Goal: Task Accomplishment & Management: Complete application form

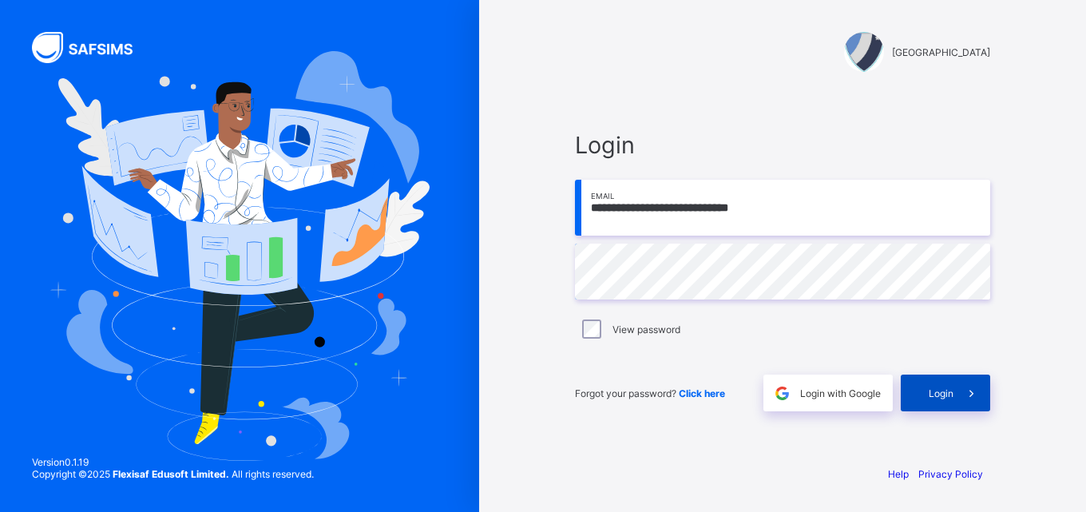
click at [948, 387] on span "Login" at bounding box center [940, 393] width 25 height 12
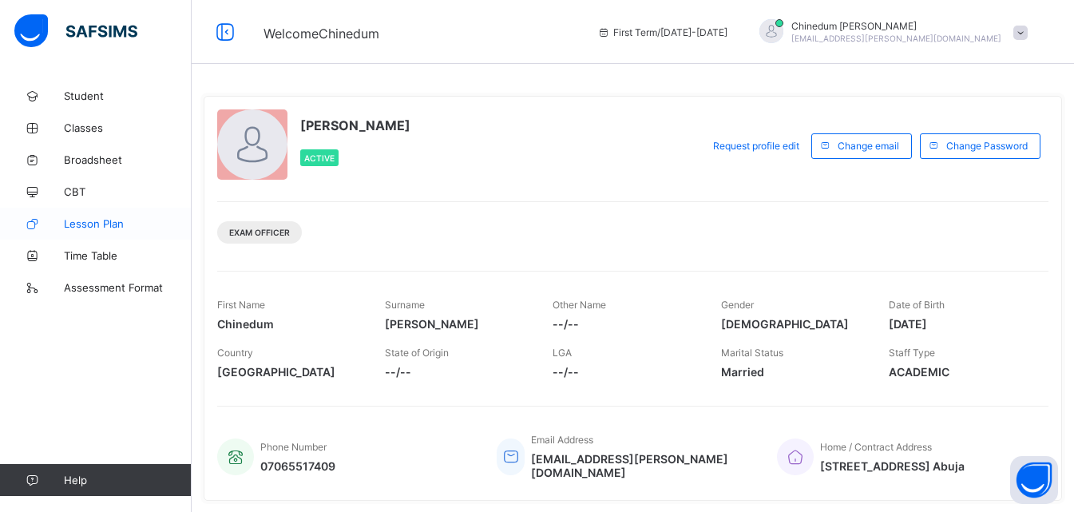
click at [96, 227] on span "Lesson Plan" at bounding box center [128, 223] width 128 height 13
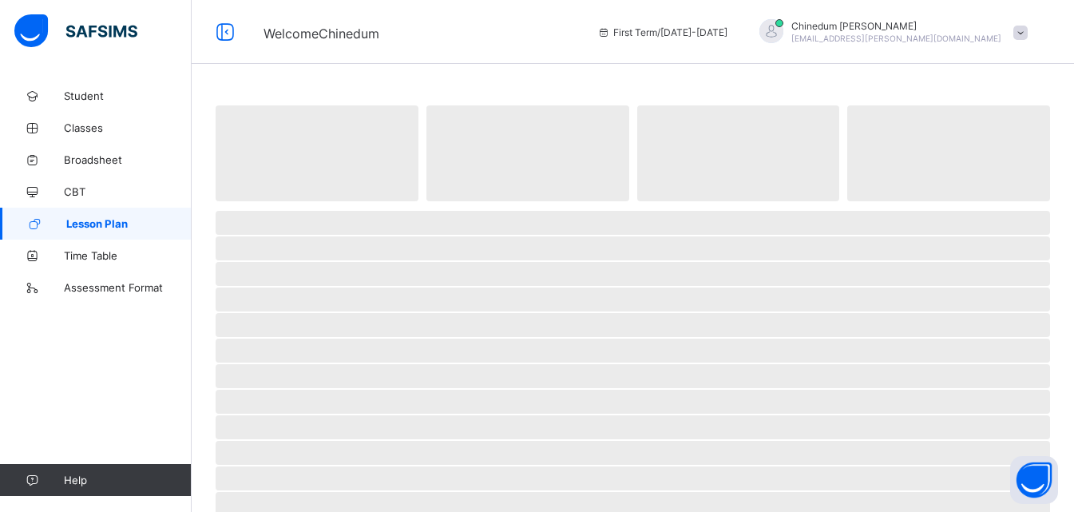
click at [96, 227] on span "Lesson Plan" at bounding box center [128, 223] width 125 height 13
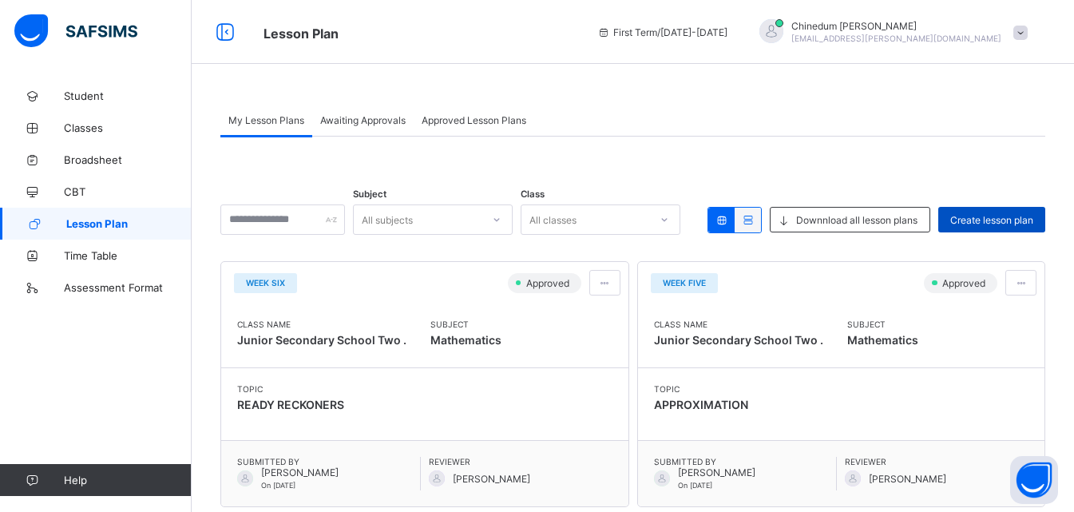
click at [1016, 216] on span "Create lesson plan" at bounding box center [991, 220] width 83 height 12
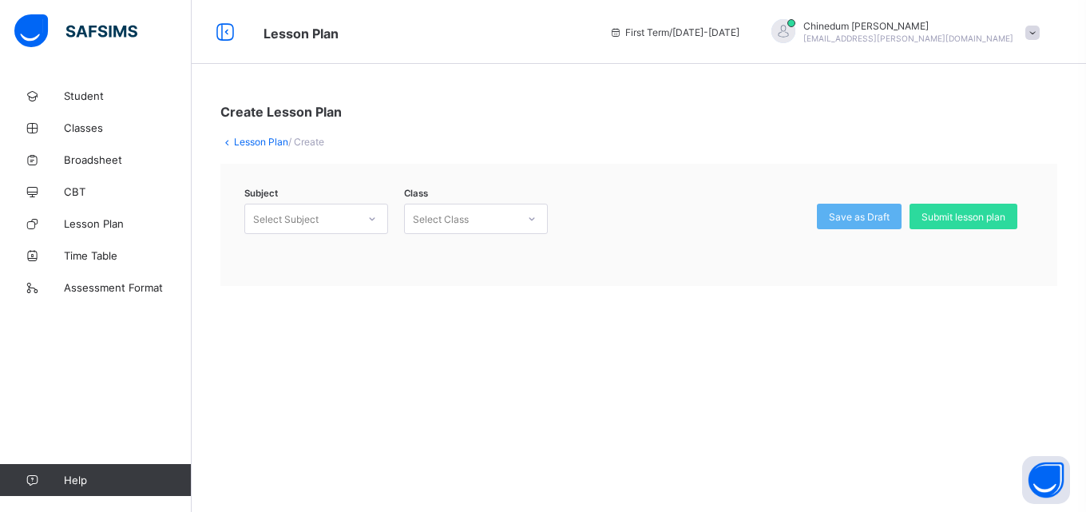
click at [372, 221] on icon at bounding box center [372, 219] width 10 height 16
click at [318, 285] on div "Mathematics (132)" at bounding box center [316, 278] width 142 height 25
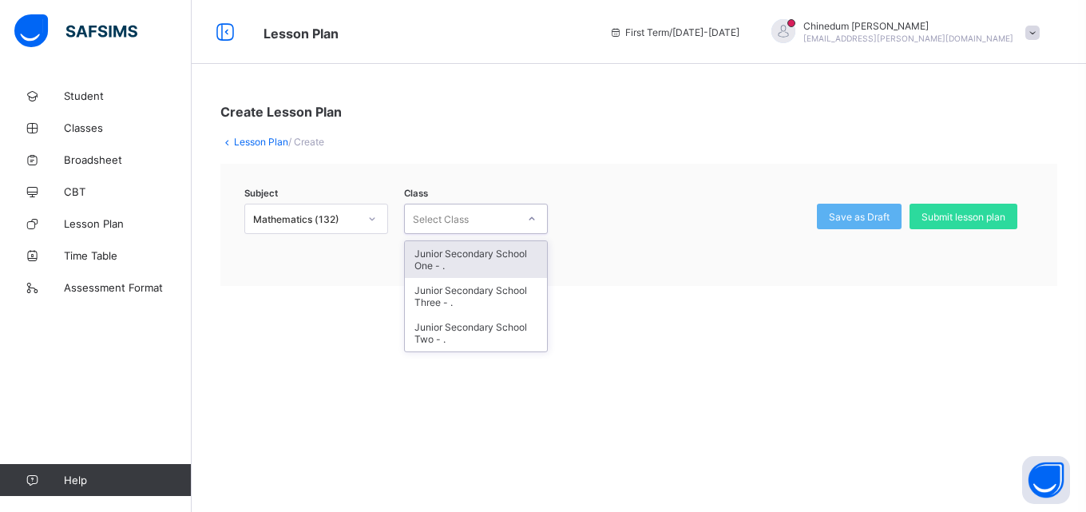
click at [533, 217] on icon at bounding box center [532, 219] width 10 height 16
click at [491, 255] on div "Junior Secondary School One - ." at bounding box center [476, 259] width 142 height 37
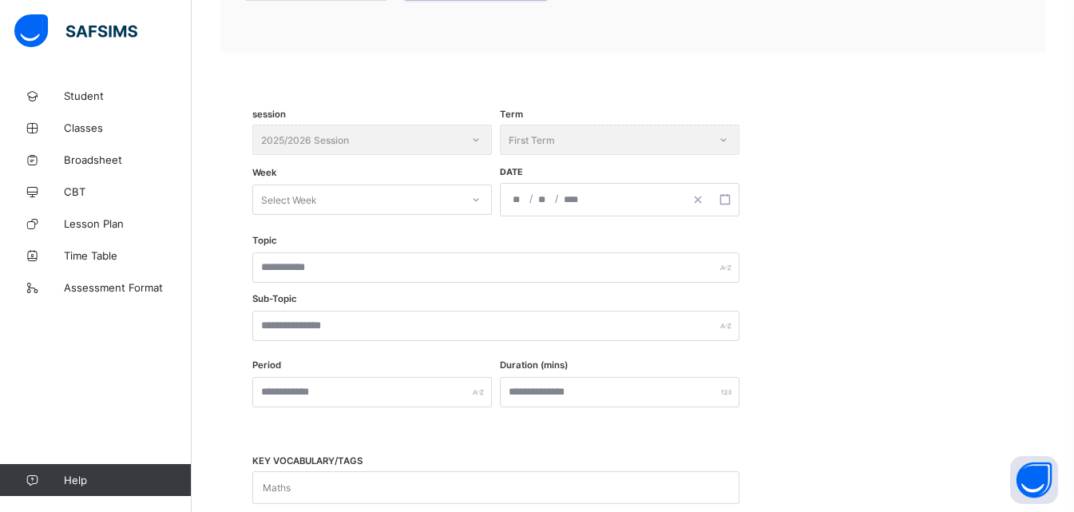
scroll to position [239, 0]
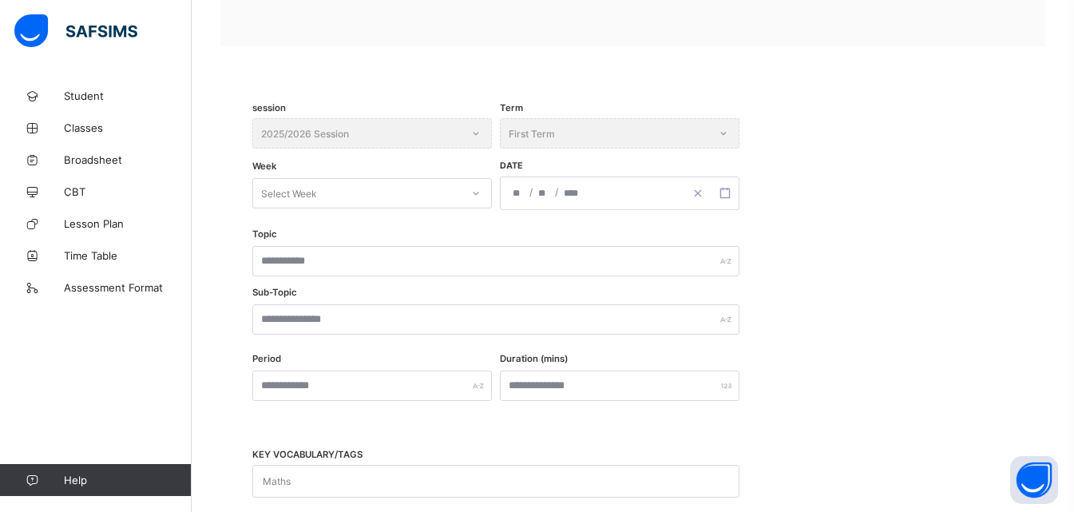
click at [476, 195] on icon at bounding box center [476, 193] width 6 height 3
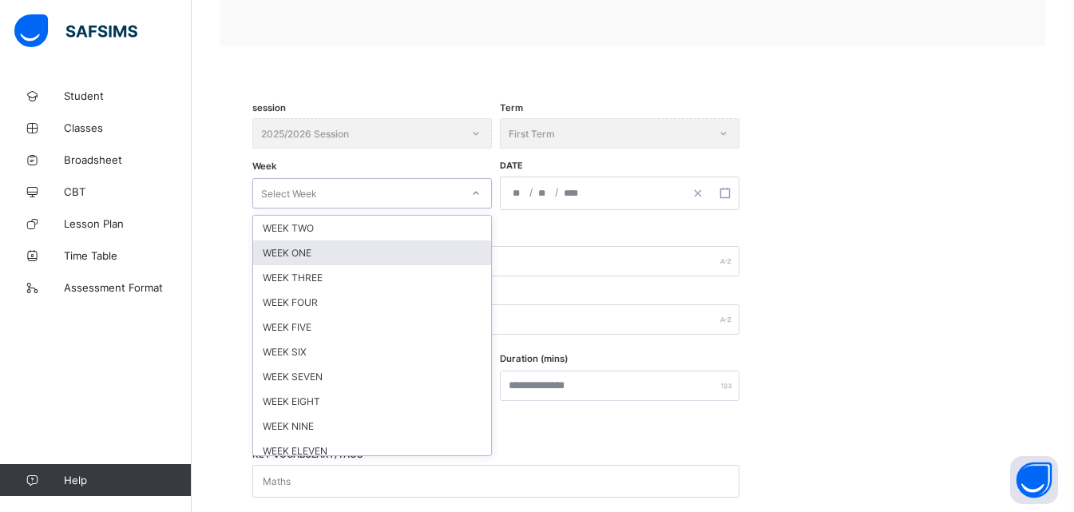
click at [304, 251] on div "WEEK ONE" at bounding box center [372, 252] width 238 height 25
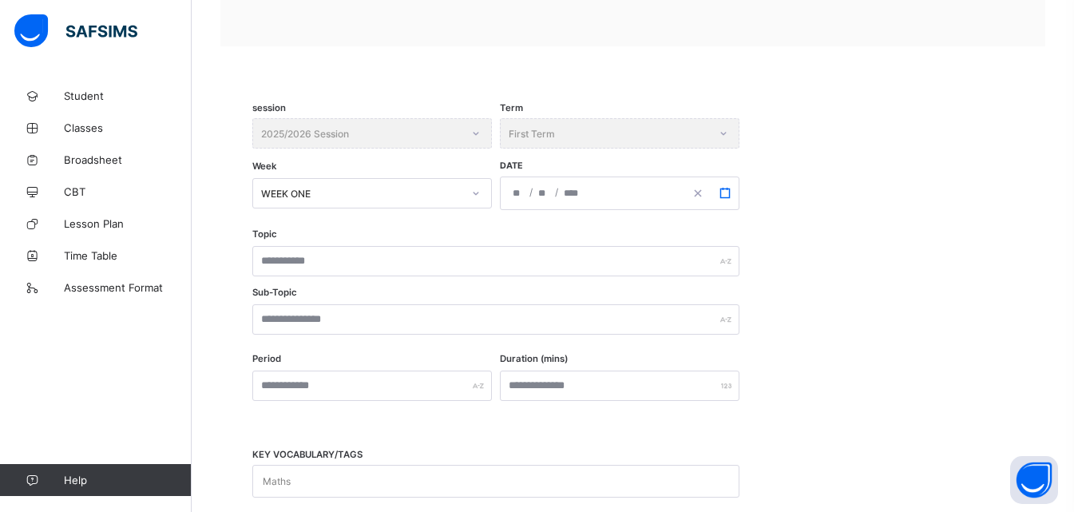
click at [726, 191] on icon "button" at bounding box center [724, 193] width 11 height 11
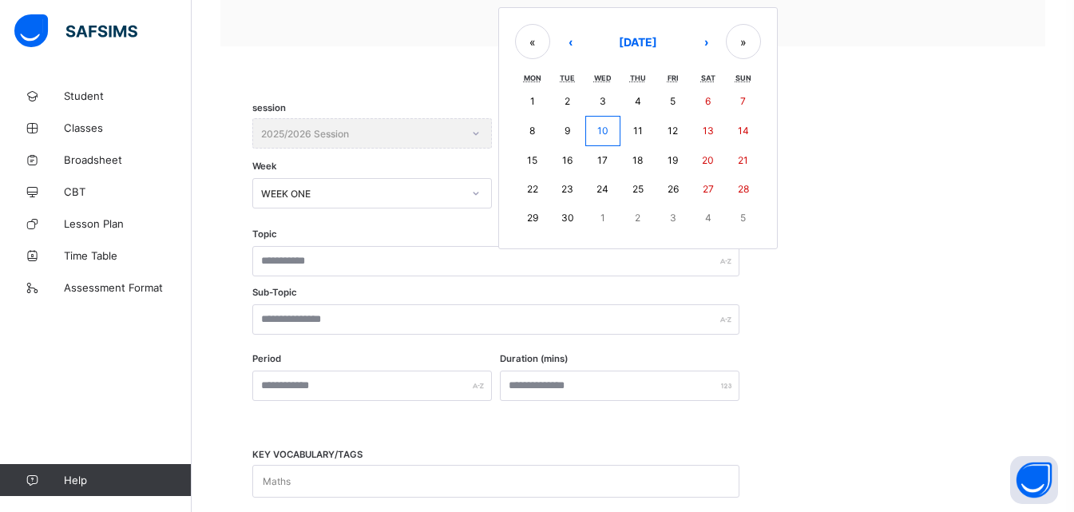
click at [535, 130] on abbr "8" at bounding box center [532, 131] width 6 height 12
type input "**********"
type input "*"
type input "****"
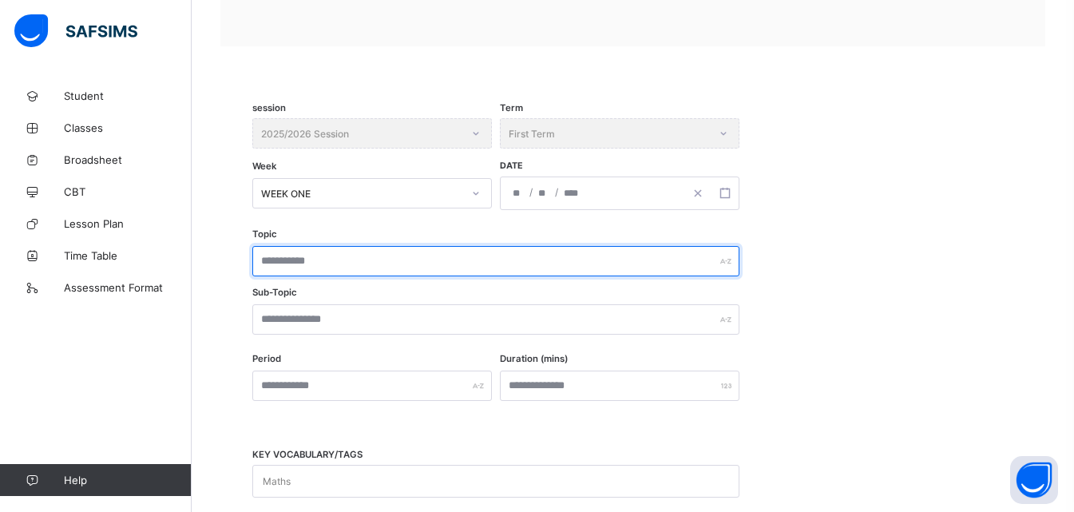
click at [322, 259] on input "text" at bounding box center [495, 261] width 487 height 30
type input "**********"
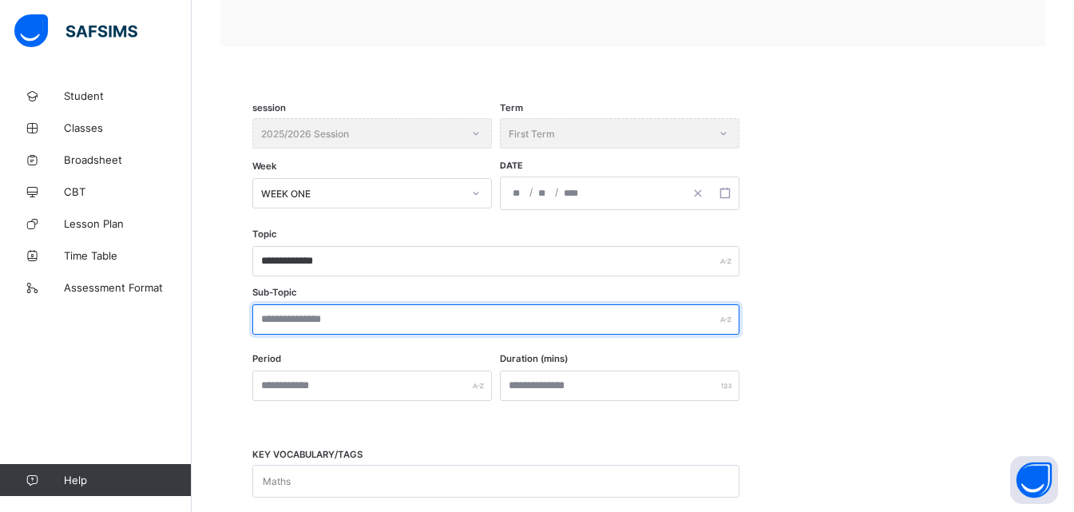
click at [311, 325] on input "text" at bounding box center [495, 319] width 487 height 30
type input "**********"
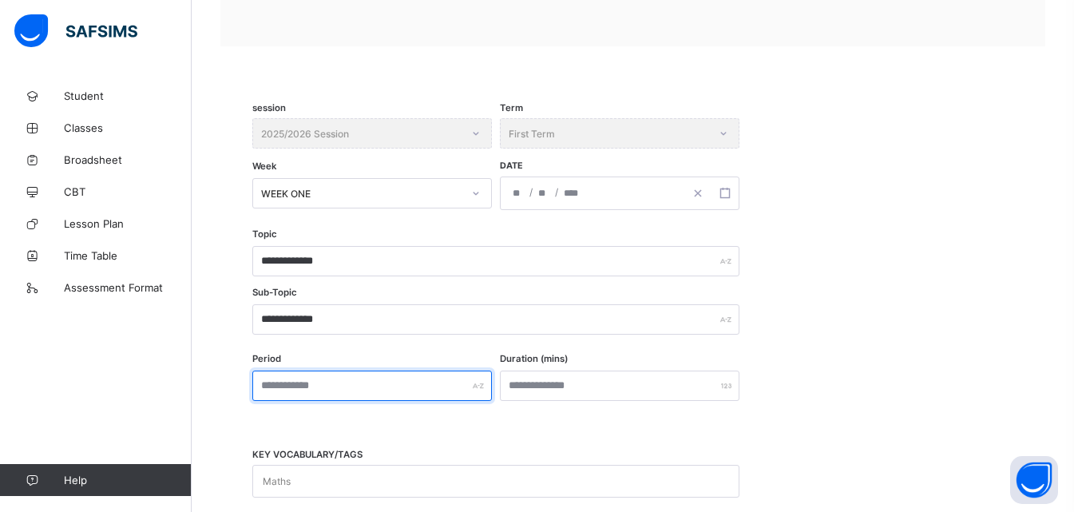
click at [375, 390] on input "text" at bounding box center [371, 385] width 239 height 30
type input "***"
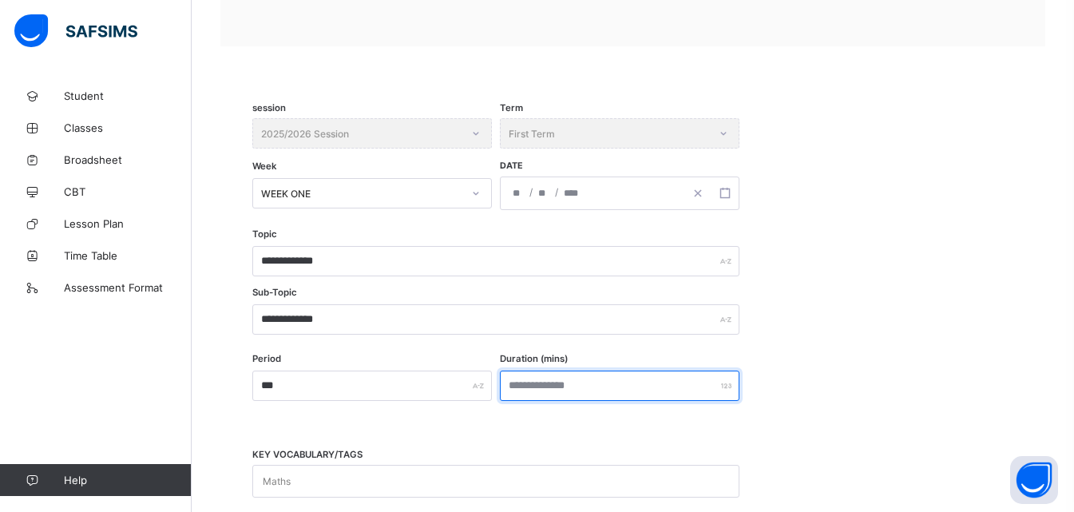
click at [538, 389] on input "number" at bounding box center [619, 385] width 239 height 30
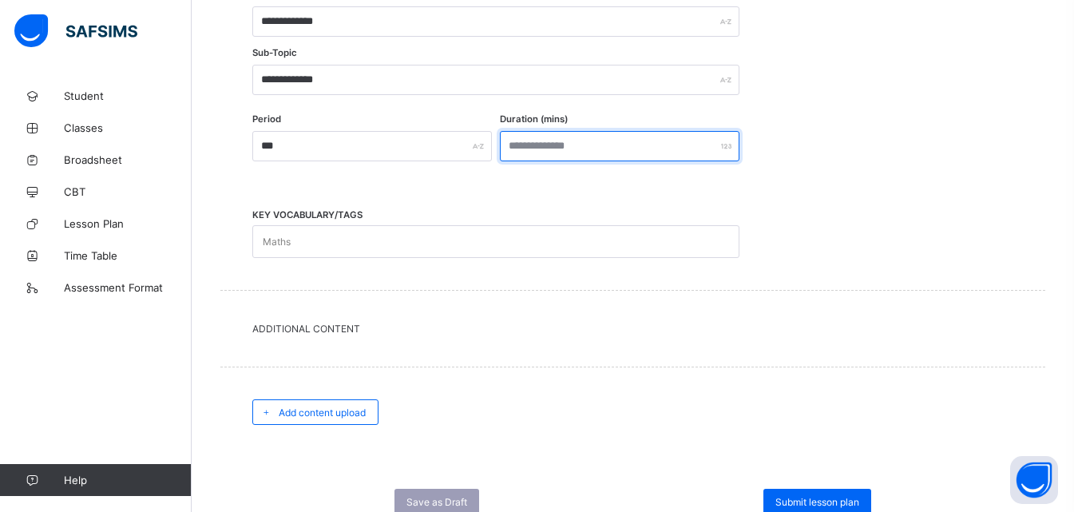
scroll to position [536, 0]
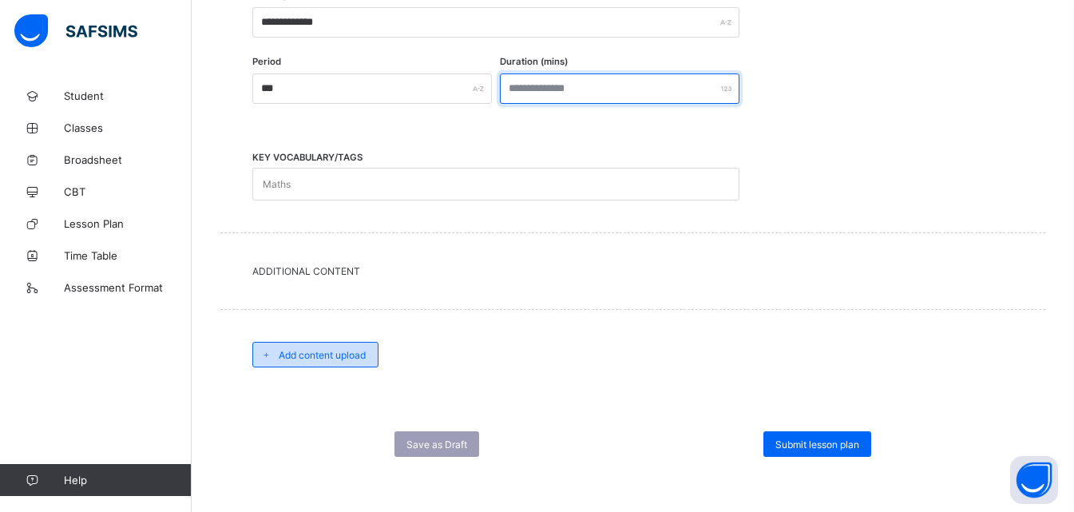
type input "***"
click at [350, 354] on span "Add content upload" at bounding box center [322, 355] width 87 height 12
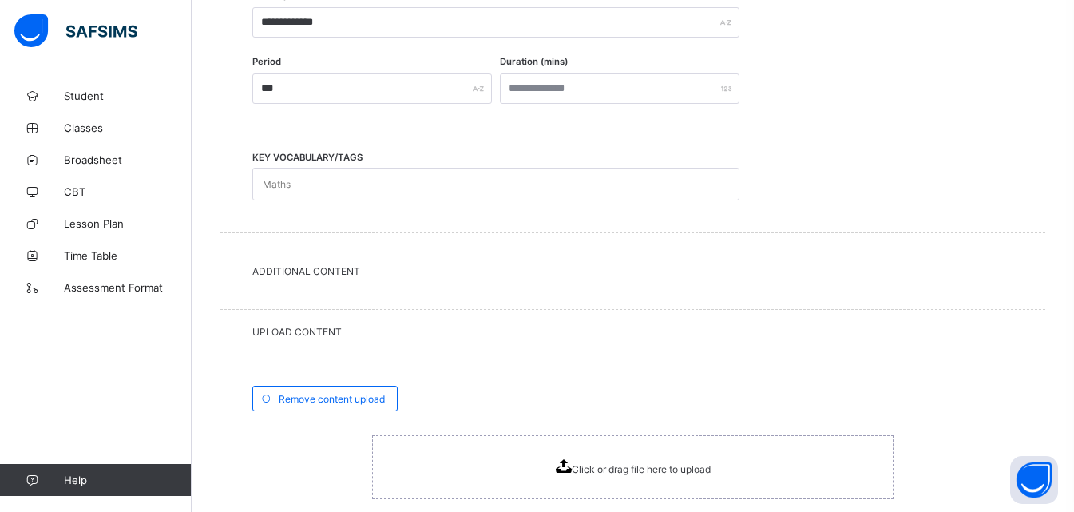
click at [568, 461] on icon at bounding box center [563, 466] width 16 height 14
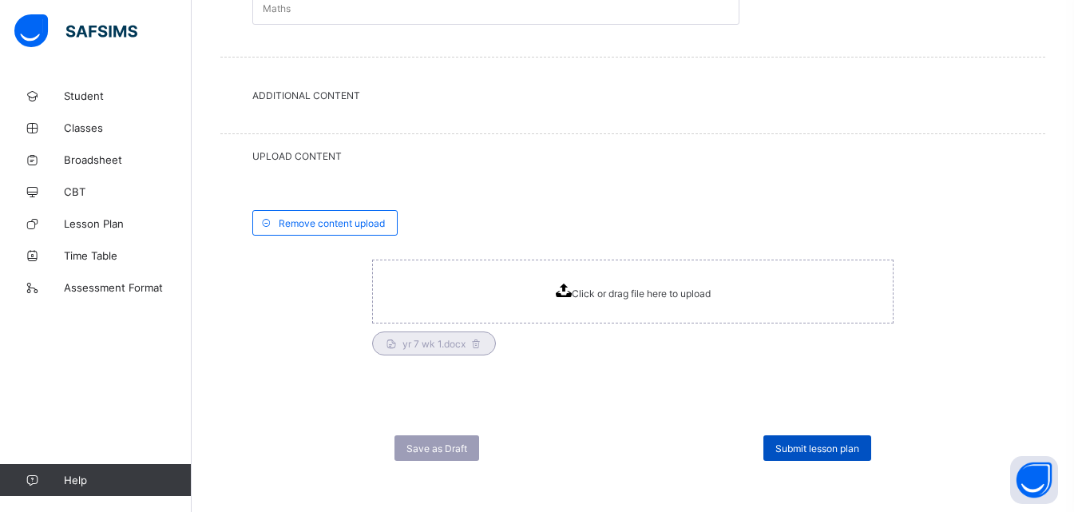
scroll to position [716, 0]
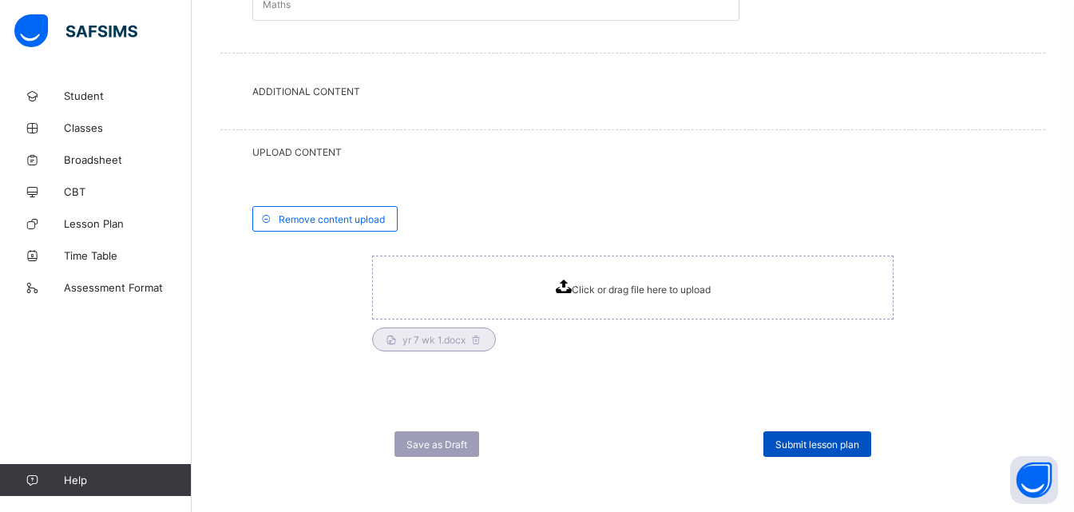
click at [834, 436] on div "Submit lesson plan" at bounding box center [817, 444] width 108 height 26
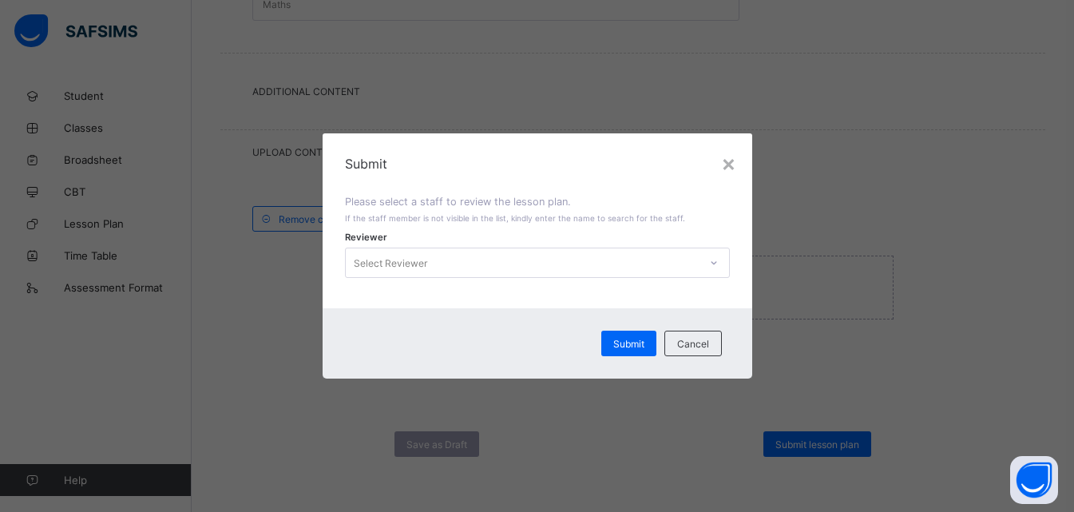
click at [717, 265] on icon at bounding box center [714, 263] width 10 height 16
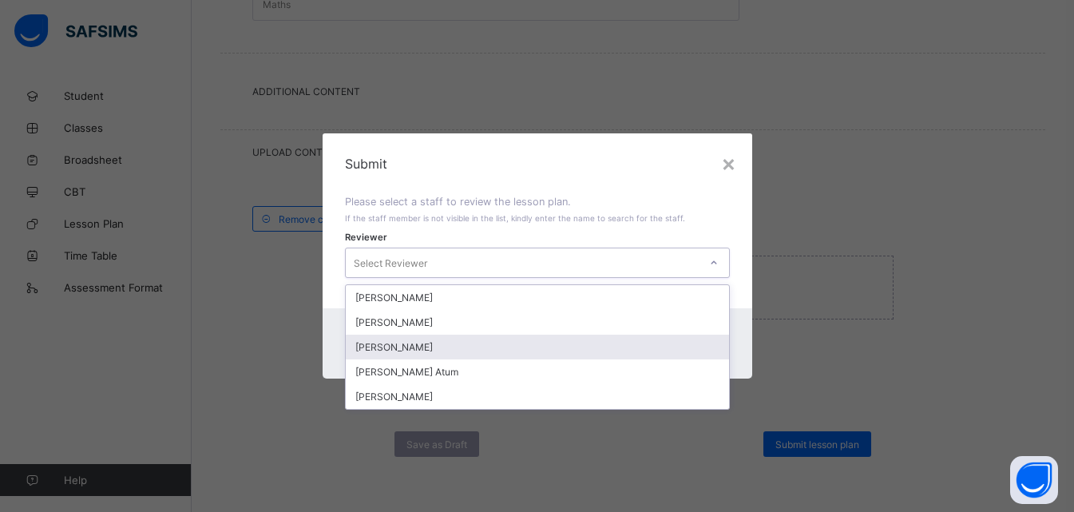
click at [439, 342] on div "[PERSON_NAME]" at bounding box center [537, 346] width 383 height 25
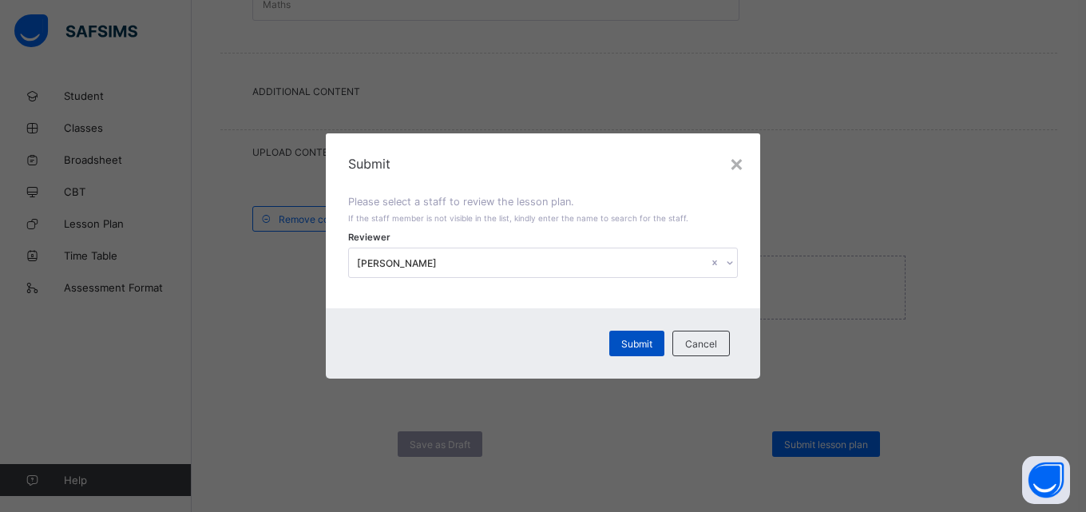
click at [642, 346] on span "Submit" at bounding box center [636, 344] width 31 height 12
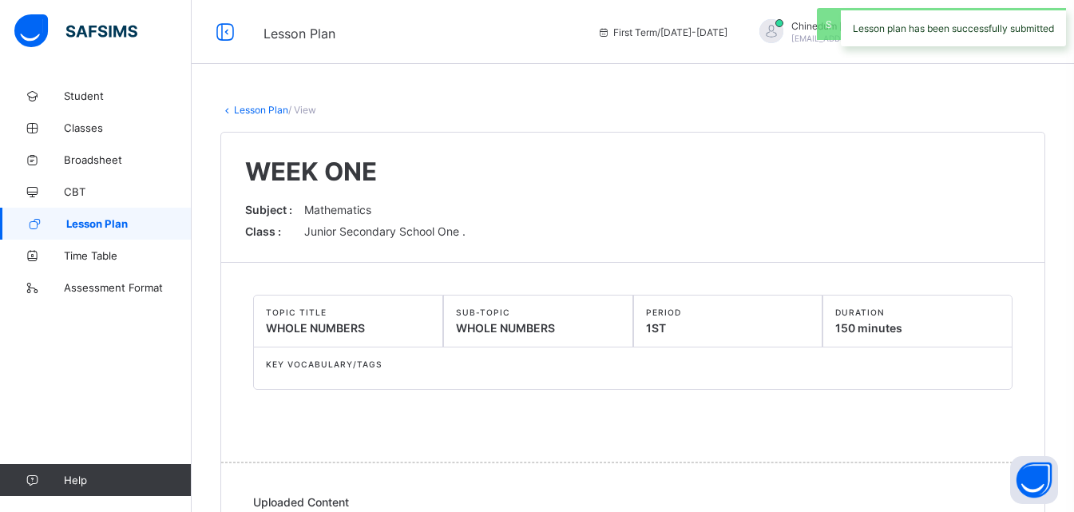
click at [242, 107] on link "Lesson Plan" at bounding box center [261, 110] width 54 height 12
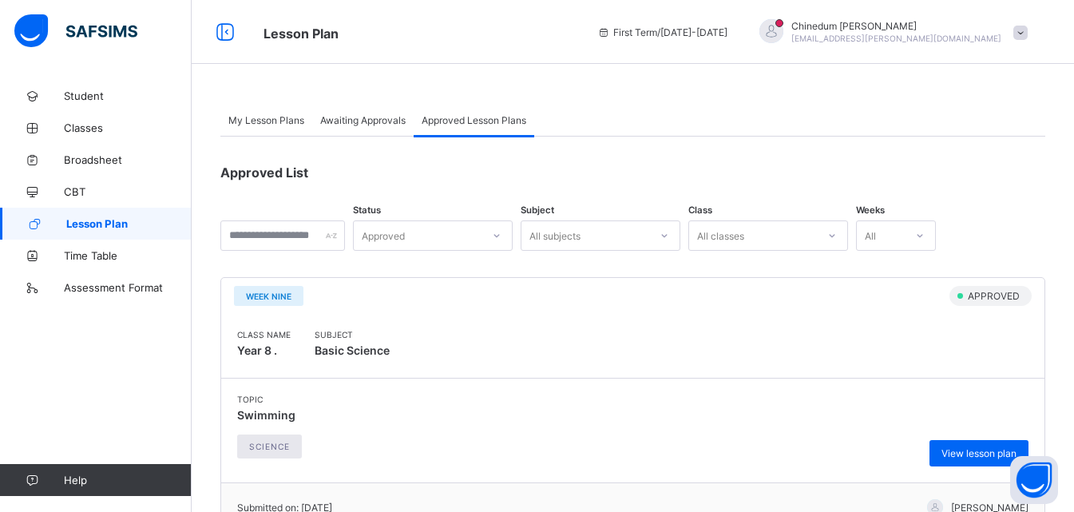
click at [104, 220] on span "Lesson Plan" at bounding box center [128, 223] width 125 height 13
click at [104, 222] on span "Lesson Plan" at bounding box center [128, 223] width 125 height 13
click at [104, 223] on span "Lesson Plan" at bounding box center [128, 223] width 125 height 13
click at [89, 224] on span "Lesson Plan" at bounding box center [128, 223] width 125 height 13
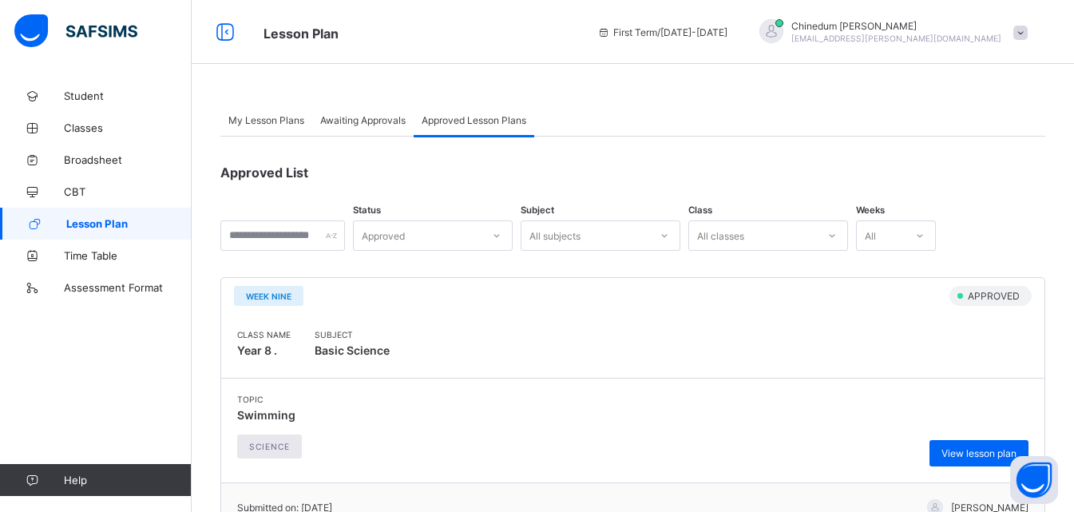
click at [89, 224] on span "Lesson Plan" at bounding box center [128, 223] width 125 height 13
click at [89, 222] on span "Lesson Plan" at bounding box center [128, 223] width 125 height 13
click at [89, 224] on span "Lesson Plan" at bounding box center [128, 223] width 125 height 13
click at [92, 226] on span "Lesson Plan" at bounding box center [128, 223] width 125 height 13
click at [273, 121] on span "My Lesson Plans" at bounding box center [266, 120] width 76 height 12
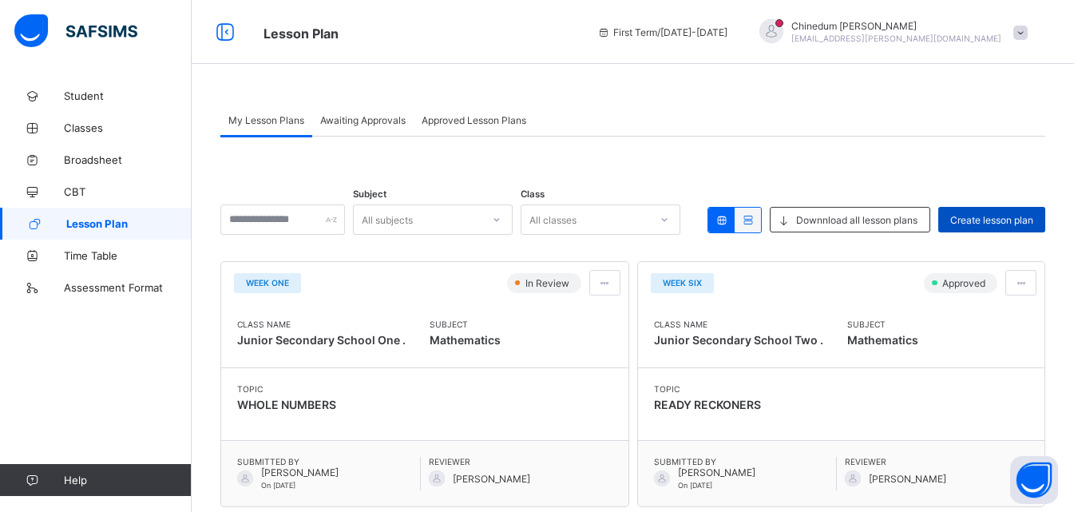
click at [1013, 221] on span "Create lesson plan" at bounding box center [991, 220] width 83 height 12
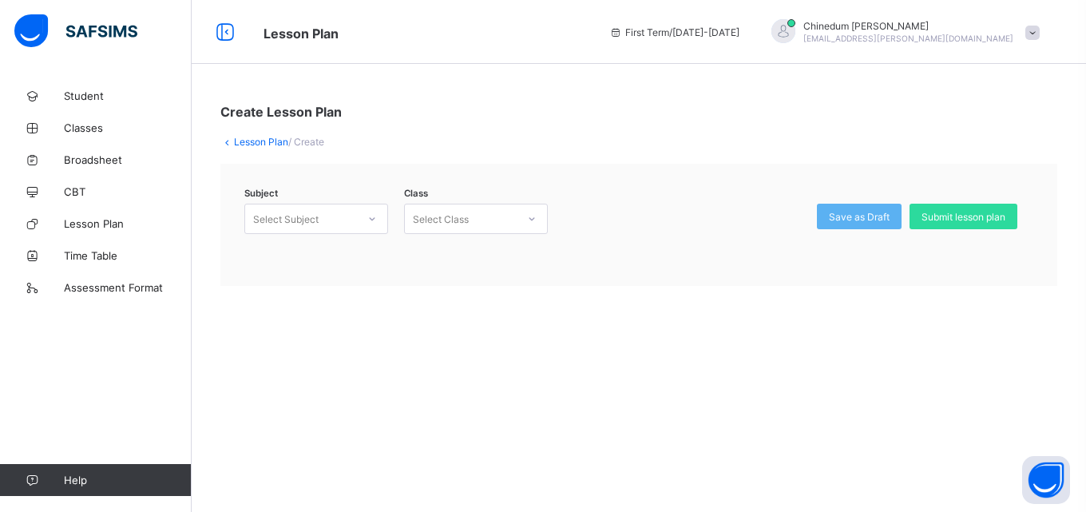
click at [370, 216] on icon at bounding box center [372, 219] width 10 height 16
click at [346, 277] on div "Mathematics (132)" at bounding box center [316, 278] width 142 height 25
click at [528, 216] on icon at bounding box center [532, 219] width 10 height 16
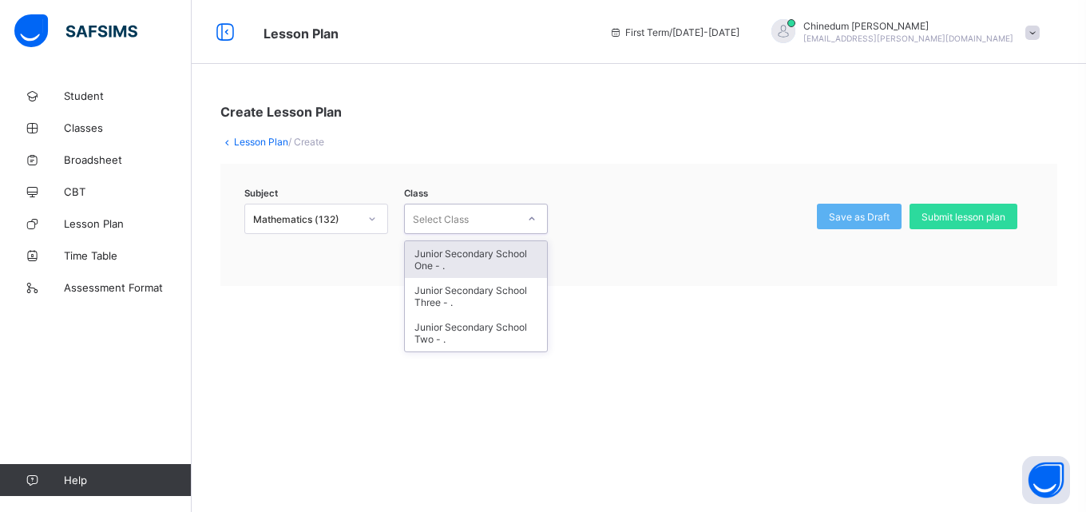
click at [473, 257] on div "Junior Secondary School One - ." at bounding box center [476, 259] width 142 height 37
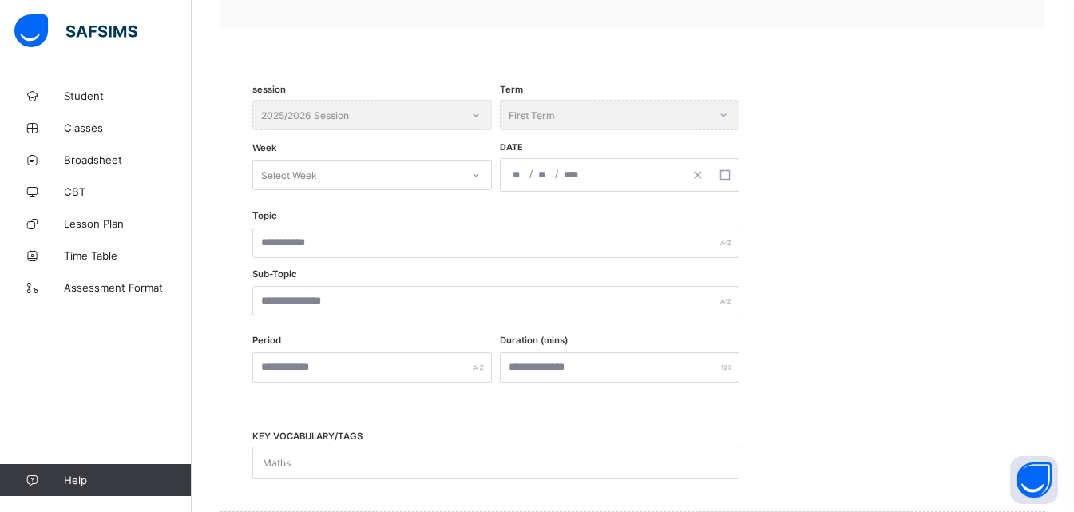
scroll to position [319, 0]
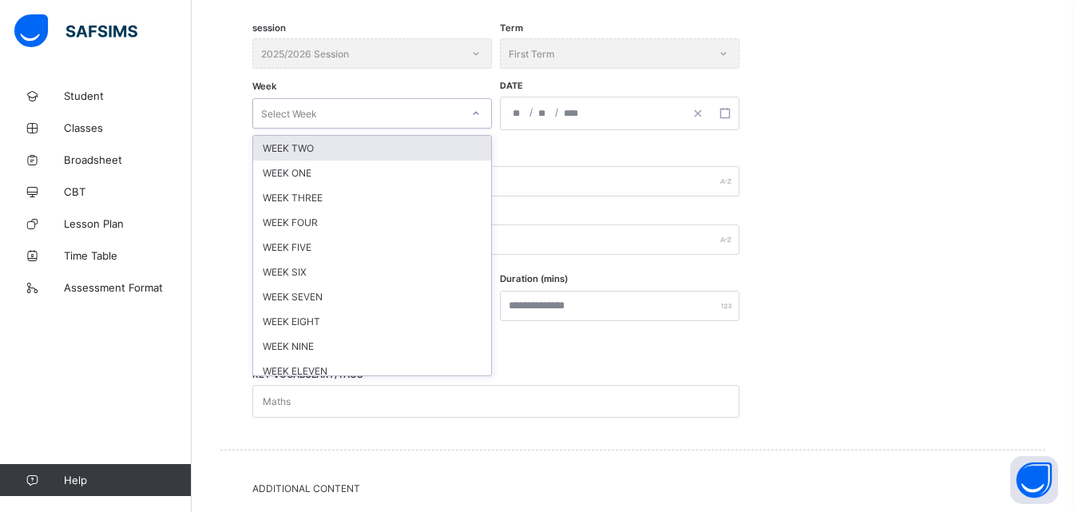
click at [304, 109] on div "Select Week" at bounding box center [289, 113] width 56 height 30
click at [315, 150] on div "WEEK TWO" at bounding box center [372, 148] width 238 height 25
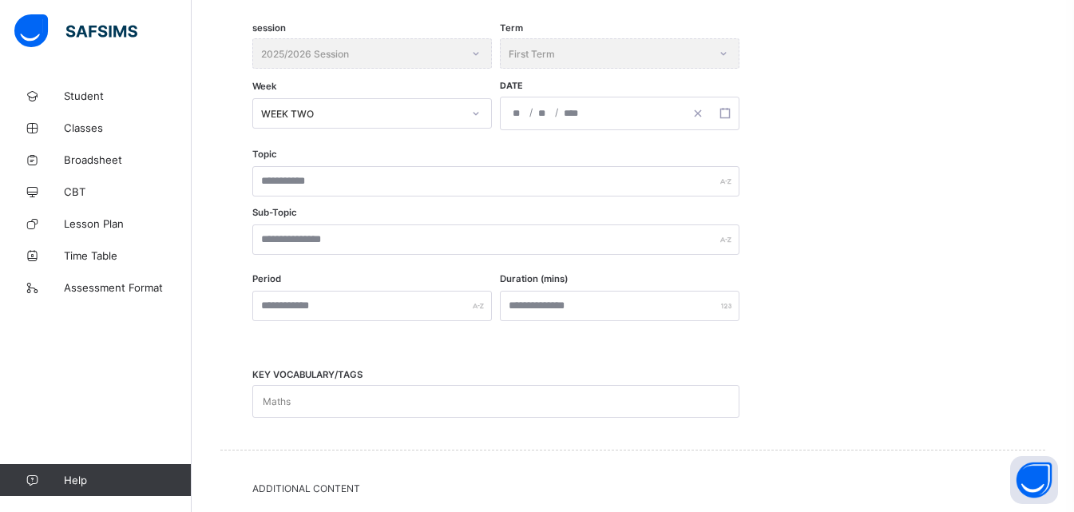
click at [540, 117] on div "/ /" at bounding box center [592, 113] width 184 height 32
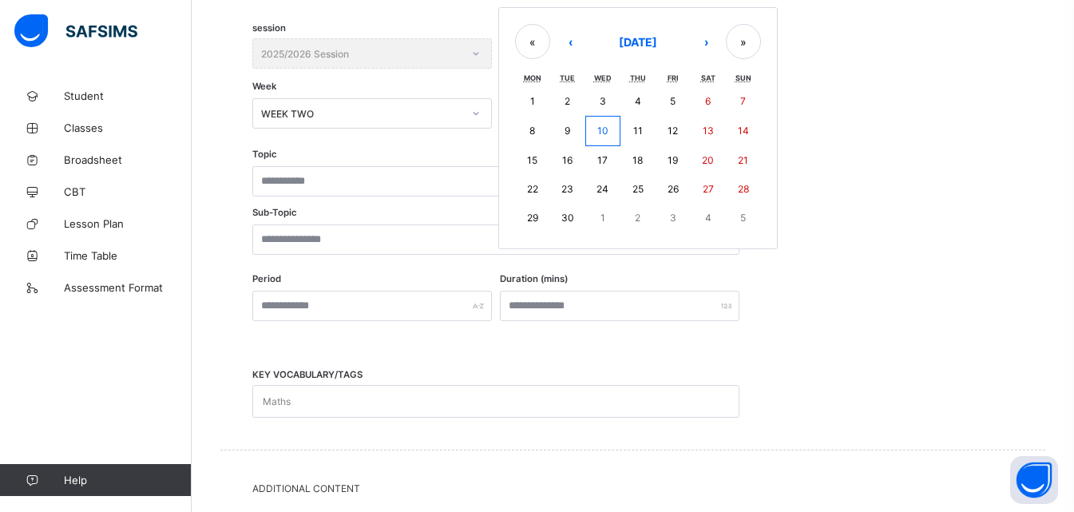
click at [533, 160] on abbr "15" at bounding box center [532, 160] width 10 height 12
type input "**********"
type input "*"
type input "**"
type input "****"
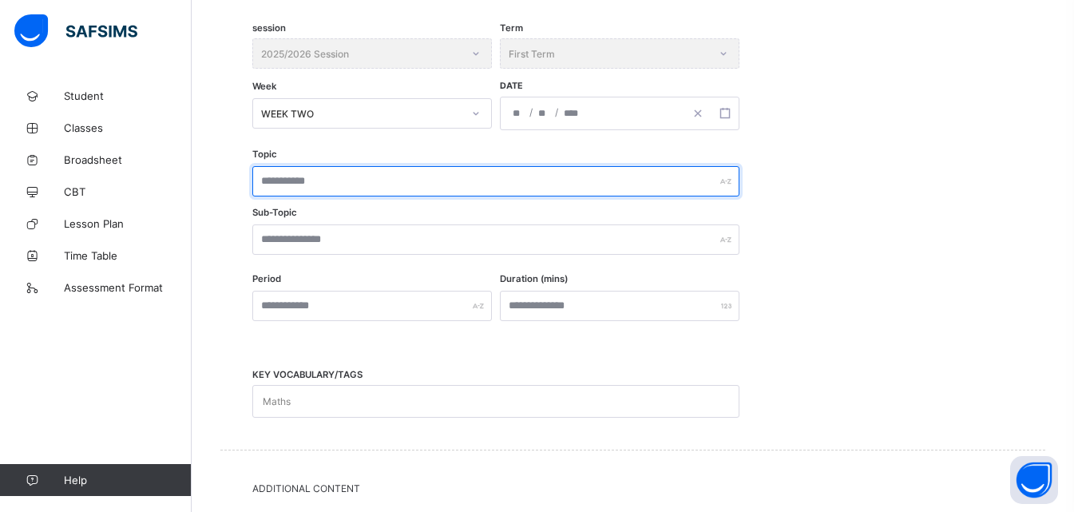
click at [338, 184] on input "text" at bounding box center [495, 181] width 487 height 30
type input "**********"
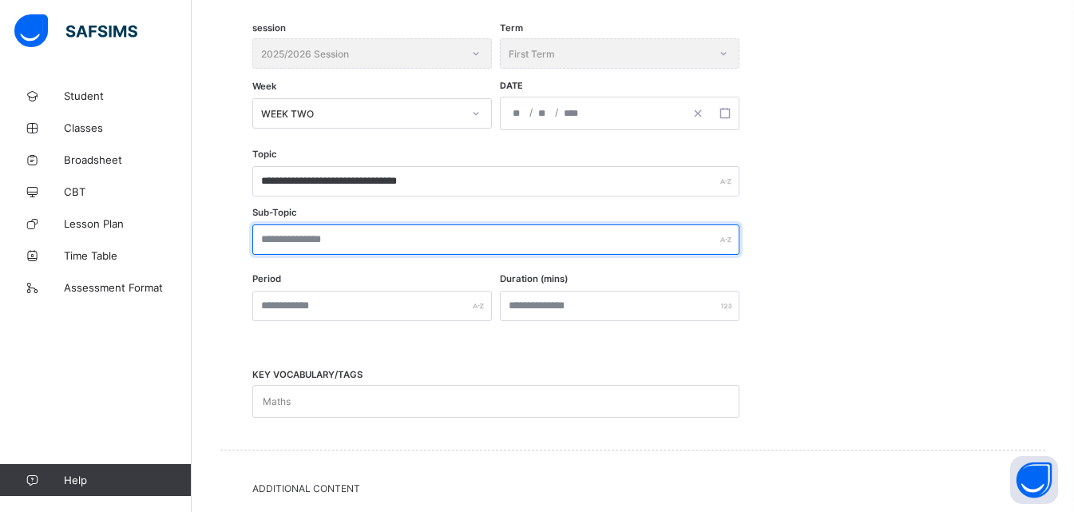
click at [295, 245] on input "text" at bounding box center [495, 239] width 487 height 30
type input "**********"
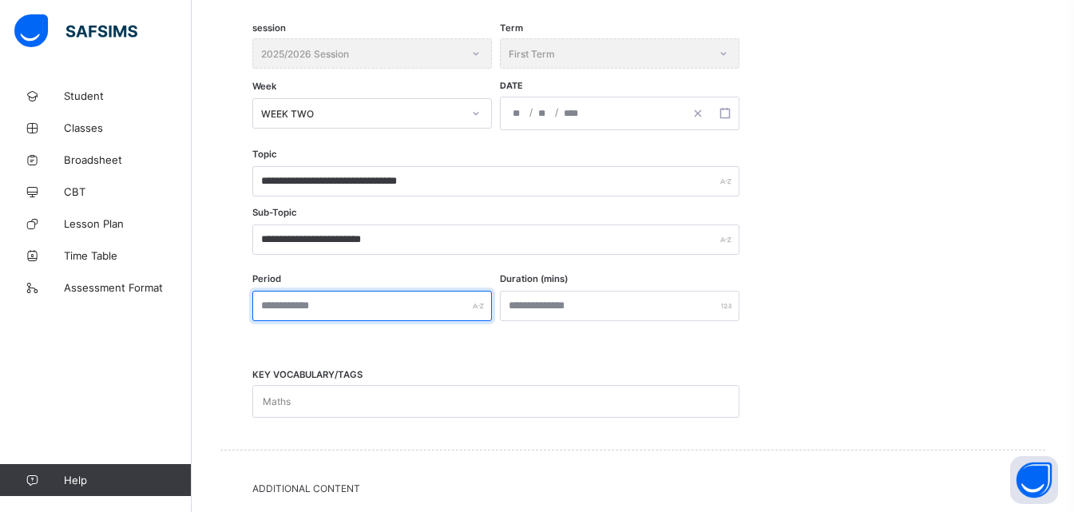
click at [301, 304] on input "text" at bounding box center [371, 306] width 239 height 30
type input "***"
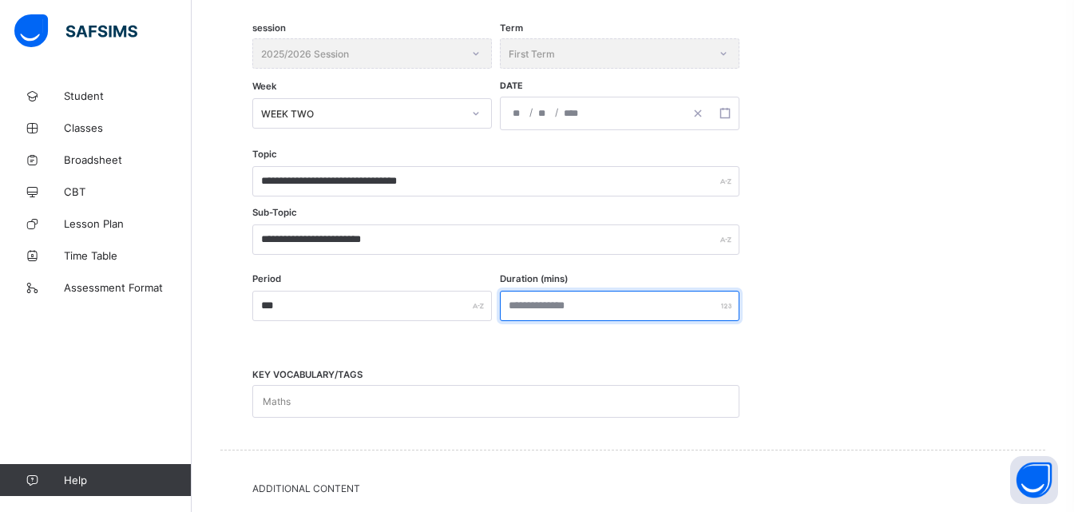
click at [571, 311] on input "number" at bounding box center [619, 306] width 239 height 30
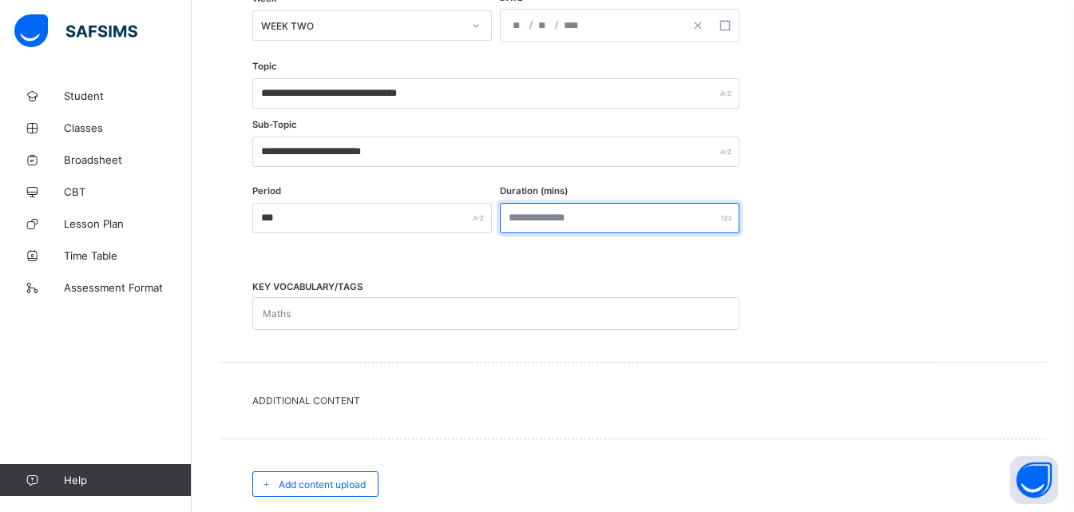
scroll to position [536, 0]
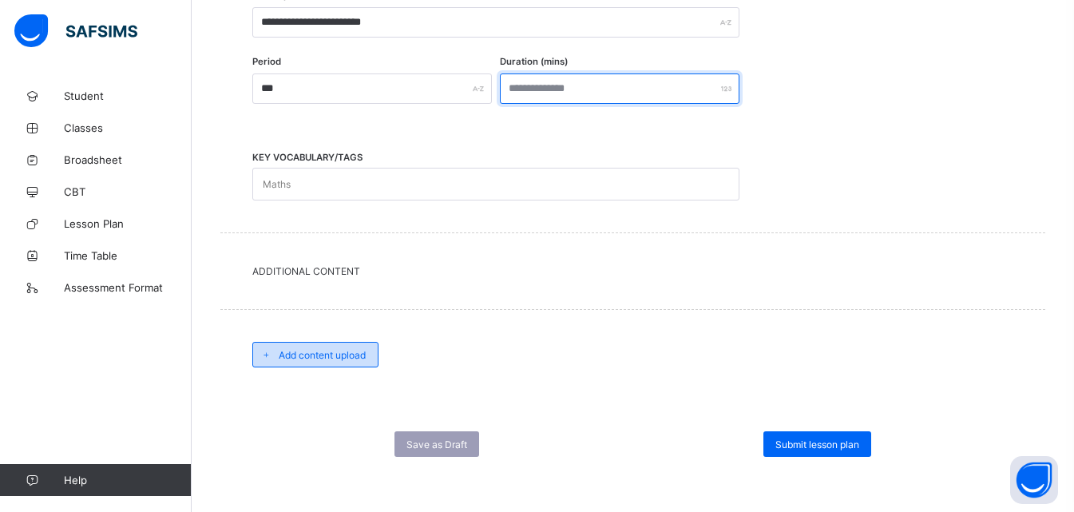
type input "***"
click at [327, 362] on div "Add content upload" at bounding box center [315, 355] width 126 height 26
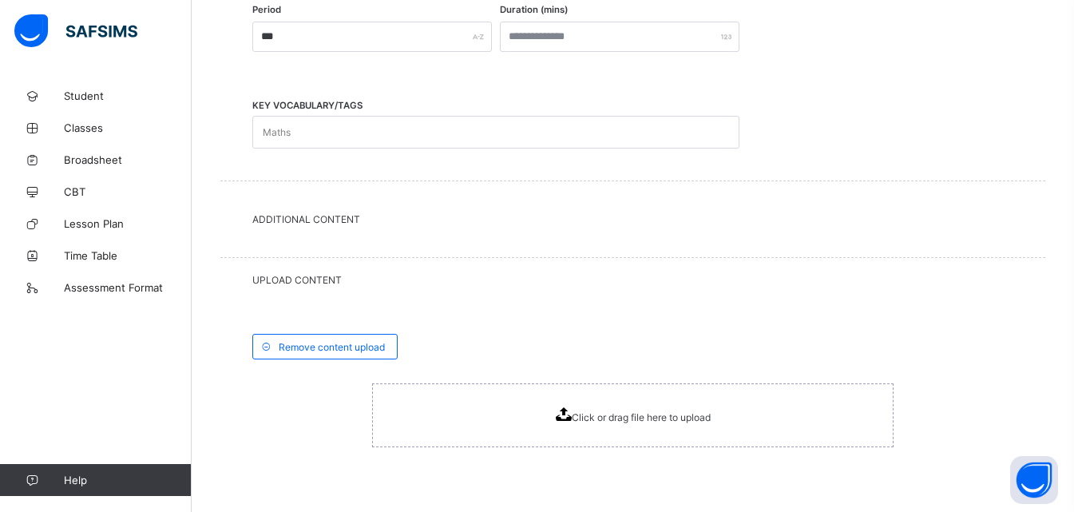
scroll to position [616, 0]
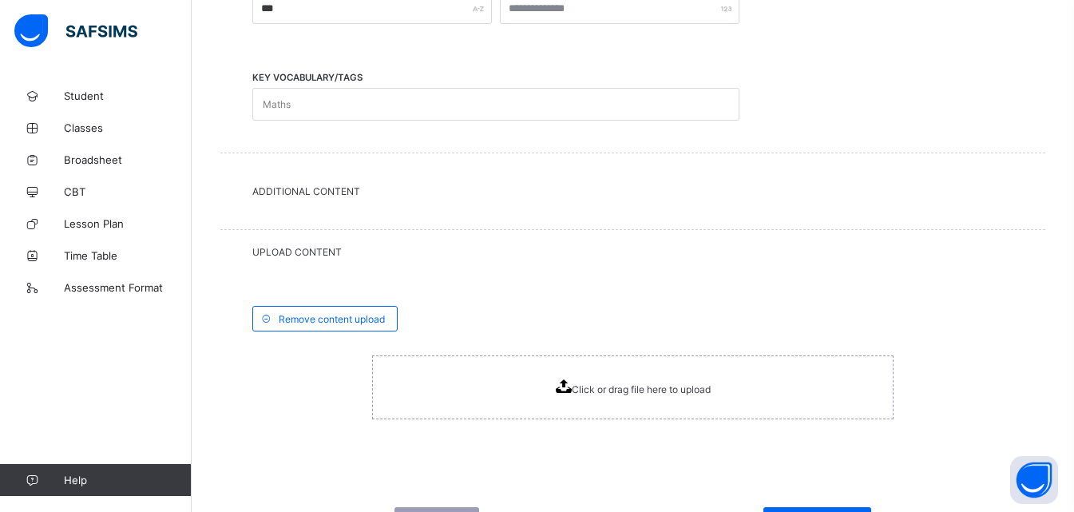
click at [566, 383] on icon at bounding box center [564, 386] width 16 height 14
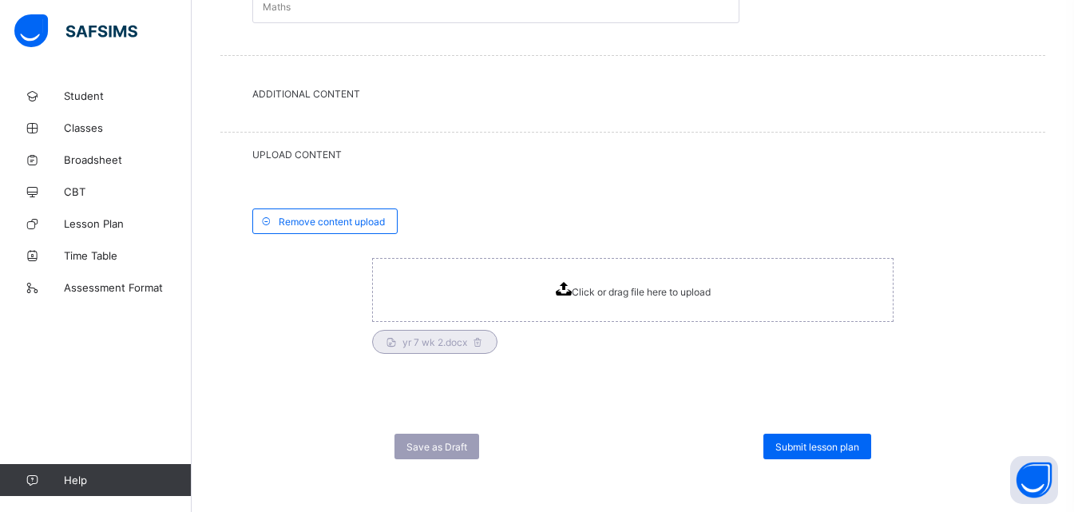
scroll to position [716, 0]
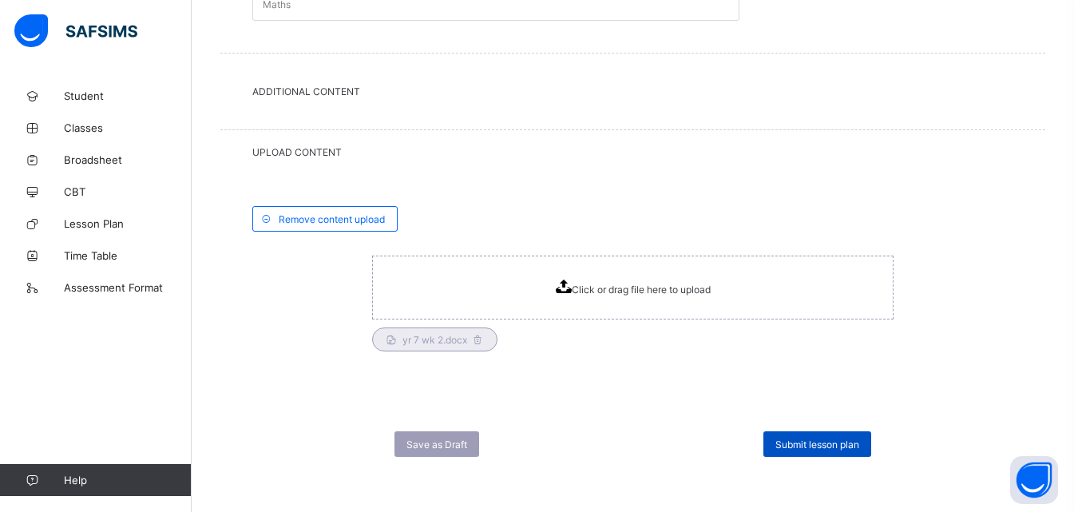
click at [841, 453] on div "Submit lesson plan" at bounding box center [817, 444] width 108 height 26
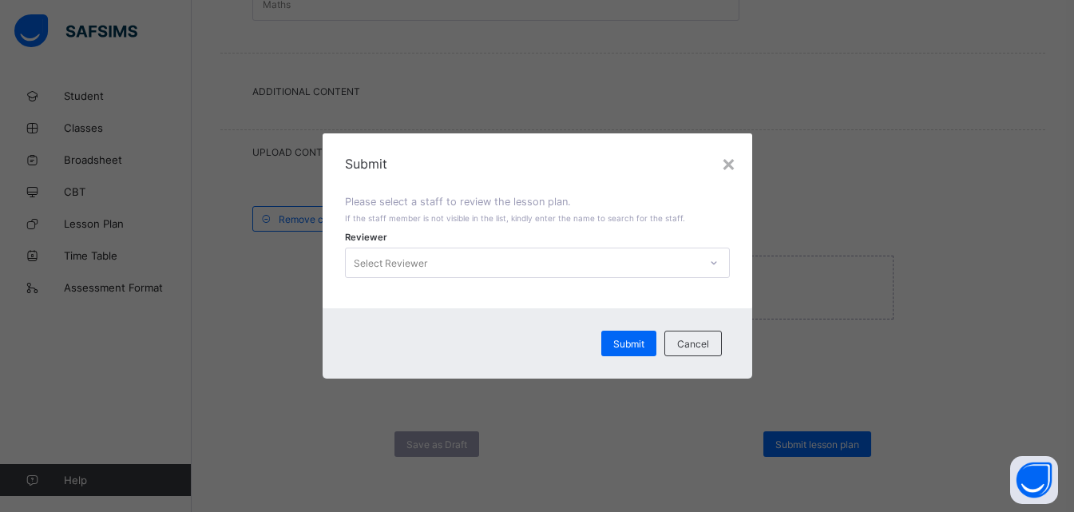
click at [714, 267] on icon at bounding box center [714, 263] width 10 height 16
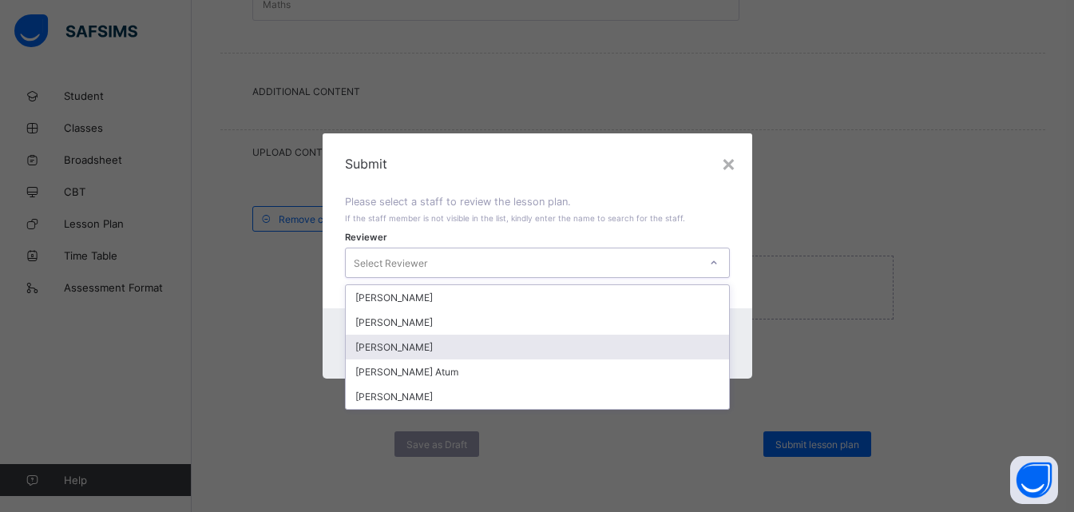
click at [424, 344] on div "[PERSON_NAME]" at bounding box center [537, 346] width 383 height 25
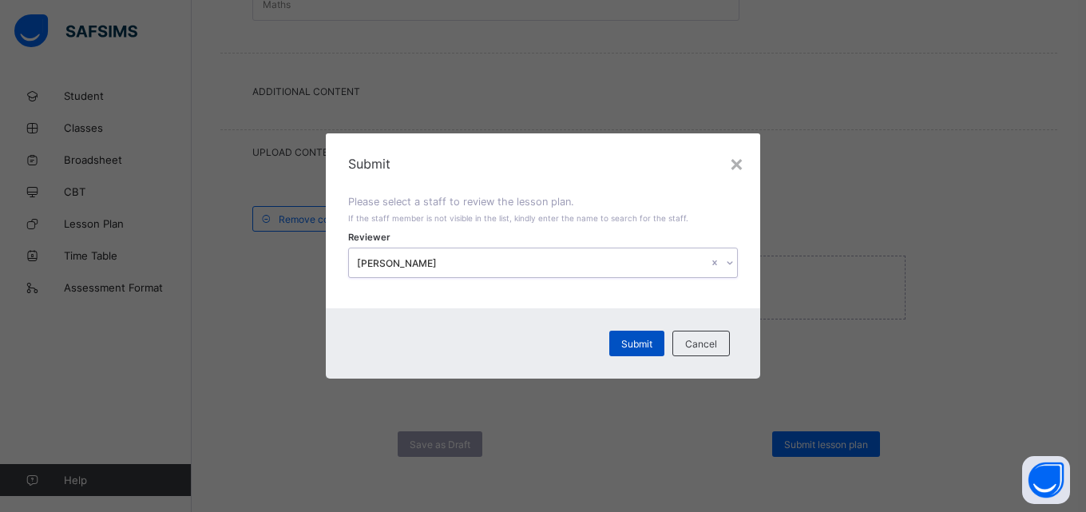
click at [627, 341] on span "Submit" at bounding box center [636, 344] width 31 height 12
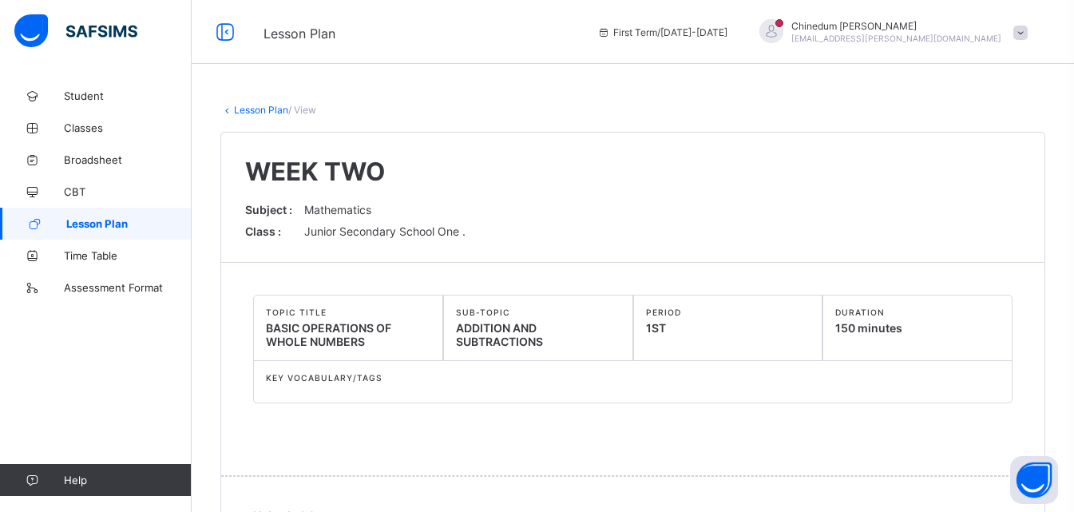
click at [101, 222] on span "Lesson Plan" at bounding box center [128, 223] width 125 height 13
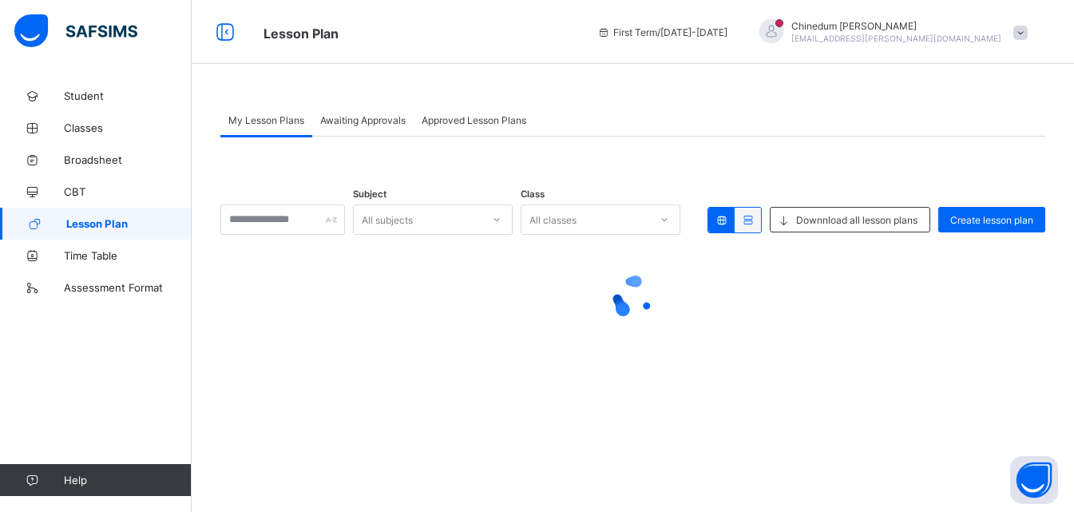
click at [100, 220] on span "Lesson Plan" at bounding box center [128, 223] width 125 height 13
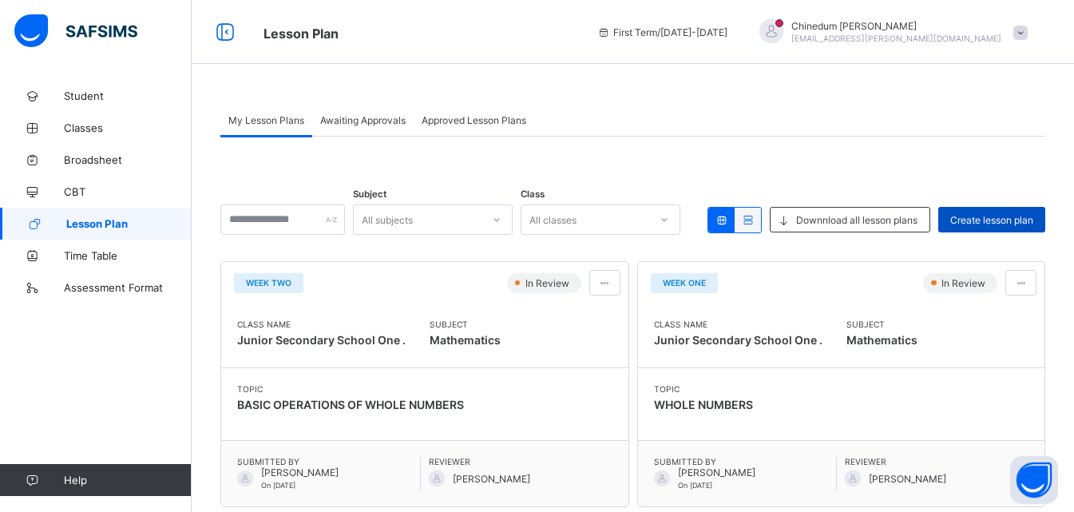
click at [993, 214] on span "Create lesson plan" at bounding box center [991, 220] width 83 height 12
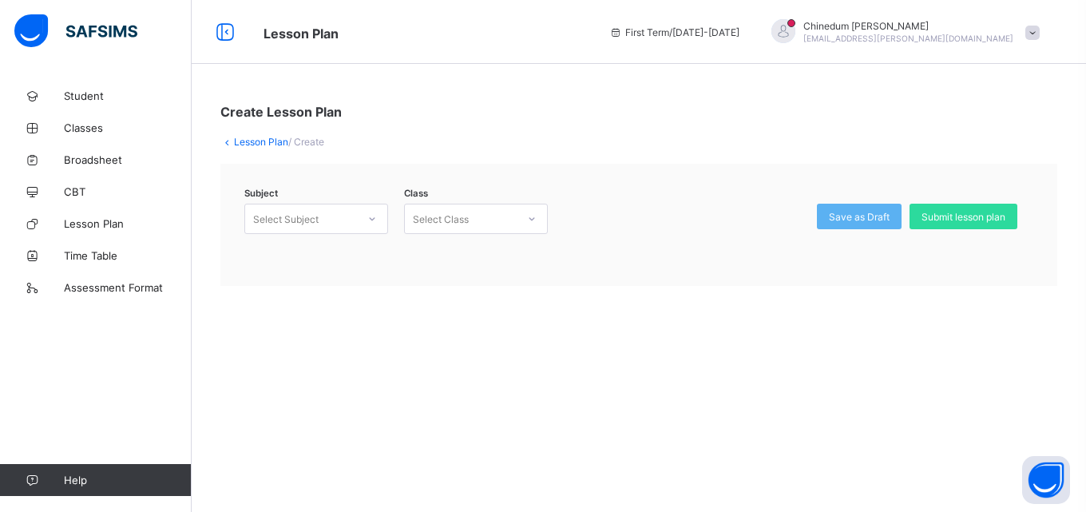
click at [366, 221] on div at bounding box center [371, 219] width 27 height 26
click at [332, 277] on div "Mathematics (132)" at bounding box center [316, 278] width 142 height 25
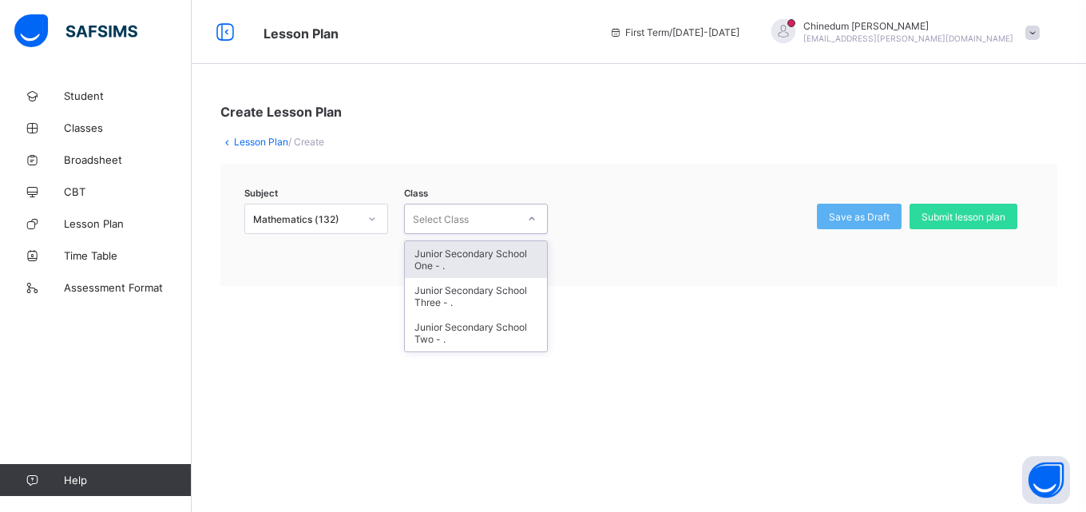
click at [535, 222] on icon at bounding box center [532, 219] width 10 height 16
drag, startPoint x: 484, startPoint y: 262, endPoint x: 483, endPoint y: 254, distance: 8.0
click at [483, 254] on div "Junior Secondary School One - ." at bounding box center [476, 259] width 142 height 37
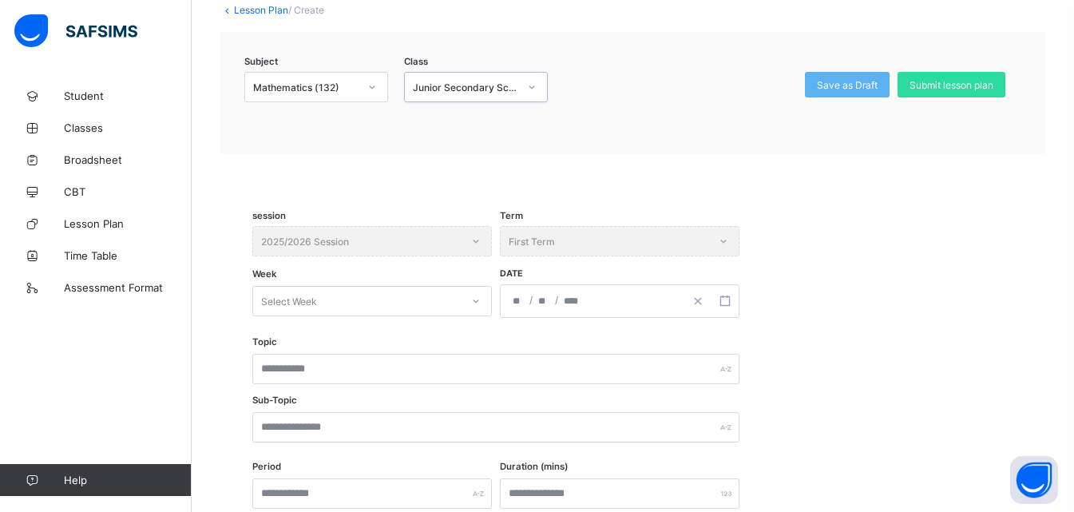
scroll to position [160, 0]
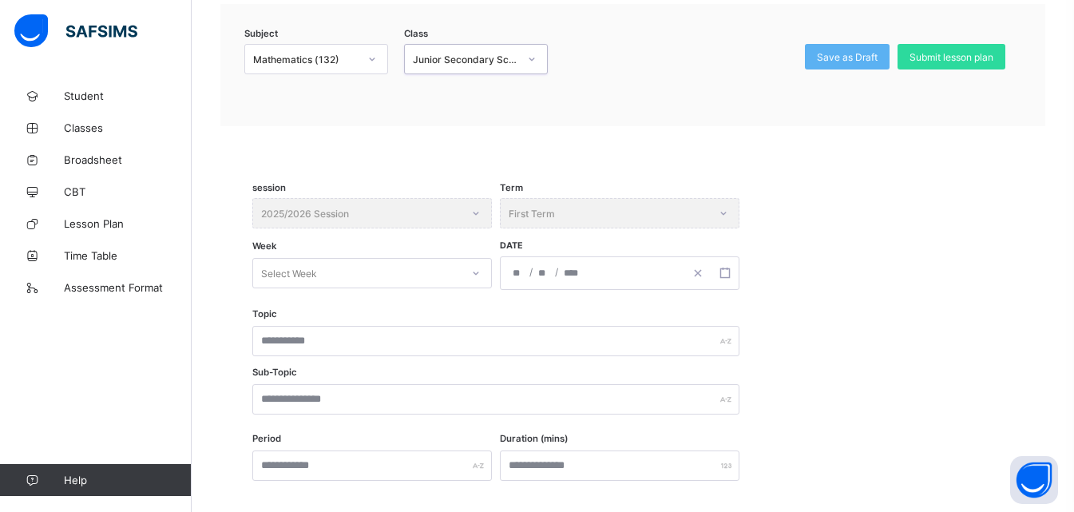
click at [473, 275] on div at bounding box center [475, 273] width 27 height 26
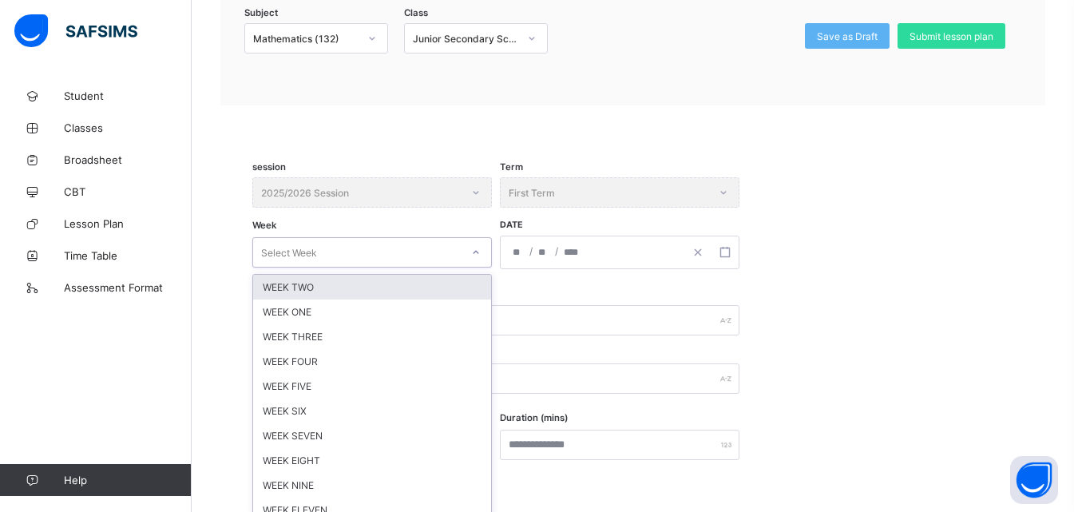
scroll to position [190, 0]
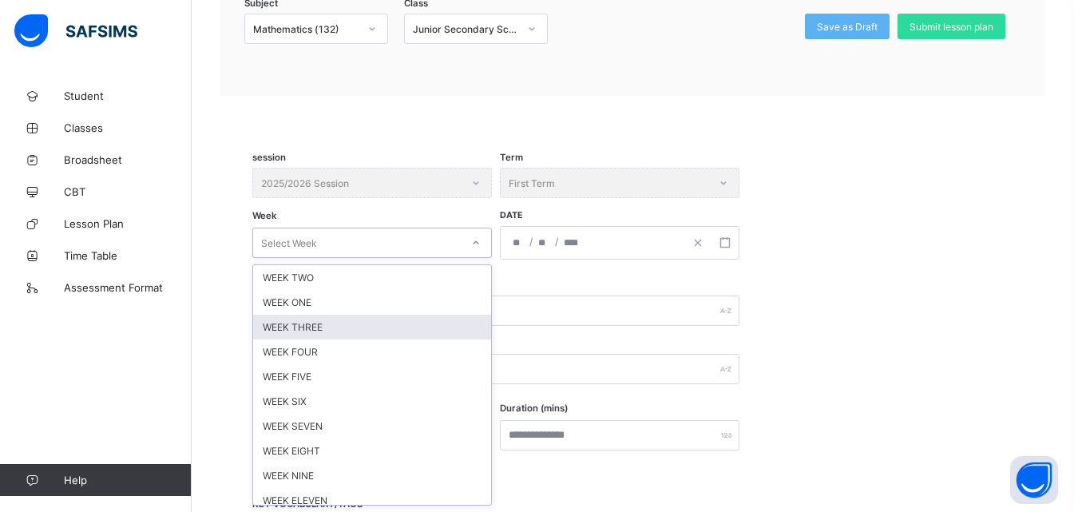
click at [314, 321] on div "WEEK THREE" at bounding box center [372, 327] width 238 height 25
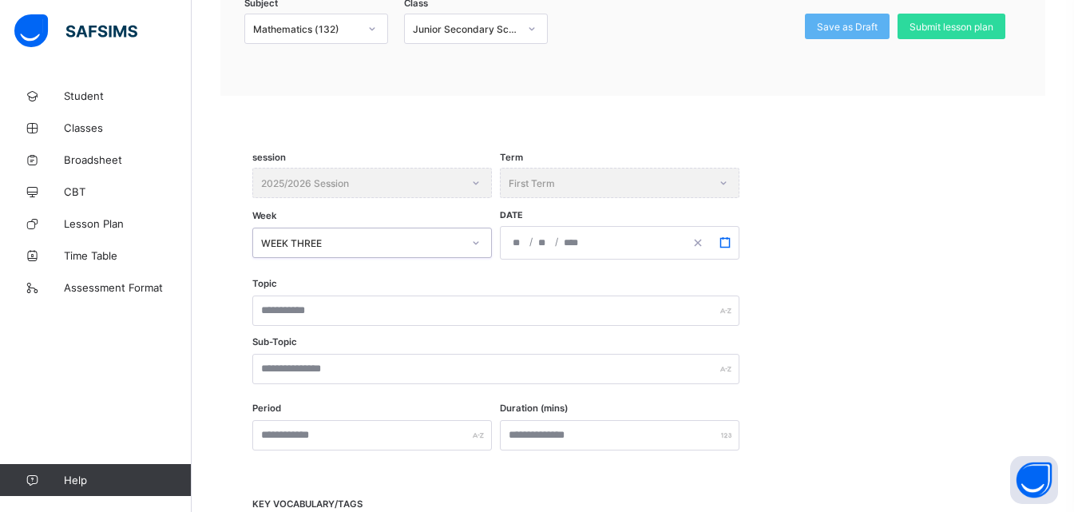
click at [718, 239] on button "button" at bounding box center [724, 243] width 27 height 32
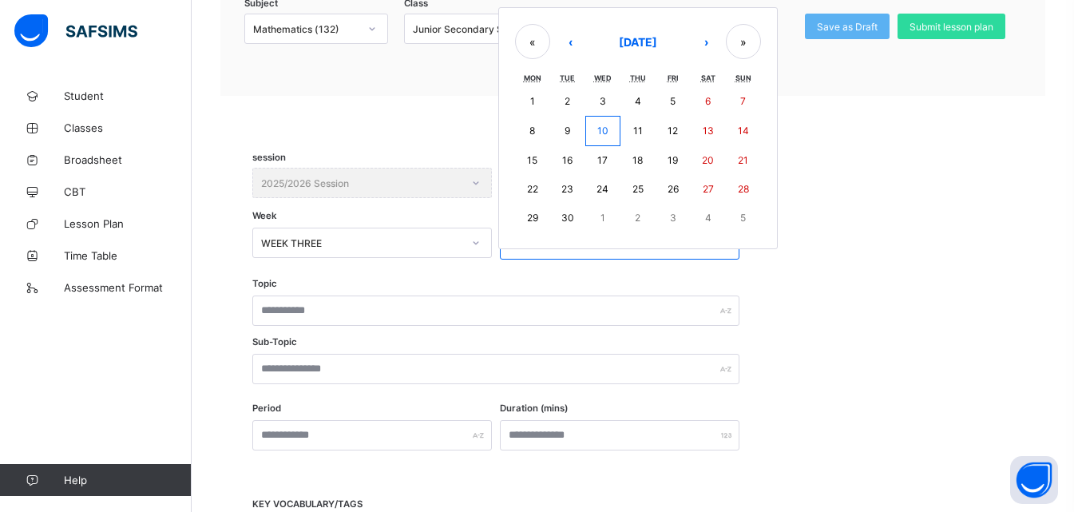
click at [533, 192] on abbr "22" at bounding box center [532, 189] width 11 height 12
type input "**********"
type input "*"
type input "**"
type input "****"
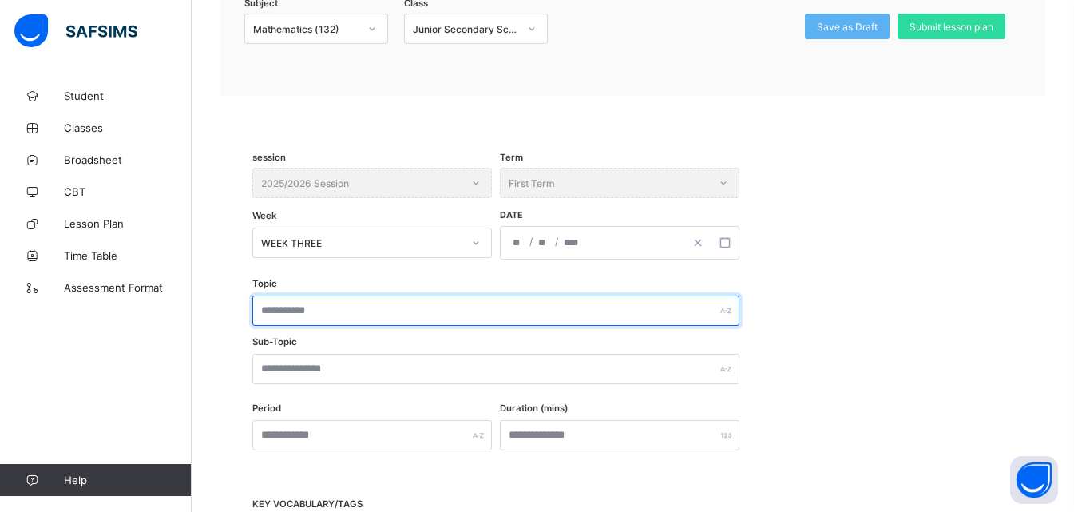
click at [339, 316] on input "text" at bounding box center [495, 310] width 487 height 30
type input "**********"
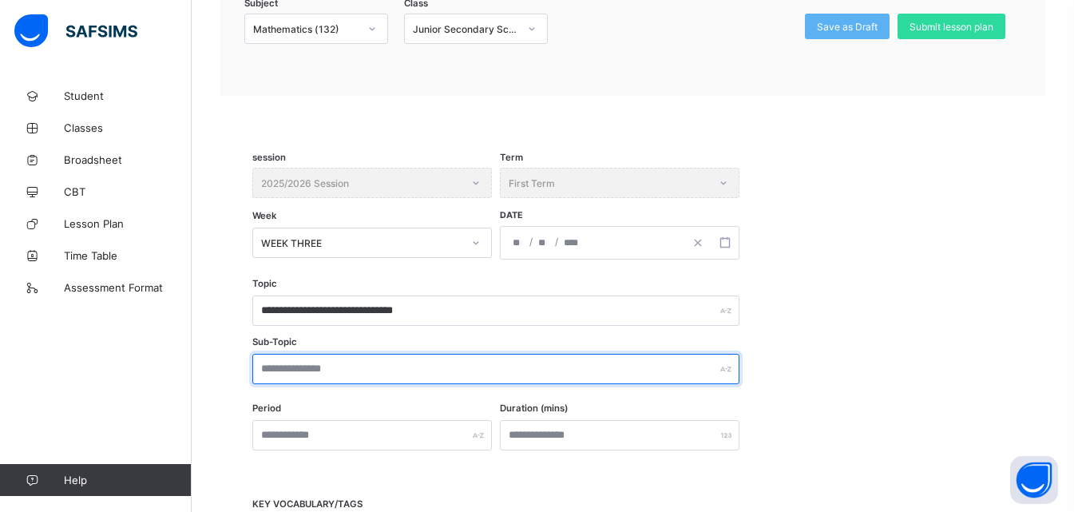
click at [359, 366] on input "text" at bounding box center [495, 369] width 487 height 30
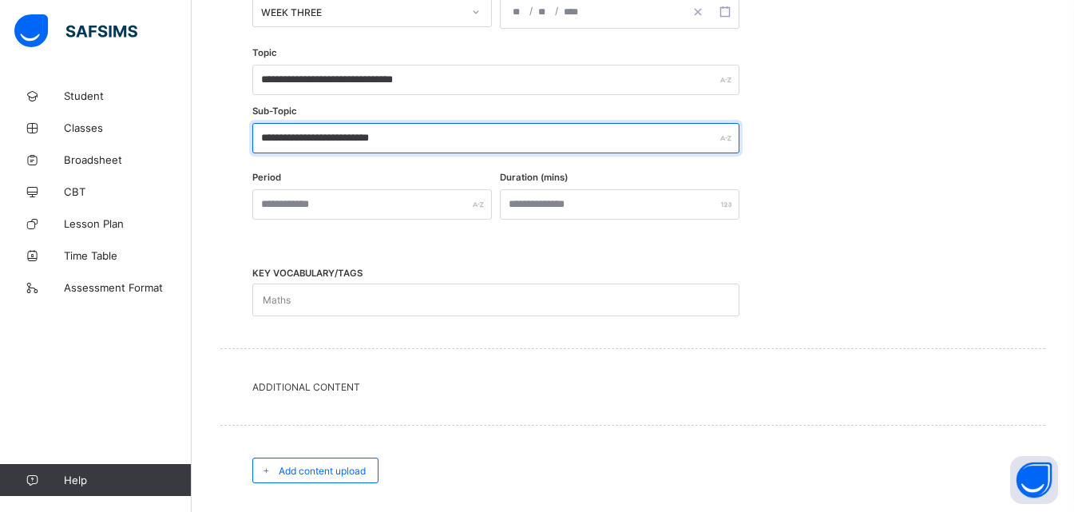
scroll to position [429, 0]
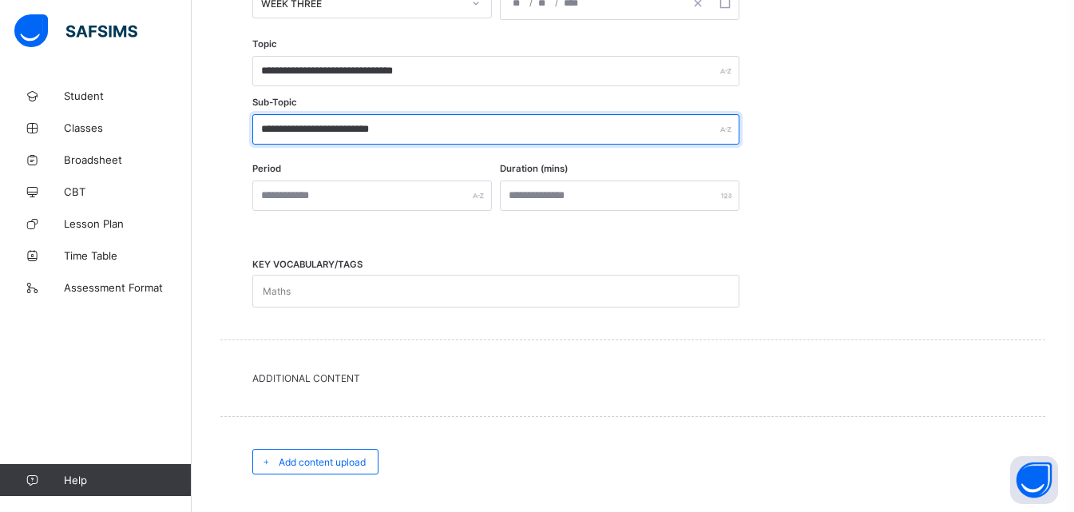
type input "**********"
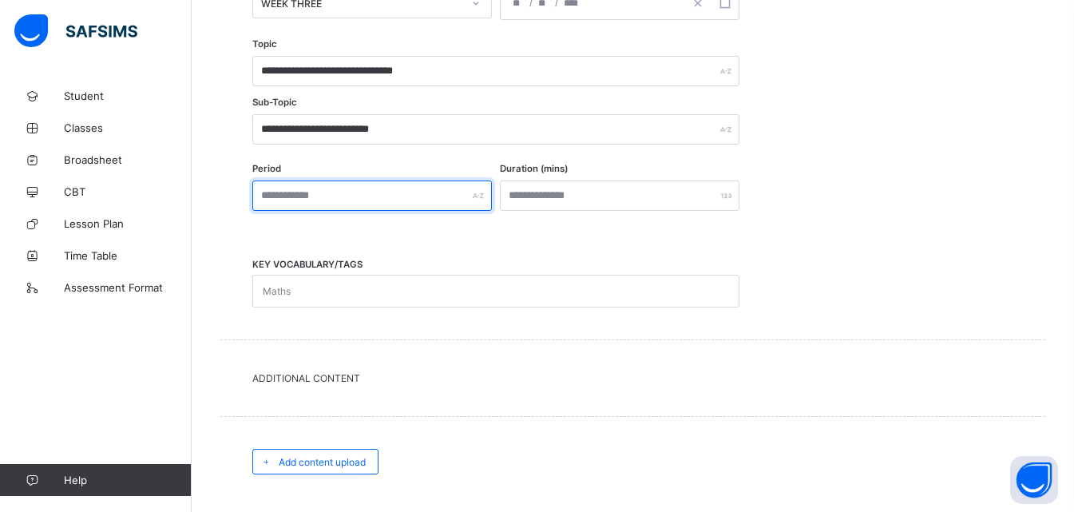
click at [336, 190] on input "text" at bounding box center [371, 195] width 239 height 30
type input "***"
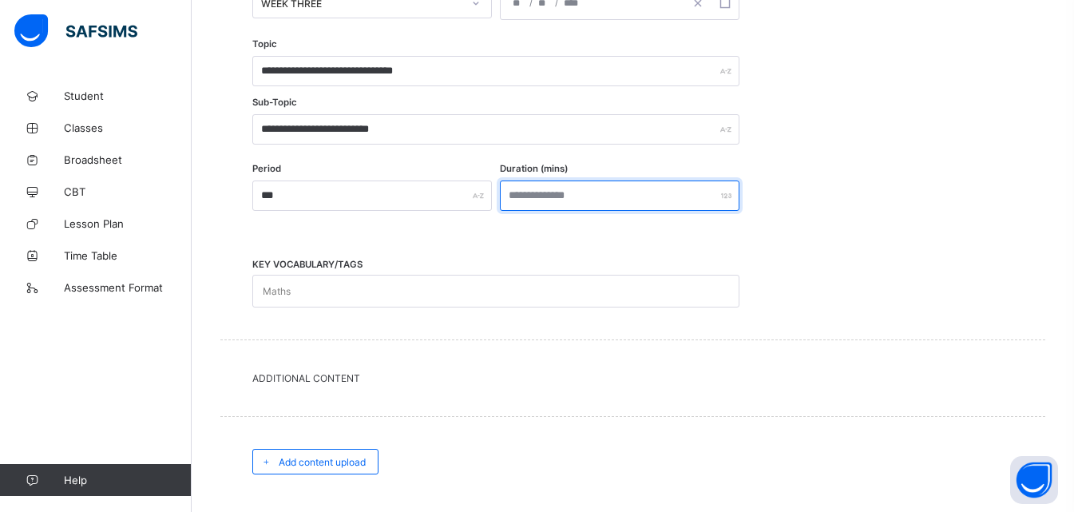
click at [561, 190] on input "number" at bounding box center [619, 195] width 239 height 30
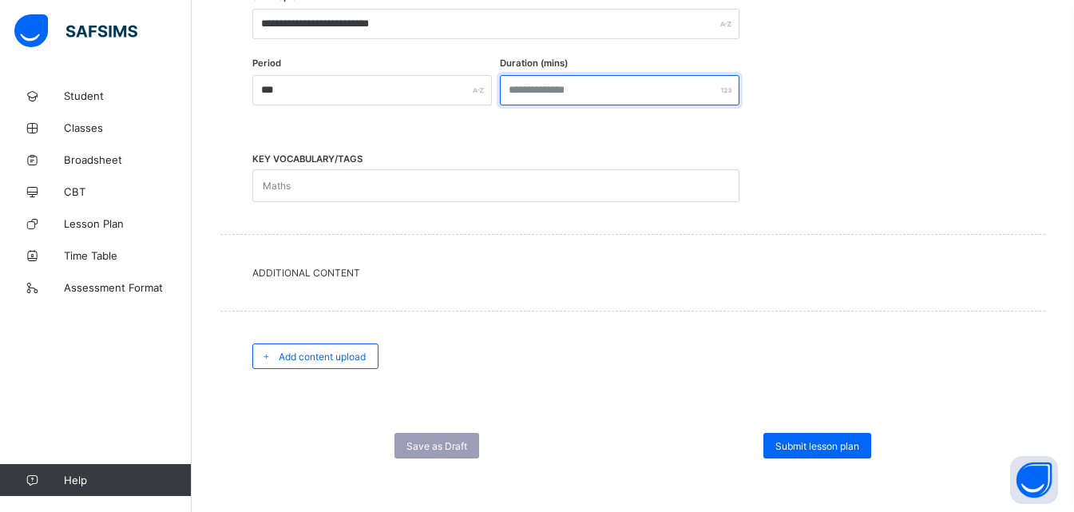
scroll to position [536, 0]
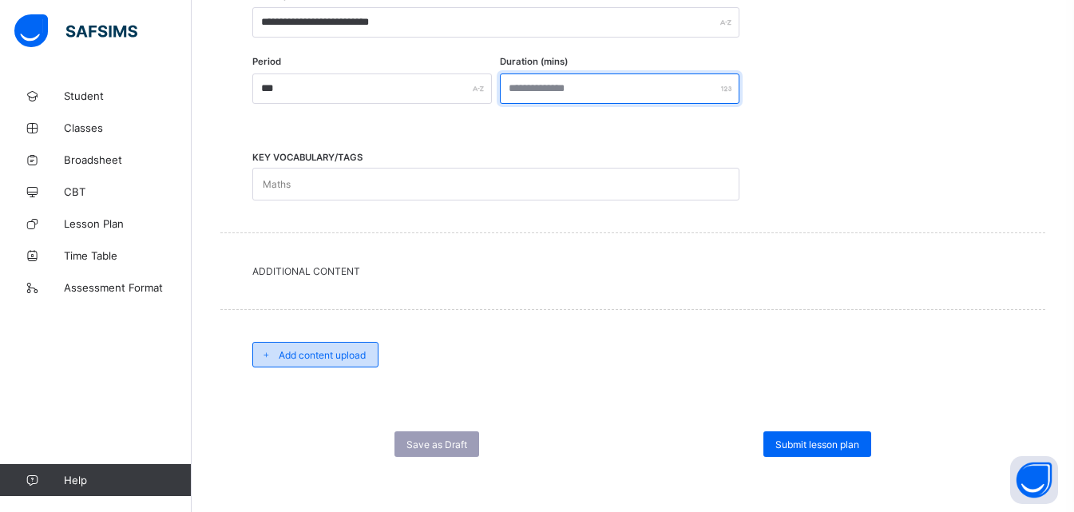
type input "***"
click at [349, 354] on span "Add content upload" at bounding box center [322, 355] width 87 height 12
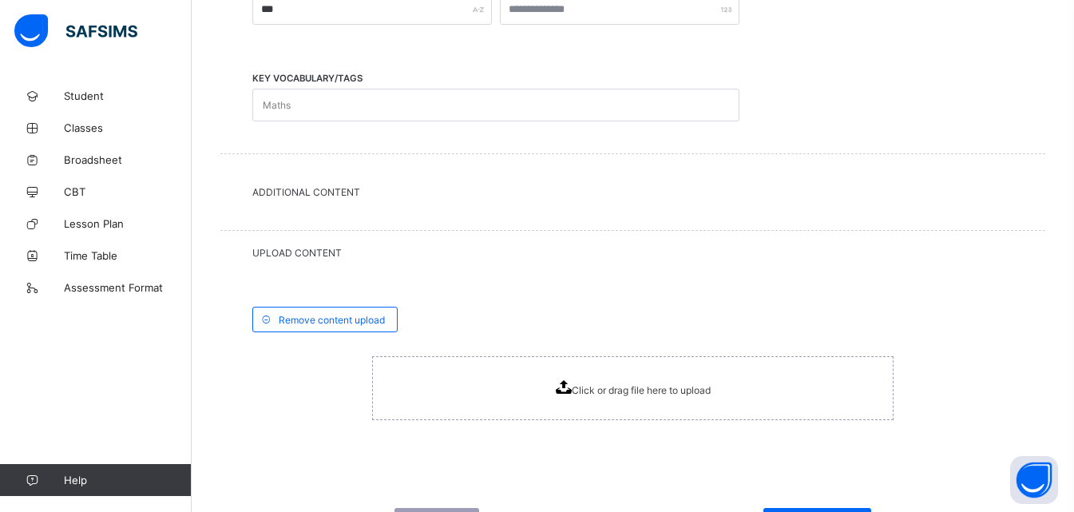
scroll to position [692, 0]
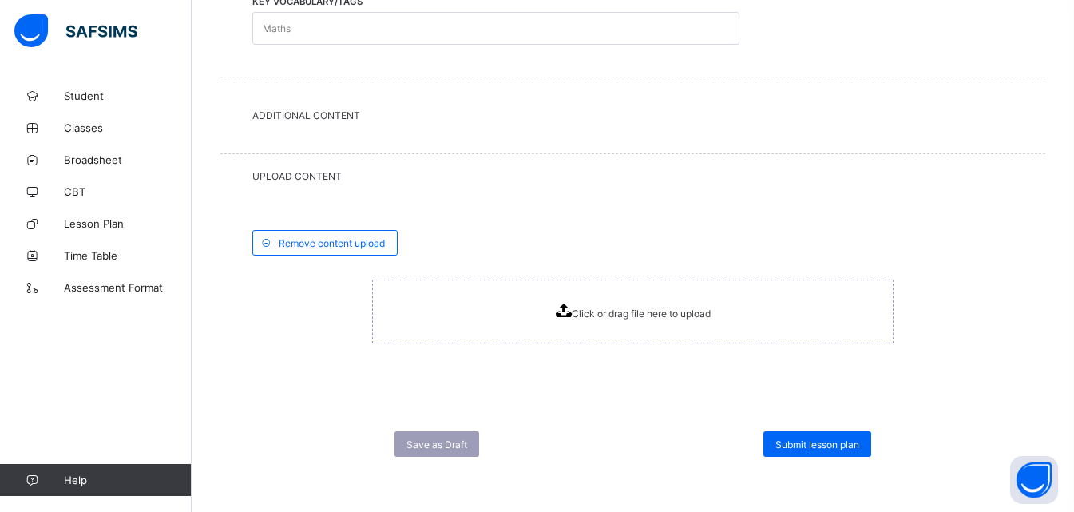
click at [568, 307] on icon at bounding box center [563, 310] width 16 height 14
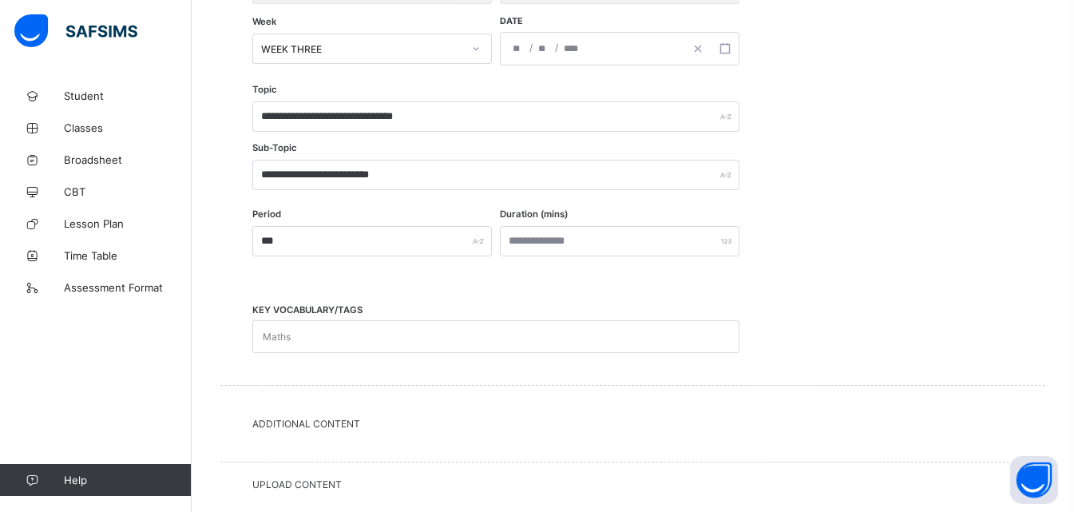
scroll to position [716, 0]
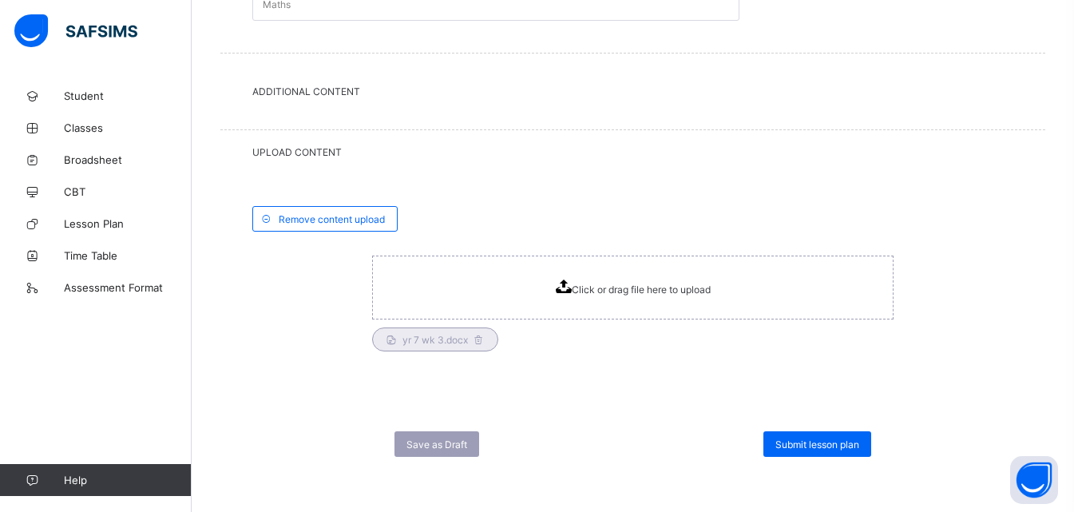
click at [810, 436] on div "Submit lesson plan" at bounding box center [817, 444] width 108 height 26
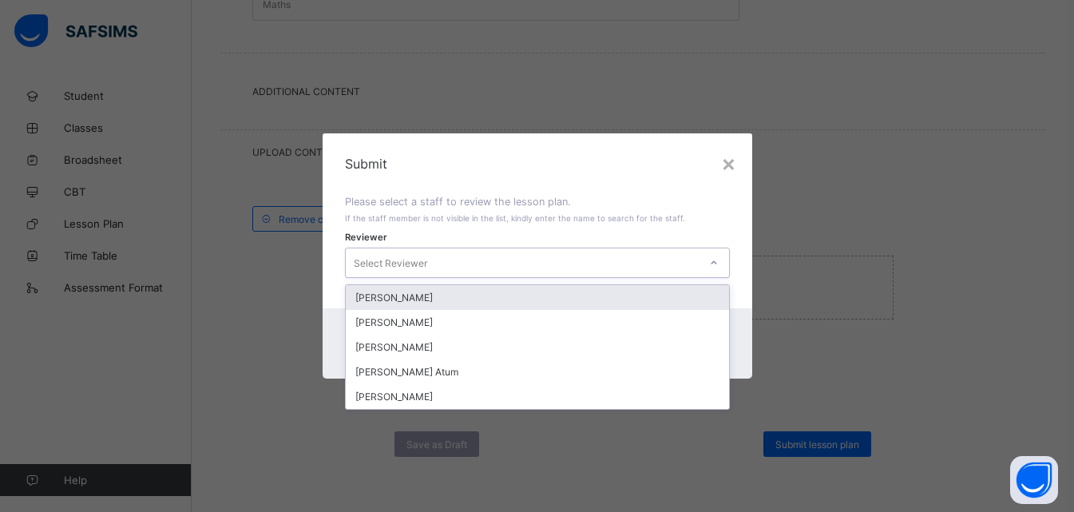
click at [714, 261] on icon at bounding box center [714, 263] width 10 height 16
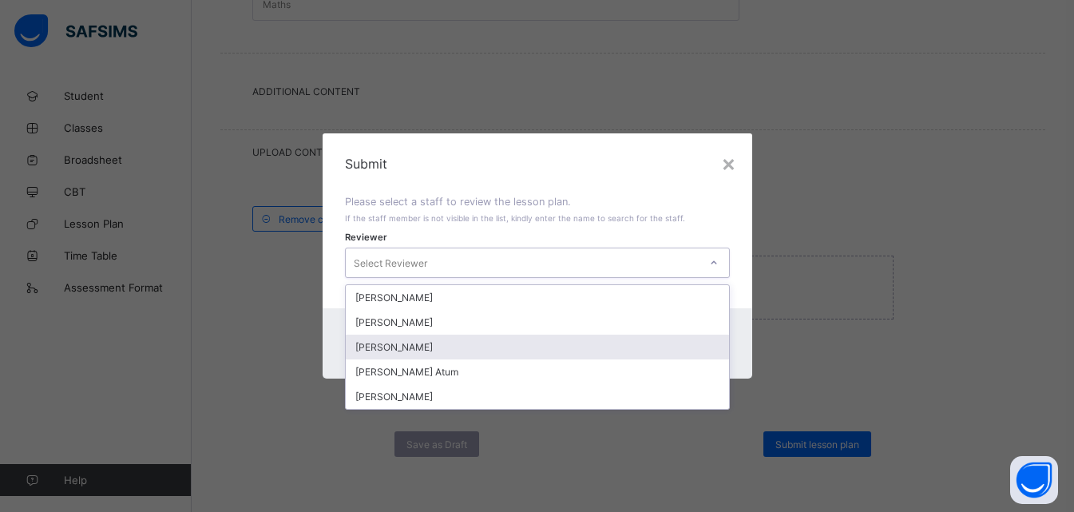
click at [437, 345] on div "[PERSON_NAME]" at bounding box center [537, 346] width 383 height 25
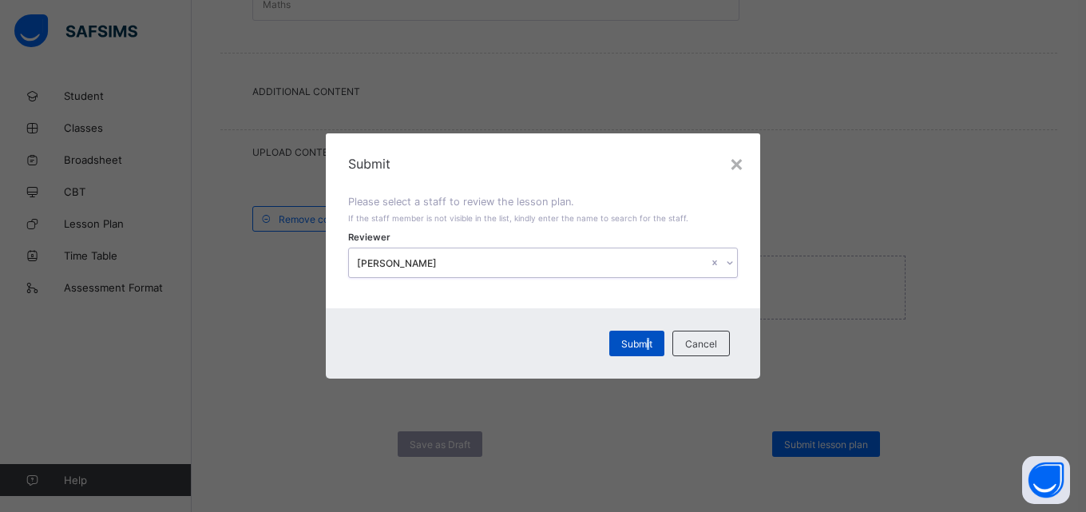
click at [648, 341] on span "Submit" at bounding box center [636, 344] width 31 height 12
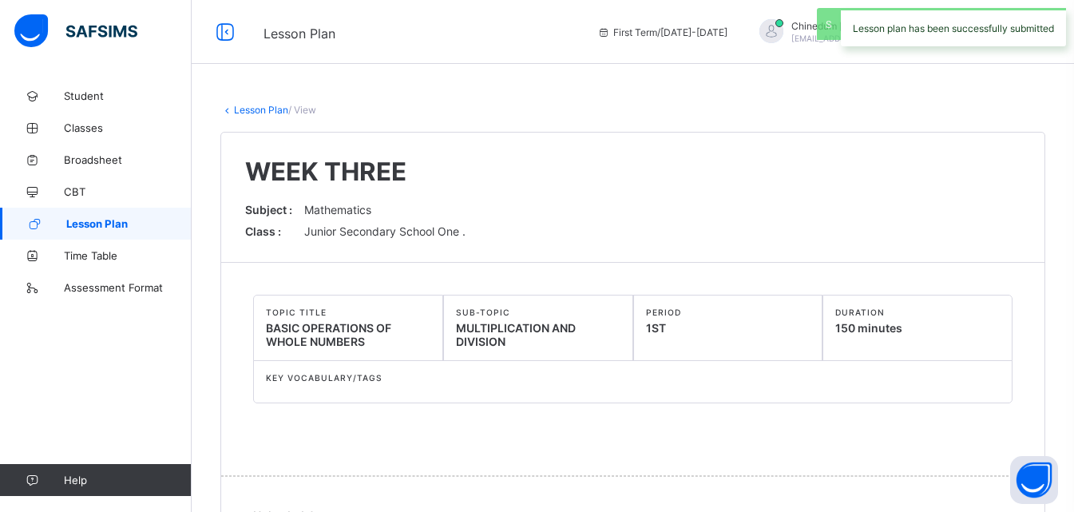
click at [98, 226] on span "Lesson Plan" at bounding box center [128, 223] width 125 height 13
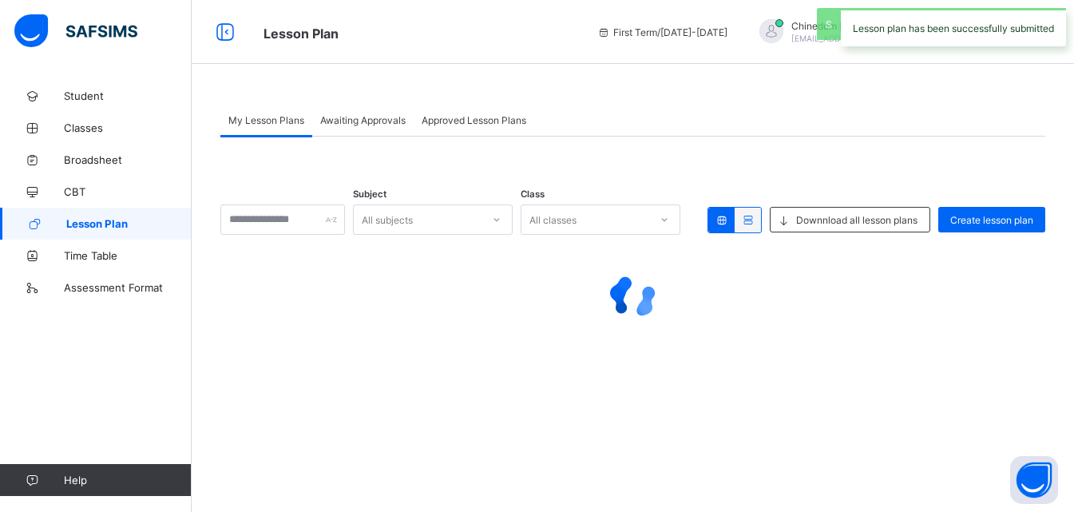
click at [98, 226] on span "Lesson Plan" at bounding box center [128, 223] width 125 height 13
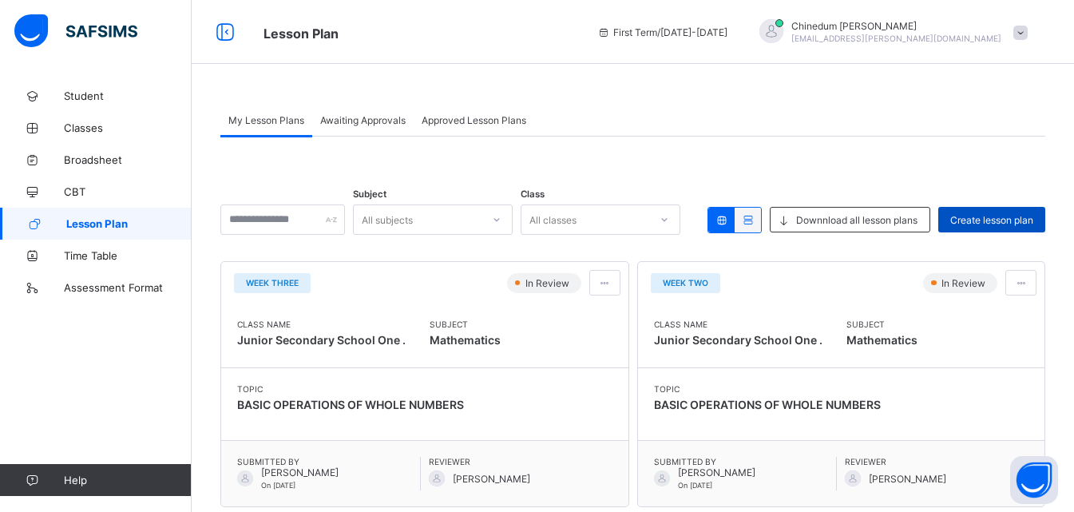
click at [992, 219] on span "Create lesson plan" at bounding box center [991, 220] width 83 height 12
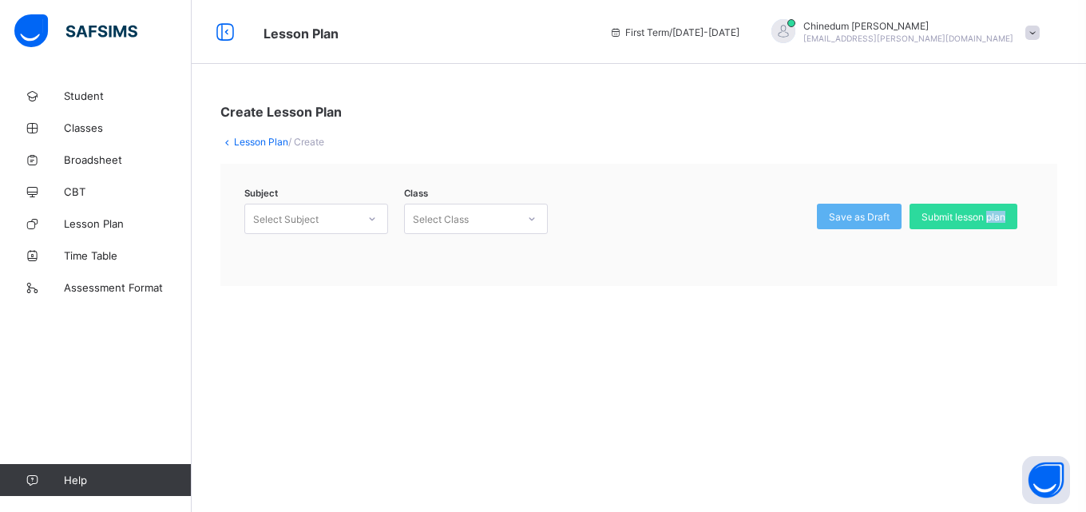
click at [992, 219] on span "Submit lesson plan" at bounding box center [963, 217] width 84 height 12
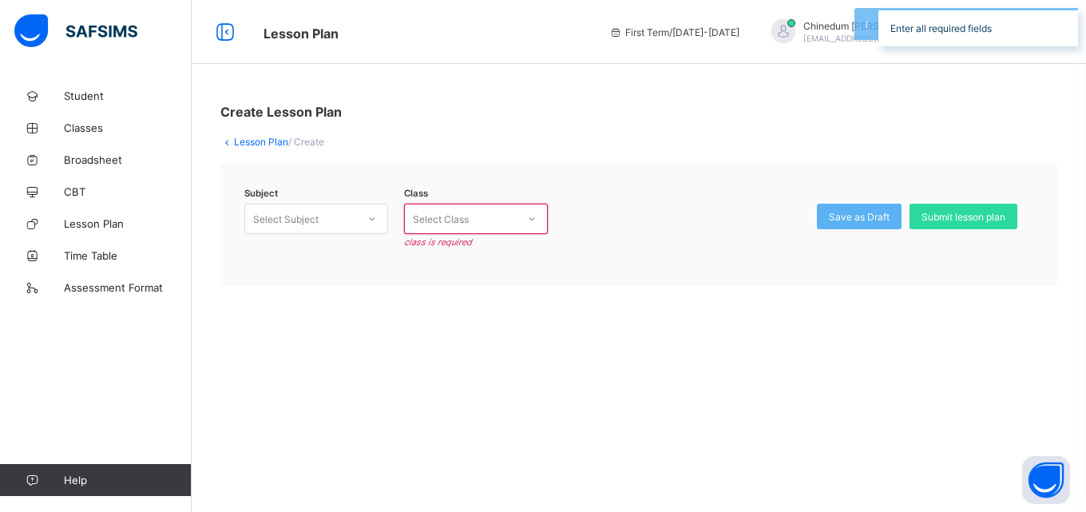
click at [373, 219] on icon at bounding box center [372, 219] width 10 height 16
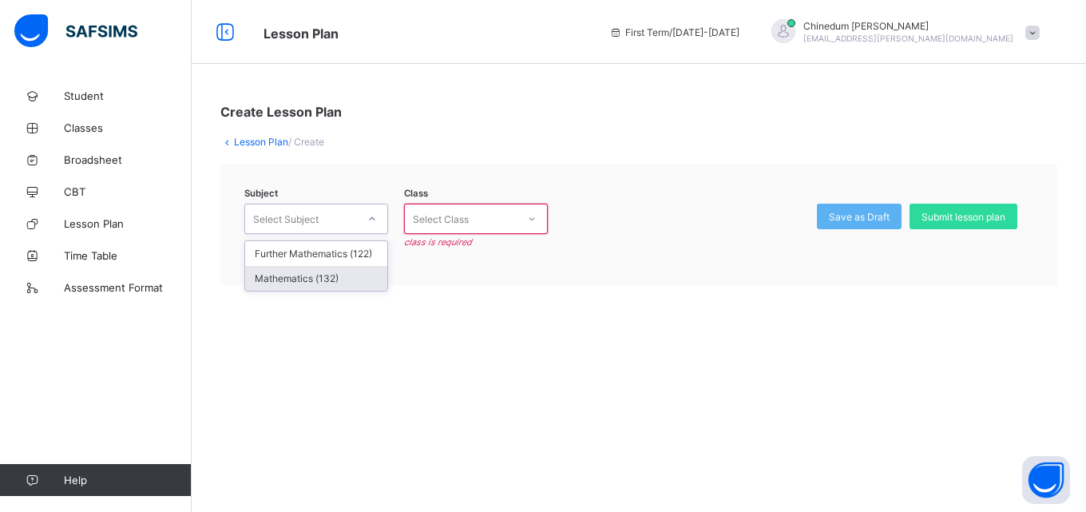
click at [346, 273] on div "Mathematics (132)" at bounding box center [316, 278] width 142 height 25
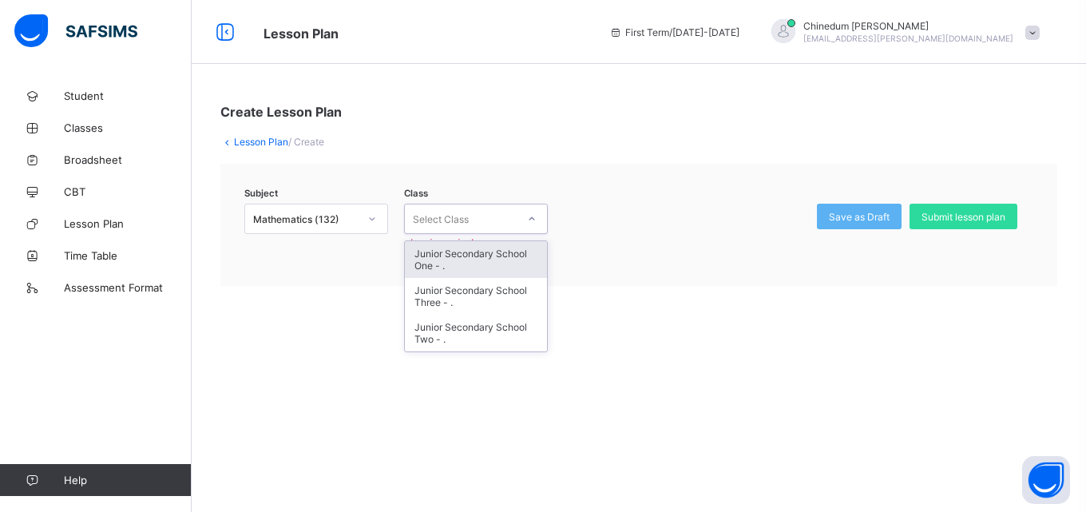
click at [534, 217] on icon at bounding box center [532, 219] width 10 height 16
click at [469, 254] on div "Junior Secondary School One - ." at bounding box center [476, 259] width 142 height 37
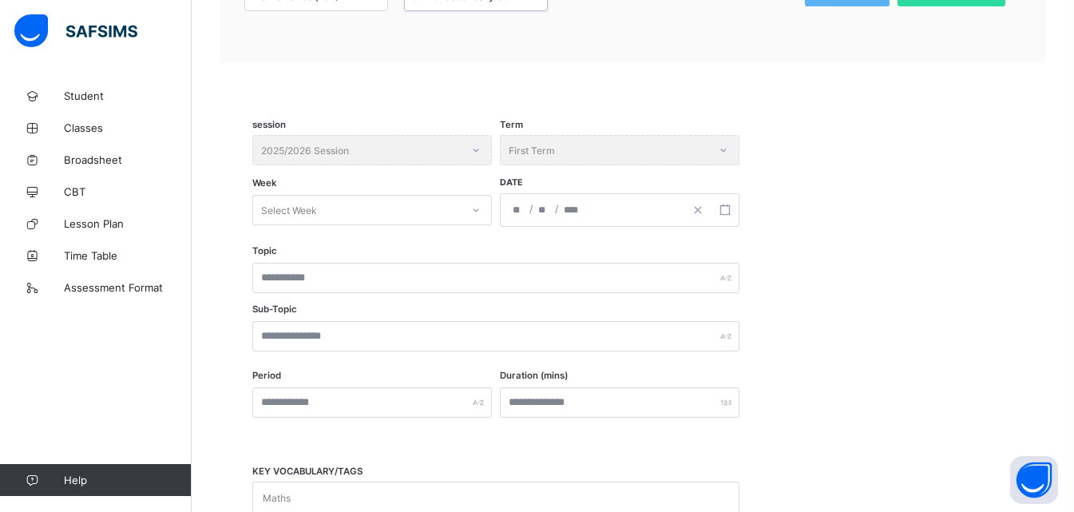
scroll to position [239, 0]
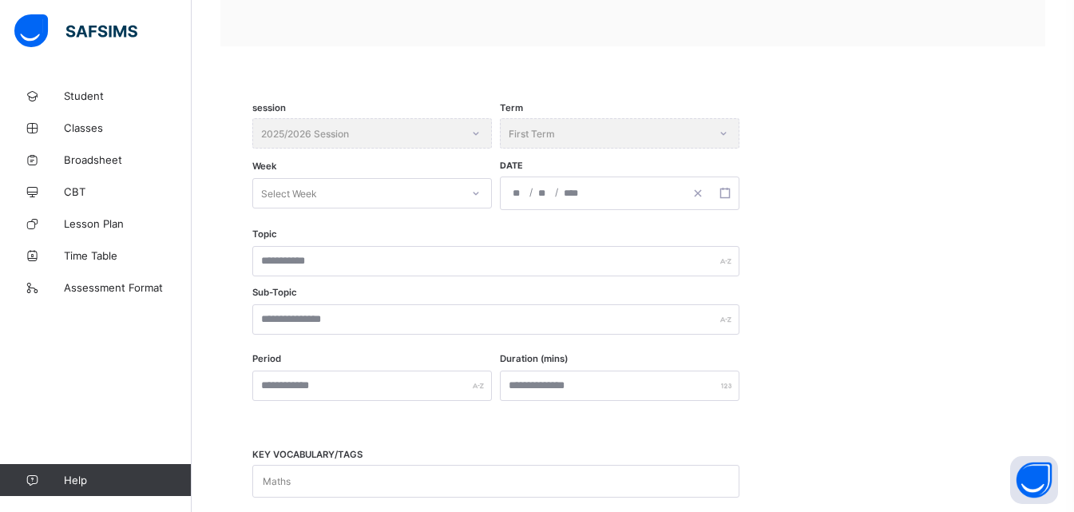
click at [478, 193] on icon at bounding box center [476, 193] width 10 height 16
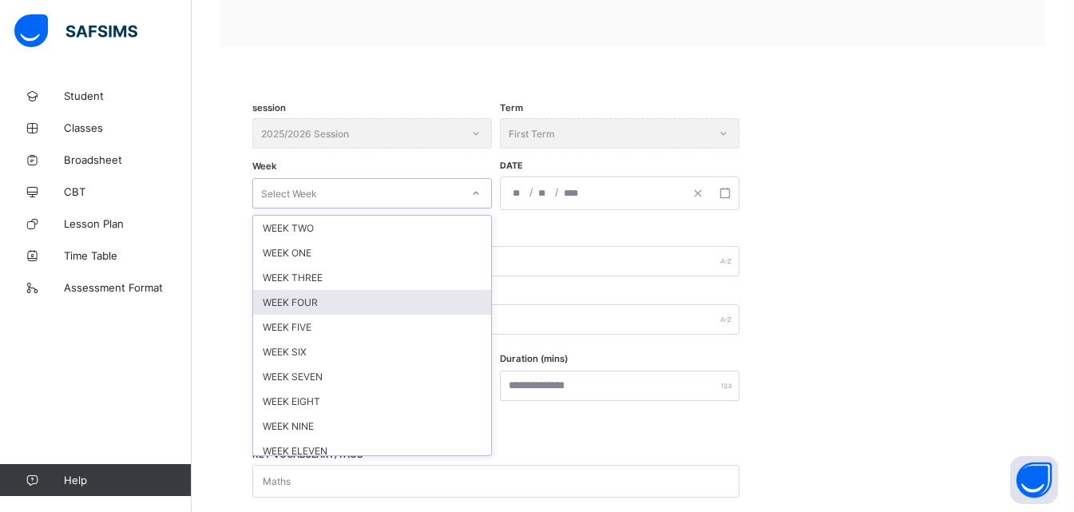
click at [318, 301] on div "WEEK FOUR" at bounding box center [372, 302] width 238 height 25
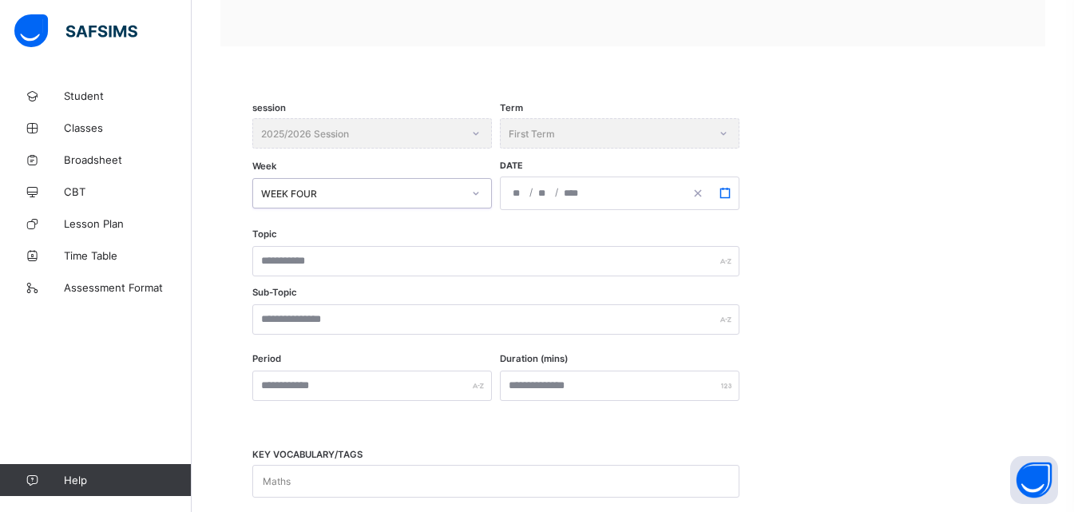
click at [728, 188] on icon "button" at bounding box center [724, 193] width 11 height 11
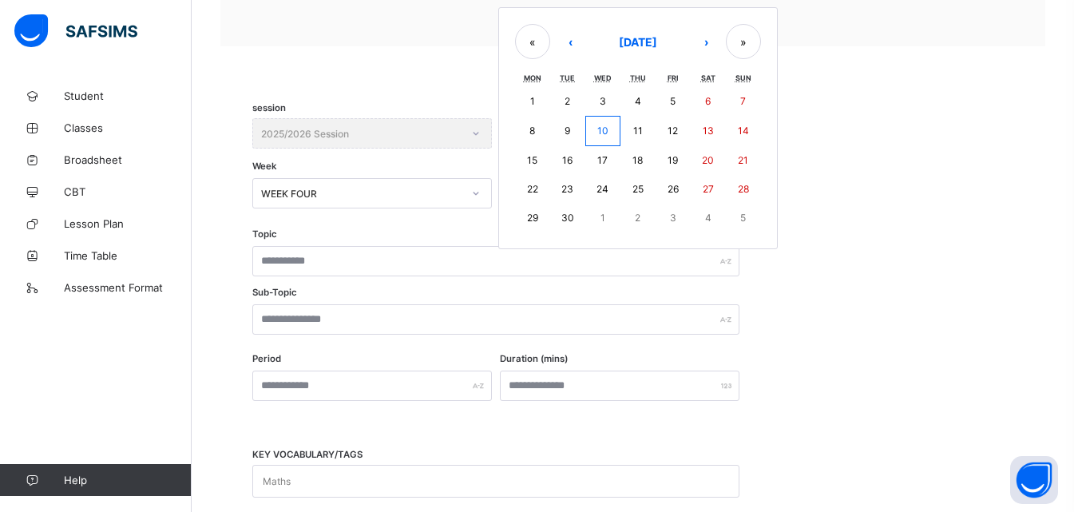
click at [532, 221] on abbr "29" at bounding box center [532, 218] width 11 height 12
type input "**********"
type input "*"
type input "**"
type input "****"
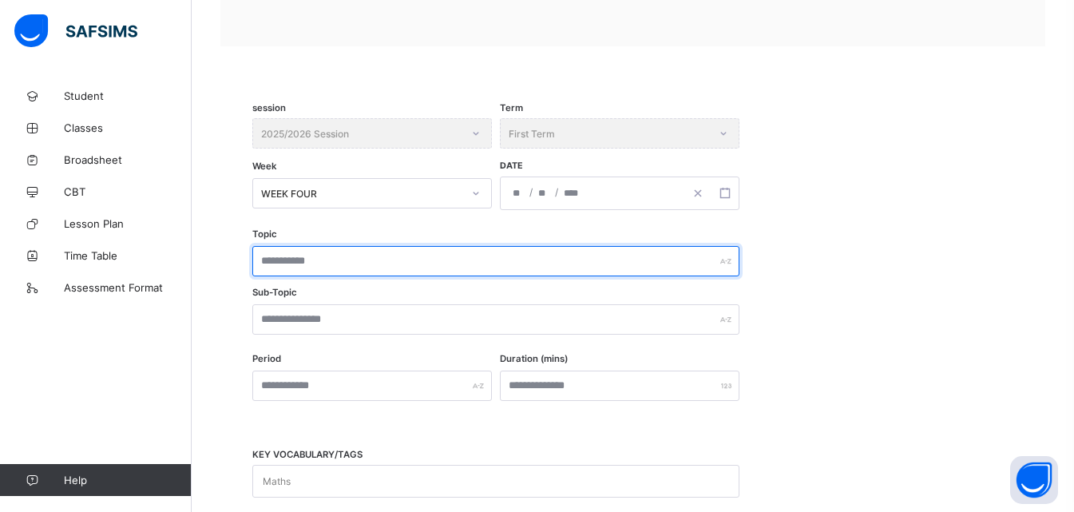
click at [332, 261] on input "text" at bounding box center [495, 261] width 487 height 30
type input "**********"
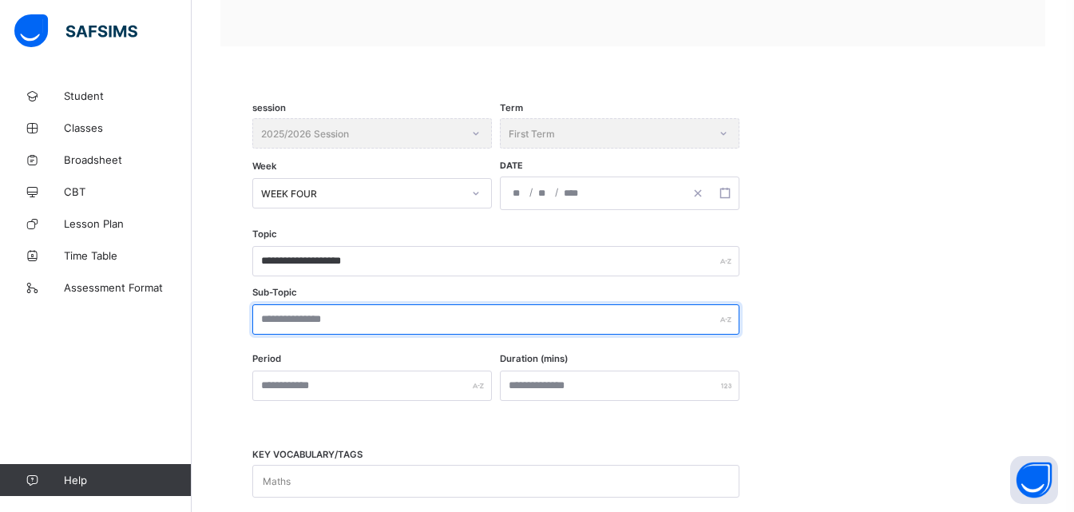
click at [350, 329] on input "text" at bounding box center [495, 319] width 487 height 30
type input "*"
type input "***"
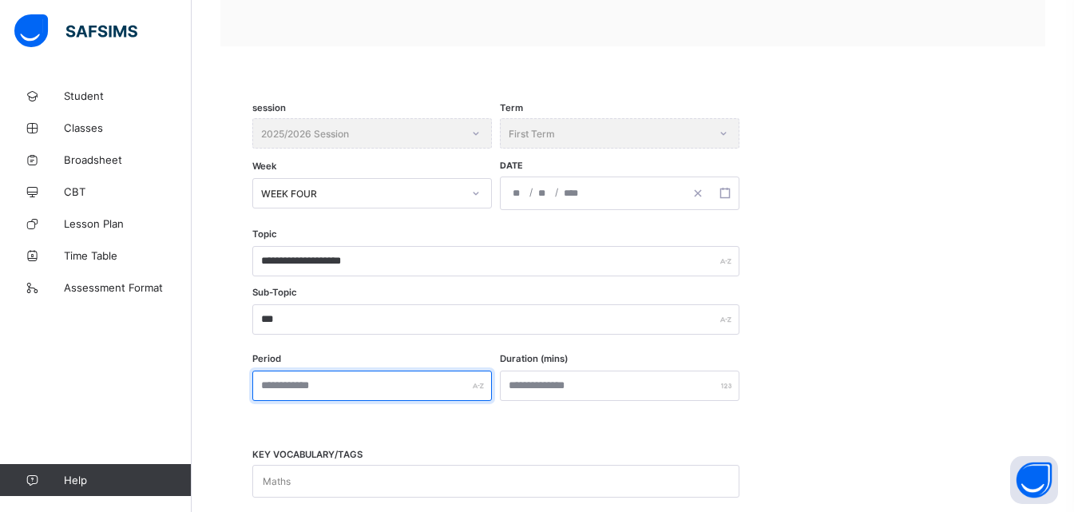
click at [340, 388] on input "text" at bounding box center [371, 385] width 239 height 30
type input "***"
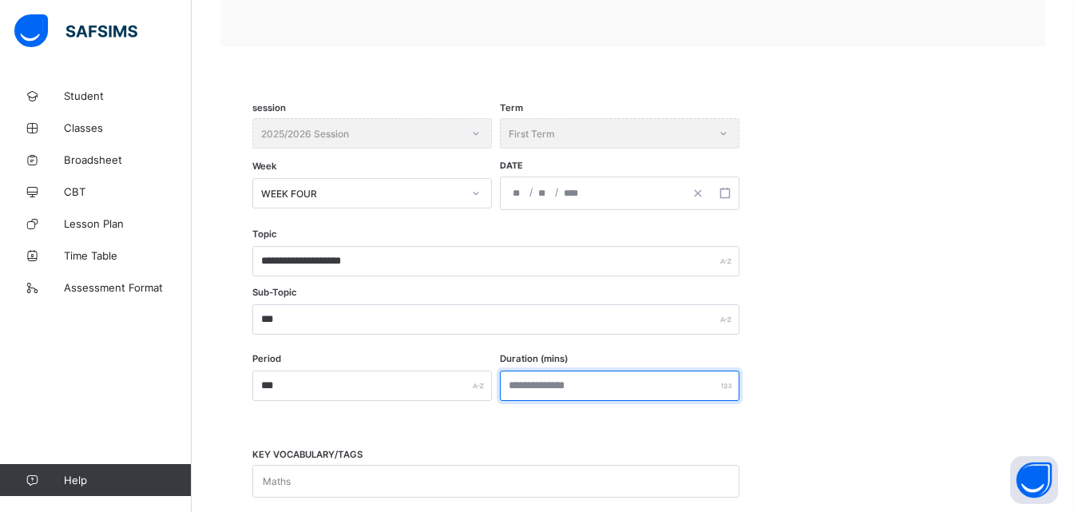
click at [574, 377] on input "number" at bounding box center [619, 385] width 239 height 30
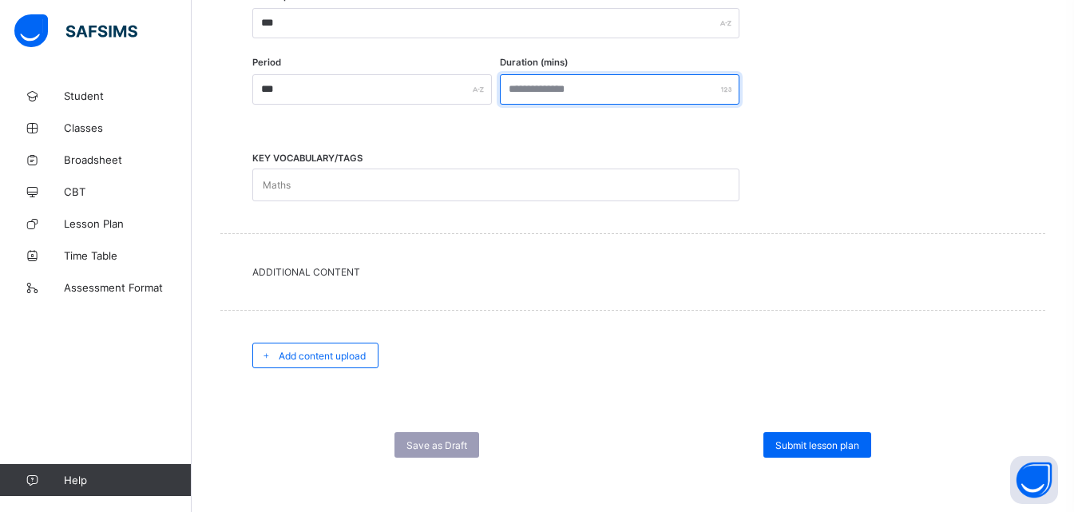
scroll to position [536, 0]
type input "***"
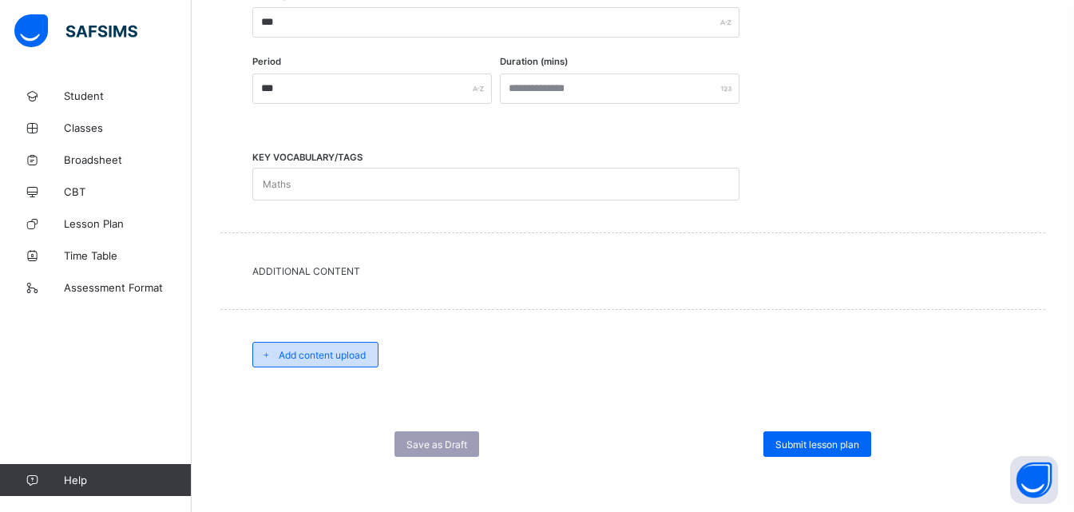
click at [300, 354] on span "Add content upload" at bounding box center [322, 355] width 87 height 12
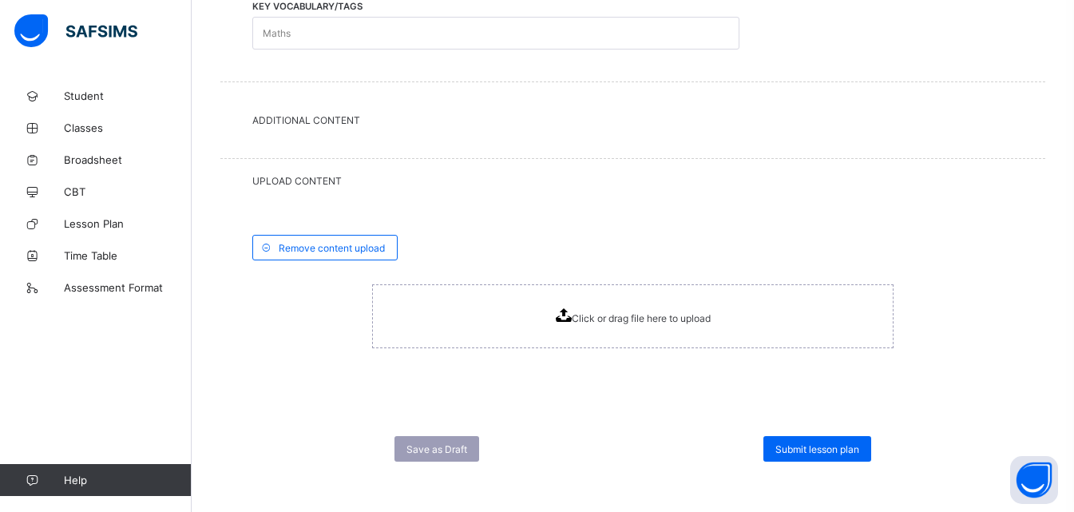
scroll to position [692, 0]
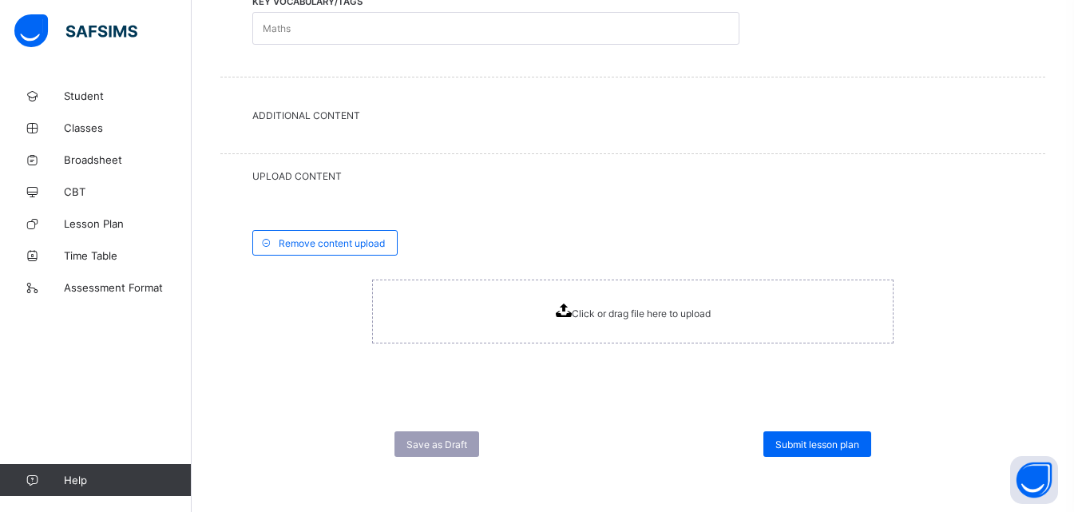
click at [572, 309] on icon at bounding box center [564, 310] width 16 height 14
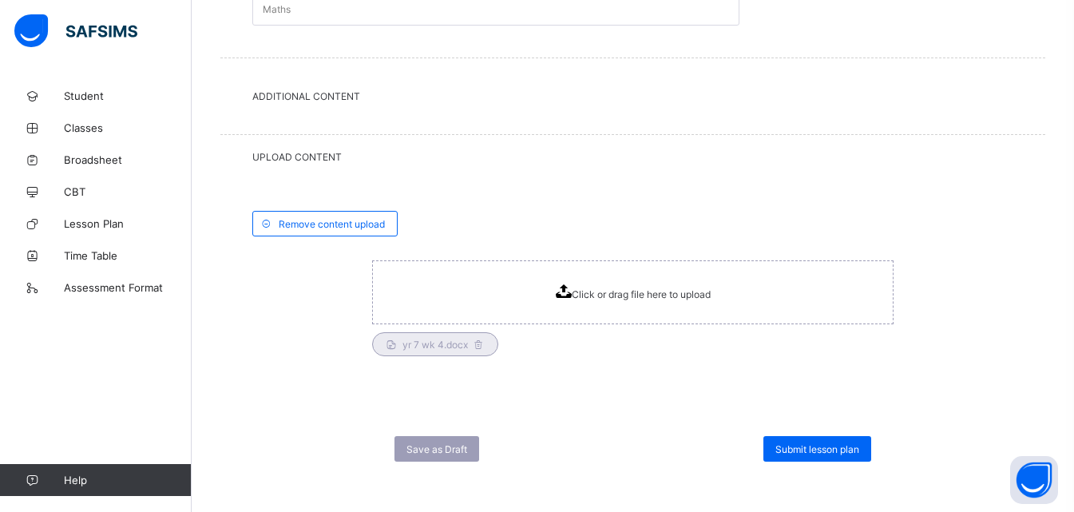
scroll to position [716, 0]
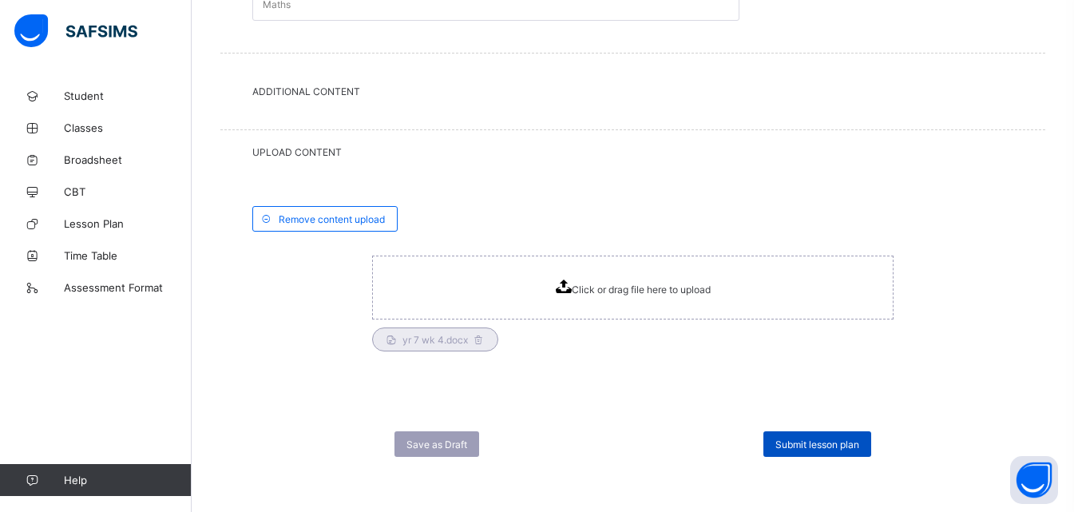
click at [853, 448] on span "Submit lesson plan" at bounding box center [817, 444] width 84 height 12
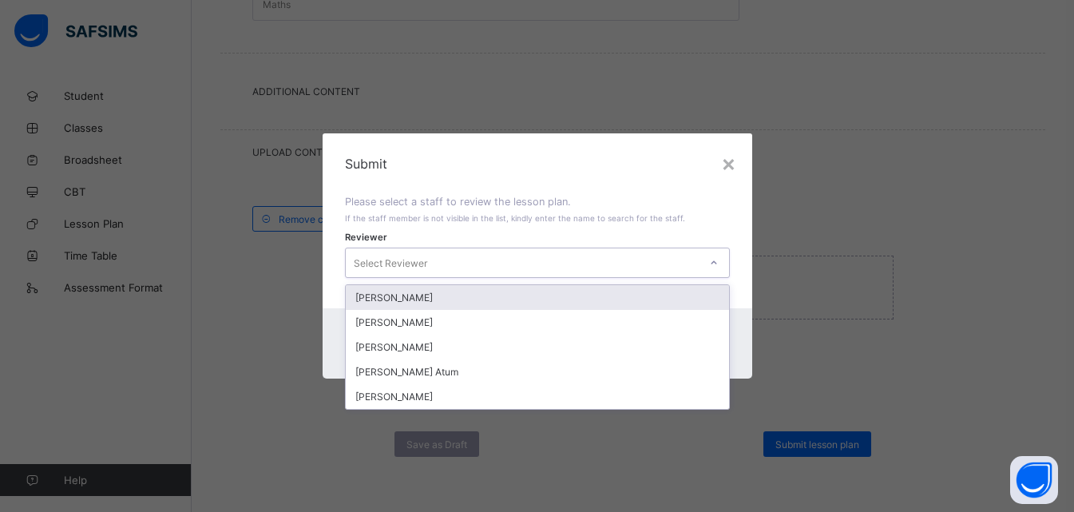
click at [714, 263] on icon at bounding box center [713, 262] width 6 height 3
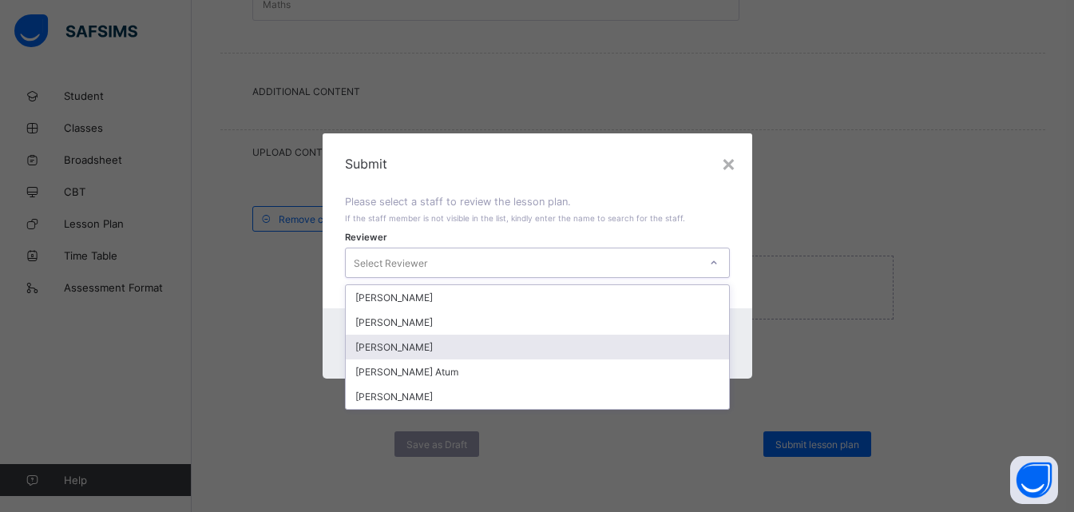
click at [413, 349] on div "[PERSON_NAME]" at bounding box center [537, 346] width 383 height 25
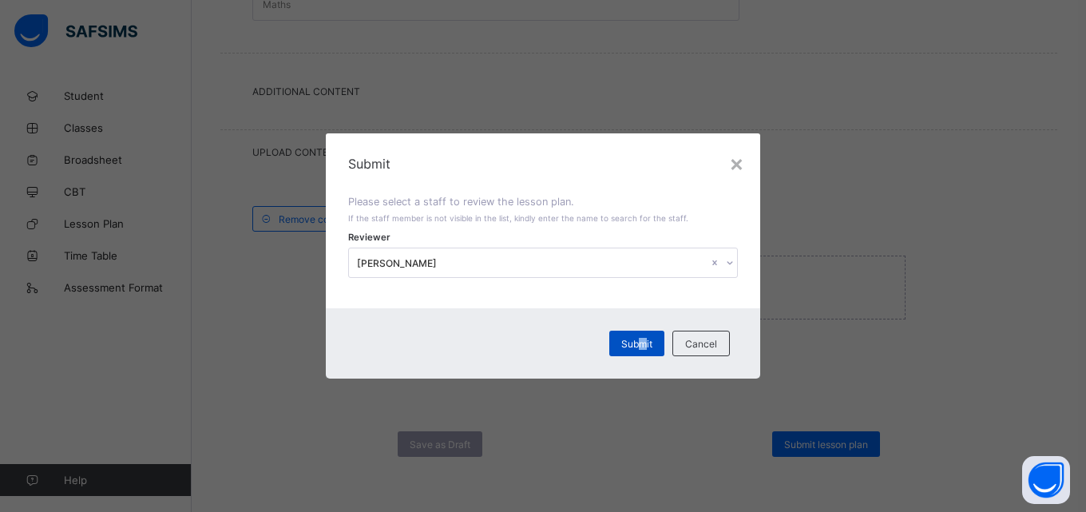
click at [643, 347] on span "Submit" at bounding box center [636, 344] width 31 height 12
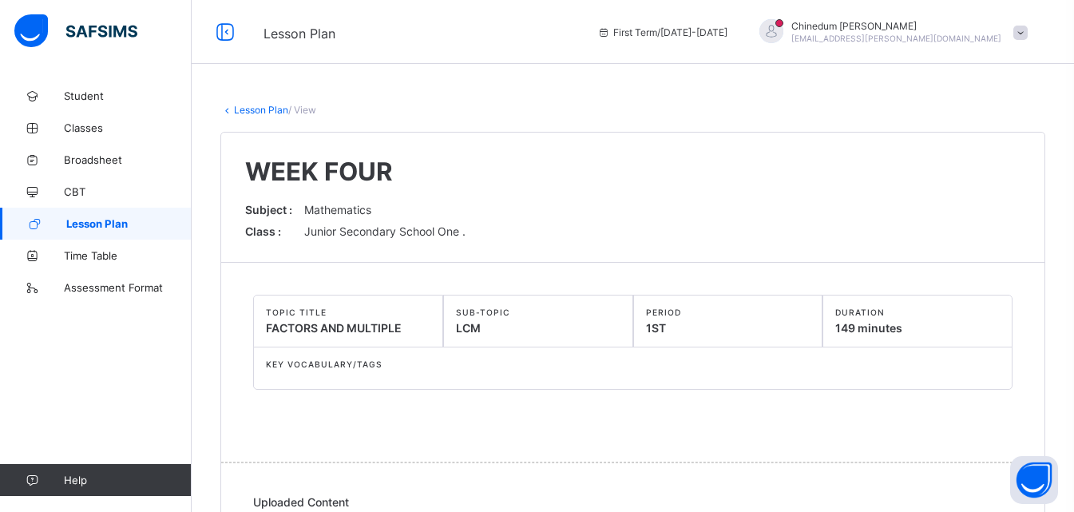
click at [111, 218] on span "Lesson Plan" at bounding box center [128, 223] width 125 height 13
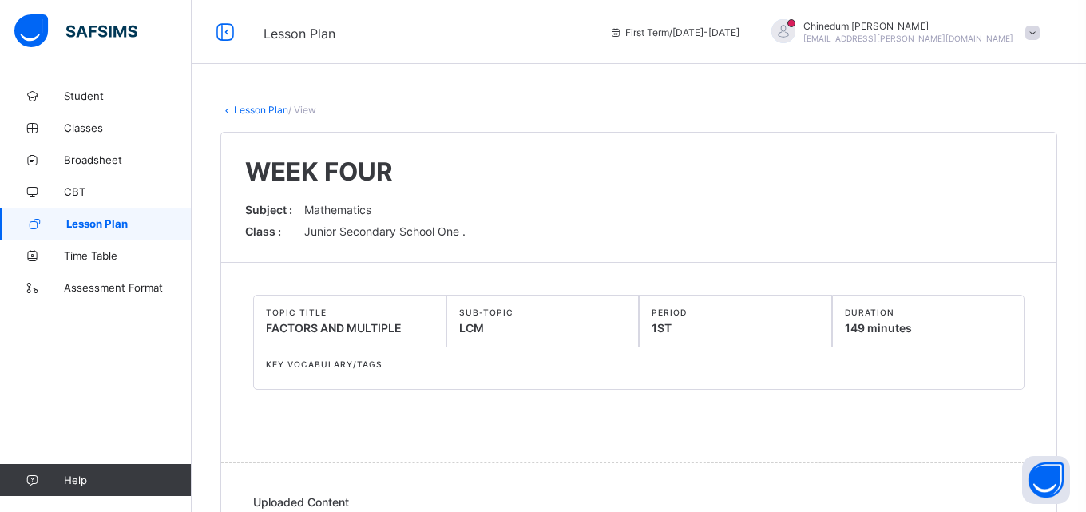
click at [111, 218] on span "Lesson Plan" at bounding box center [128, 223] width 125 height 13
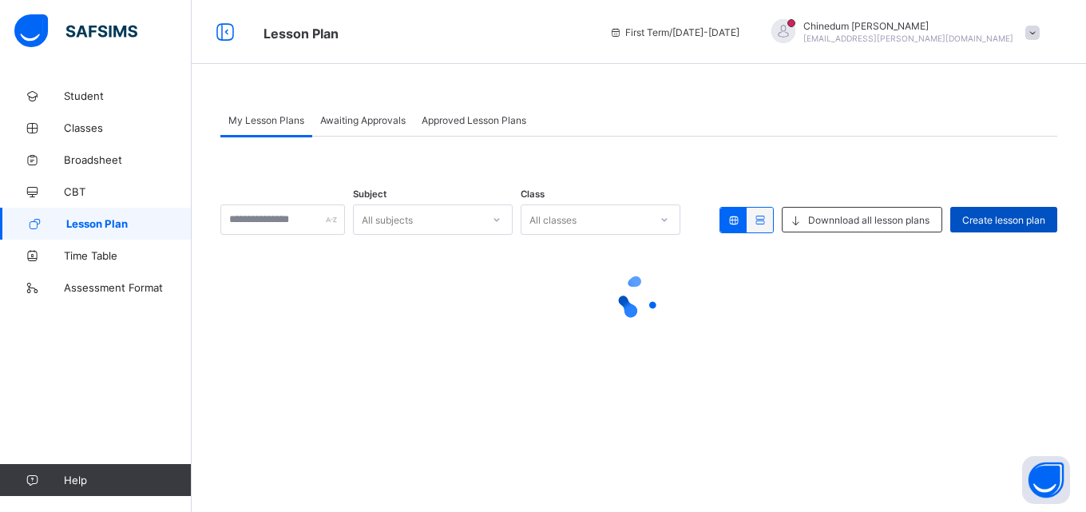
click at [1003, 217] on span "Create lesson plan" at bounding box center [1003, 220] width 83 height 12
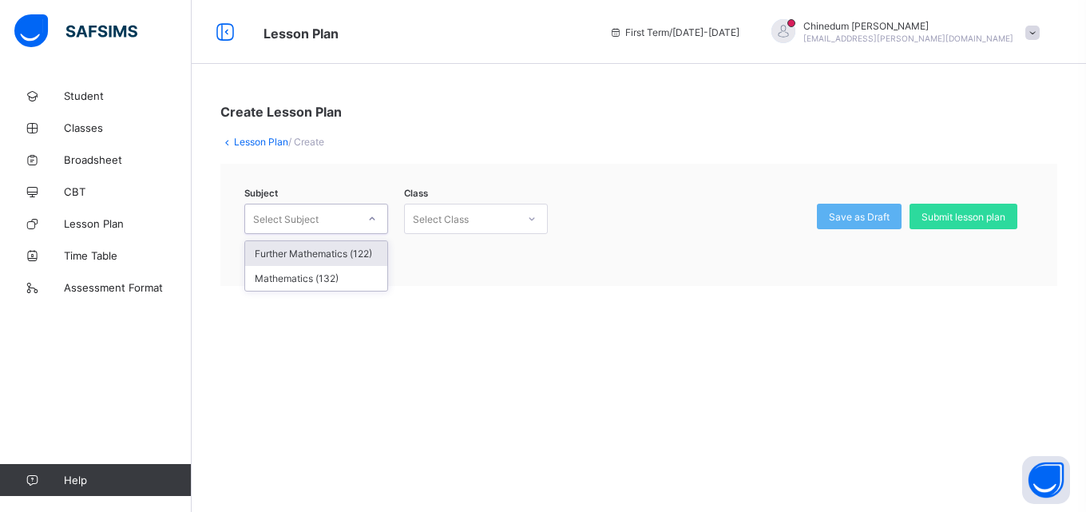
click at [373, 216] on icon at bounding box center [372, 219] width 10 height 16
click at [338, 279] on div "Mathematics (132)" at bounding box center [316, 278] width 142 height 25
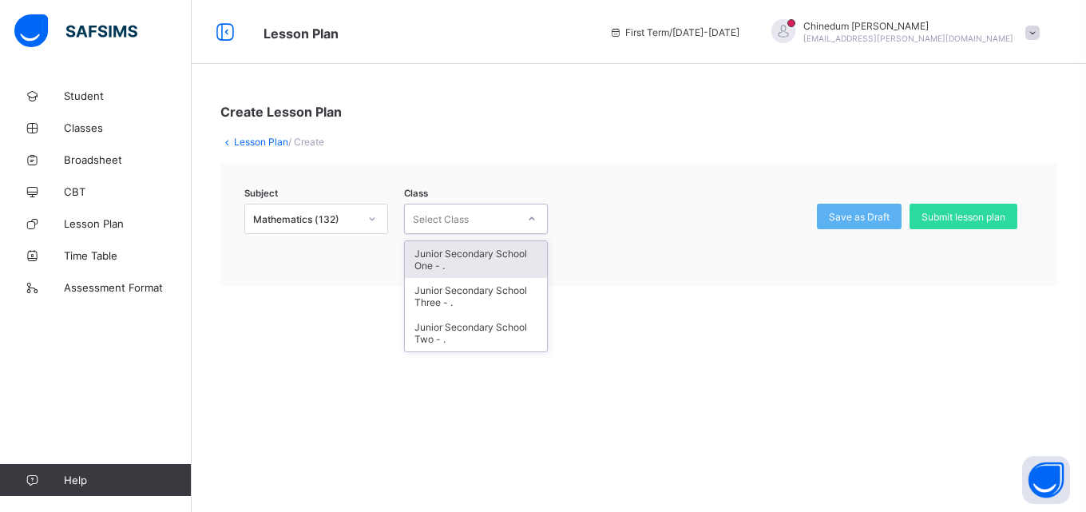
click at [533, 218] on icon at bounding box center [532, 219] width 10 height 16
click at [480, 264] on div "Junior Secondary School One - ." at bounding box center [476, 259] width 142 height 37
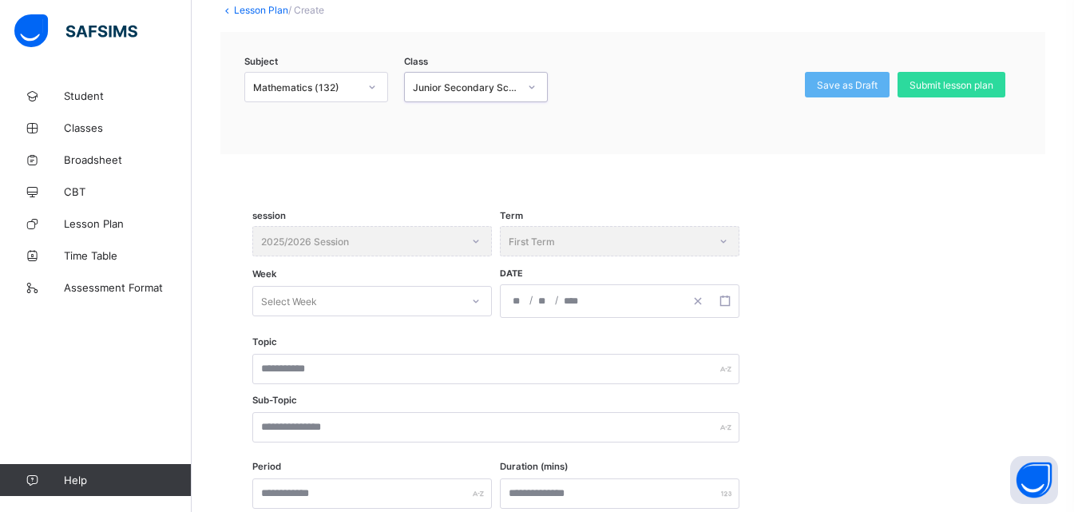
scroll to position [160, 0]
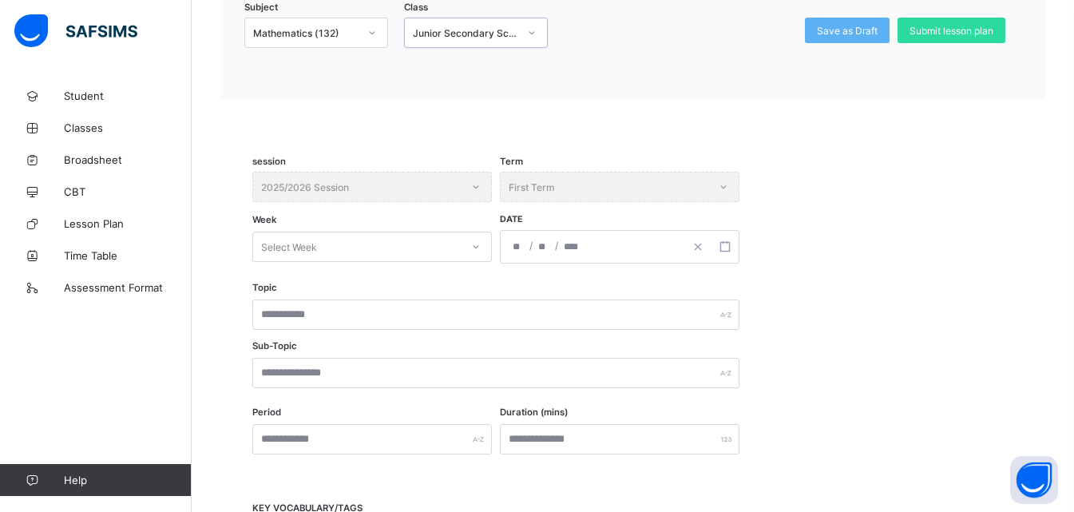
click at [473, 262] on div "Select Week" at bounding box center [371, 246] width 239 height 30
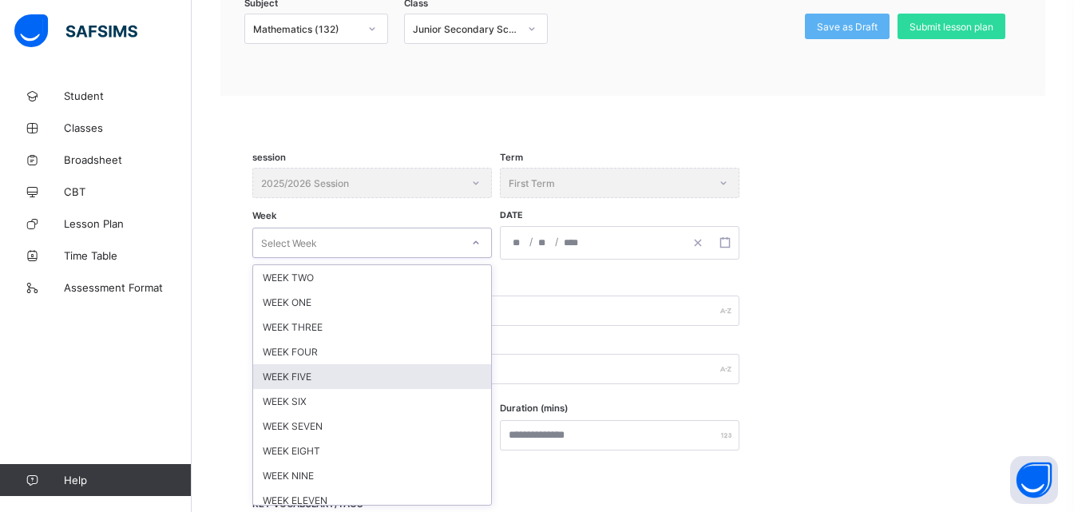
click at [311, 381] on div "WEEK FIVE" at bounding box center [372, 376] width 238 height 25
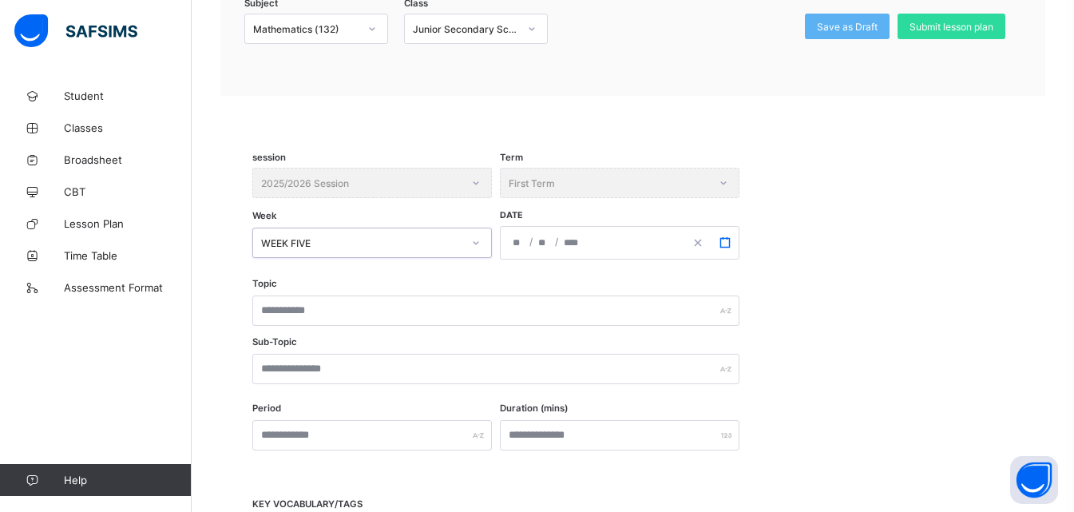
click at [725, 237] on icon "button" at bounding box center [724, 242] width 11 height 11
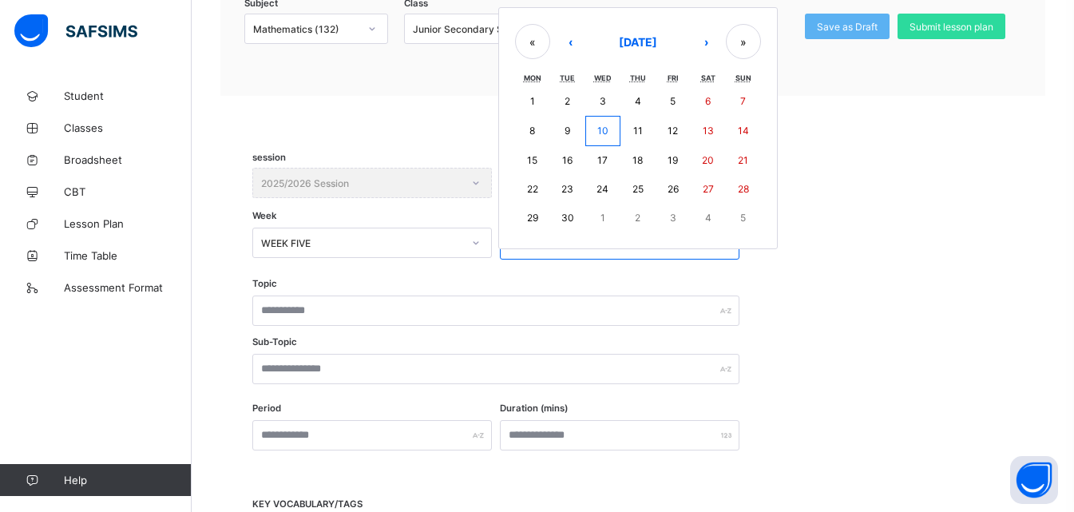
click at [670, 218] on abbr "3" at bounding box center [673, 218] width 6 height 12
type input "**********"
type input "**"
type input "*"
type input "****"
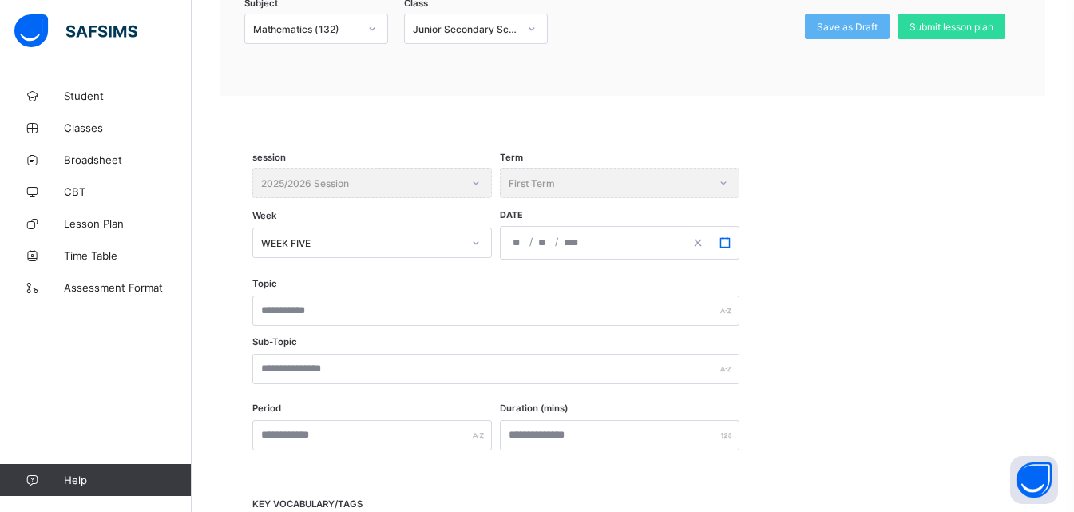
click at [726, 243] on icon "button" at bounding box center [724, 242] width 11 height 11
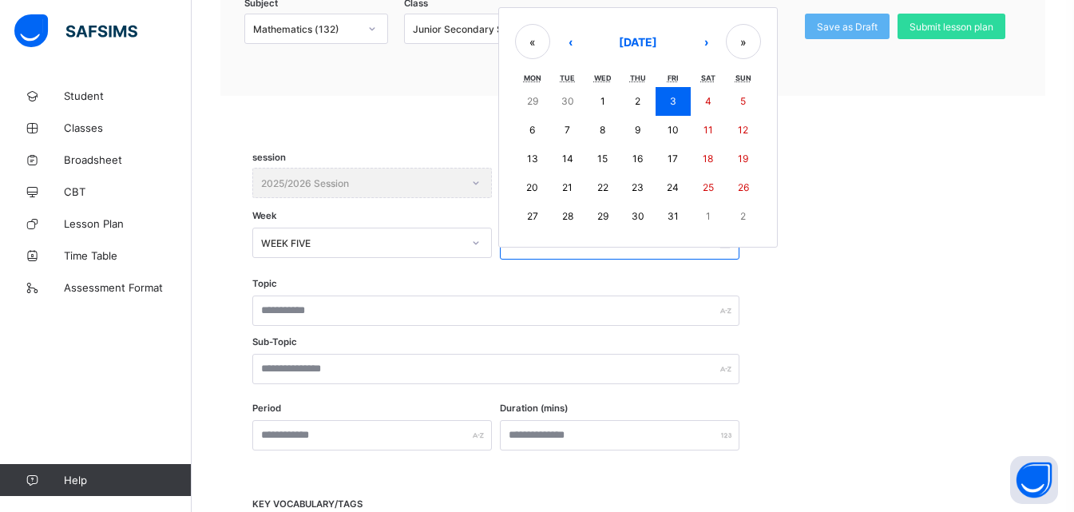
click at [531, 95] on abbr "29" at bounding box center [532, 101] width 11 height 12
type input "**********"
type input "*"
type input "**"
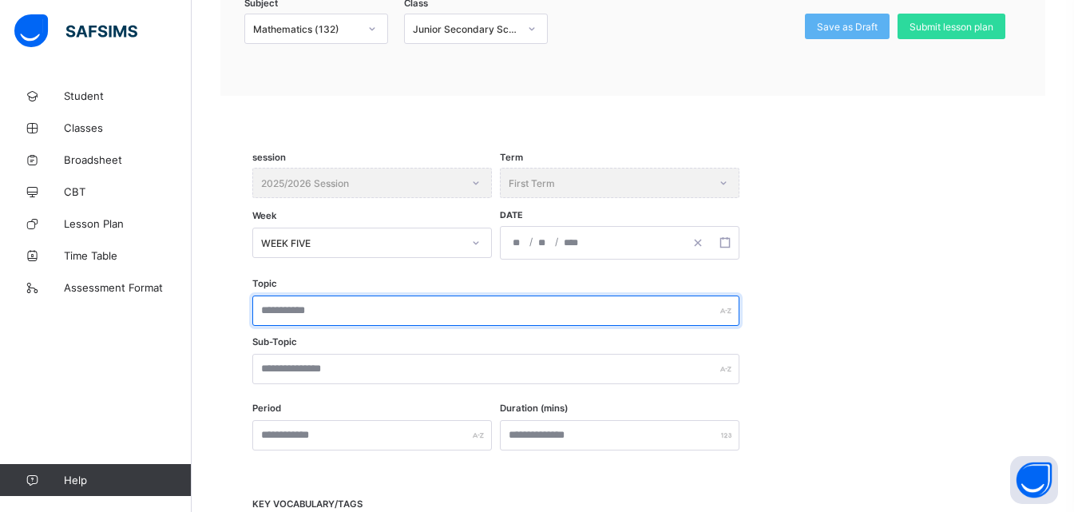
click at [362, 311] on input "text" at bounding box center [495, 310] width 487 height 30
type input "**********"
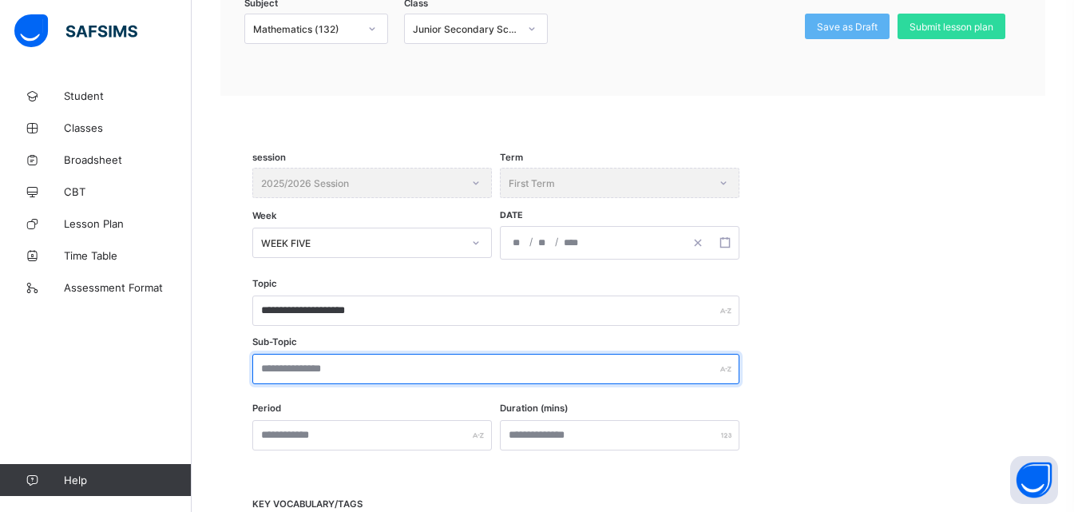
click at [330, 373] on input "text" at bounding box center [495, 369] width 487 height 30
type input "***"
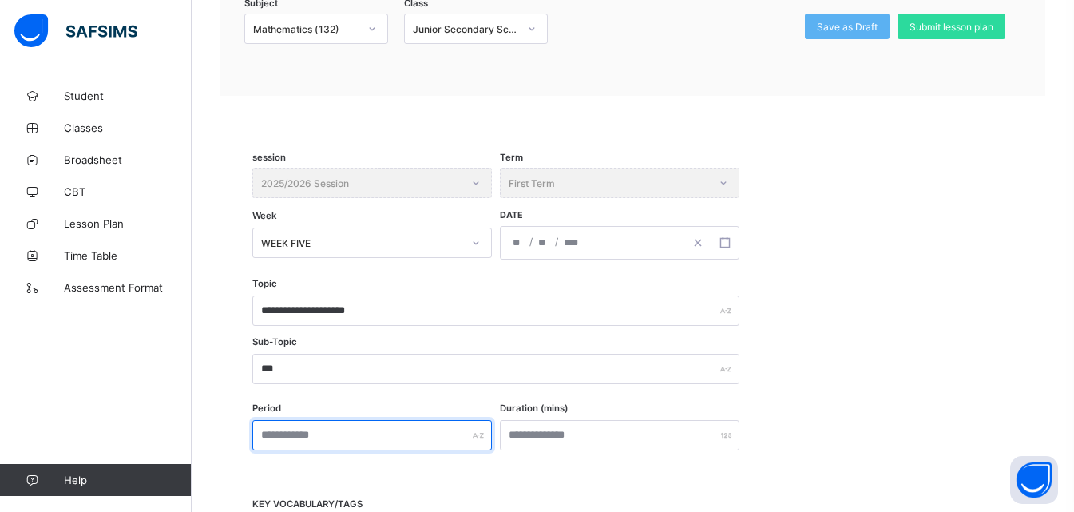
click at [345, 430] on input "text" at bounding box center [371, 435] width 239 height 30
type input "***"
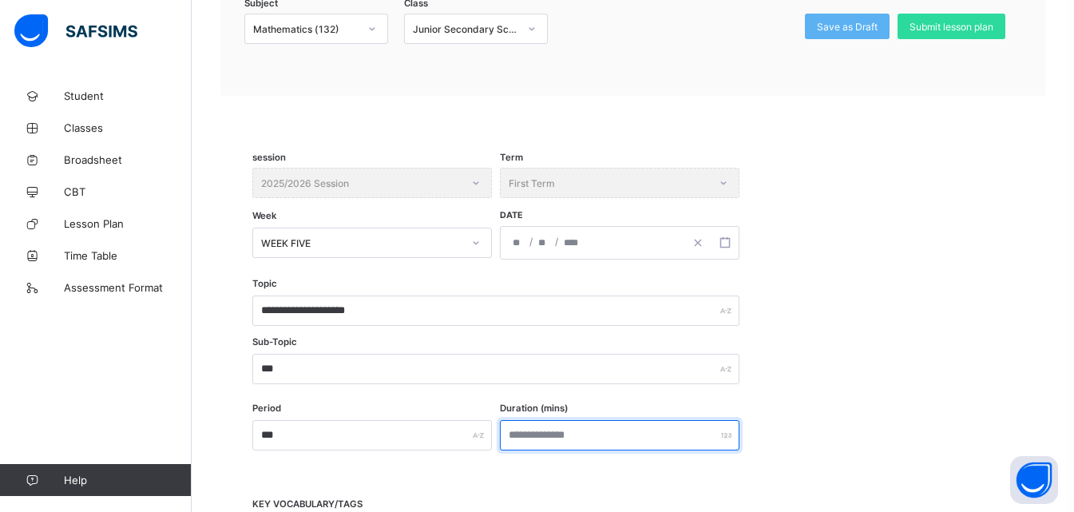
click at [541, 434] on input "number" at bounding box center [619, 435] width 239 height 30
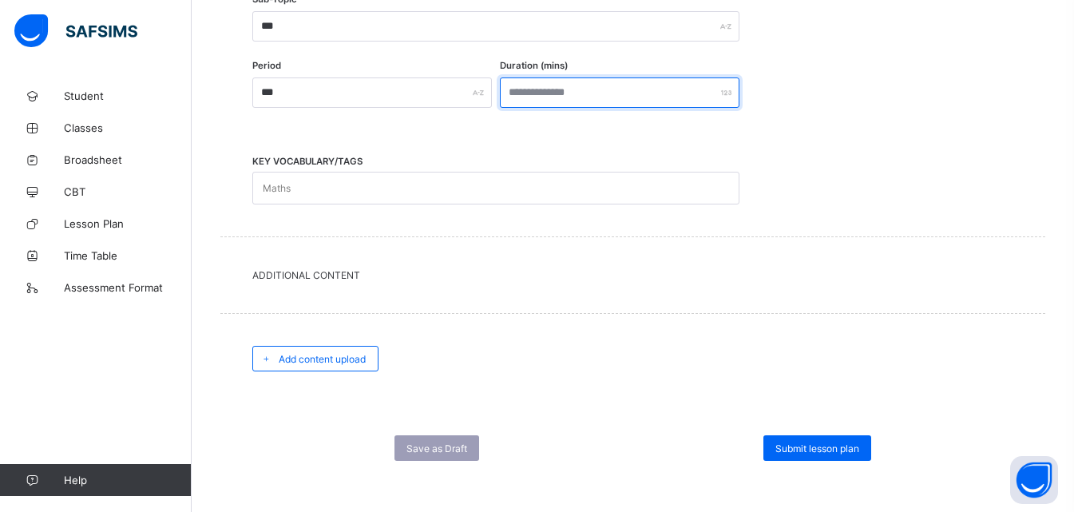
scroll to position [536, 0]
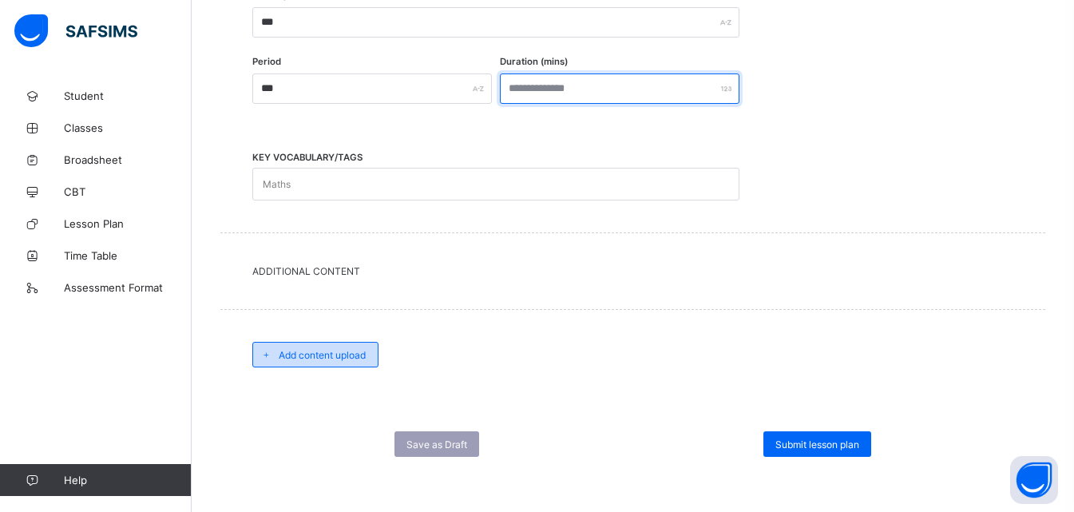
type input "***"
click at [333, 356] on span "Add content upload" at bounding box center [322, 355] width 87 height 12
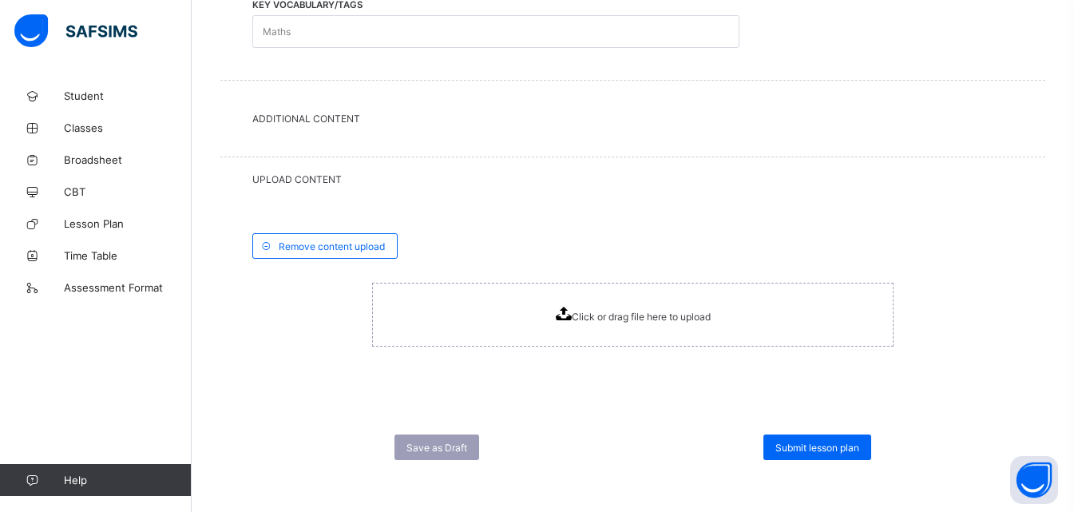
scroll to position [692, 0]
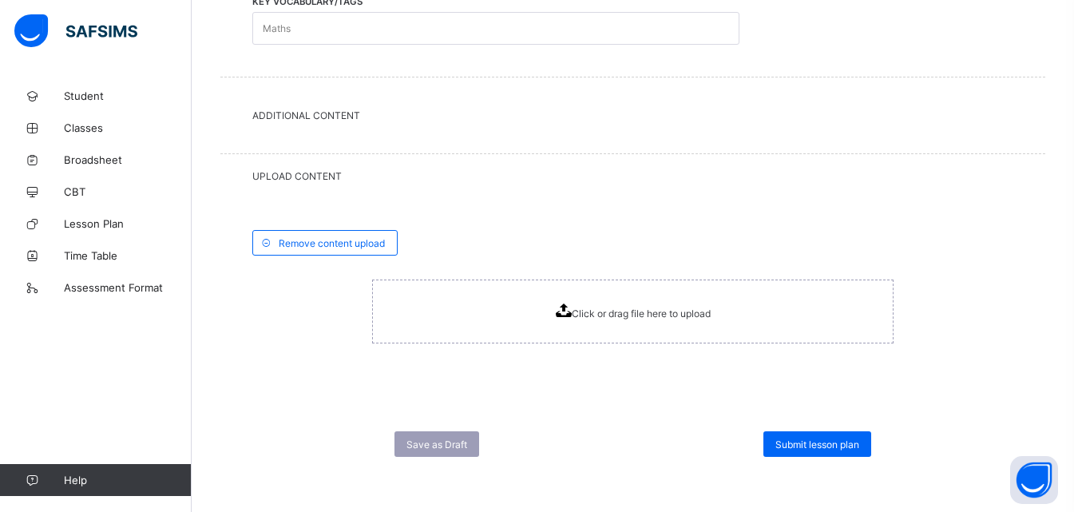
click at [571, 307] on icon at bounding box center [564, 310] width 16 height 14
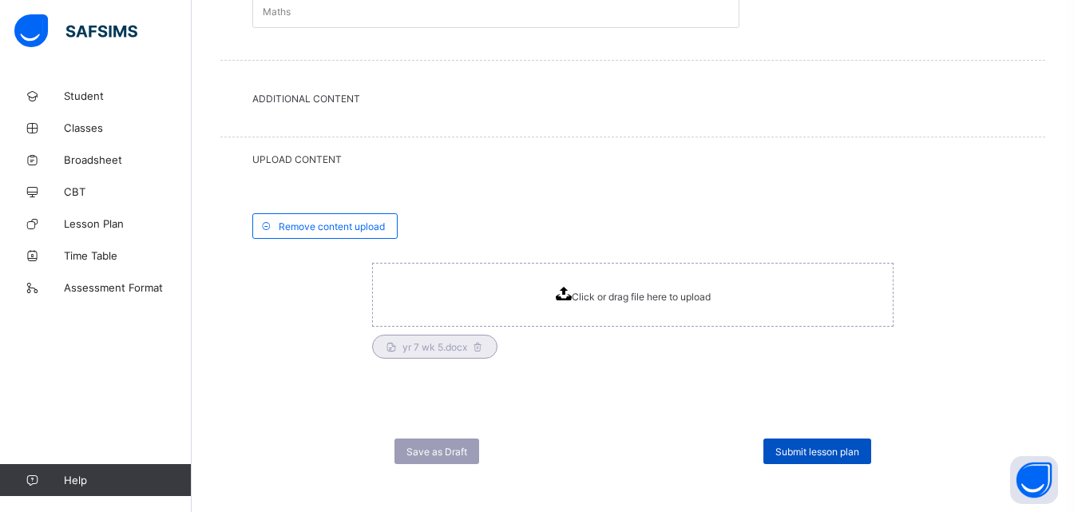
scroll to position [716, 0]
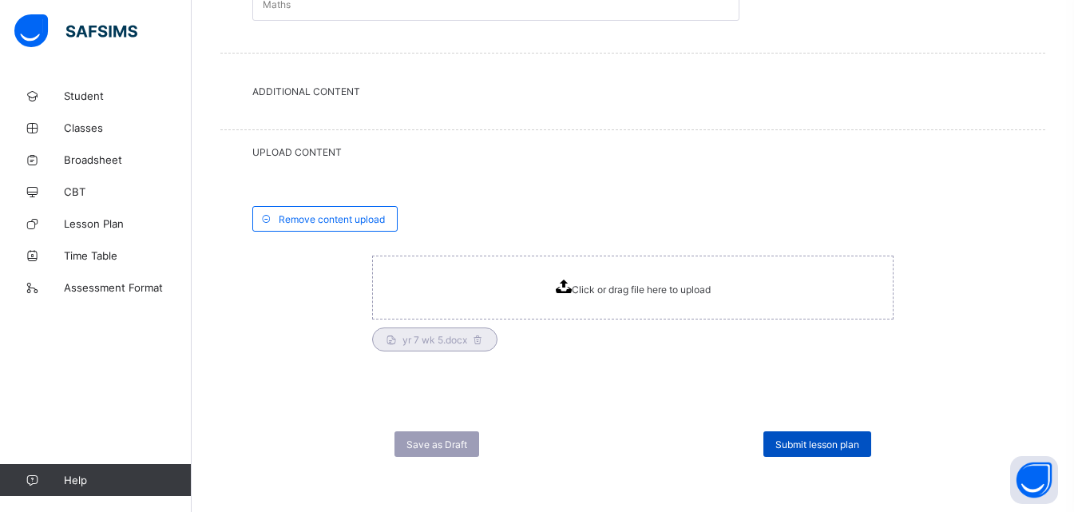
click at [834, 438] on span "Submit lesson plan" at bounding box center [817, 444] width 84 height 12
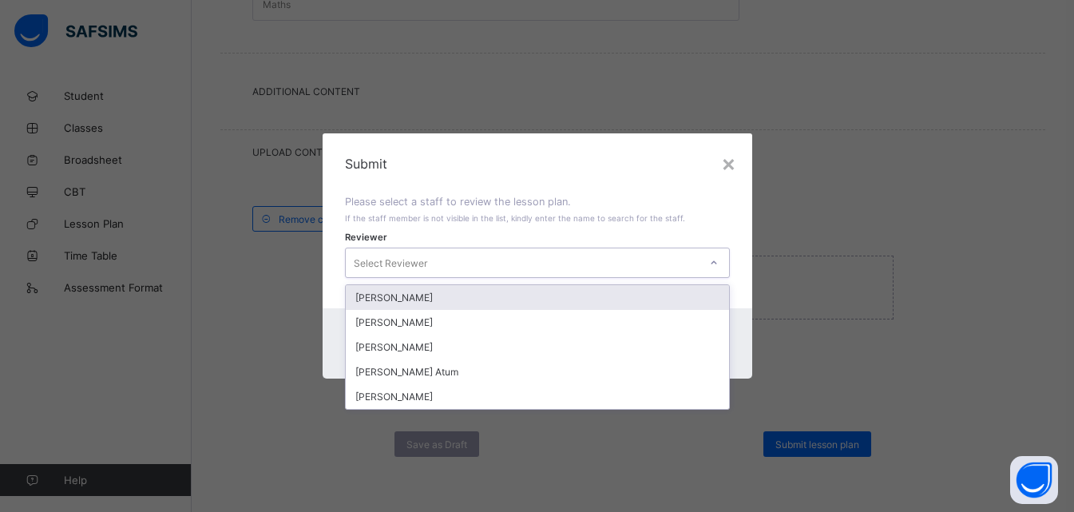
click at [715, 265] on icon at bounding box center [714, 263] width 10 height 16
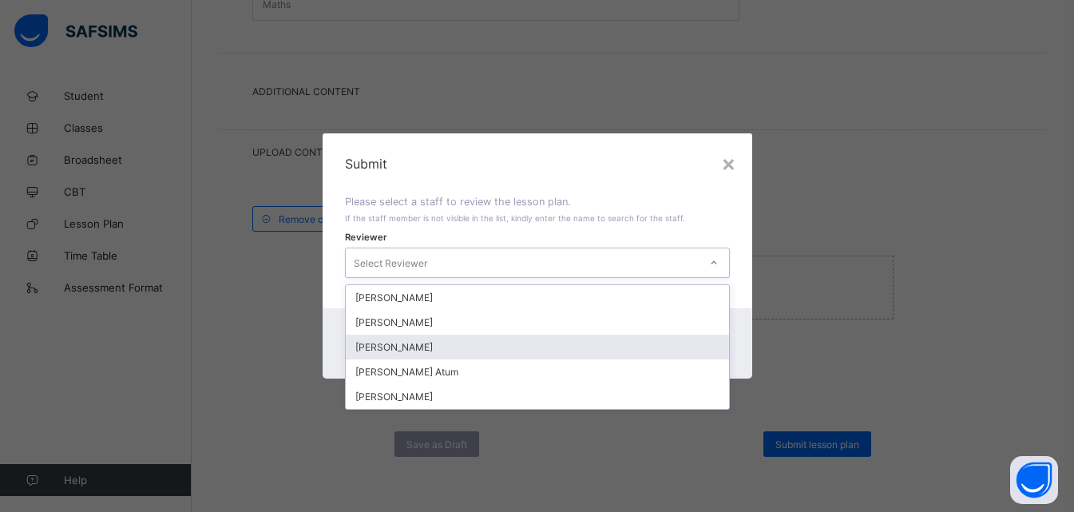
click at [415, 352] on div "[PERSON_NAME]" at bounding box center [537, 346] width 383 height 25
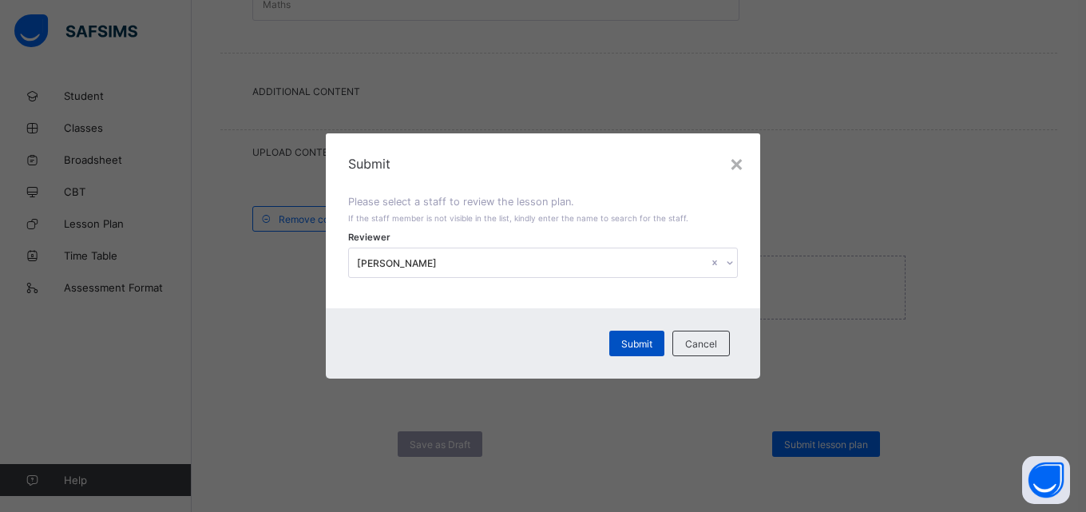
click at [645, 340] on span "Submit" at bounding box center [636, 344] width 31 height 12
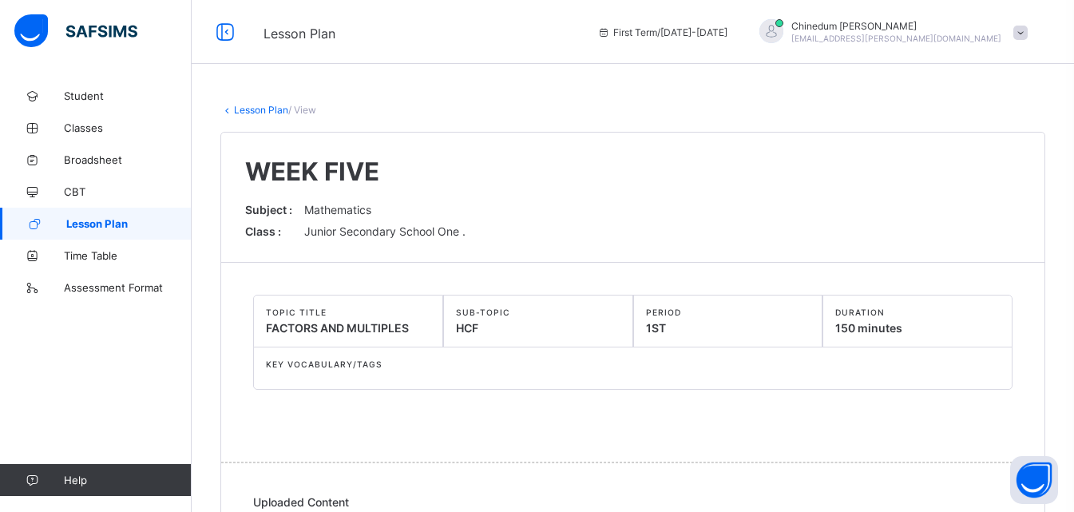
click at [117, 226] on span "Lesson Plan" at bounding box center [128, 223] width 125 height 13
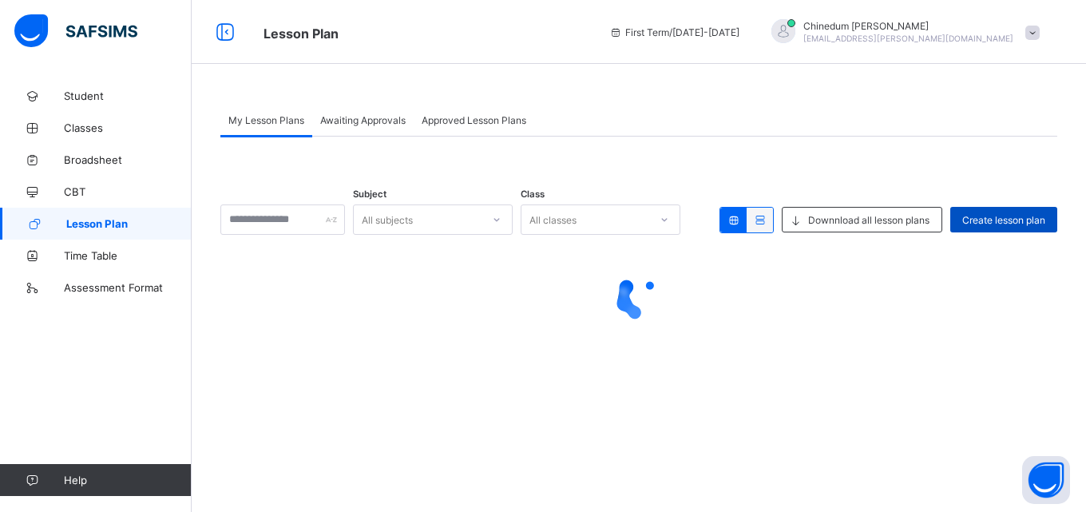
click at [987, 214] on span "Create lesson plan" at bounding box center [1003, 220] width 83 height 12
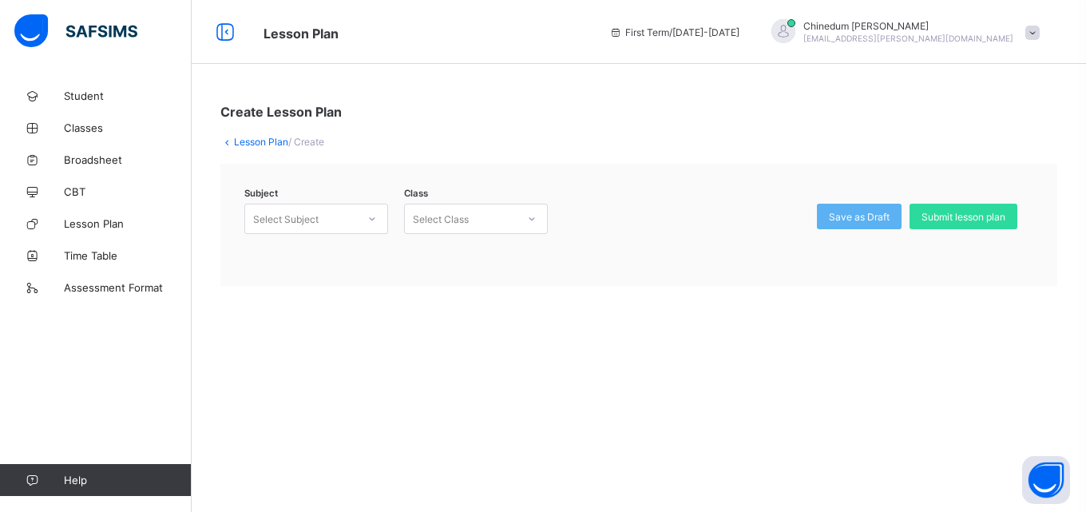
click at [372, 219] on icon at bounding box center [372, 219] width 10 height 16
click at [355, 279] on div "Mathematics (132)" at bounding box center [316, 278] width 142 height 25
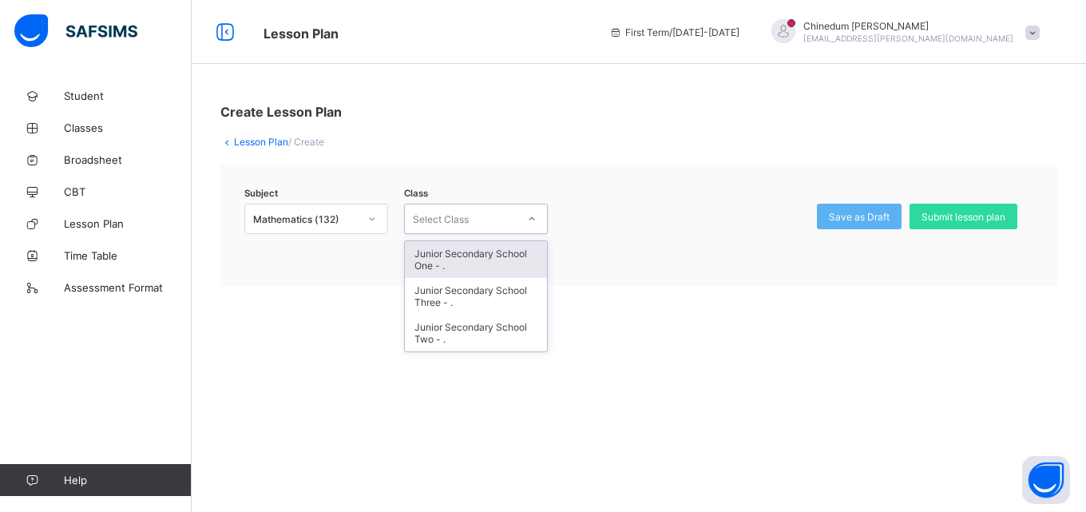
click at [532, 221] on icon at bounding box center [532, 219] width 10 height 16
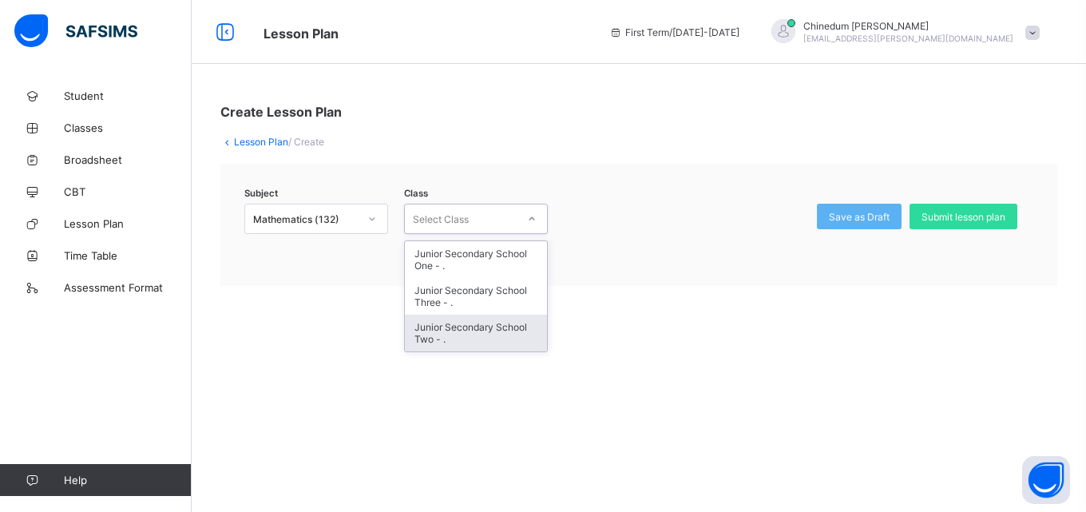
click at [484, 330] on div "Junior Secondary School Two - ." at bounding box center [476, 333] width 142 height 37
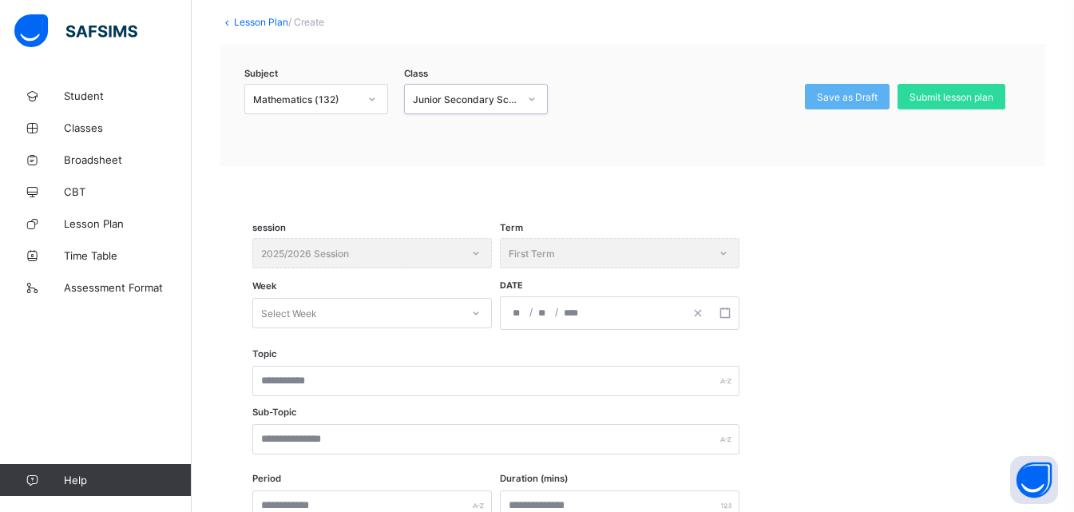
scroll to position [160, 0]
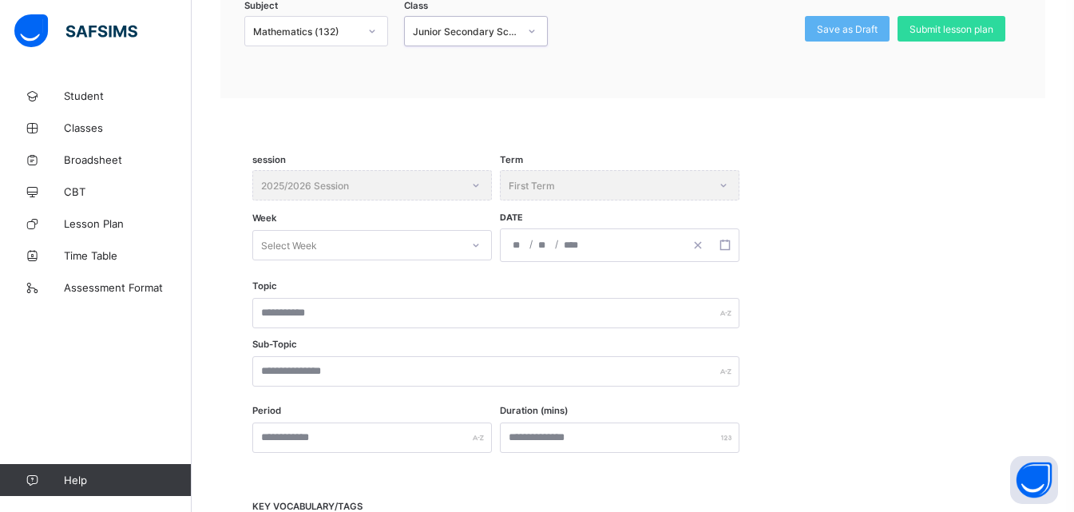
click at [476, 260] on div "Select Week" at bounding box center [371, 245] width 239 height 30
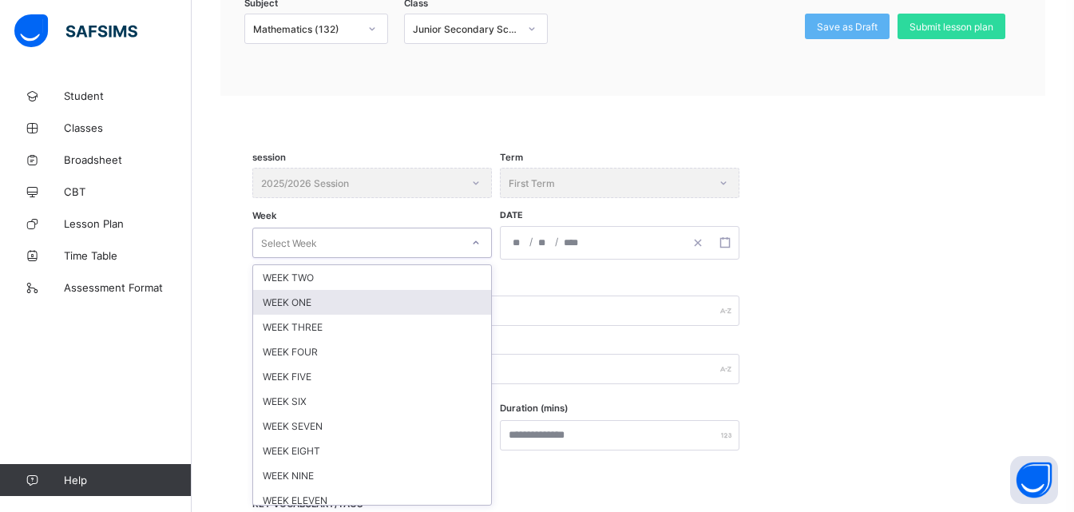
click at [322, 300] on div "WEEK ONE" at bounding box center [372, 302] width 238 height 25
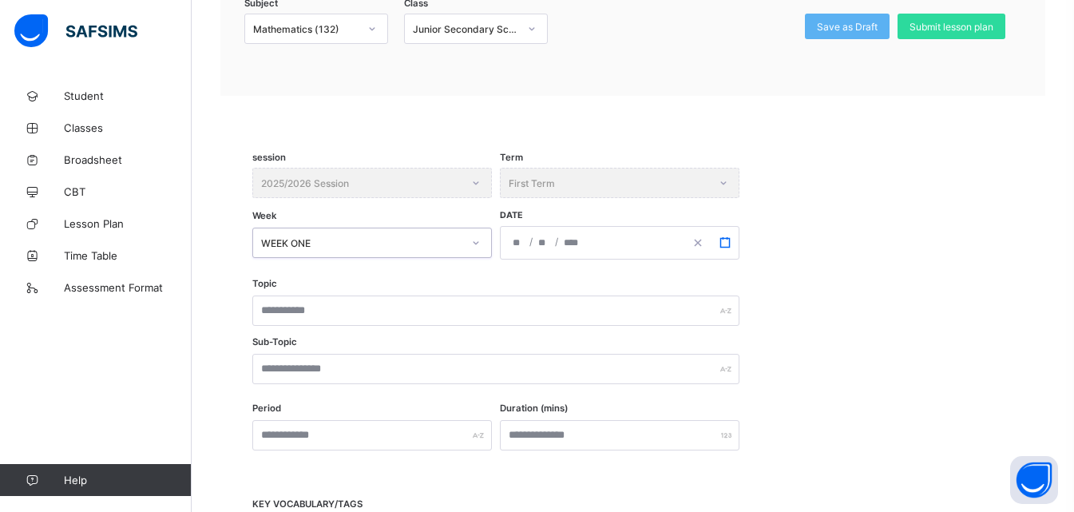
click at [729, 249] on button "button" at bounding box center [724, 243] width 27 height 32
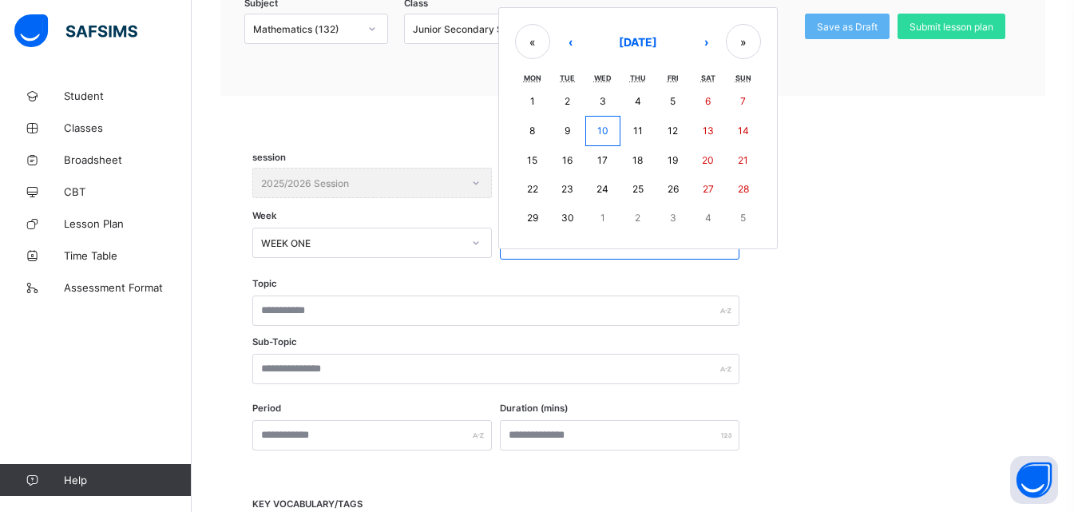
click at [529, 133] on abbr "8" at bounding box center [532, 131] width 6 height 12
type input "**********"
type input "*"
type input "****"
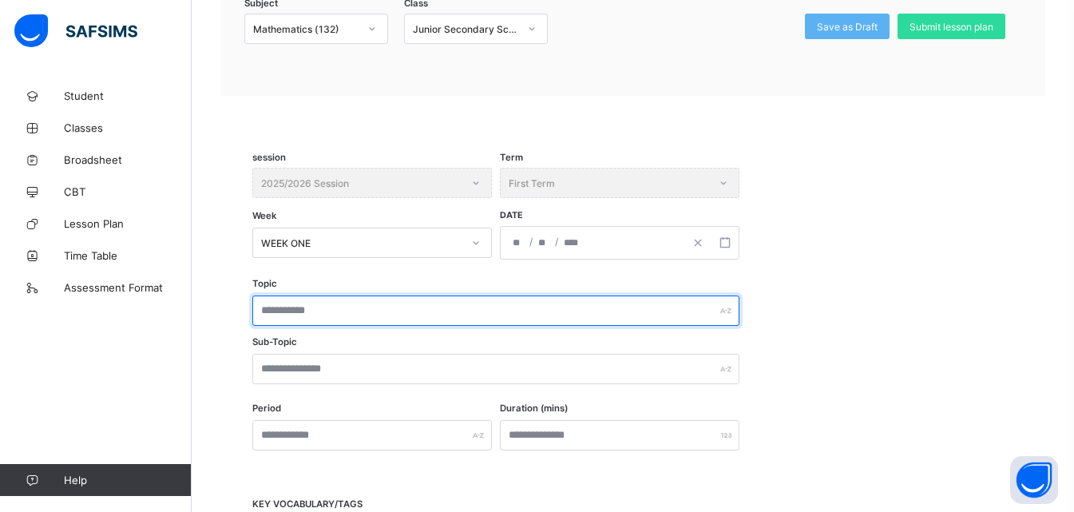
click at [353, 316] on input "text" at bounding box center [495, 310] width 487 height 30
type input "**********"
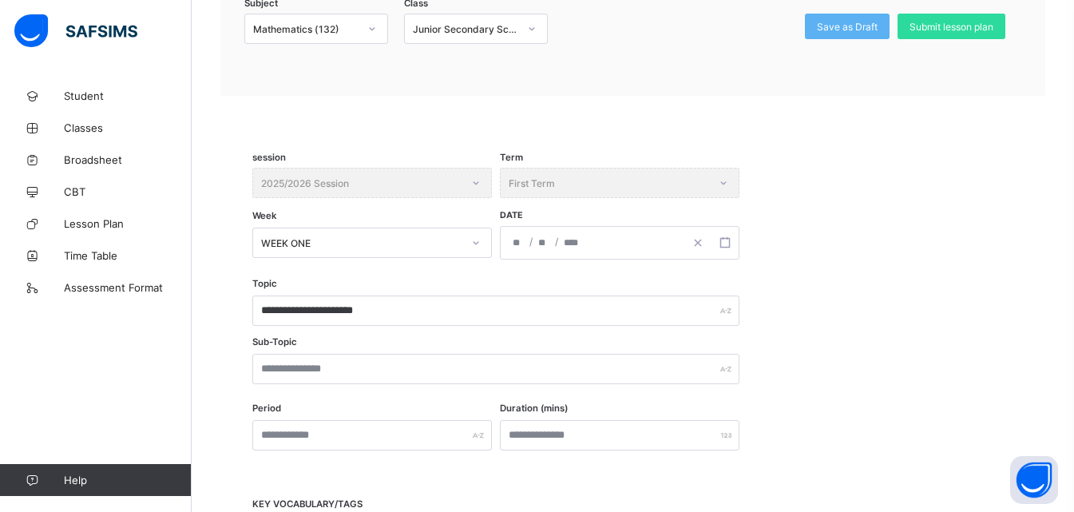
click at [351, 352] on div "**********" at bounding box center [632, 341] width 761 height 125
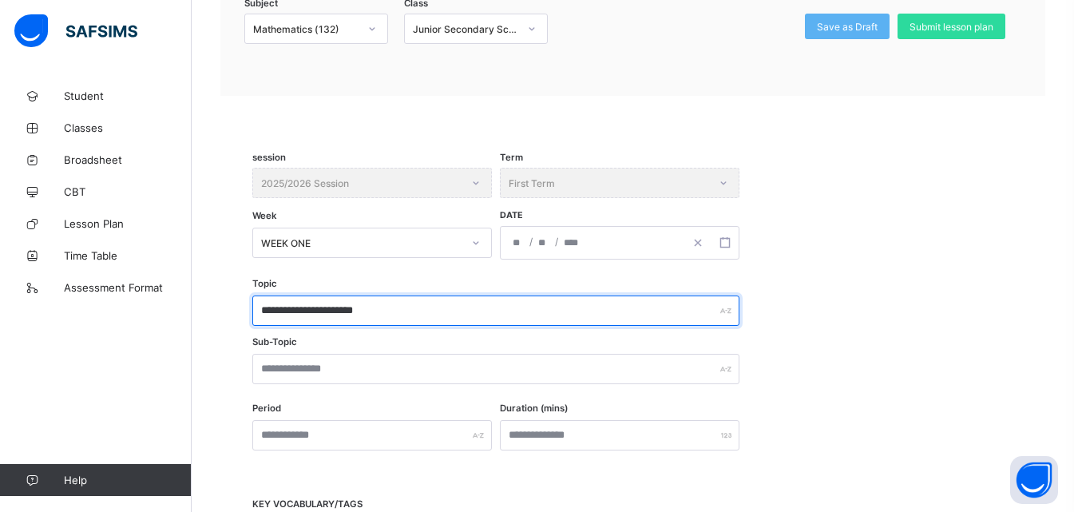
drag, startPoint x: 424, startPoint y: 315, endPoint x: 255, endPoint y: 316, distance: 168.4
click at [255, 316] on input "**********" at bounding box center [495, 310] width 487 height 30
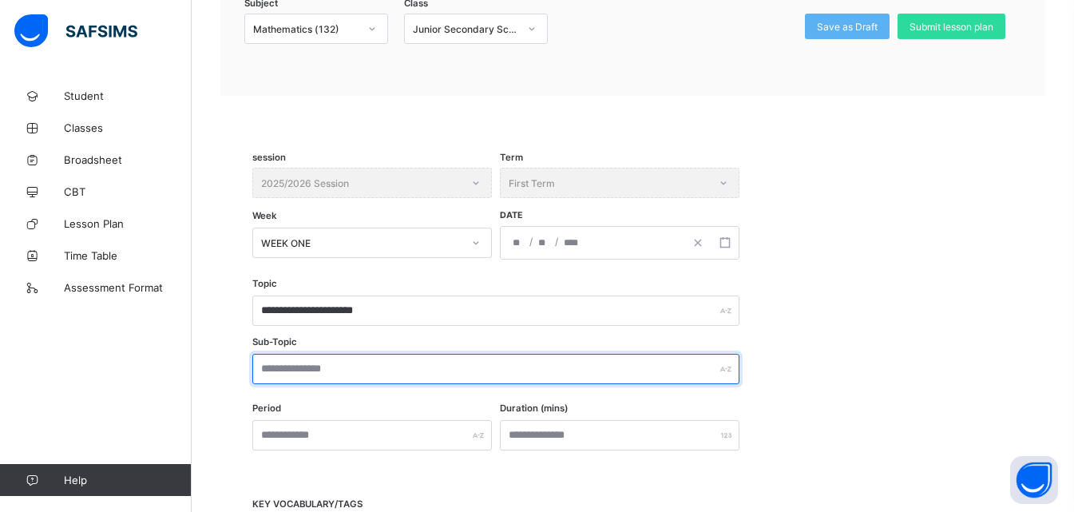
click at [296, 368] on input "text" at bounding box center [495, 369] width 487 height 30
paste input "**********"
type input "**********"
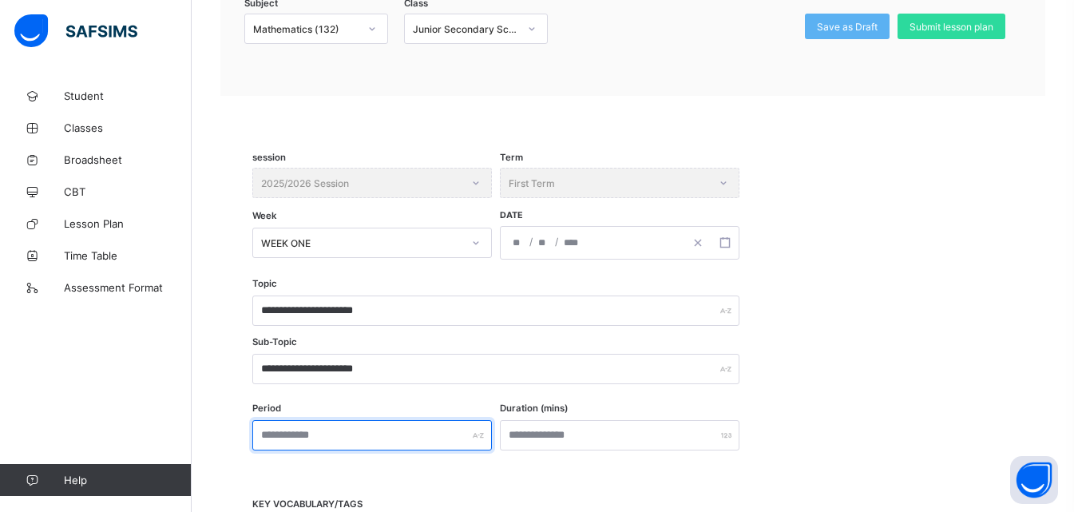
click at [305, 441] on input "text" at bounding box center [371, 435] width 239 height 30
type input "***"
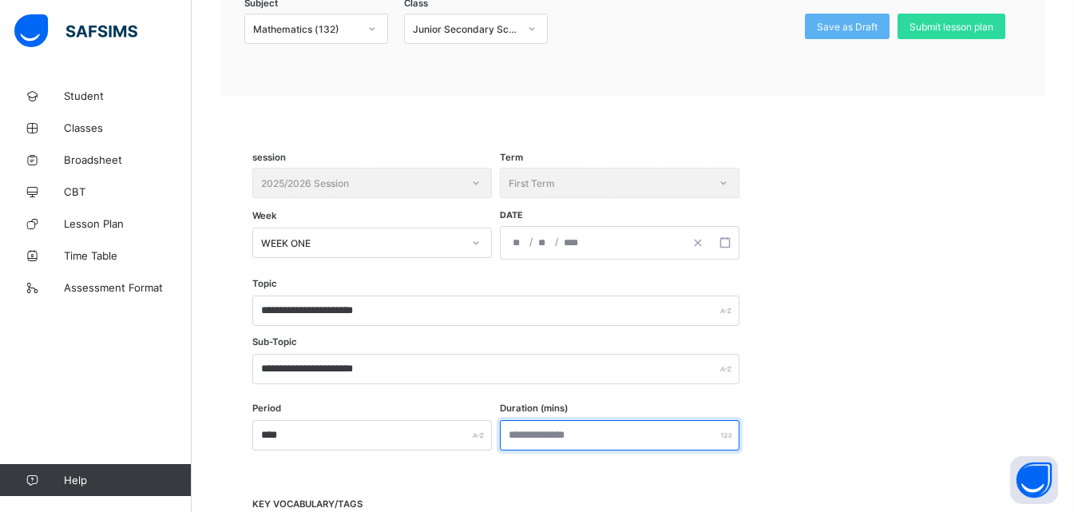
click at [559, 441] on input "number" at bounding box center [619, 435] width 239 height 30
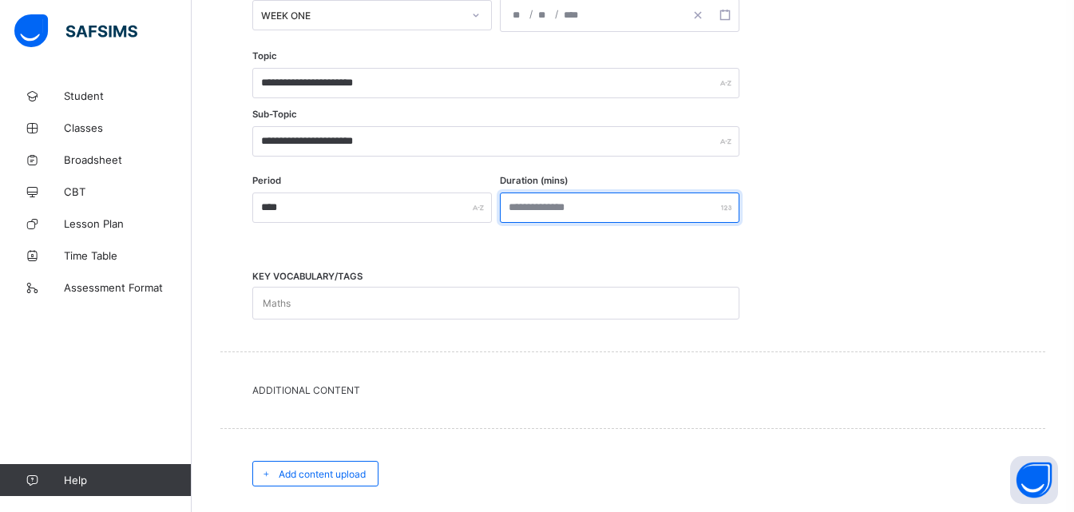
scroll to position [429, 0]
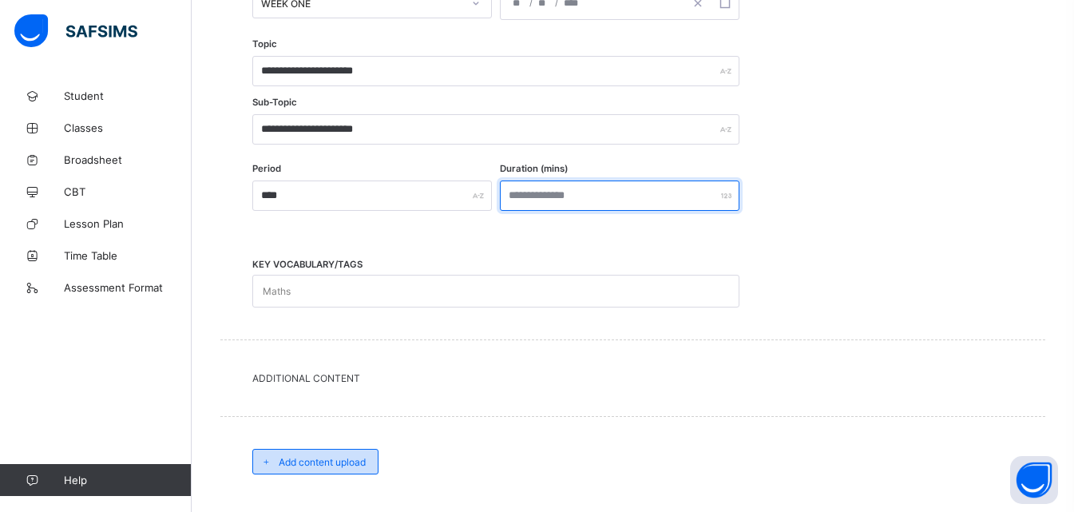
type input "***"
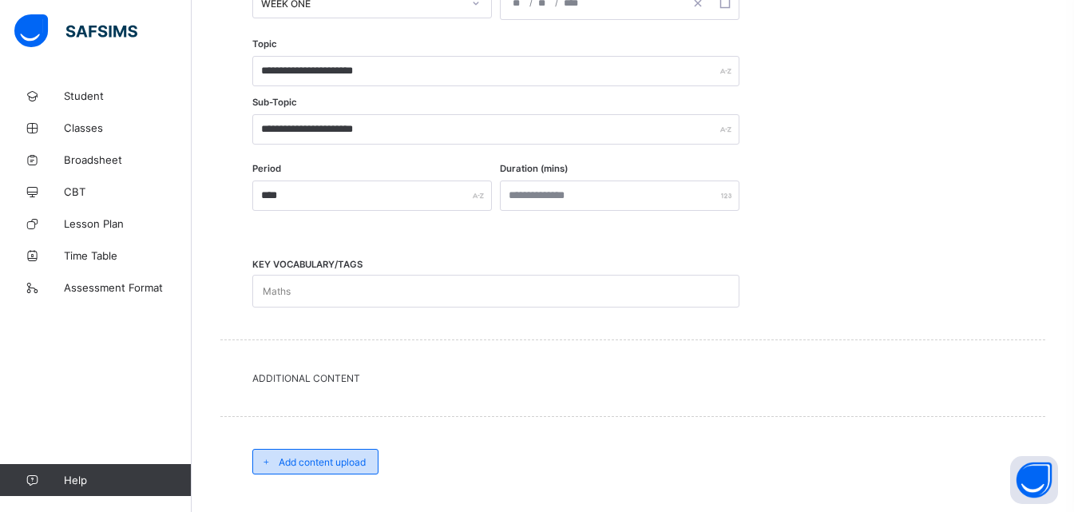
click at [359, 465] on span "Add content upload" at bounding box center [322, 462] width 87 height 12
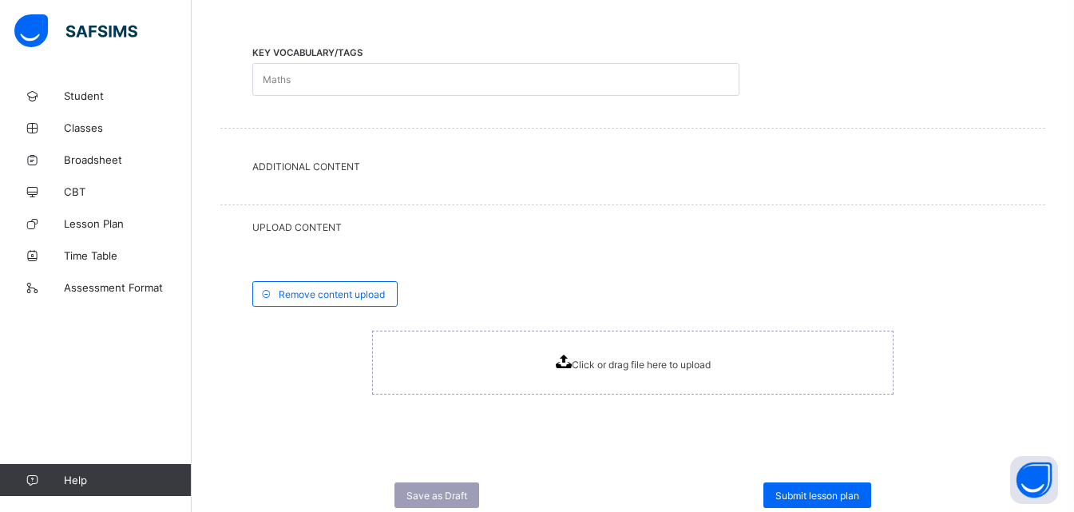
scroll to position [669, 0]
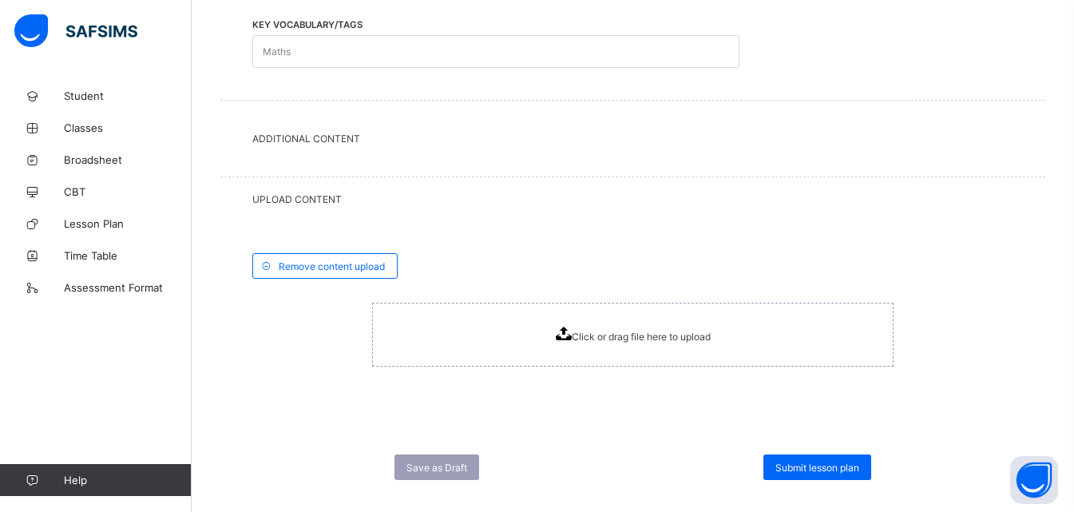
click at [569, 331] on icon at bounding box center [564, 333] width 16 height 14
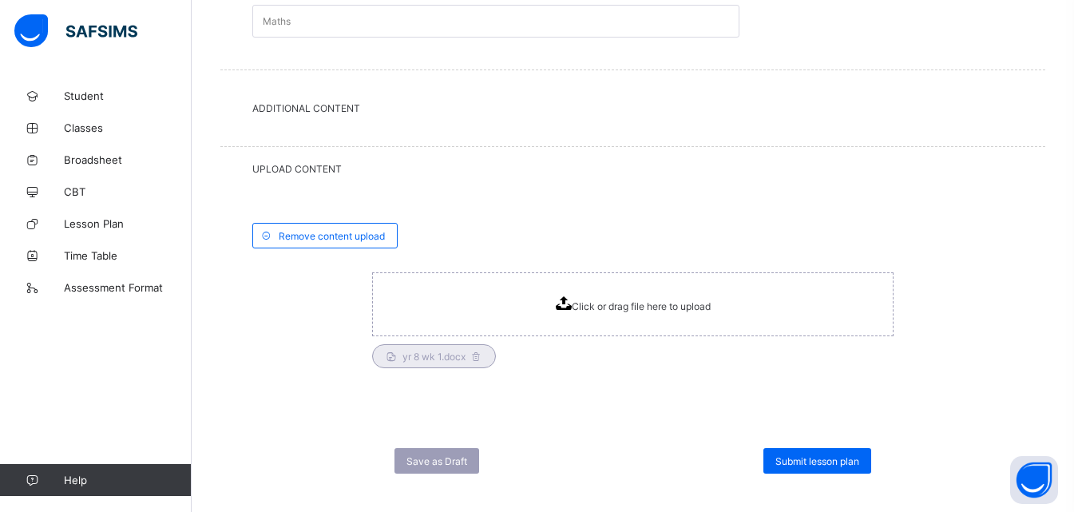
scroll to position [716, 0]
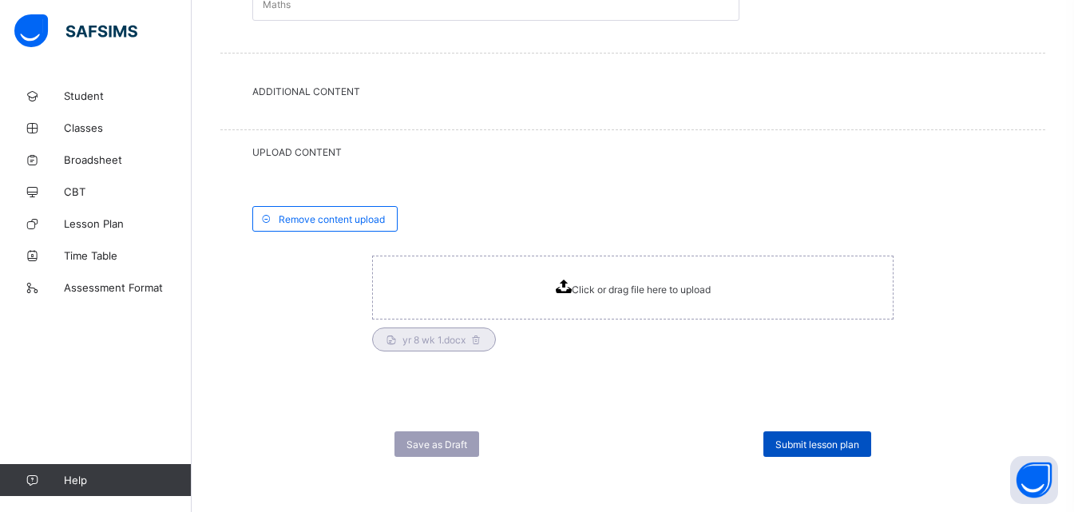
click at [811, 442] on span "Submit lesson plan" at bounding box center [817, 444] width 84 height 12
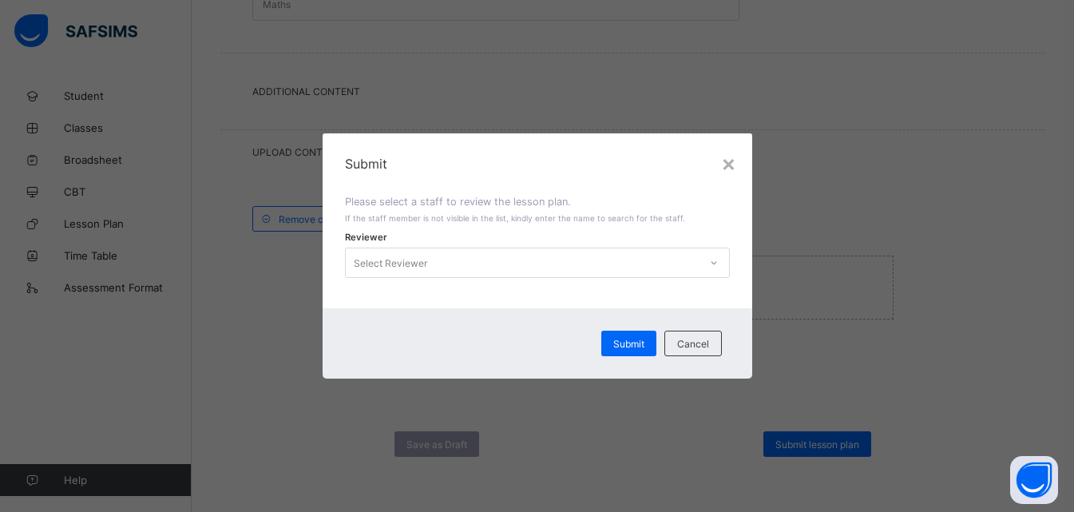
click at [718, 263] on icon at bounding box center [714, 263] width 10 height 16
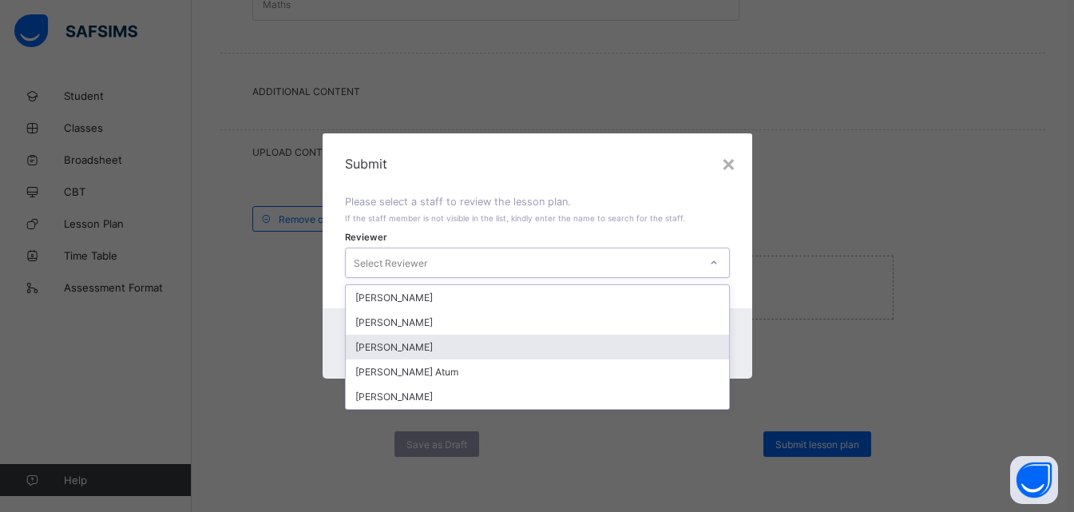
click at [426, 355] on div "[PERSON_NAME]" at bounding box center [537, 346] width 383 height 25
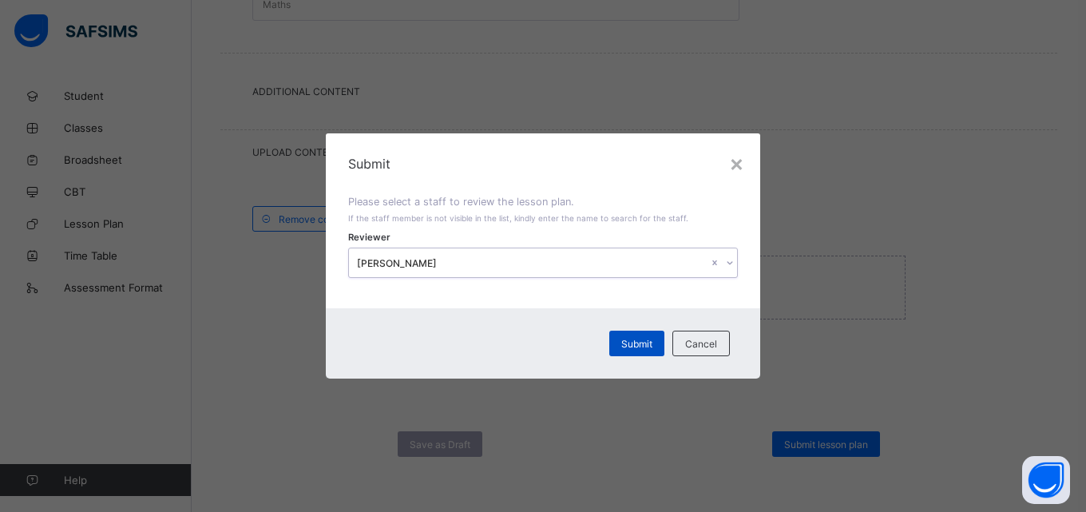
click at [647, 346] on span "Submit" at bounding box center [636, 344] width 31 height 12
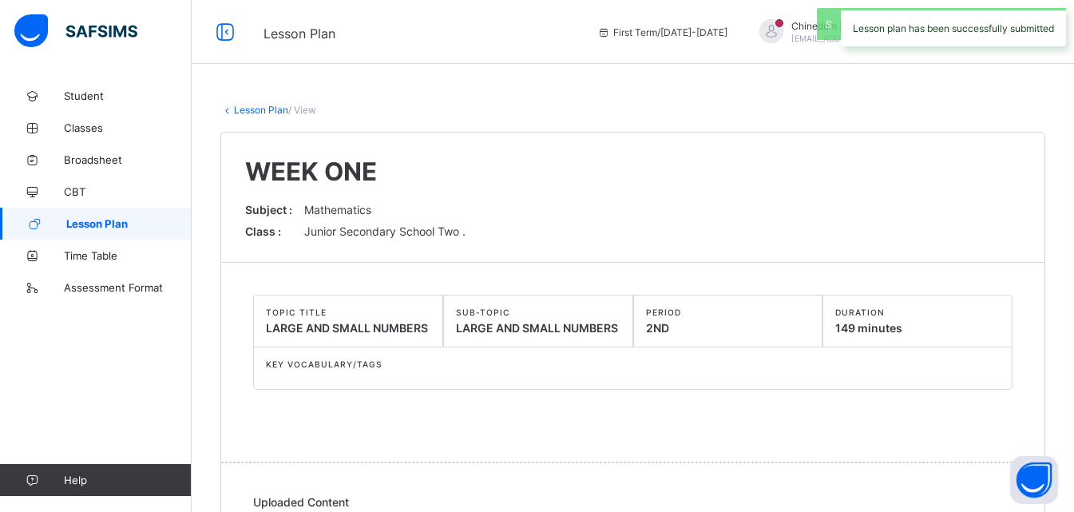
click at [109, 229] on span "Lesson Plan" at bounding box center [128, 223] width 125 height 13
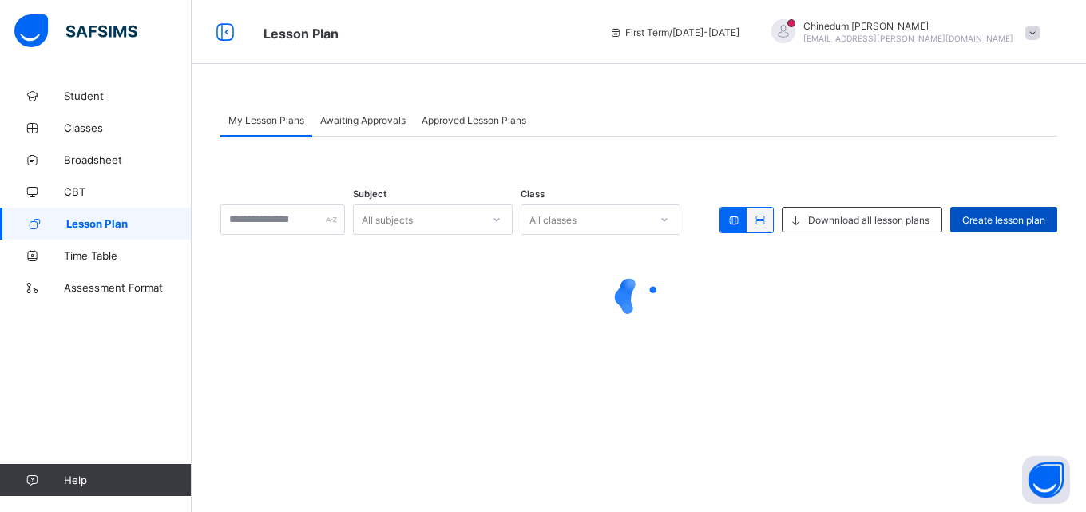
click at [984, 220] on span "Create lesson plan" at bounding box center [1003, 220] width 83 height 12
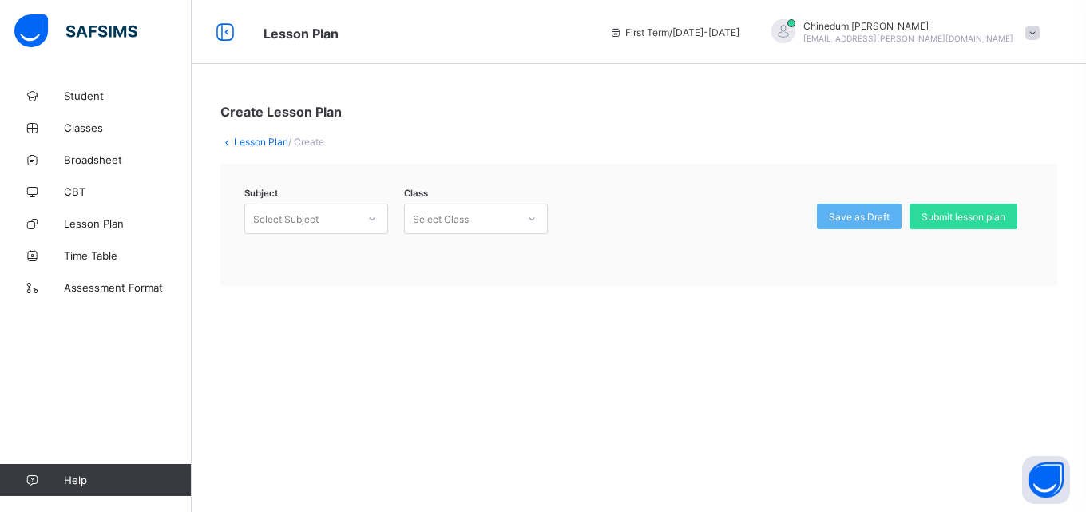
click at [371, 220] on icon at bounding box center [373, 218] width 6 height 3
click at [334, 279] on div "Mathematics (132)" at bounding box center [316, 278] width 142 height 25
click at [528, 221] on icon at bounding box center [532, 219] width 10 height 16
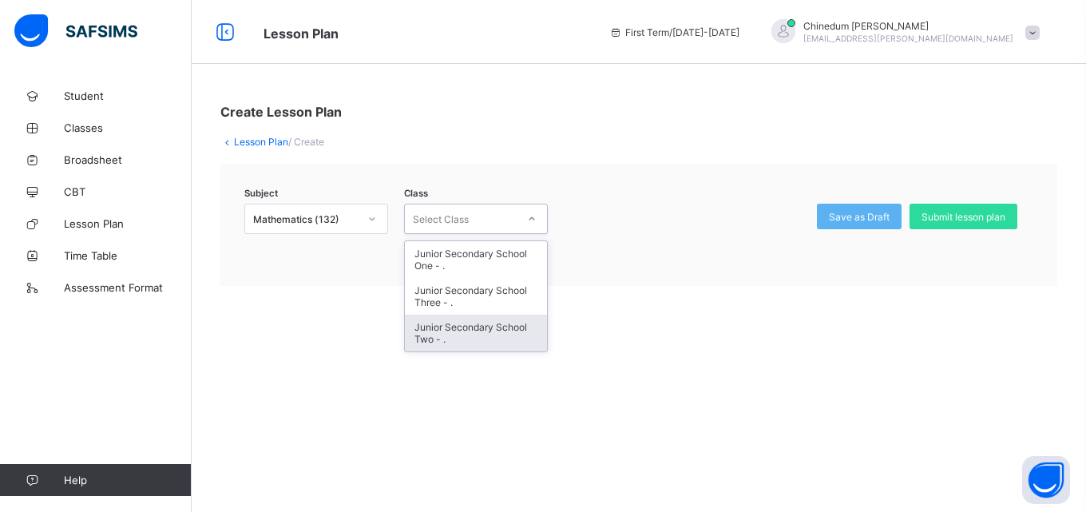
click at [458, 334] on div "Junior Secondary School Two - ." at bounding box center [476, 333] width 142 height 37
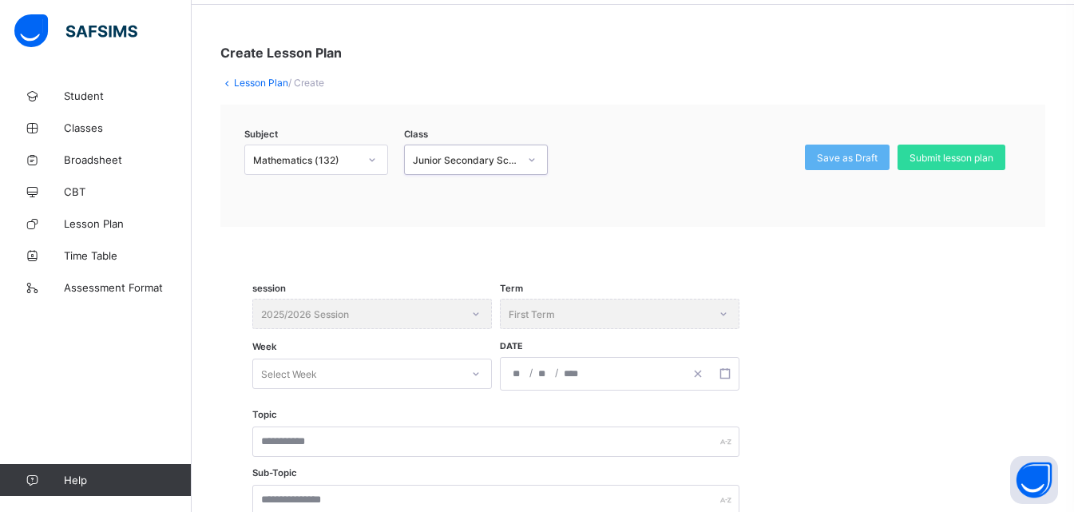
scroll to position [239, 0]
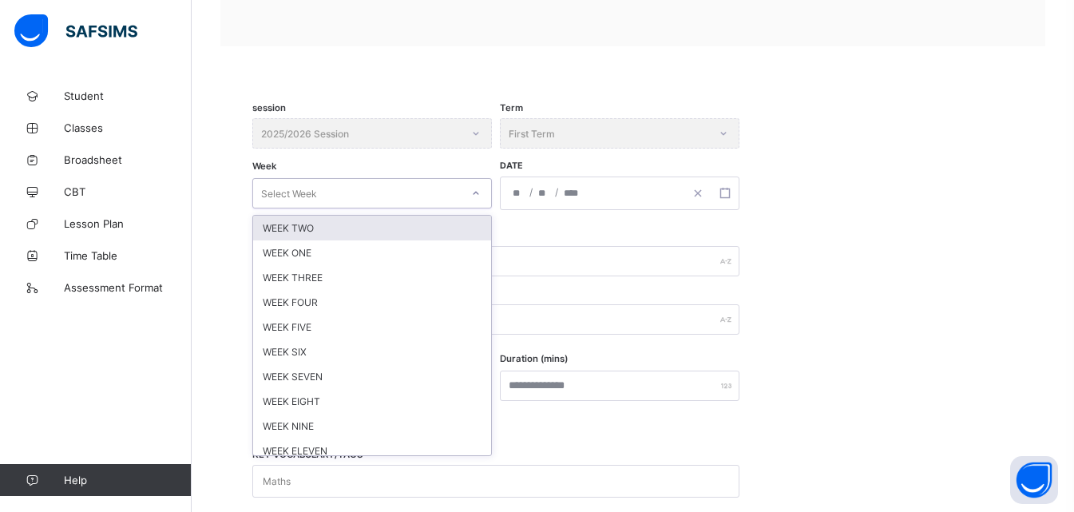
click at [476, 195] on icon at bounding box center [476, 193] width 6 height 3
click at [354, 227] on div "WEEK TWO" at bounding box center [372, 228] width 238 height 25
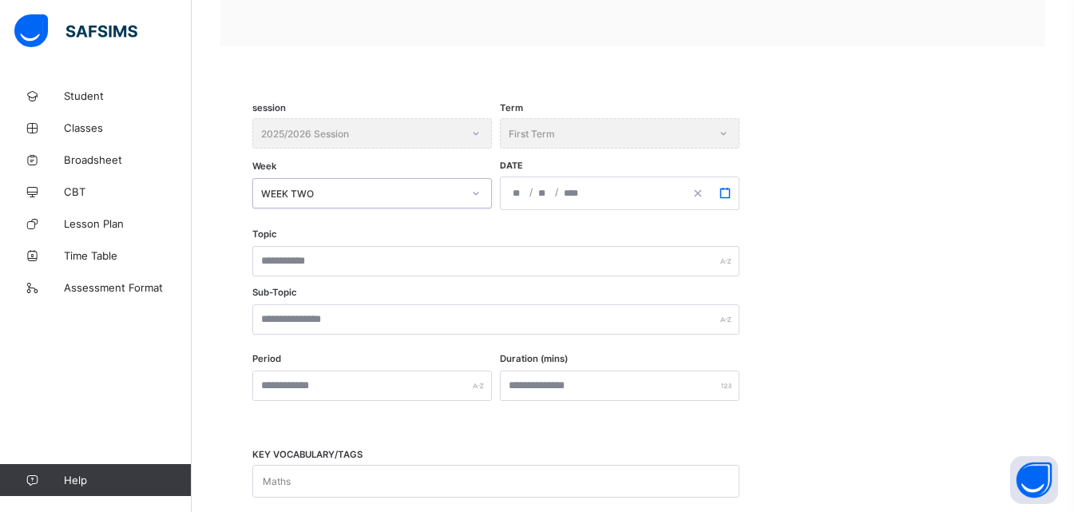
click at [726, 196] on icon "button" at bounding box center [724, 193] width 11 height 11
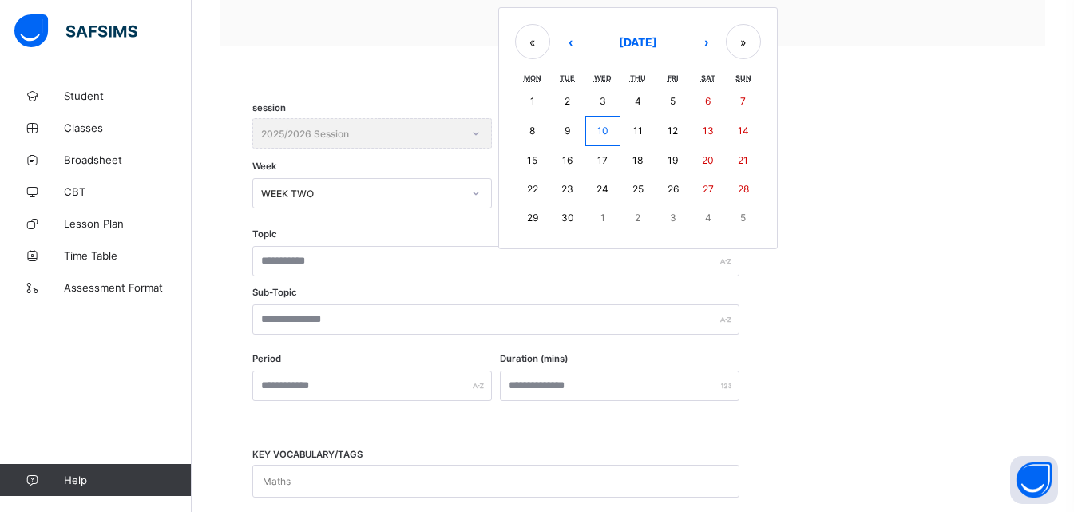
click at [531, 159] on abbr "15" at bounding box center [532, 160] width 10 height 12
type input "**********"
type input "*"
type input "**"
type input "****"
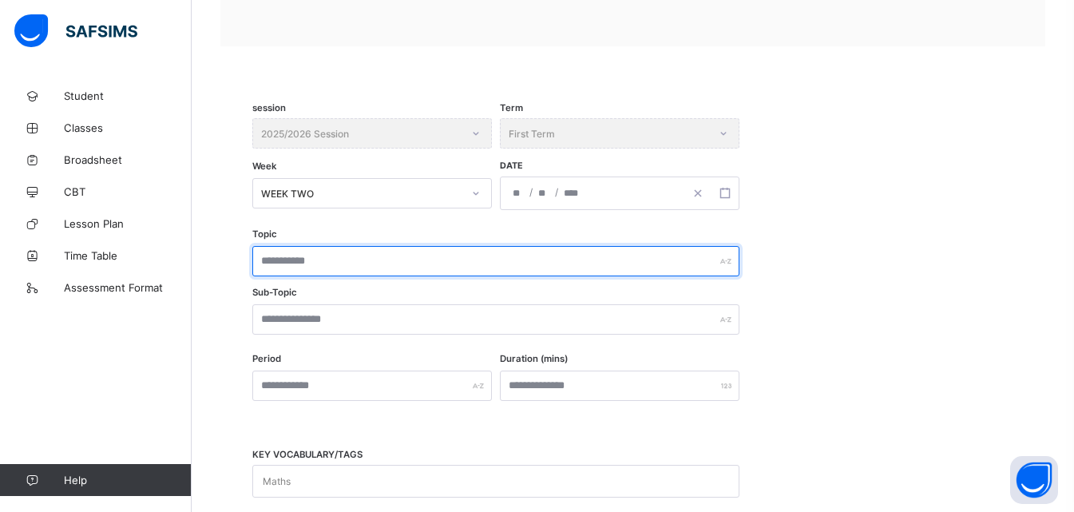
click at [359, 269] on input "text" at bounding box center [495, 261] width 487 height 30
type input "**********"
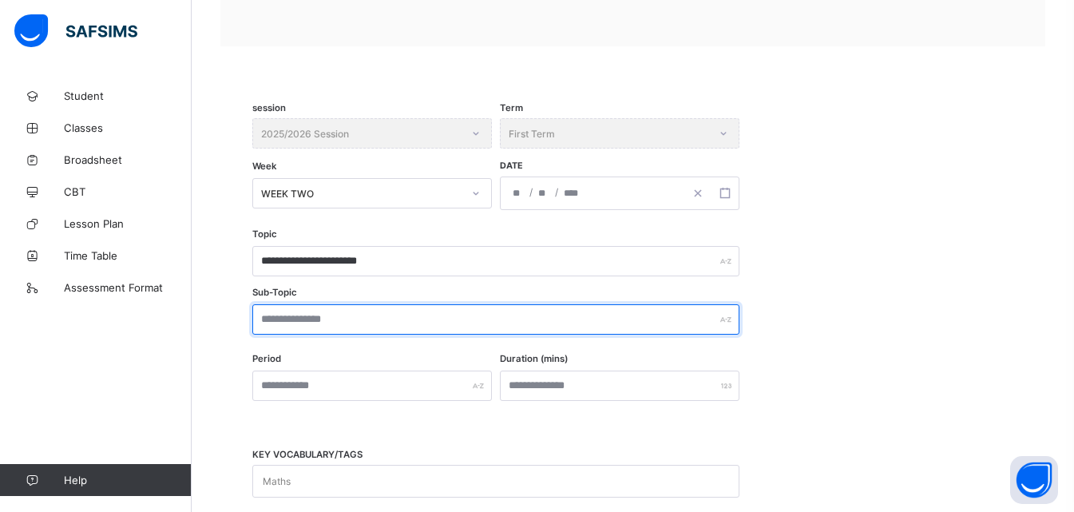
click at [348, 326] on input "text" at bounding box center [495, 319] width 487 height 30
type input "**********"
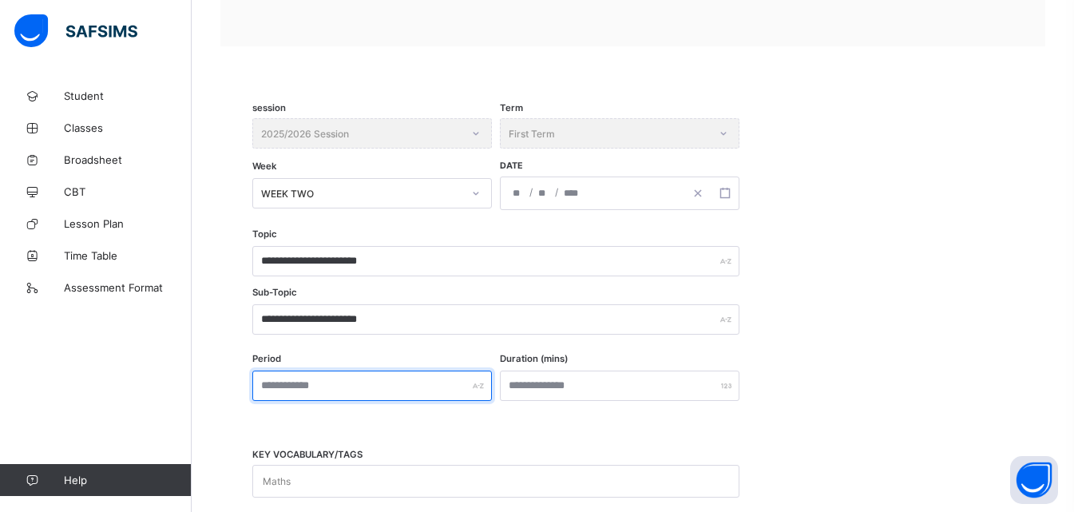
click at [389, 382] on input "text" at bounding box center [371, 385] width 239 height 30
type input "***"
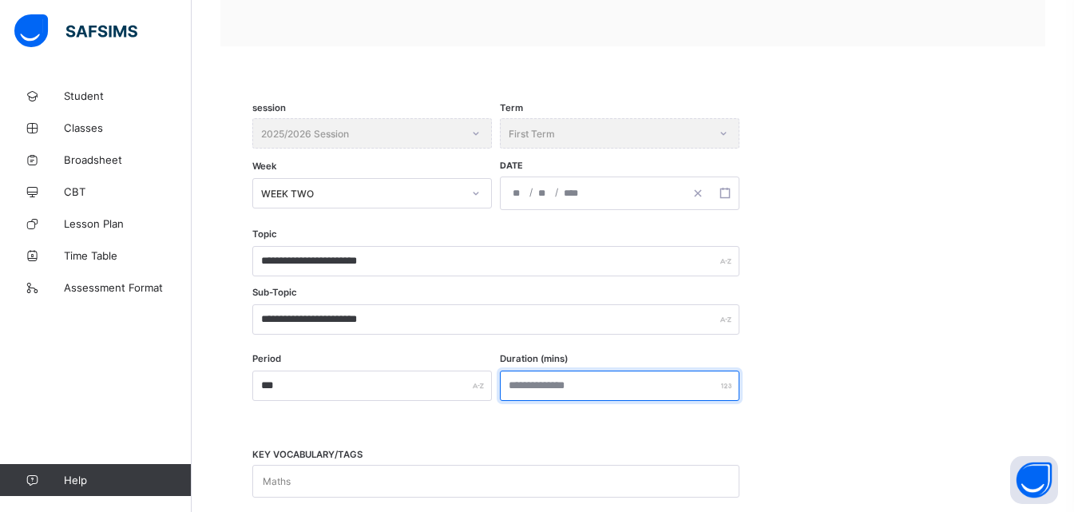
click at [583, 386] on input "number" at bounding box center [619, 385] width 239 height 30
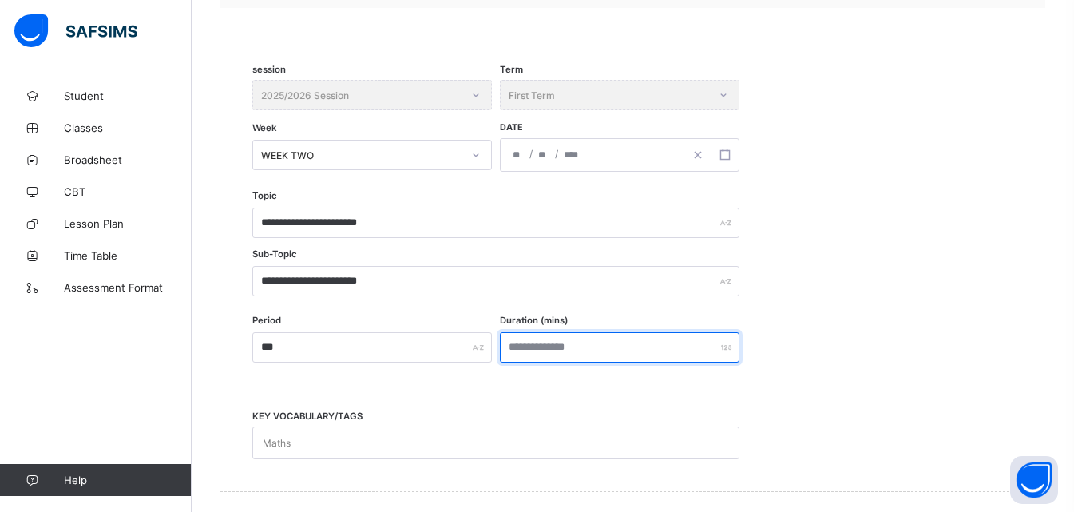
scroll to position [536, 0]
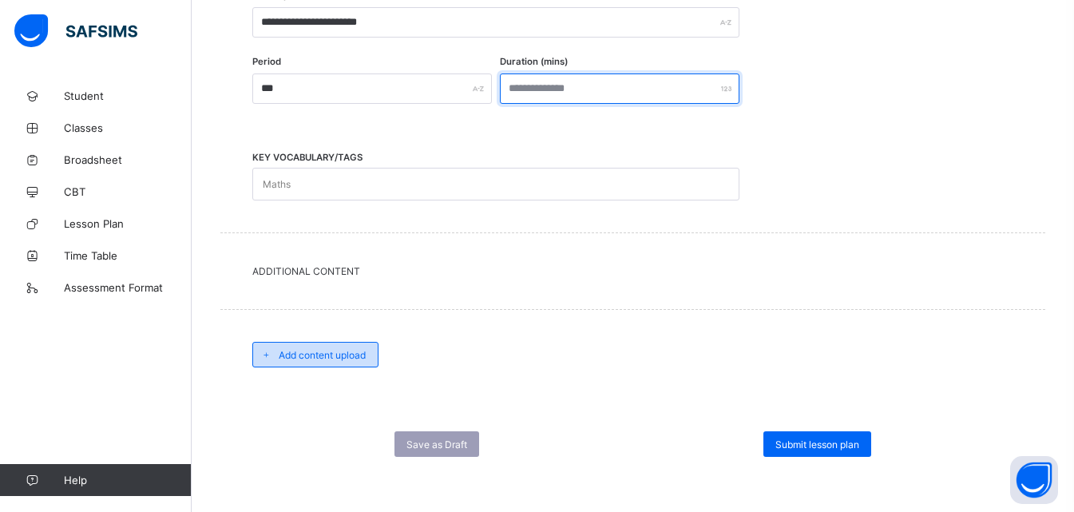
type input "***"
click at [291, 355] on span "Add content upload" at bounding box center [322, 355] width 87 height 12
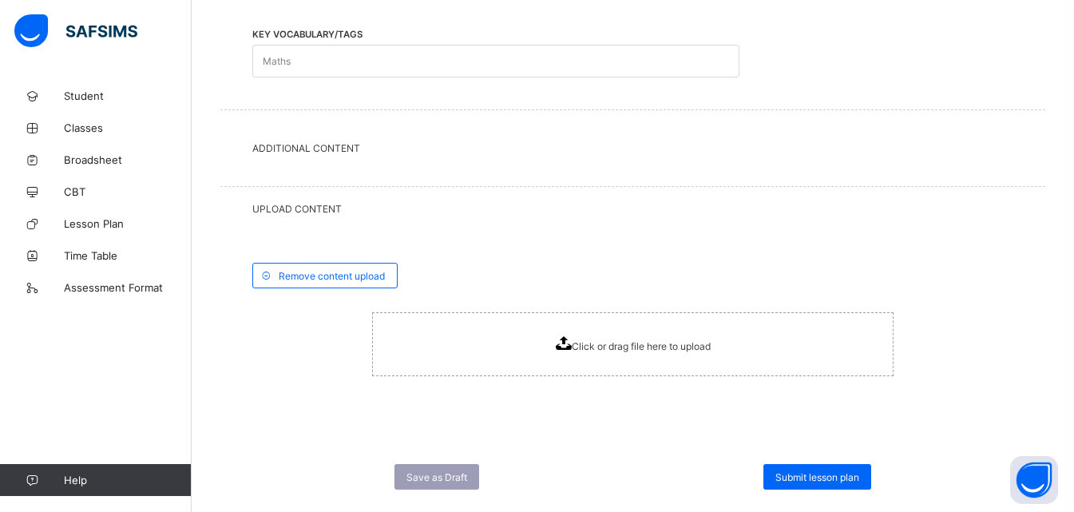
scroll to position [692, 0]
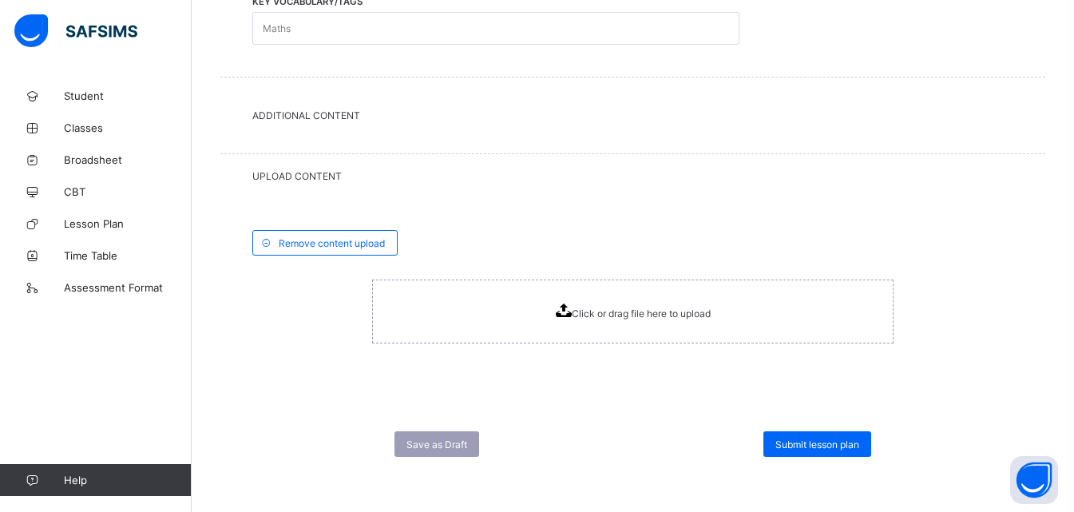
click at [572, 311] on icon at bounding box center [564, 310] width 16 height 14
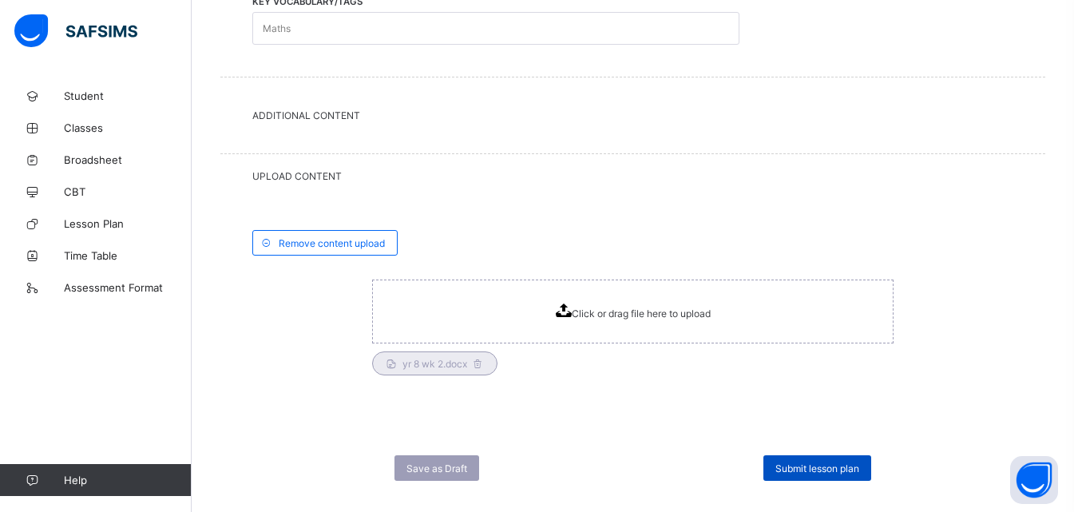
click at [799, 468] on span "Submit lesson plan" at bounding box center [817, 468] width 84 height 12
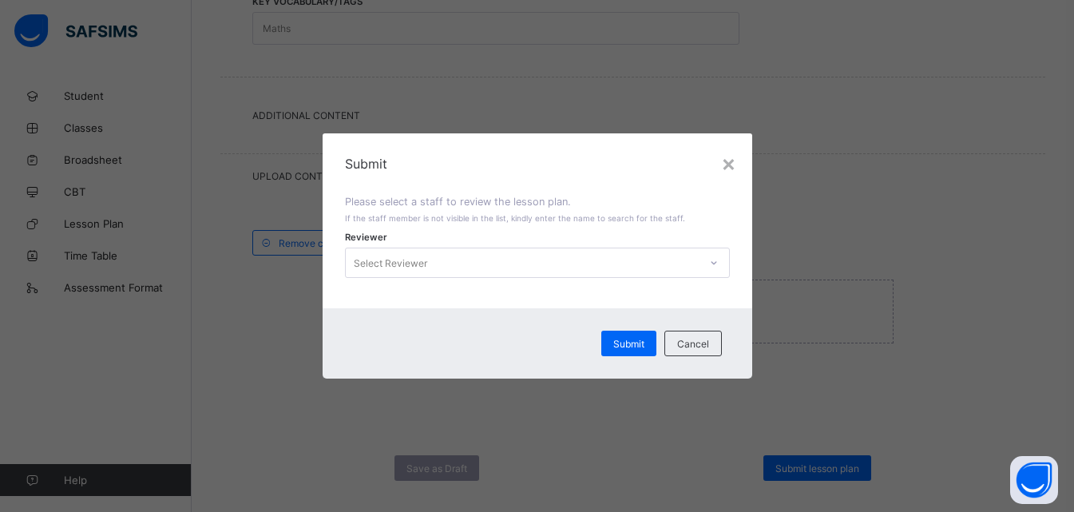
click at [730, 157] on div "×" at bounding box center [728, 162] width 15 height 27
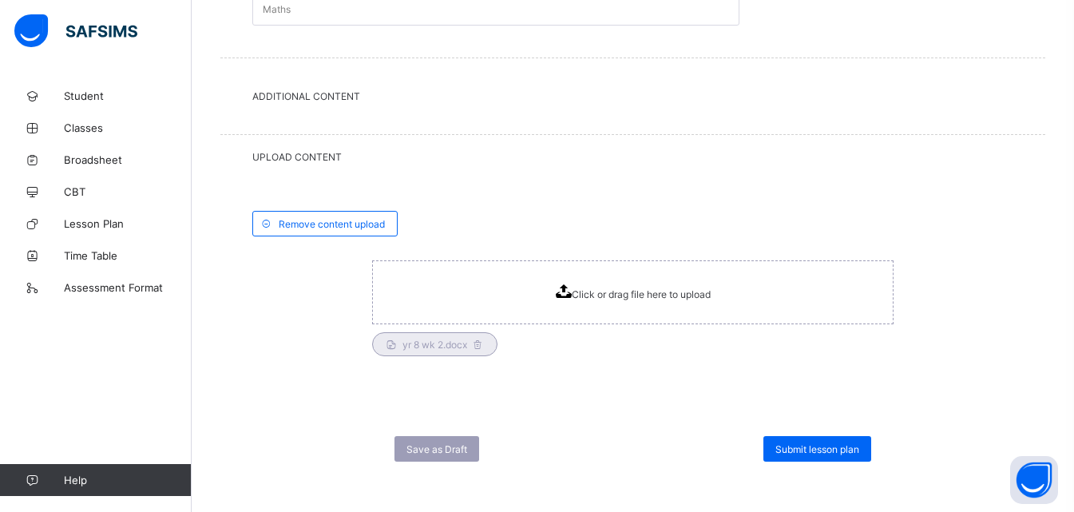
scroll to position [716, 0]
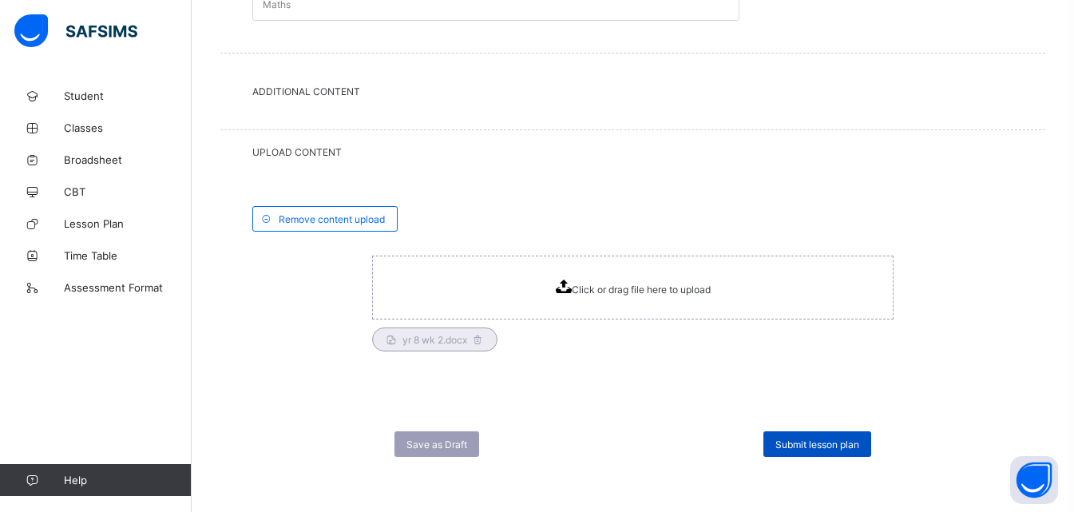
click at [807, 441] on span "Submit lesson plan" at bounding box center [817, 444] width 84 height 12
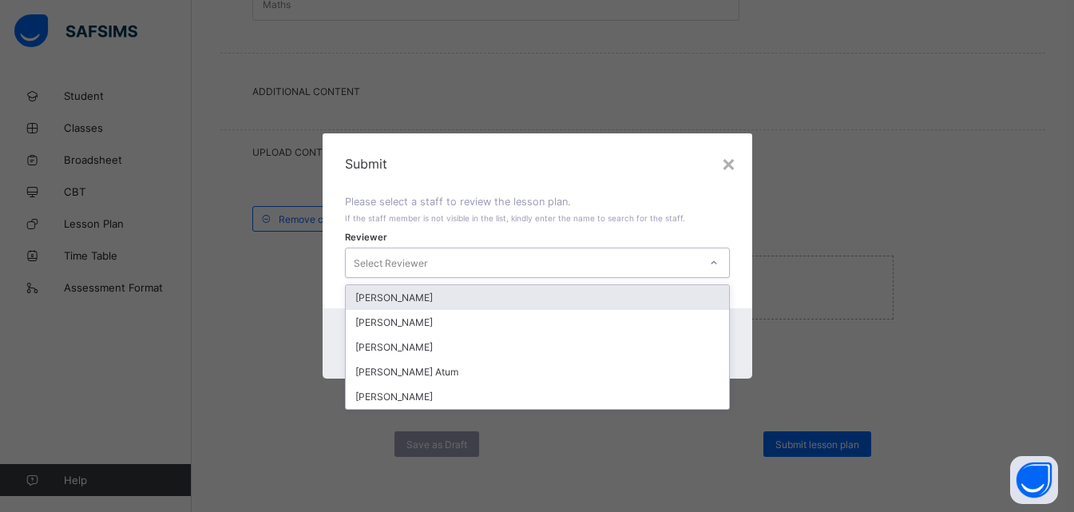
click at [715, 259] on icon at bounding box center [714, 263] width 10 height 16
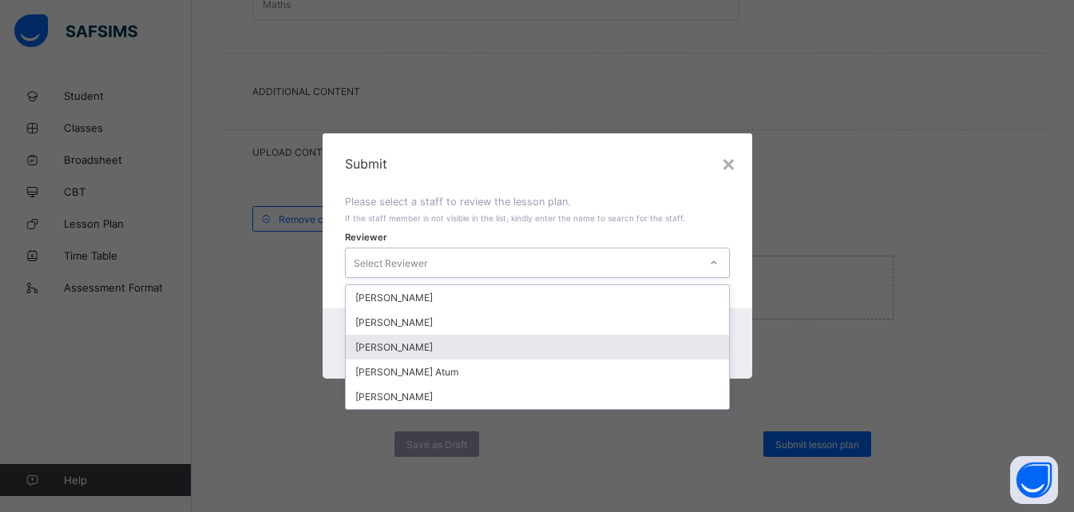
click at [435, 346] on div "[PERSON_NAME]" at bounding box center [537, 346] width 383 height 25
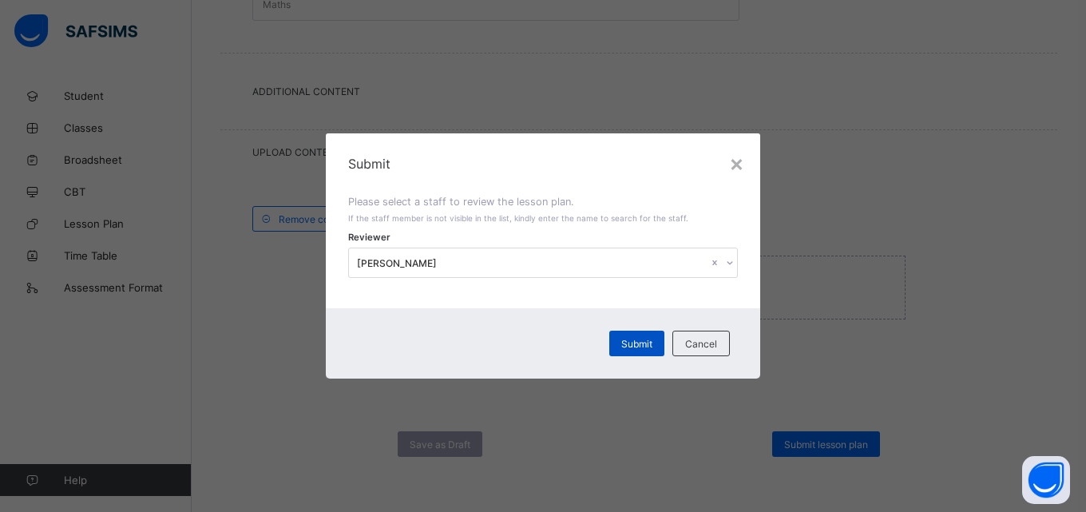
click at [643, 345] on span "Submit" at bounding box center [636, 344] width 31 height 12
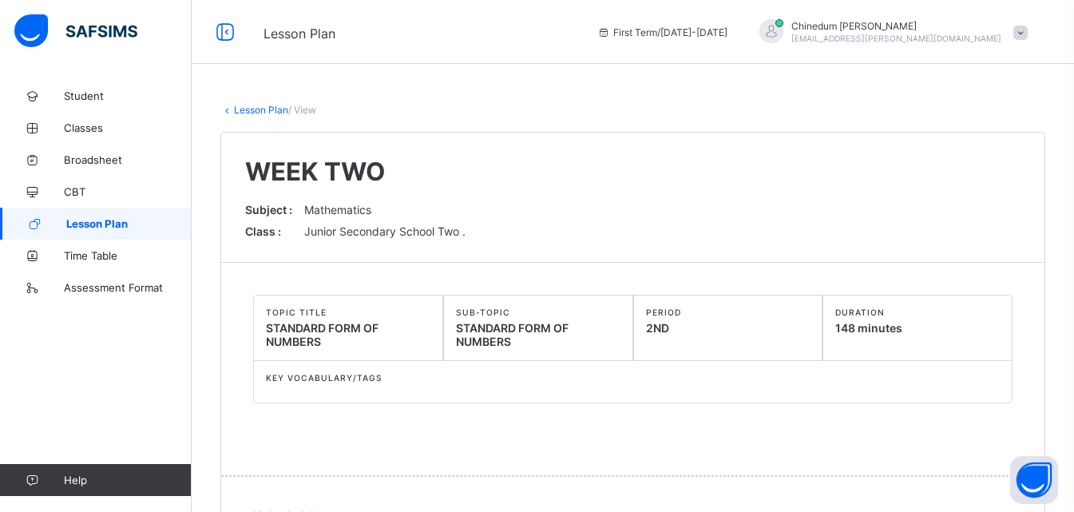
click at [79, 225] on span "Lesson Plan" at bounding box center [128, 223] width 125 height 13
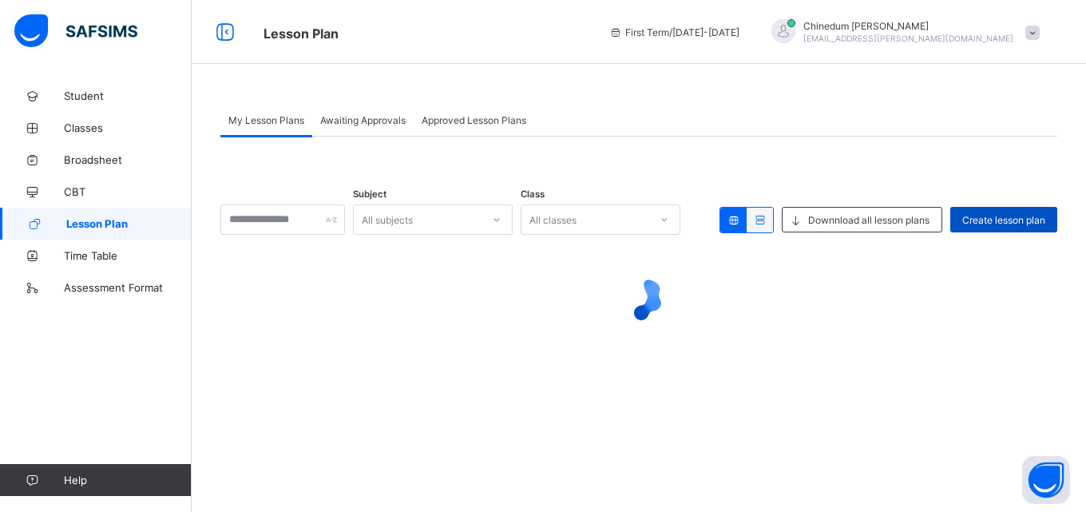
click at [1012, 218] on span "Create lesson plan" at bounding box center [1003, 220] width 83 height 12
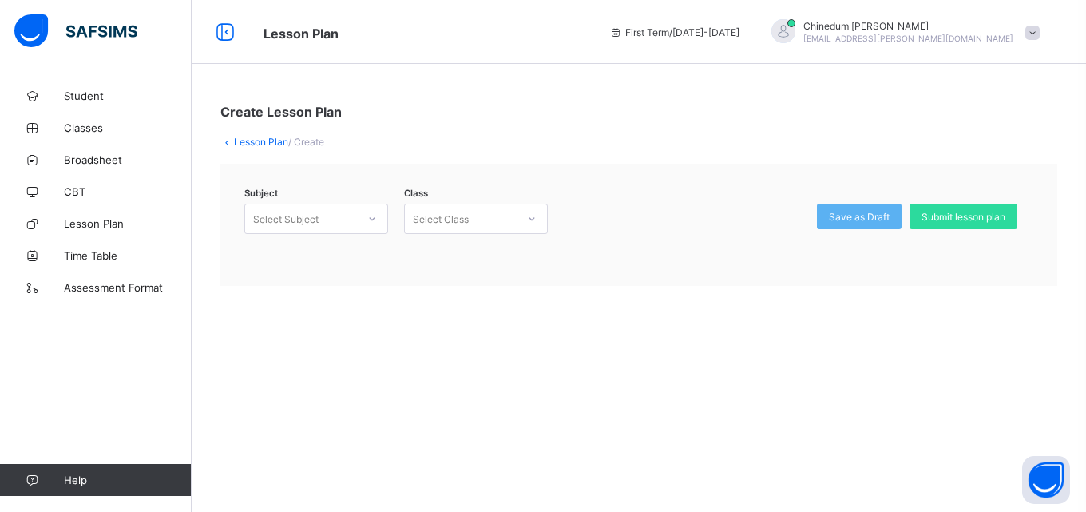
click at [374, 220] on icon at bounding box center [372, 219] width 10 height 16
click at [339, 275] on div "Mathematics (132)" at bounding box center [316, 278] width 142 height 25
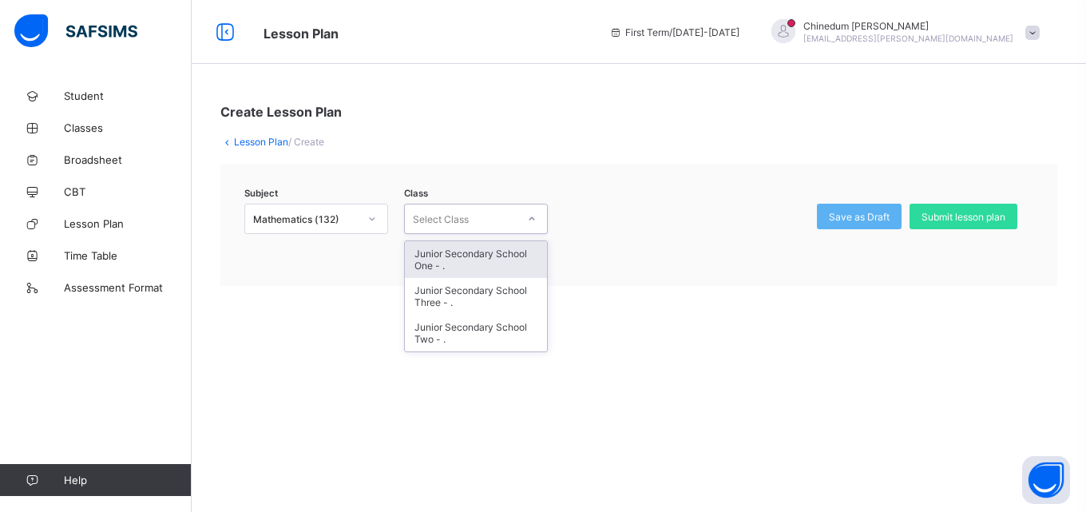
click at [536, 219] on icon at bounding box center [532, 219] width 10 height 16
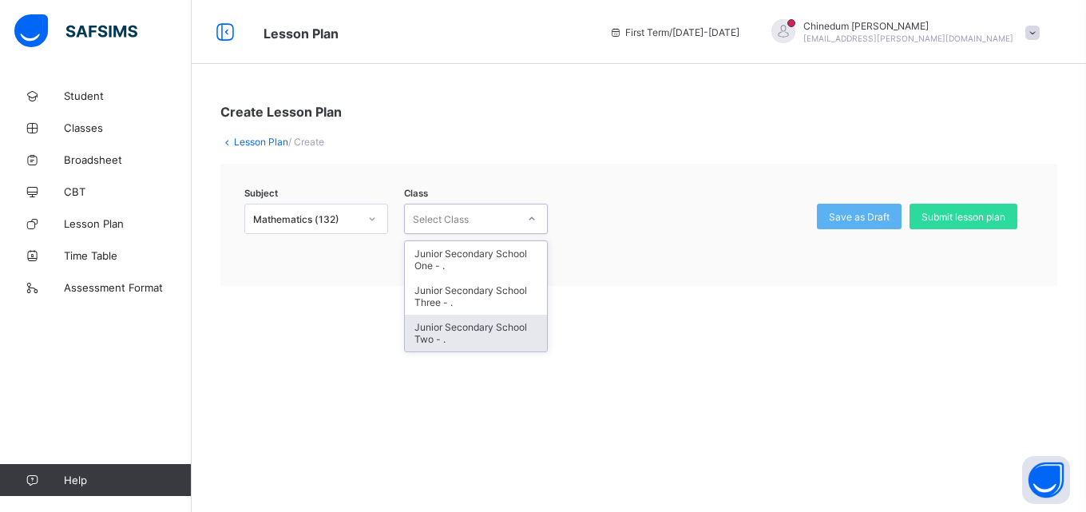
click at [481, 332] on div "Junior Secondary School Two - ." at bounding box center [476, 333] width 142 height 37
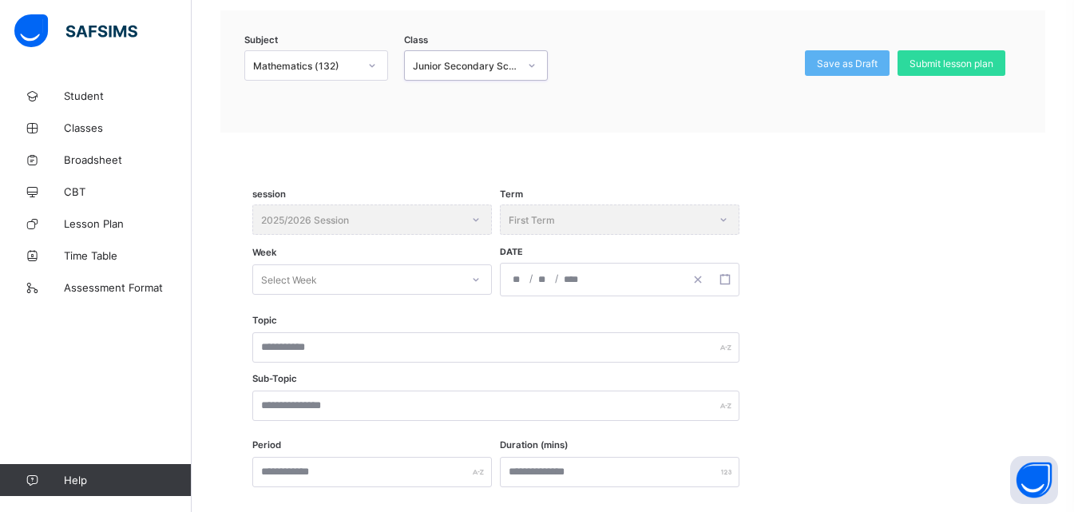
scroll to position [160, 0]
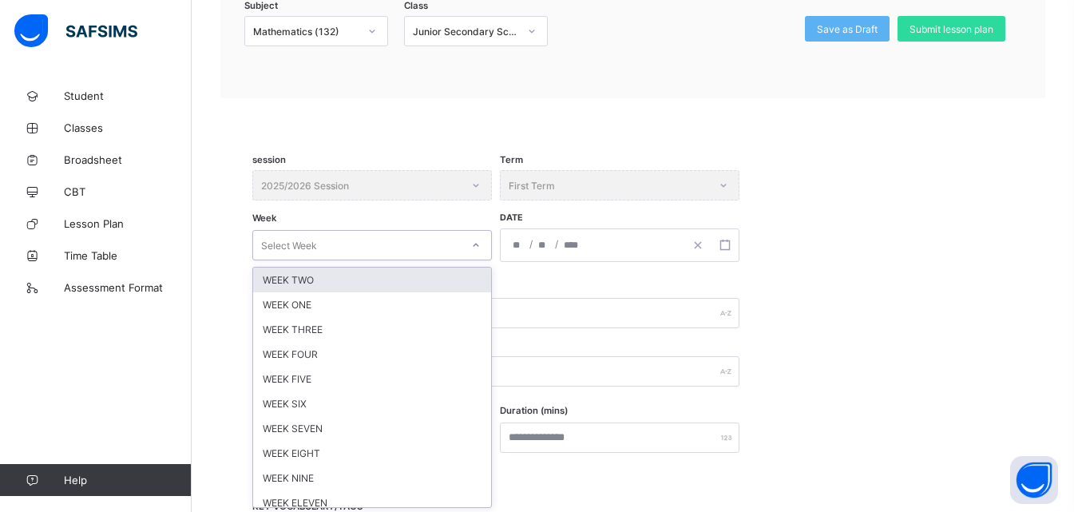
click at [477, 260] on div "option WEEK TWO focused, 1 of 12. 12 results available. Use Up and Down to choo…" at bounding box center [371, 245] width 239 height 30
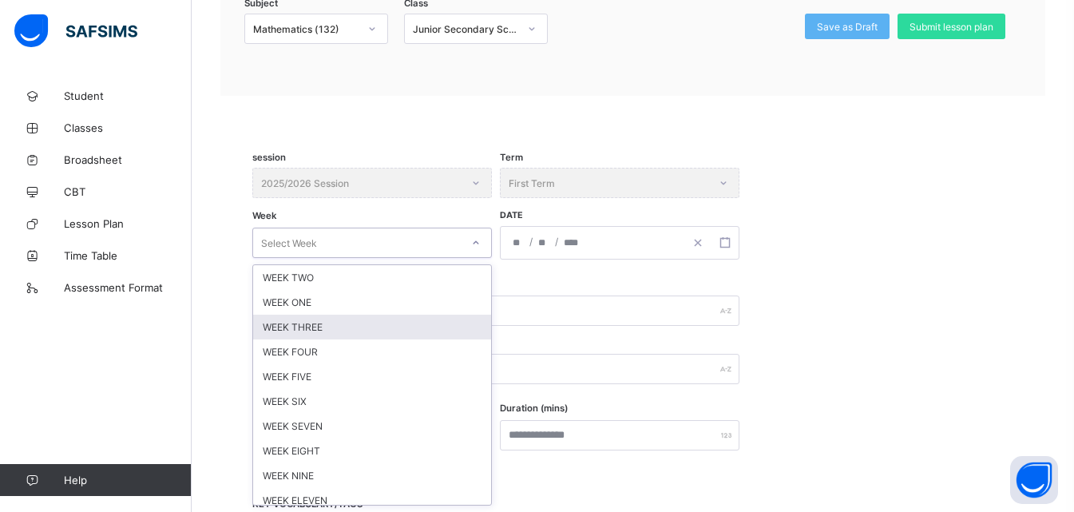
click at [338, 322] on div "WEEK THREE" at bounding box center [372, 327] width 238 height 25
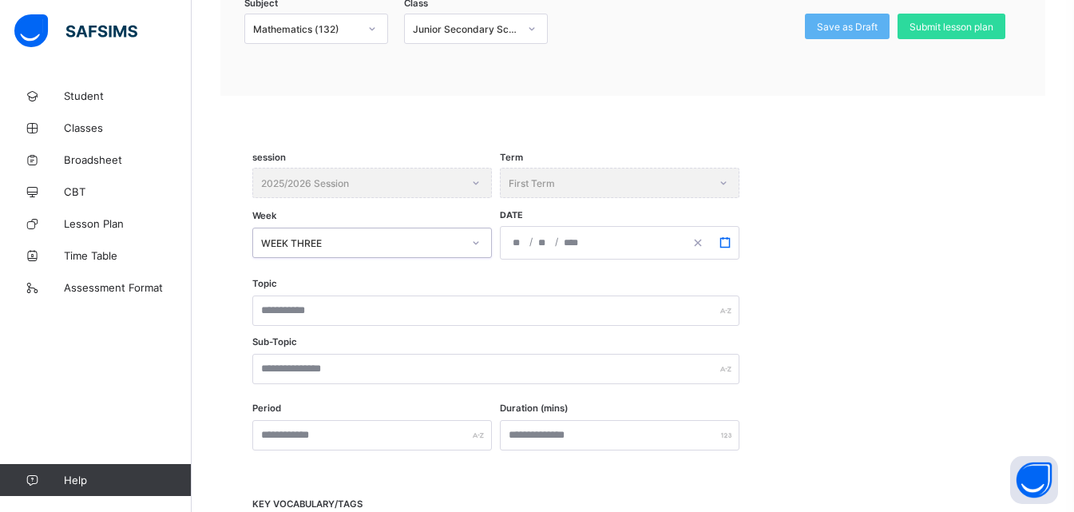
click at [720, 239] on rect "button" at bounding box center [724, 242] width 9 height 9
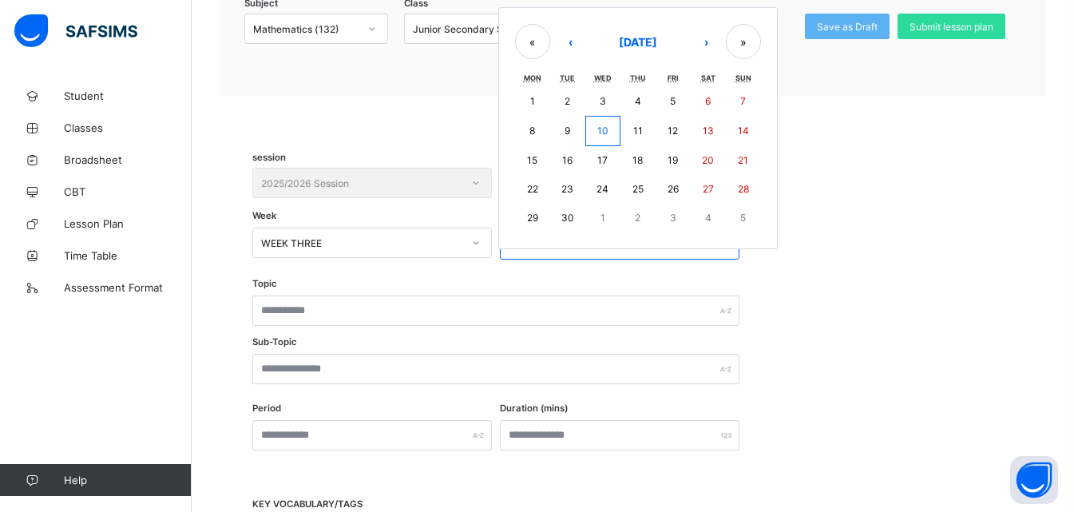
click at [528, 188] on abbr "22" at bounding box center [532, 189] width 11 height 12
type input "**********"
type input "*"
type input "**"
type input "****"
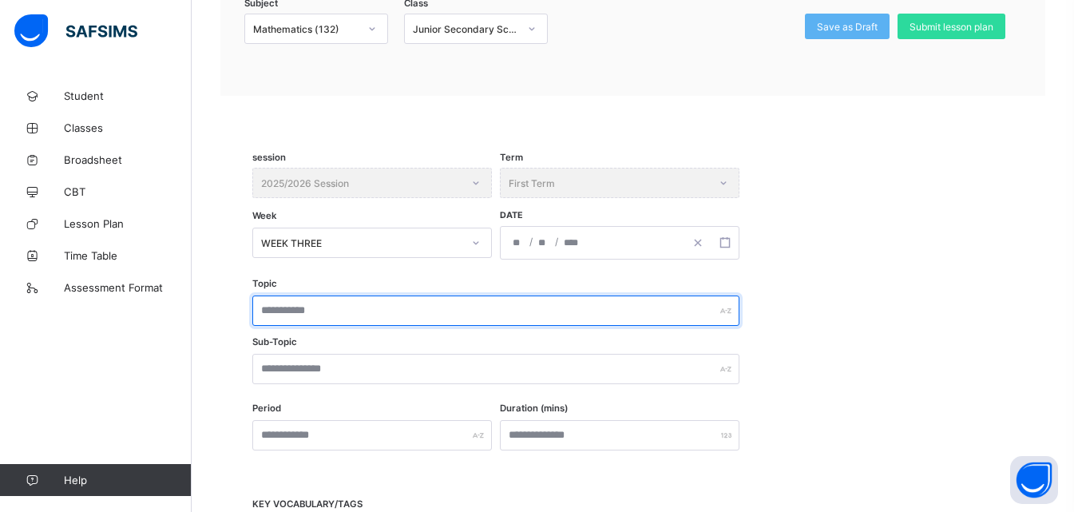
click at [337, 314] on input "text" at bounding box center [495, 310] width 487 height 30
type input "**********"
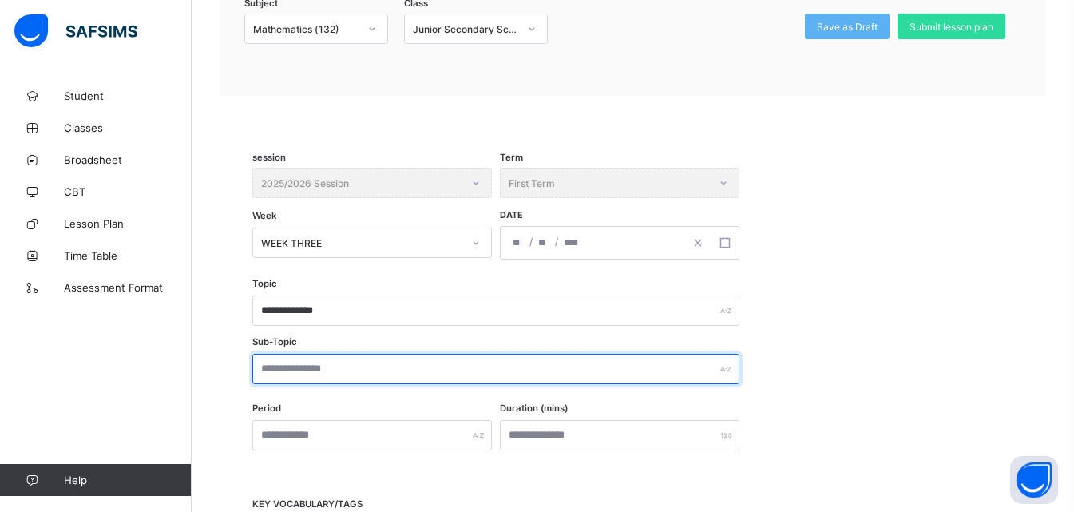
click at [357, 377] on input "text" at bounding box center [495, 369] width 487 height 30
click at [278, 371] on input "**********" at bounding box center [495, 369] width 487 height 30
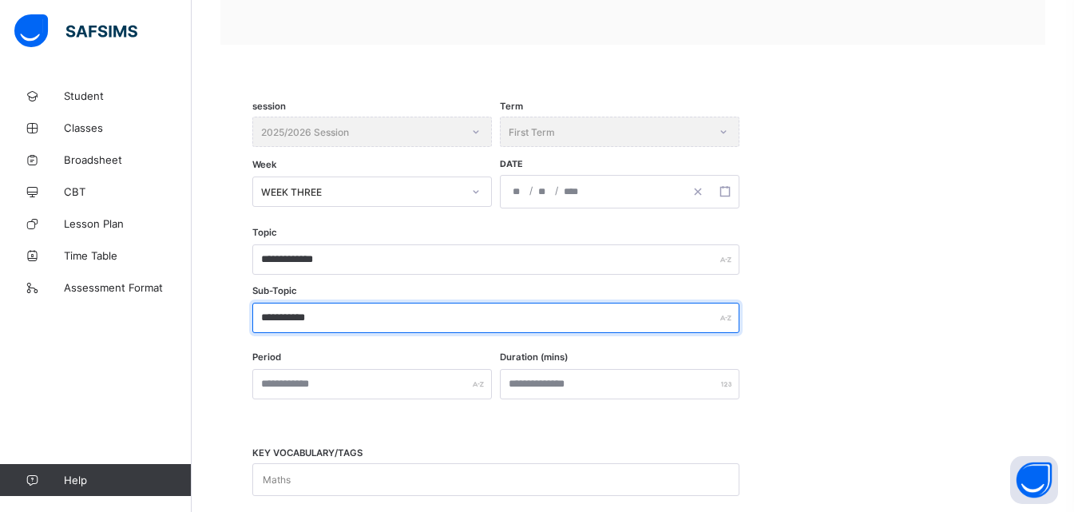
scroll to position [350, 0]
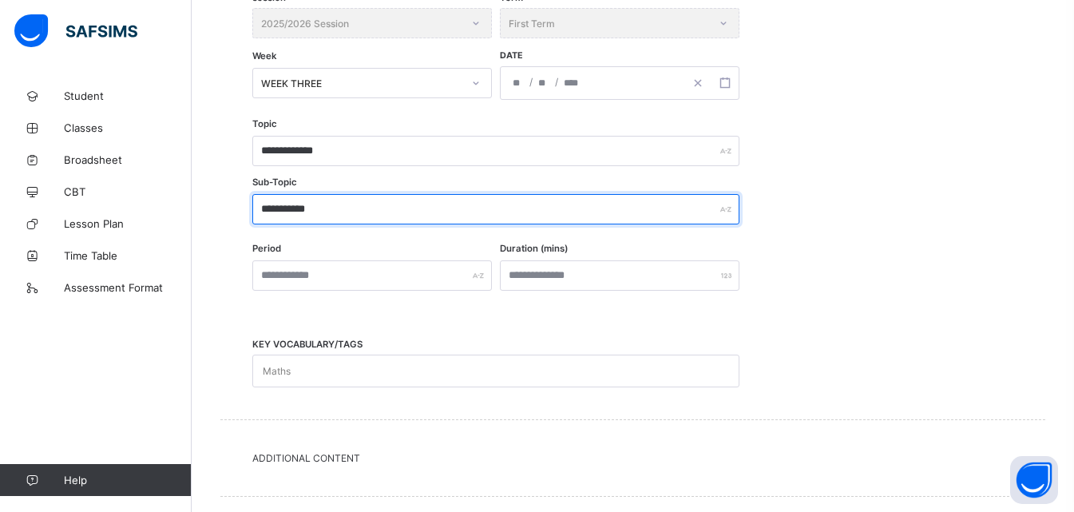
type input "**********"
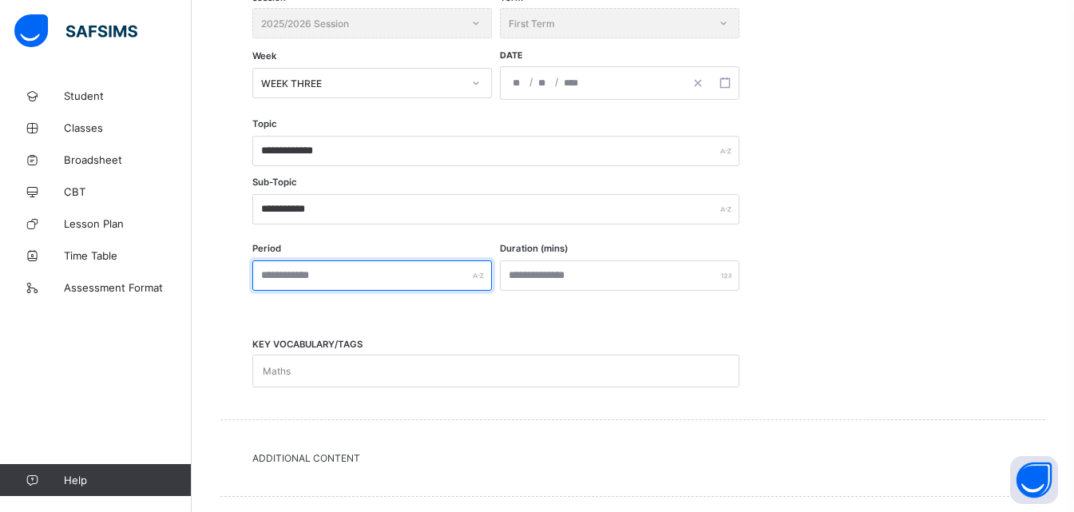
click at [349, 275] on input "text" at bounding box center [371, 275] width 239 height 30
type input "***"
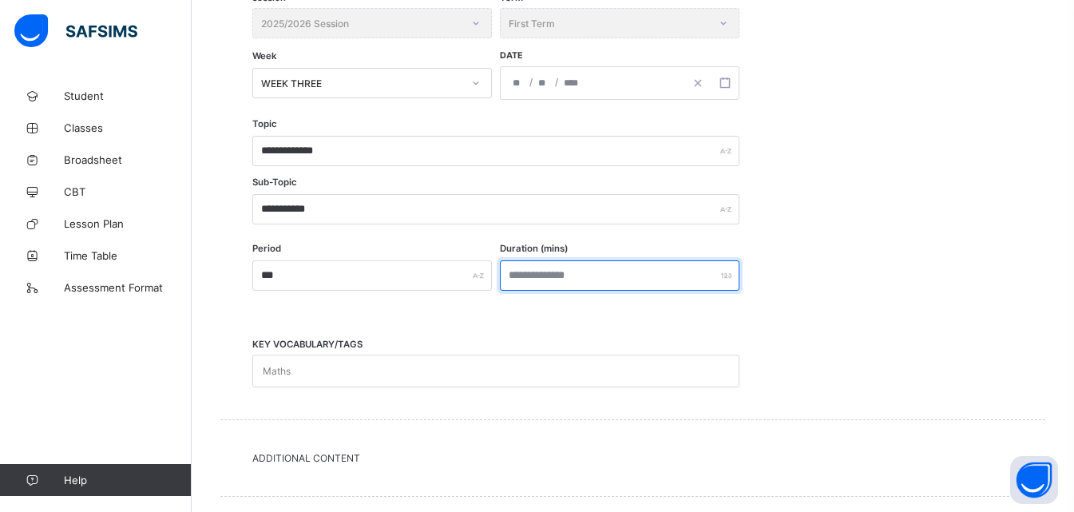
click at [524, 282] on input "number" at bounding box center [619, 275] width 239 height 30
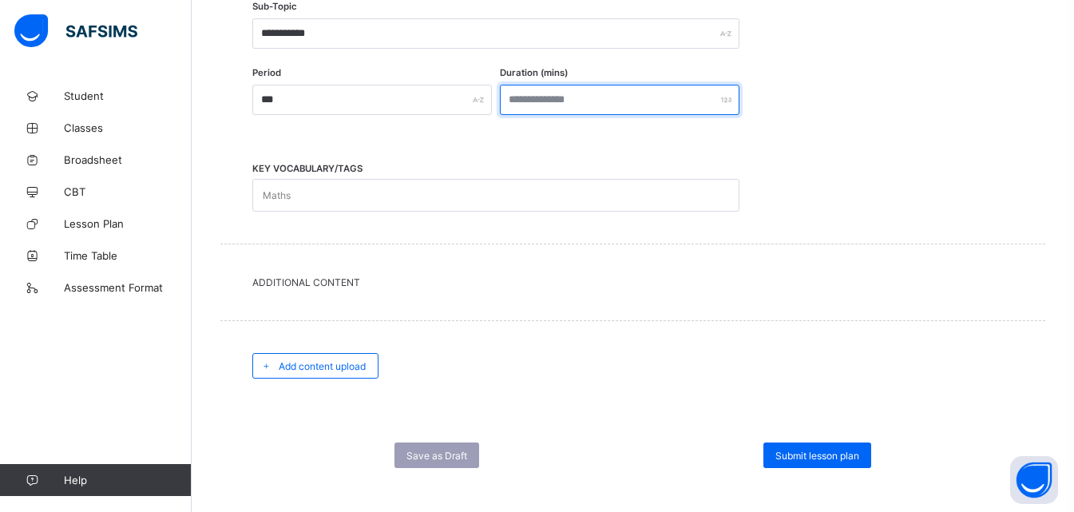
scroll to position [536, 0]
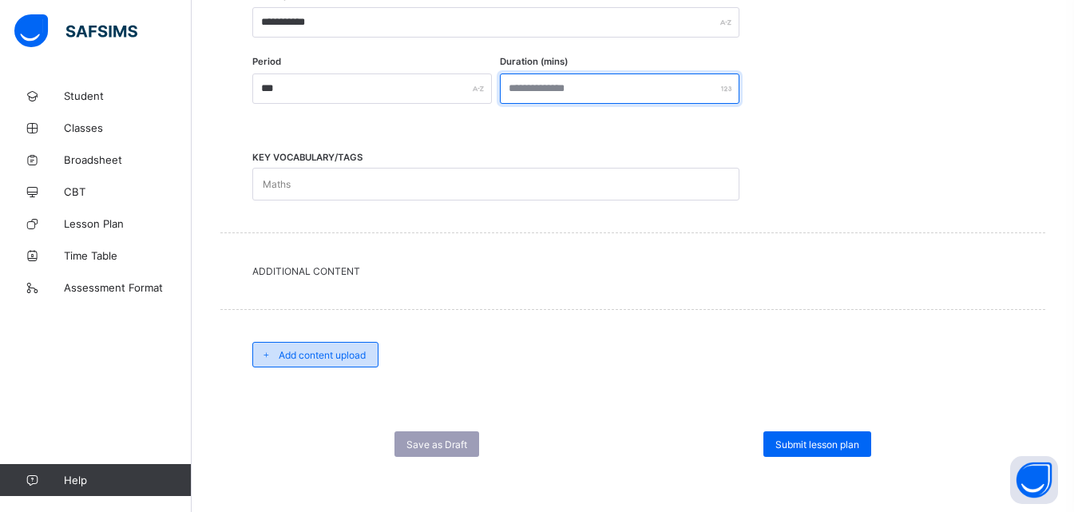
type input "*"
type input "***"
click at [313, 350] on span "Add content upload" at bounding box center [322, 355] width 87 height 12
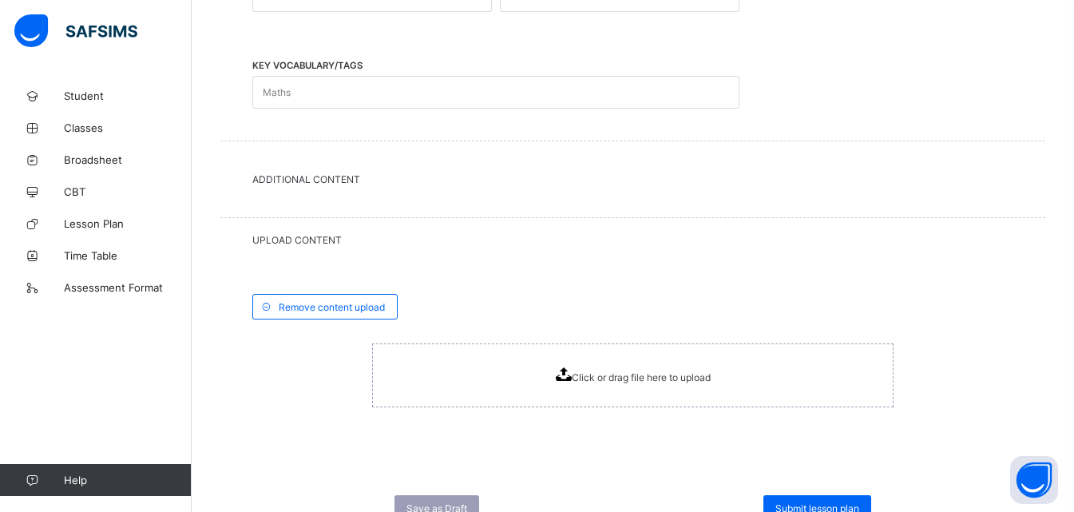
scroll to position [692, 0]
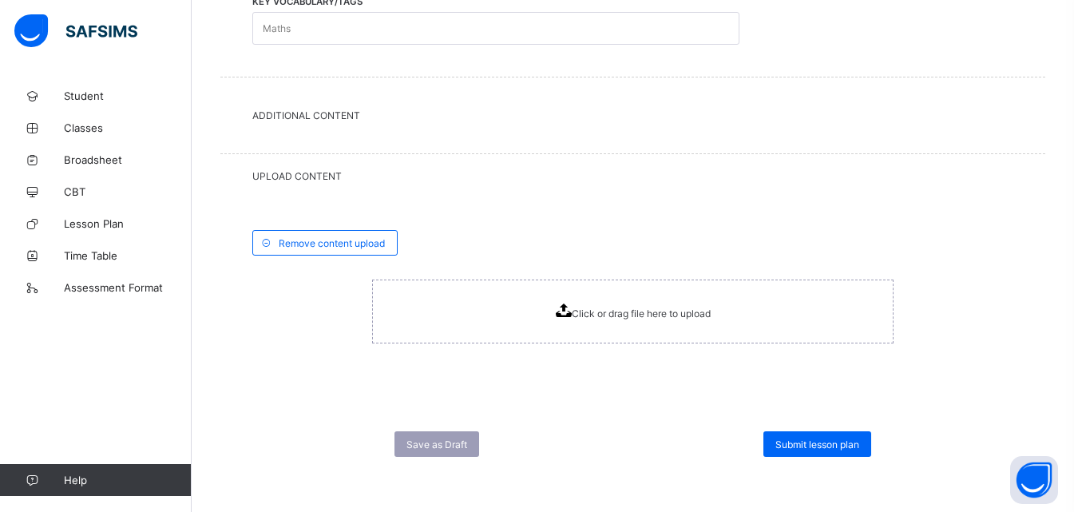
click at [564, 310] on icon at bounding box center [564, 310] width 16 height 14
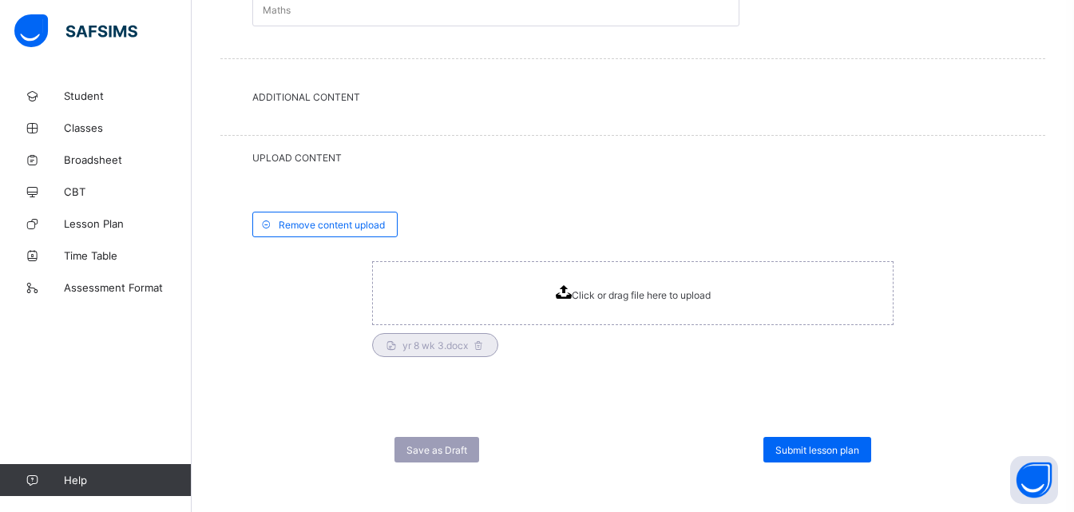
scroll to position [716, 0]
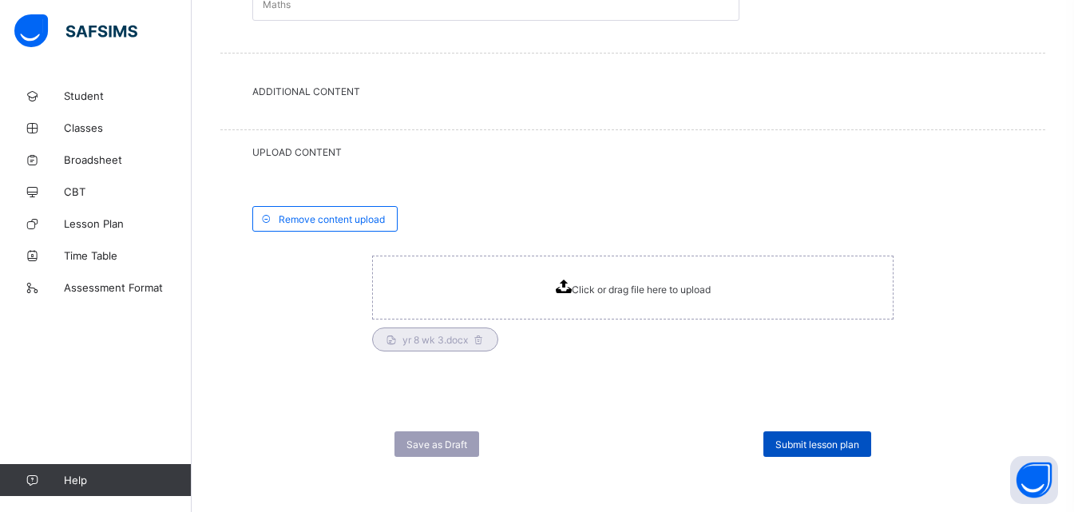
click at [827, 441] on span "Submit lesson plan" at bounding box center [817, 444] width 84 height 12
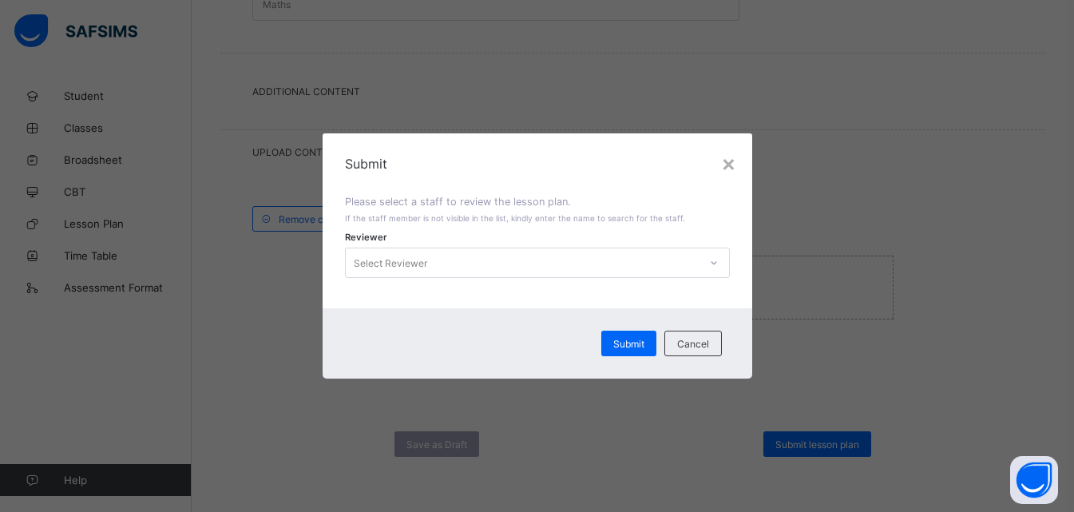
click at [718, 268] on icon at bounding box center [714, 263] width 10 height 16
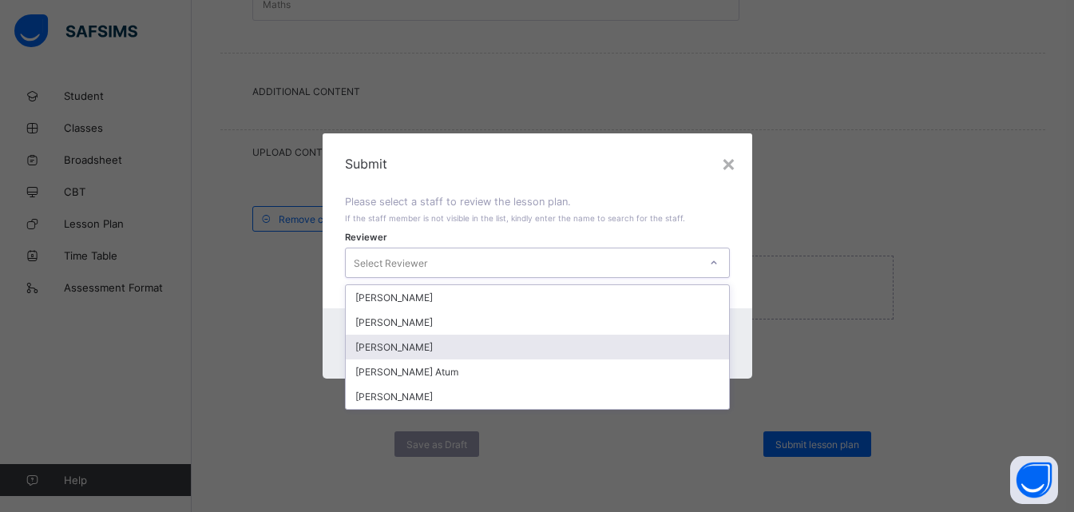
click at [439, 348] on div "[PERSON_NAME]" at bounding box center [537, 346] width 383 height 25
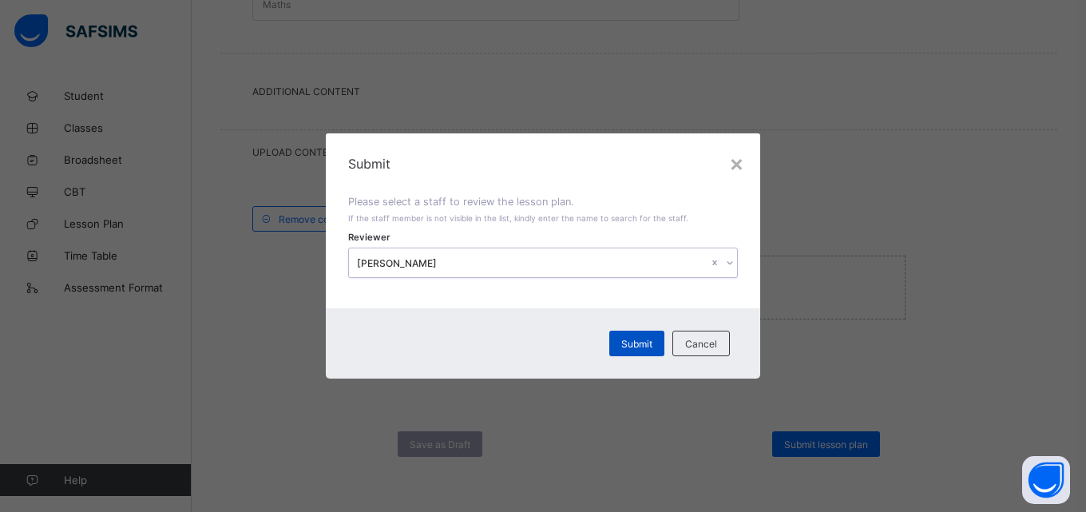
click at [651, 342] on span "Submit" at bounding box center [636, 344] width 31 height 12
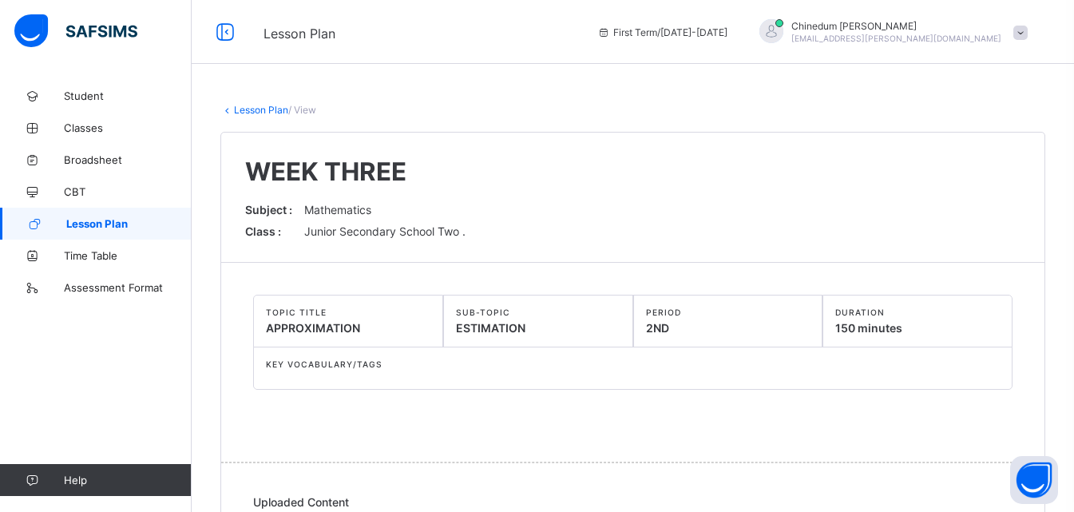
click at [114, 227] on span "Lesson Plan" at bounding box center [128, 223] width 125 height 13
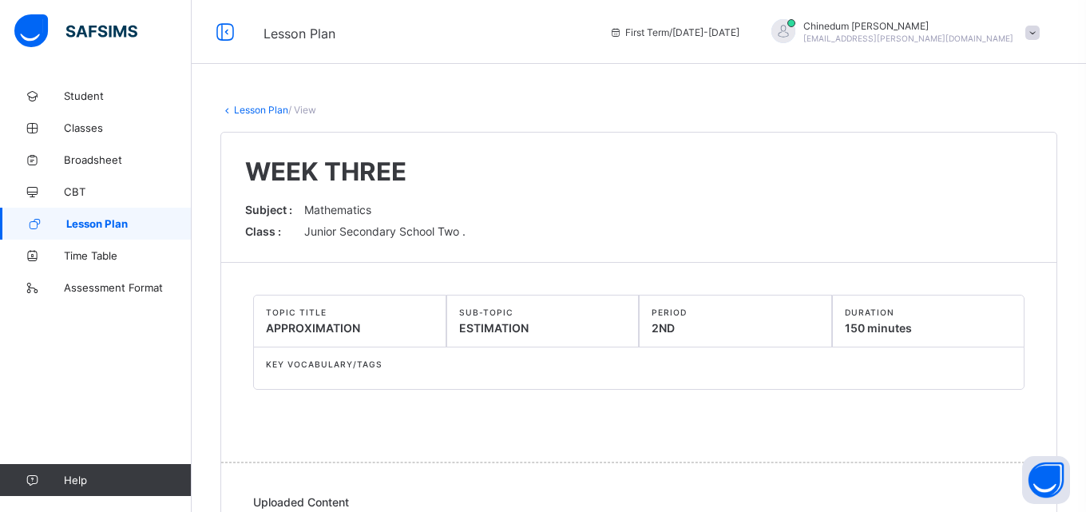
click at [114, 227] on span "Lesson Plan" at bounding box center [128, 223] width 125 height 13
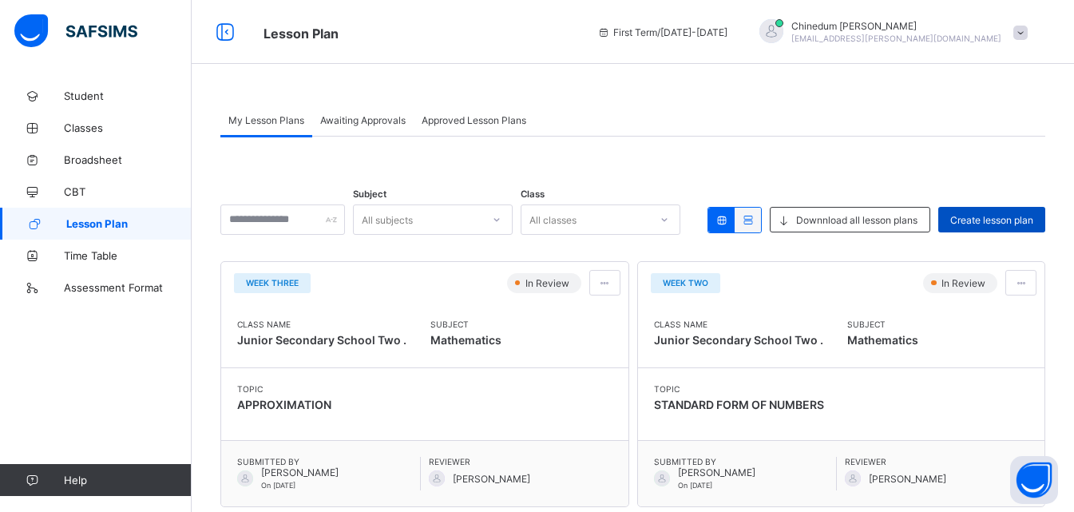
click at [987, 216] on span "Create lesson plan" at bounding box center [991, 220] width 83 height 12
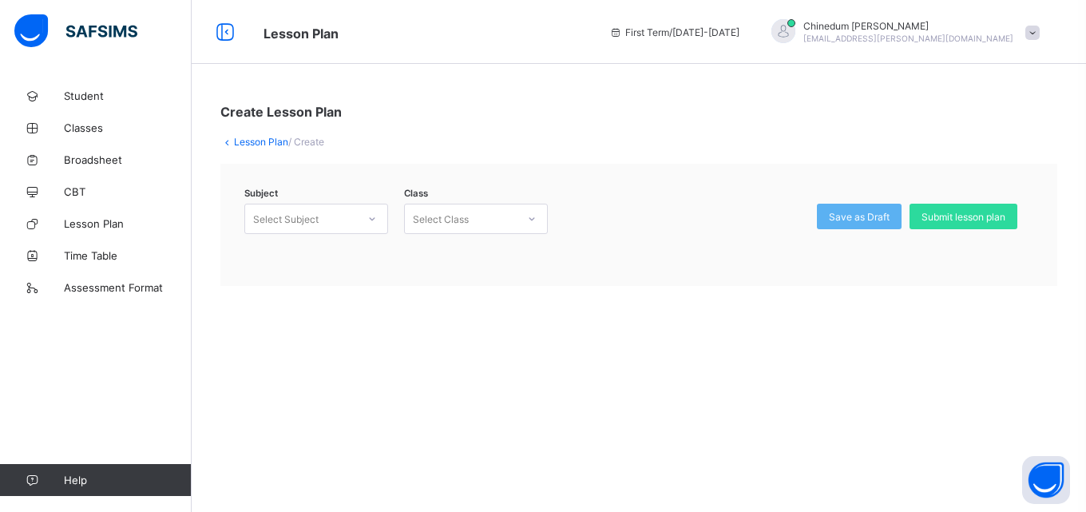
click at [373, 217] on icon at bounding box center [372, 219] width 10 height 16
click at [342, 284] on div "Mathematics (132)" at bounding box center [316, 278] width 142 height 25
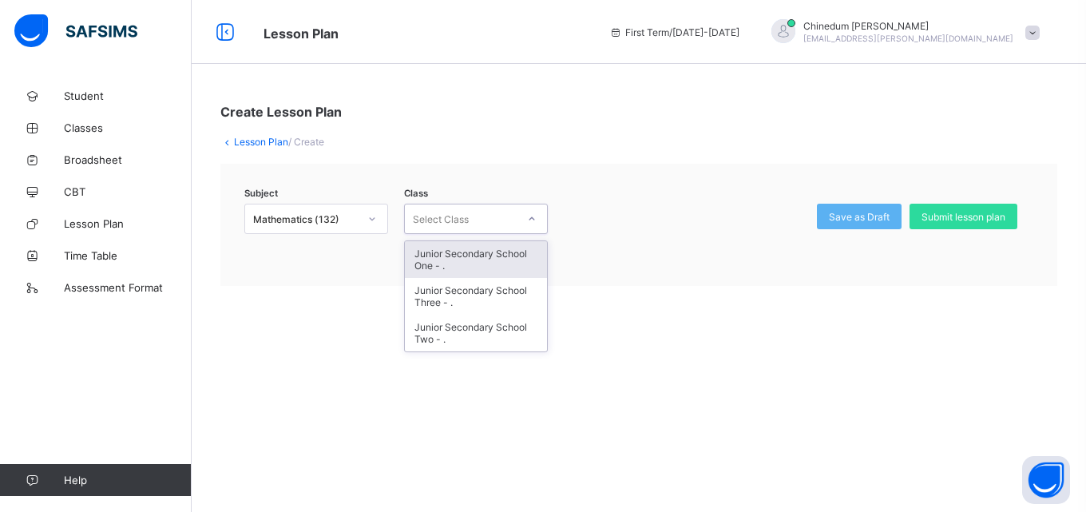
click at [533, 223] on icon at bounding box center [532, 219] width 10 height 16
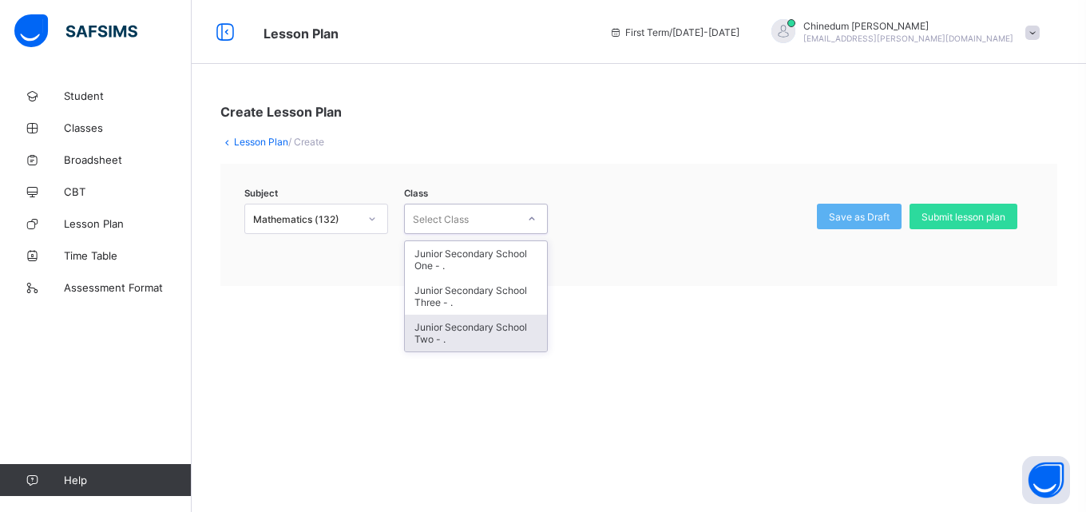
click at [479, 330] on div "Junior Secondary School Two - ." at bounding box center [476, 333] width 142 height 37
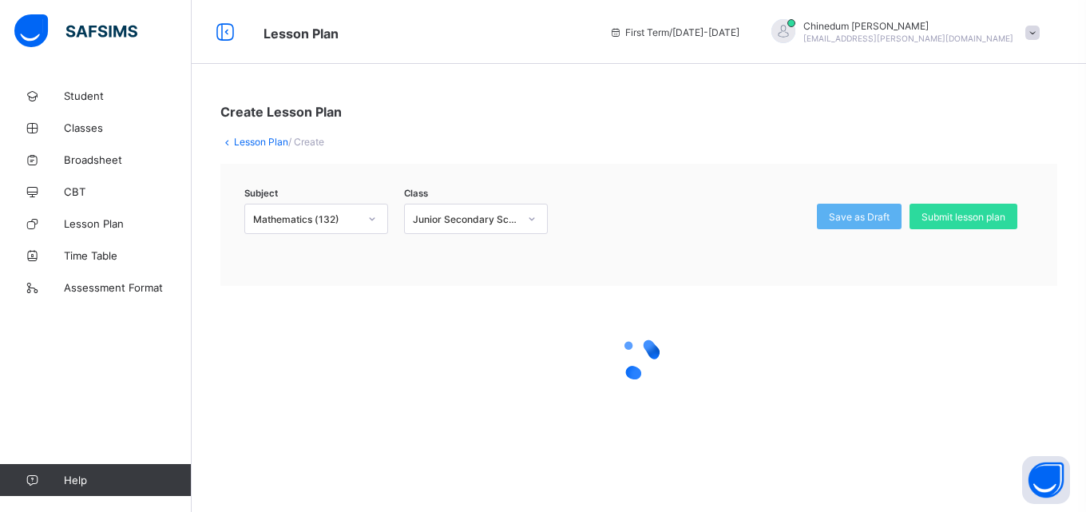
click at [479, 331] on div at bounding box center [638, 358] width 837 height 64
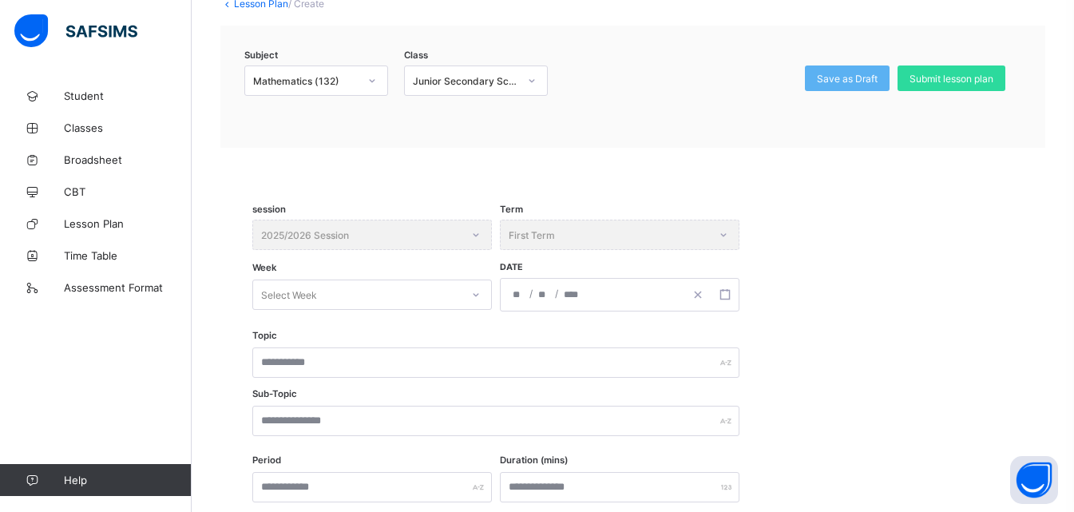
scroll to position [160, 0]
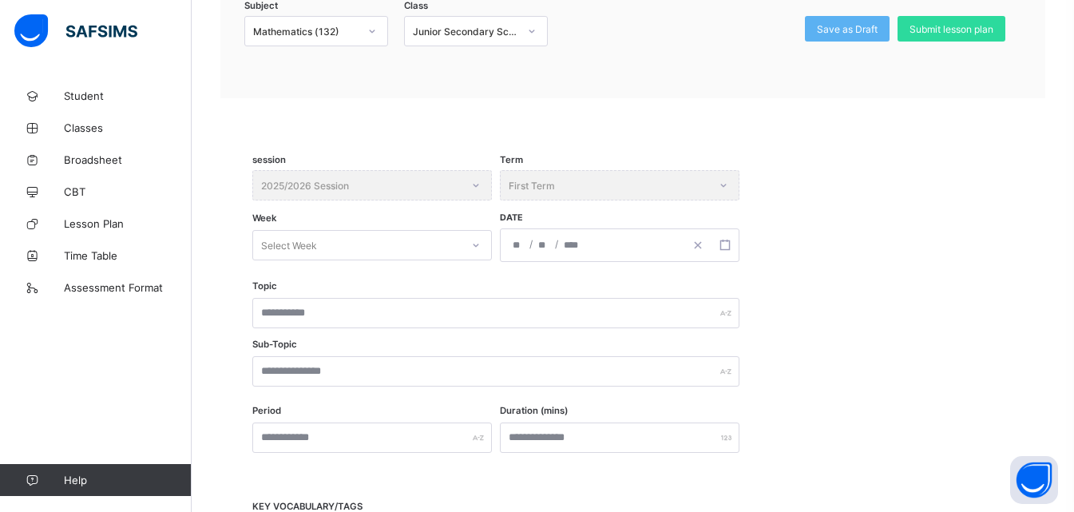
click at [474, 260] on div "Select Week" at bounding box center [371, 245] width 239 height 30
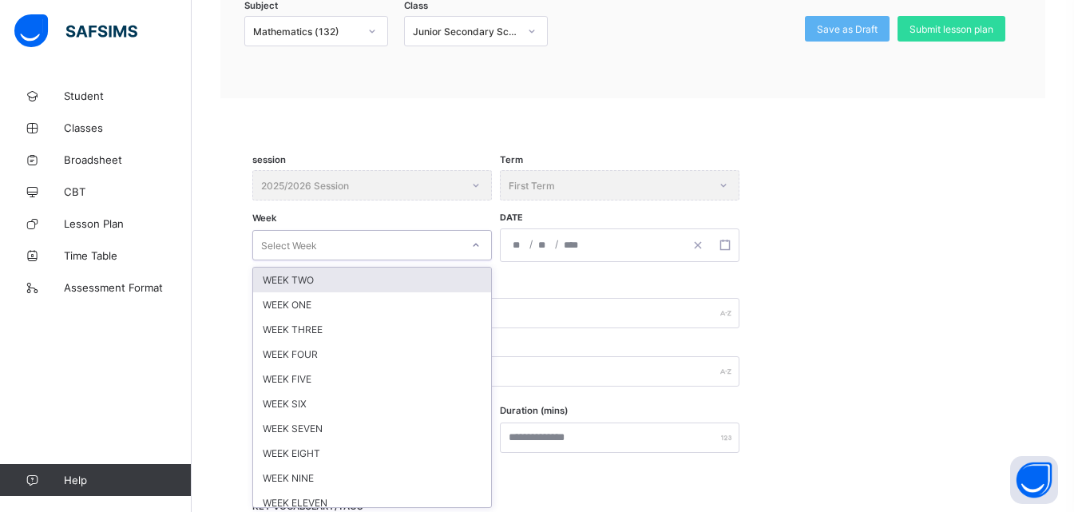
scroll to position [190, 0]
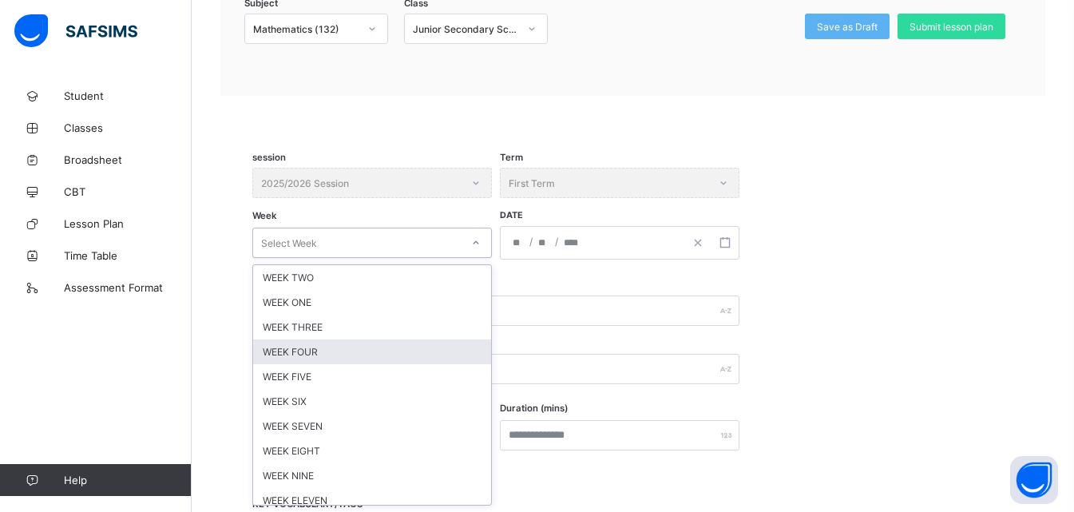
click at [318, 350] on div "WEEK FOUR" at bounding box center [372, 351] width 238 height 25
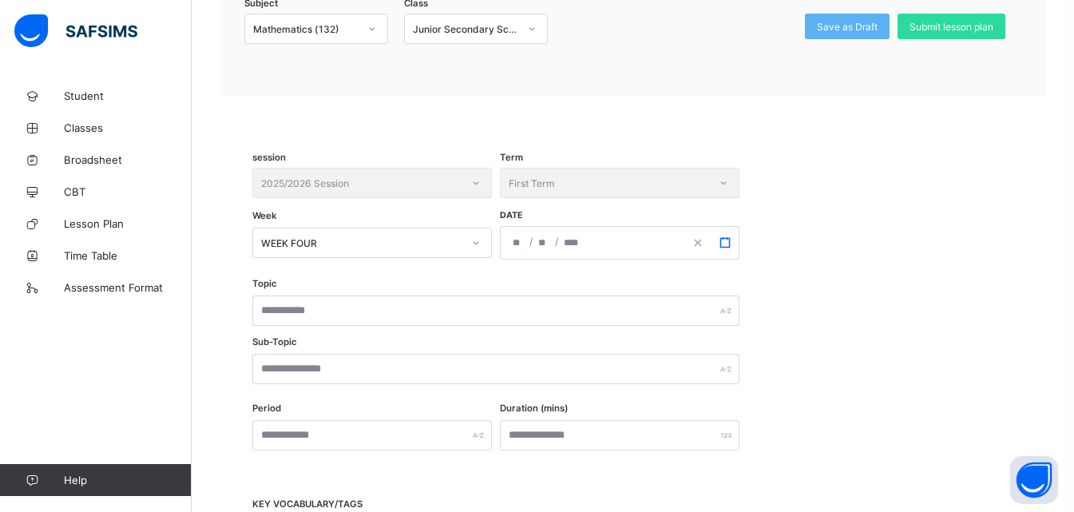
click at [726, 239] on icon "button" at bounding box center [724, 242] width 11 height 11
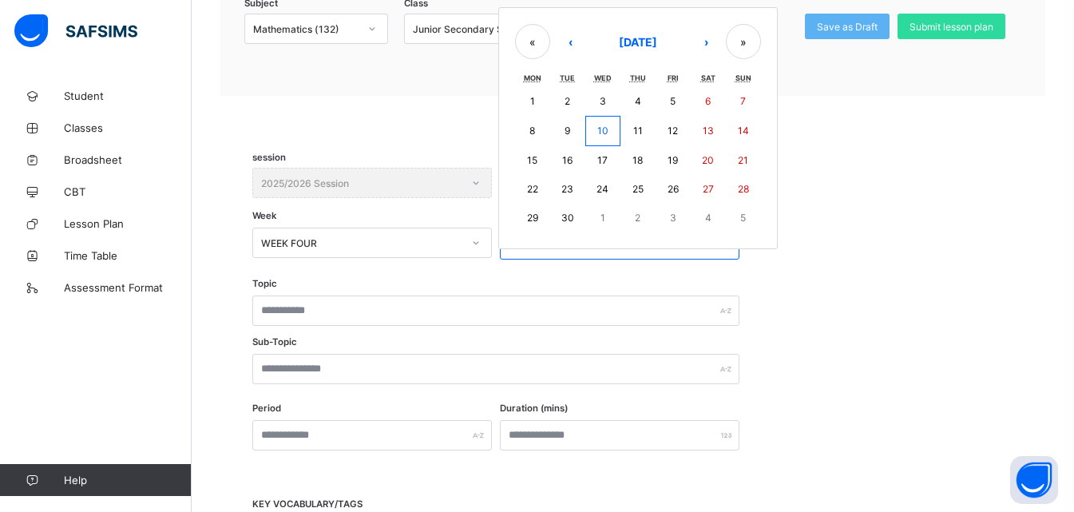
click at [533, 222] on abbr "29" at bounding box center [532, 218] width 11 height 12
type input "**********"
type input "*"
type input "**"
type input "****"
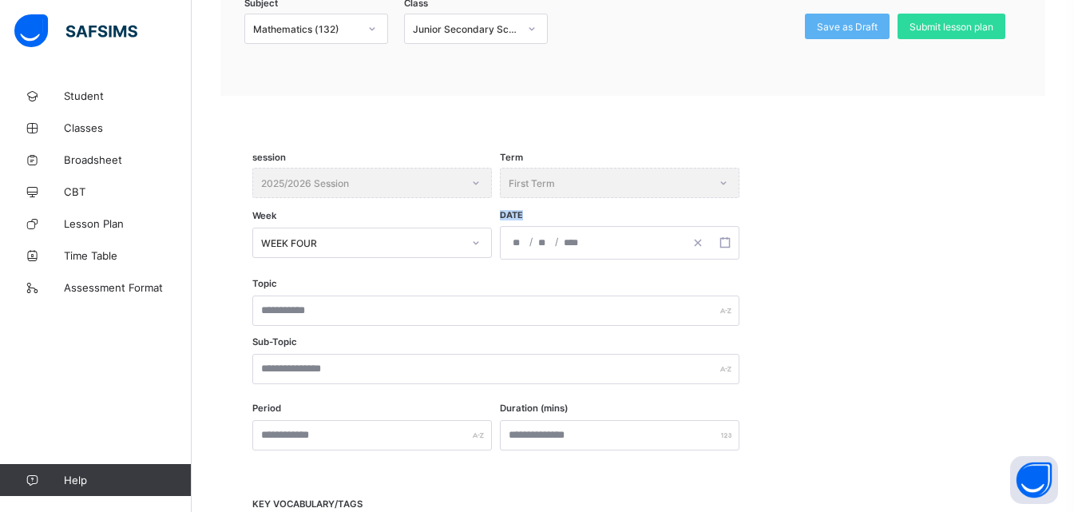
click at [533, 222] on div "**********" at bounding box center [632, 224] width 761 height 112
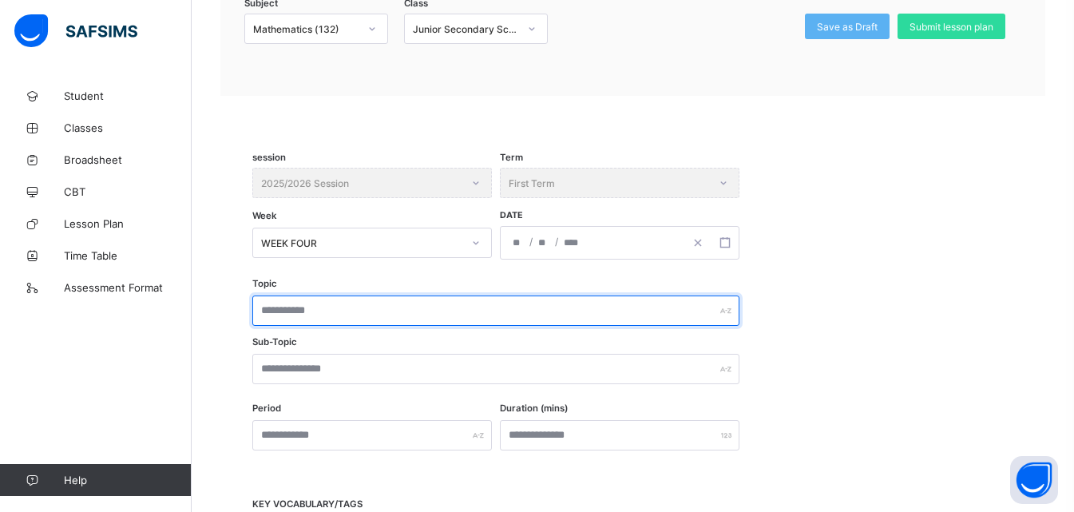
click at [333, 315] on input "text" at bounding box center [495, 310] width 487 height 30
type input "**********"
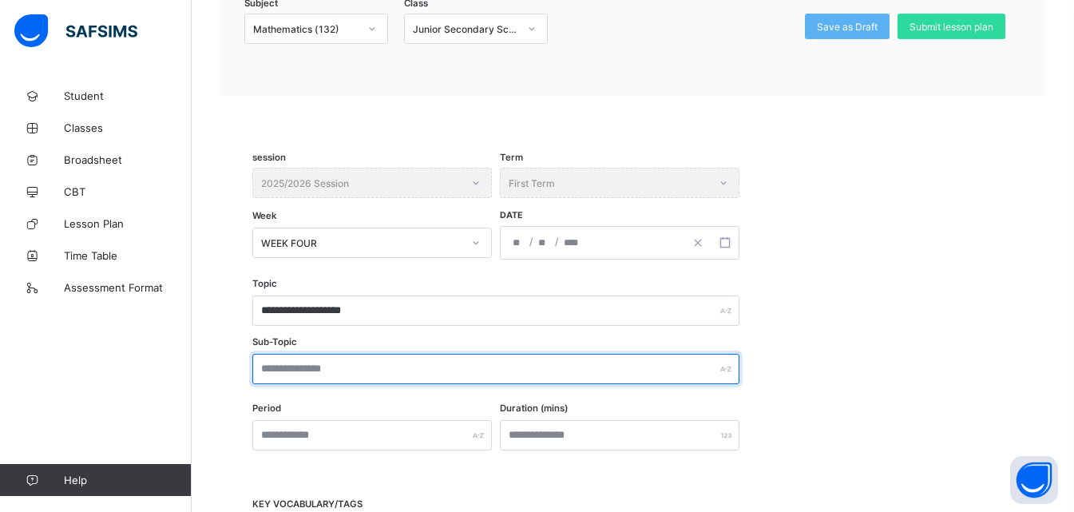
click at [344, 365] on input "text" at bounding box center [495, 369] width 487 height 30
type input "*"
type input "***"
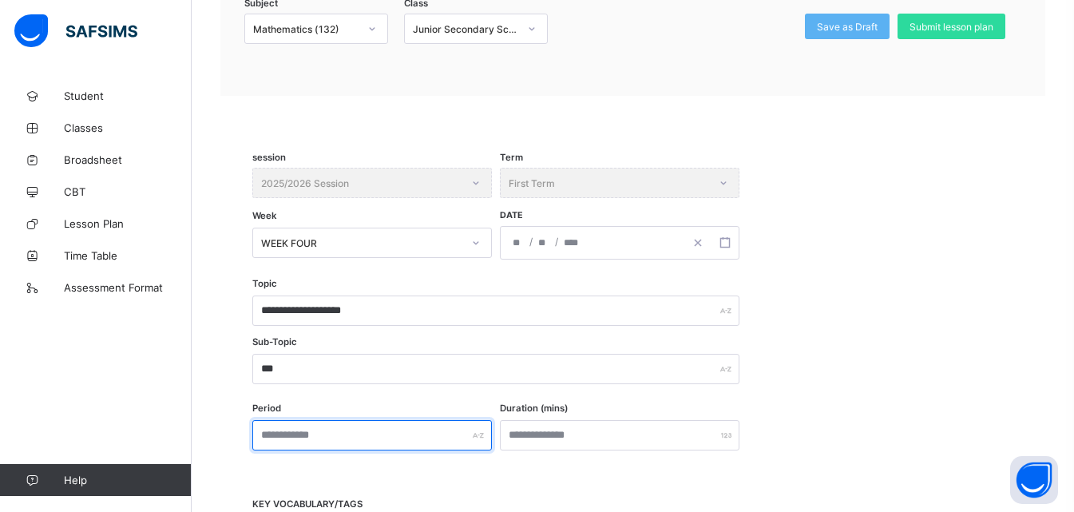
click at [325, 441] on input "text" at bounding box center [371, 435] width 239 height 30
type input "***"
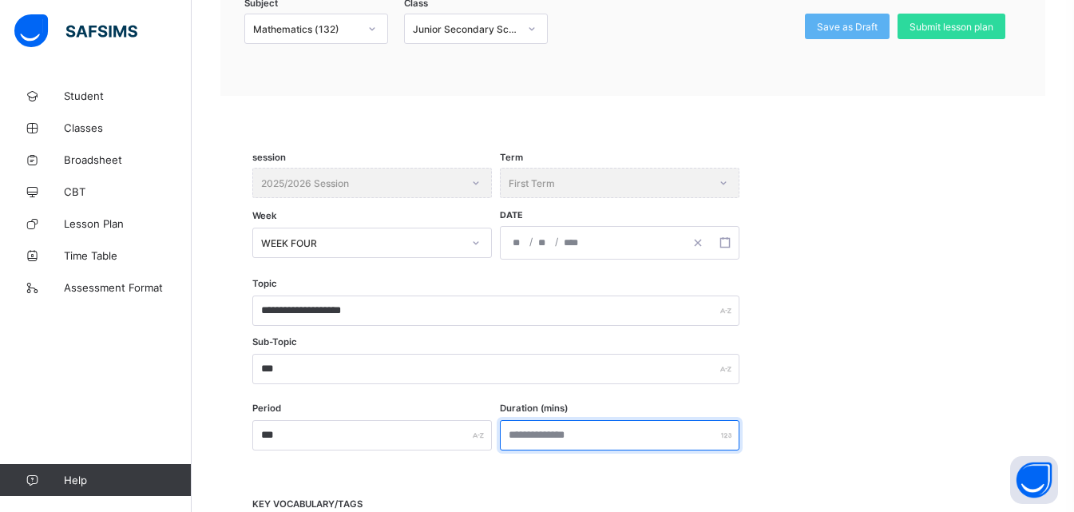
click at [520, 438] on input "number" at bounding box center [619, 435] width 239 height 30
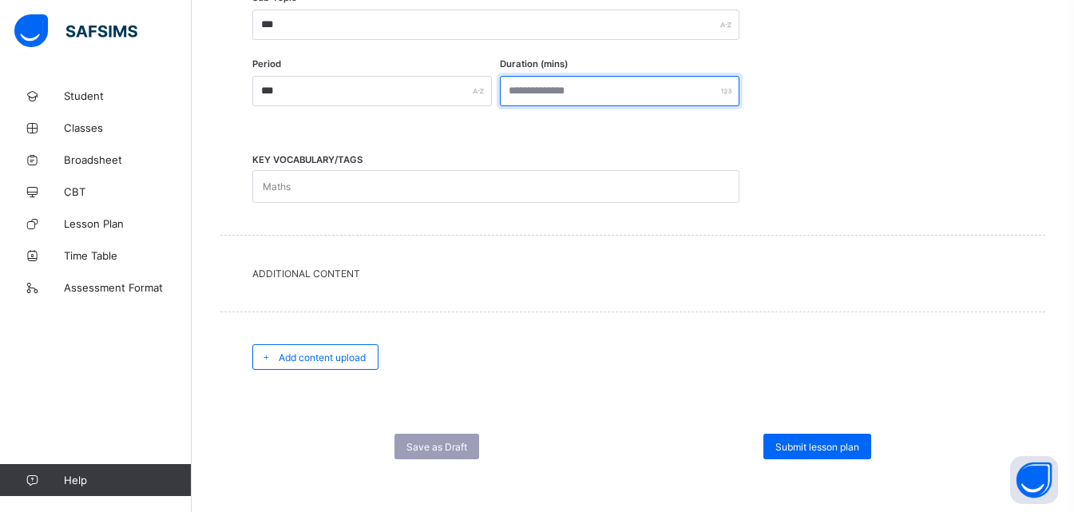
scroll to position [536, 0]
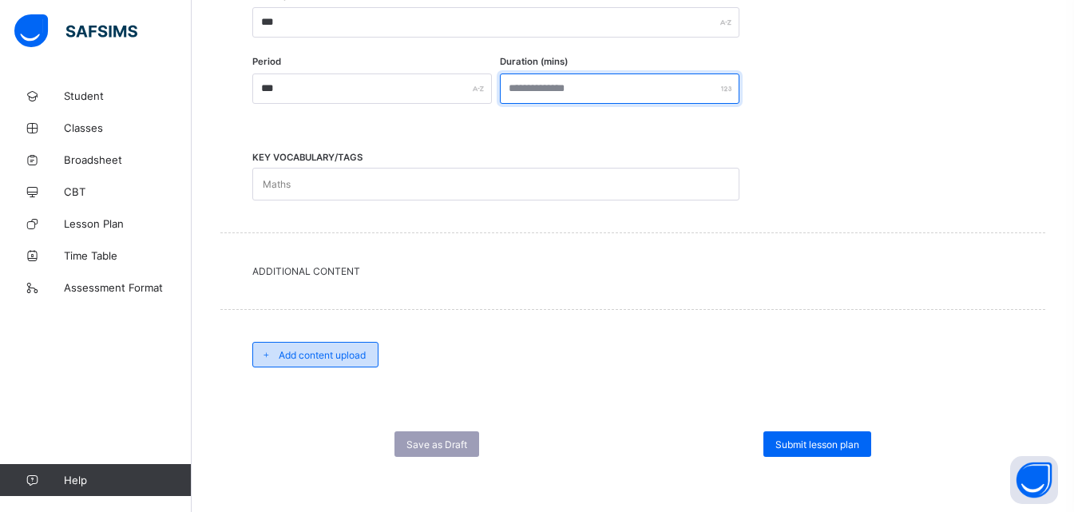
type input "***"
click at [316, 355] on span "Add content upload" at bounding box center [322, 355] width 87 height 12
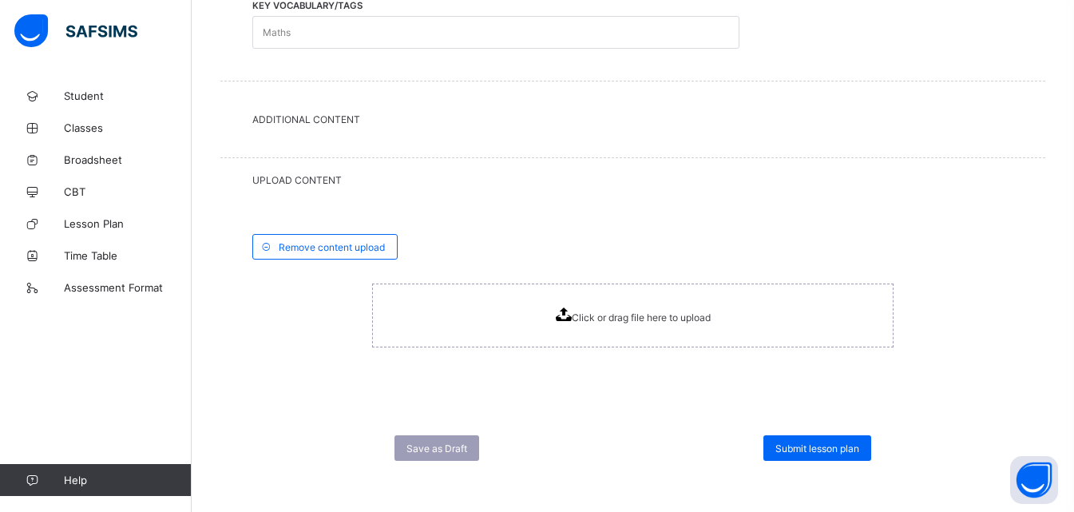
scroll to position [692, 0]
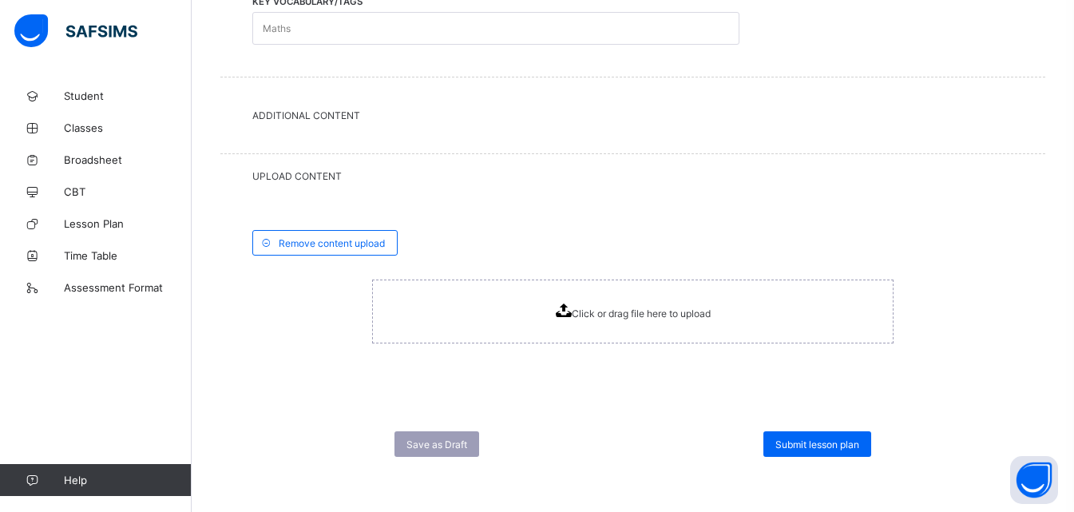
click at [569, 307] on icon at bounding box center [563, 310] width 16 height 14
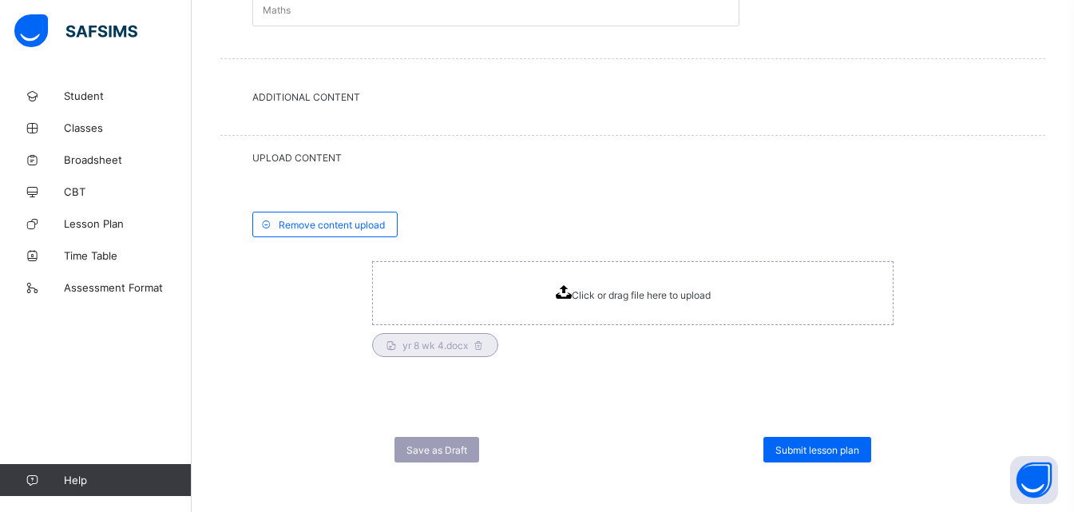
scroll to position [716, 0]
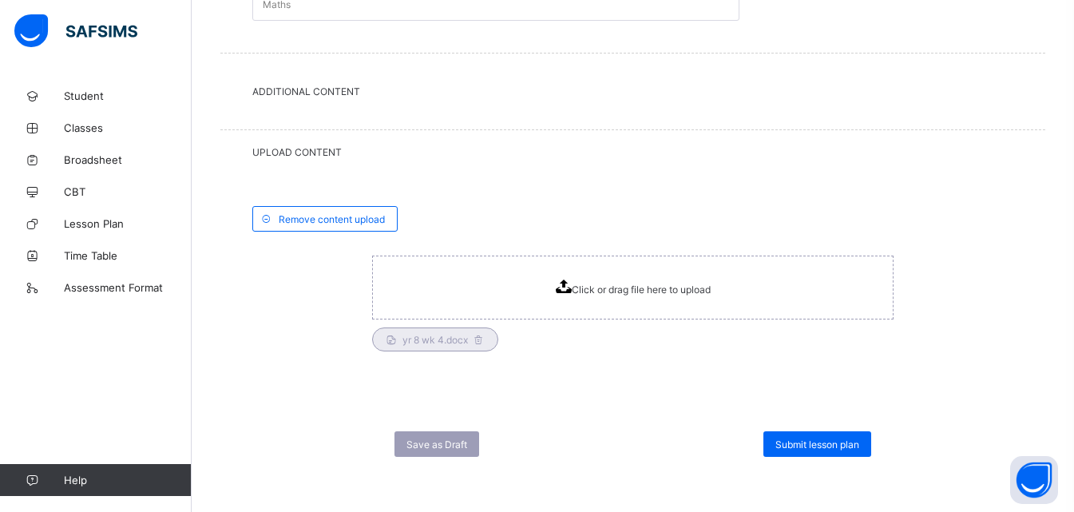
click at [809, 440] on span "Submit lesson plan" at bounding box center [817, 444] width 84 height 12
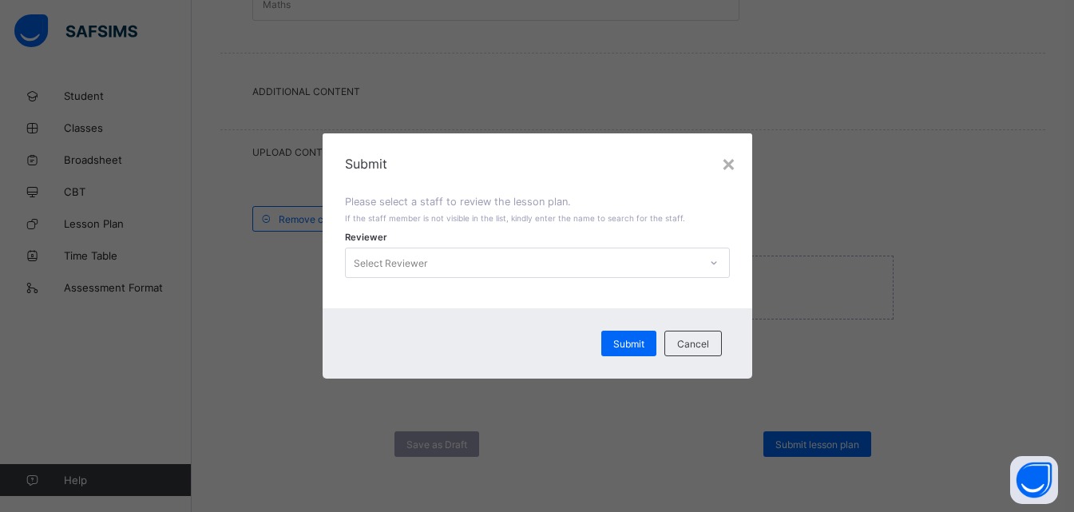
click at [714, 265] on icon at bounding box center [714, 263] width 10 height 16
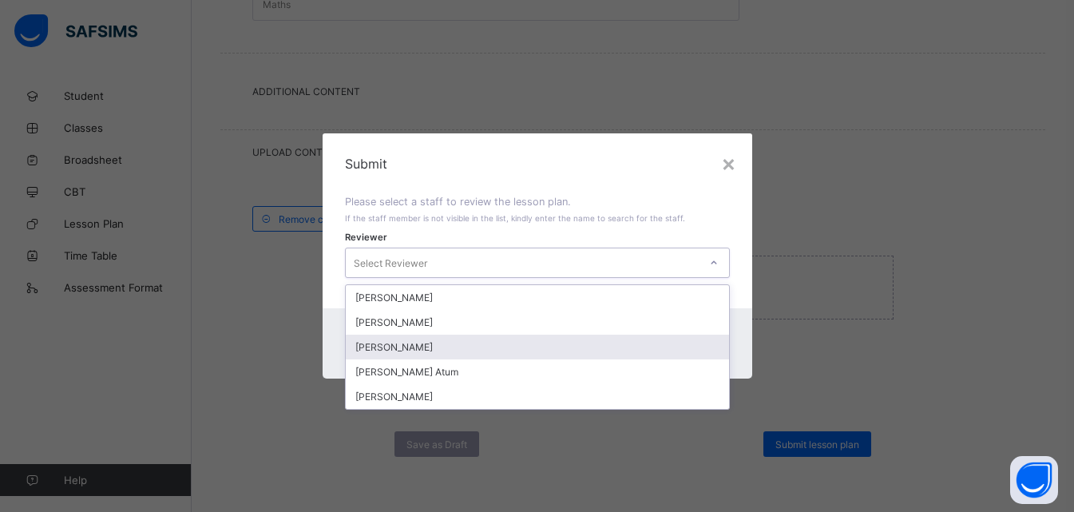
click at [429, 348] on div "[PERSON_NAME]" at bounding box center [537, 346] width 383 height 25
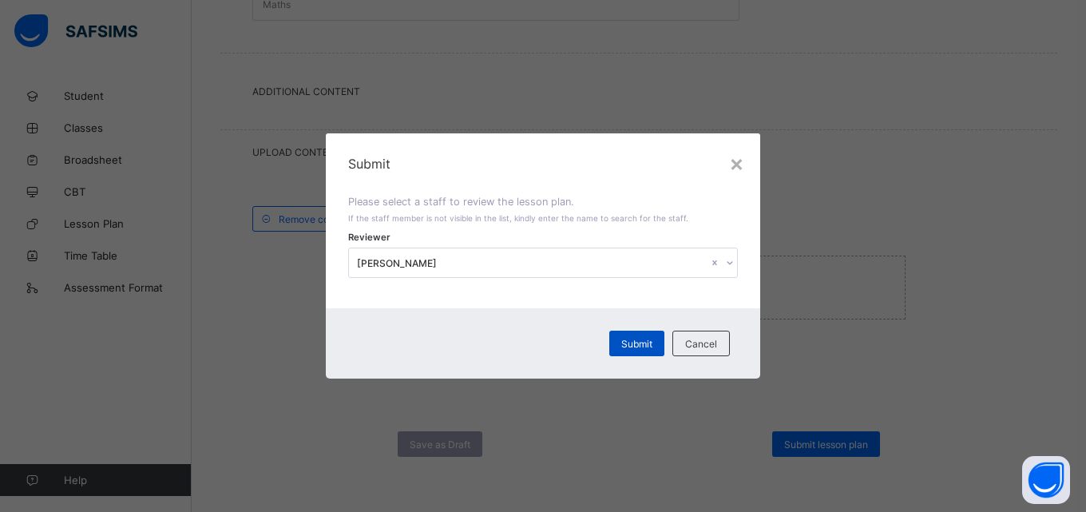
click at [637, 342] on span "Submit" at bounding box center [636, 344] width 31 height 12
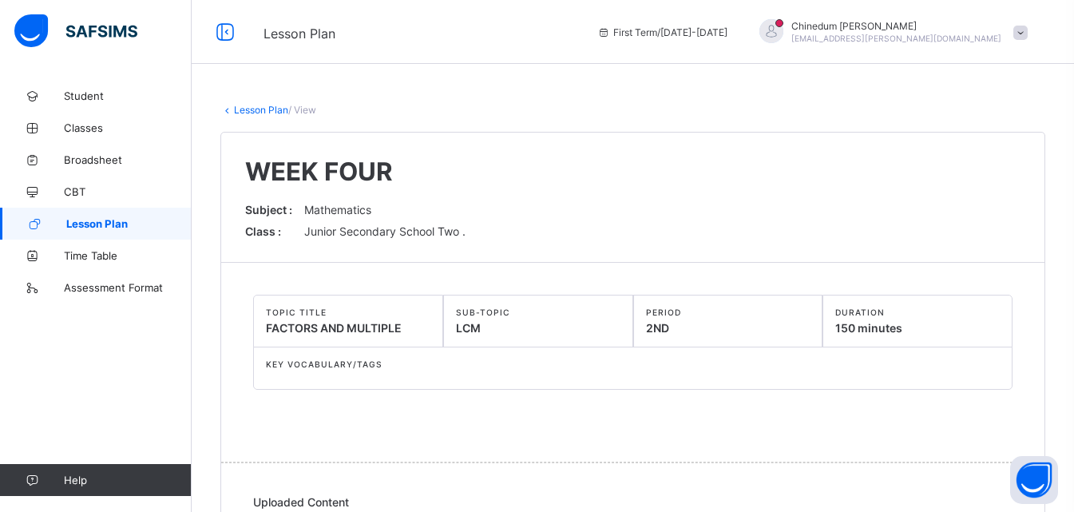
click at [115, 227] on span "Lesson Plan" at bounding box center [128, 223] width 125 height 13
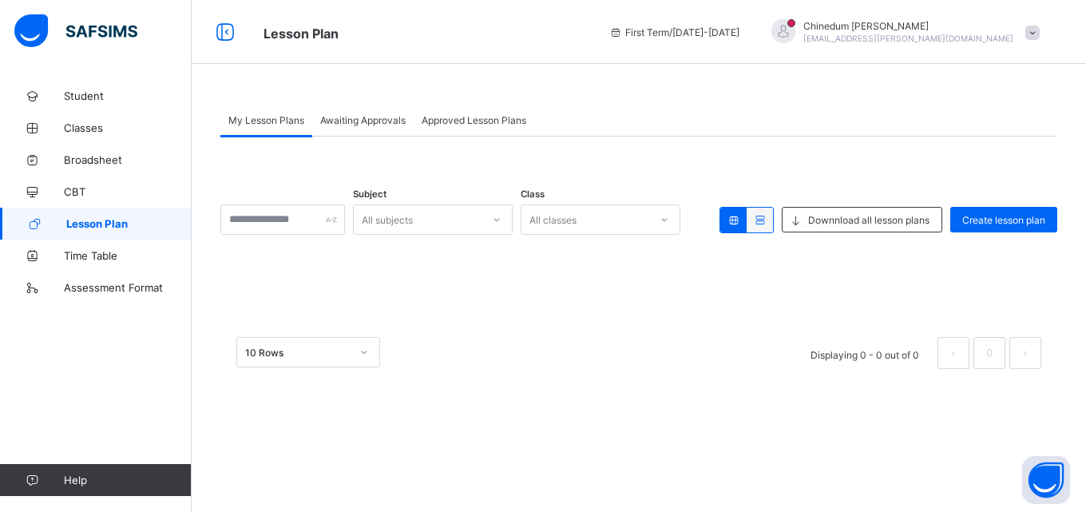
drag, startPoint x: 659, startPoint y: 354, endPoint x: 682, endPoint y: 338, distance: 27.7
click at [674, 343] on div "10 Rows Displaying 0 - 0 out of 0 0" at bounding box center [638, 353] width 805 height 32
drag, startPoint x: 742, startPoint y: 351, endPoint x: 809, endPoint y: 316, distance: 75.7
click at [743, 350] on div "10 Rows Displaying 0 - 0 out of 0 0" at bounding box center [638, 353] width 805 height 32
click at [986, 220] on span "Create lesson plan" at bounding box center [1003, 220] width 83 height 12
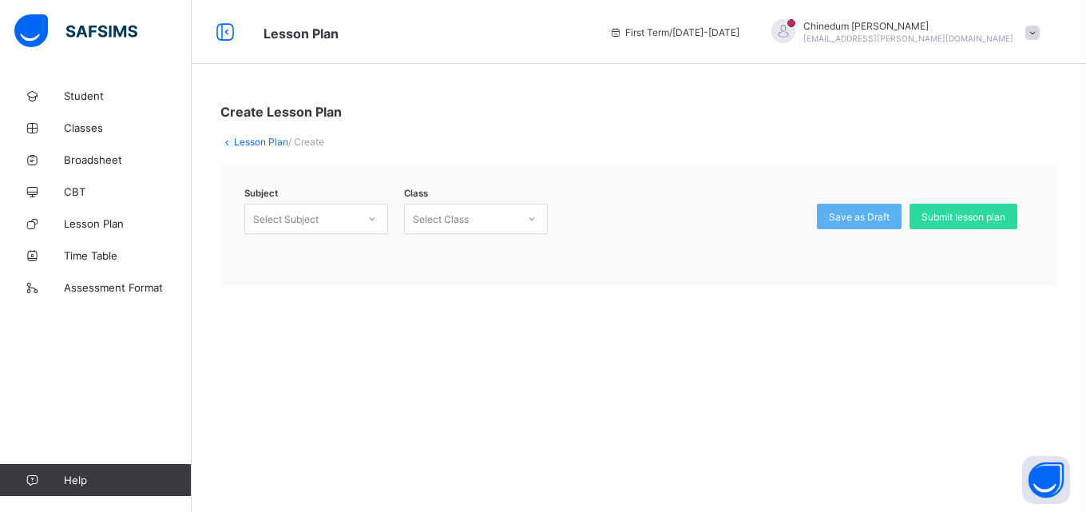
click at [374, 220] on icon at bounding box center [372, 219] width 10 height 16
click at [346, 281] on div "Mathematics (132)" at bounding box center [316, 278] width 142 height 25
click at [528, 218] on icon at bounding box center [532, 219] width 10 height 16
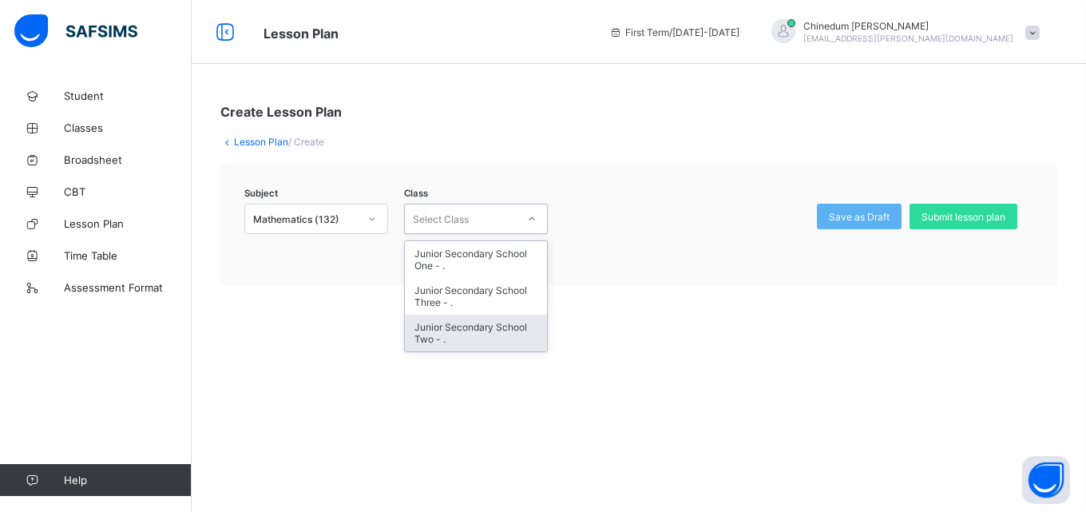
click at [472, 325] on div "Junior Secondary School Two - ." at bounding box center [476, 333] width 142 height 37
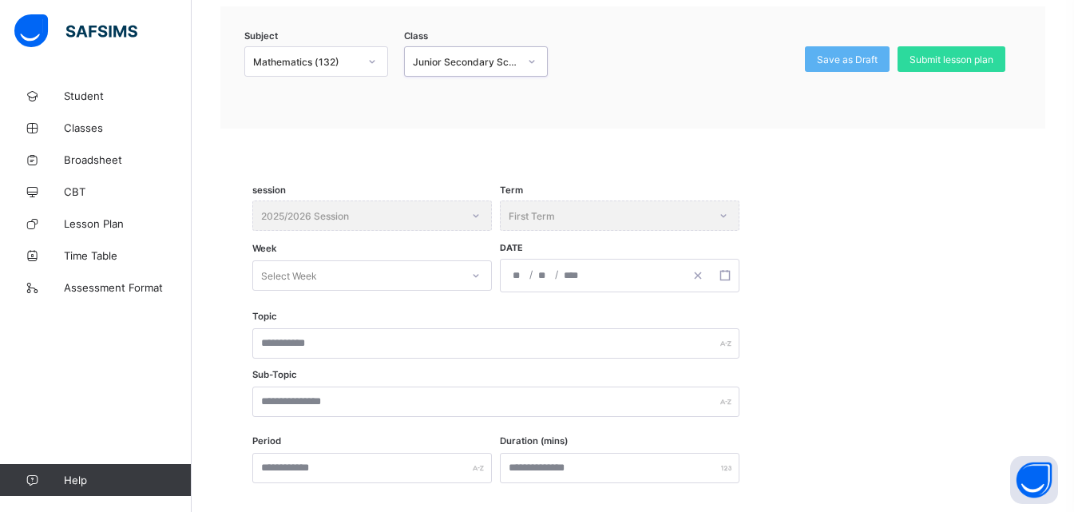
scroll to position [160, 0]
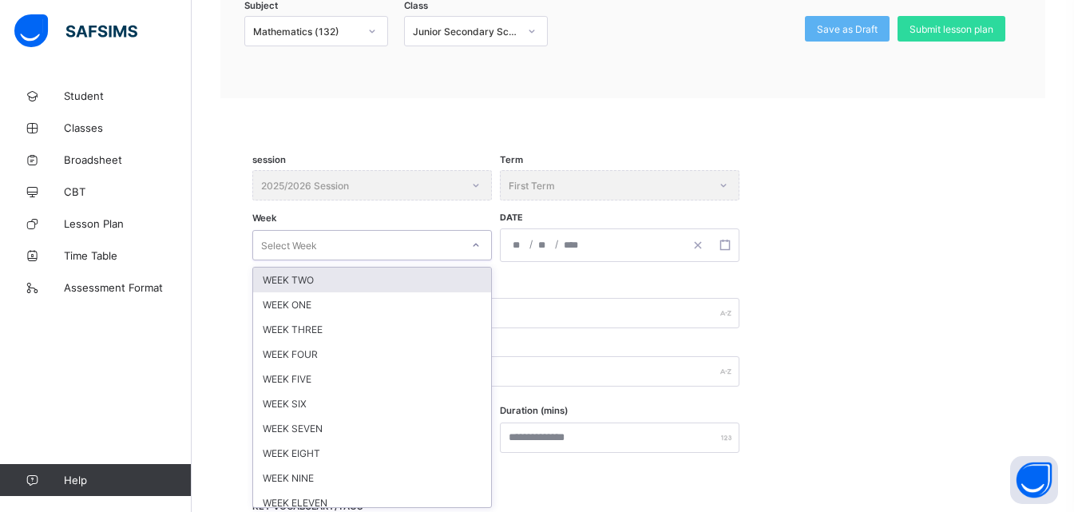
click at [475, 260] on div "option WEEK TWO focused, 1 of 12. 12 results available. Use Up and Down to choo…" at bounding box center [371, 245] width 239 height 30
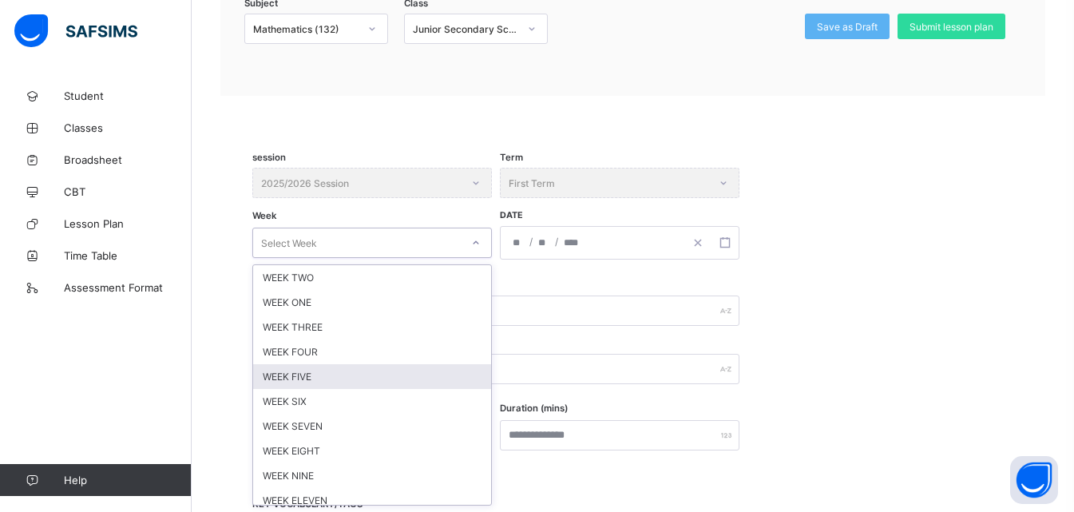
click at [312, 374] on div "WEEK FIVE" at bounding box center [372, 376] width 238 height 25
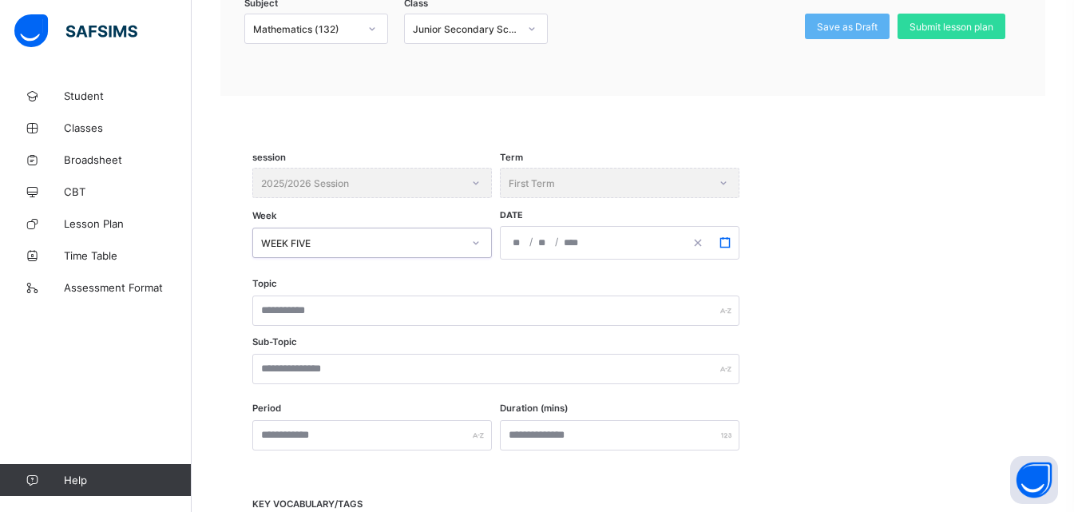
click at [722, 239] on icon "button" at bounding box center [724, 242] width 11 height 11
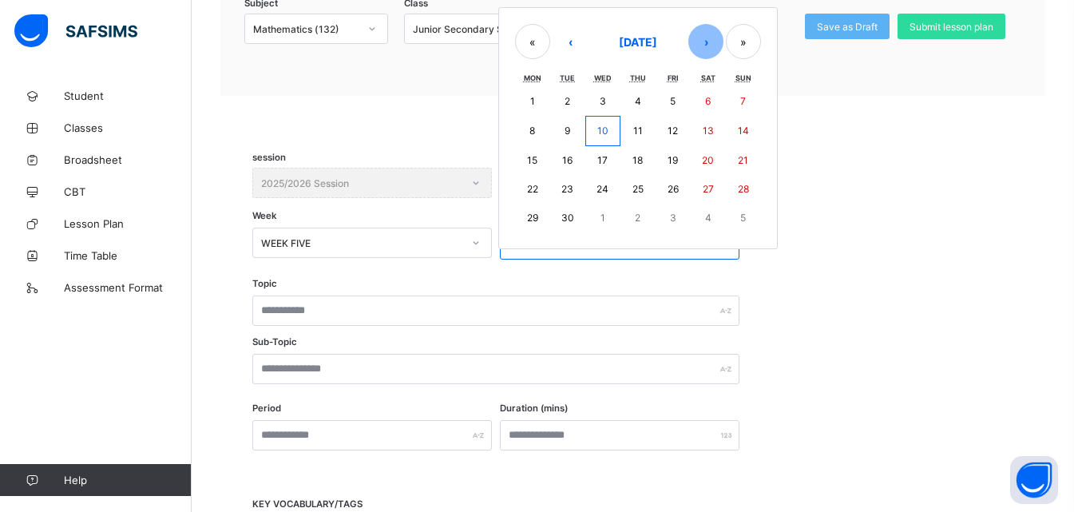
click at [704, 48] on button "›" at bounding box center [705, 41] width 35 height 35
click at [530, 134] on abbr "6" at bounding box center [532, 130] width 6 height 12
type input "**********"
type input "**"
type input "*"
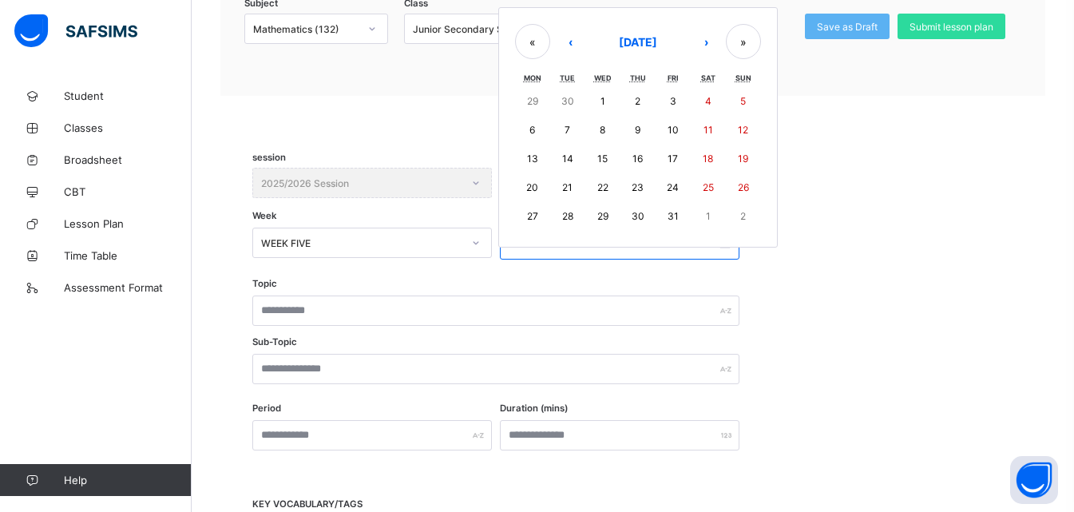
type input "****"
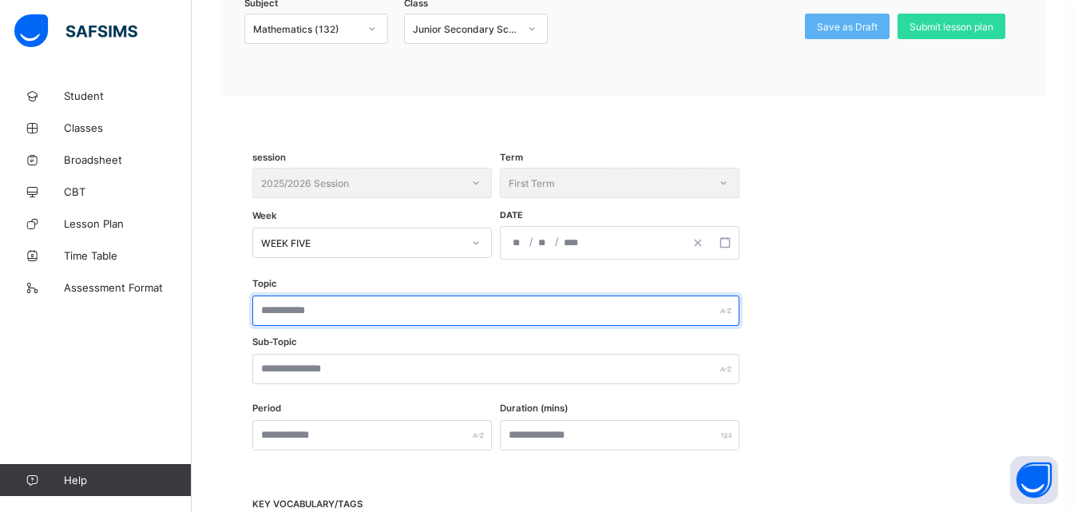
click at [369, 313] on input "text" at bounding box center [495, 310] width 487 height 30
type input "**********"
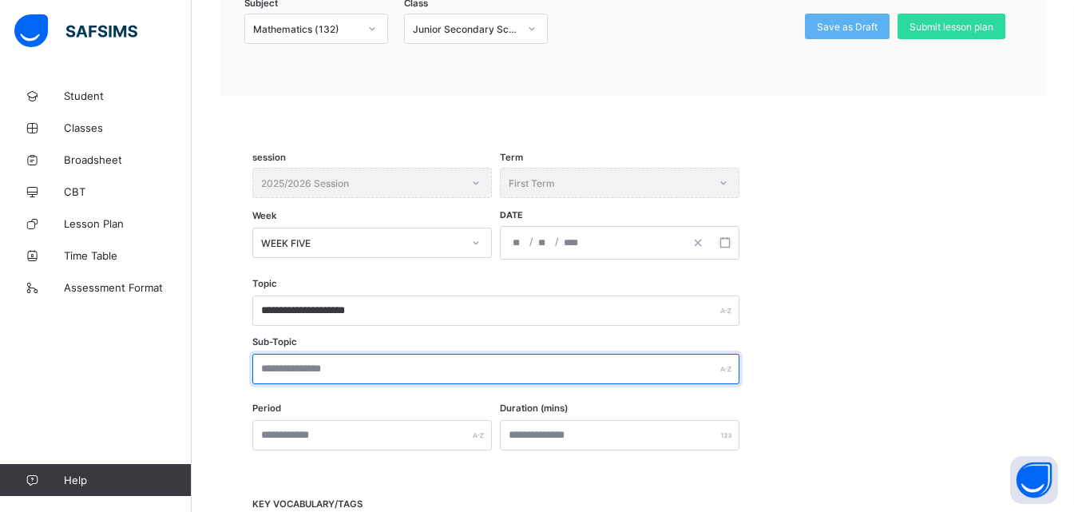
click at [361, 374] on input "text" at bounding box center [495, 369] width 487 height 30
type input "***"
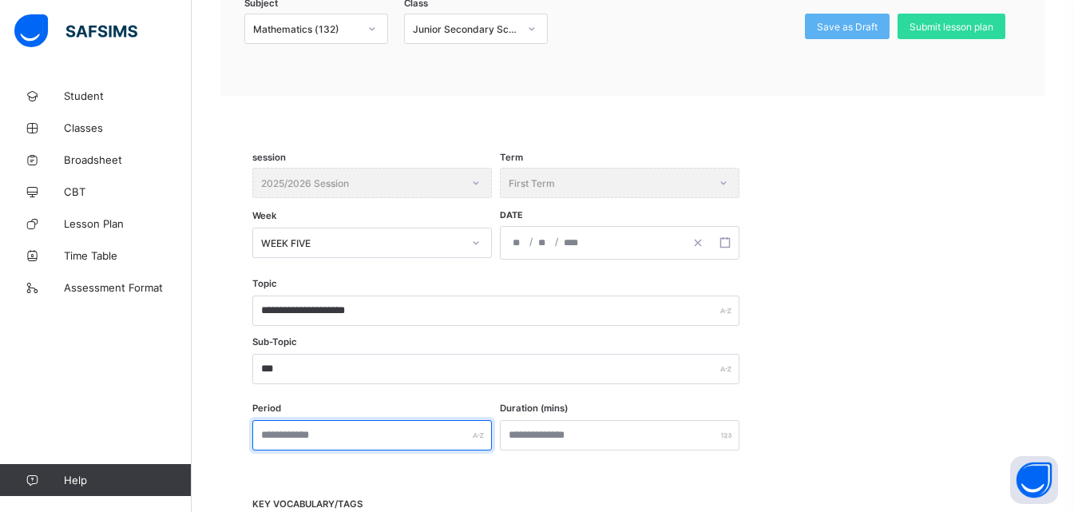
click at [320, 436] on input "text" at bounding box center [371, 435] width 239 height 30
type input "***"
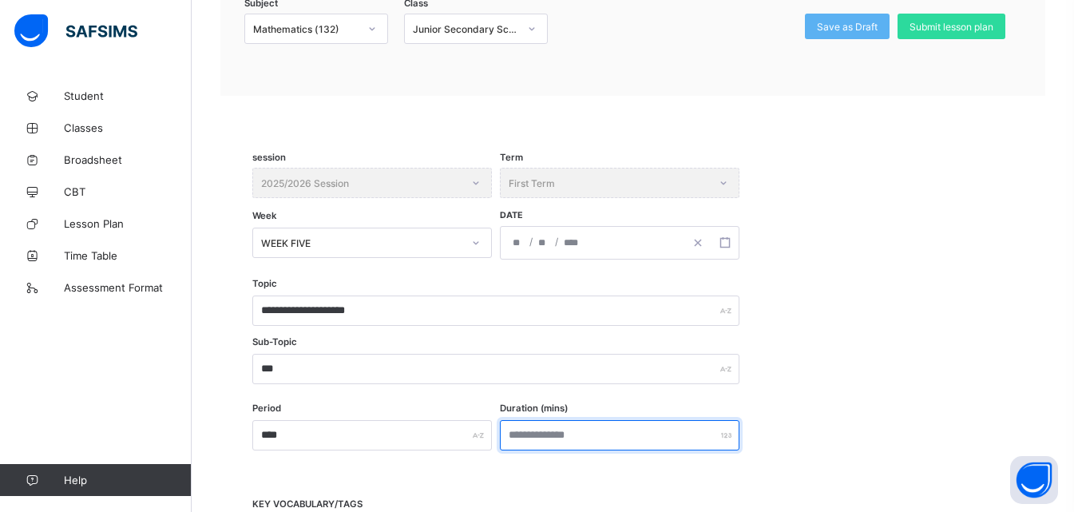
click at [553, 437] on input "number" at bounding box center [619, 435] width 239 height 30
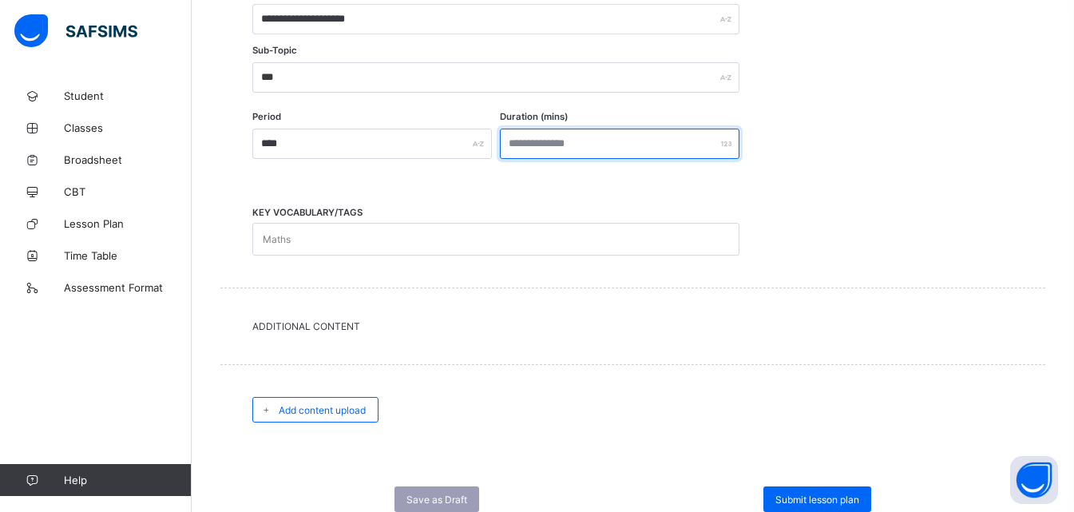
scroll to position [536, 0]
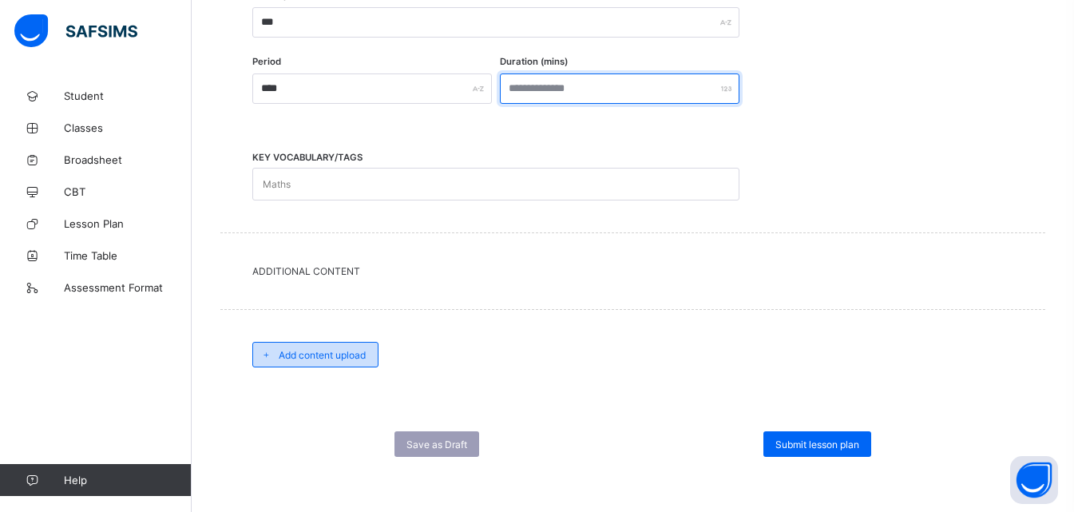
type input "***"
click at [315, 361] on div "Add content upload" at bounding box center [315, 355] width 126 height 26
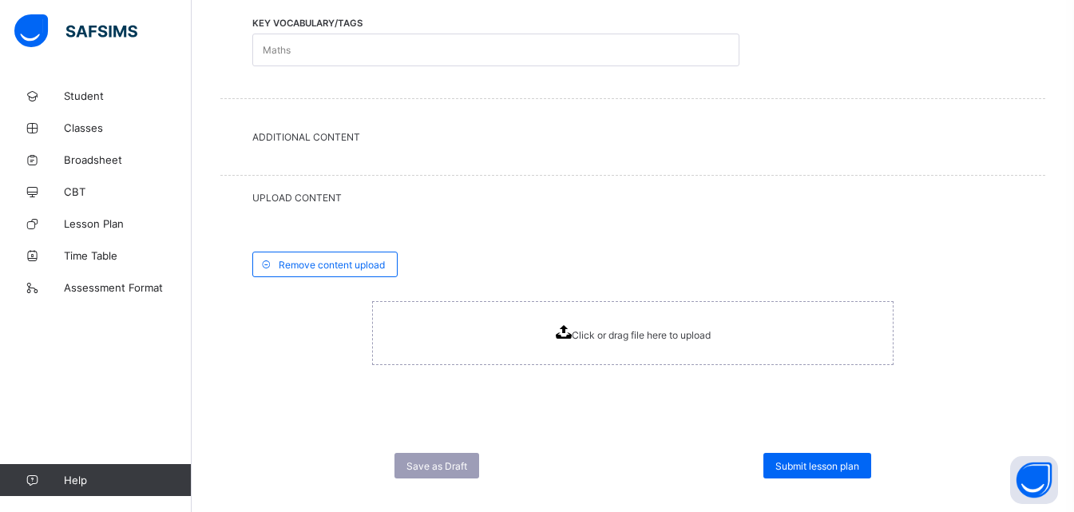
scroll to position [692, 0]
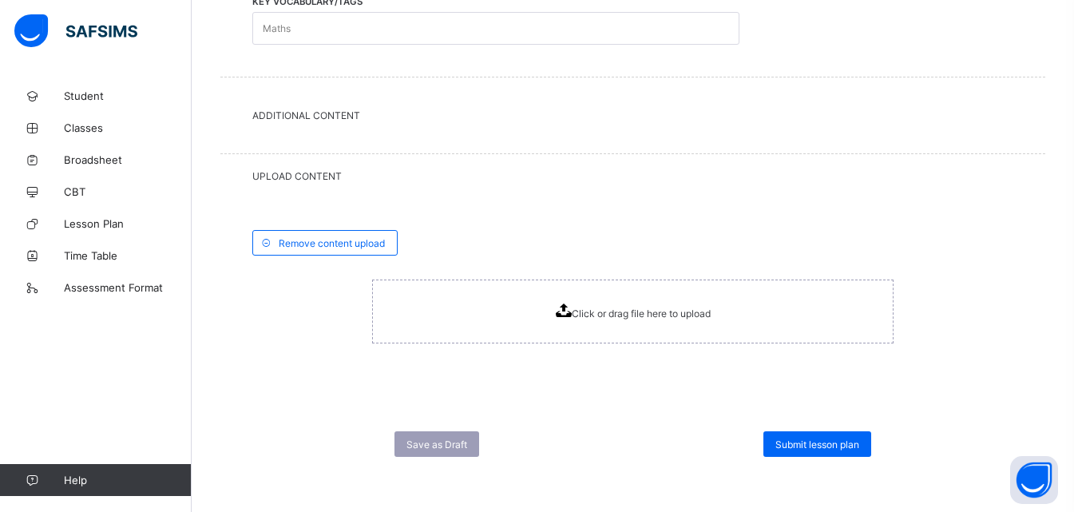
click at [570, 307] on icon at bounding box center [564, 310] width 16 height 14
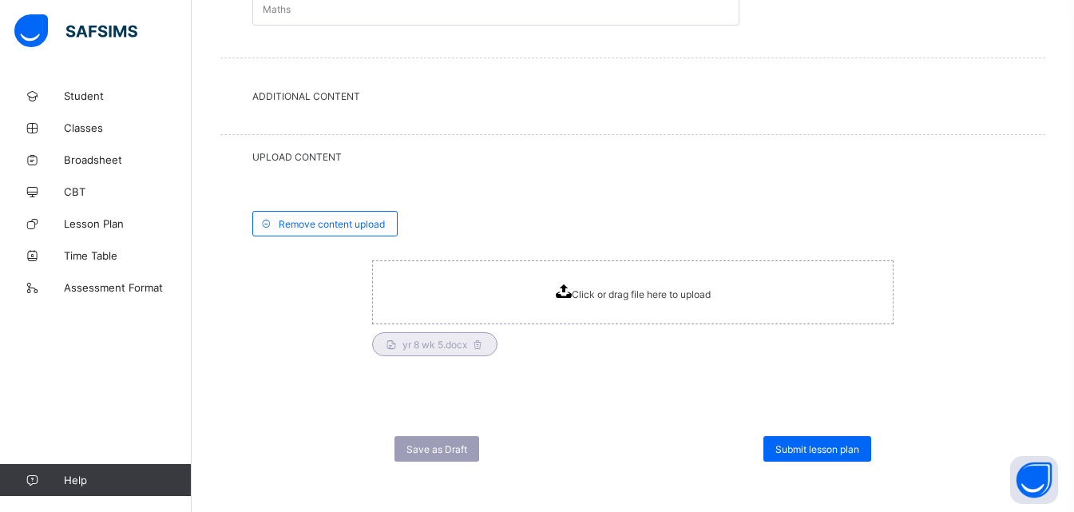
scroll to position [716, 0]
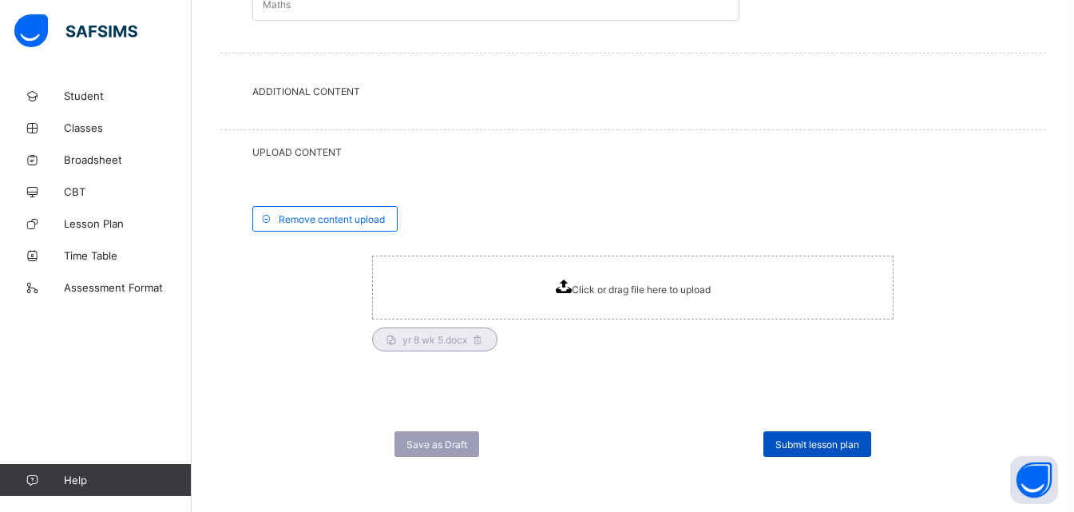
click at [845, 447] on span "Submit lesson plan" at bounding box center [817, 444] width 84 height 12
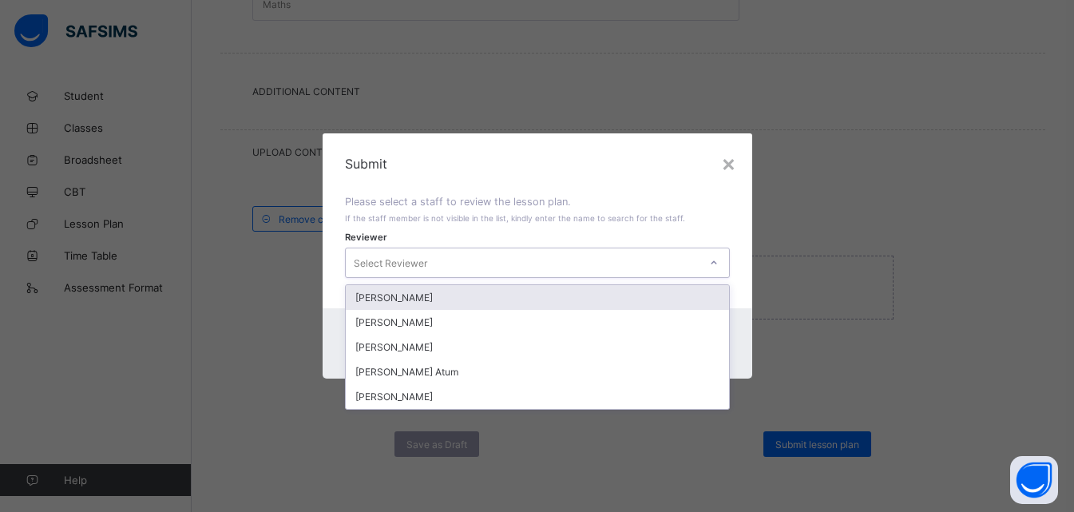
click at [716, 263] on icon at bounding box center [714, 263] width 10 height 16
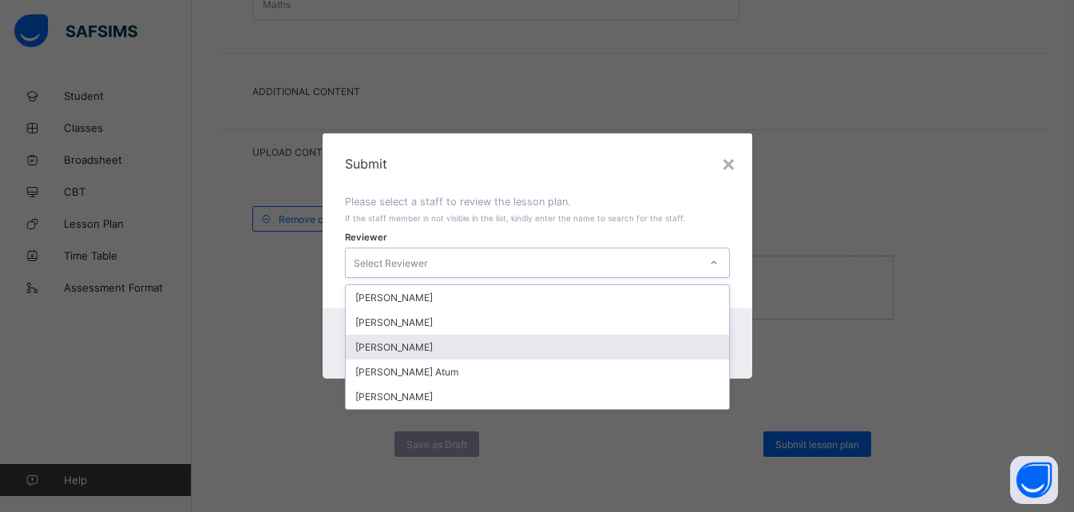
click at [421, 343] on div "[PERSON_NAME]" at bounding box center [537, 346] width 383 height 25
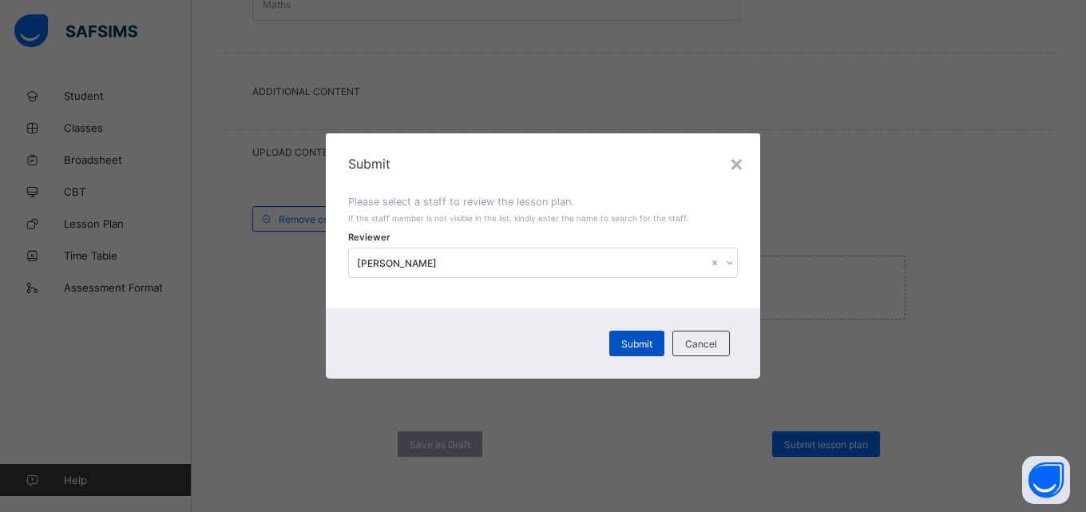
click at [639, 338] on span "Submit" at bounding box center [636, 344] width 31 height 12
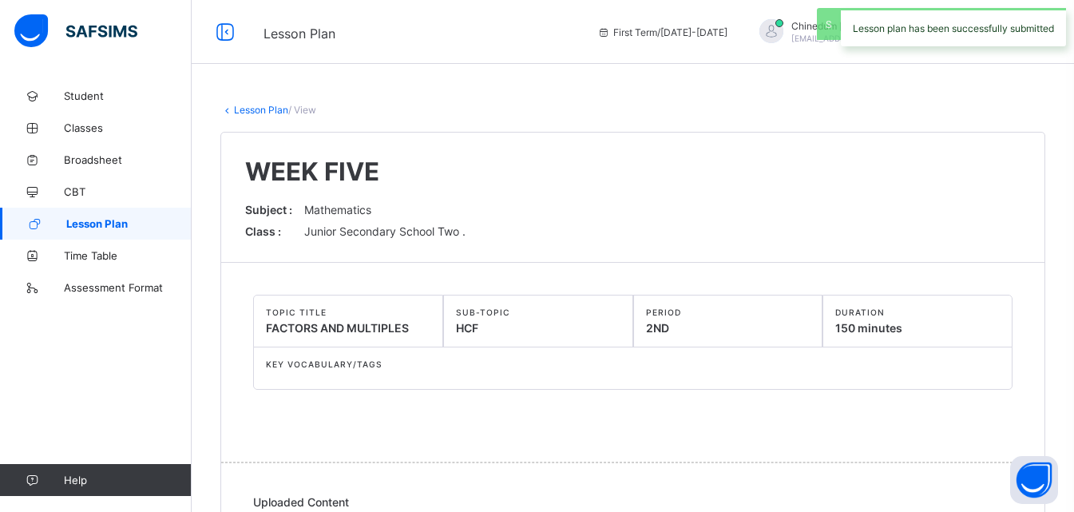
click at [97, 221] on span "Lesson Plan" at bounding box center [128, 223] width 125 height 13
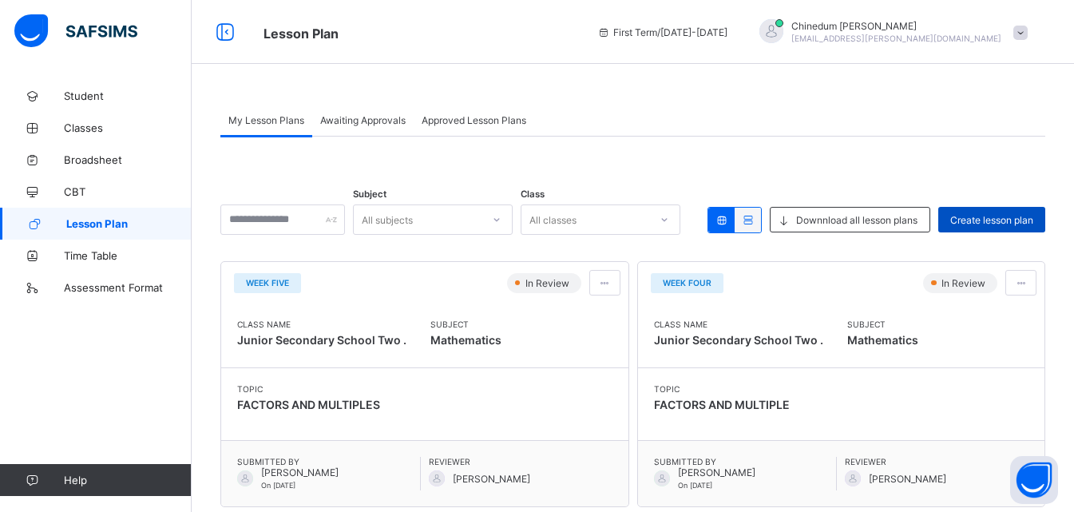
click at [986, 216] on span "Create lesson plan" at bounding box center [991, 220] width 83 height 12
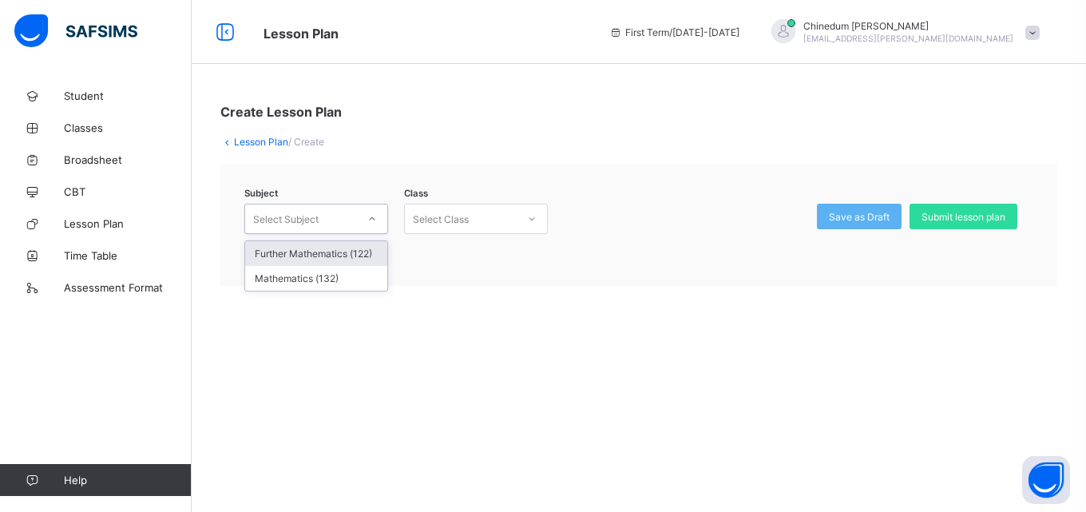
click at [369, 219] on icon at bounding box center [372, 219] width 10 height 16
drag, startPoint x: 351, startPoint y: 279, endPoint x: 415, endPoint y: 279, distance: 63.9
click at [352, 280] on div "Mathematics (132)" at bounding box center [316, 278] width 142 height 25
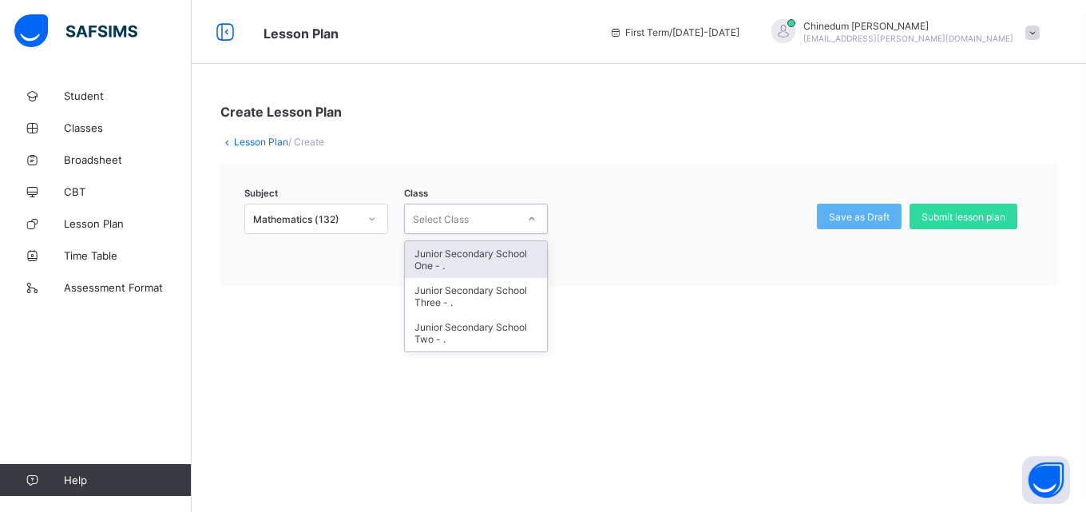
click at [540, 219] on div at bounding box center [531, 219] width 27 height 26
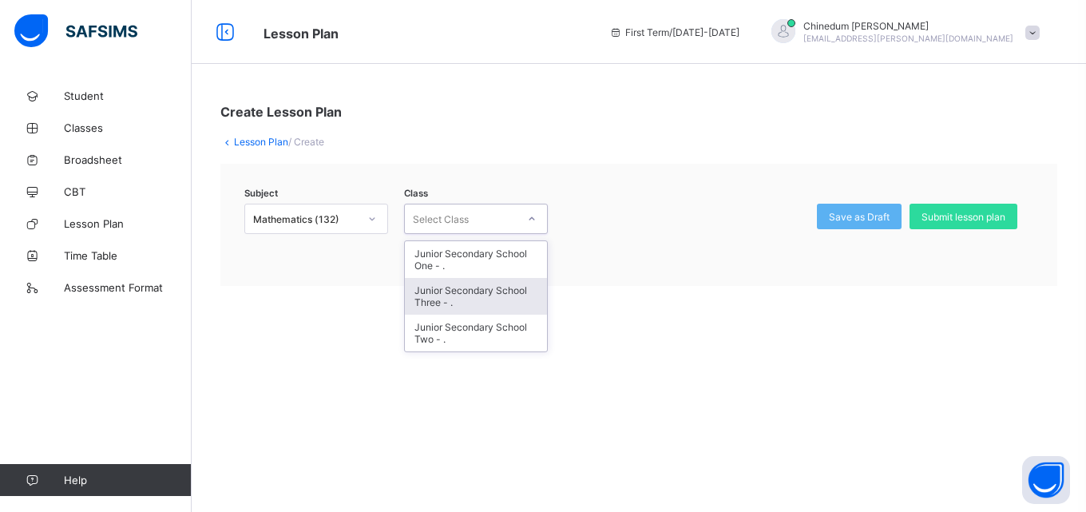
click at [481, 295] on div "Junior Secondary School Three - ." at bounding box center [476, 296] width 142 height 37
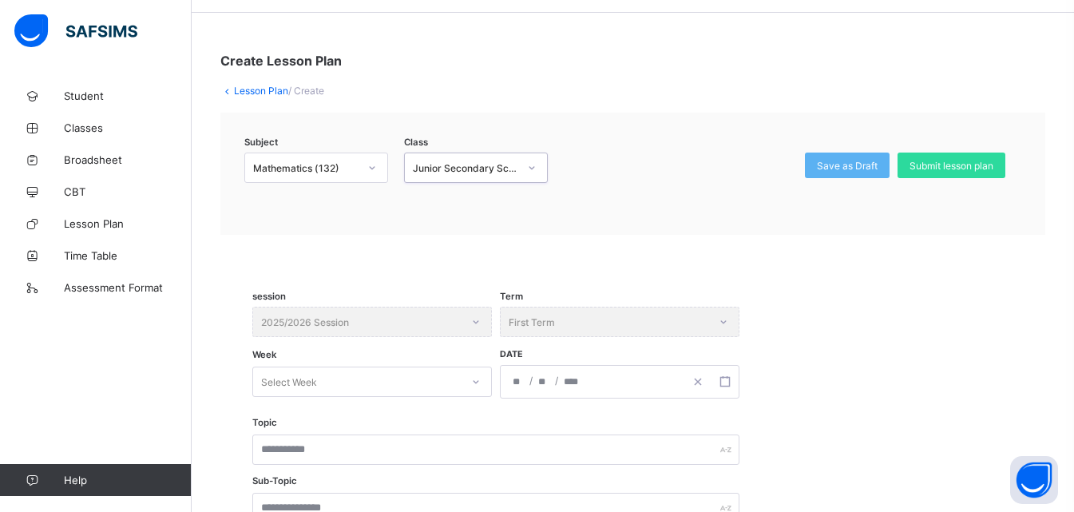
scroll to position [80, 0]
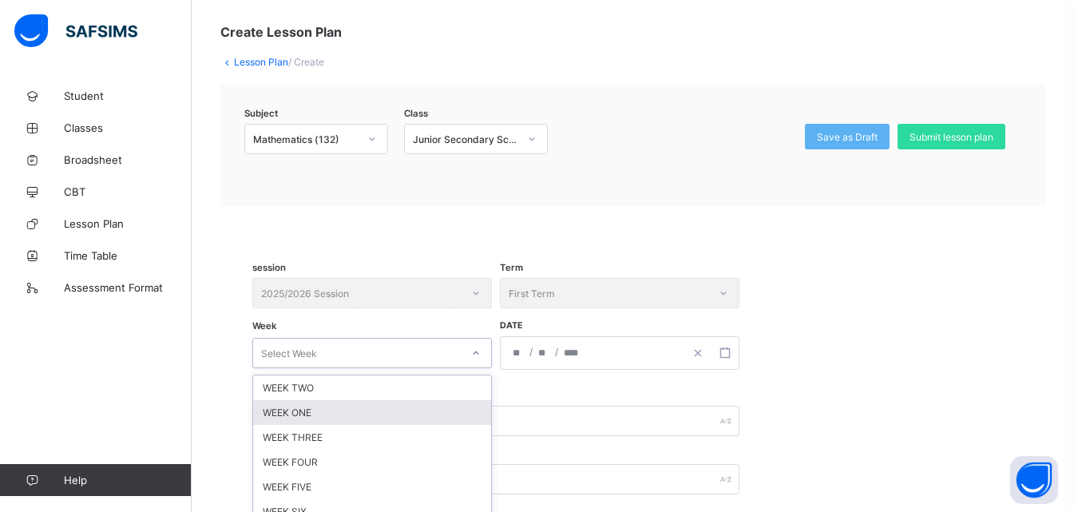
click at [473, 350] on div "option WEEK ONE focused, 2 of 12. 12 results available. Use Up and Down to choo…" at bounding box center [371, 353] width 239 height 30
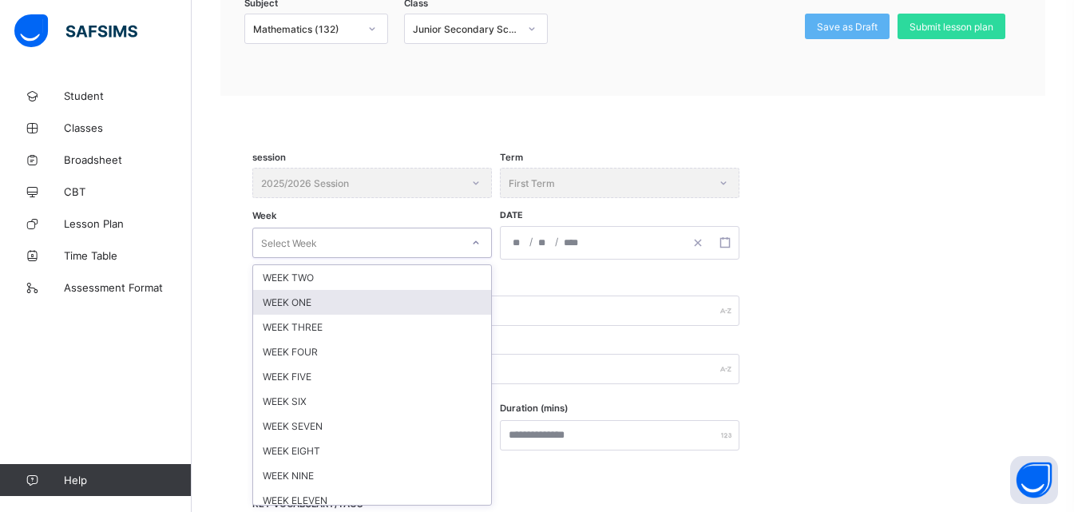
click at [322, 304] on div "WEEK ONE" at bounding box center [372, 302] width 238 height 25
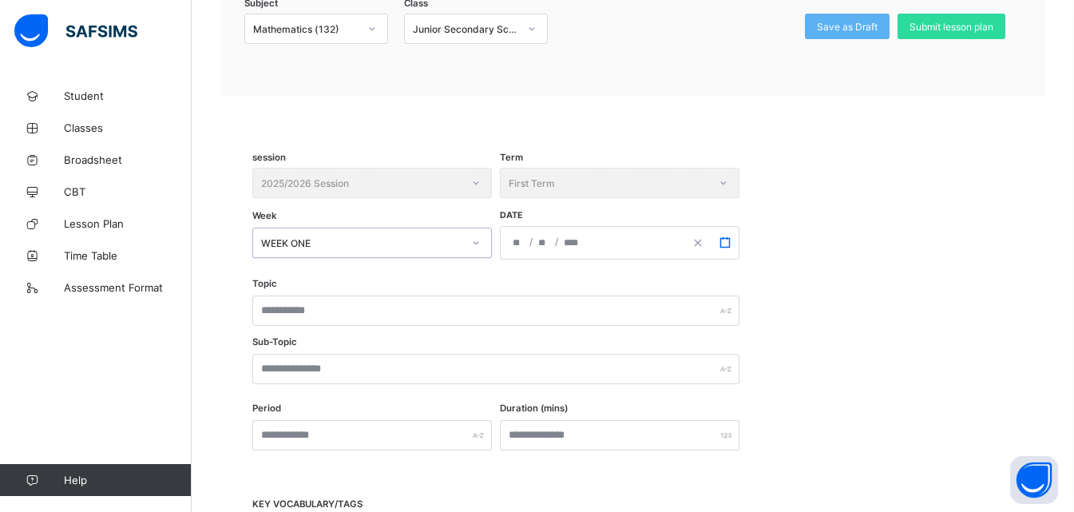
click at [721, 239] on rect "button" at bounding box center [724, 242] width 9 height 9
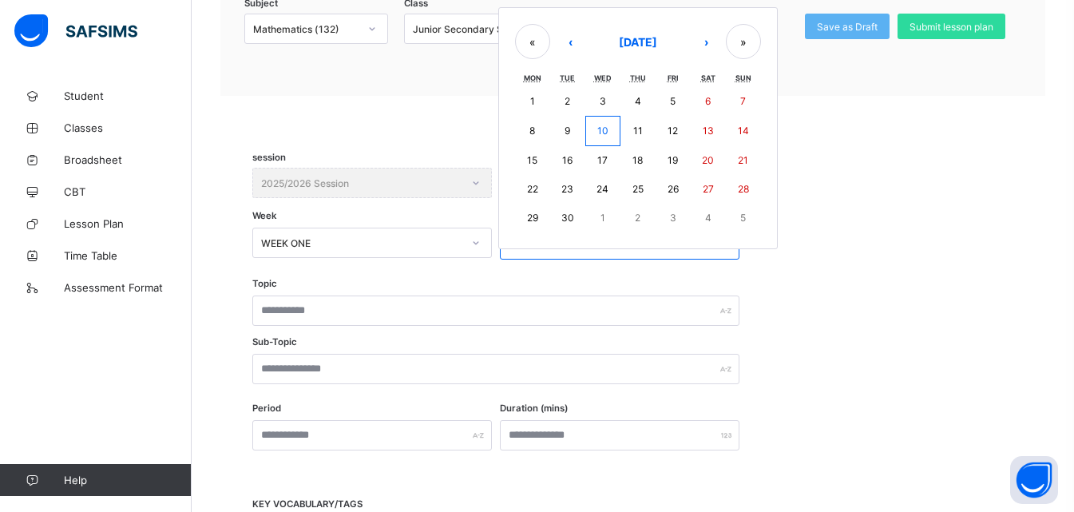
click at [528, 133] on button "8" at bounding box center [532, 131] width 35 height 30
type input "**********"
type input "*"
type input "****"
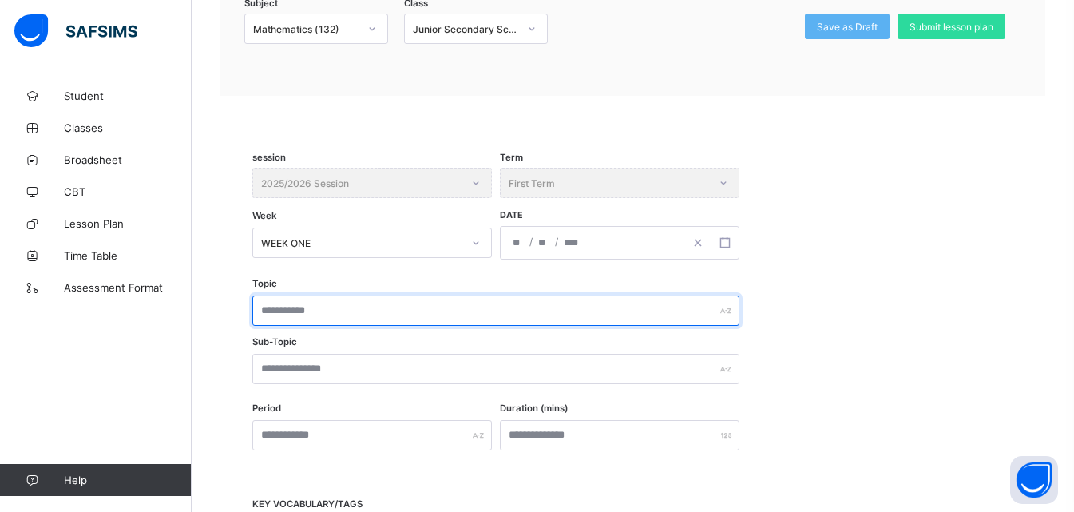
click at [329, 319] on input "text" at bounding box center [495, 310] width 487 height 30
drag, startPoint x: 358, startPoint y: 311, endPoint x: 258, endPoint y: 311, distance: 100.6
click at [258, 311] on input "**********" at bounding box center [495, 310] width 487 height 30
type input "**********"
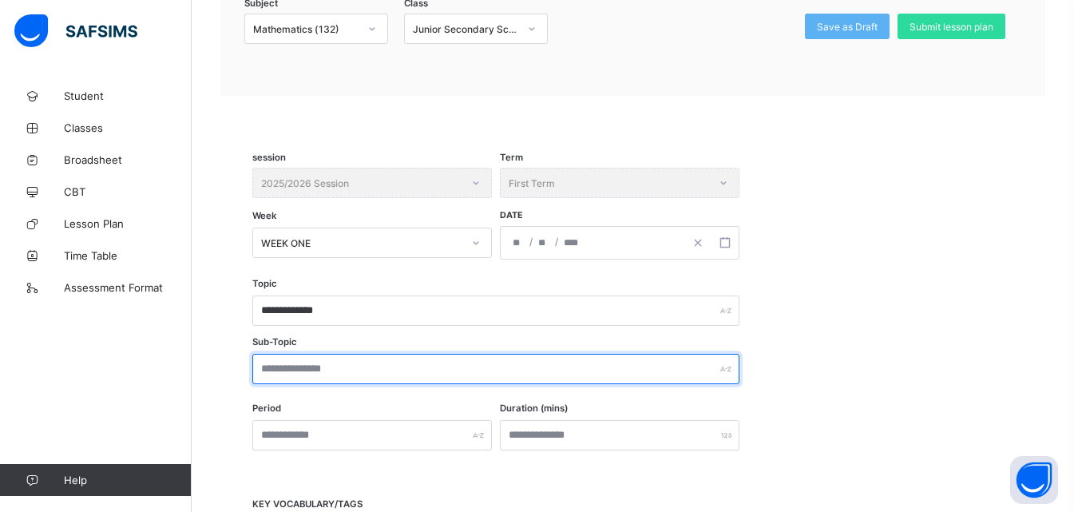
click at [341, 366] on input "text" at bounding box center [495, 369] width 487 height 30
paste input "**********"
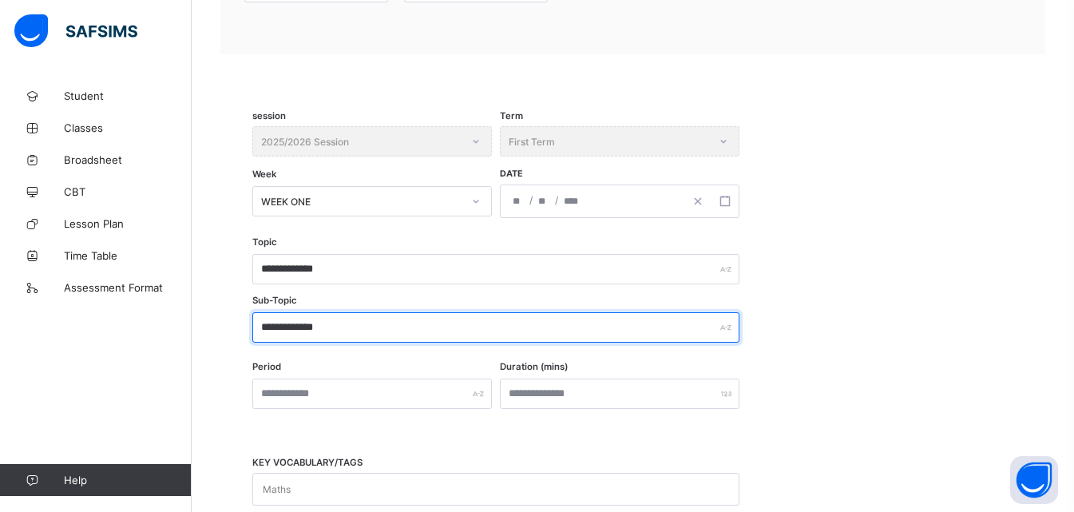
scroll to position [270, 0]
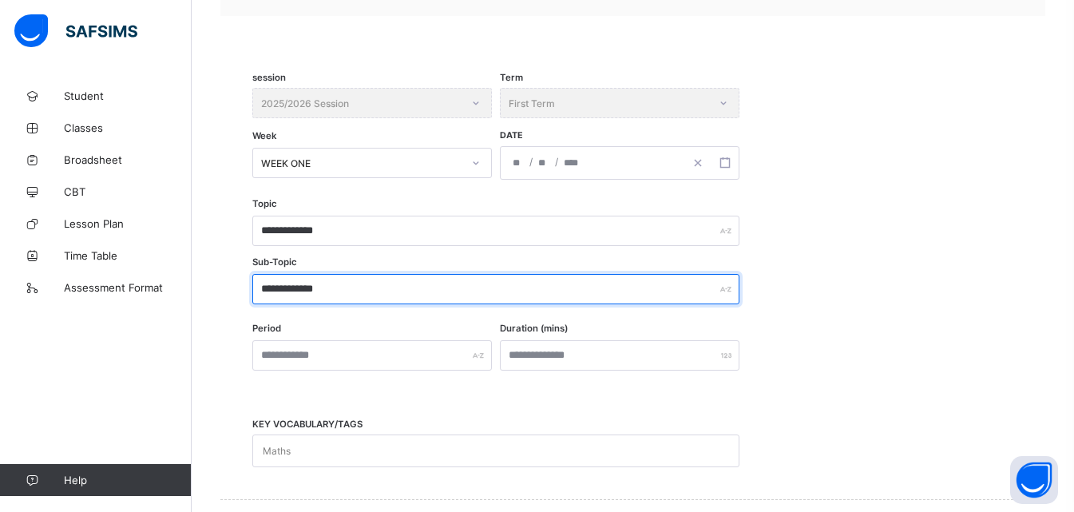
type input "**********"
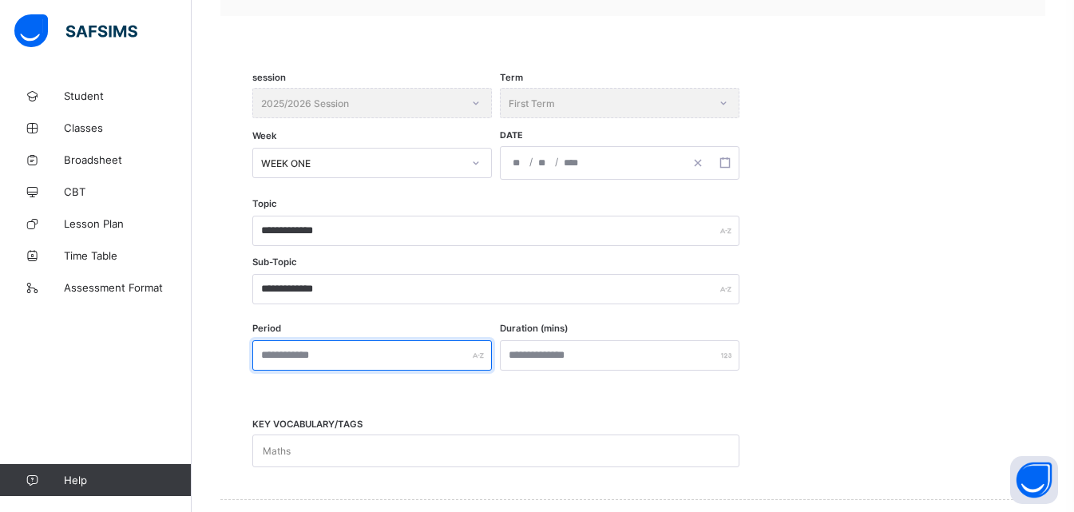
click at [361, 354] on input "text" at bounding box center [371, 355] width 239 height 30
type input "***"
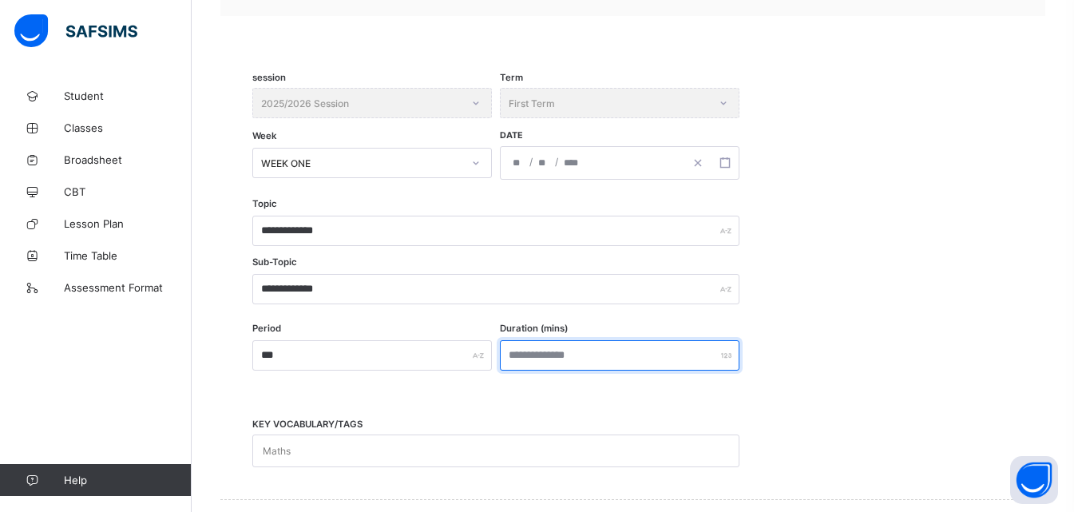
click at [543, 358] on input "number" at bounding box center [619, 355] width 239 height 30
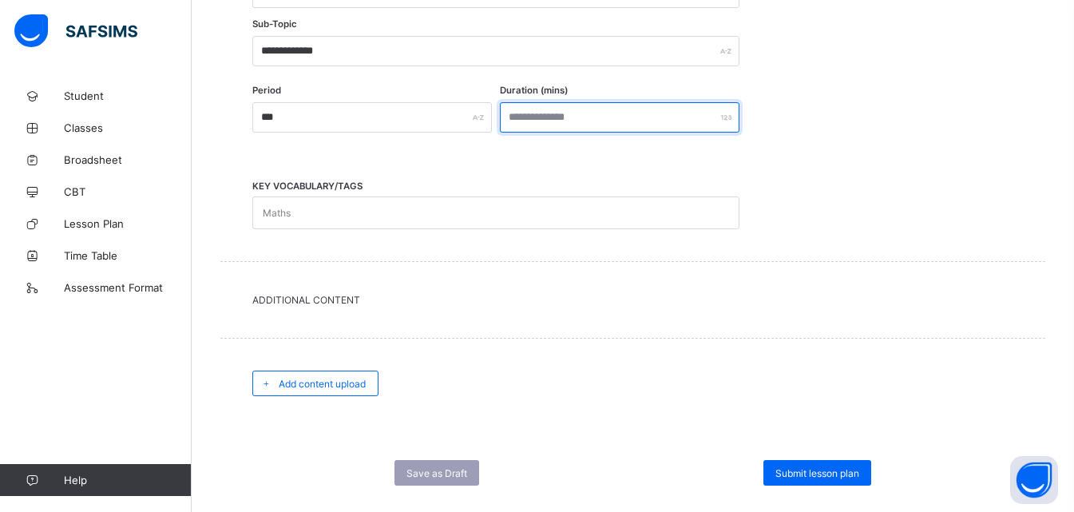
scroll to position [509, 0]
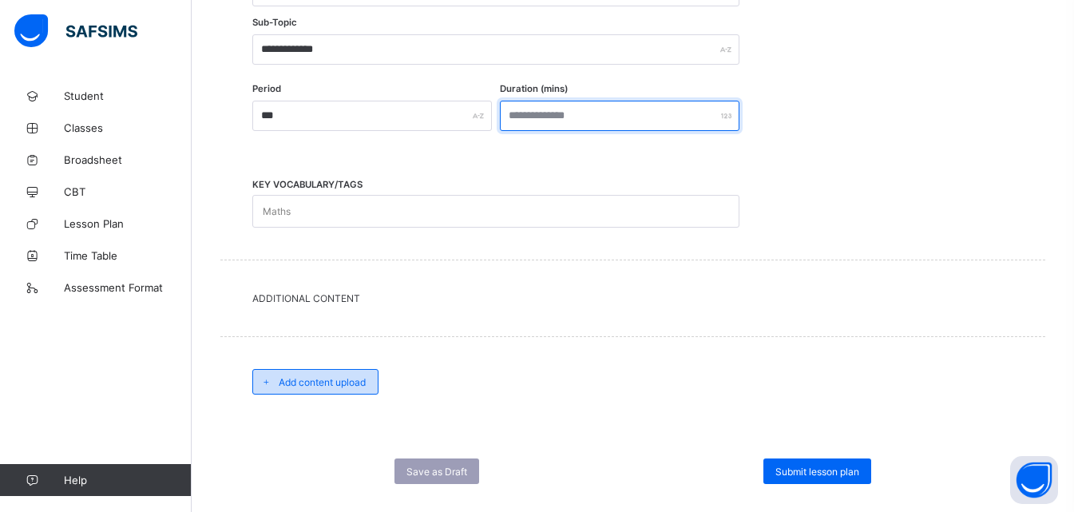
type input "***"
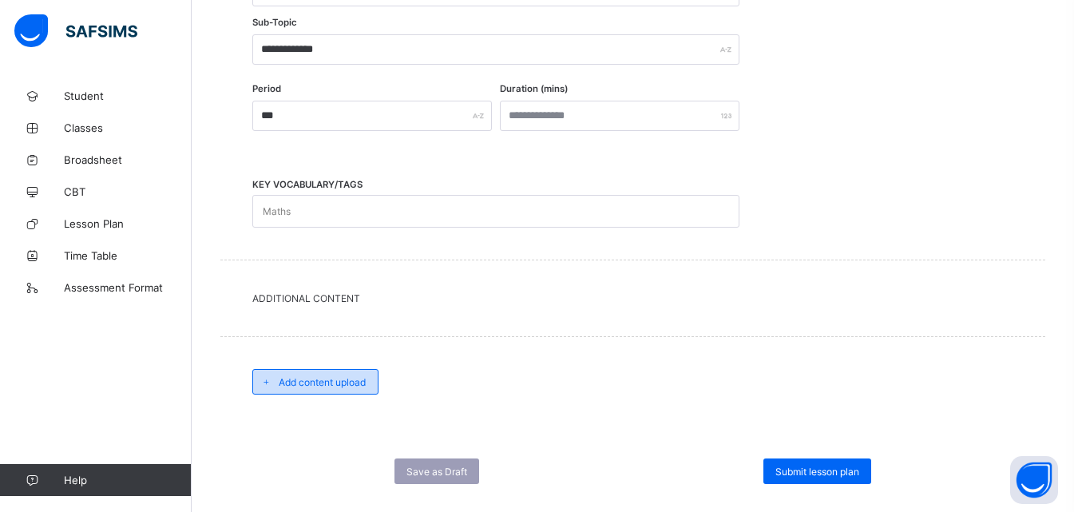
click at [353, 383] on span "Add content upload" at bounding box center [322, 382] width 87 height 12
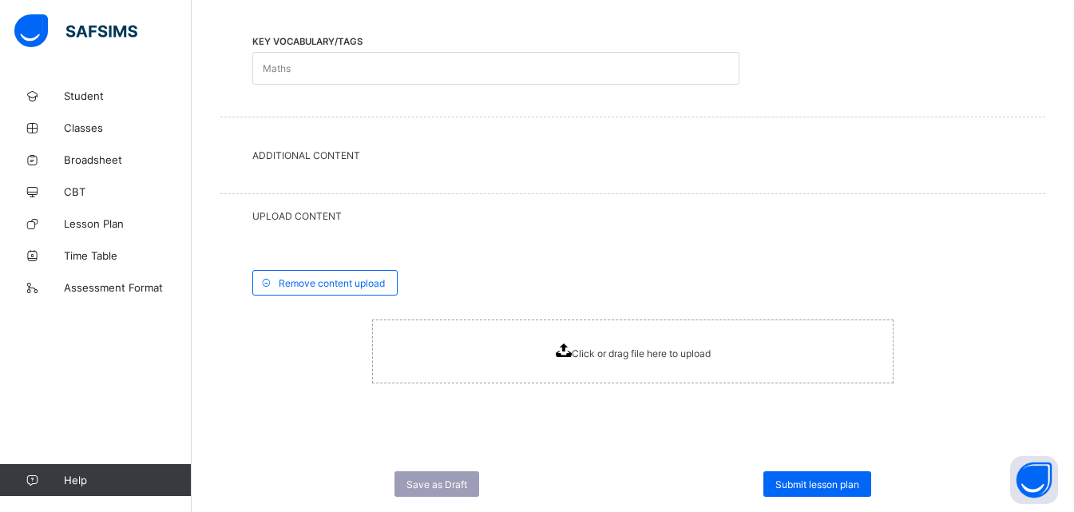
scroll to position [692, 0]
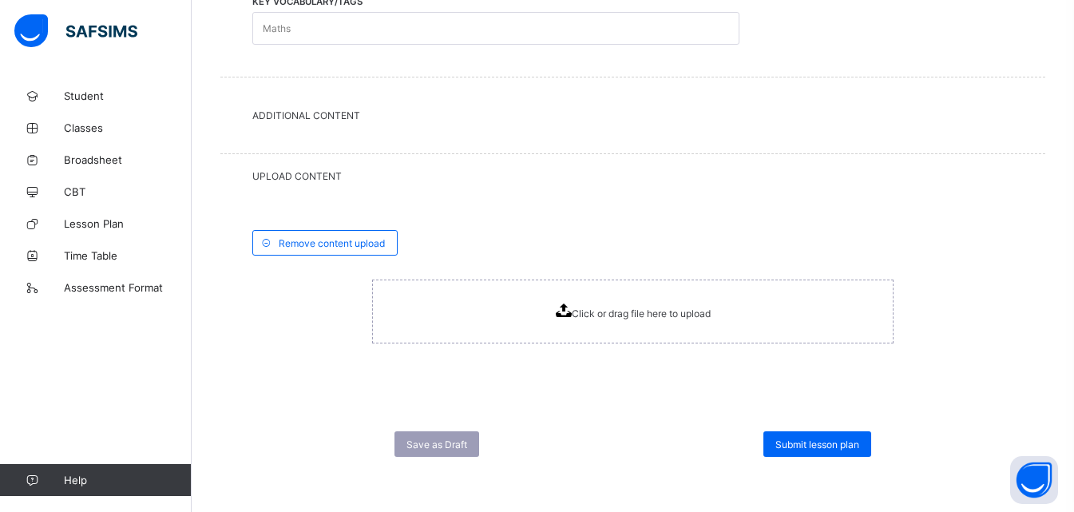
click at [567, 310] on icon at bounding box center [564, 310] width 16 height 14
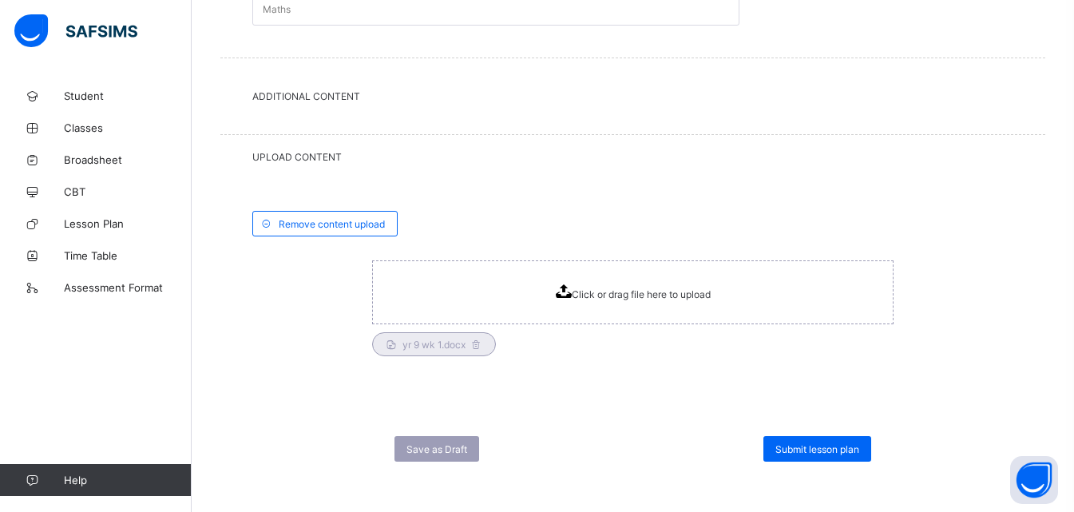
scroll to position [716, 0]
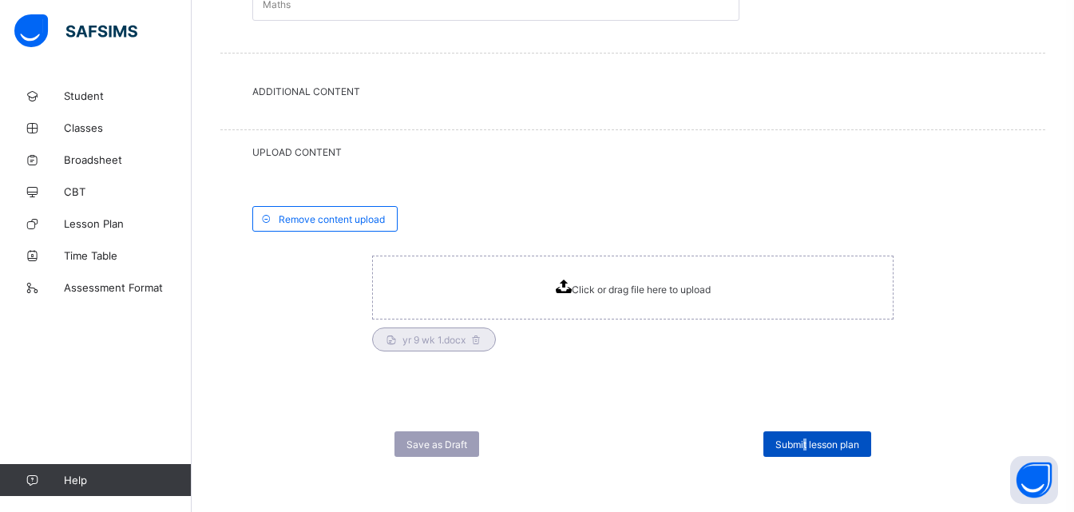
click at [815, 448] on span "Submit lesson plan" at bounding box center [817, 444] width 84 height 12
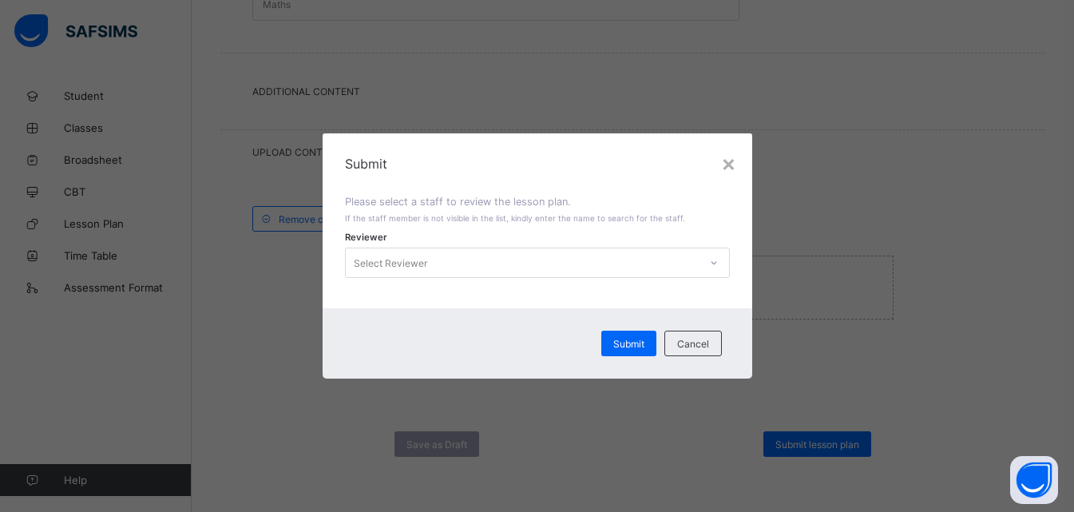
click at [714, 263] on icon at bounding box center [713, 262] width 6 height 3
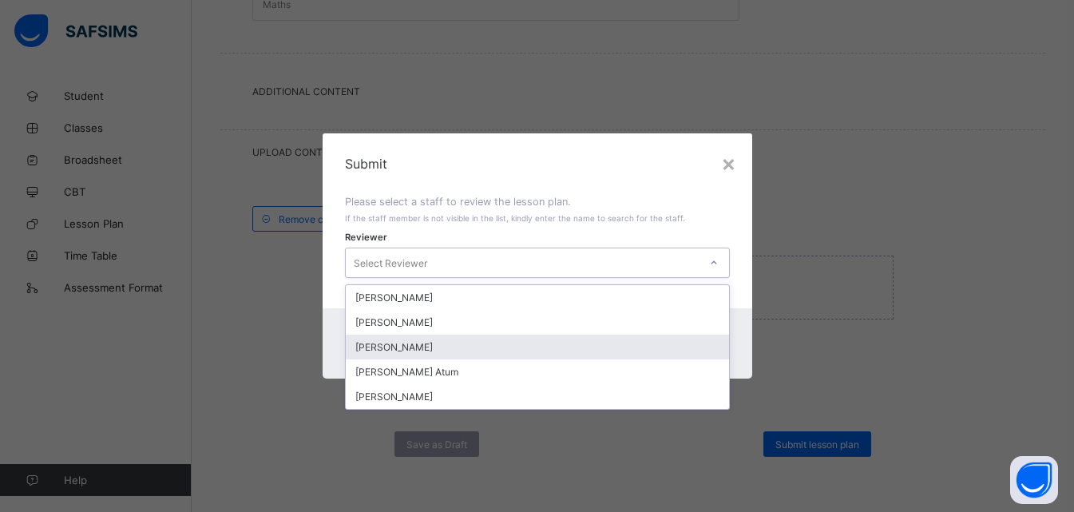
click at [417, 352] on div "[PERSON_NAME]" at bounding box center [537, 346] width 383 height 25
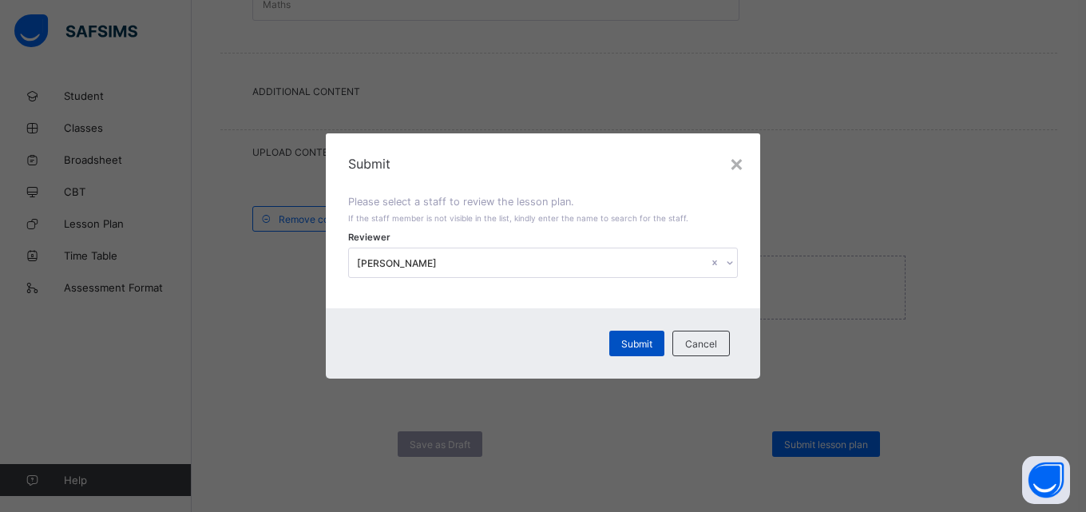
click at [623, 342] on span "Submit" at bounding box center [636, 344] width 31 height 12
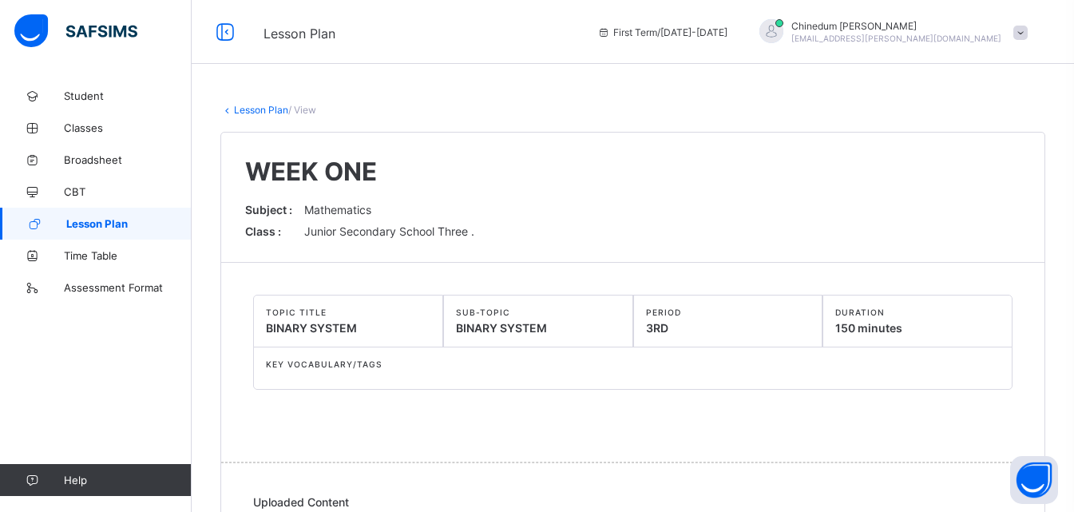
click at [114, 227] on span "Lesson Plan" at bounding box center [128, 223] width 125 height 13
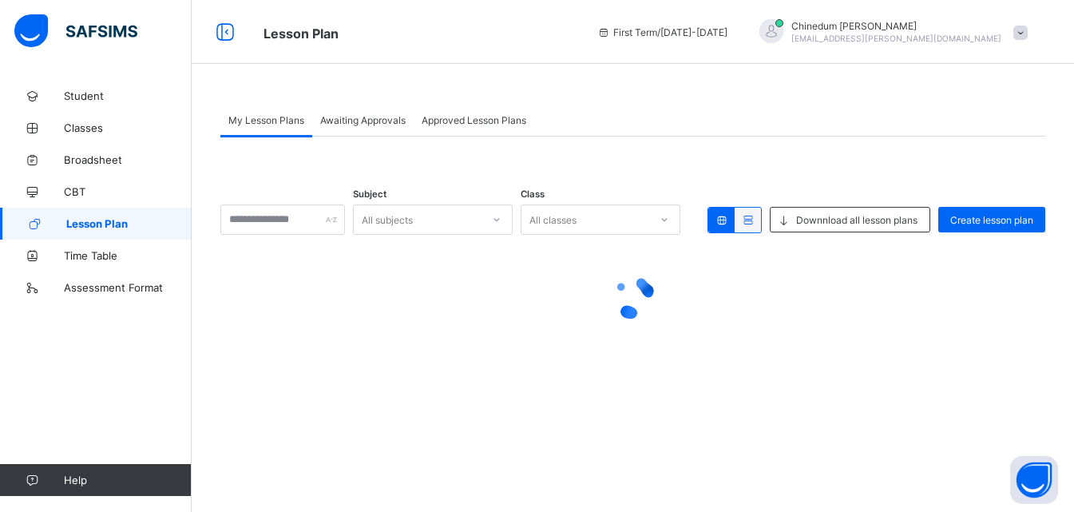
click at [114, 227] on span "Lesson Plan" at bounding box center [128, 223] width 125 height 13
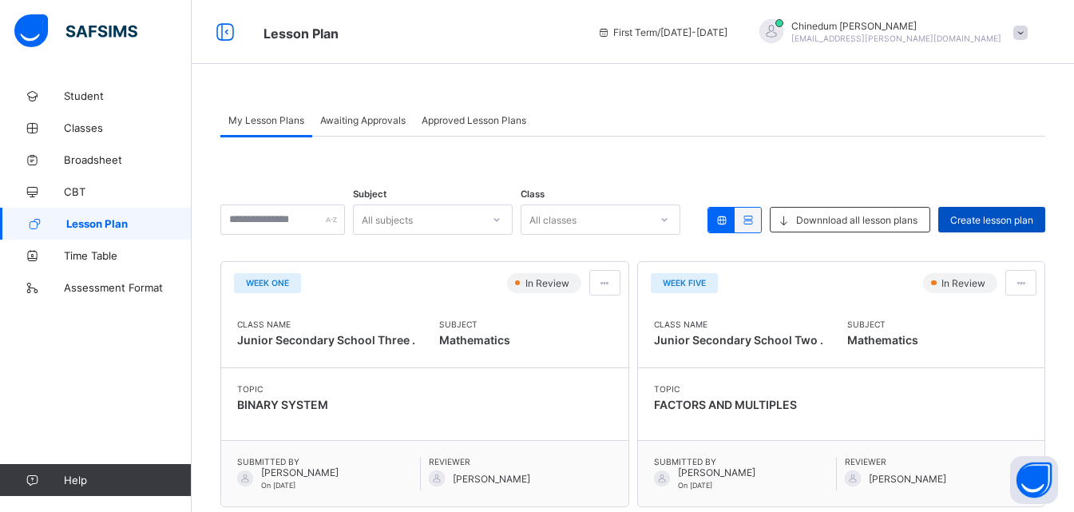
click at [986, 222] on span "Create lesson plan" at bounding box center [991, 220] width 83 height 12
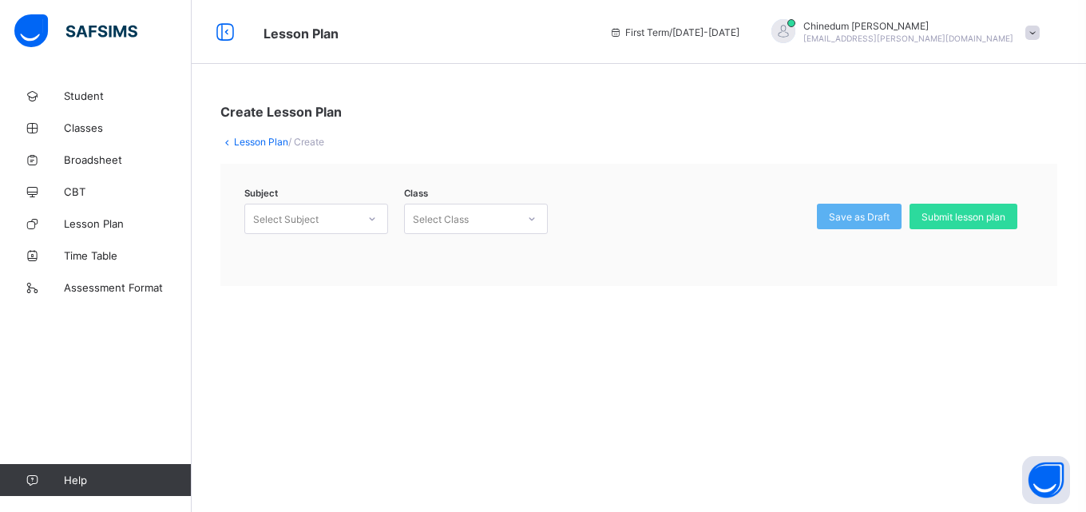
click at [374, 215] on icon at bounding box center [372, 219] width 10 height 16
click at [334, 280] on div "Mathematics (132)" at bounding box center [316, 278] width 142 height 25
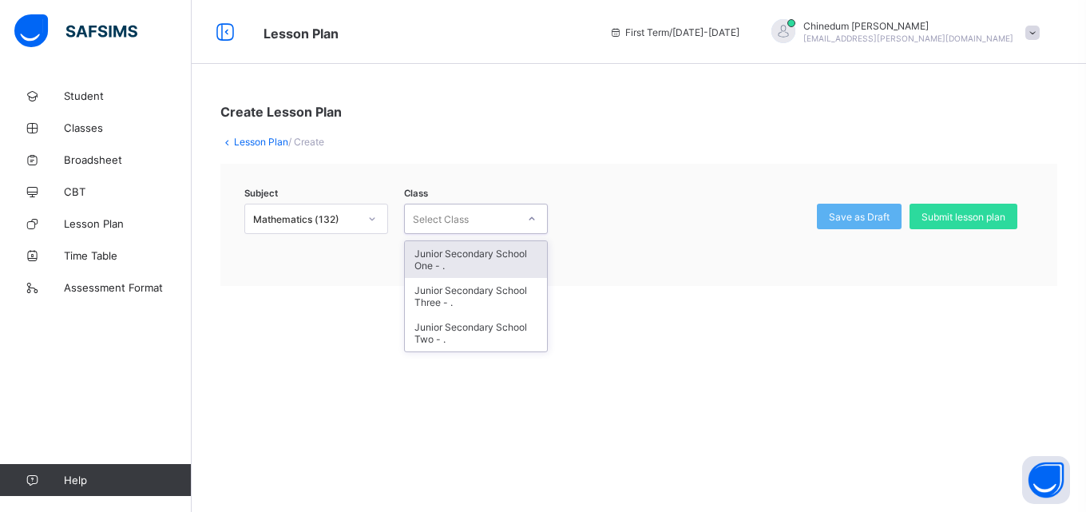
click at [532, 220] on icon at bounding box center [532, 219] width 10 height 16
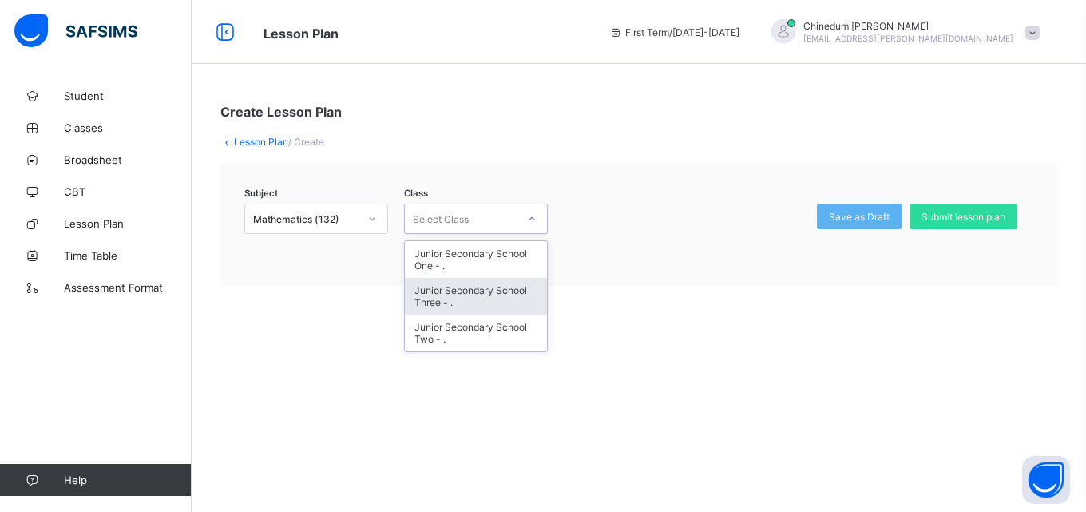
click at [477, 294] on div "Junior Secondary School Three - ." at bounding box center [476, 296] width 142 height 37
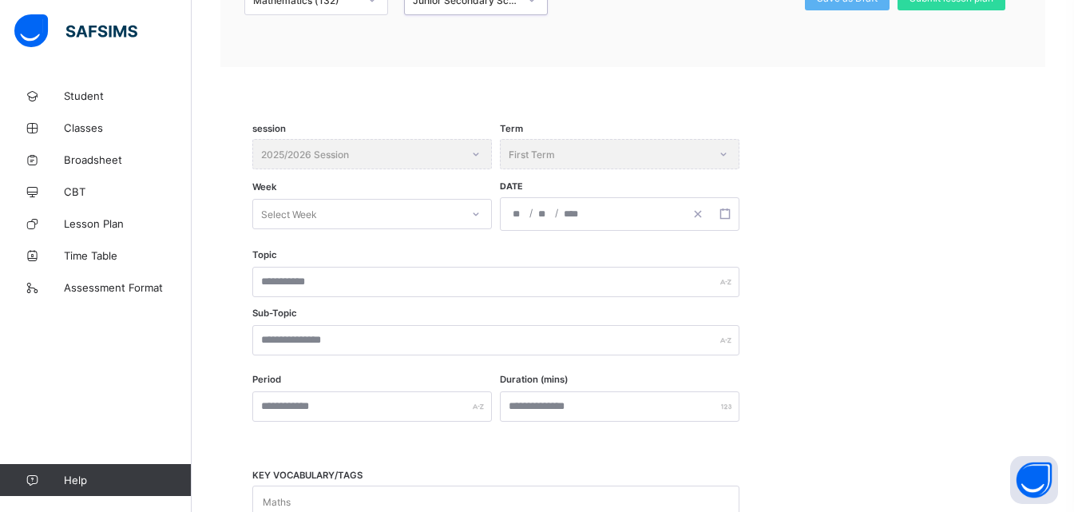
scroll to position [239, 0]
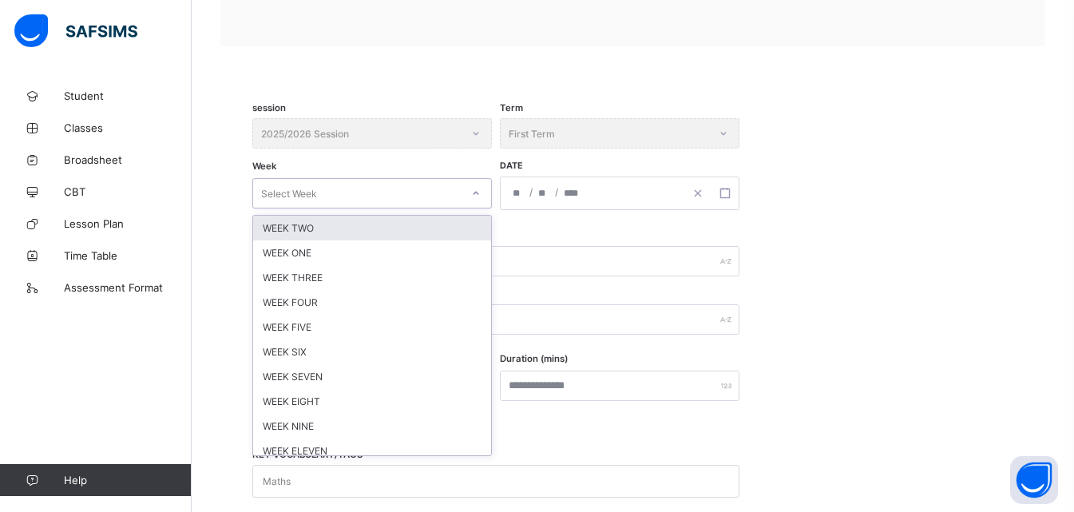
click at [476, 194] on icon at bounding box center [476, 193] width 10 height 16
click at [323, 231] on div "WEEK TWO" at bounding box center [372, 228] width 238 height 25
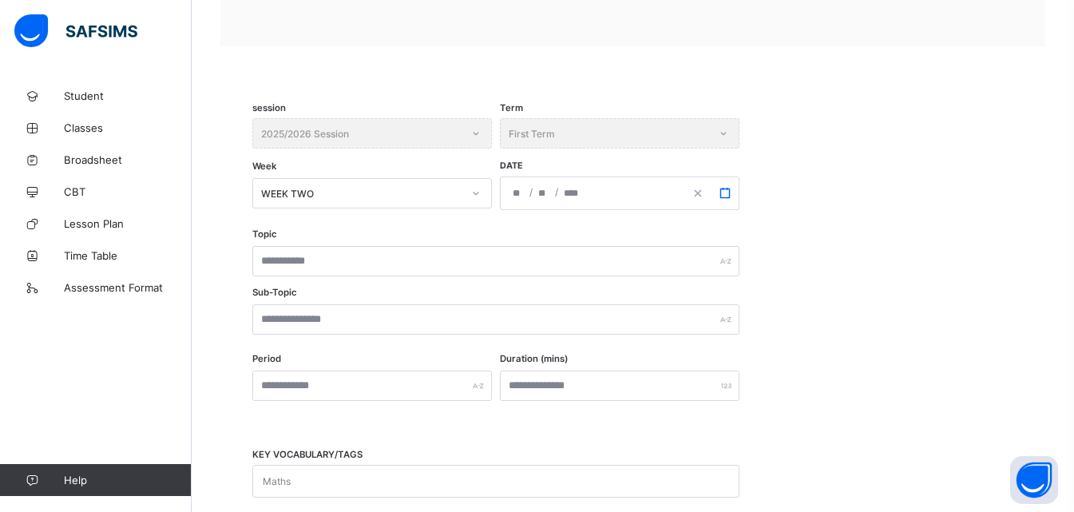
click at [722, 195] on icon "button" at bounding box center [724, 193] width 11 height 11
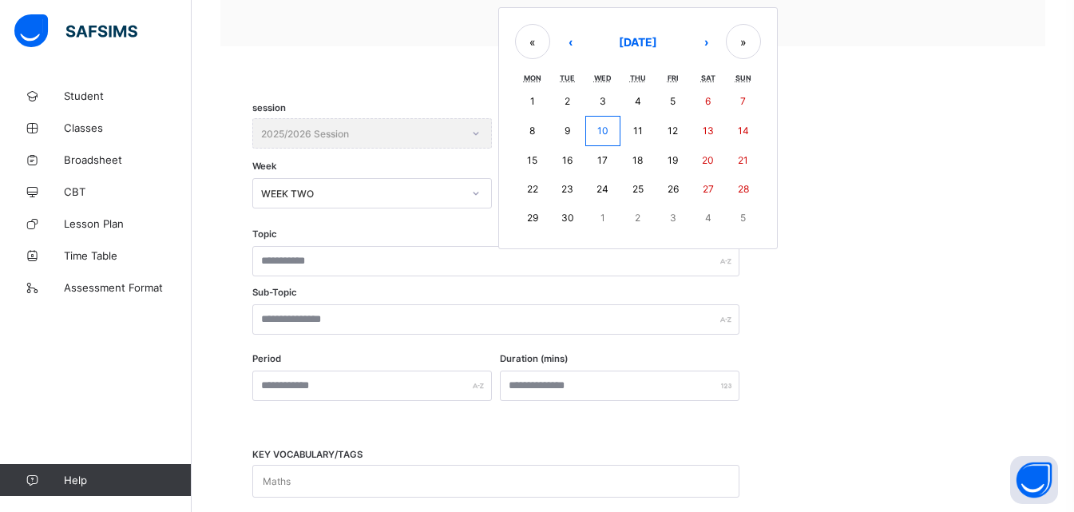
click at [532, 157] on abbr "15" at bounding box center [532, 160] width 10 height 12
type input "**********"
type input "*"
type input "**"
type input "****"
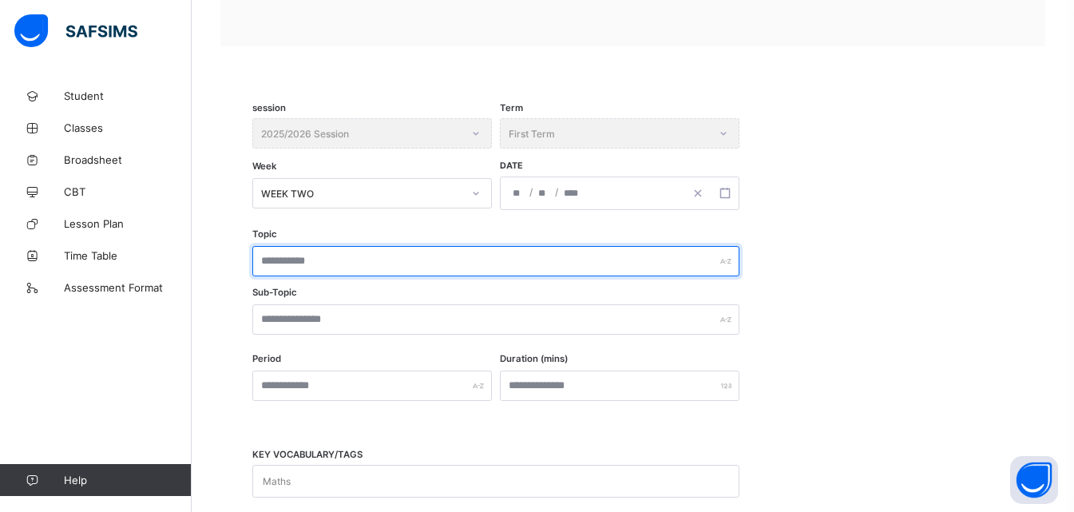
click at [379, 264] on input "text" at bounding box center [495, 261] width 487 height 30
type input "*"
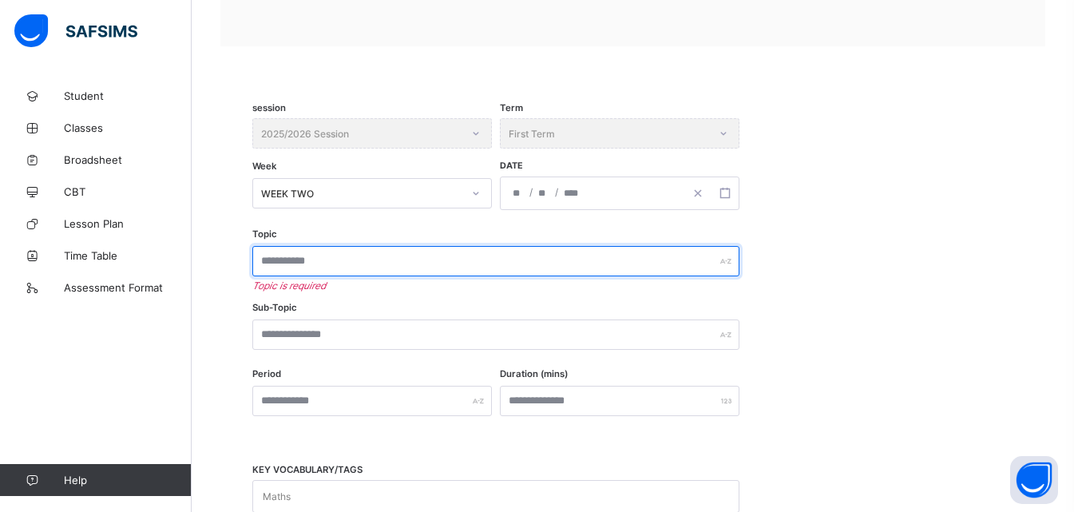
paste input "**********"
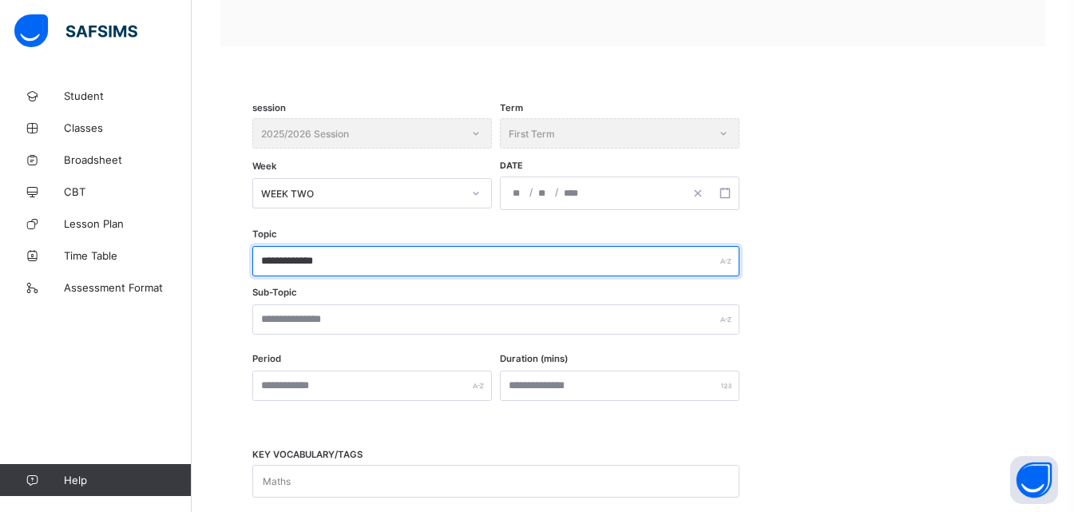
type input "**********"
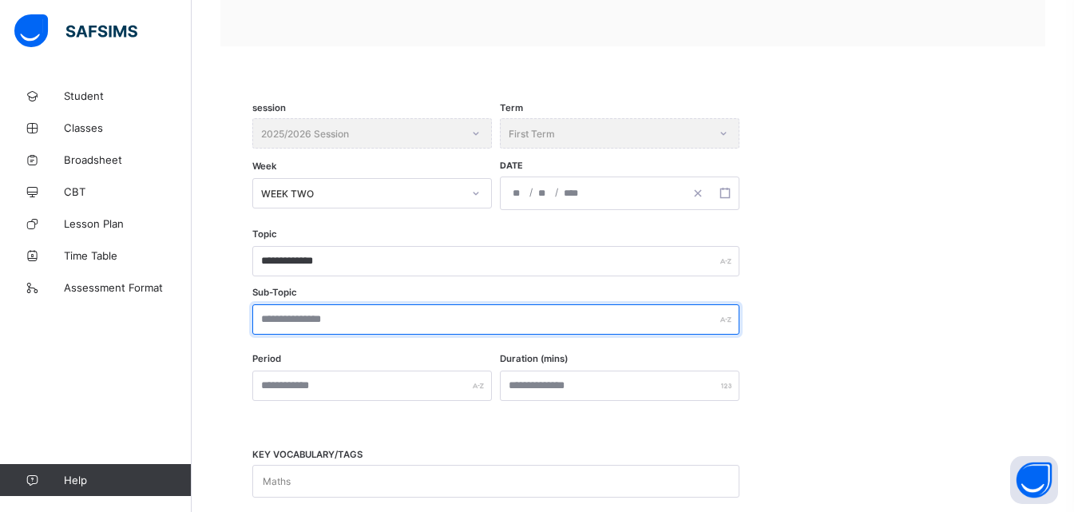
click at [382, 332] on input "text" at bounding box center [495, 319] width 487 height 30
paste input "**********"
type input "**********"
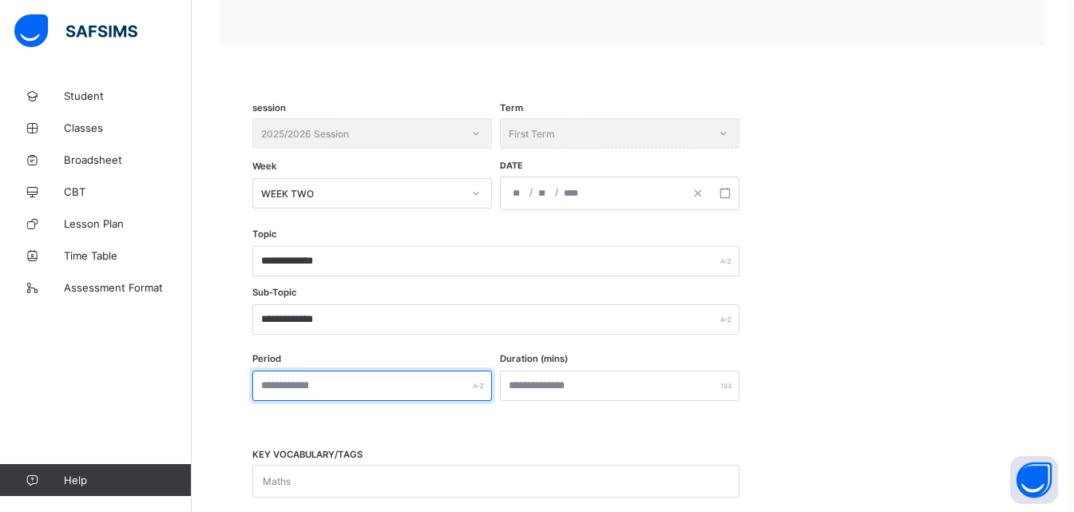
click at [316, 388] on input "text" at bounding box center [371, 385] width 239 height 30
type input "***"
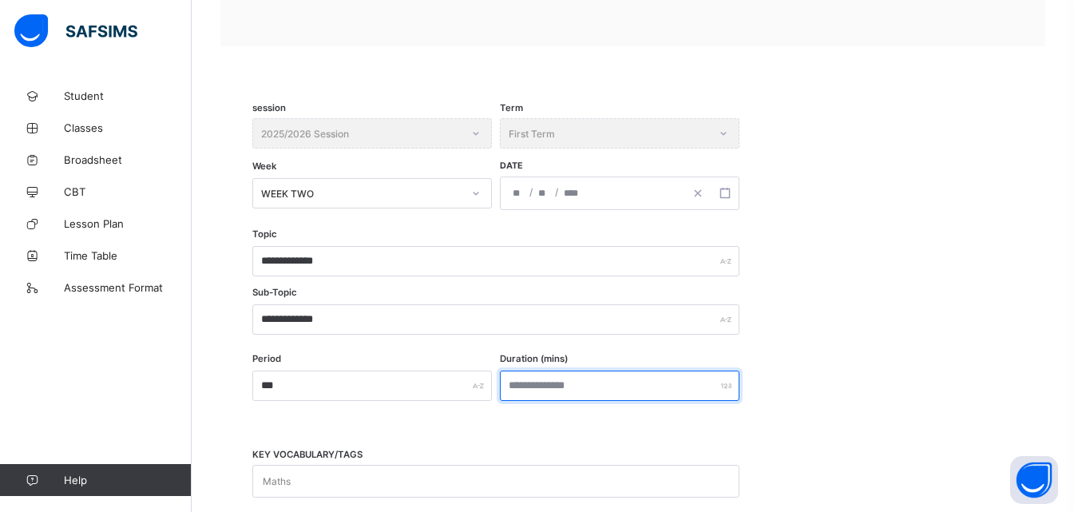
click at [516, 387] on input "number" at bounding box center [619, 385] width 239 height 30
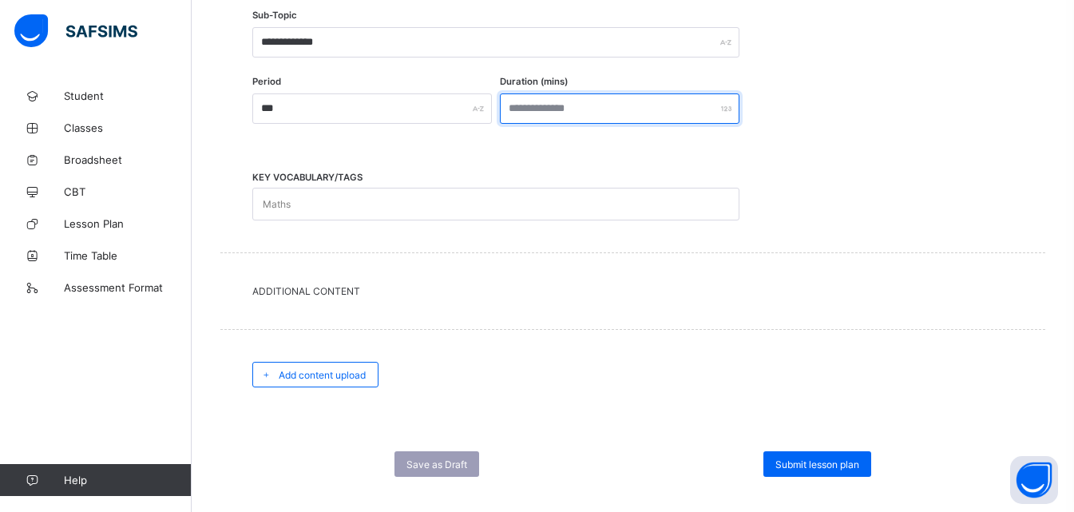
scroll to position [536, 0]
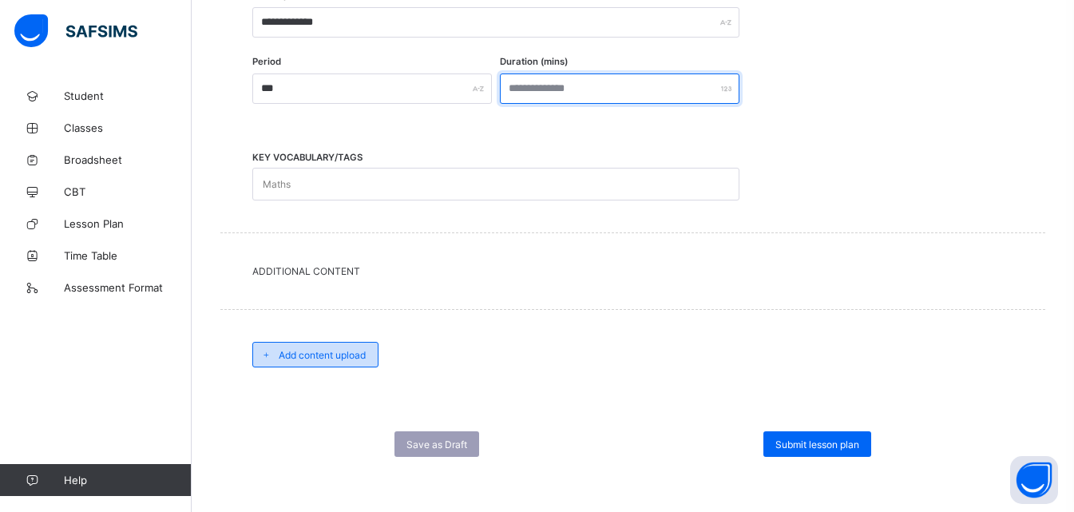
type input "***"
click at [298, 359] on span "Add content upload" at bounding box center [322, 355] width 87 height 12
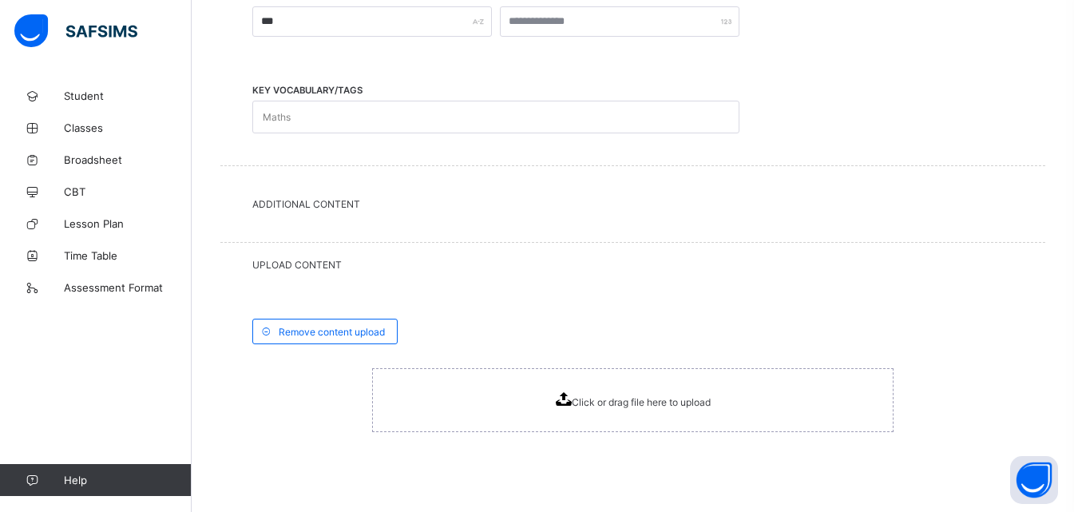
scroll to position [692, 0]
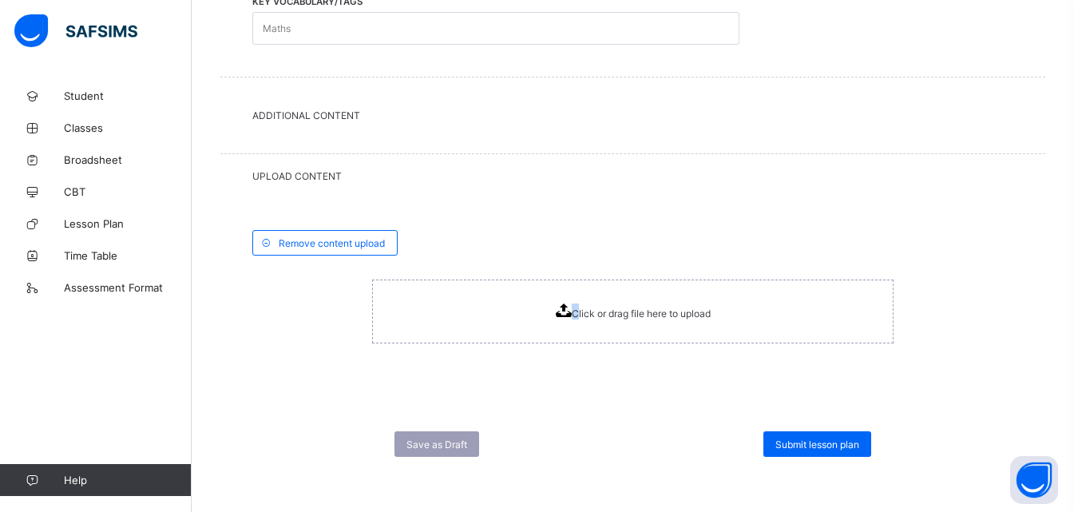
click at [582, 292] on div "Click or drag file here to upload" at bounding box center [632, 311] width 521 height 64
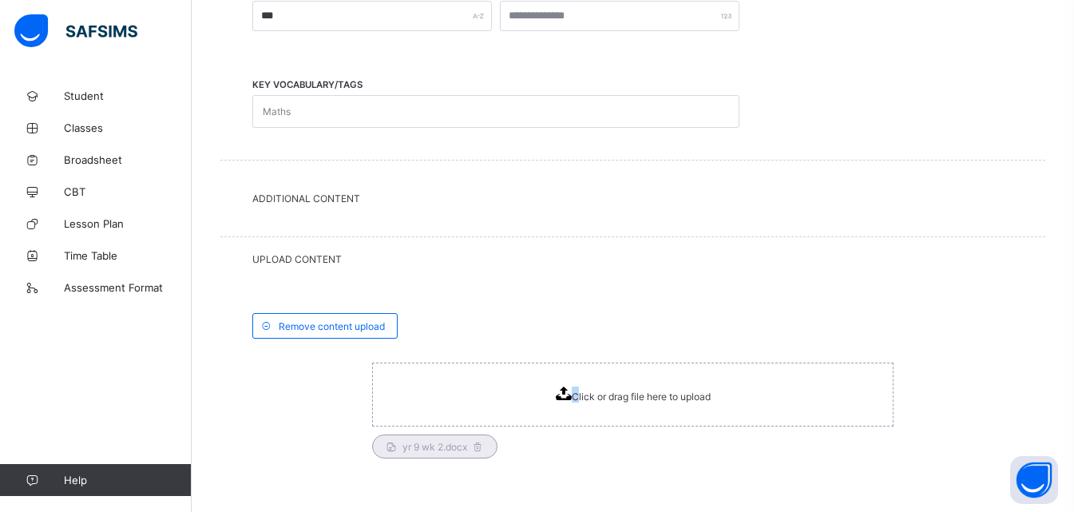
scroll to position [716, 0]
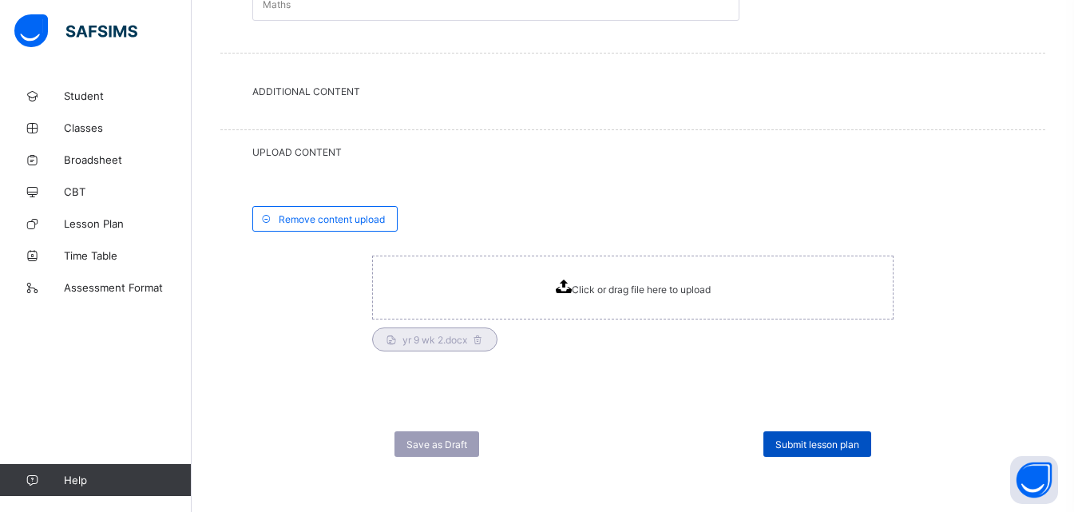
click at [800, 435] on div "Submit lesson plan" at bounding box center [817, 444] width 108 height 26
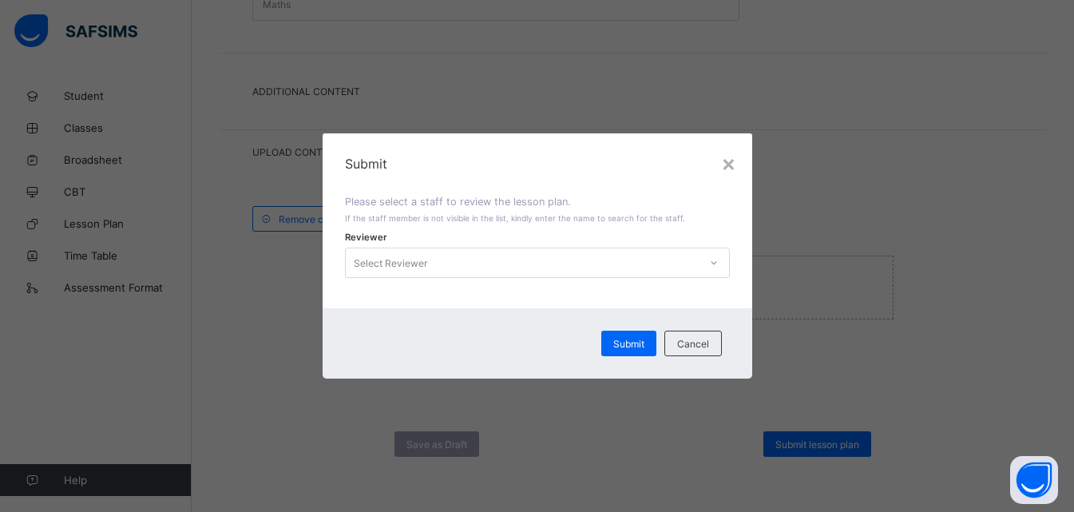
click at [715, 263] on icon at bounding box center [713, 262] width 6 height 3
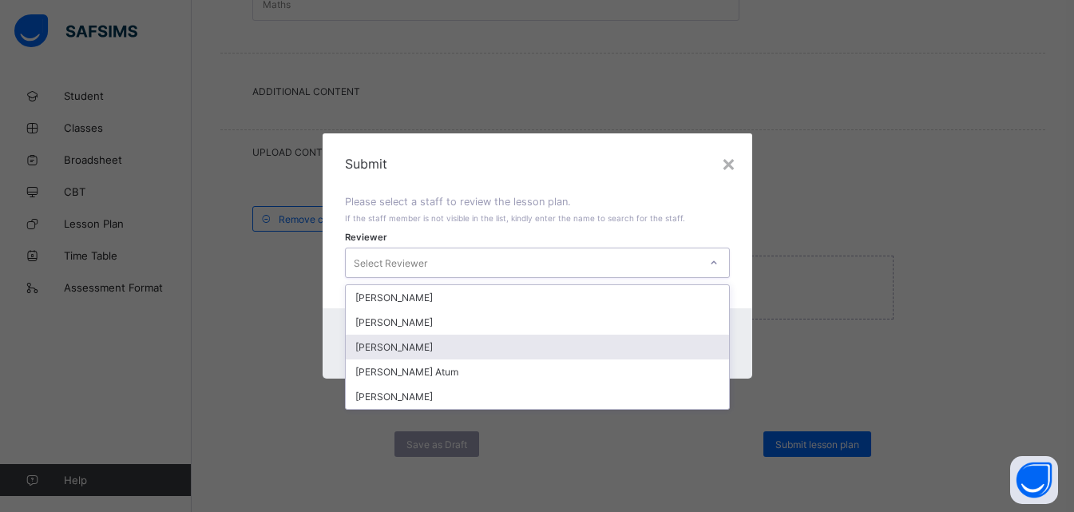
click at [408, 345] on div "[PERSON_NAME]" at bounding box center [537, 346] width 383 height 25
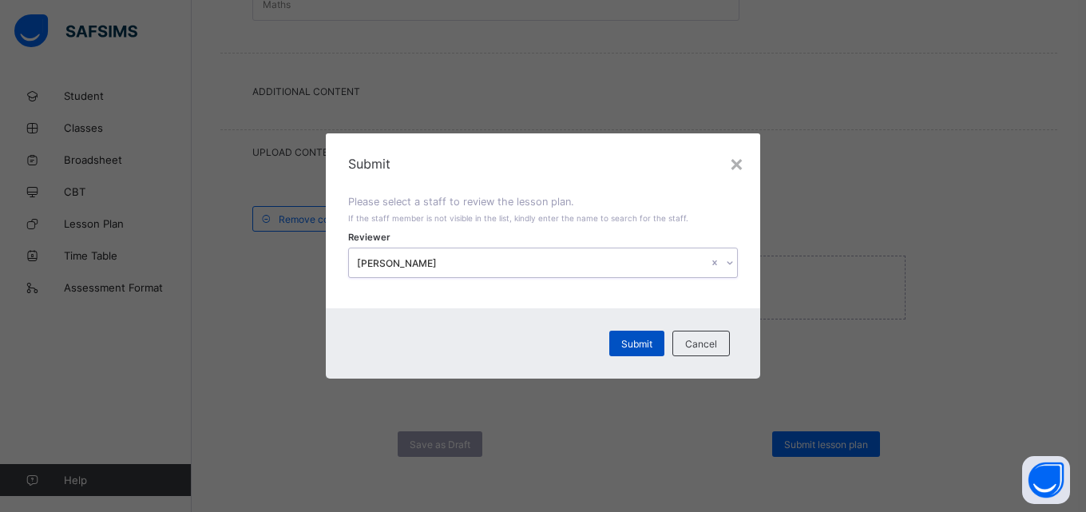
click at [645, 341] on span "Submit" at bounding box center [636, 344] width 31 height 12
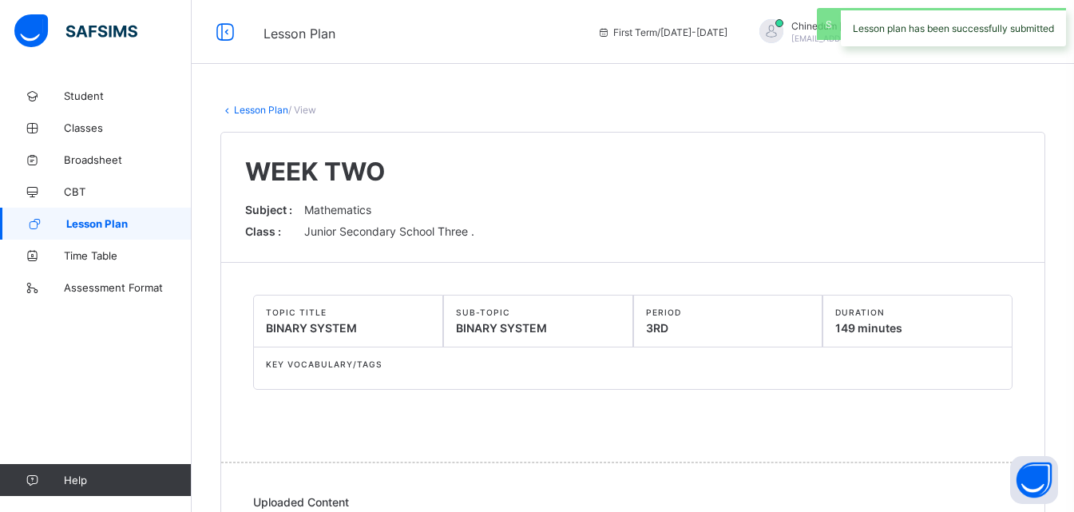
click at [87, 227] on span "Lesson Plan" at bounding box center [128, 223] width 125 height 13
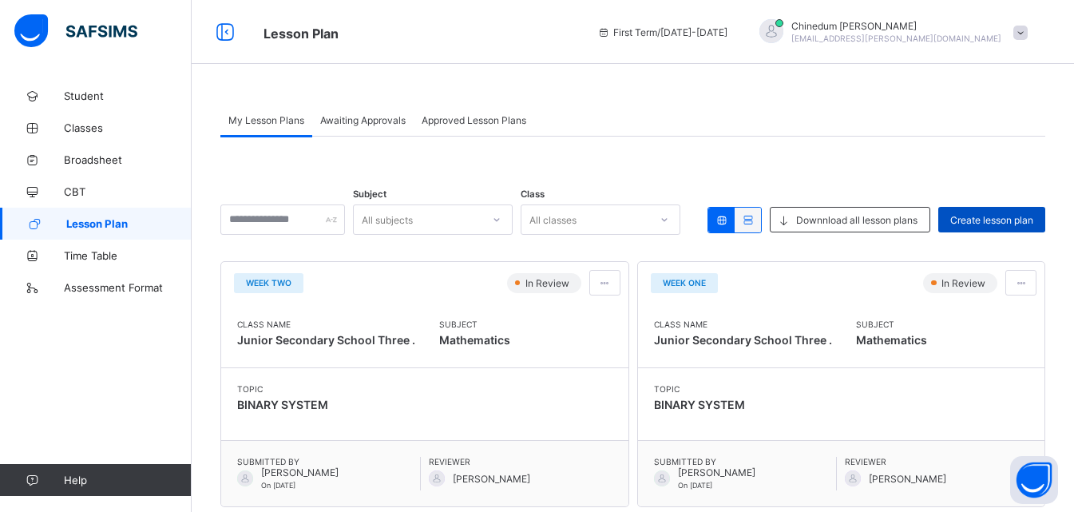
click at [1011, 220] on span "Create lesson plan" at bounding box center [991, 220] width 83 height 12
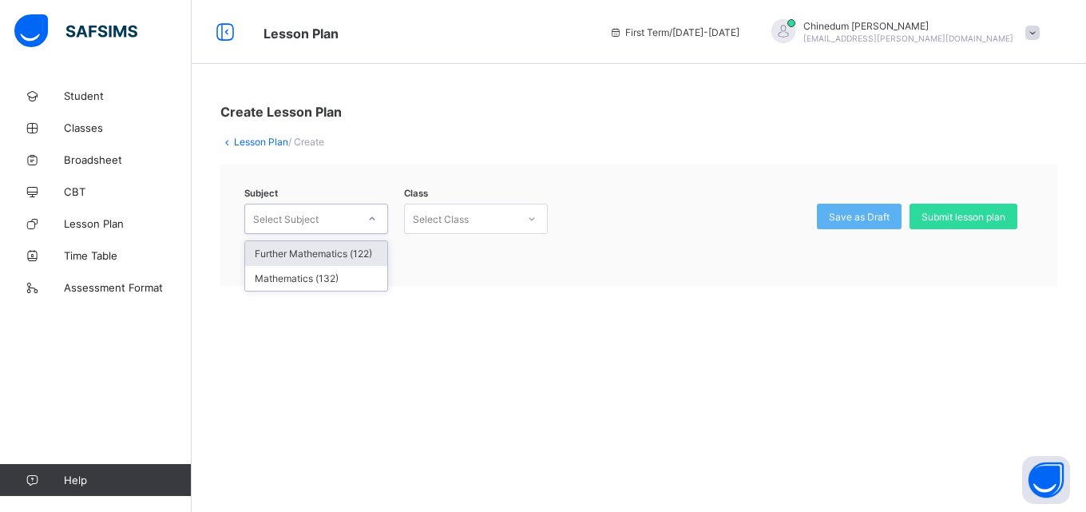
click at [369, 215] on icon at bounding box center [372, 219] width 10 height 16
click at [338, 280] on div "Mathematics (132)" at bounding box center [316, 278] width 142 height 25
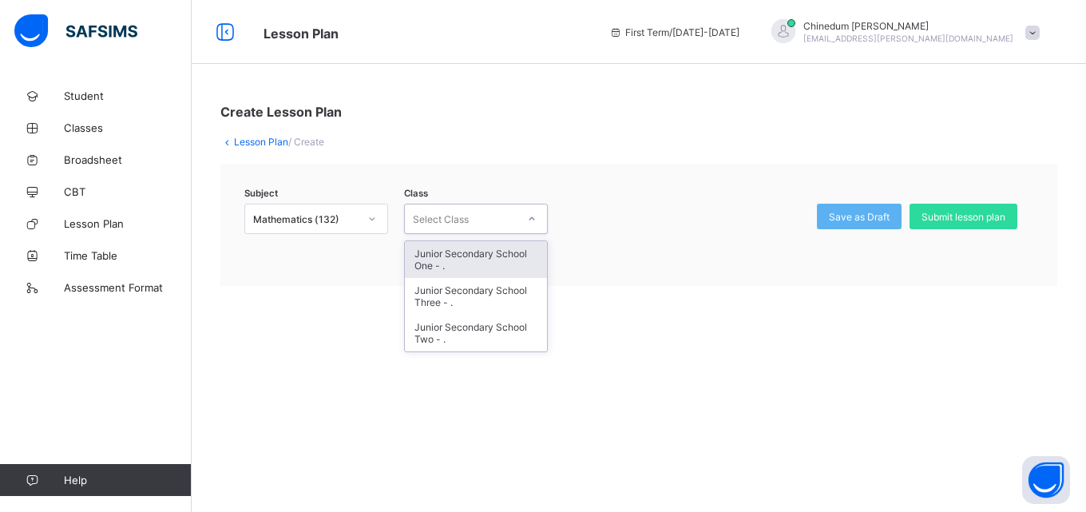
click at [532, 224] on div at bounding box center [531, 219] width 27 height 26
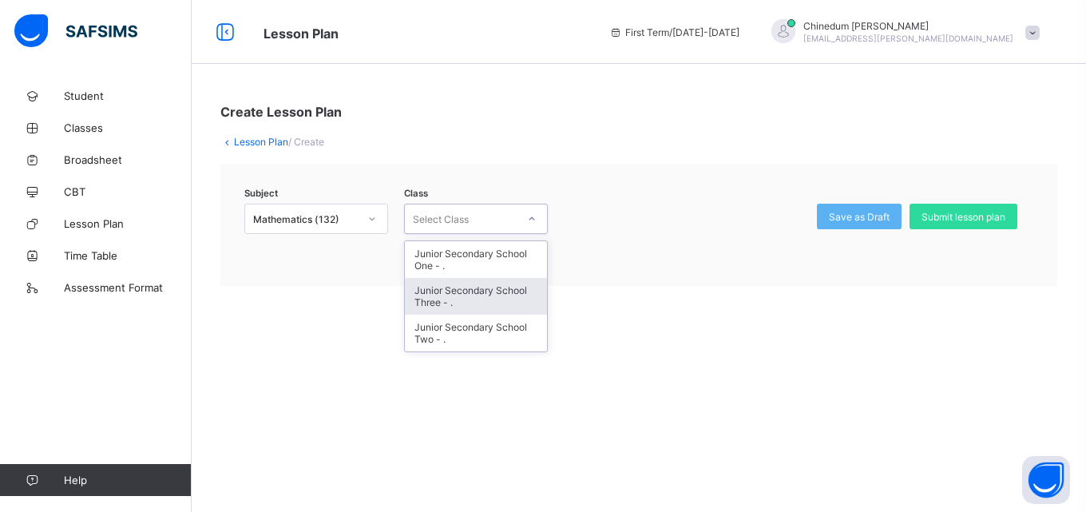
click at [464, 295] on div "Junior Secondary School Three - ." at bounding box center [476, 296] width 142 height 37
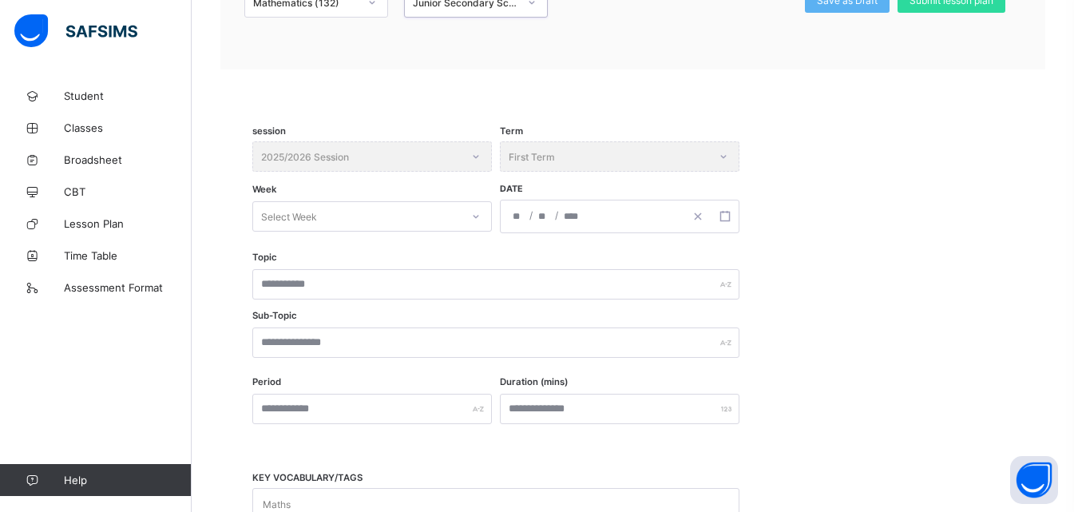
scroll to position [239, 0]
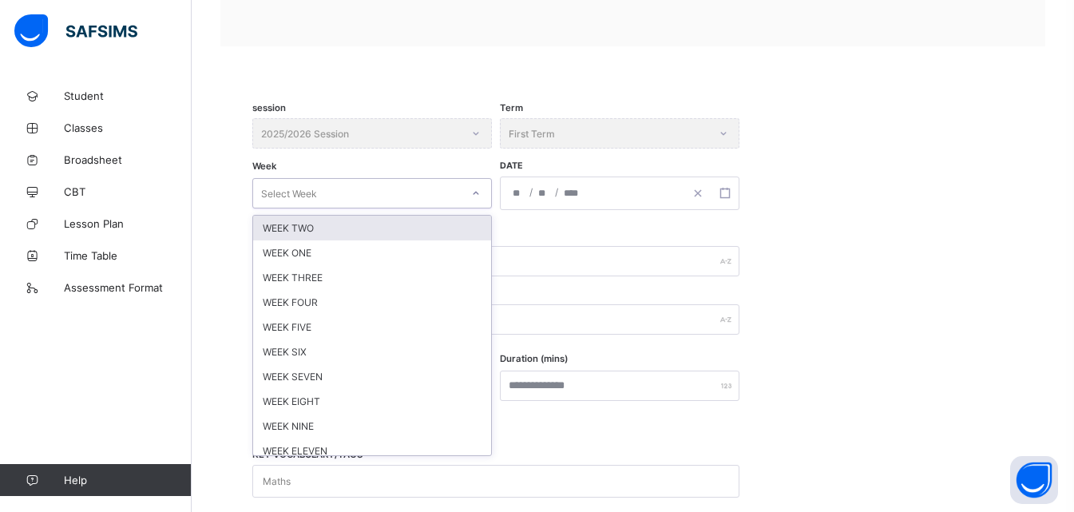
click at [475, 194] on icon at bounding box center [476, 193] width 6 height 3
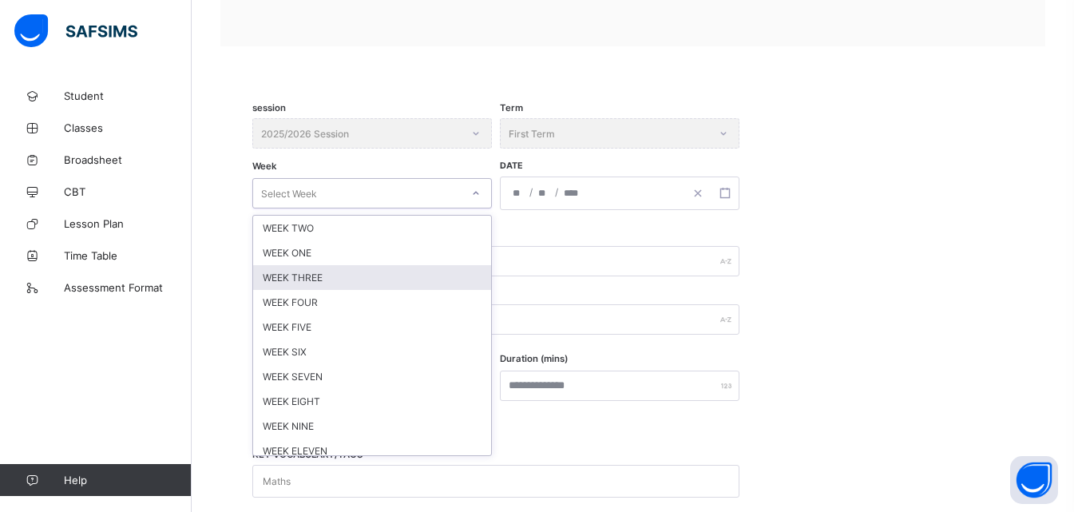
click at [327, 282] on div "WEEK THREE" at bounding box center [372, 277] width 238 height 25
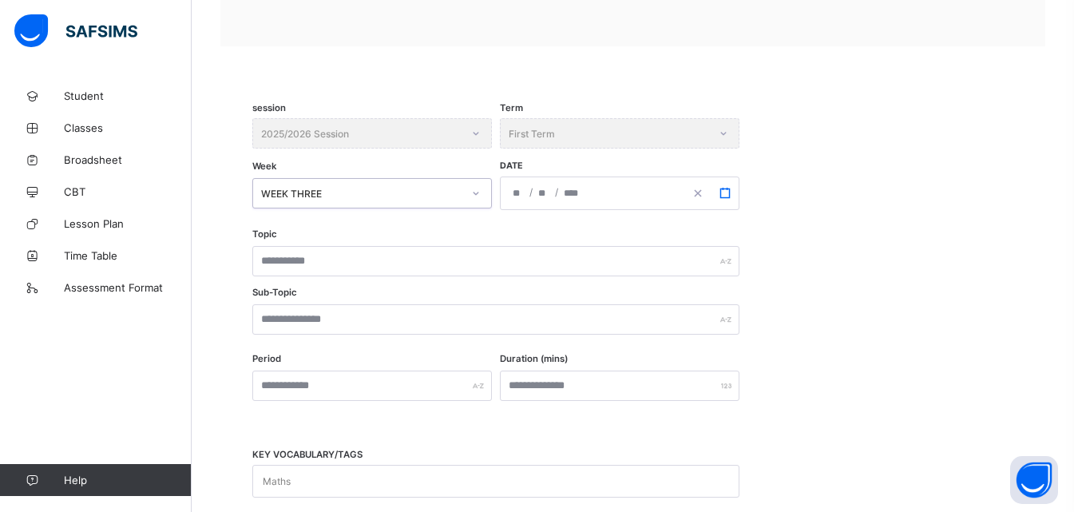
click at [726, 193] on icon "button" at bounding box center [724, 193] width 11 height 11
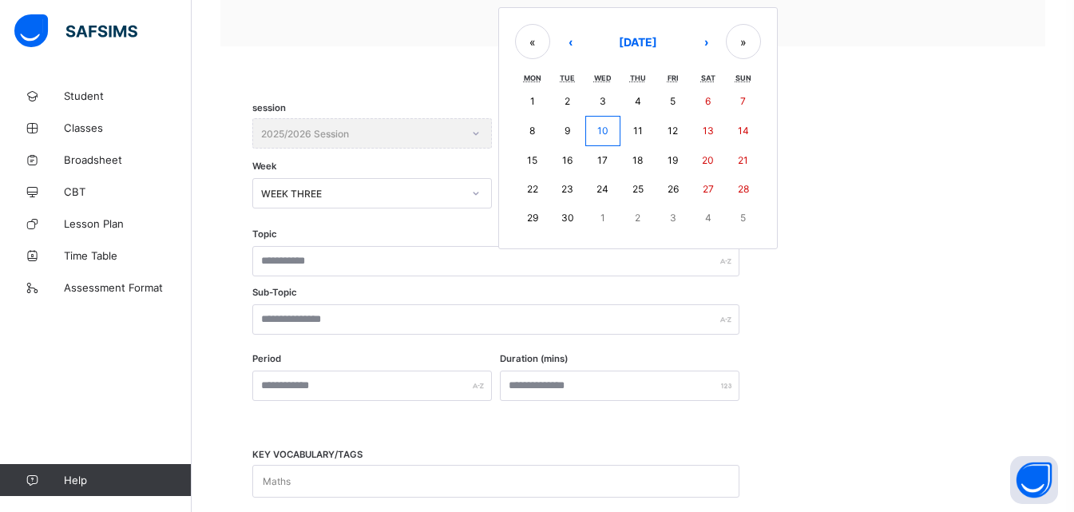
click at [533, 188] on abbr "22" at bounding box center [532, 189] width 11 height 12
type input "**********"
type input "*"
type input "**"
type input "****"
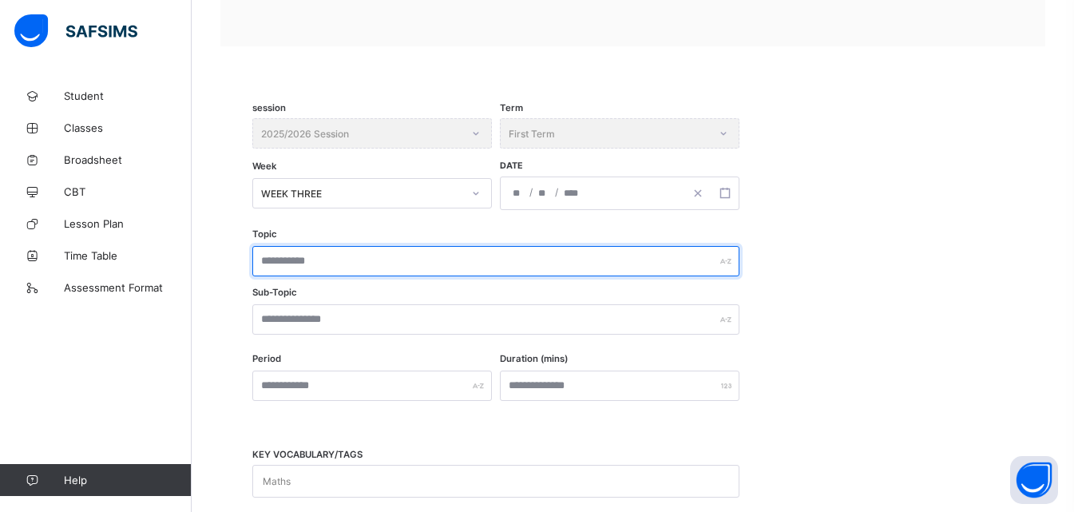
click at [337, 261] on input "text" at bounding box center [495, 261] width 487 height 30
drag, startPoint x: 456, startPoint y: 258, endPoint x: 259, endPoint y: 271, distance: 196.8
click at [259, 269] on input "**********" at bounding box center [495, 261] width 487 height 30
type input "**********"
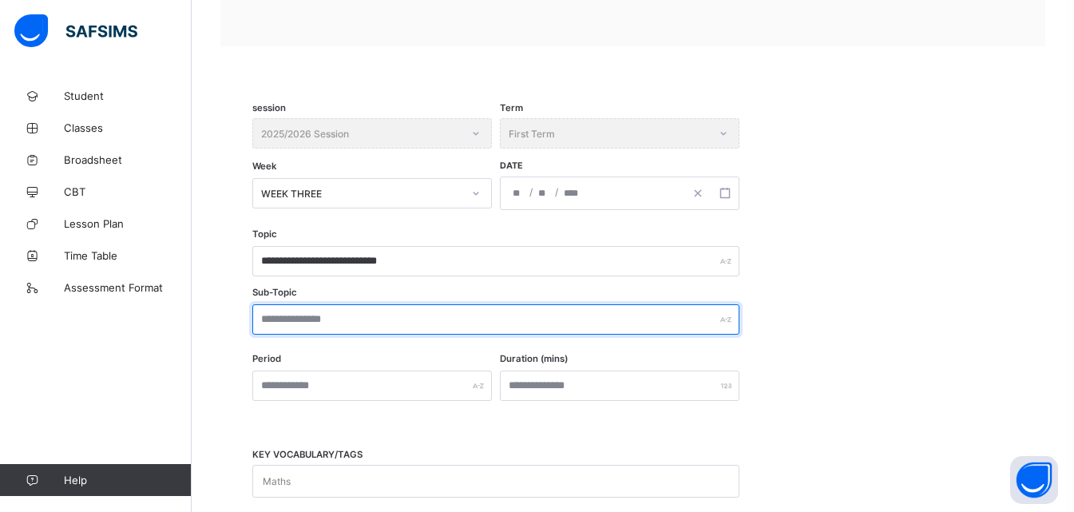
click at [313, 325] on input "text" at bounding box center [495, 319] width 487 height 30
paste input "**********"
type input "**********"
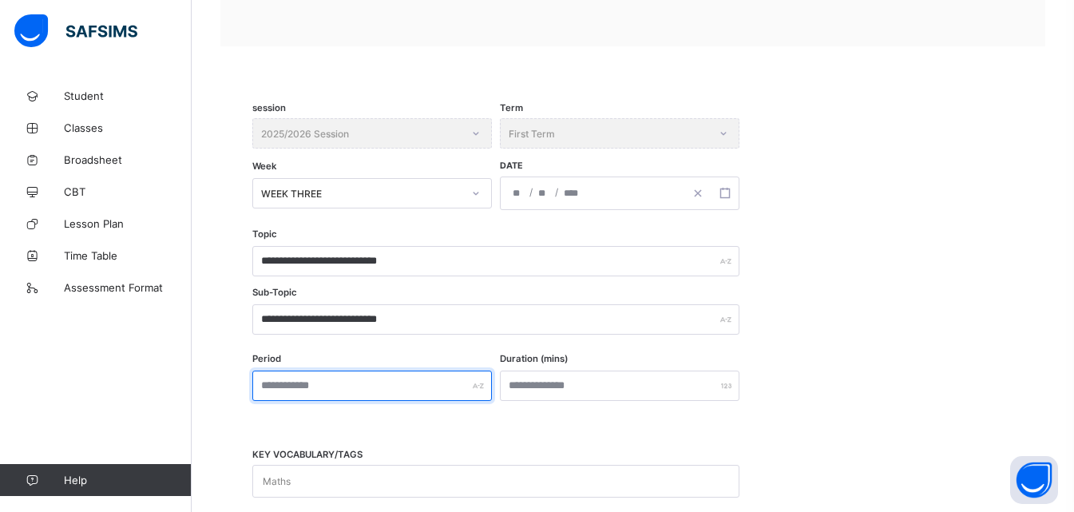
click at [326, 386] on input "text" at bounding box center [371, 385] width 239 height 30
type input "***"
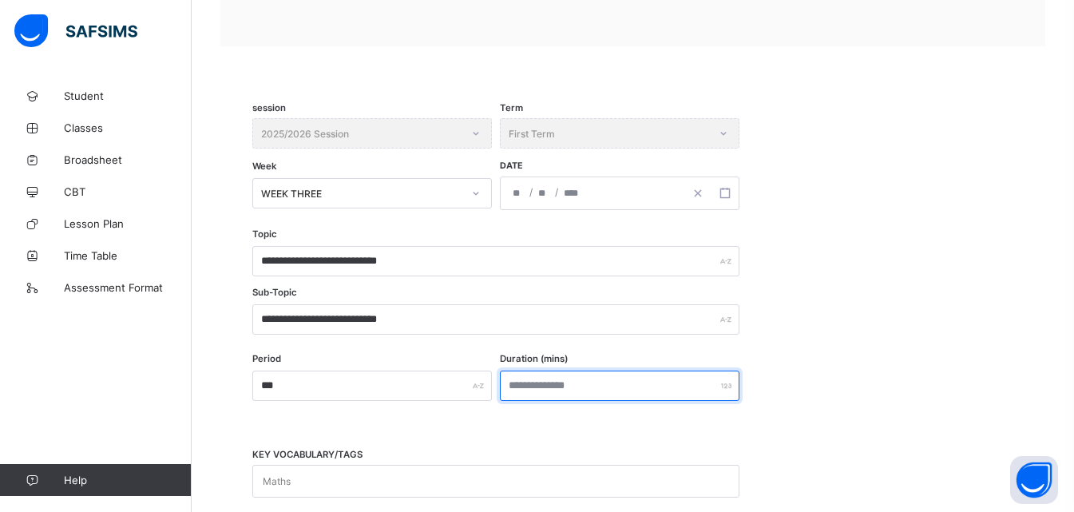
click at [518, 394] on input "number" at bounding box center [619, 385] width 239 height 30
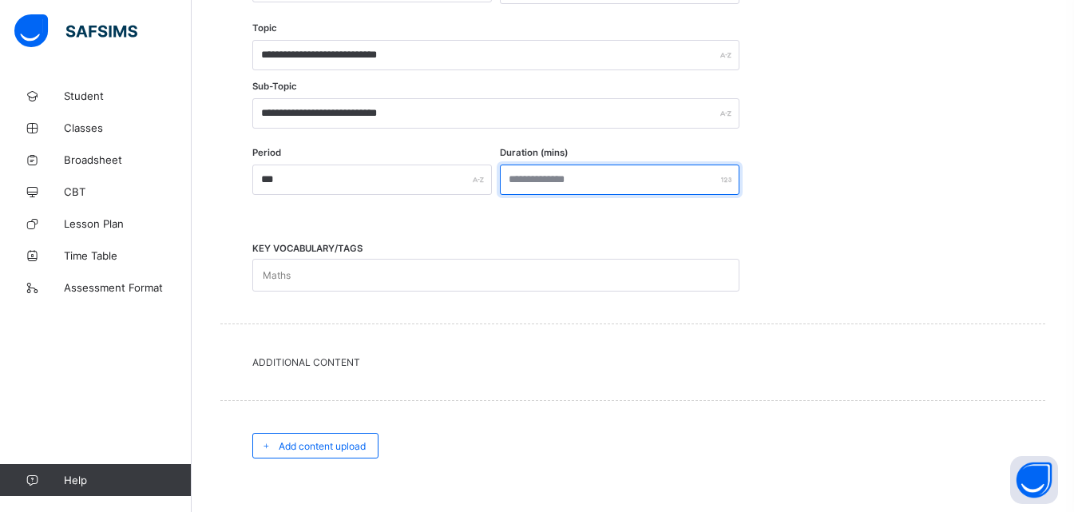
scroll to position [479, 0]
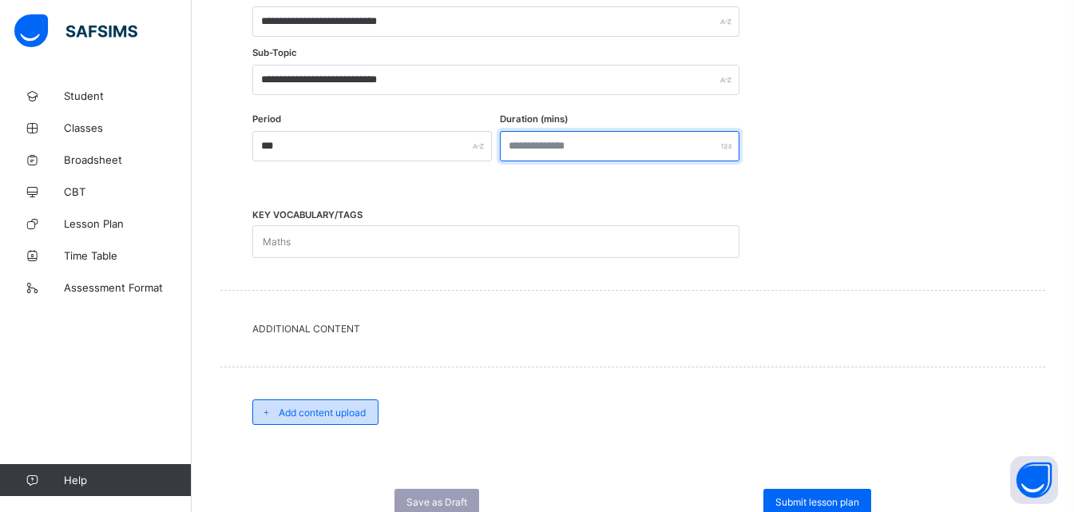
type input "***"
click at [346, 411] on span "Add content upload" at bounding box center [322, 412] width 87 height 12
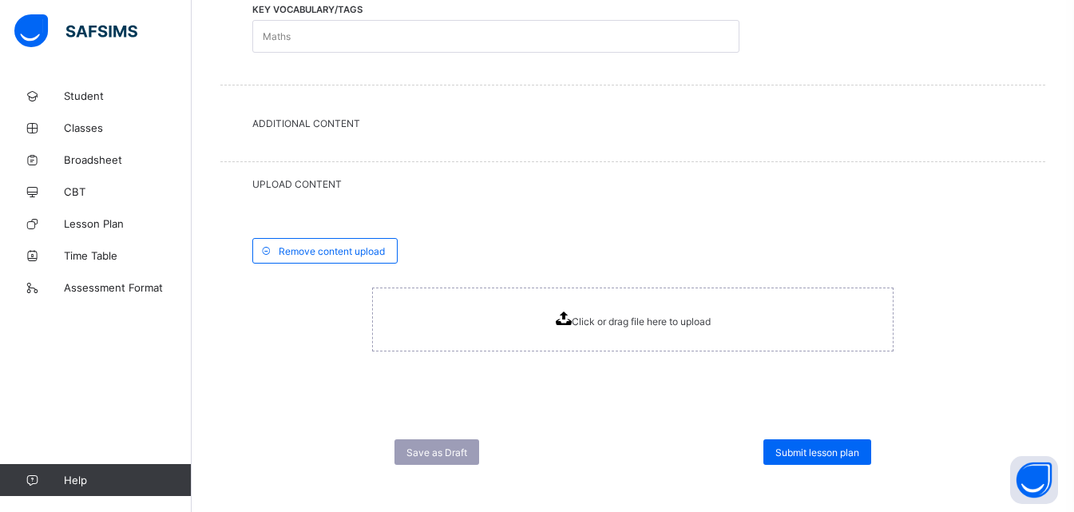
scroll to position [692, 0]
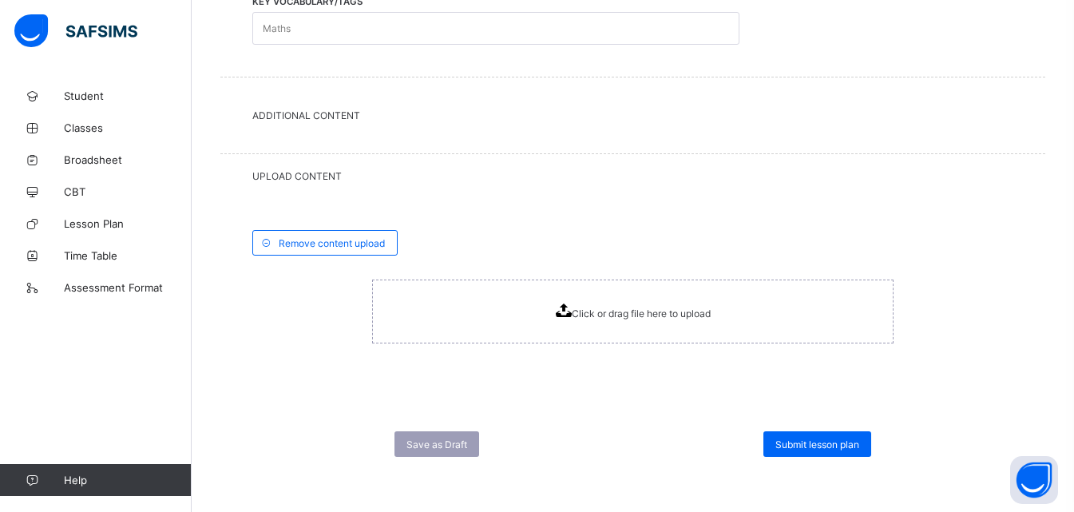
click at [570, 307] on icon at bounding box center [564, 310] width 16 height 14
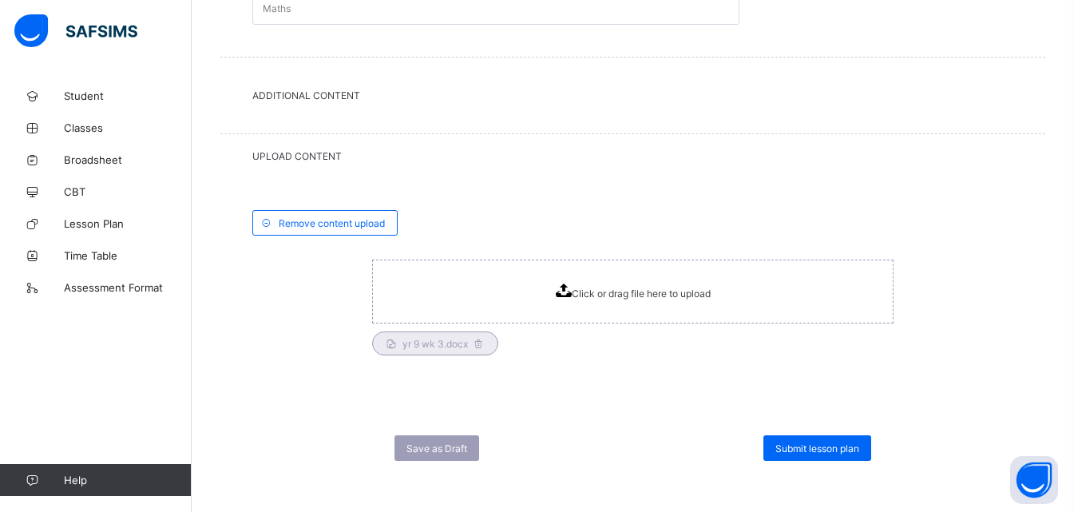
scroll to position [716, 0]
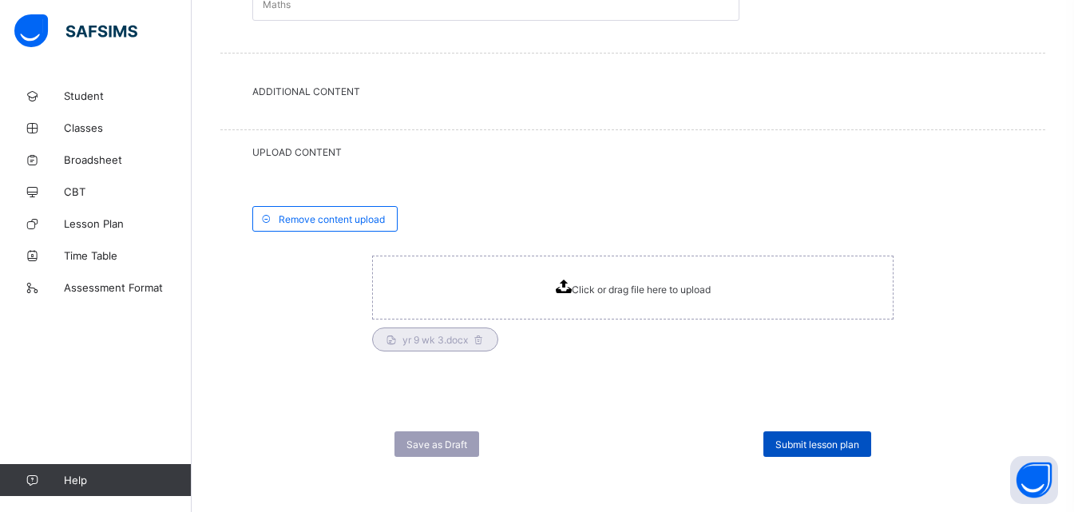
click at [803, 448] on span "Submit lesson plan" at bounding box center [817, 444] width 84 height 12
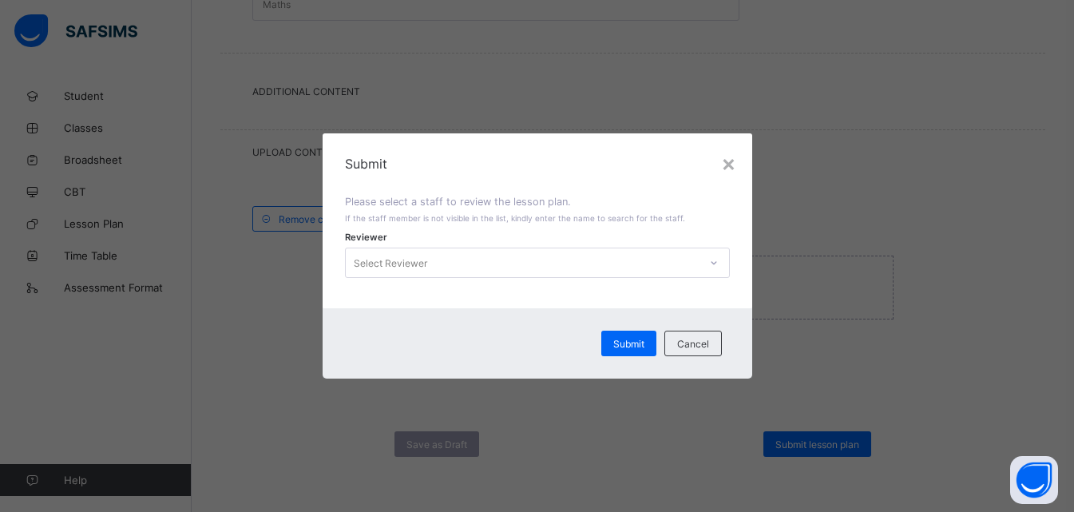
click at [718, 263] on icon at bounding box center [714, 263] width 10 height 16
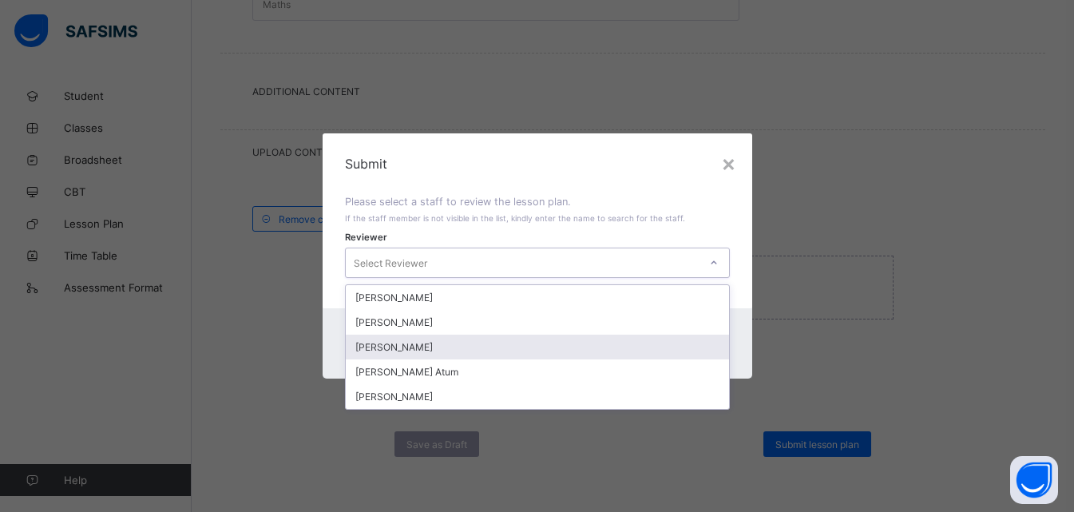
click at [394, 350] on div "[PERSON_NAME]" at bounding box center [537, 346] width 383 height 25
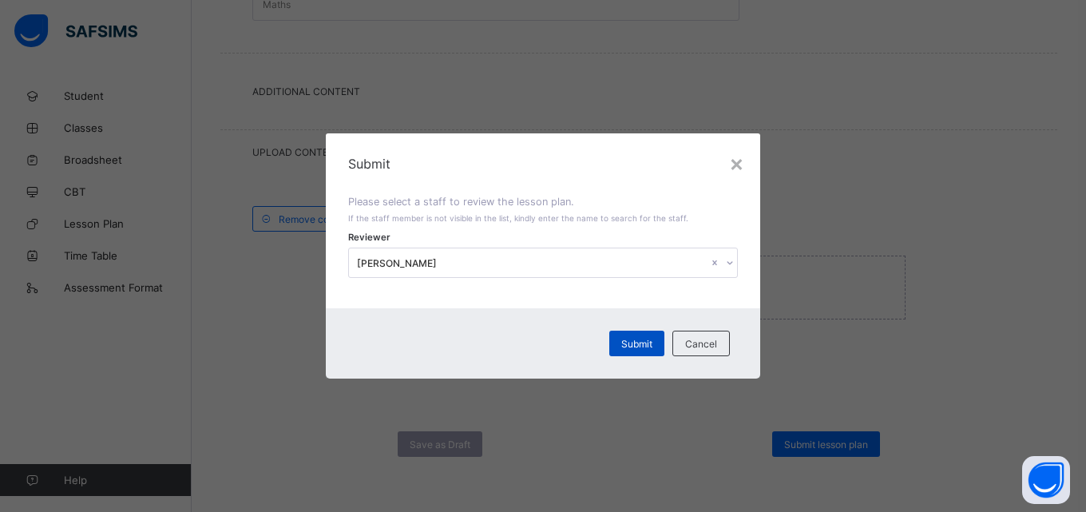
click at [647, 339] on span "Submit" at bounding box center [636, 344] width 31 height 12
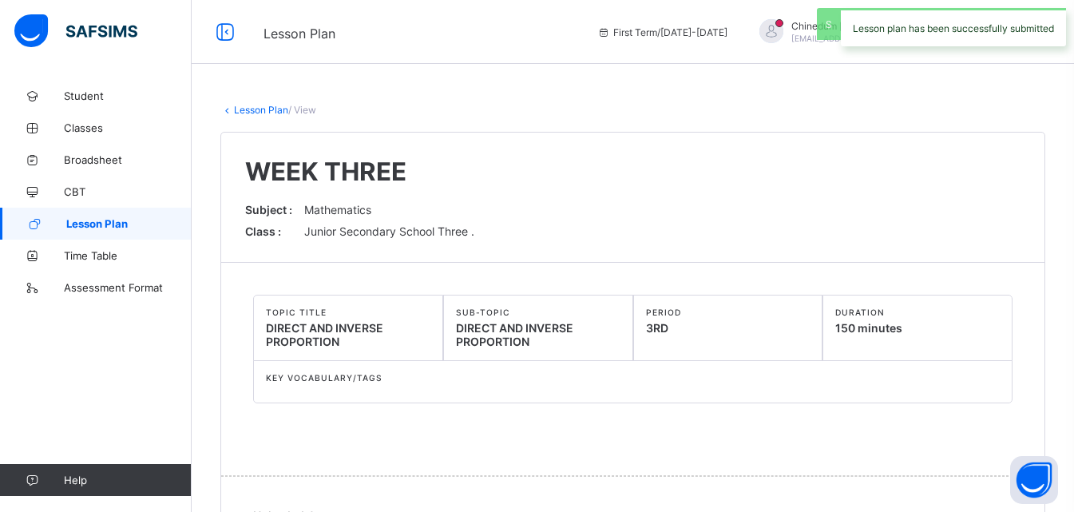
click at [114, 227] on span "Lesson Plan" at bounding box center [128, 223] width 125 height 13
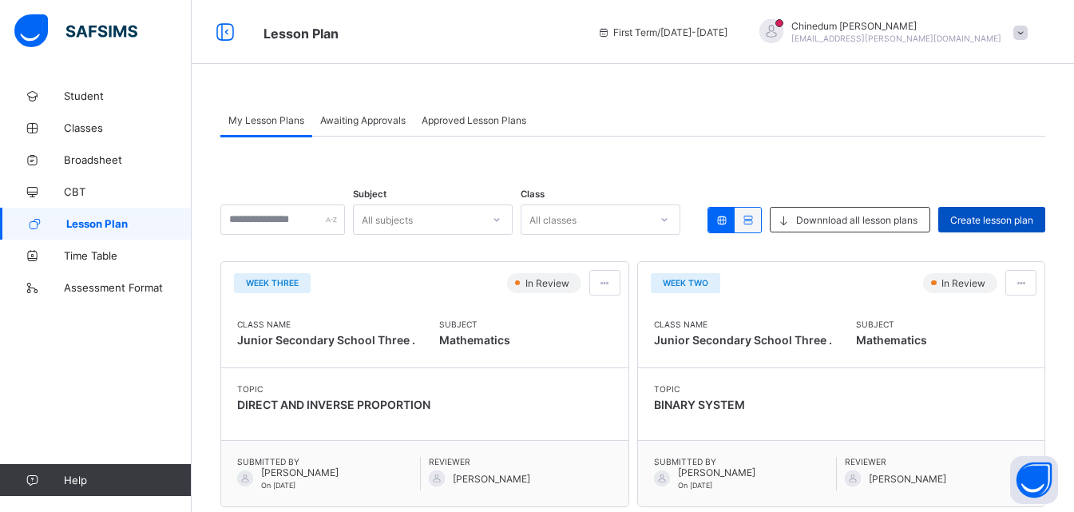
click at [1020, 220] on span "Create lesson plan" at bounding box center [991, 220] width 83 height 12
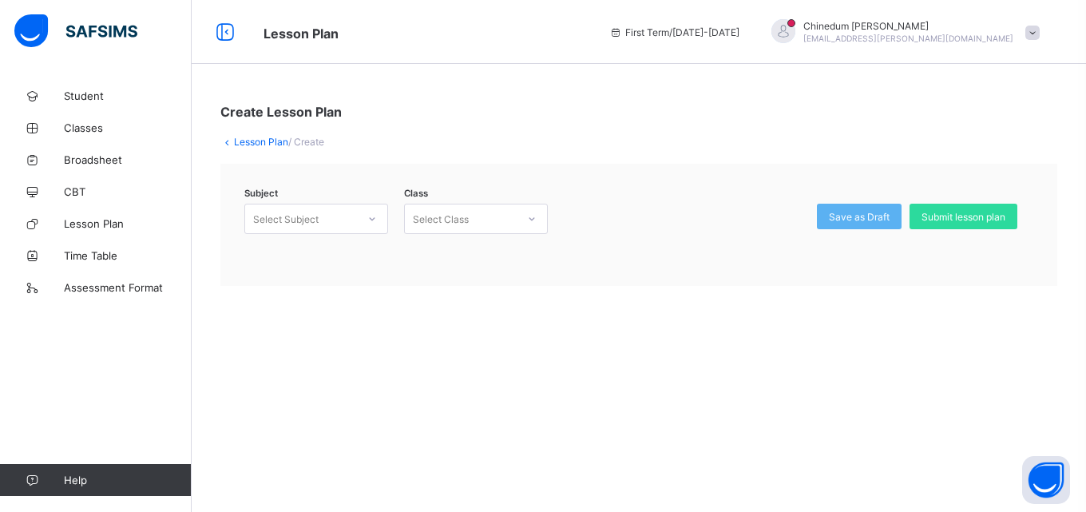
click at [381, 218] on div at bounding box center [371, 219] width 27 height 26
click at [347, 283] on div "Mathematics (132)" at bounding box center [316, 278] width 142 height 25
click at [532, 216] on icon at bounding box center [532, 219] width 10 height 16
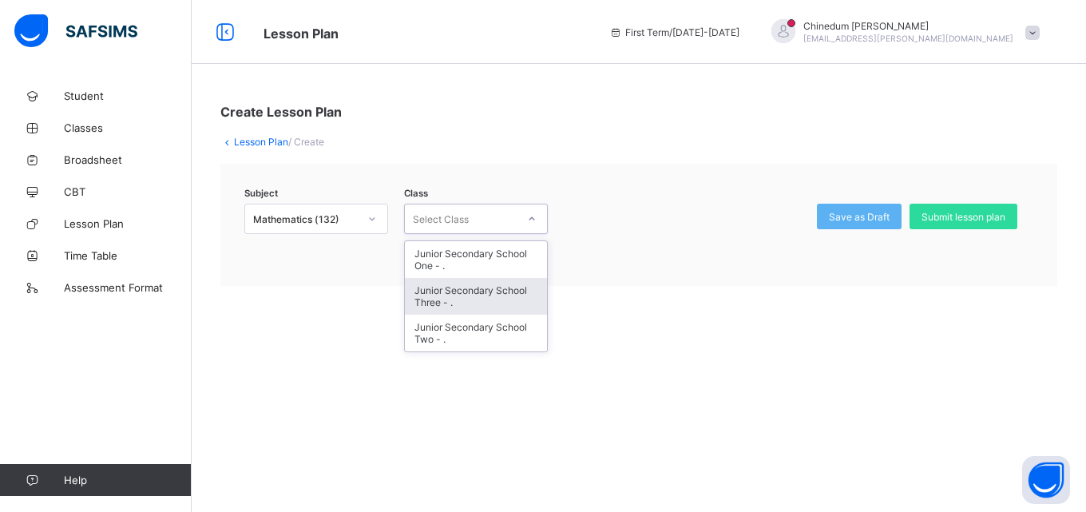
click at [466, 299] on div "Junior Secondary School Three - ." at bounding box center [476, 296] width 142 height 37
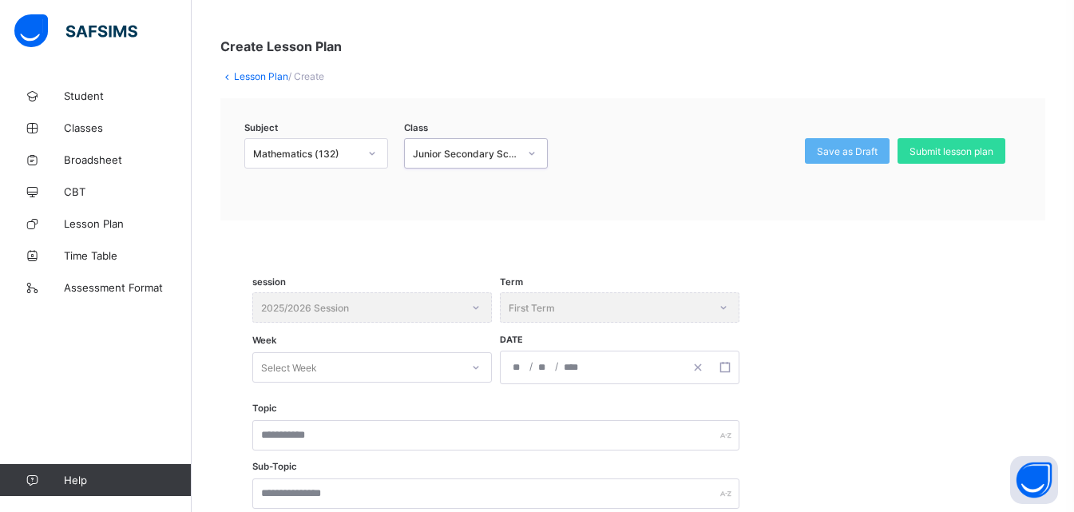
scroll to position [239, 0]
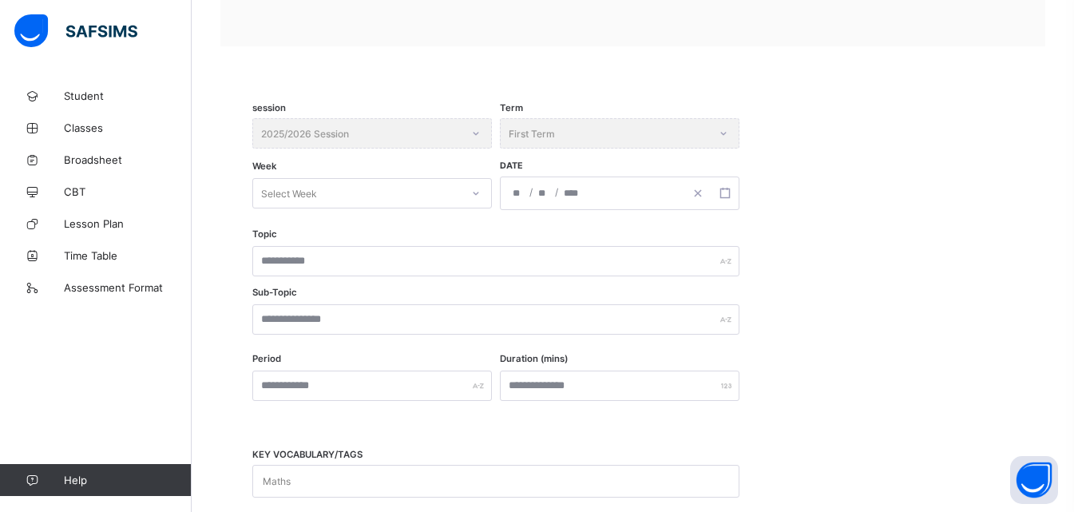
click at [473, 196] on icon at bounding box center [476, 193] width 10 height 16
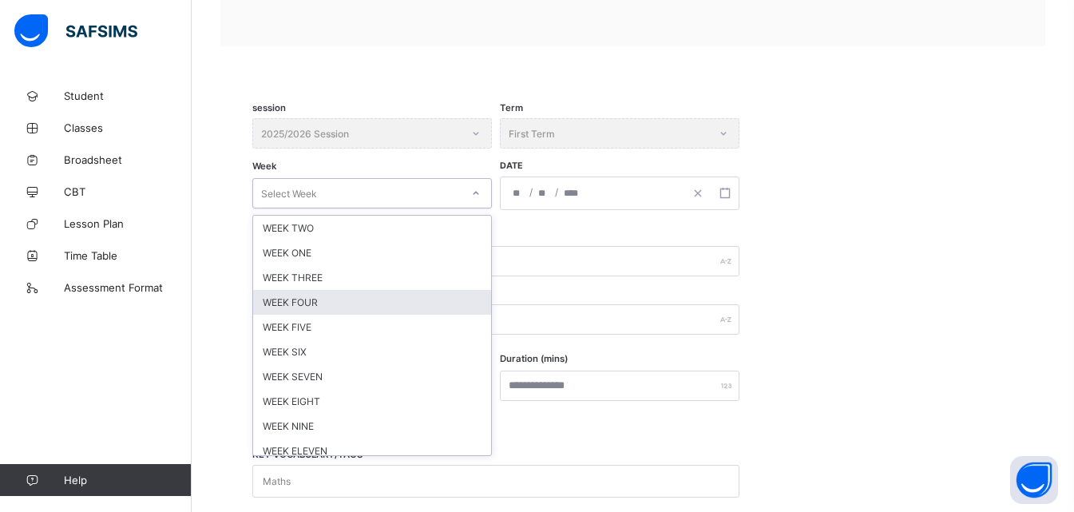
click at [299, 304] on div "WEEK FOUR" at bounding box center [372, 302] width 238 height 25
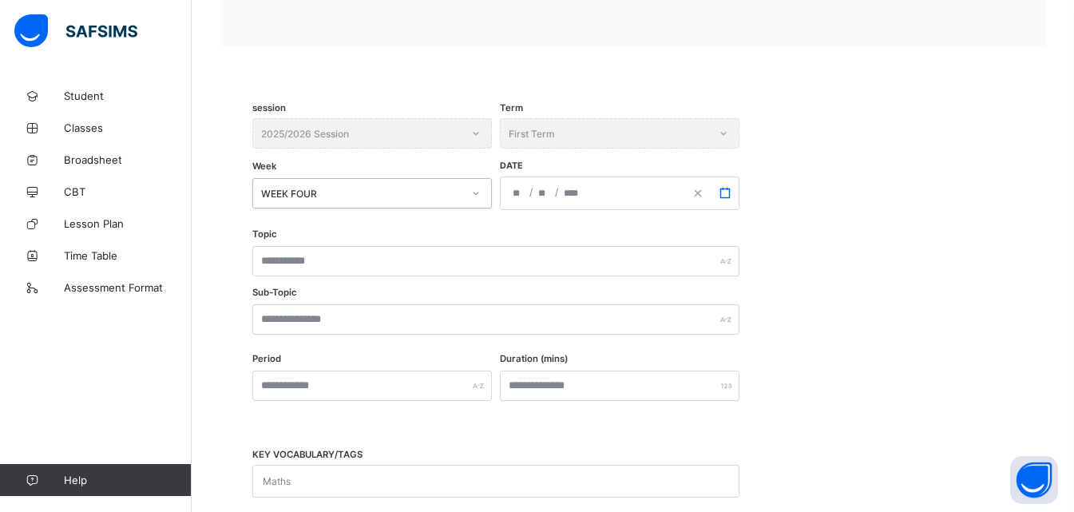
click at [721, 191] on rect "button" at bounding box center [724, 192] width 9 height 9
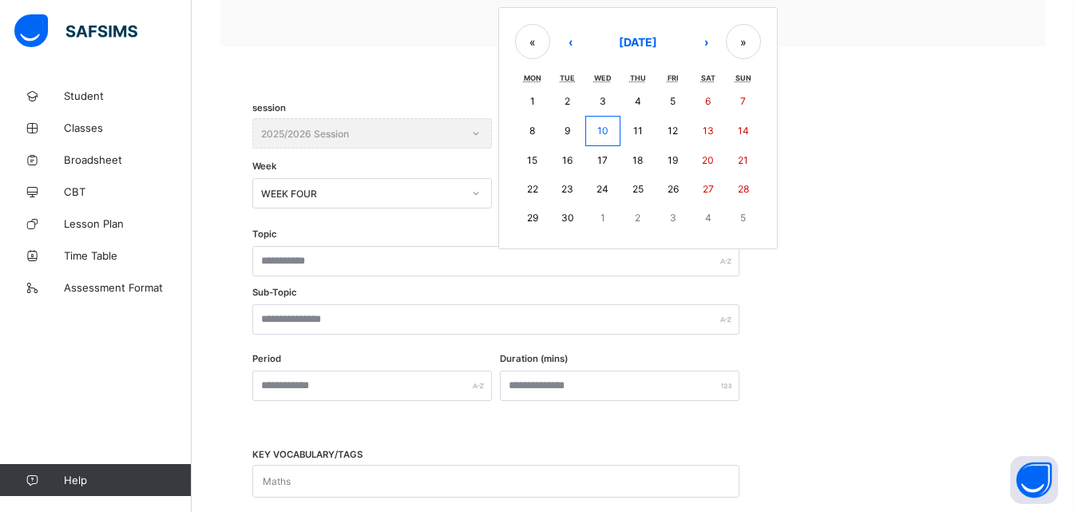
click at [533, 218] on abbr "29" at bounding box center [532, 218] width 11 height 12
type input "**********"
type input "*"
type input "**"
type input "****"
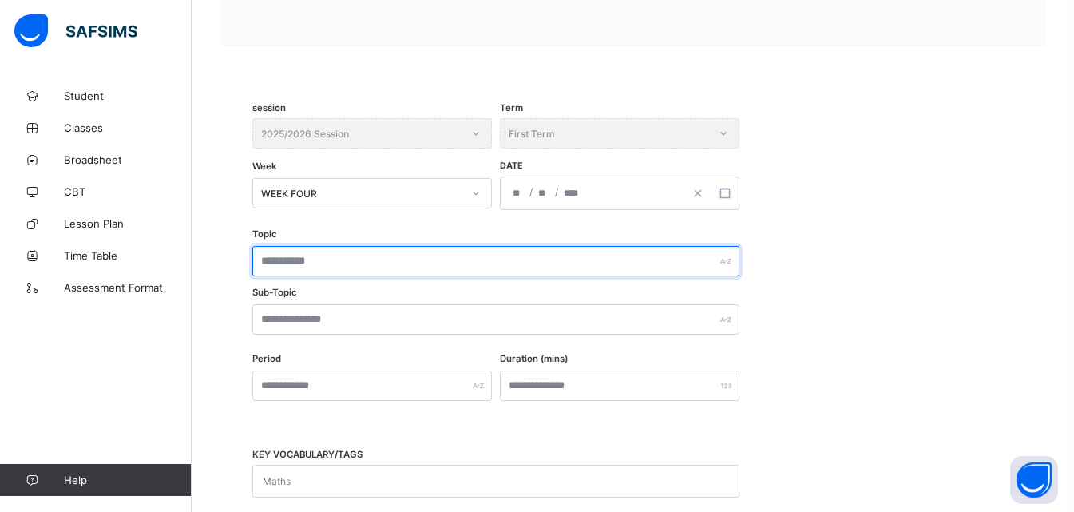
click at [377, 263] on input "text" at bounding box center [495, 261] width 487 height 30
drag, startPoint x: 497, startPoint y: 259, endPoint x: 259, endPoint y: 270, distance: 237.3
click at [259, 270] on input "**********" at bounding box center [495, 261] width 487 height 30
type input "**********"
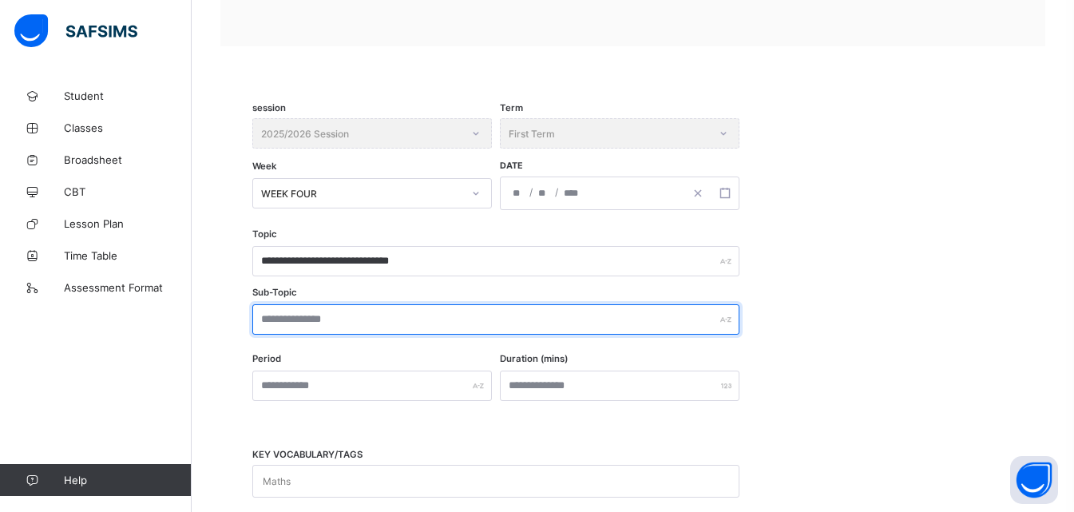
click at [334, 315] on input "text" at bounding box center [495, 319] width 487 height 30
paste input "**********"
type input "**********"
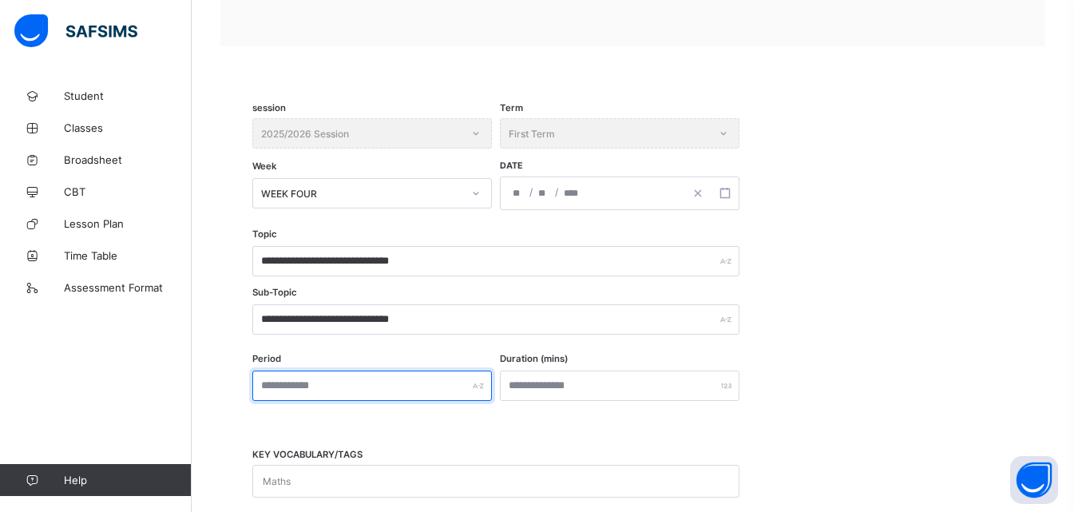
click at [333, 394] on input "text" at bounding box center [371, 385] width 239 height 30
type input "***"
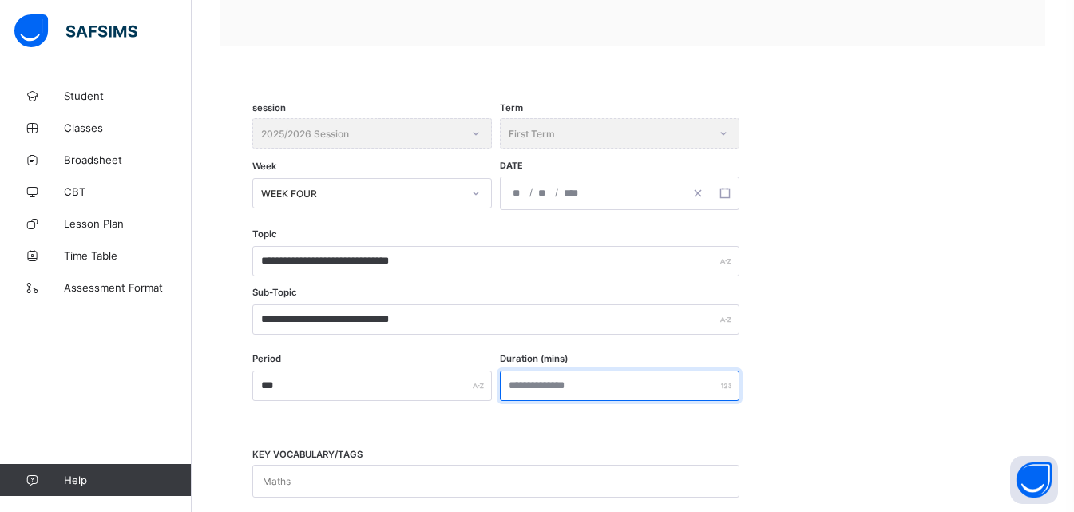
click at [516, 390] on input "number" at bounding box center [619, 385] width 239 height 30
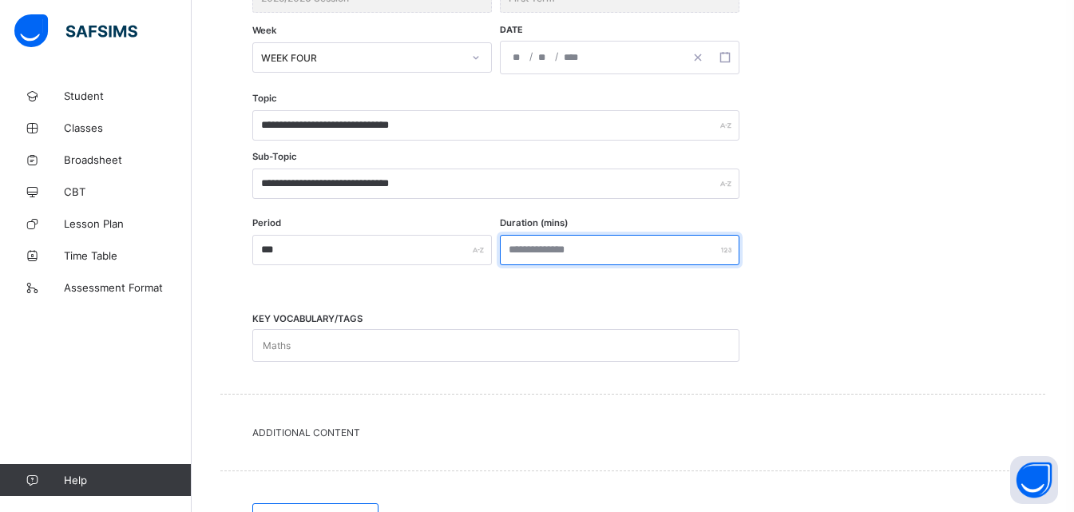
scroll to position [536, 0]
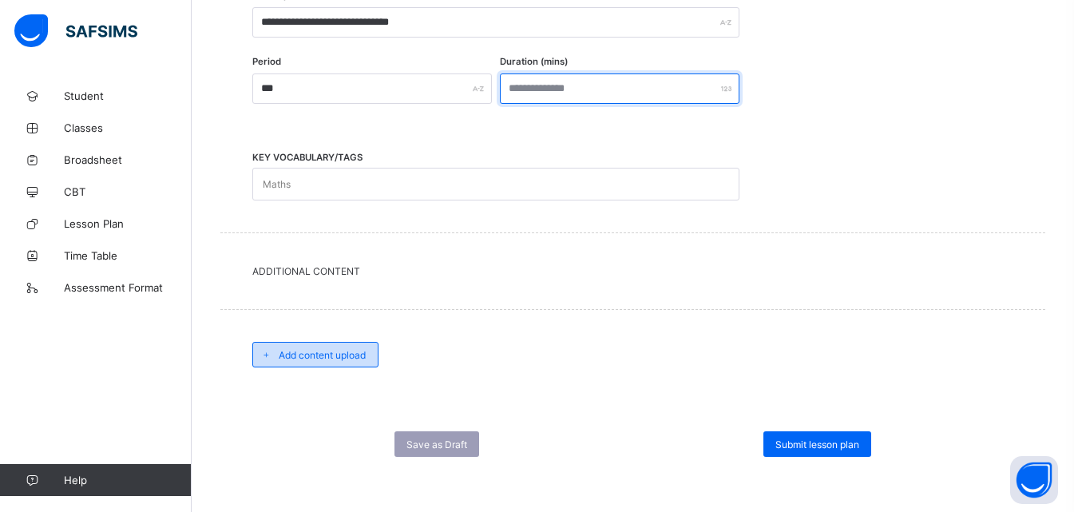
type input "***"
click at [326, 359] on span "Add content upload" at bounding box center [322, 355] width 87 height 12
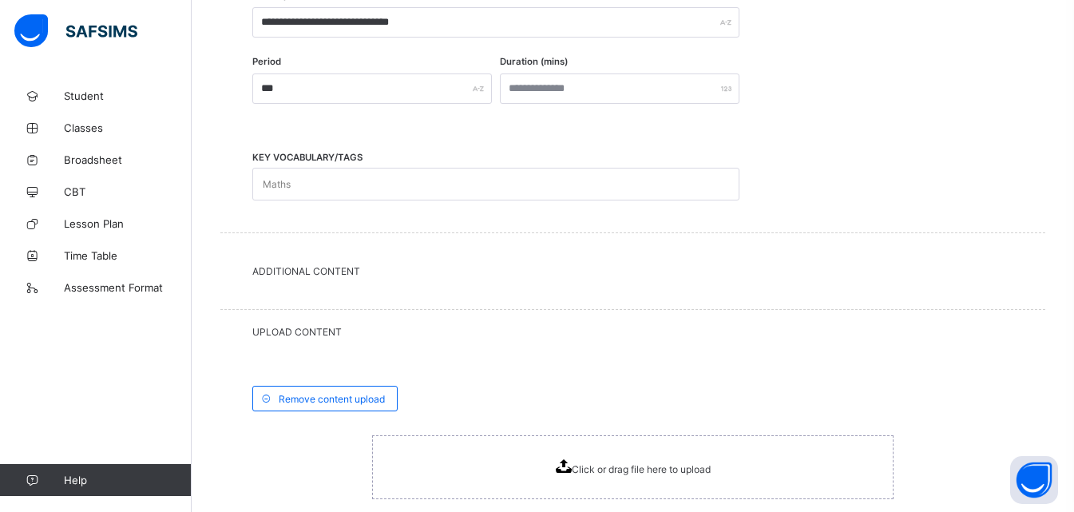
click at [564, 461] on icon at bounding box center [564, 466] width 16 height 14
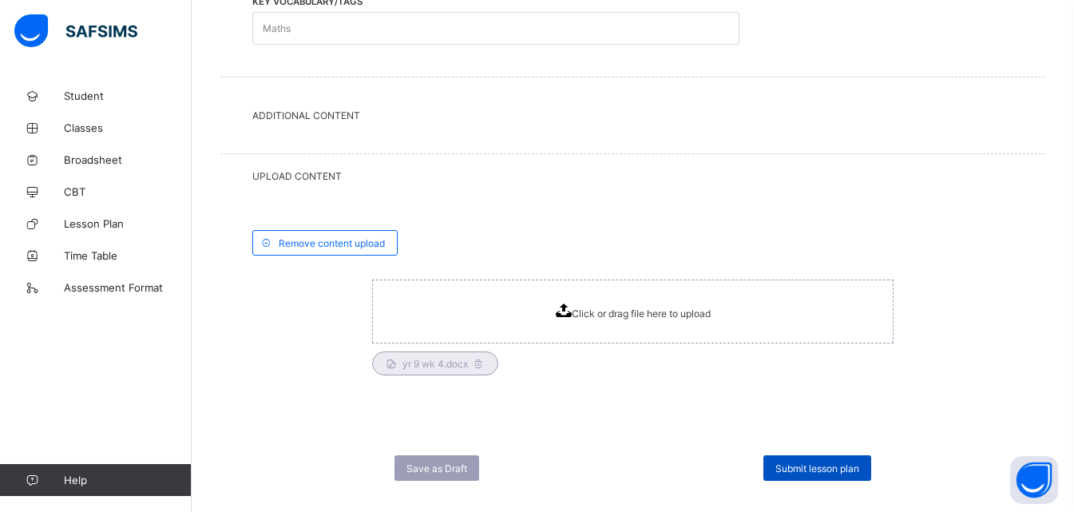
click at [816, 469] on span "Submit lesson plan" at bounding box center [817, 468] width 84 height 12
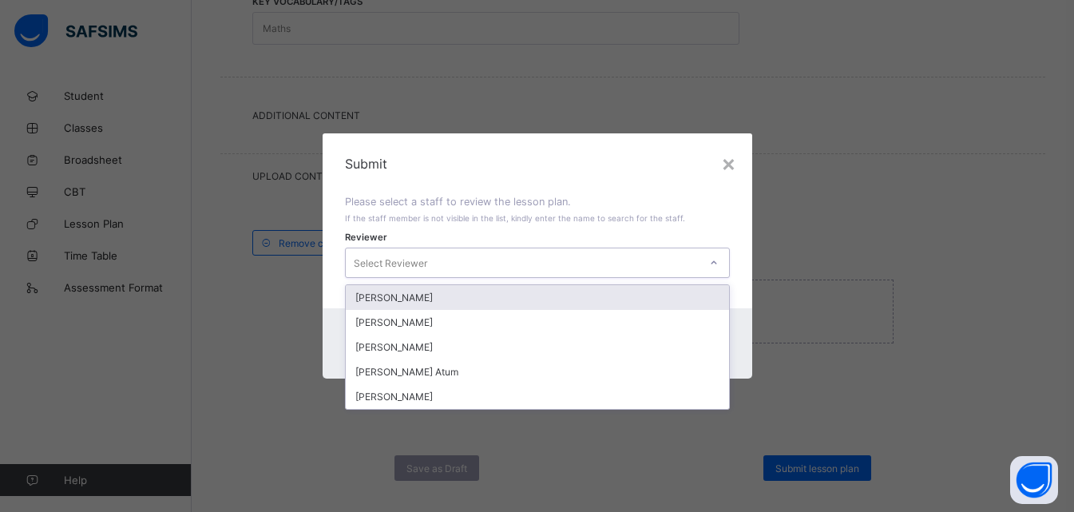
click at [710, 260] on icon at bounding box center [714, 263] width 10 height 16
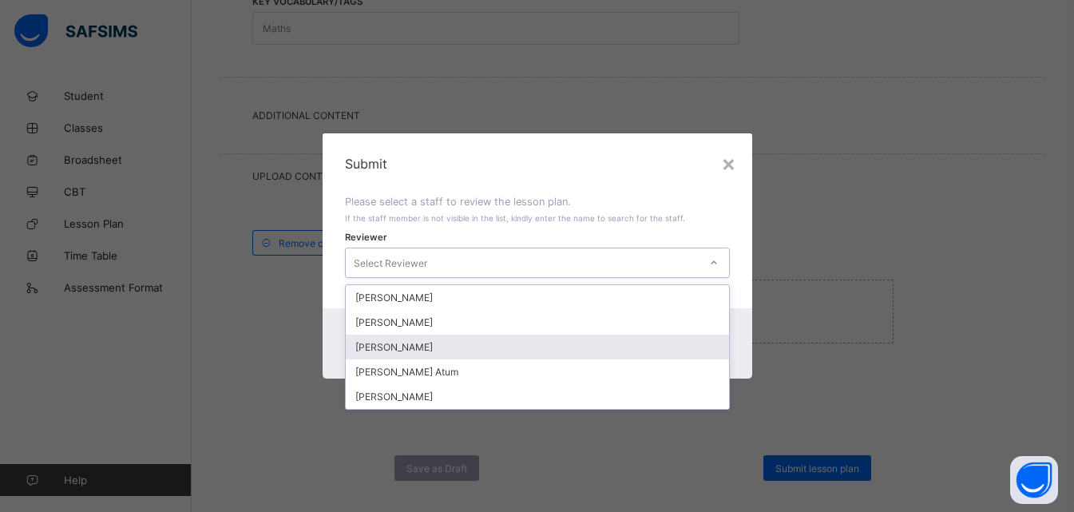
click at [417, 345] on div "[PERSON_NAME]" at bounding box center [537, 346] width 383 height 25
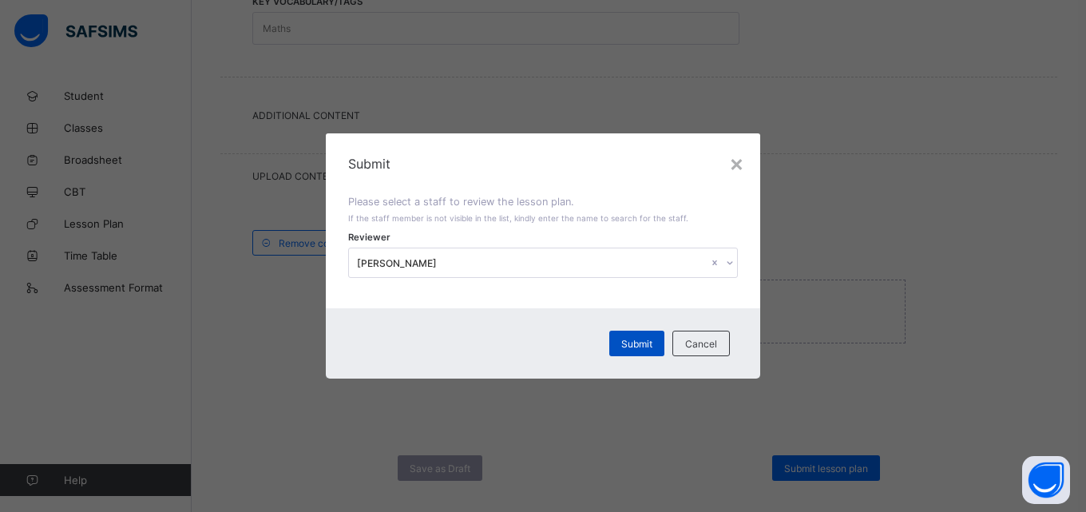
click at [647, 342] on span "Submit" at bounding box center [636, 344] width 31 height 12
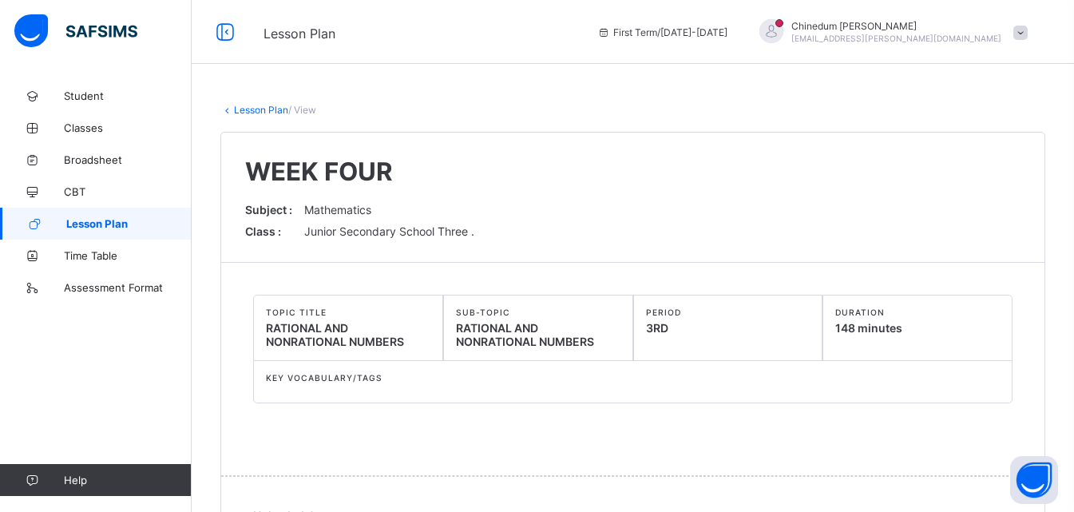
drag, startPoint x: 120, startPoint y: 220, endPoint x: 133, endPoint y: 222, distance: 13.0
click at [120, 220] on span "Lesson Plan" at bounding box center [128, 223] width 125 height 13
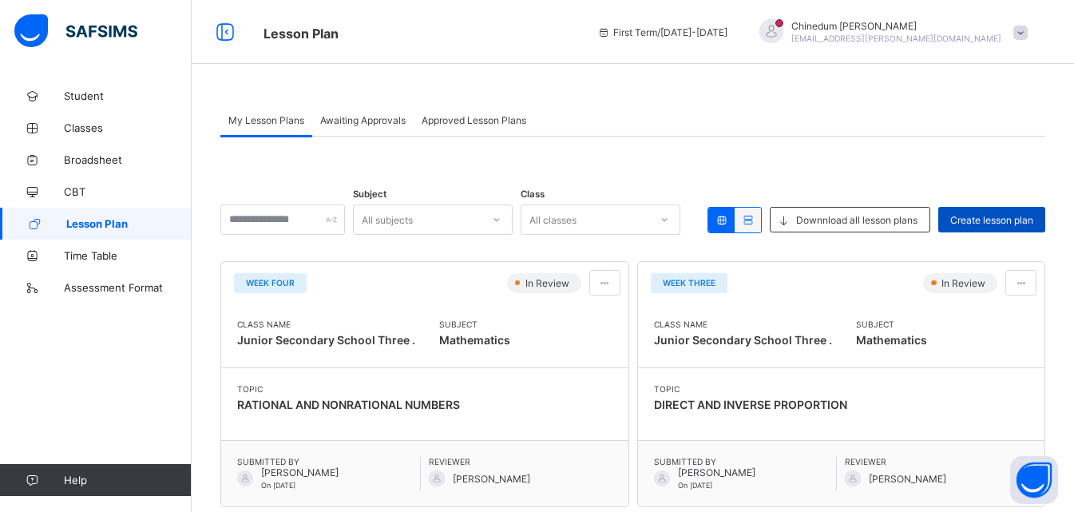
click at [971, 222] on span "Create lesson plan" at bounding box center [991, 220] width 83 height 12
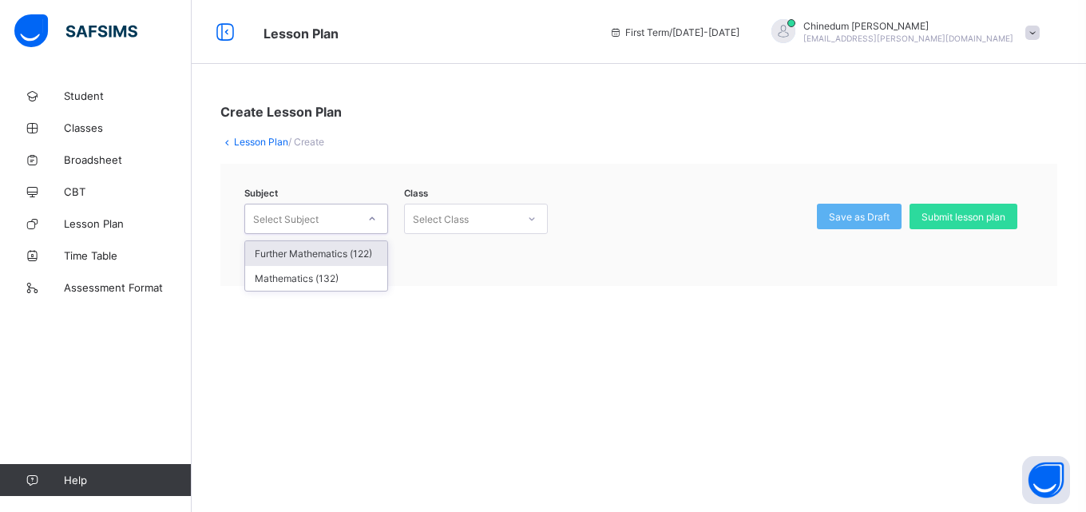
click at [375, 219] on icon at bounding box center [372, 219] width 10 height 16
click at [365, 275] on div "Mathematics (132)" at bounding box center [316, 278] width 142 height 25
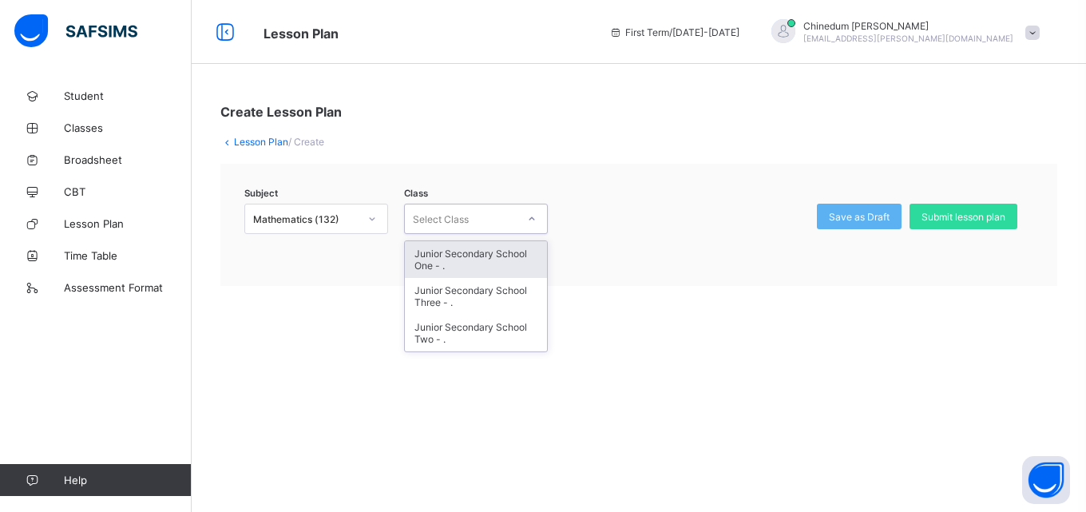
click at [536, 221] on icon at bounding box center [532, 219] width 10 height 16
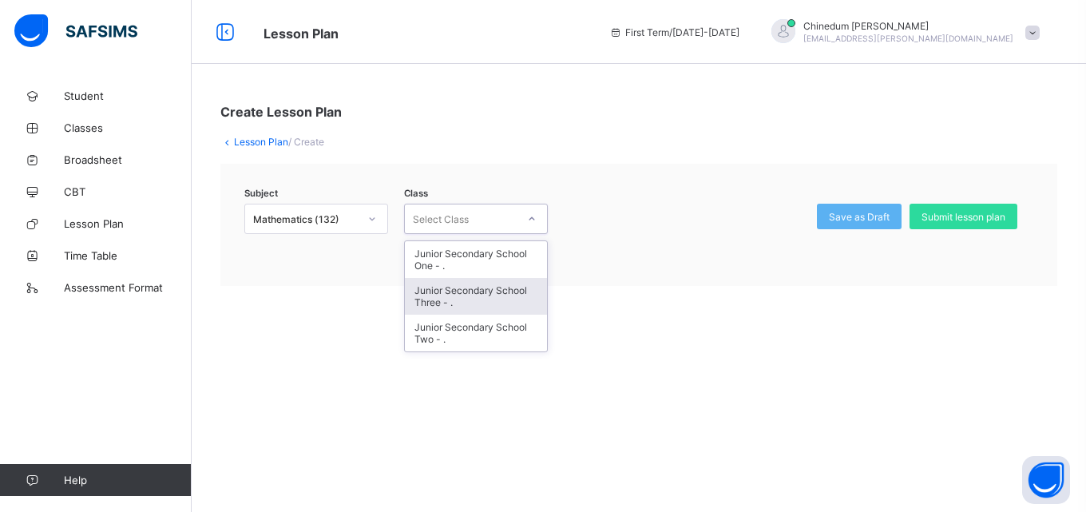
click at [492, 292] on div "Junior Secondary School Three - ." at bounding box center [476, 296] width 142 height 37
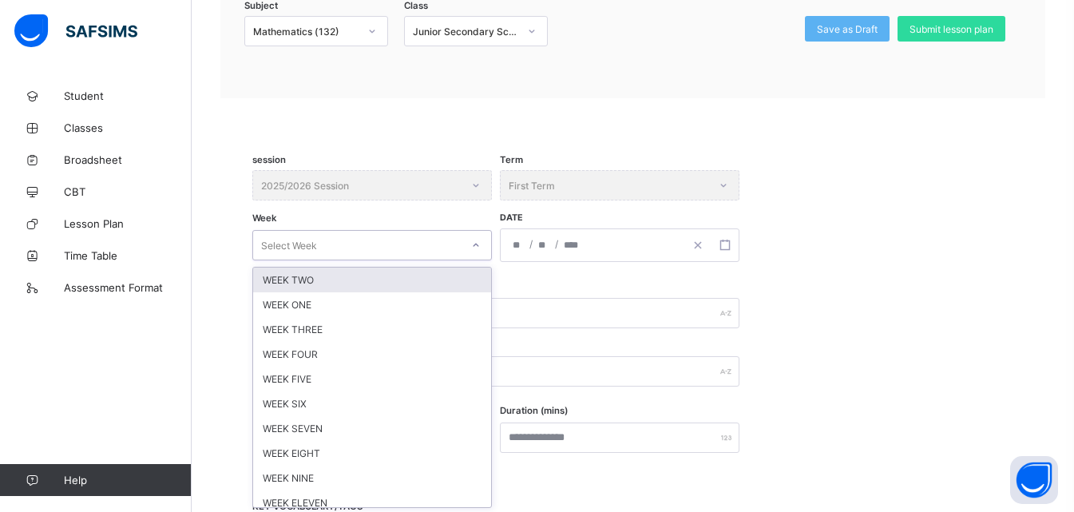
click at [469, 260] on div "option WEEK TWO focused, 1 of 12. 12 results available. Use Up and Down to choo…" at bounding box center [371, 245] width 239 height 30
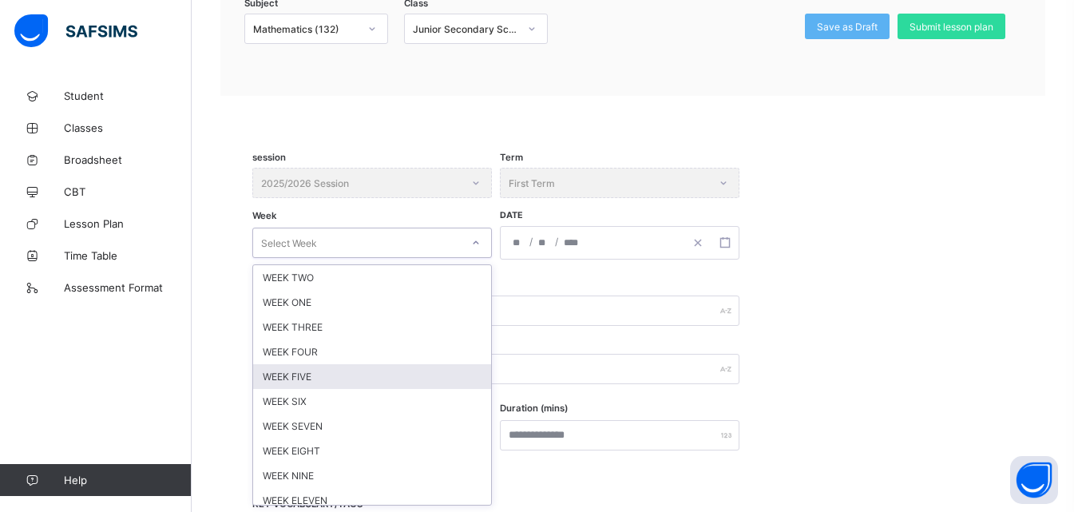
click at [309, 379] on div "WEEK FIVE" at bounding box center [372, 376] width 238 height 25
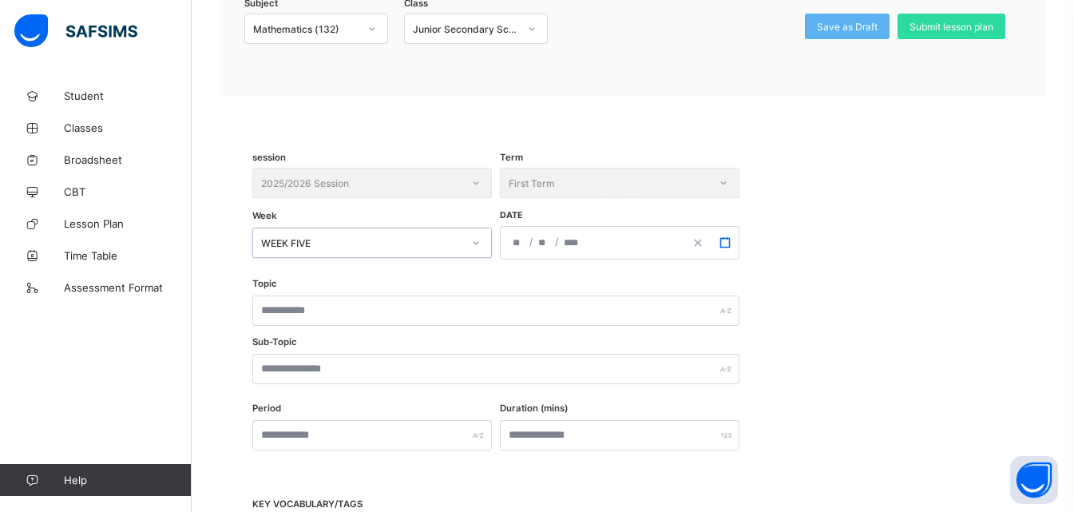
click at [721, 247] on rect "button" at bounding box center [724, 242] width 9 height 9
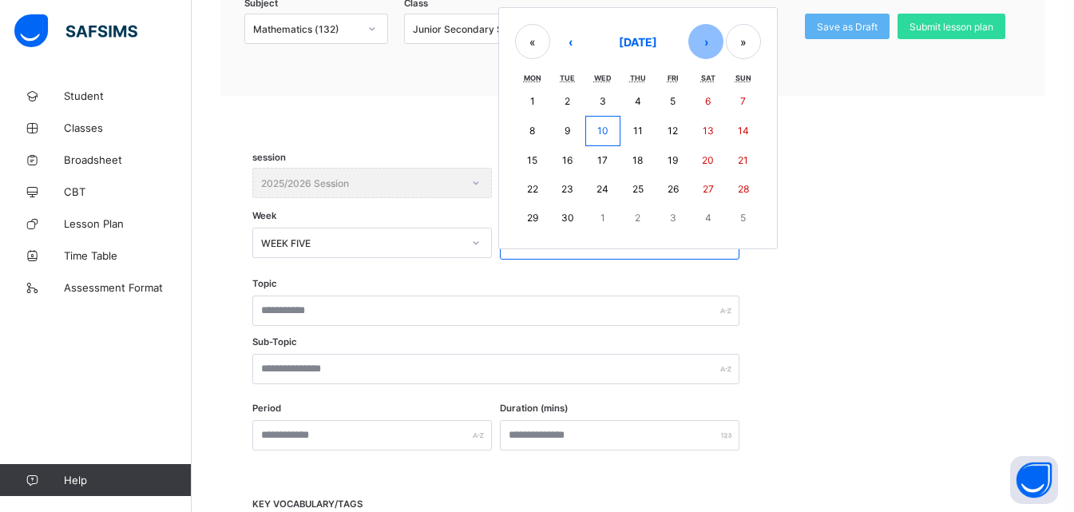
click at [703, 46] on button "›" at bounding box center [705, 41] width 35 height 35
click at [526, 126] on button "6" at bounding box center [532, 130] width 35 height 29
type input "**********"
type input "**"
type input "*"
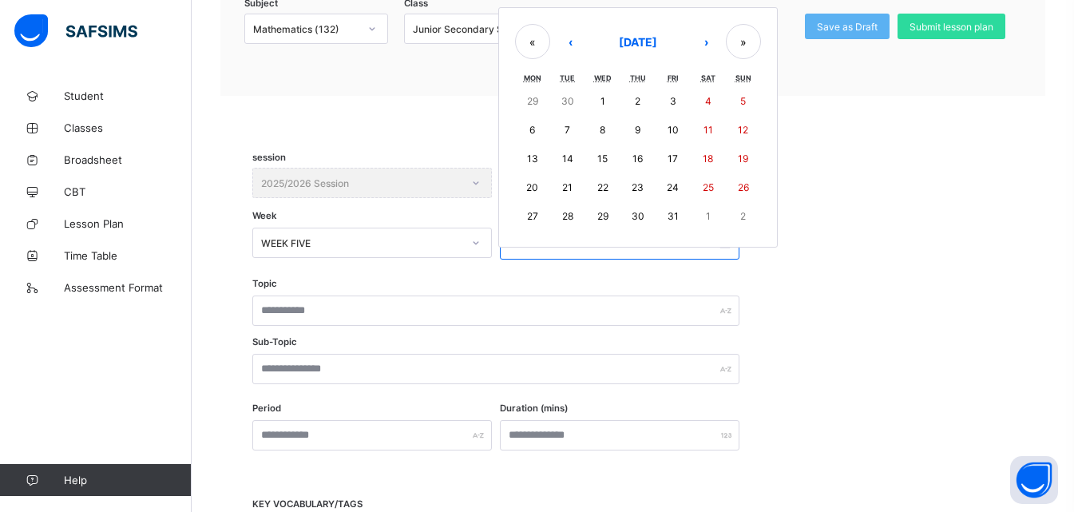
type input "****"
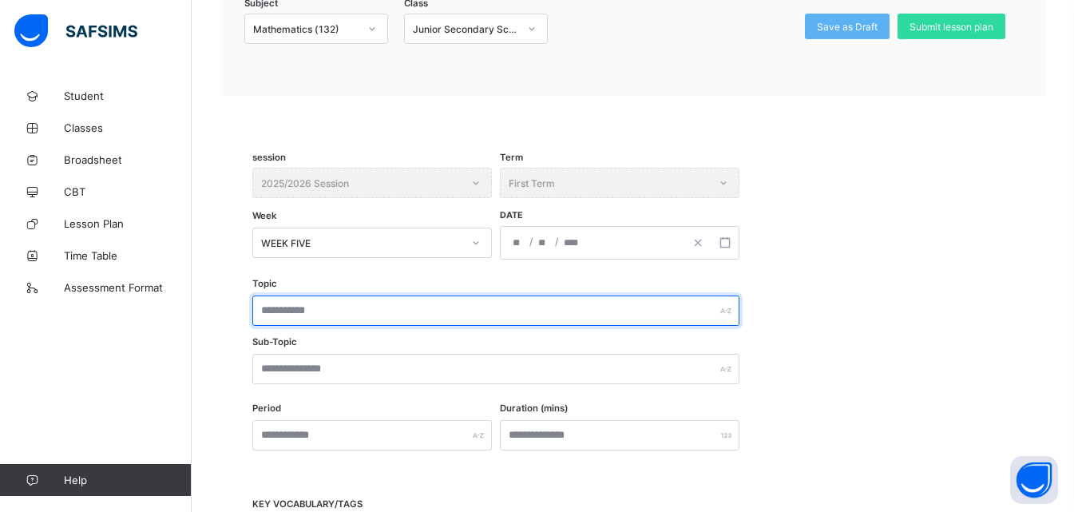
click at [326, 312] on input "text" at bounding box center [495, 310] width 487 height 30
type input "**********"
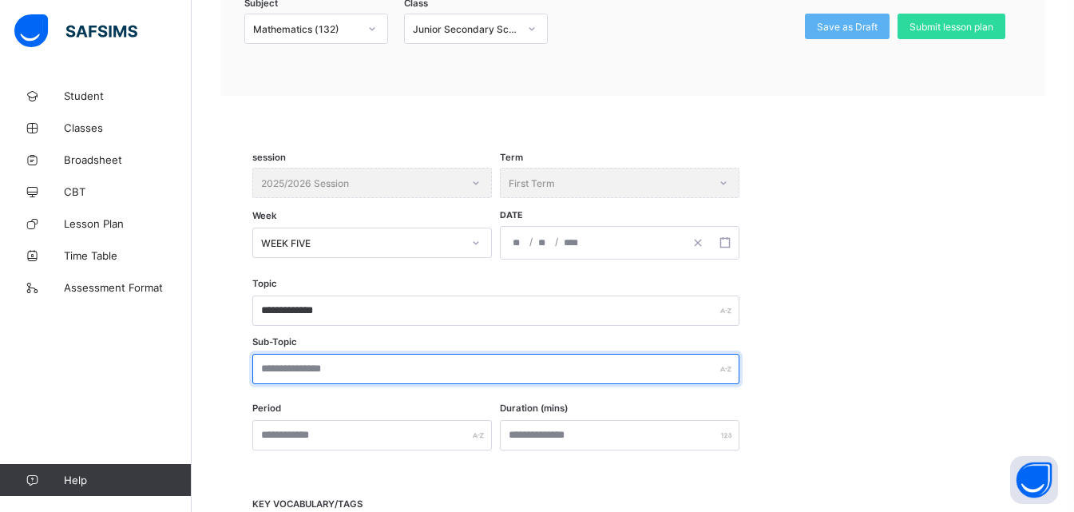
click at [339, 381] on input "text" at bounding box center [495, 369] width 487 height 30
type input "**********"
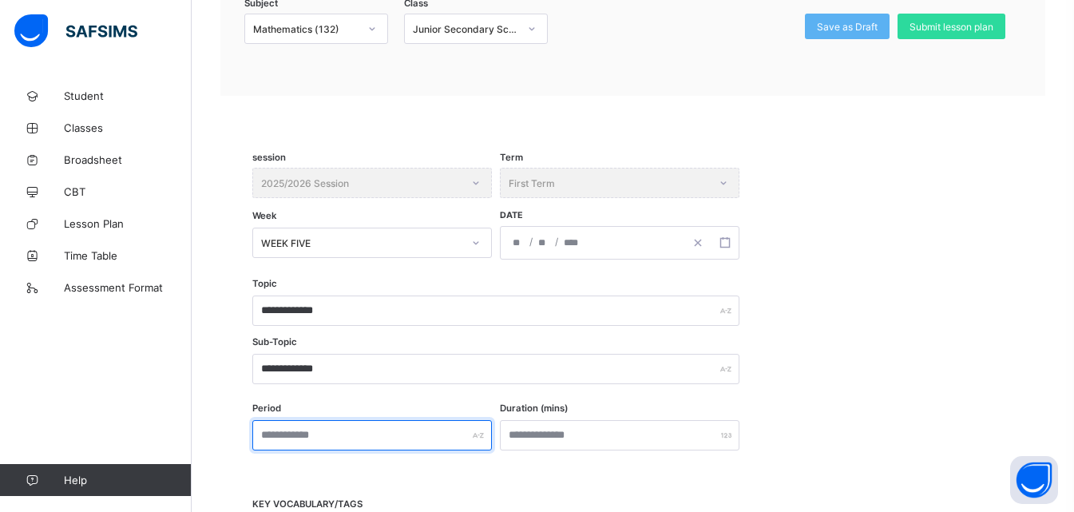
click at [338, 441] on input "text" at bounding box center [371, 435] width 239 height 30
type input "***"
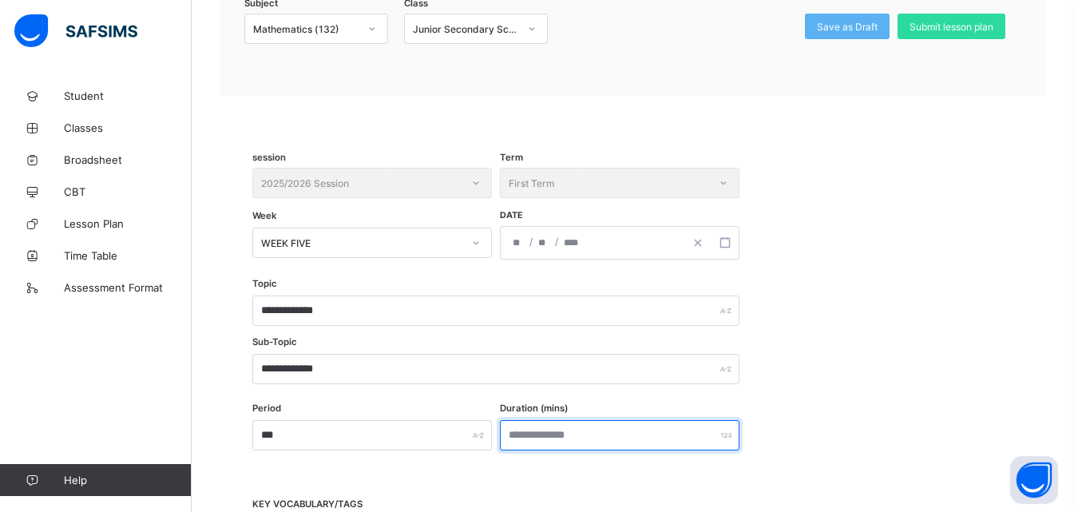
click at [532, 440] on input "number" at bounding box center [619, 435] width 239 height 30
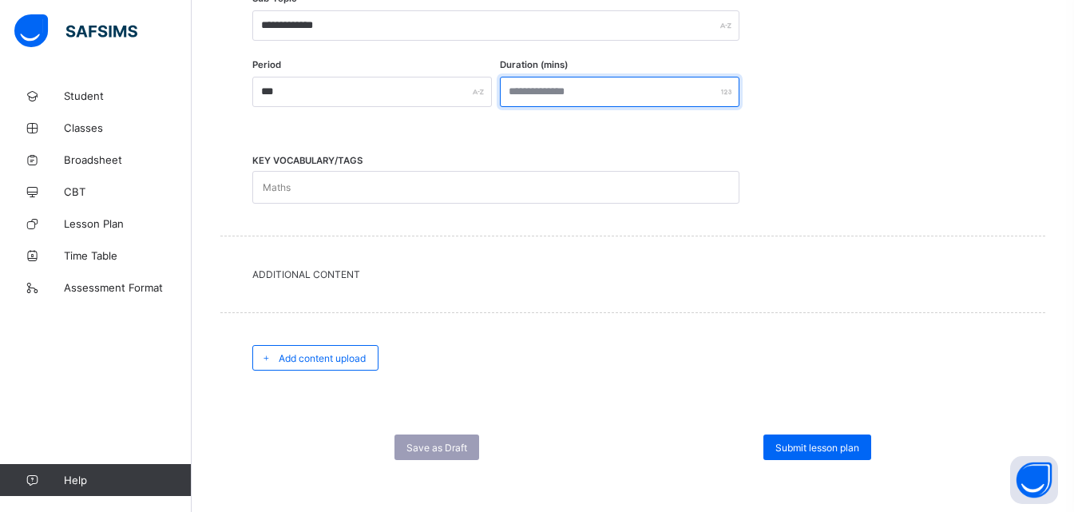
scroll to position [536, 0]
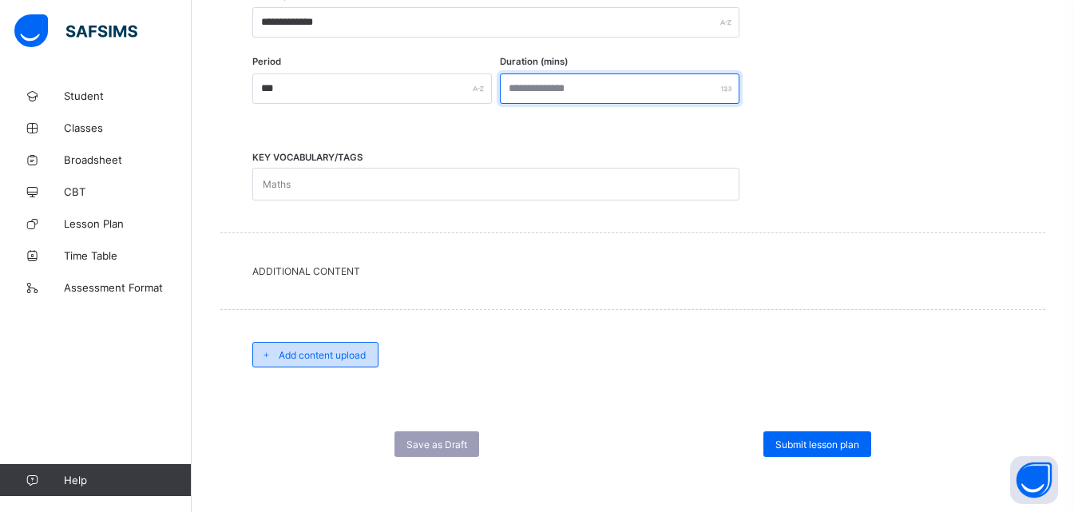
type input "***"
click at [339, 358] on span "Add content upload" at bounding box center [322, 355] width 87 height 12
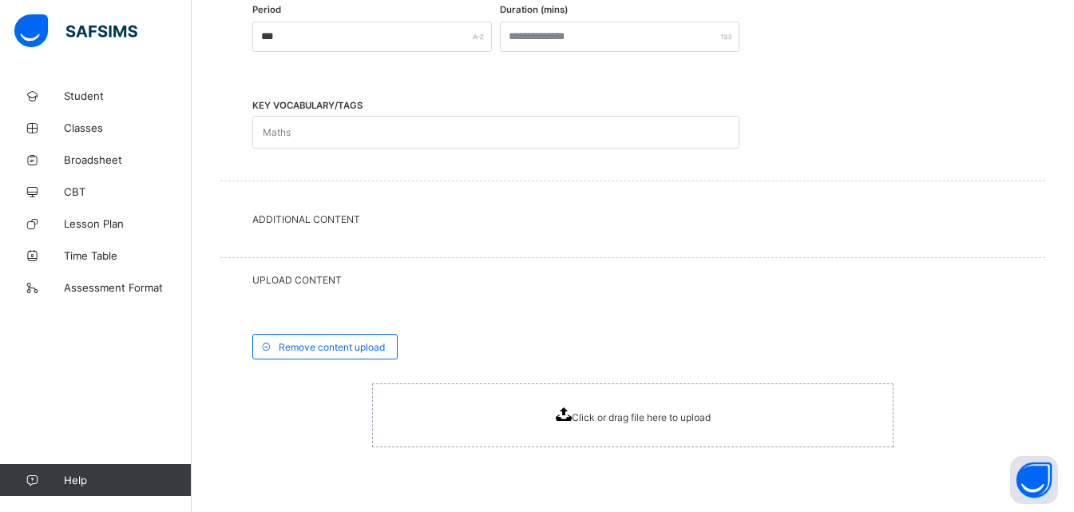
scroll to position [692, 0]
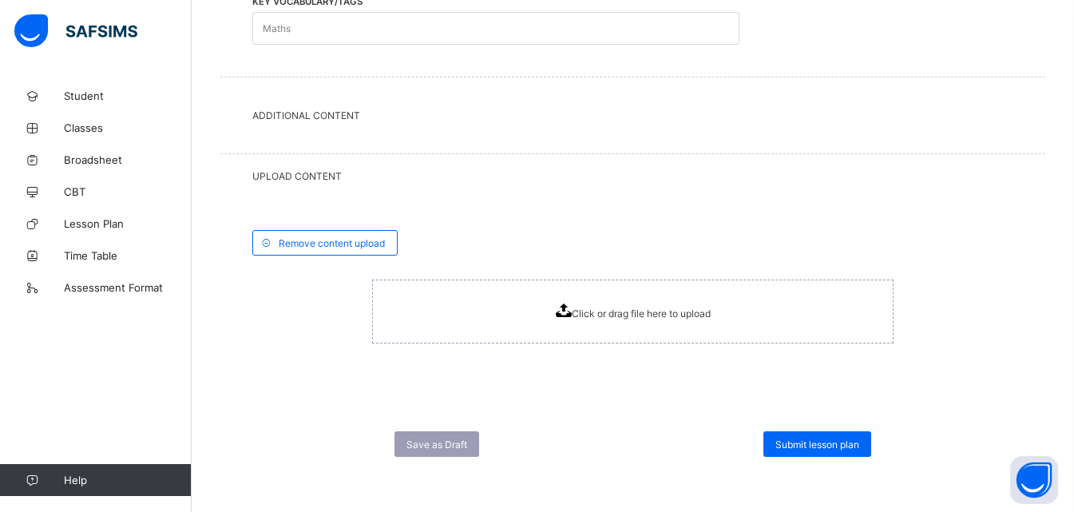
click at [569, 312] on icon at bounding box center [564, 310] width 16 height 14
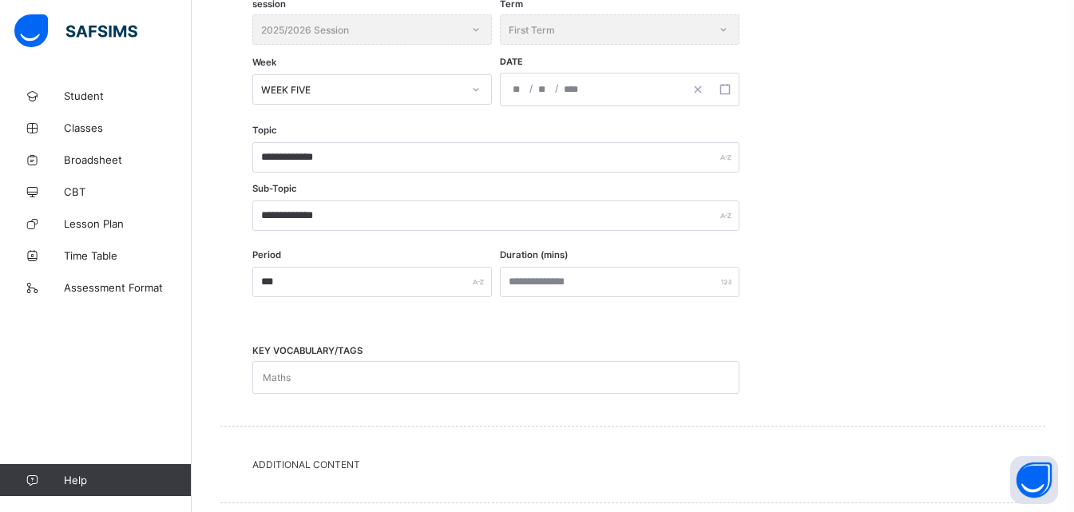
scroll to position [716, 0]
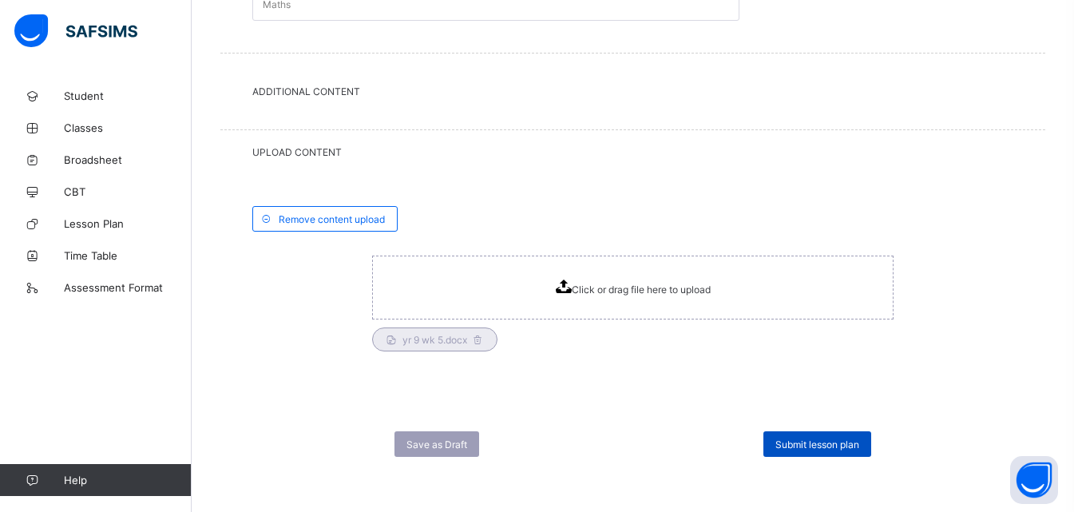
click at [795, 445] on span "Submit lesson plan" at bounding box center [817, 444] width 84 height 12
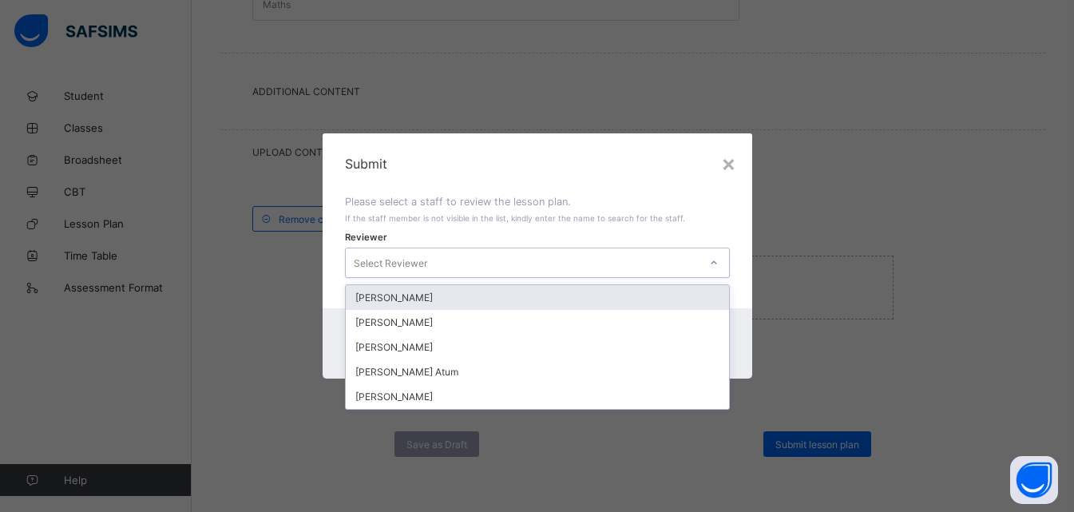
click at [714, 259] on icon at bounding box center [714, 263] width 10 height 16
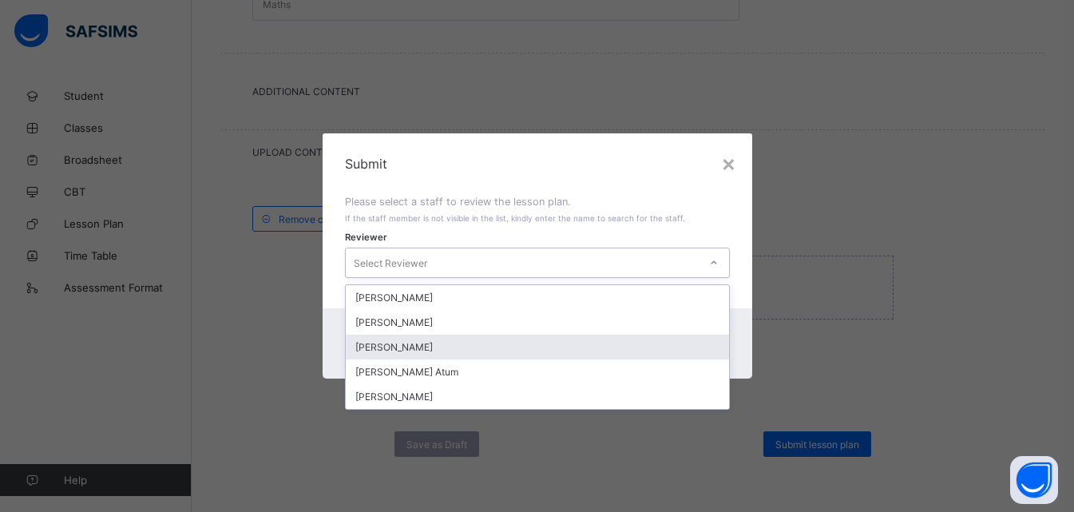
click at [404, 347] on div "[PERSON_NAME]" at bounding box center [537, 346] width 383 height 25
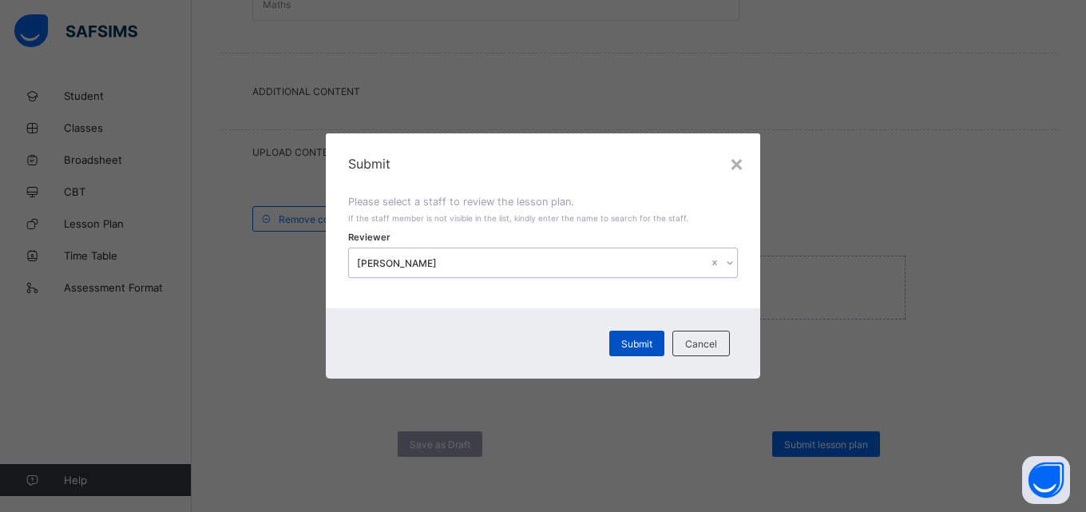
click at [625, 345] on span "Submit" at bounding box center [636, 344] width 31 height 12
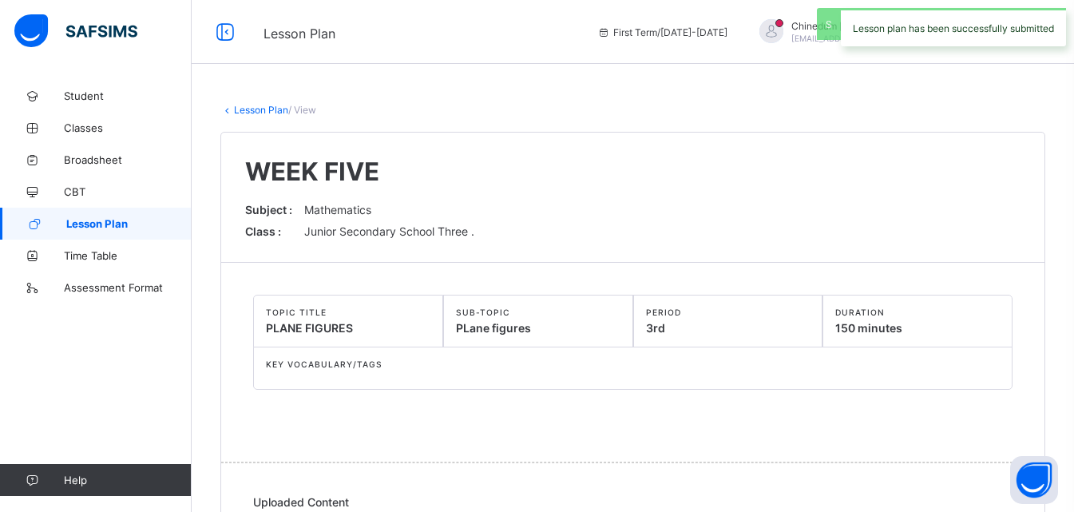
click at [117, 227] on span "Lesson Plan" at bounding box center [128, 223] width 125 height 13
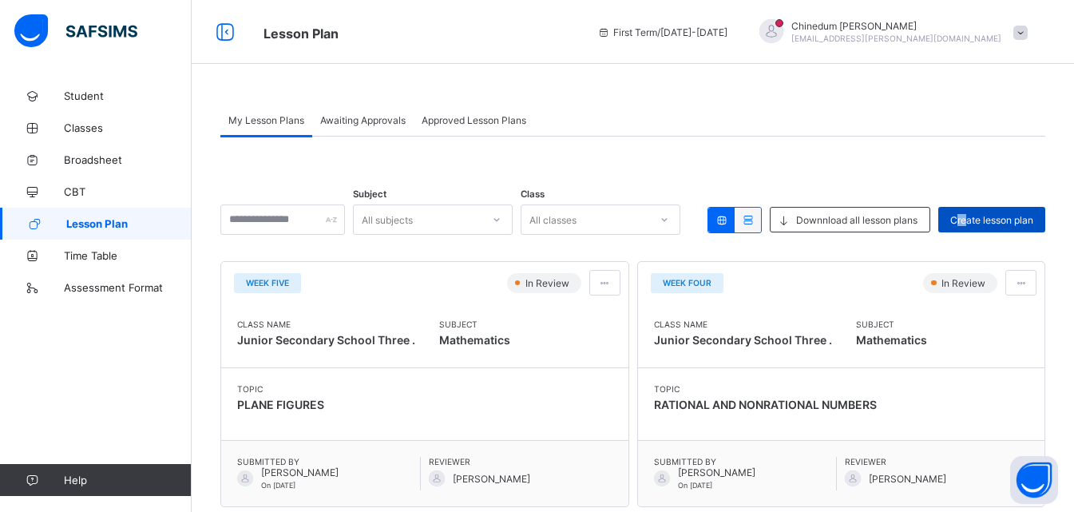
click at [975, 216] on span "Create lesson plan" at bounding box center [991, 220] width 83 height 12
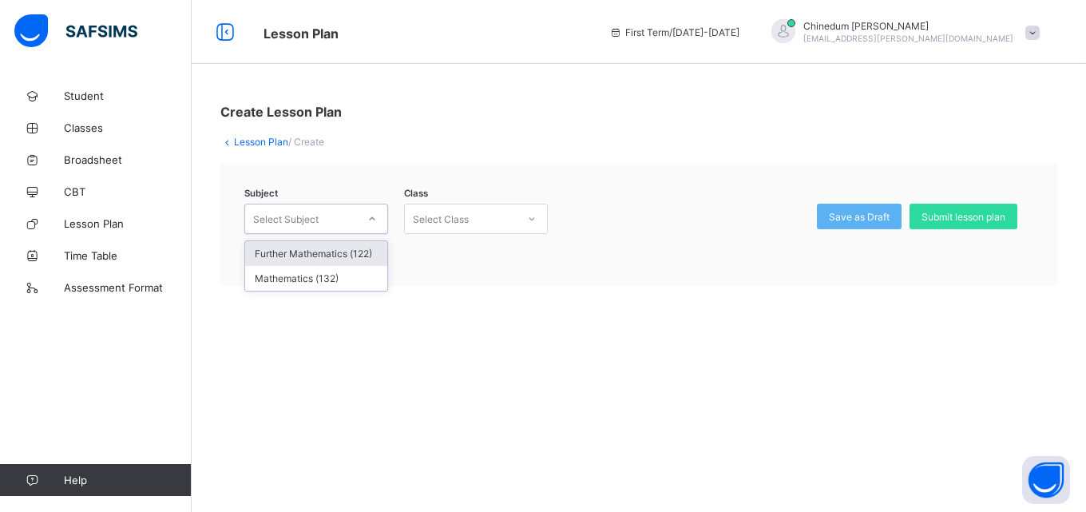
click at [369, 217] on icon at bounding box center [372, 219] width 10 height 16
click at [338, 277] on div "Mathematics (132)" at bounding box center [316, 278] width 142 height 25
click at [532, 220] on icon at bounding box center [532, 219] width 10 height 16
click at [375, 283] on div "Subject Mathematics (132) Class Select Class Save as Draft Submit lesson plan" at bounding box center [638, 225] width 837 height 122
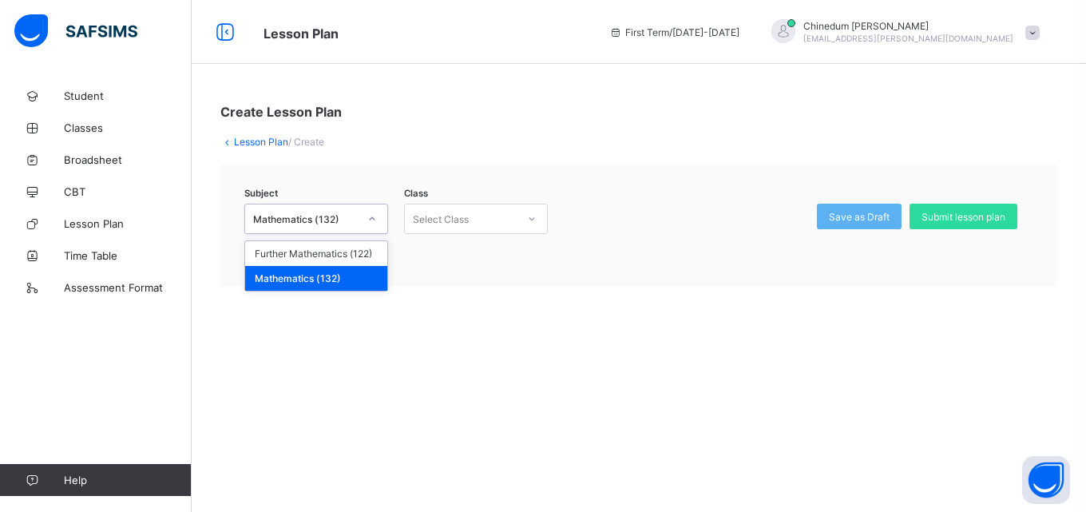
click at [373, 224] on icon at bounding box center [372, 219] width 10 height 16
click at [345, 253] on div "Further Mathematics (122)" at bounding box center [316, 253] width 142 height 25
click at [531, 224] on icon at bounding box center [532, 219] width 10 height 16
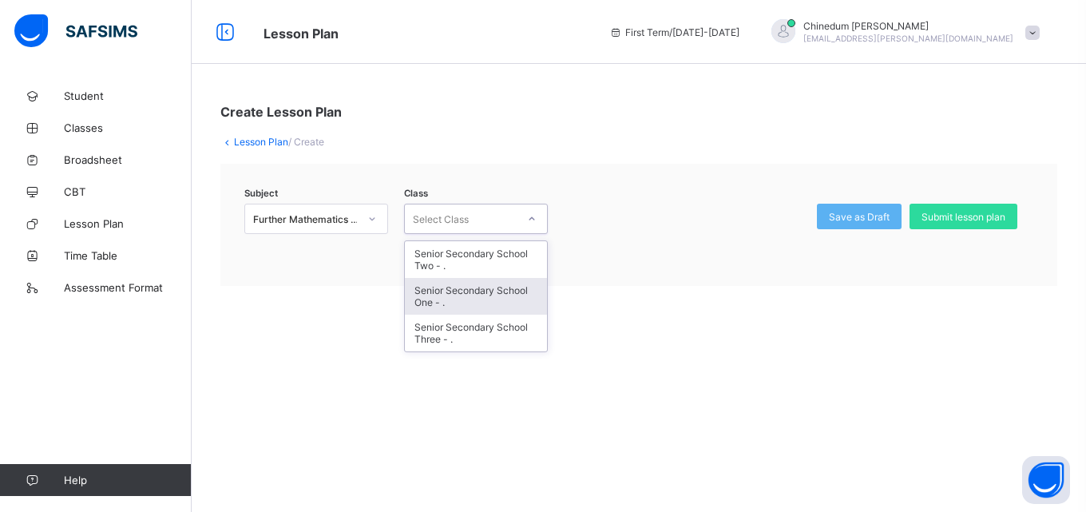
click at [477, 291] on div "Senior Secondary School One - ." at bounding box center [476, 296] width 142 height 37
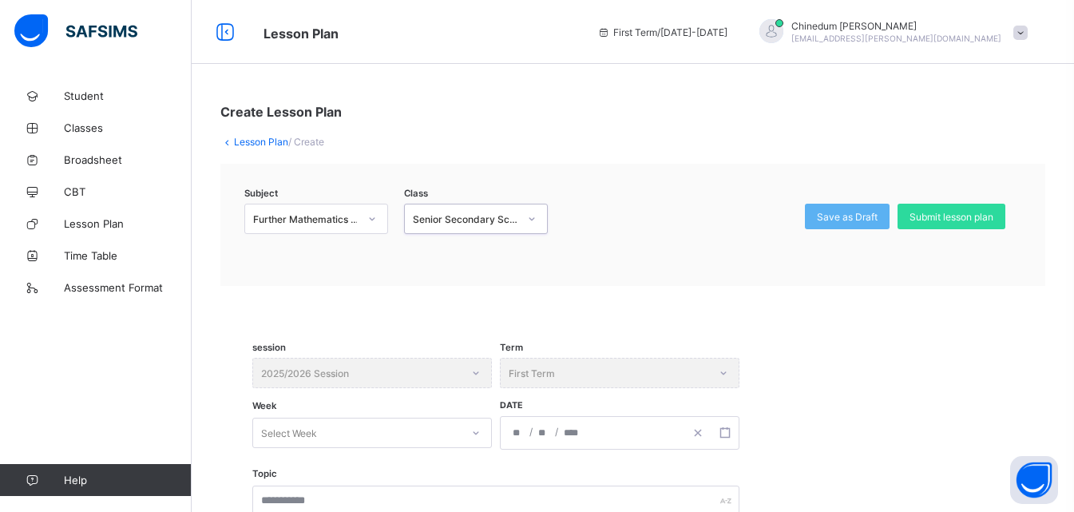
click at [475, 433] on div "Select Week" at bounding box center [371, 432] width 239 height 30
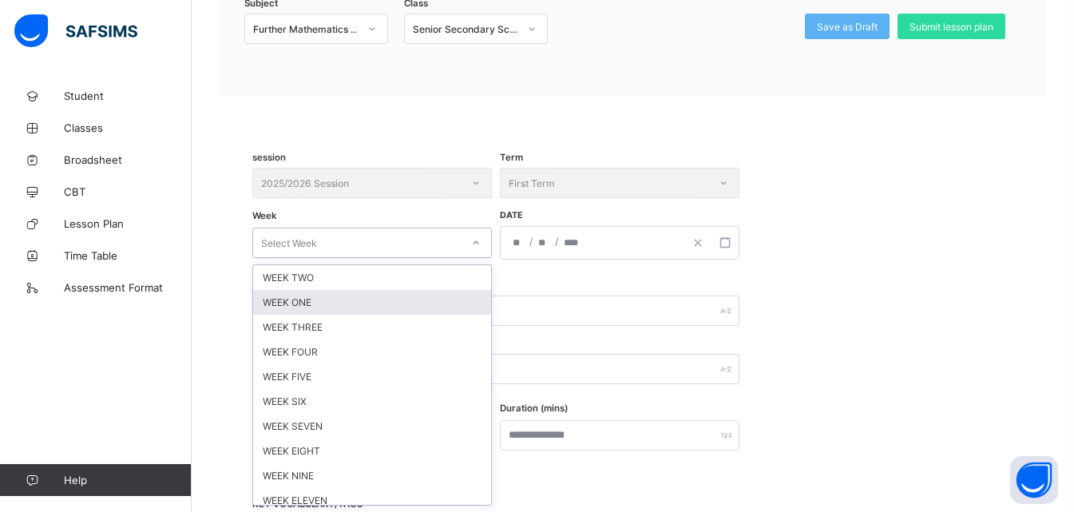
click at [324, 300] on div "WEEK ONE" at bounding box center [372, 302] width 238 height 25
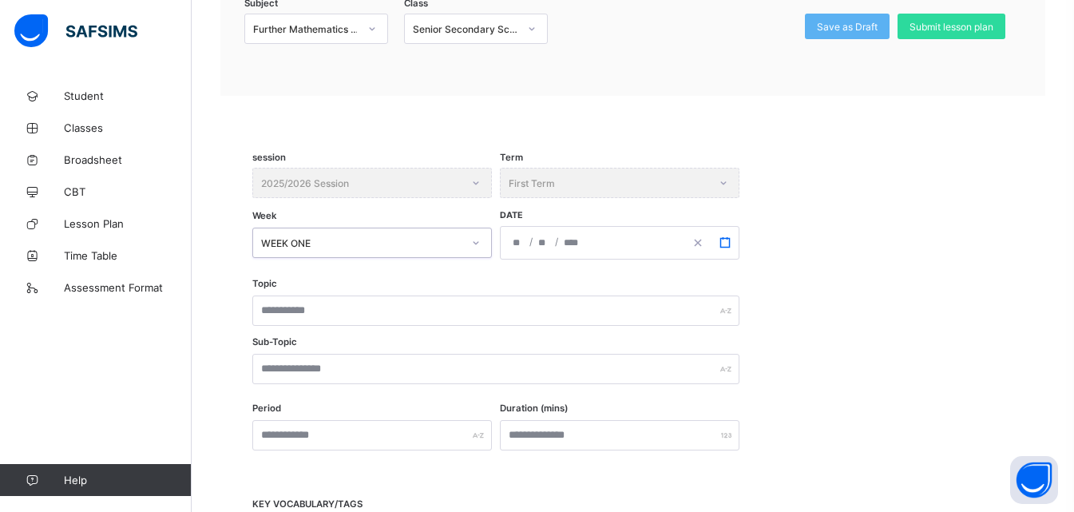
click at [724, 247] on rect "button" at bounding box center [724, 242] width 9 height 9
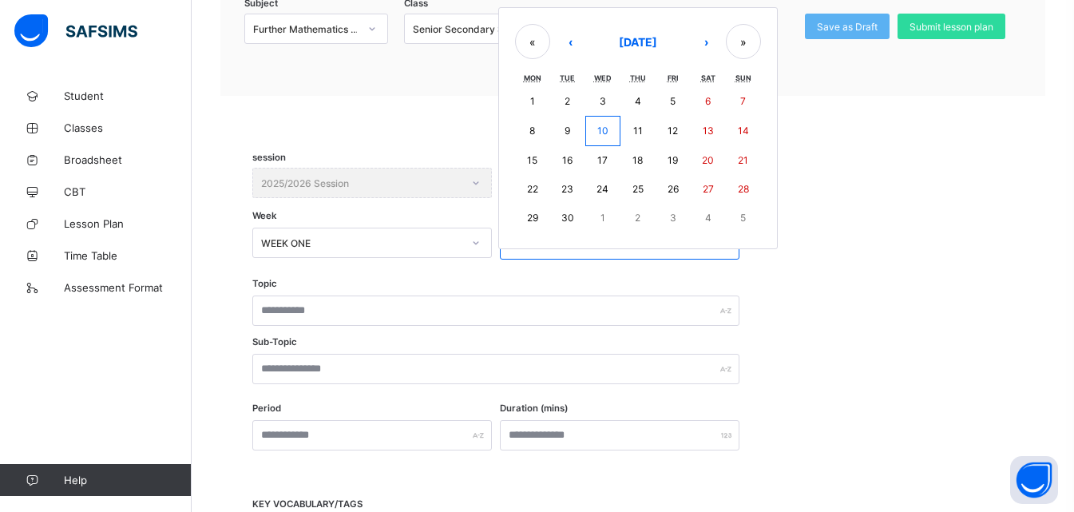
click at [530, 130] on abbr "8" at bounding box center [532, 131] width 6 height 12
type input "**********"
type input "*"
type input "****"
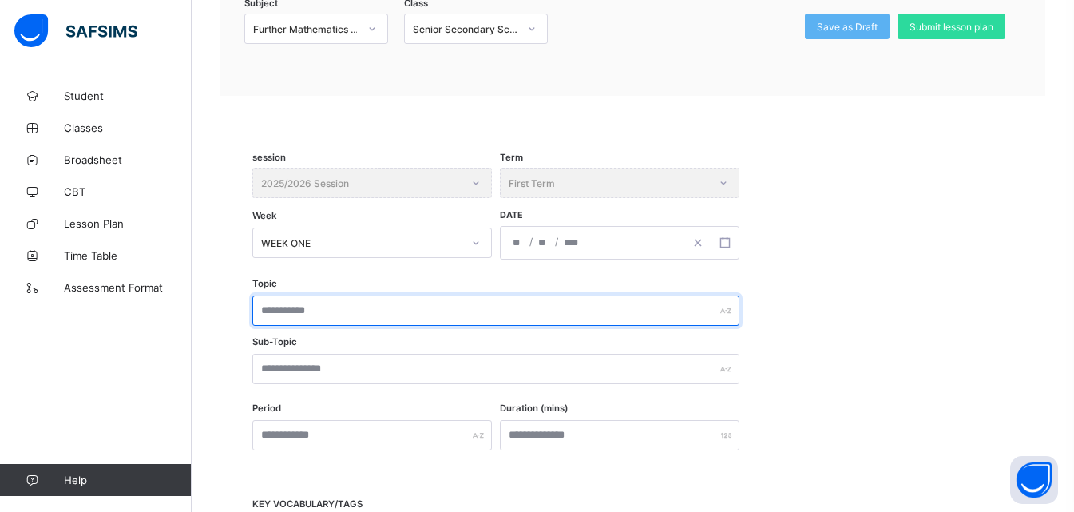
click at [347, 317] on input "text" at bounding box center [495, 310] width 487 height 30
type input "**********"
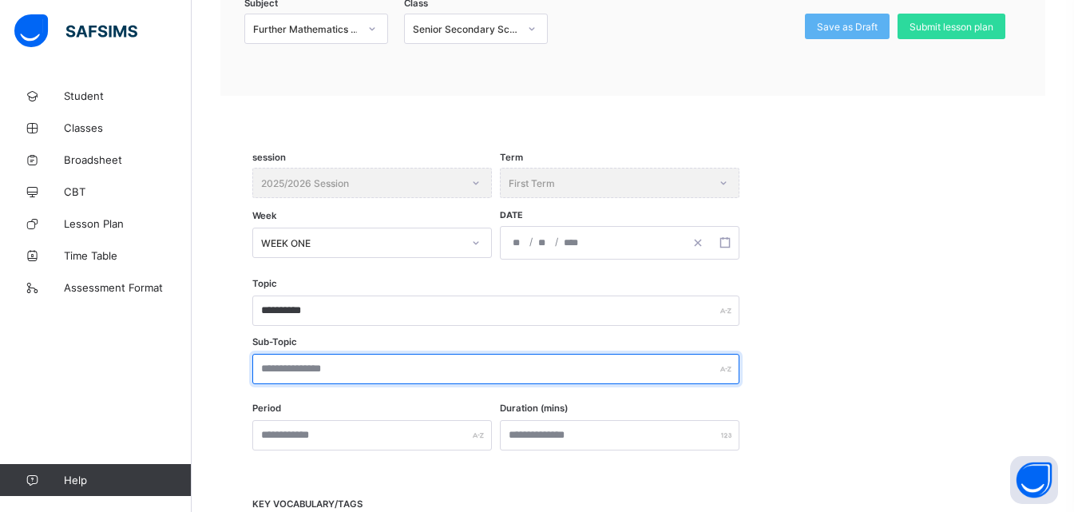
click at [316, 361] on input "text" at bounding box center [495, 369] width 487 height 30
type input "**********"
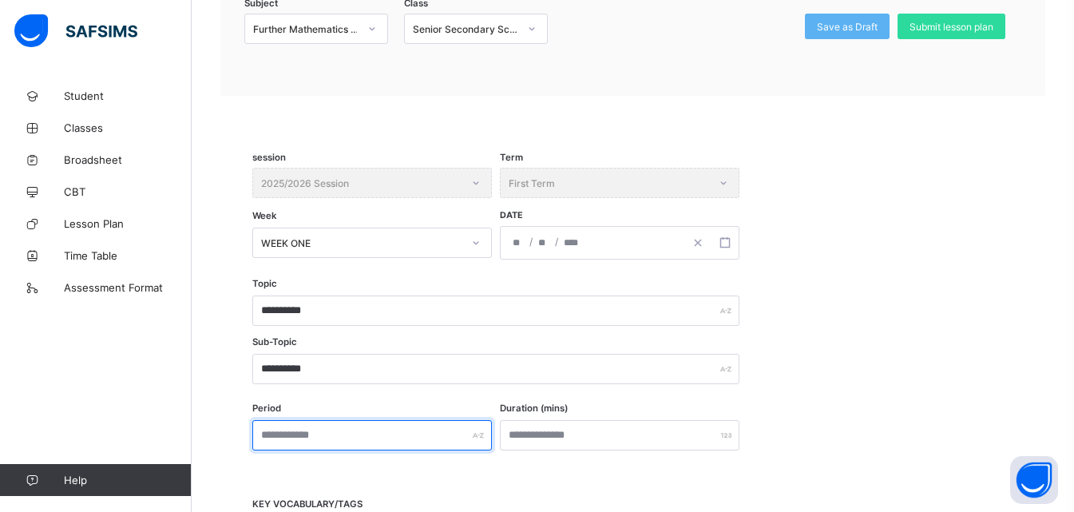
click at [360, 431] on input "text" at bounding box center [371, 435] width 239 height 30
type input "***"
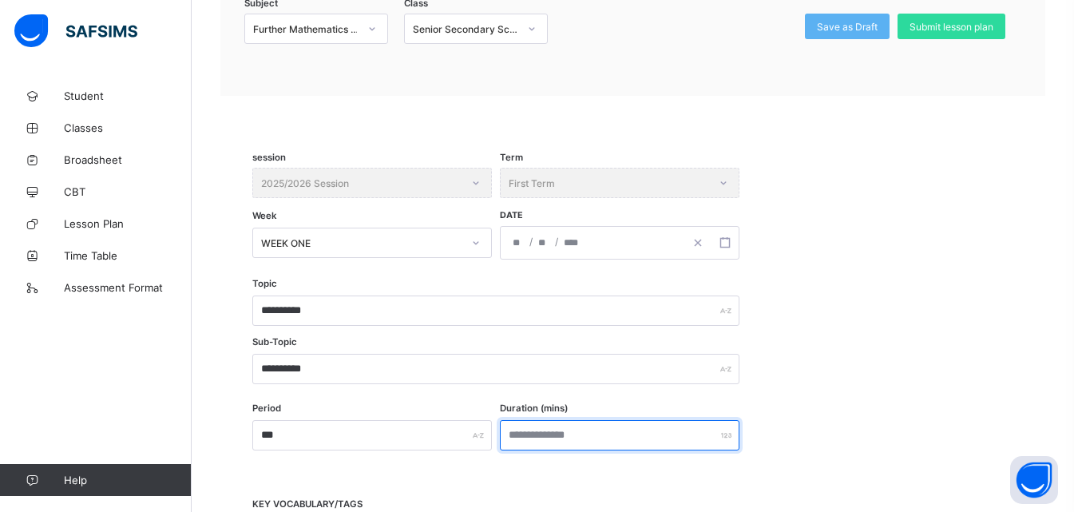
click at [528, 431] on input "number" at bounding box center [619, 435] width 239 height 30
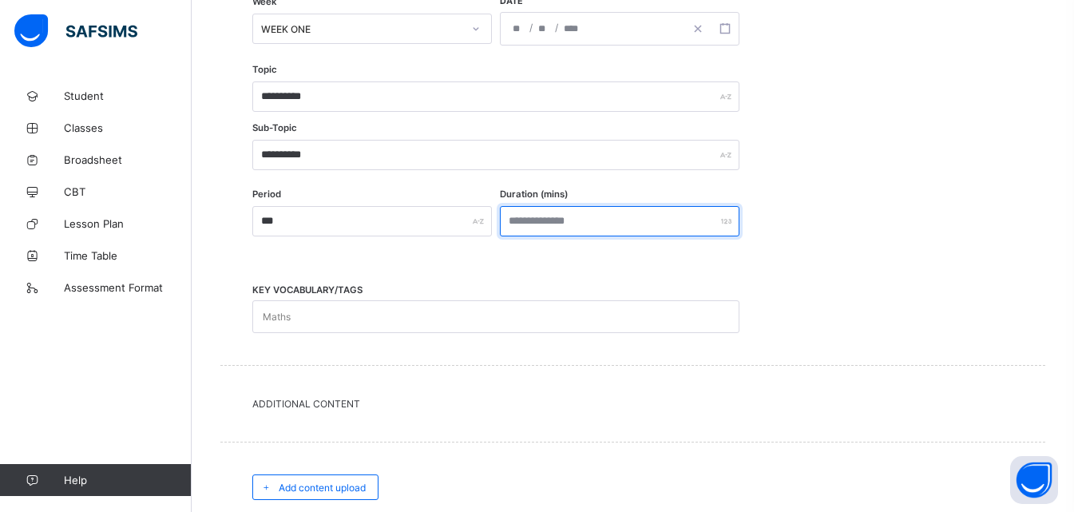
scroll to position [429, 0]
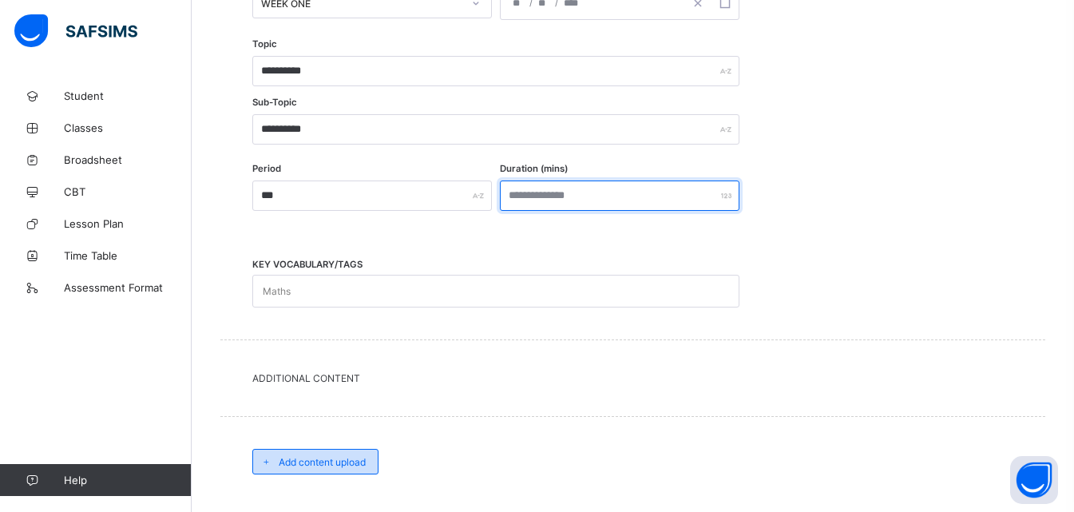
type input "***"
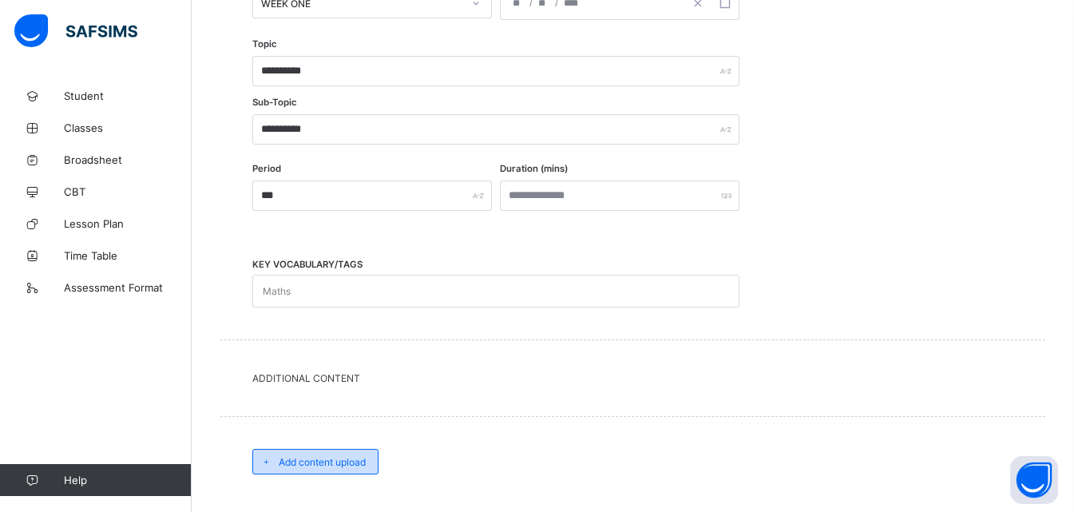
click at [335, 469] on div "Add content upload" at bounding box center [315, 462] width 126 height 26
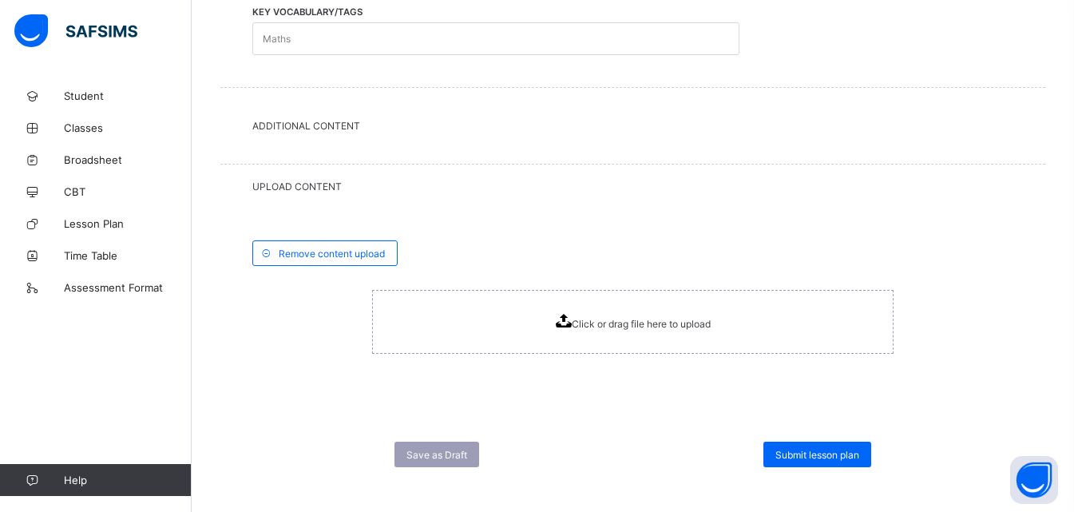
scroll to position [692, 0]
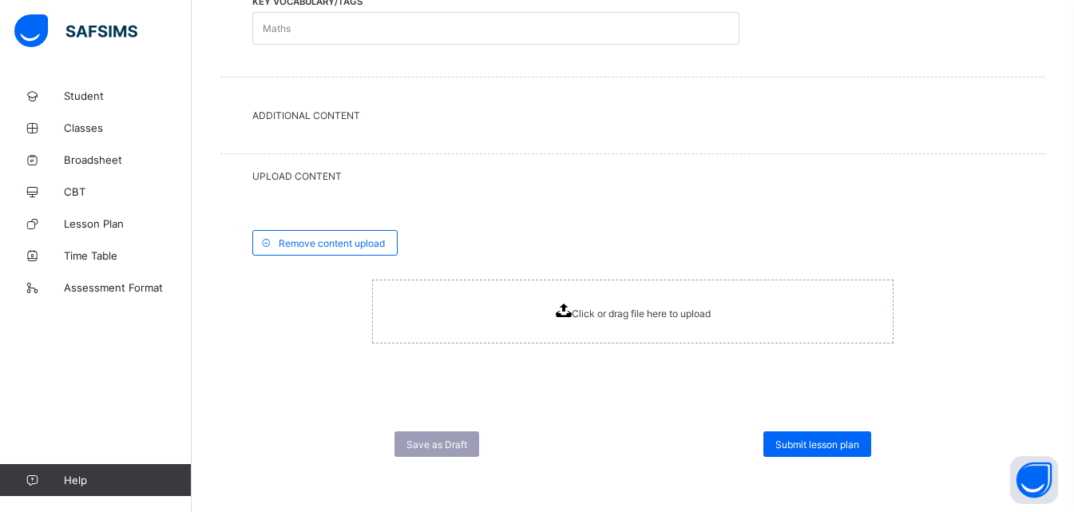
click at [566, 306] on icon at bounding box center [563, 310] width 16 height 14
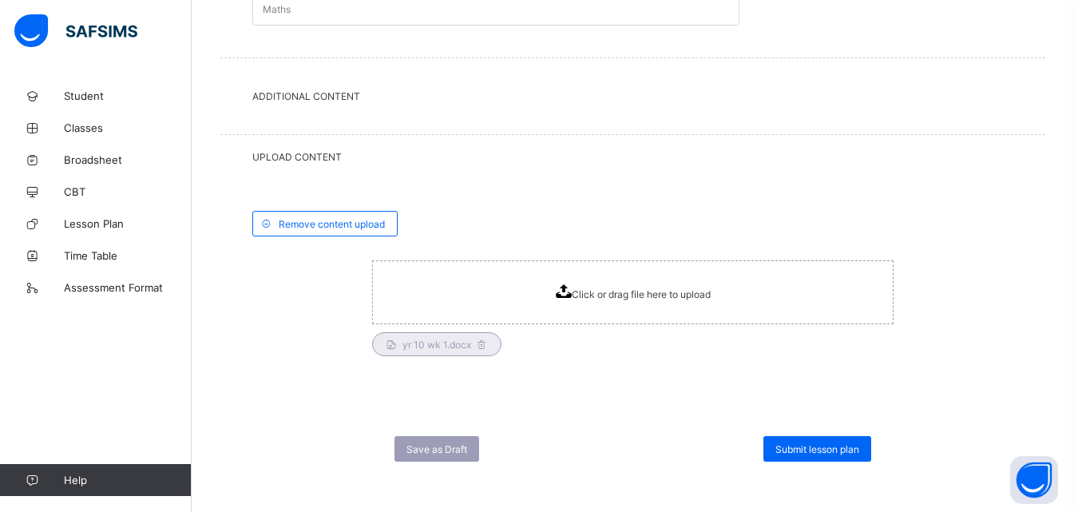
scroll to position [716, 0]
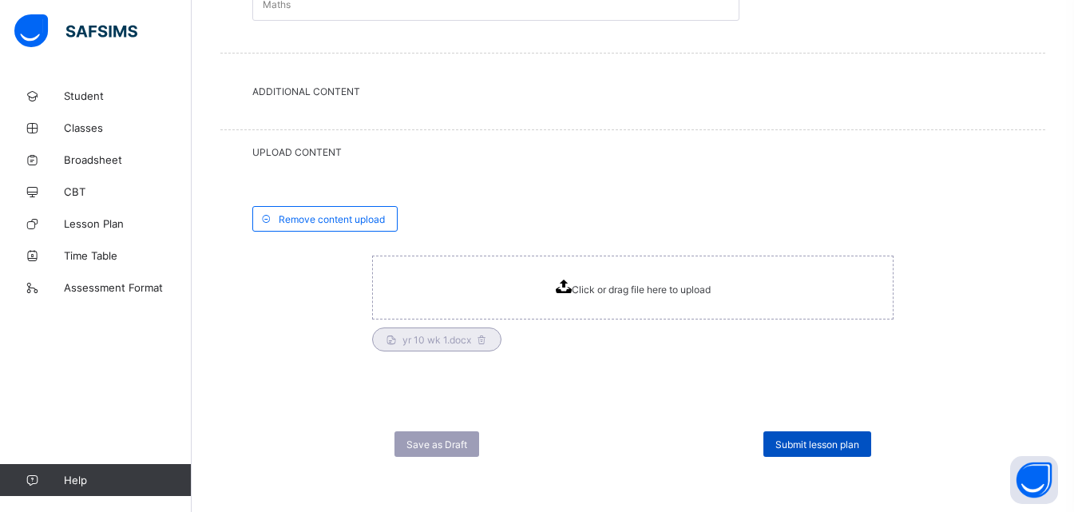
click at [848, 445] on span "Submit lesson plan" at bounding box center [817, 444] width 84 height 12
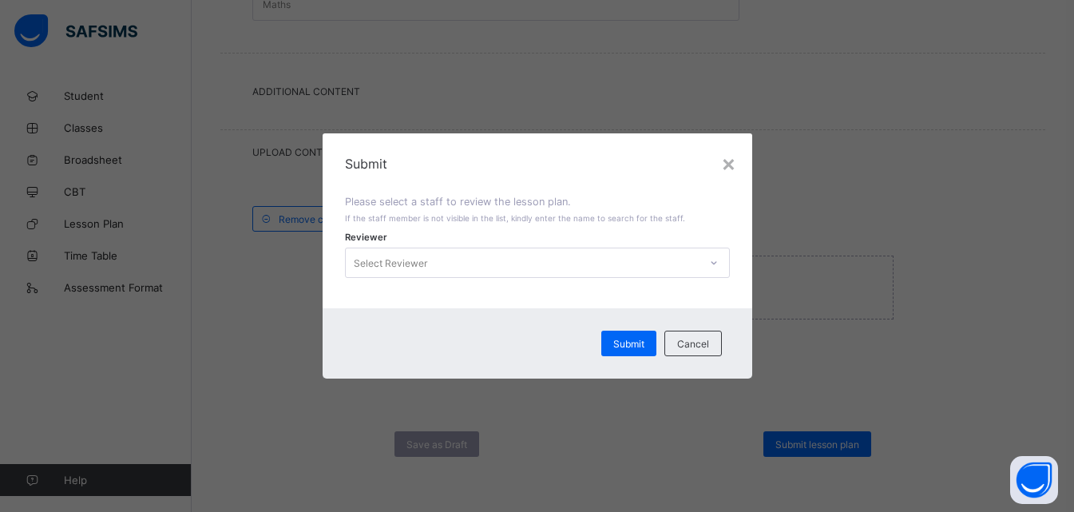
click at [714, 263] on icon at bounding box center [714, 263] width 10 height 16
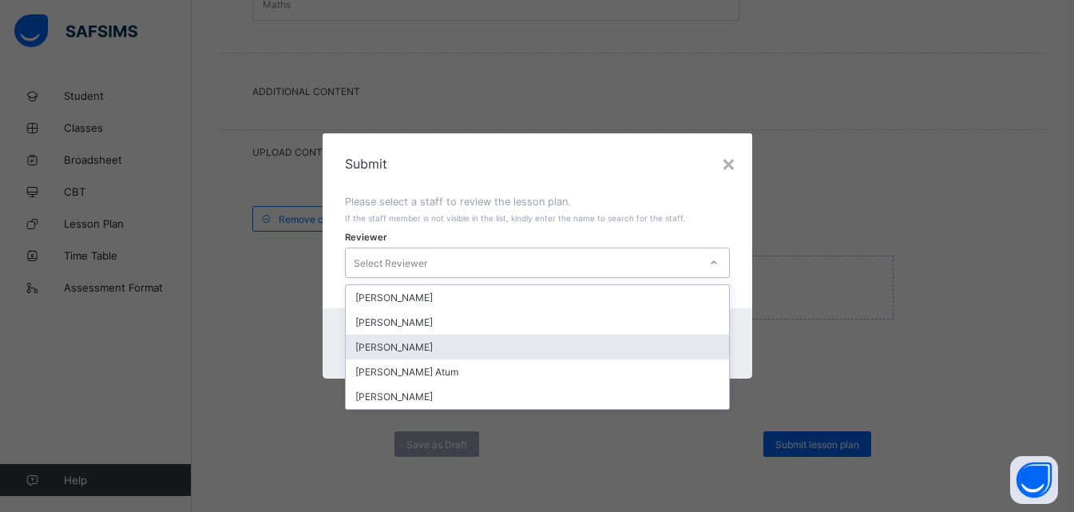
click at [411, 347] on div "[PERSON_NAME]" at bounding box center [537, 346] width 383 height 25
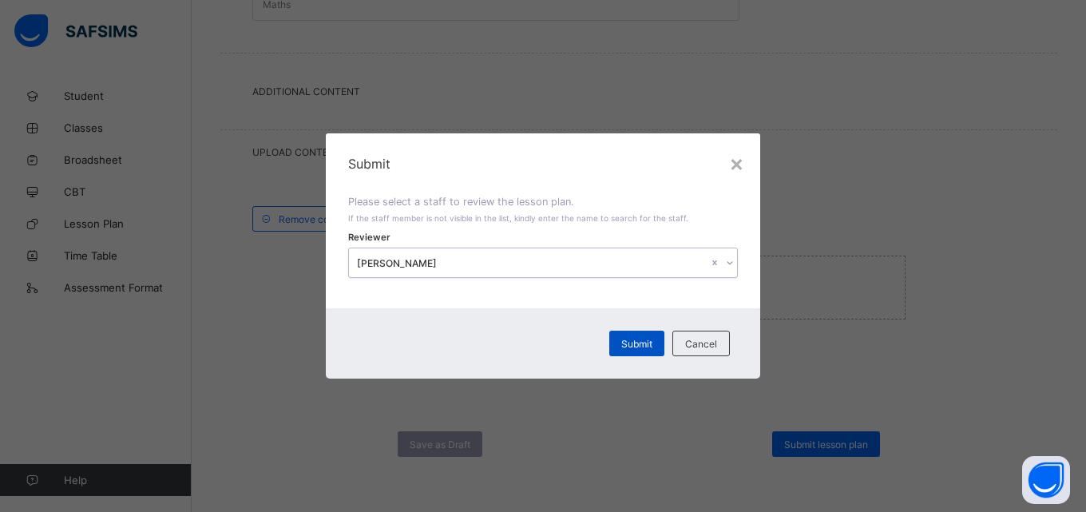
click at [640, 344] on span "Submit" at bounding box center [636, 344] width 31 height 12
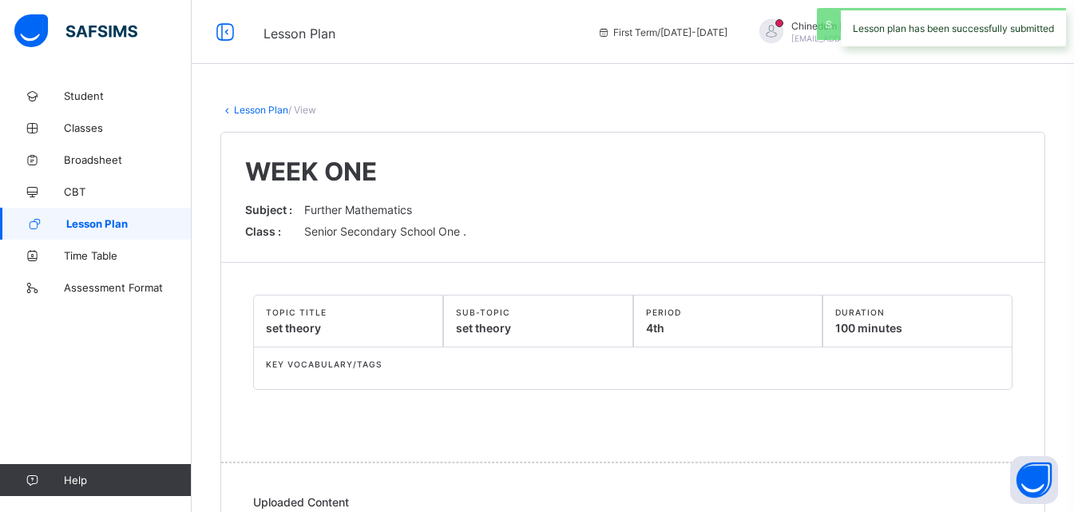
click at [94, 225] on span "Lesson Plan" at bounding box center [128, 223] width 125 height 13
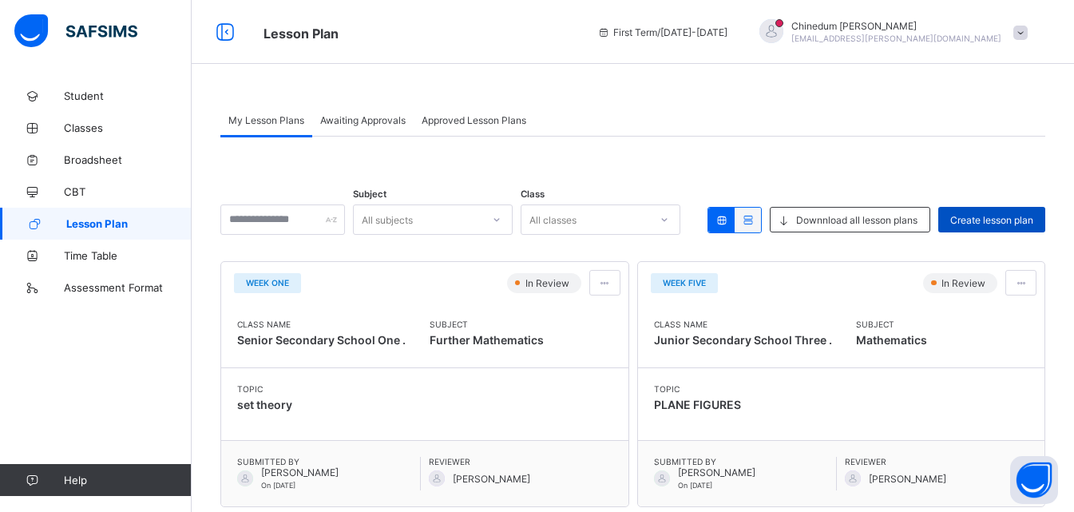
click at [1022, 224] on span "Create lesson plan" at bounding box center [991, 220] width 83 height 12
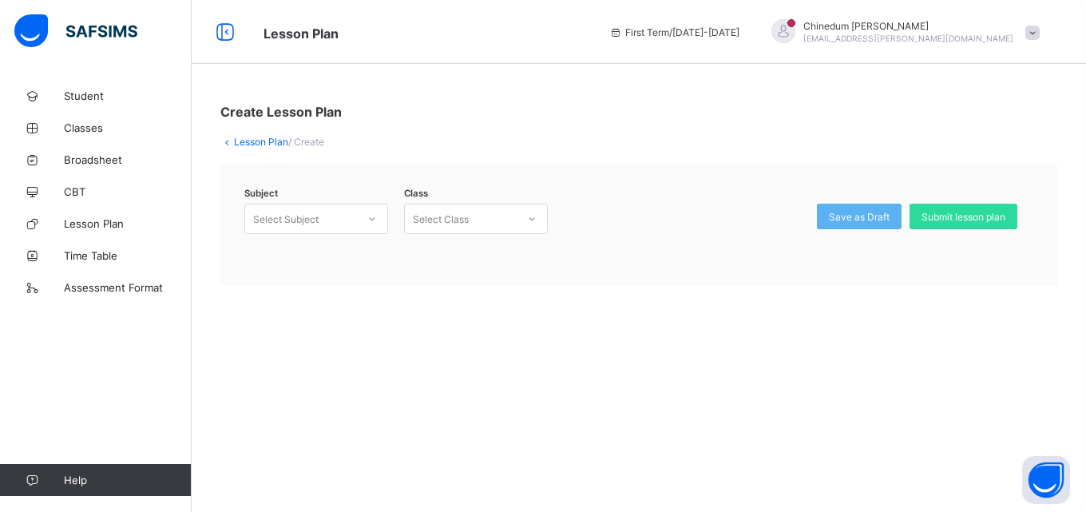
click at [370, 223] on icon at bounding box center [372, 219] width 10 height 16
click at [350, 254] on div "Further Mathematics (122)" at bounding box center [316, 253] width 142 height 25
click at [531, 220] on icon at bounding box center [532, 219] width 10 height 16
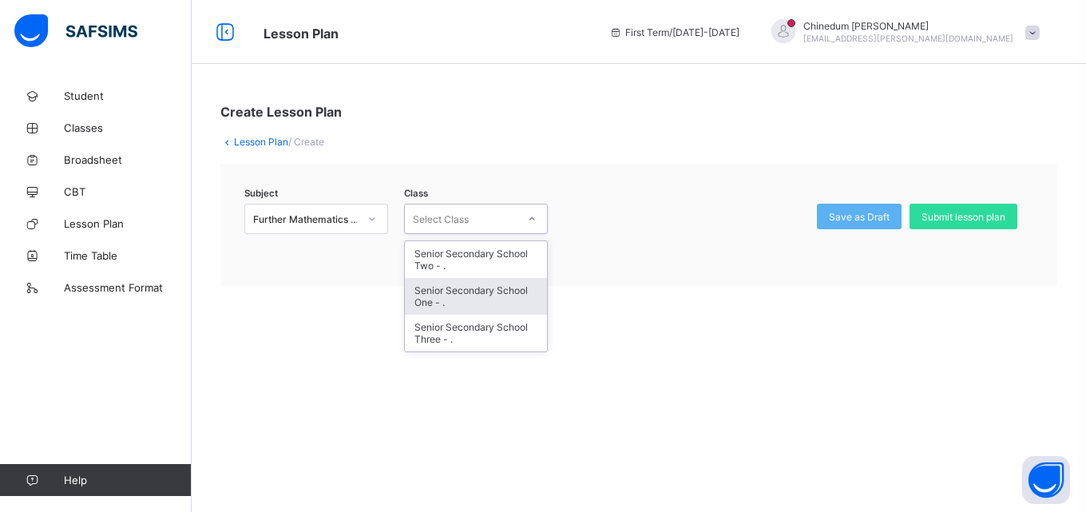
click at [465, 295] on div "Senior Secondary School One - ." at bounding box center [476, 296] width 142 height 37
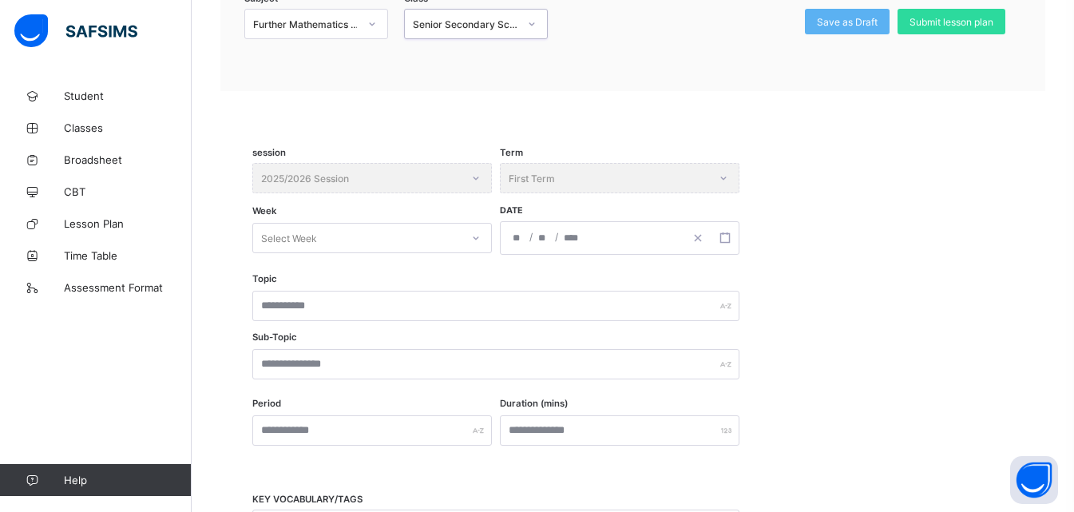
scroll to position [239, 0]
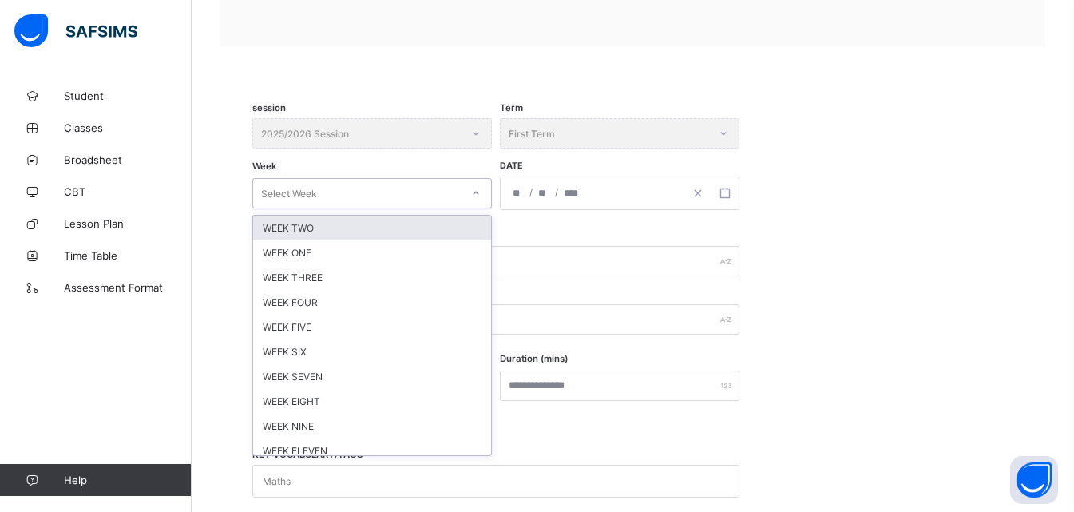
click at [475, 196] on icon at bounding box center [476, 193] width 10 height 16
click at [329, 227] on div "WEEK TWO" at bounding box center [372, 228] width 238 height 25
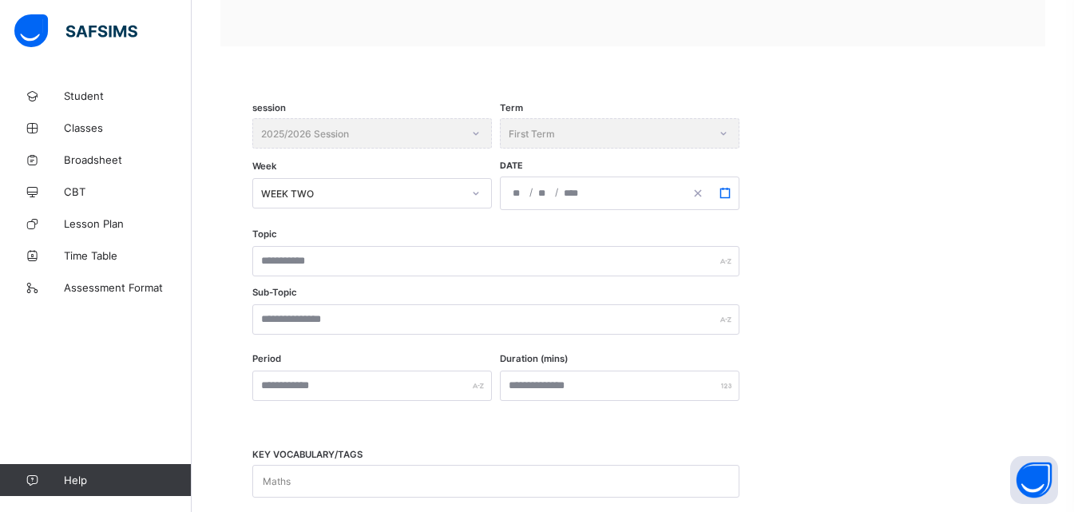
click at [723, 196] on icon "button" at bounding box center [724, 193] width 11 height 11
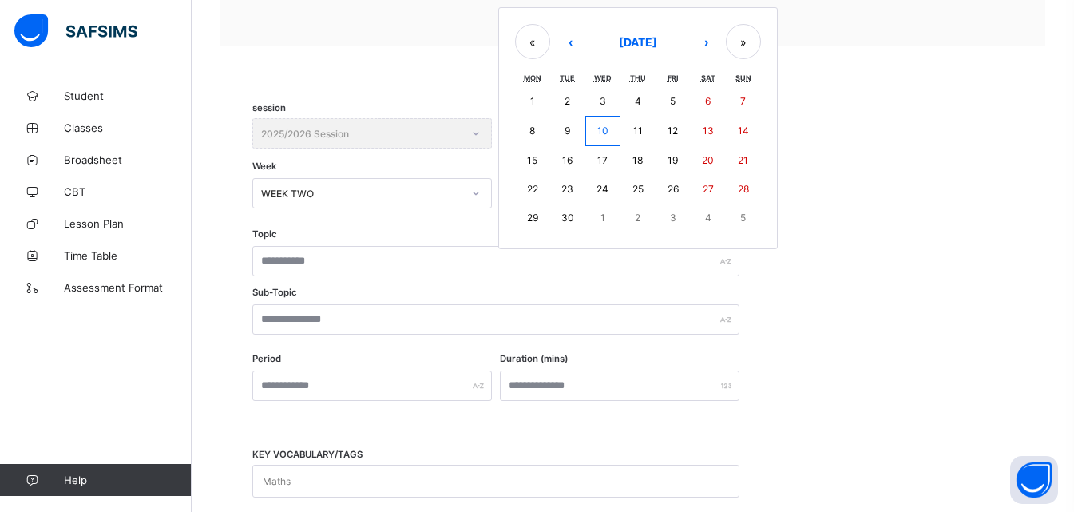
click at [531, 160] on abbr "15" at bounding box center [532, 160] width 10 height 12
type input "**********"
type input "*"
type input "**"
type input "****"
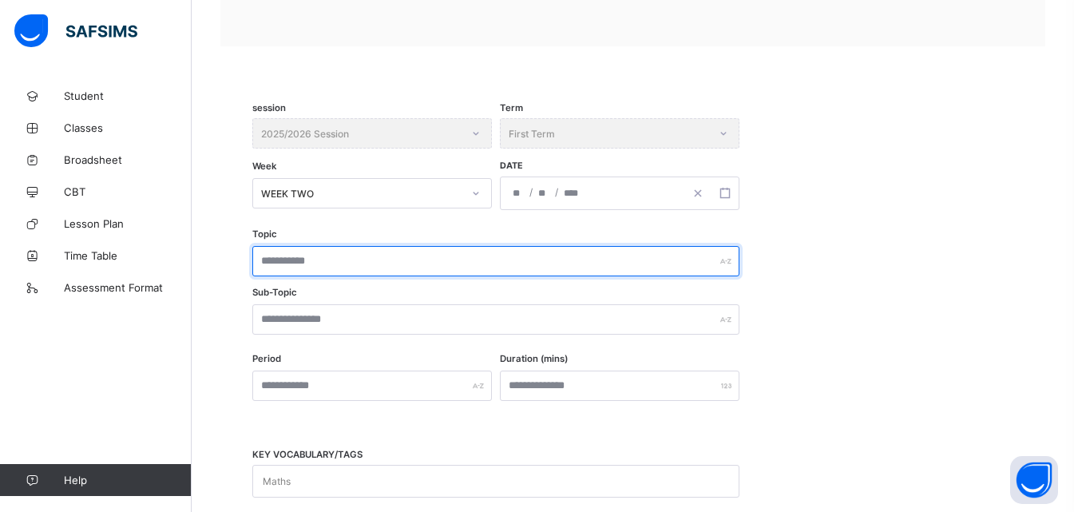
click at [346, 257] on input "text" at bounding box center [495, 261] width 487 height 30
type input "*"
type input "**********"
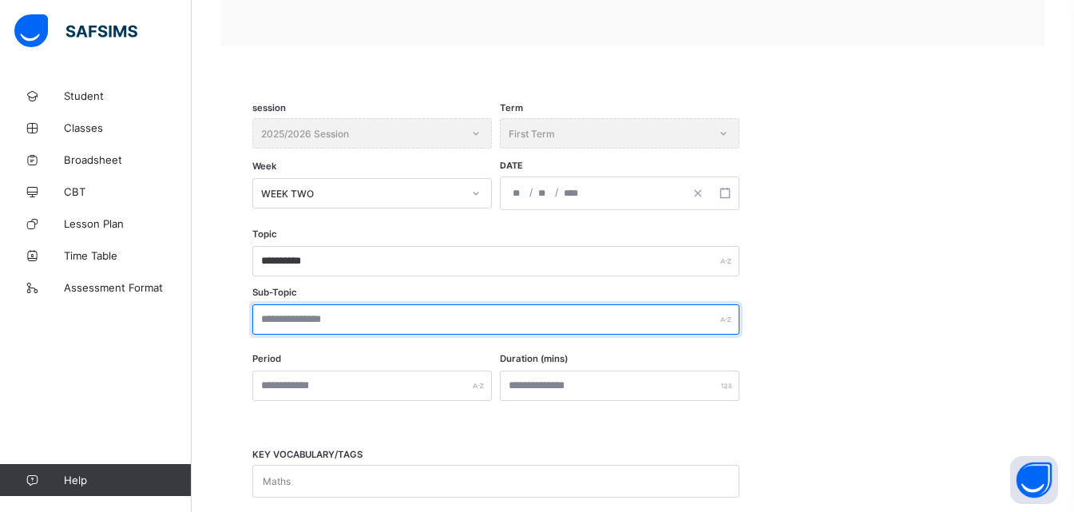
click at [342, 323] on input "text" at bounding box center [495, 319] width 487 height 30
type input "**********"
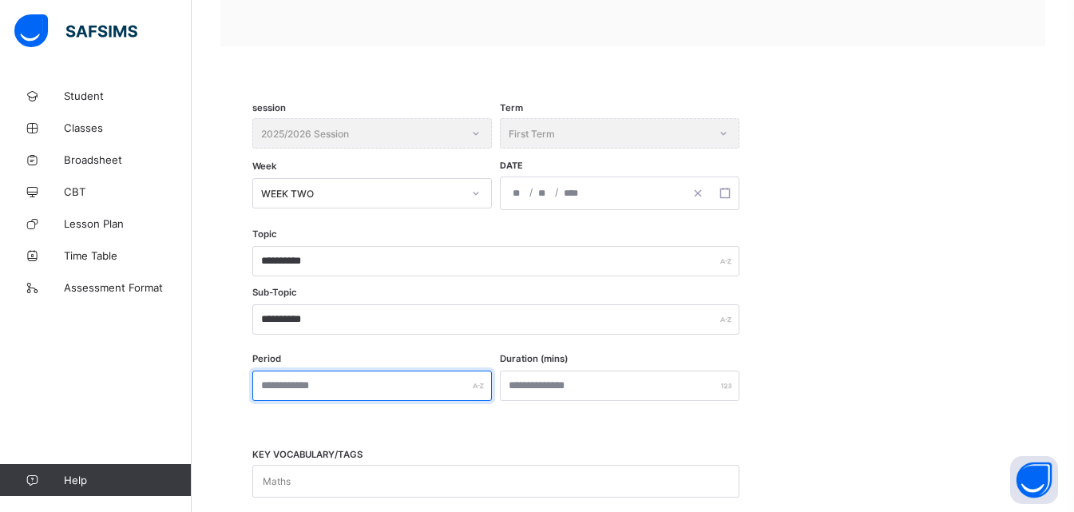
click at [303, 394] on input "text" at bounding box center [371, 385] width 239 height 30
type input "***"
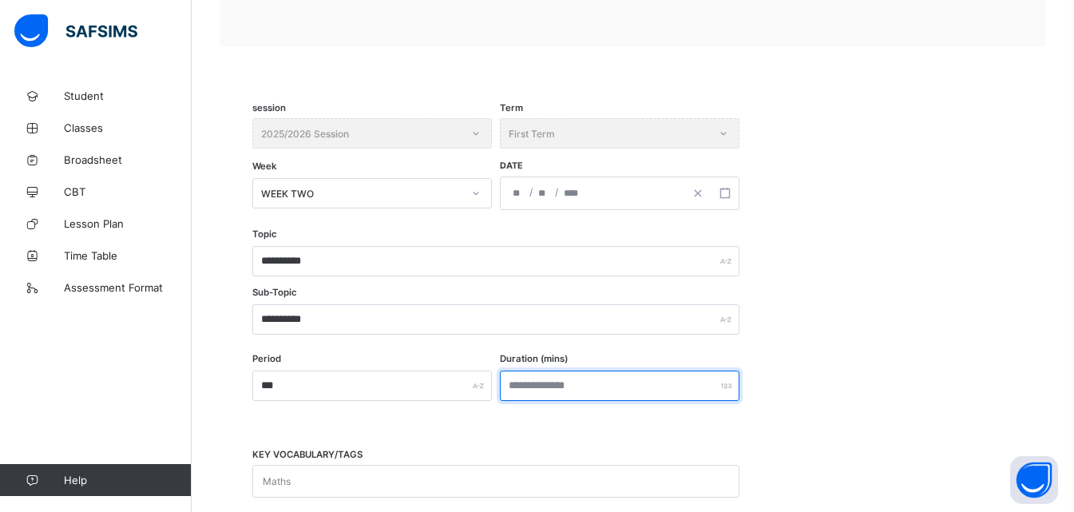
click at [516, 391] on input "number" at bounding box center [619, 385] width 239 height 30
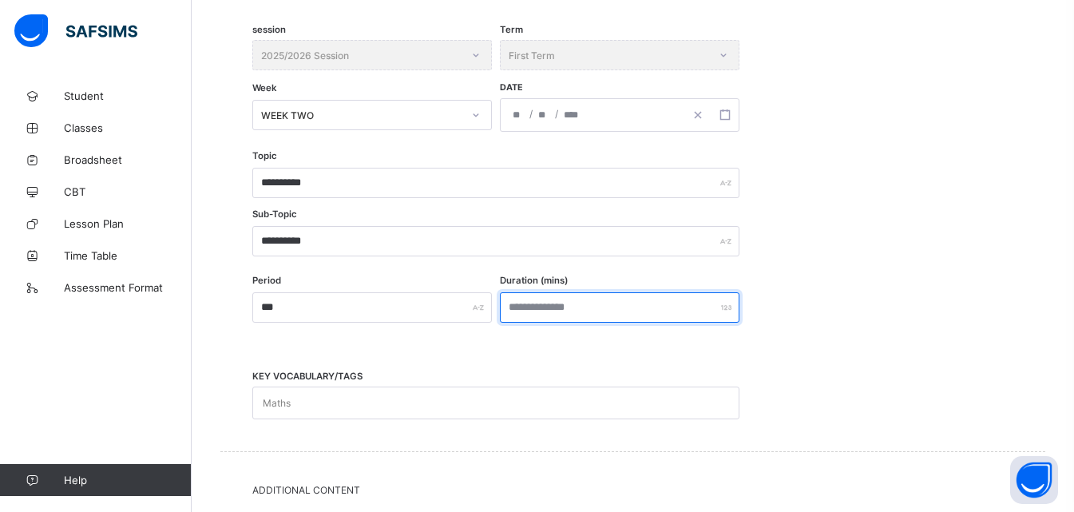
scroll to position [536, 0]
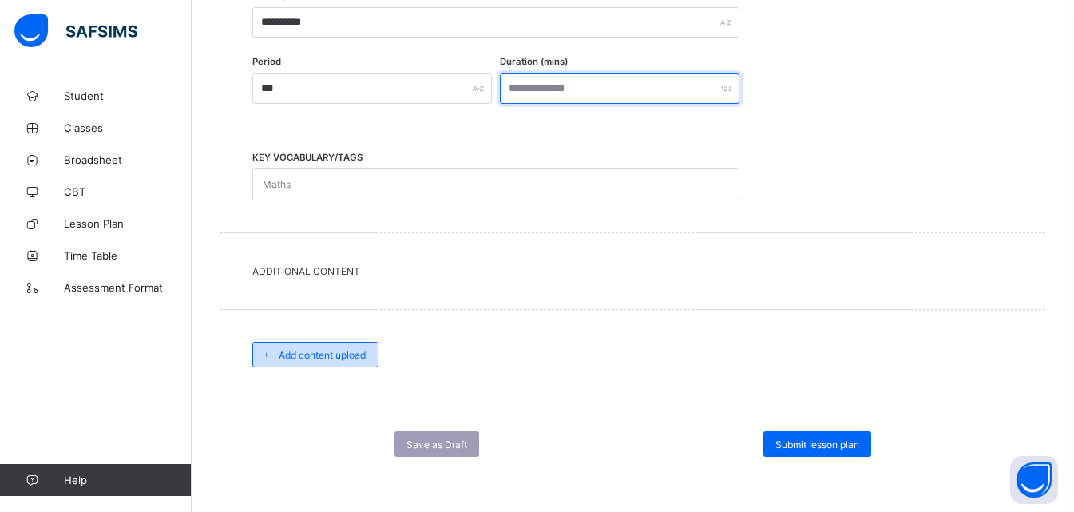
type input "***"
click at [366, 357] on span "Add content upload" at bounding box center [322, 355] width 87 height 12
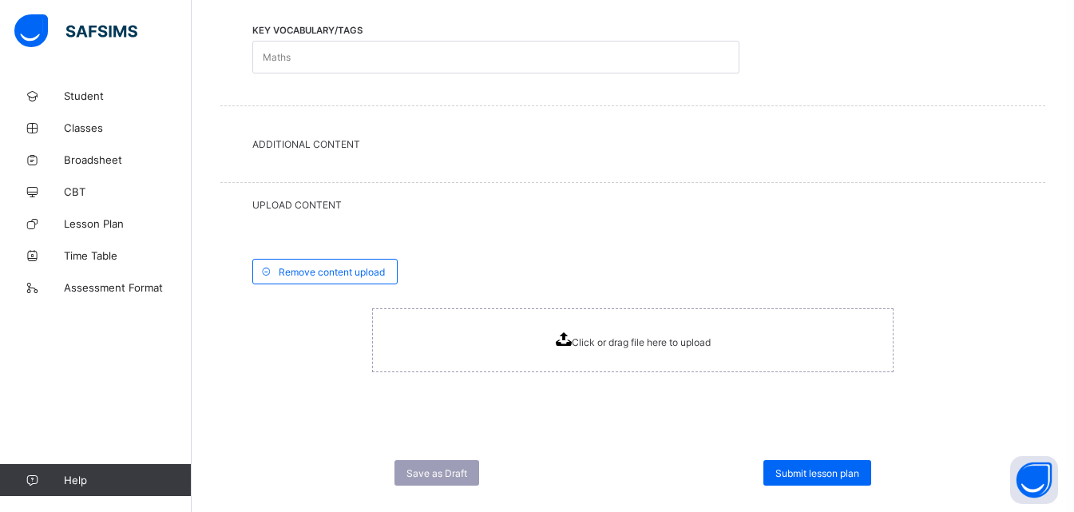
scroll to position [692, 0]
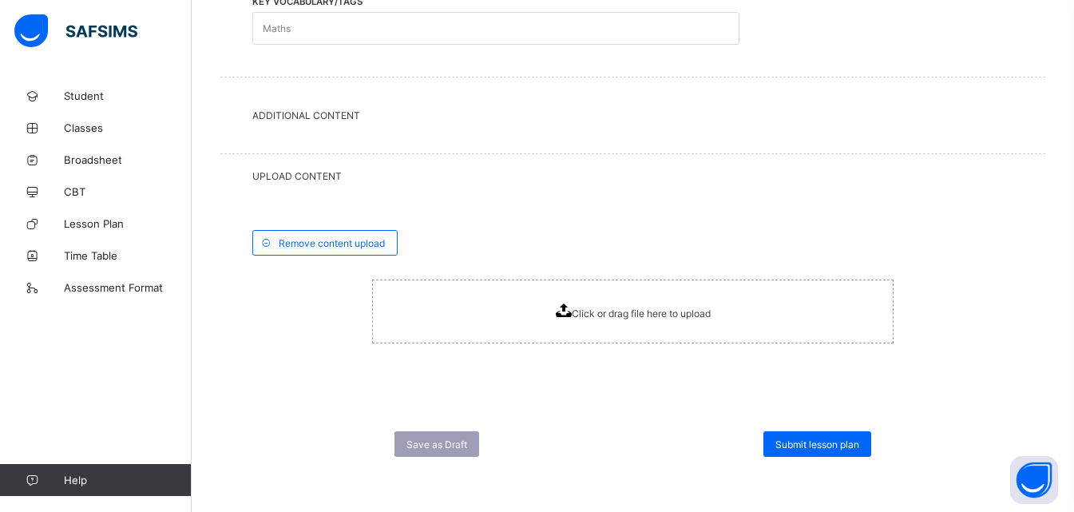
click at [565, 311] on icon at bounding box center [564, 310] width 16 height 14
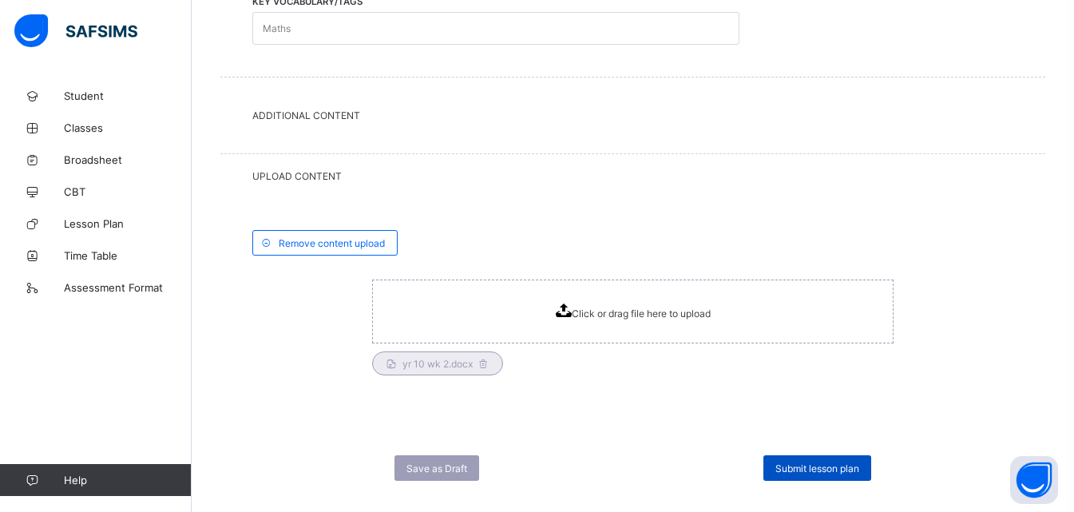
click at [805, 466] on span "Submit lesson plan" at bounding box center [817, 468] width 84 height 12
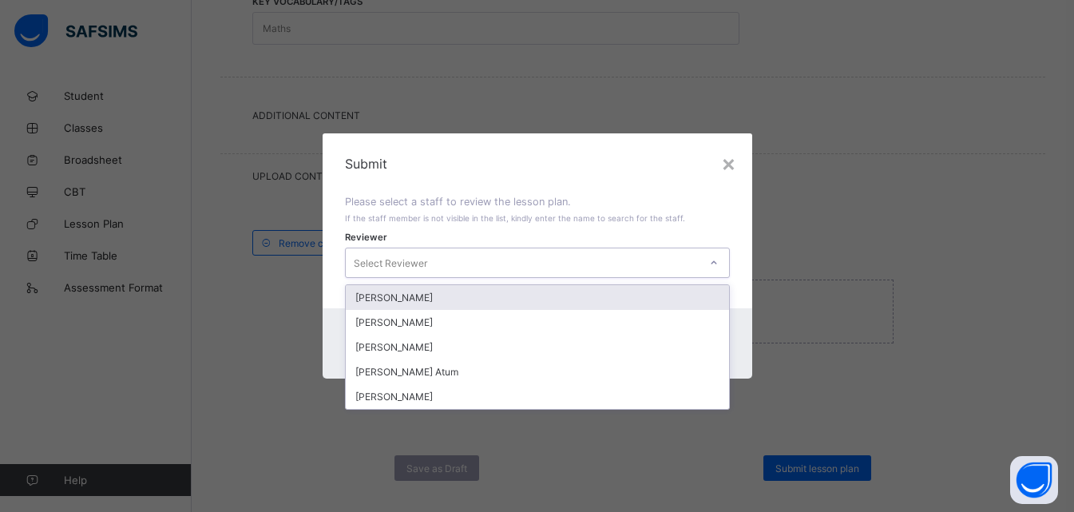
click at [717, 263] on icon at bounding box center [714, 263] width 10 height 16
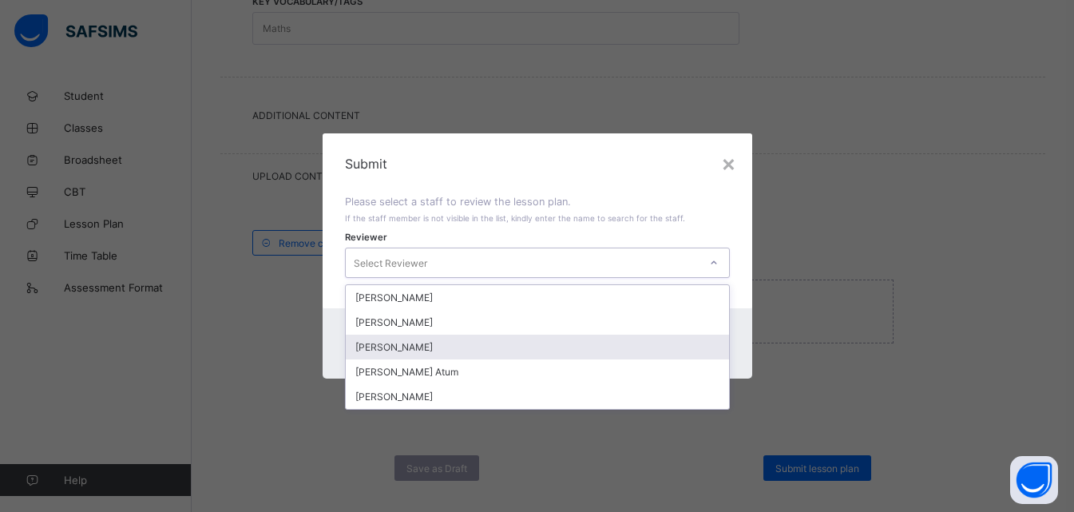
click at [429, 345] on div "[PERSON_NAME]" at bounding box center [537, 346] width 383 height 25
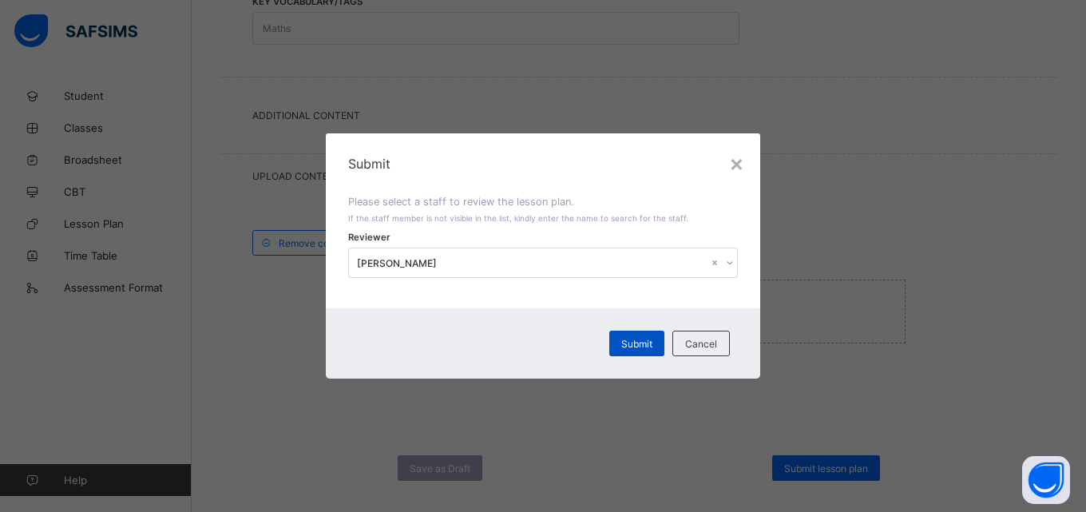
click at [644, 345] on span "Submit" at bounding box center [636, 344] width 31 height 12
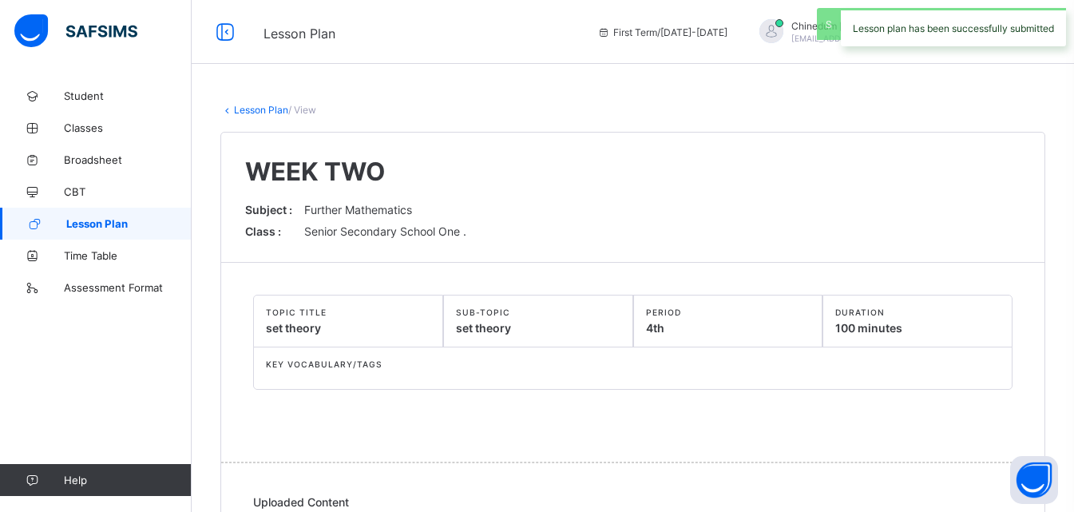
click at [121, 224] on span "Lesson Plan" at bounding box center [128, 223] width 125 height 13
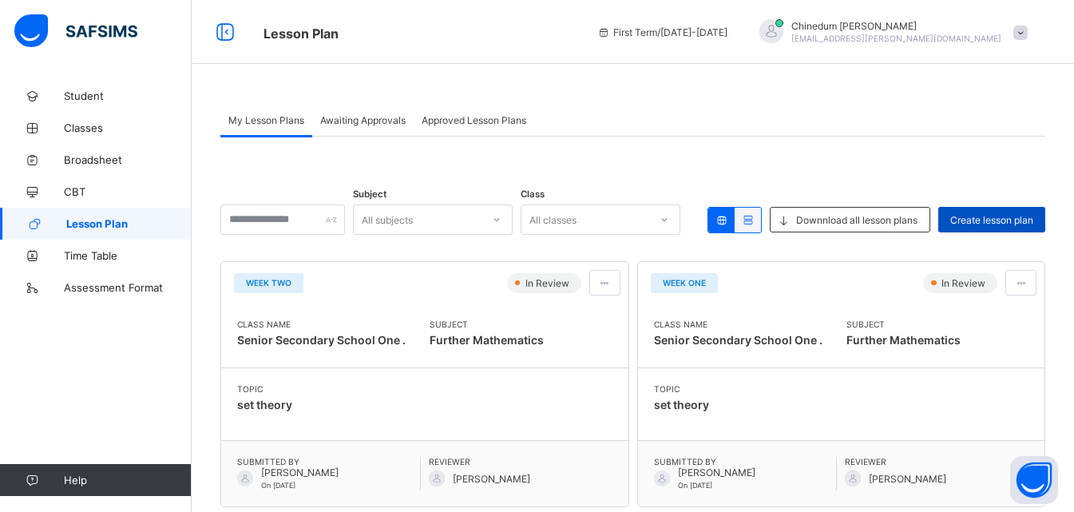
click at [1018, 219] on span "Create lesson plan" at bounding box center [991, 220] width 83 height 12
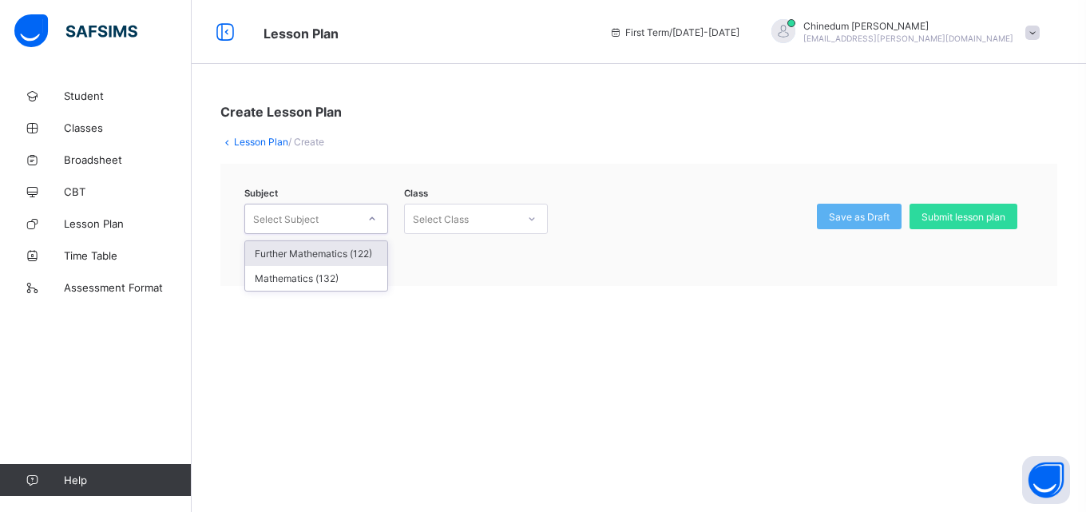
click at [370, 217] on icon at bounding box center [372, 219] width 10 height 16
drag, startPoint x: 351, startPoint y: 252, endPoint x: 370, endPoint y: 246, distance: 20.2
click at [351, 251] on div "Further Mathematics (122)" at bounding box center [316, 253] width 142 height 25
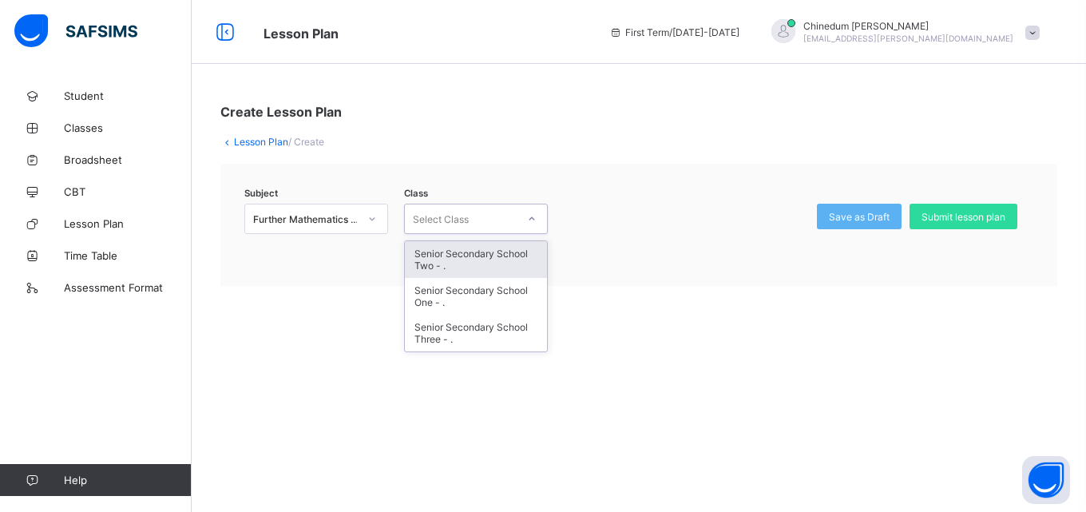
click at [532, 220] on icon at bounding box center [532, 218] width 6 height 3
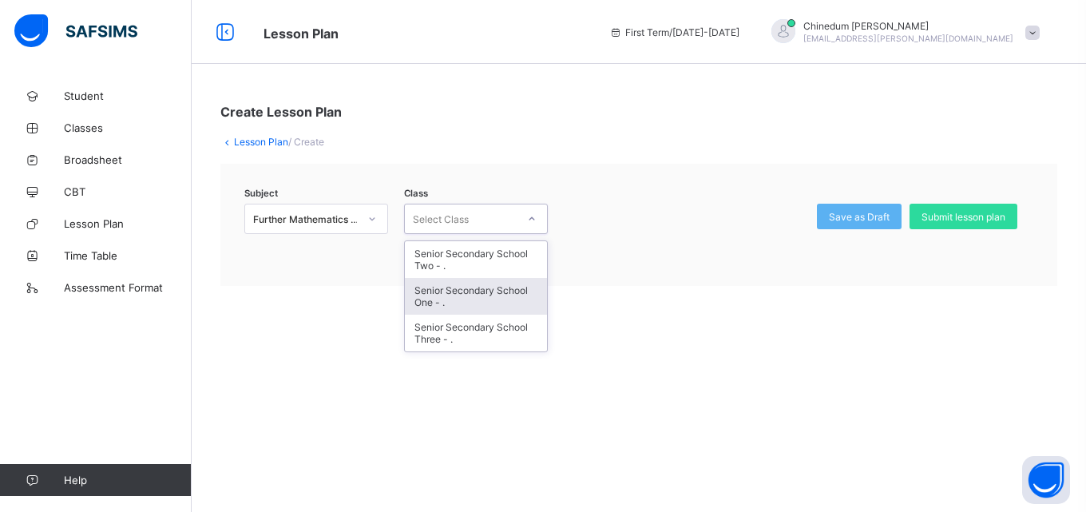
click at [472, 297] on div "Senior Secondary School One - ." at bounding box center [476, 296] width 142 height 37
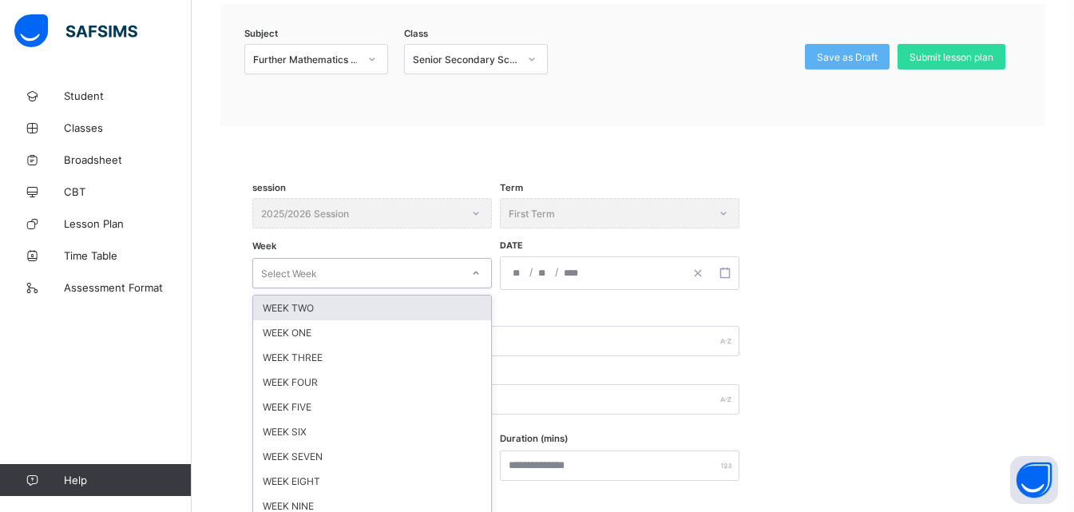
scroll to position [190, 0]
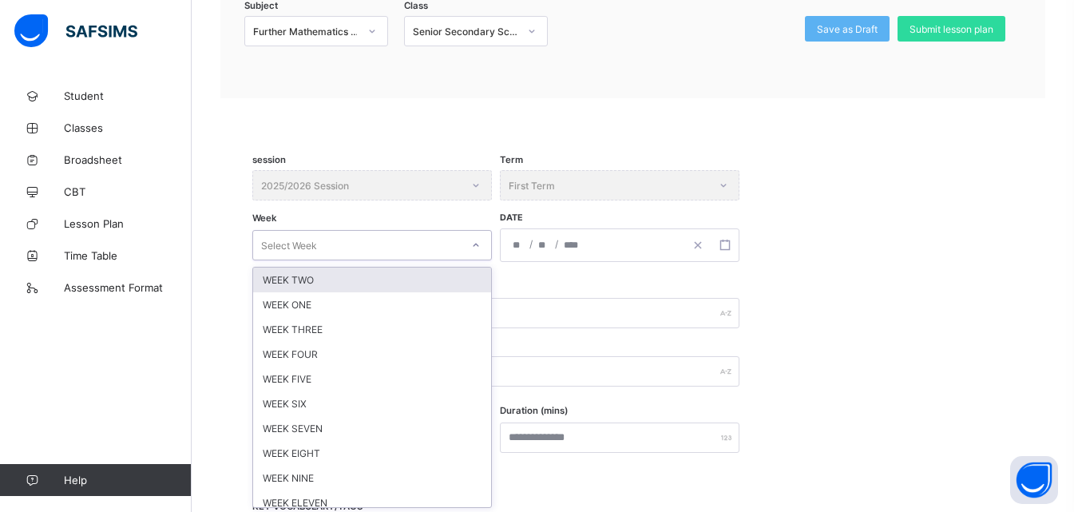
click at [477, 260] on div "option WEEK TWO focused, 1 of 12. 12 results available. Use Up and Down to choo…" at bounding box center [371, 245] width 239 height 30
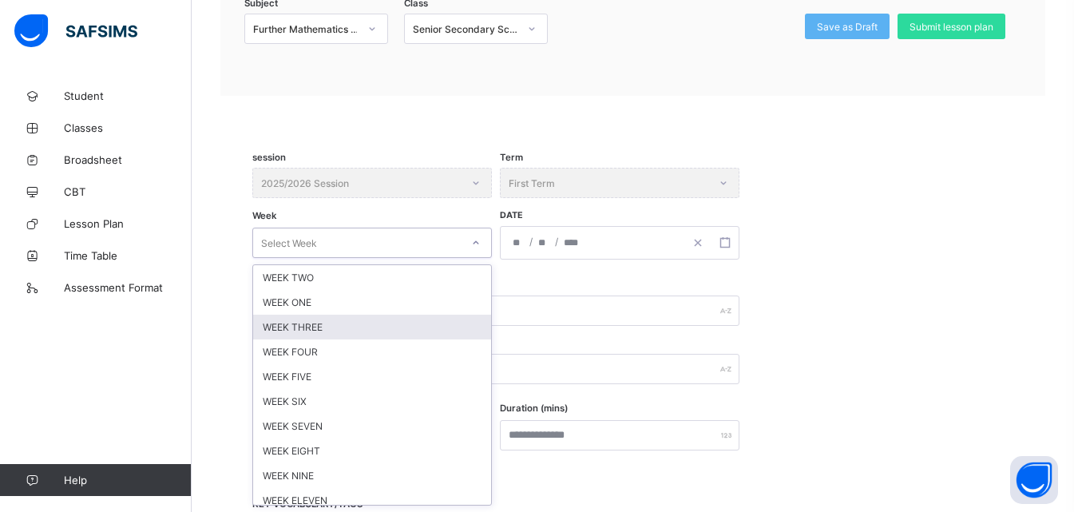
click at [334, 326] on div "WEEK THREE" at bounding box center [372, 327] width 238 height 25
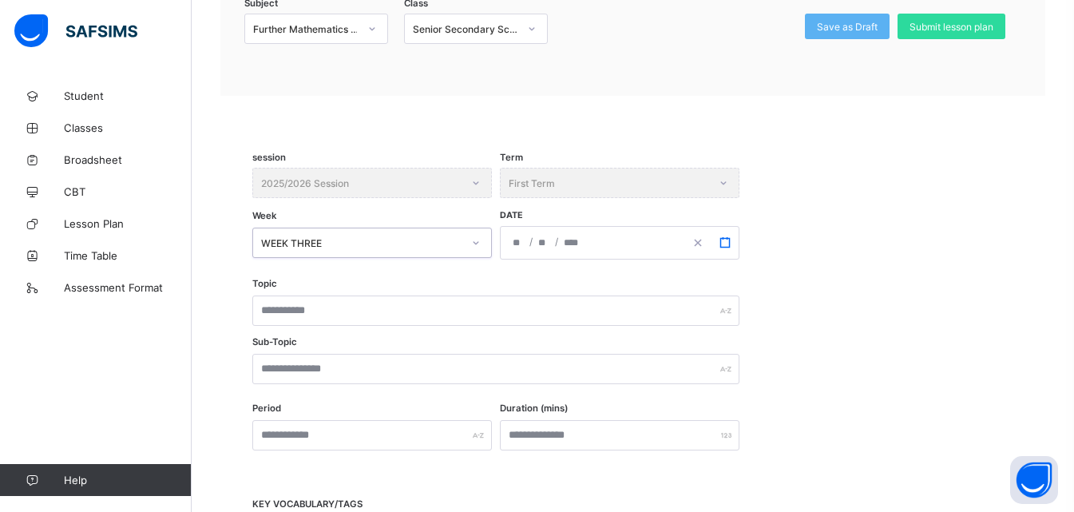
click at [723, 240] on icon "button" at bounding box center [724, 242] width 11 height 11
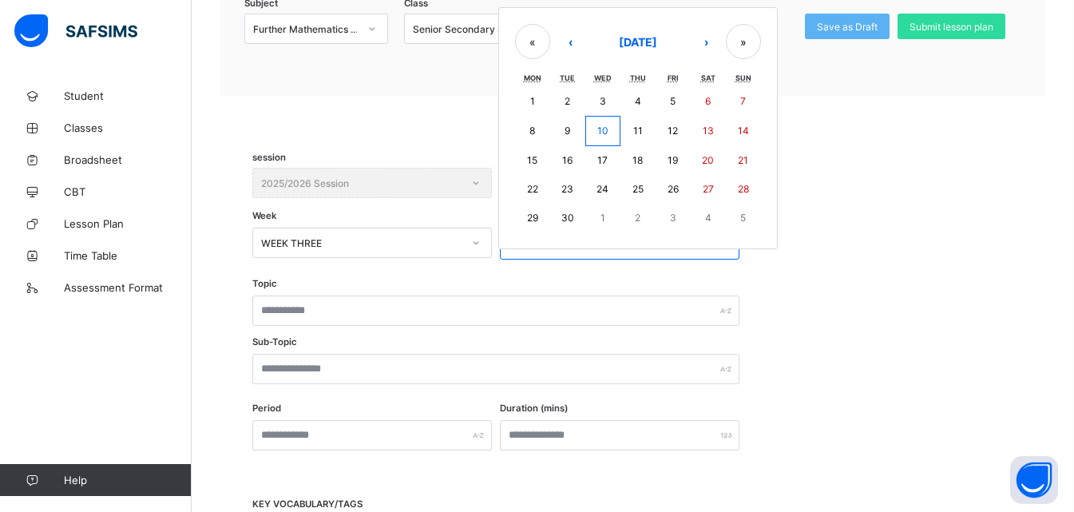
click at [534, 191] on abbr "22" at bounding box center [532, 189] width 11 height 12
type input "**********"
type input "*"
type input "**"
type input "****"
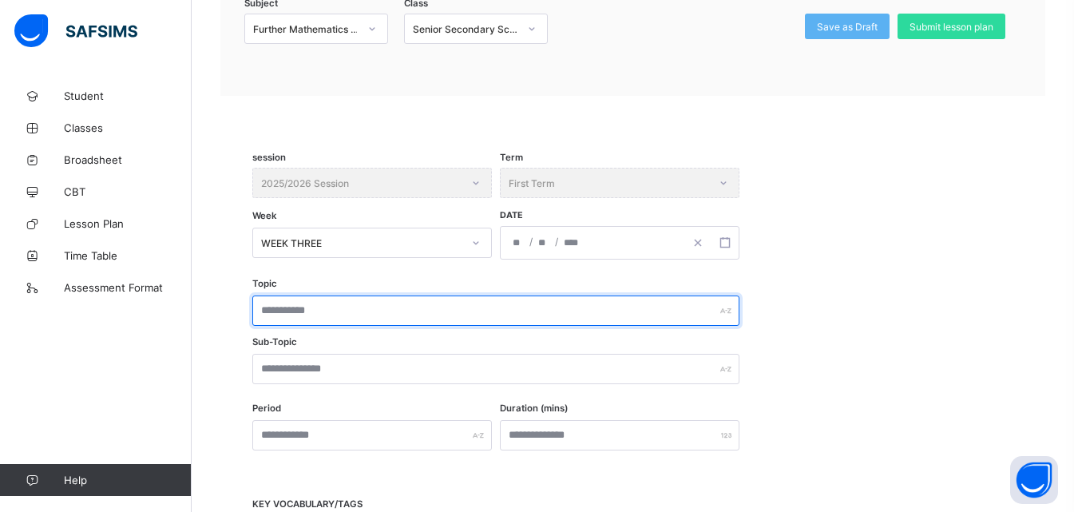
click at [353, 307] on input "text" at bounding box center [495, 310] width 487 height 30
type input "*******"
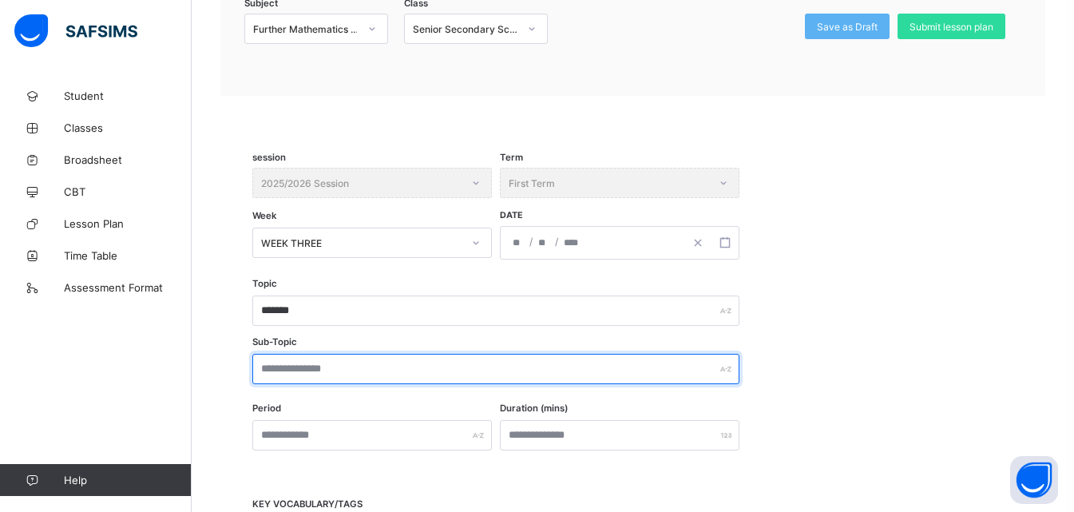
click at [361, 374] on input "text" at bounding box center [495, 369] width 487 height 30
type input "*******"
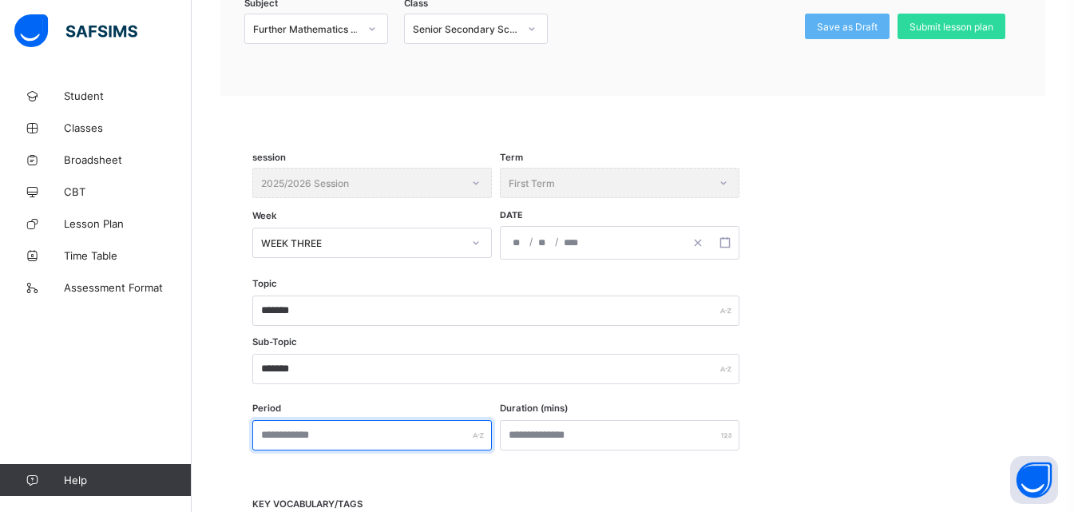
click at [335, 441] on input "text" at bounding box center [371, 435] width 239 height 30
type input "***"
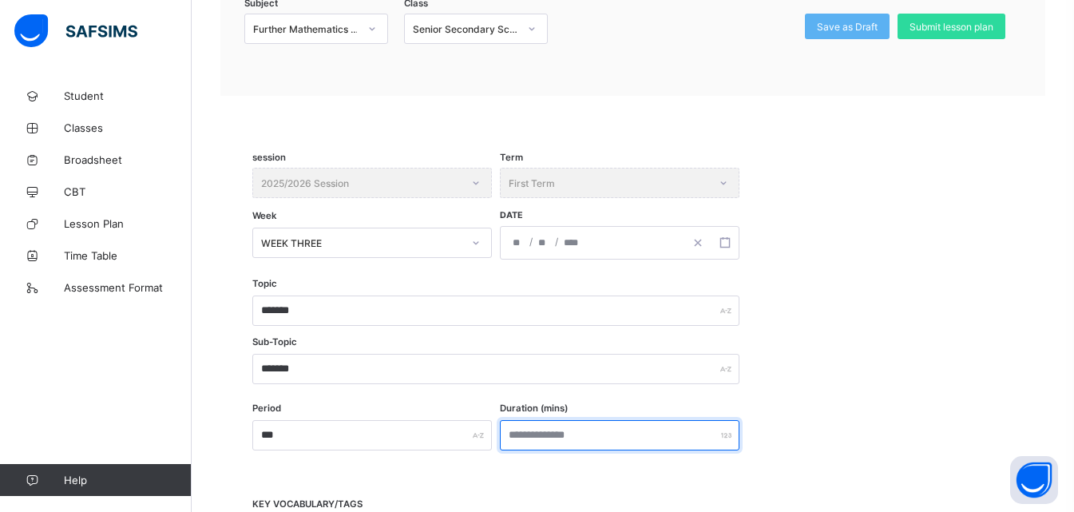
click at [567, 433] on input "number" at bounding box center [619, 435] width 239 height 30
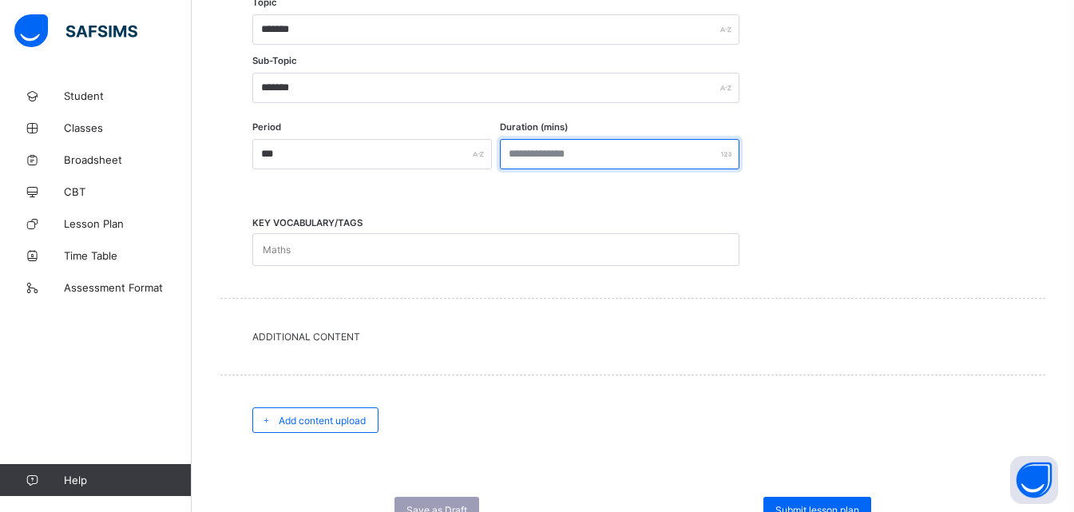
scroll to position [509, 0]
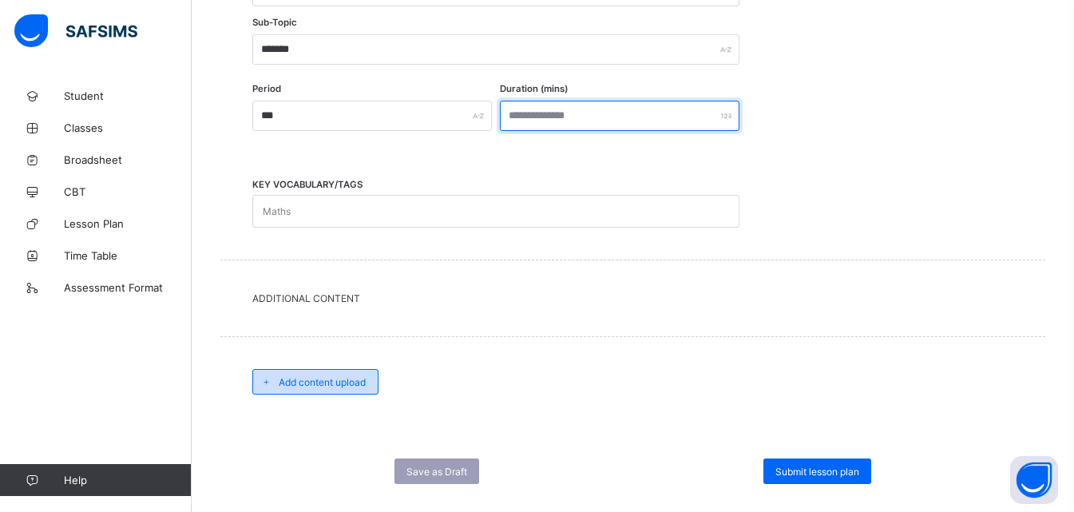
type input "***"
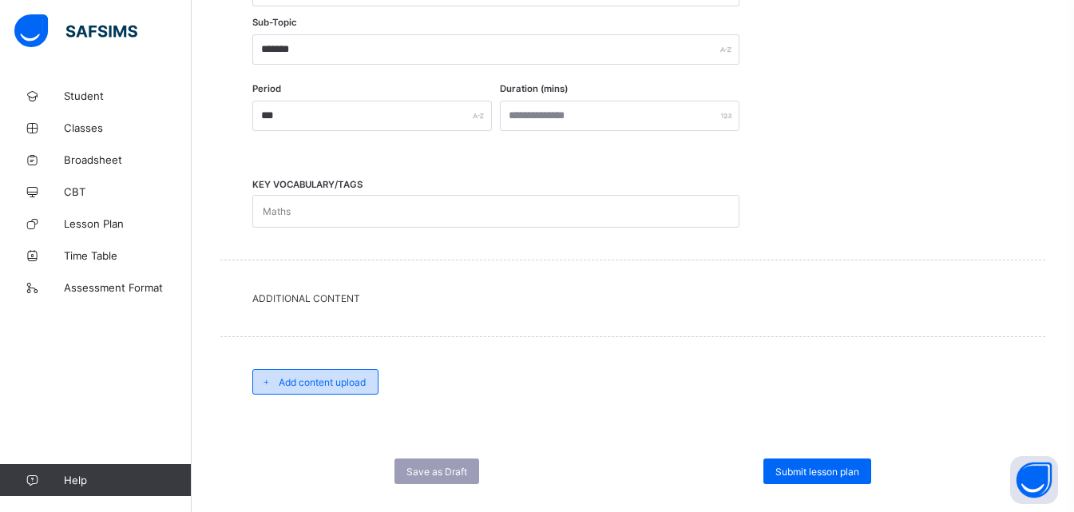
click at [330, 381] on span "Add content upload" at bounding box center [322, 382] width 87 height 12
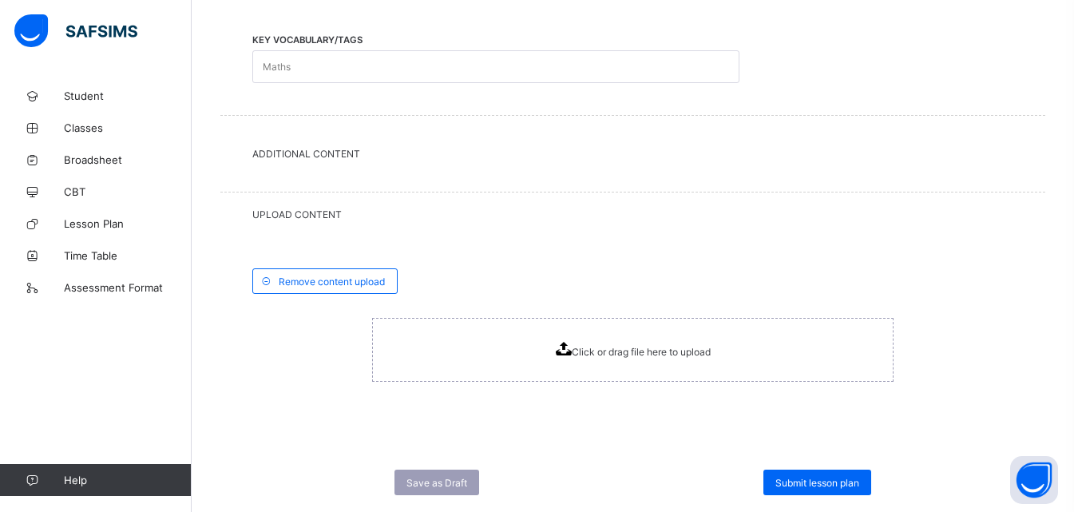
scroll to position [669, 0]
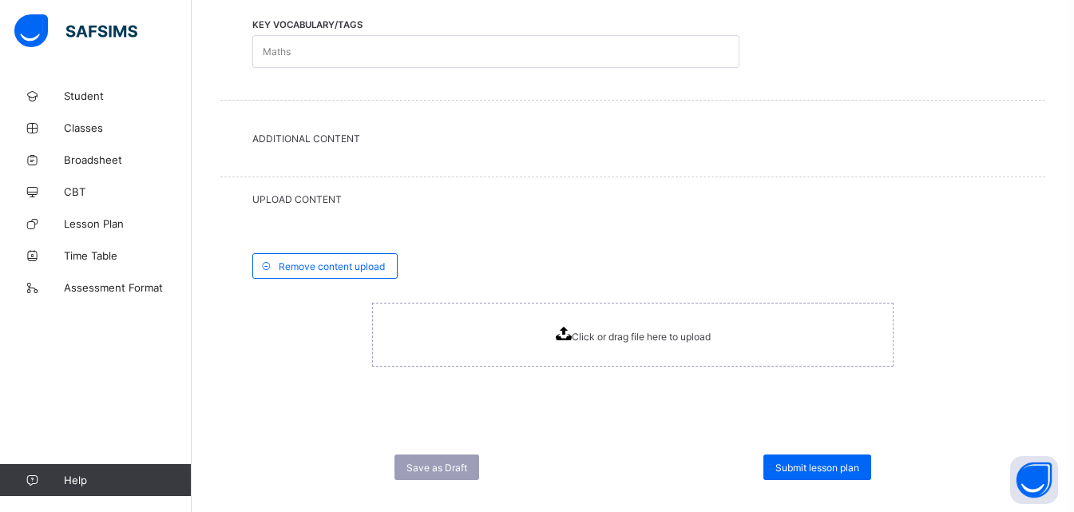
click at [565, 333] on icon at bounding box center [564, 333] width 16 height 14
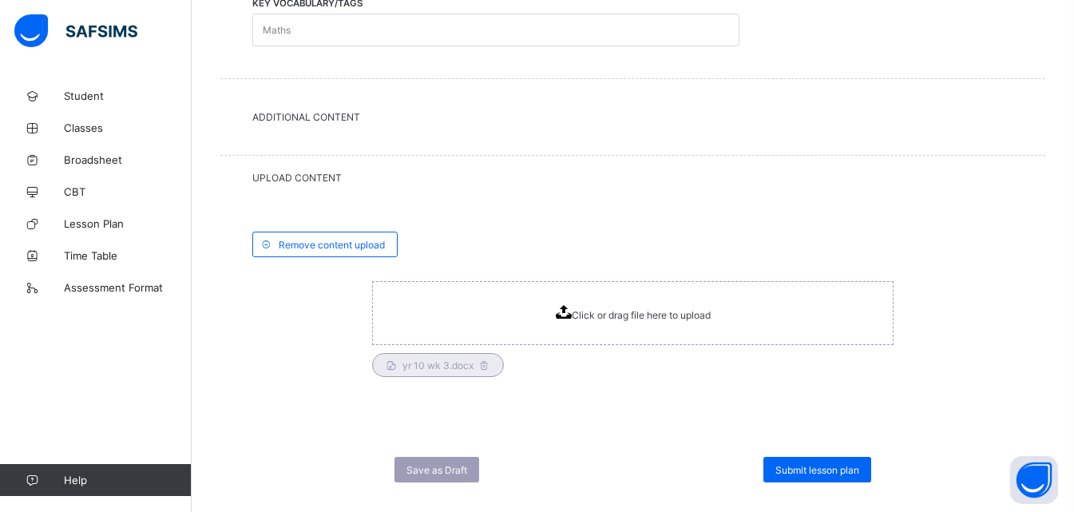
scroll to position [716, 0]
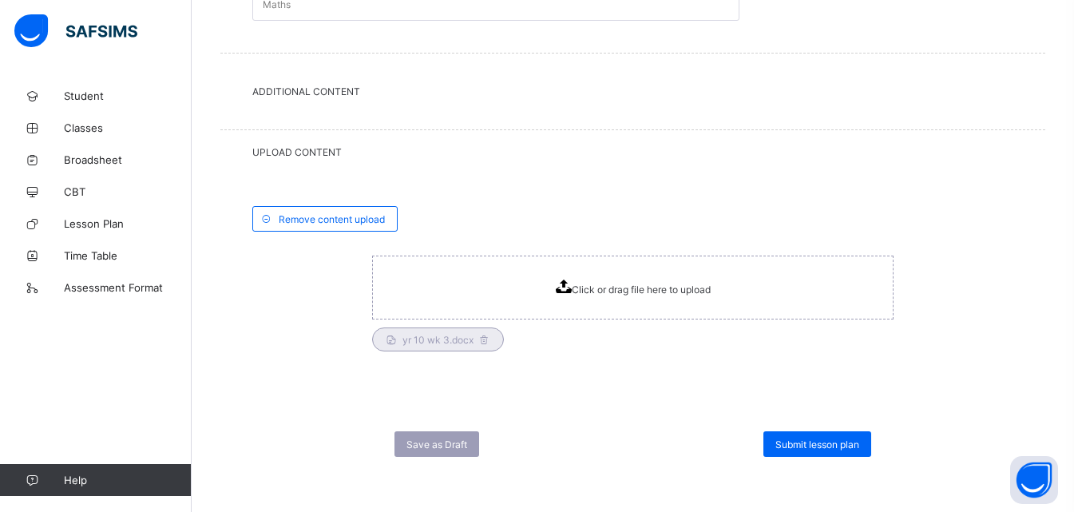
click at [825, 442] on span "Submit lesson plan" at bounding box center [817, 444] width 84 height 12
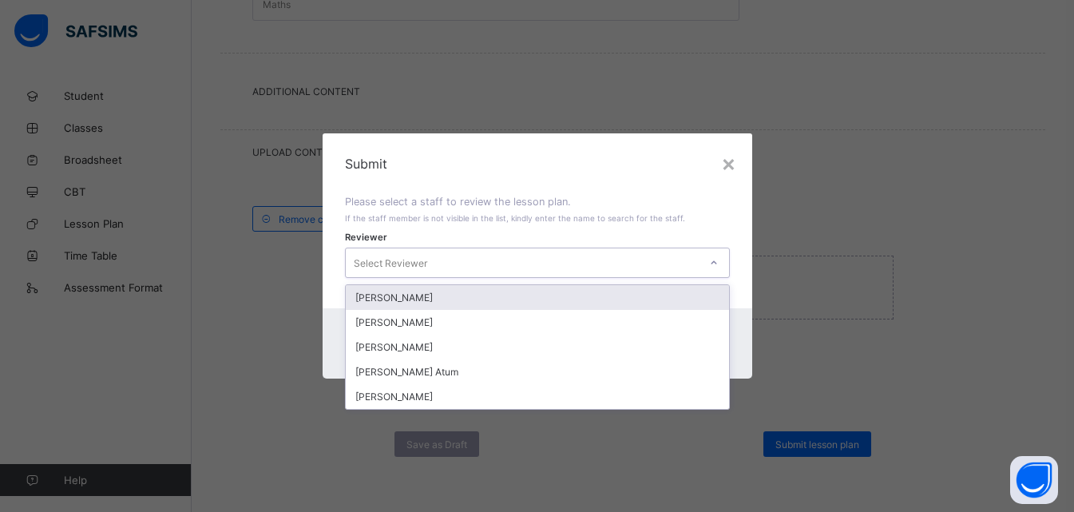
click at [718, 259] on icon at bounding box center [714, 263] width 10 height 16
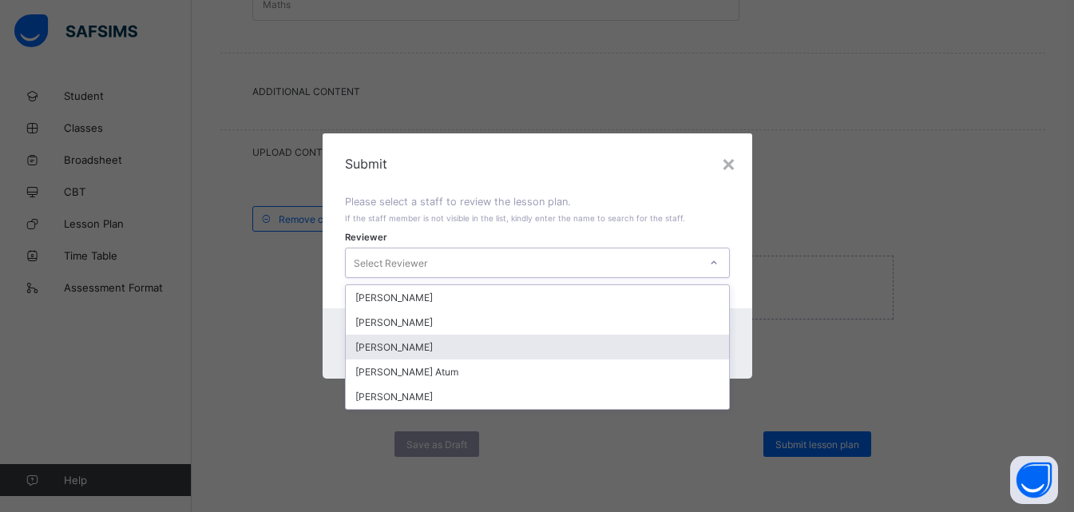
click at [420, 349] on div "[PERSON_NAME]" at bounding box center [537, 346] width 383 height 25
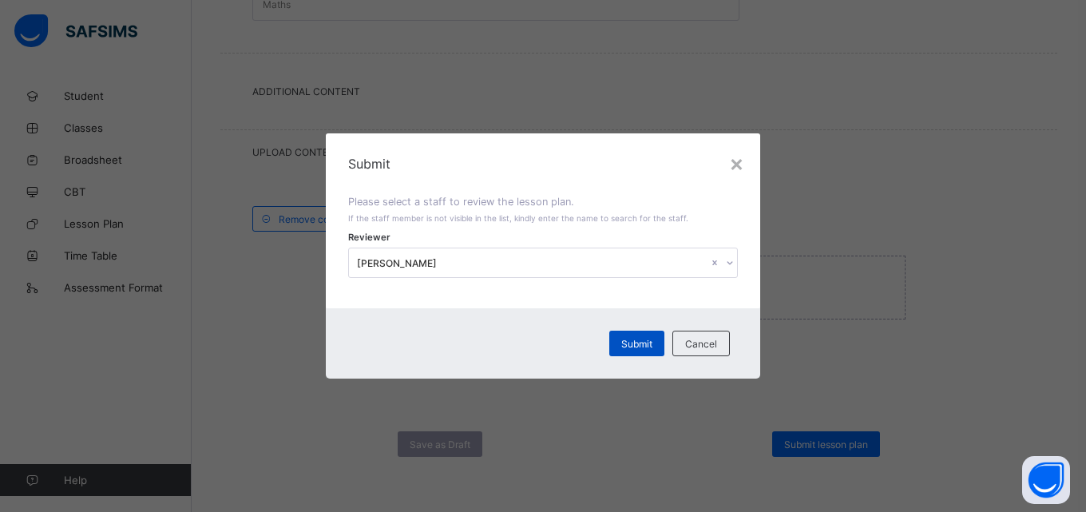
click at [647, 334] on div "Submit" at bounding box center [636, 343] width 55 height 26
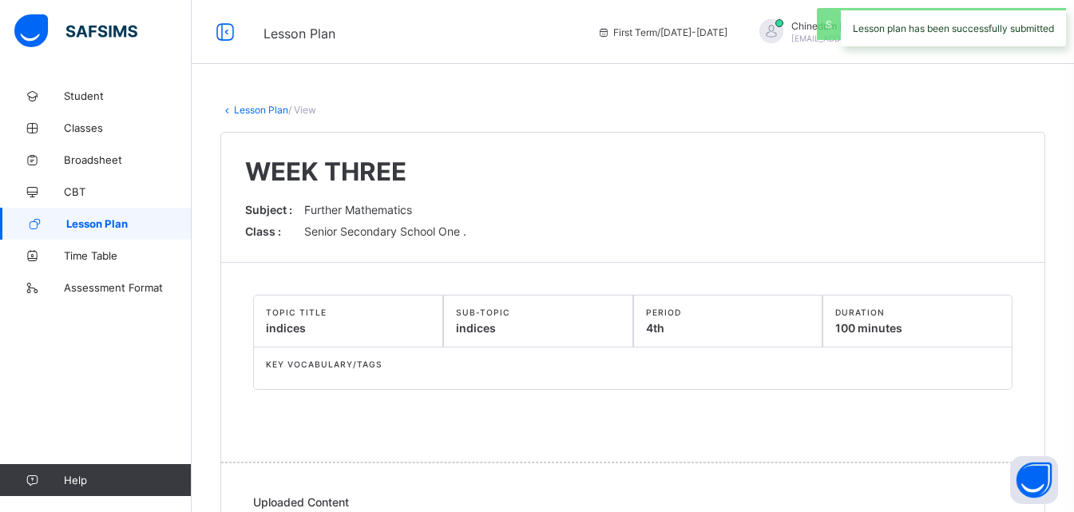
click at [105, 225] on span "Lesson Plan" at bounding box center [128, 223] width 125 height 13
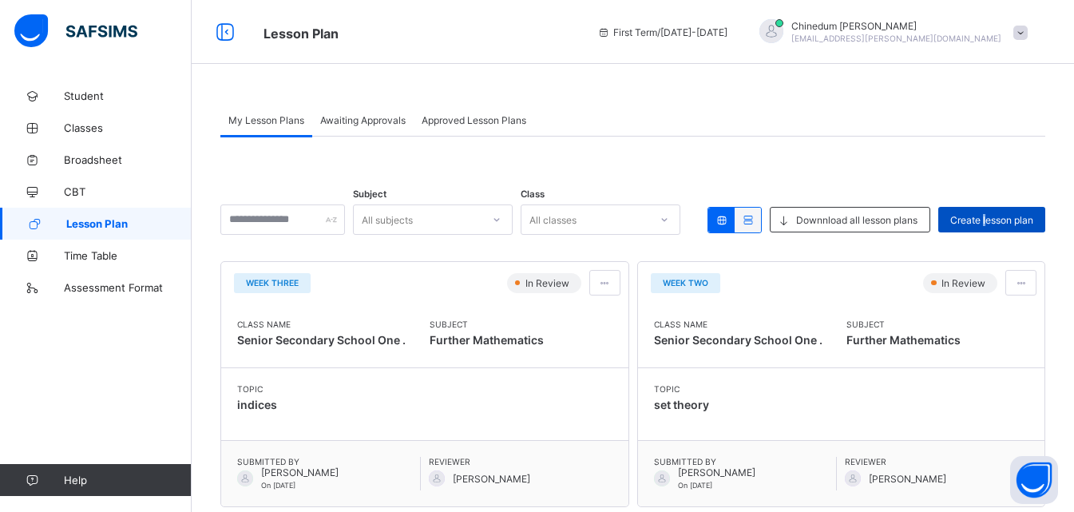
click at [996, 219] on span "Create lesson plan" at bounding box center [991, 220] width 83 height 12
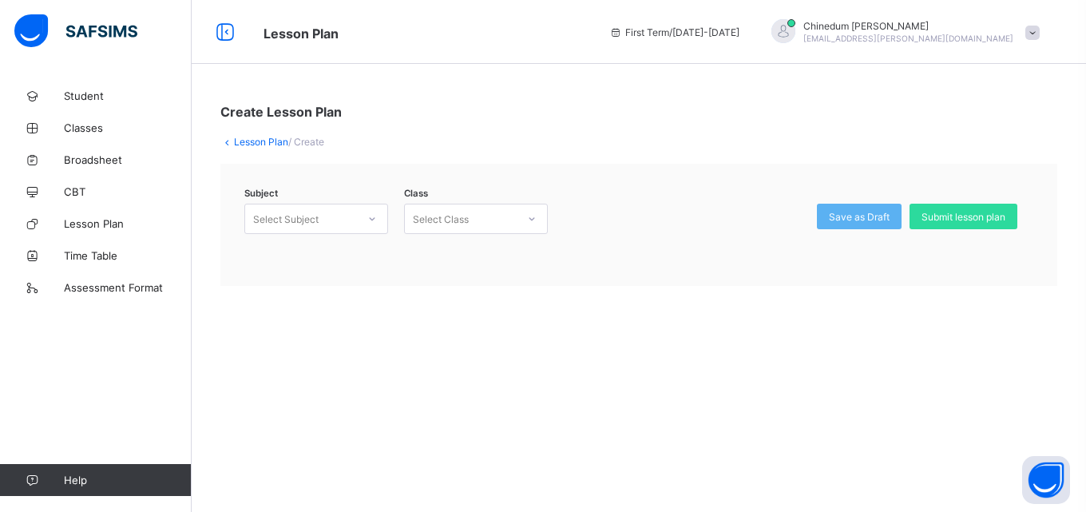
click at [366, 222] on div at bounding box center [371, 219] width 27 height 26
click at [318, 247] on div "Further Mathematics (122)" at bounding box center [316, 253] width 142 height 25
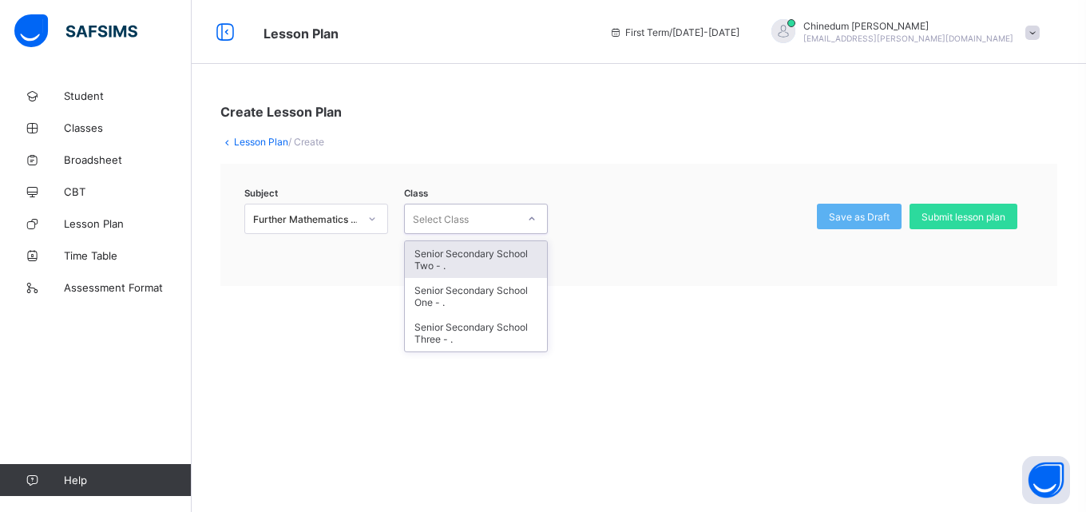
click at [536, 216] on icon at bounding box center [532, 219] width 10 height 16
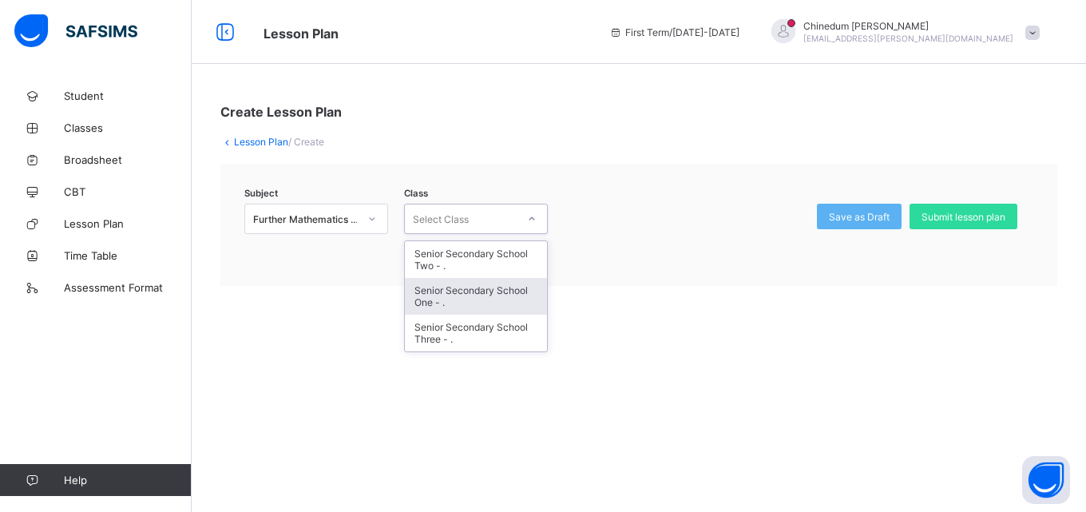
click at [476, 290] on div "Senior Secondary School One - ." at bounding box center [476, 296] width 142 height 37
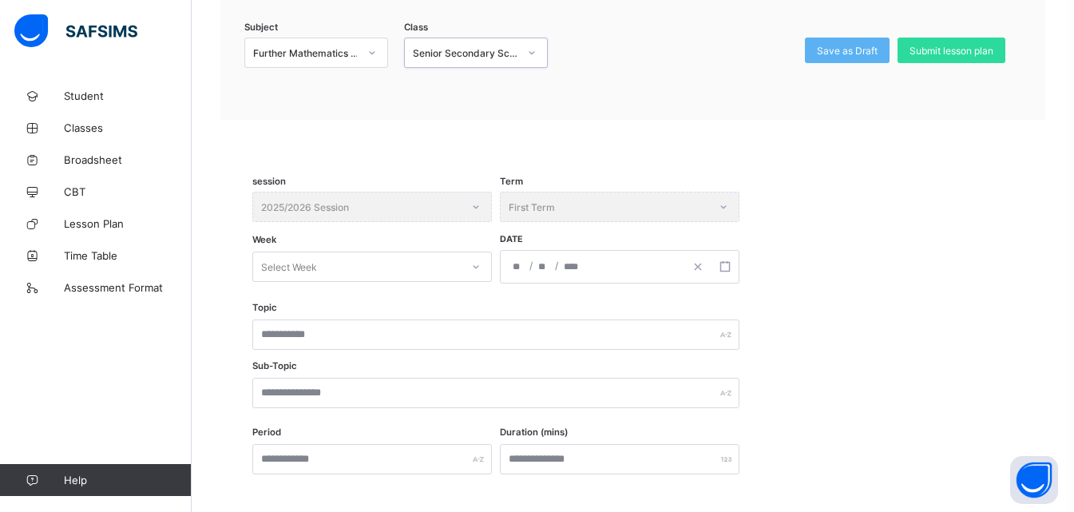
click at [473, 282] on div "Select Week" at bounding box center [371, 266] width 239 height 30
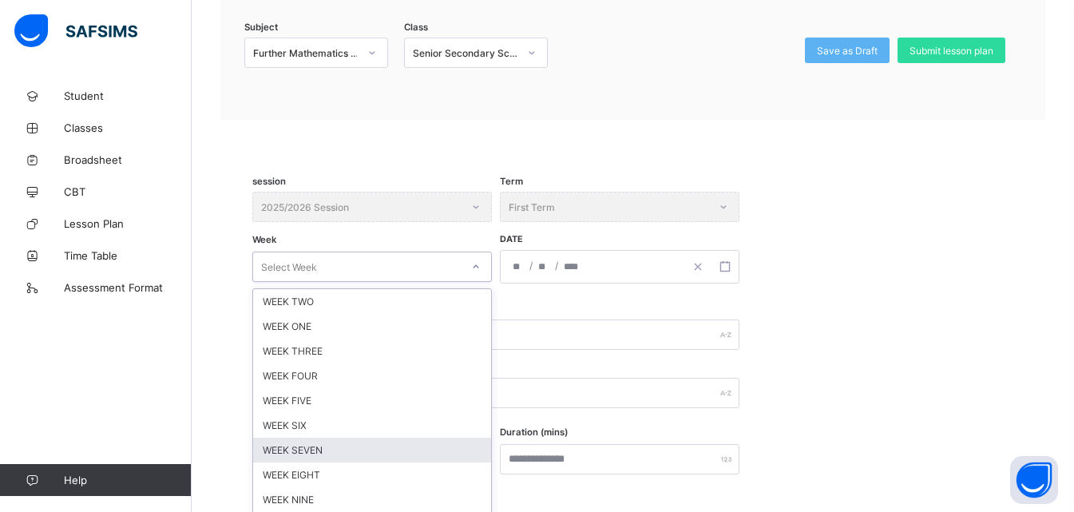
scroll to position [190, 0]
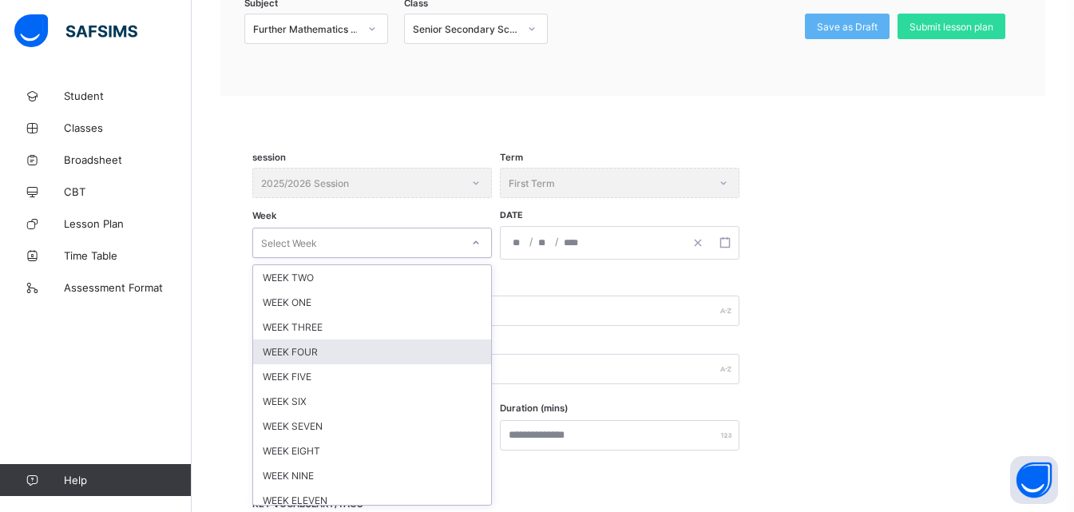
click at [307, 354] on div "WEEK FOUR" at bounding box center [372, 351] width 238 height 25
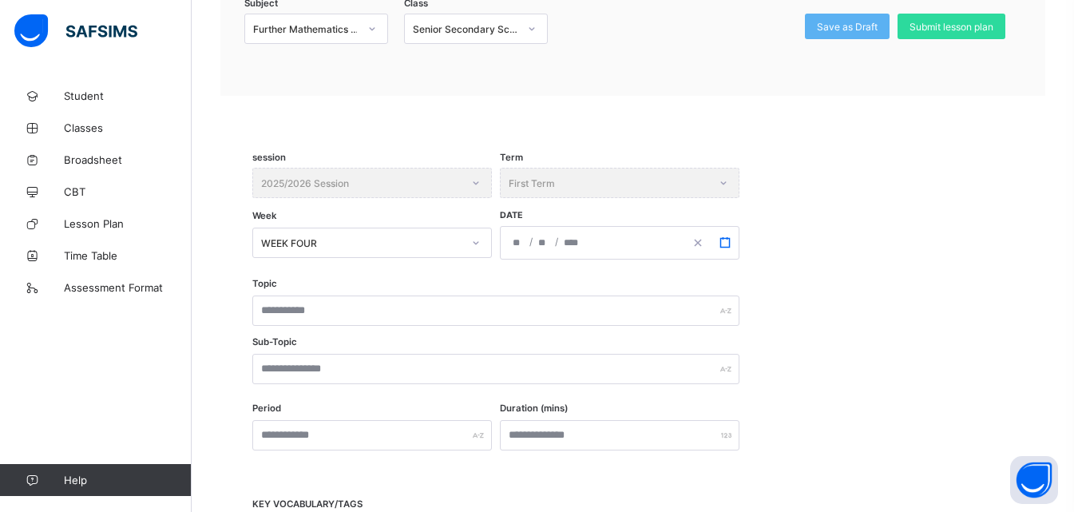
click at [723, 241] on icon "button" at bounding box center [724, 242] width 11 height 11
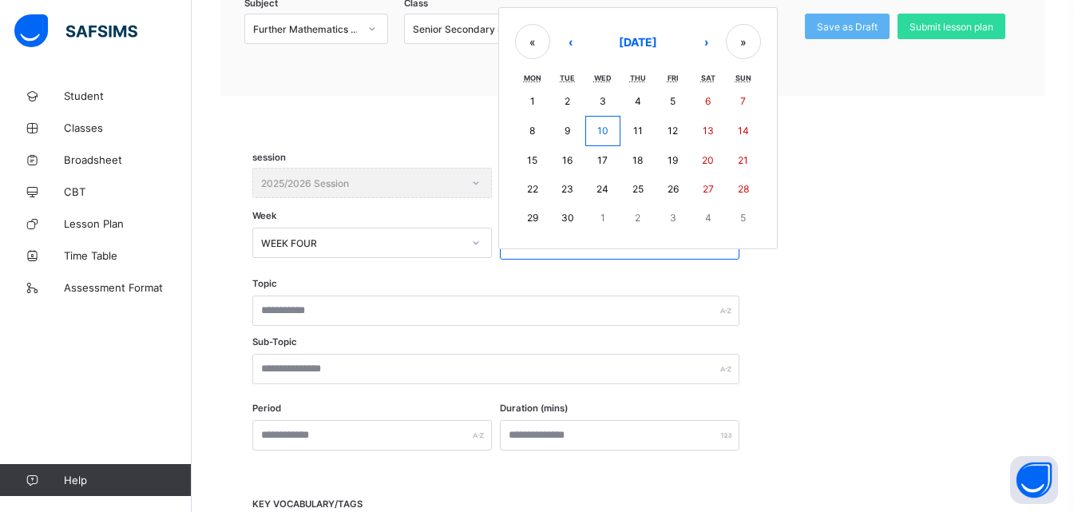
click at [534, 220] on abbr "29" at bounding box center [532, 218] width 11 height 12
type input "**********"
type input "*"
type input "**"
type input "****"
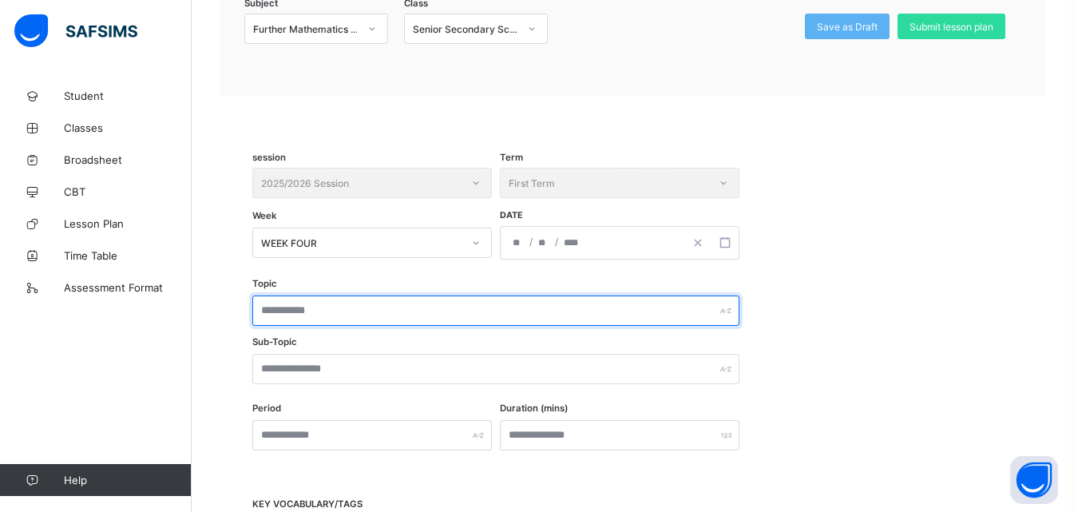
click at [301, 316] on input "text" at bounding box center [495, 310] width 487 height 30
type input "*********"
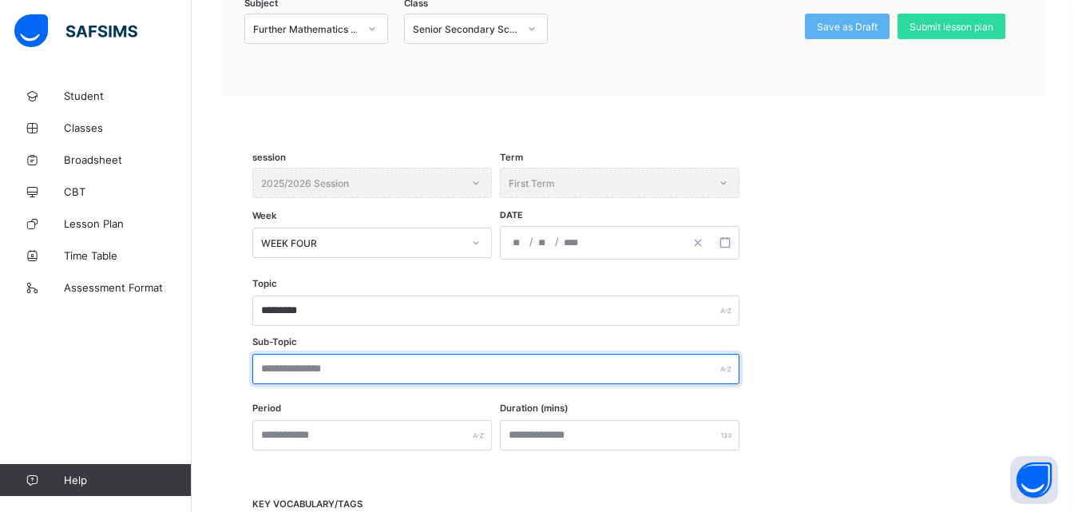
click at [333, 370] on input "text" at bounding box center [495, 369] width 487 height 30
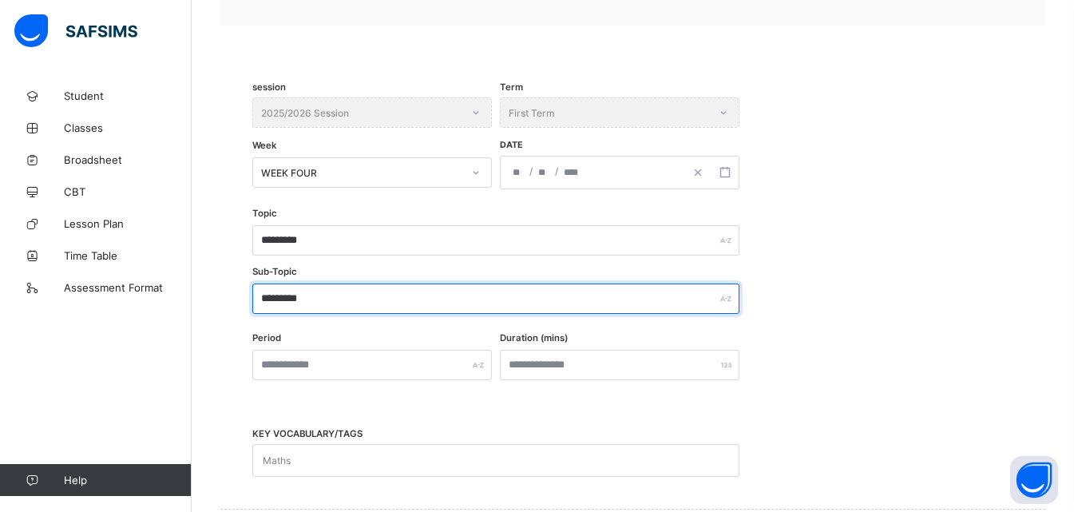
scroll to position [350, 0]
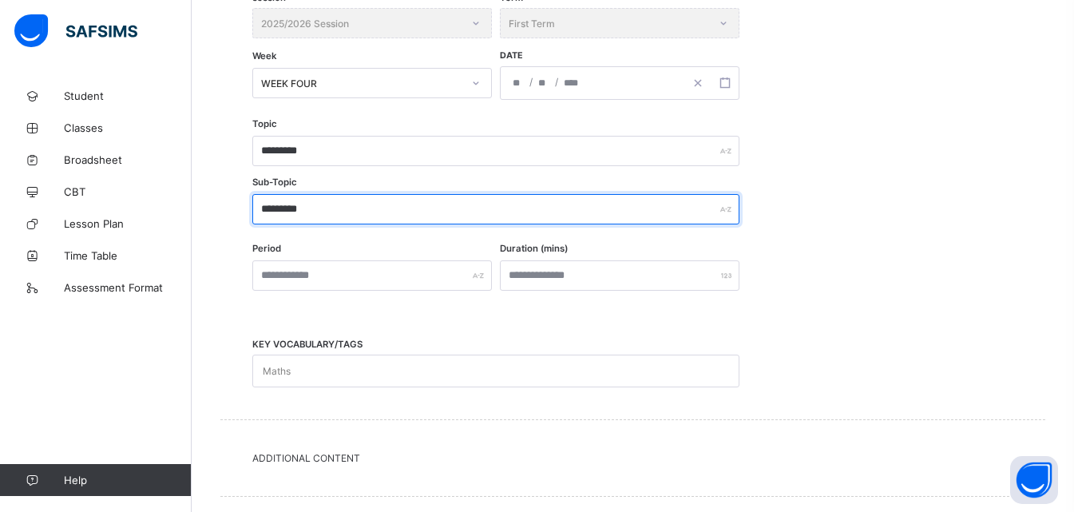
type input "*********"
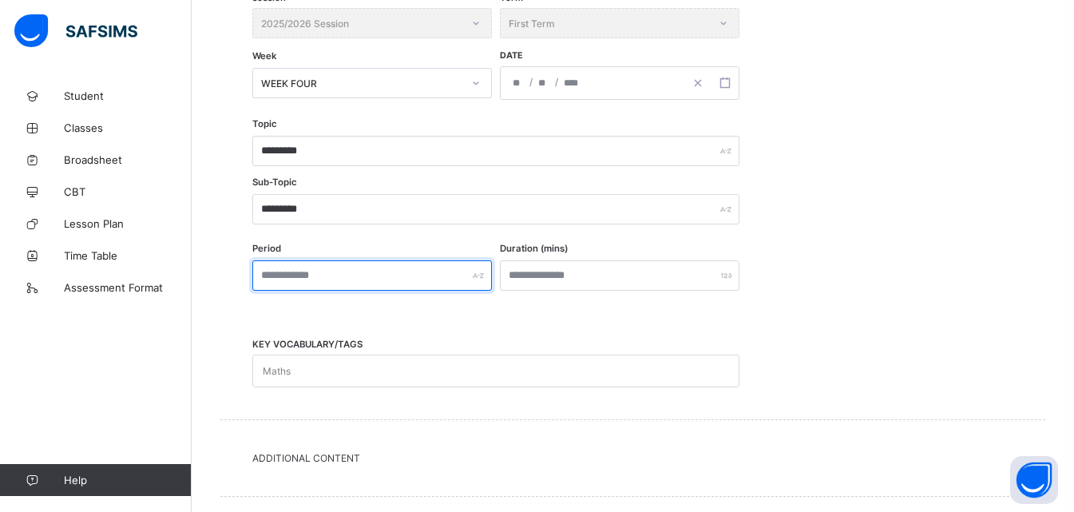
click at [346, 282] on input "text" at bounding box center [371, 275] width 239 height 30
type input "***"
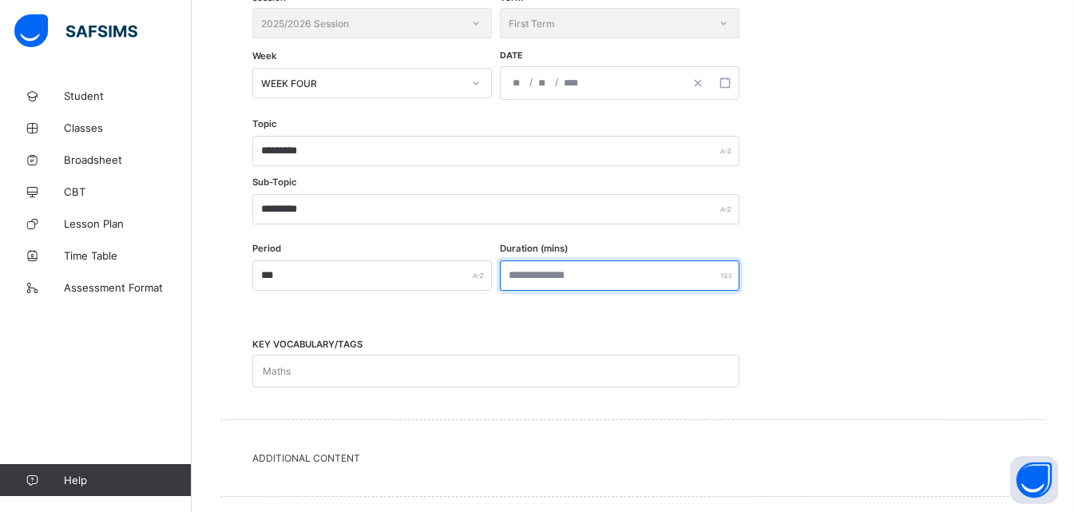
click at [534, 276] on input "number" at bounding box center [619, 275] width 239 height 30
type input "***"
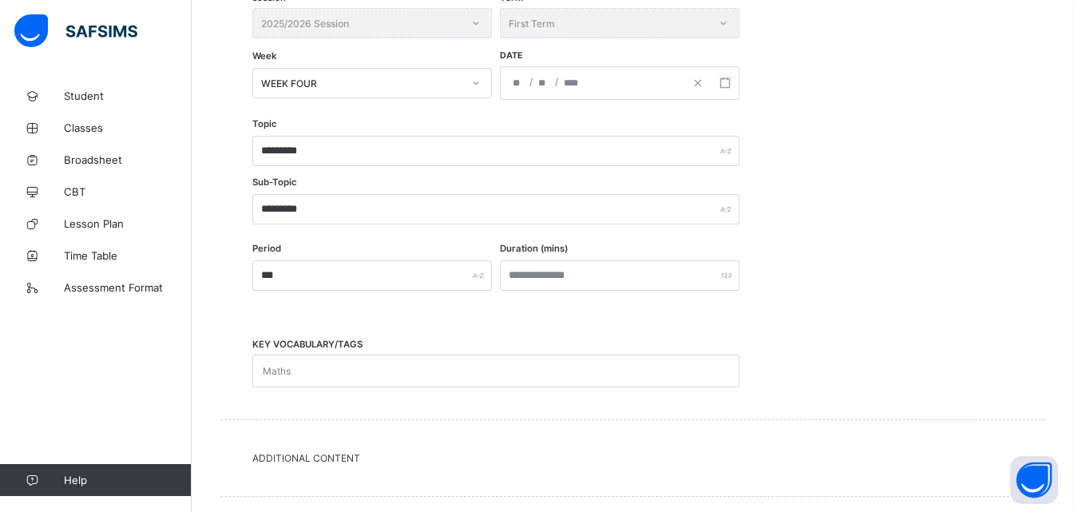
click at [858, 342] on div "KEY VOCABULARY/TAGS Maths" at bounding box center [632, 358] width 761 height 57
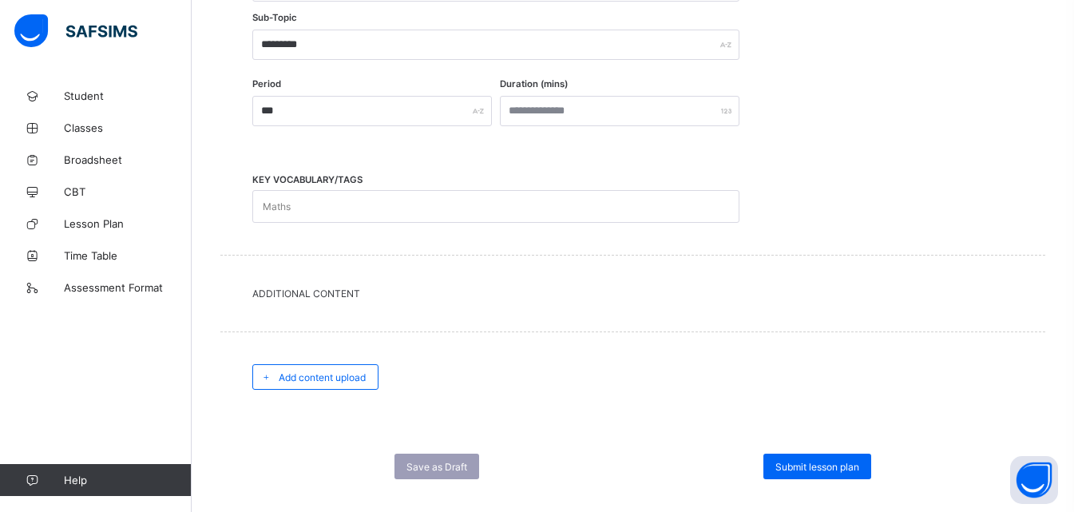
scroll to position [536, 0]
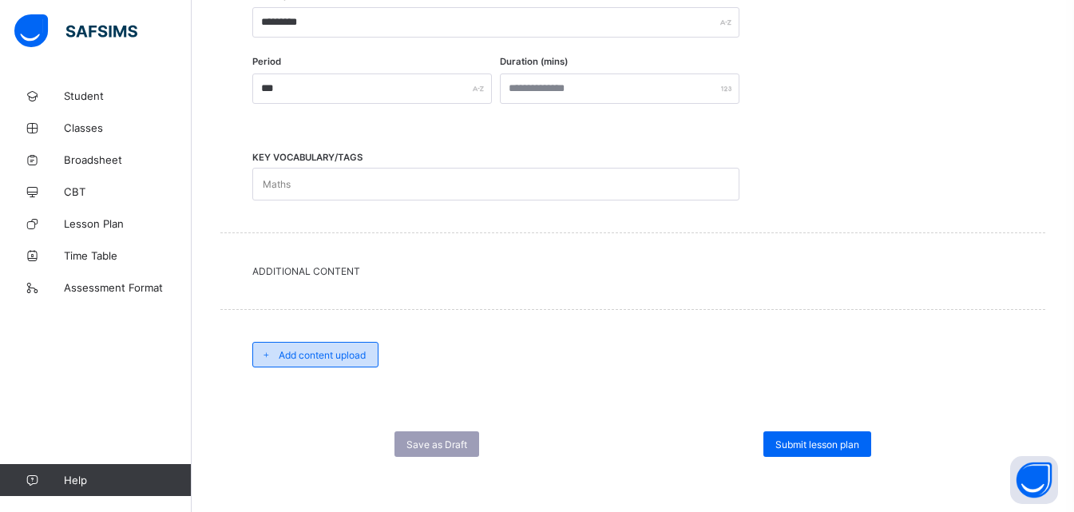
click at [341, 352] on span "Add content upload" at bounding box center [322, 355] width 87 height 12
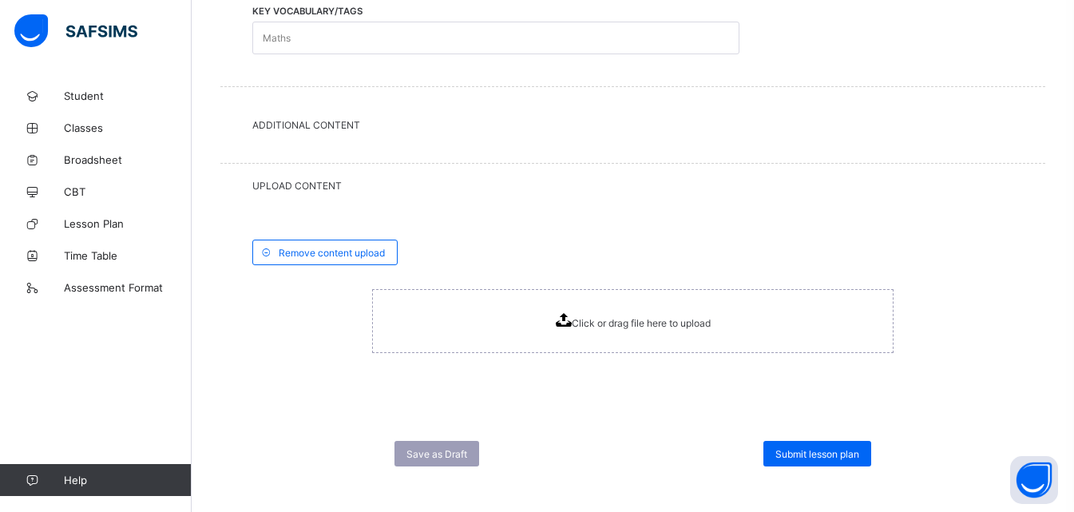
scroll to position [692, 0]
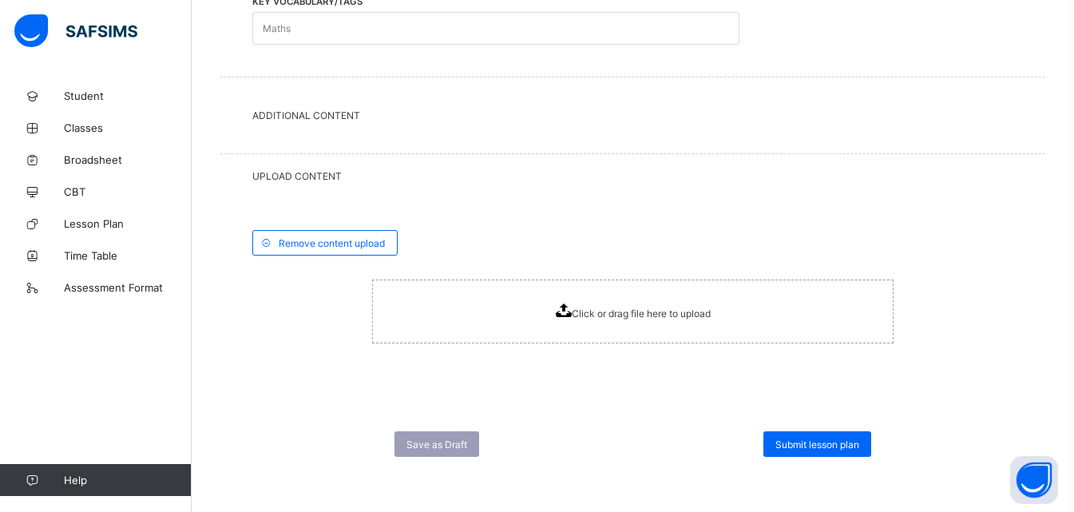
click at [568, 315] on icon at bounding box center [563, 310] width 16 height 14
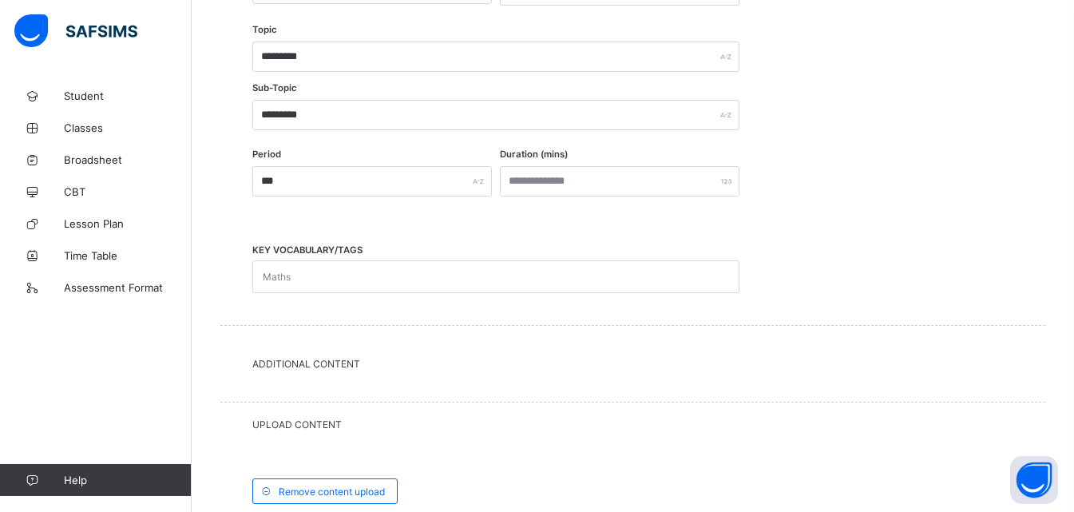
scroll to position [716, 0]
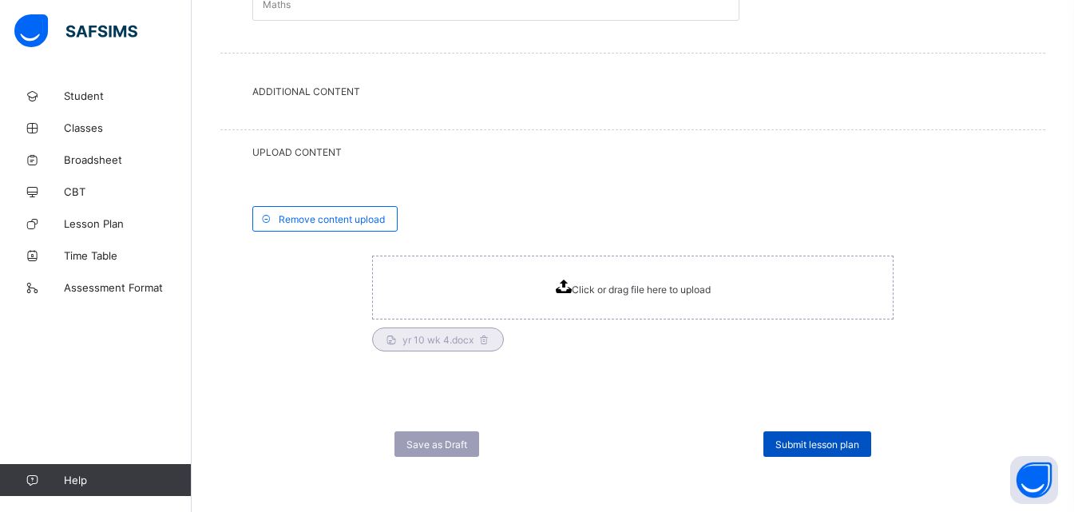
click at [789, 442] on span "Submit lesson plan" at bounding box center [817, 444] width 84 height 12
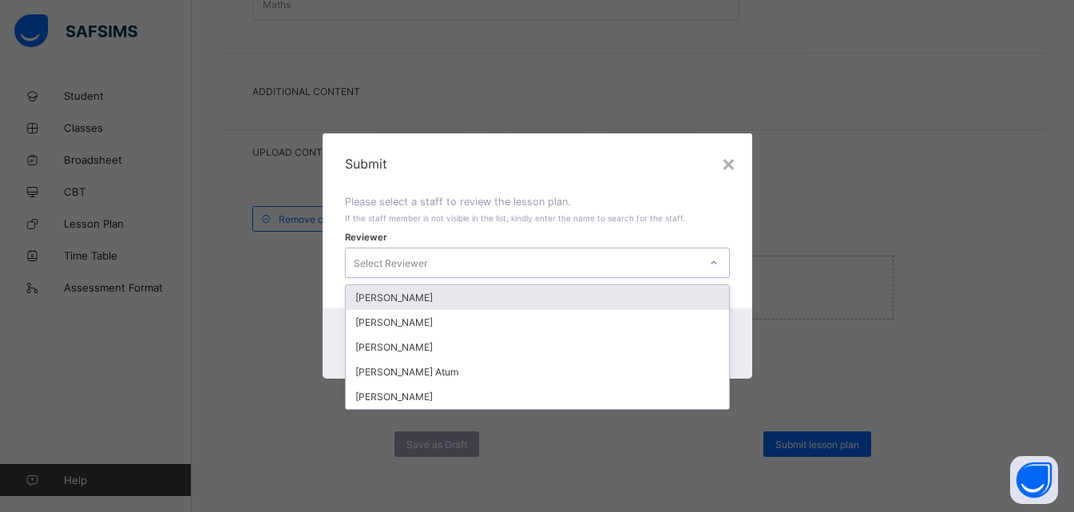
click at [715, 264] on icon at bounding box center [713, 262] width 6 height 3
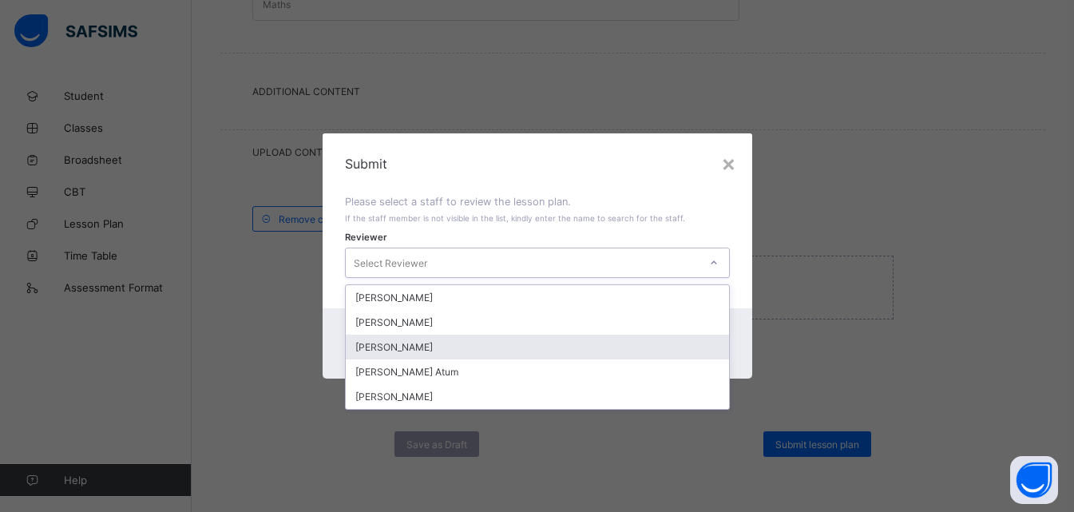
click at [426, 354] on div "[PERSON_NAME]" at bounding box center [537, 346] width 383 height 25
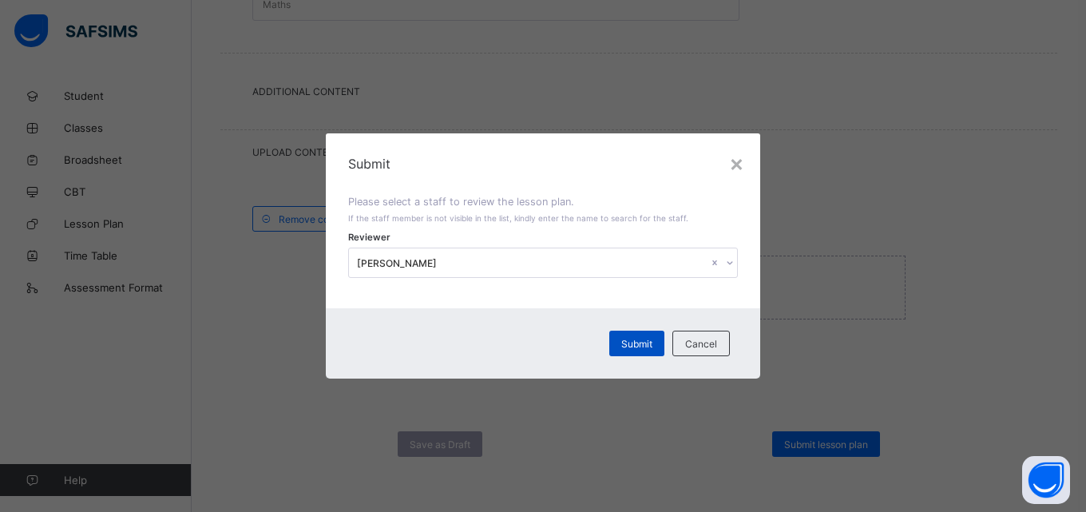
click at [641, 344] on span "Submit" at bounding box center [636, 344] width 31 height 12
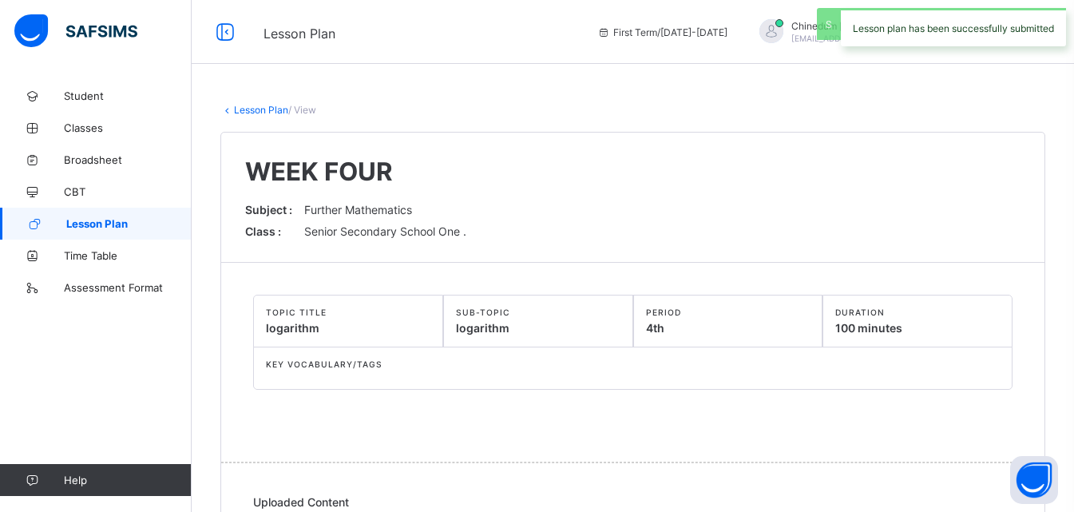
click at [105, 224] on span "Lesson Plan" at bounding box center [128, 223] width 125 height 13
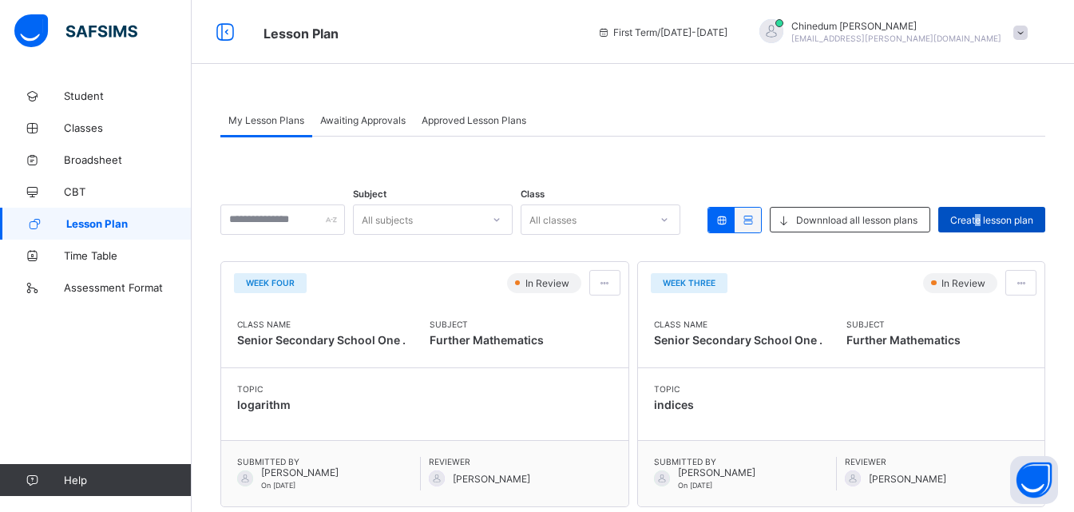
click at [989, 216] on span "Create lesson plan" at bounding box center [991, 220] width 83 height 12
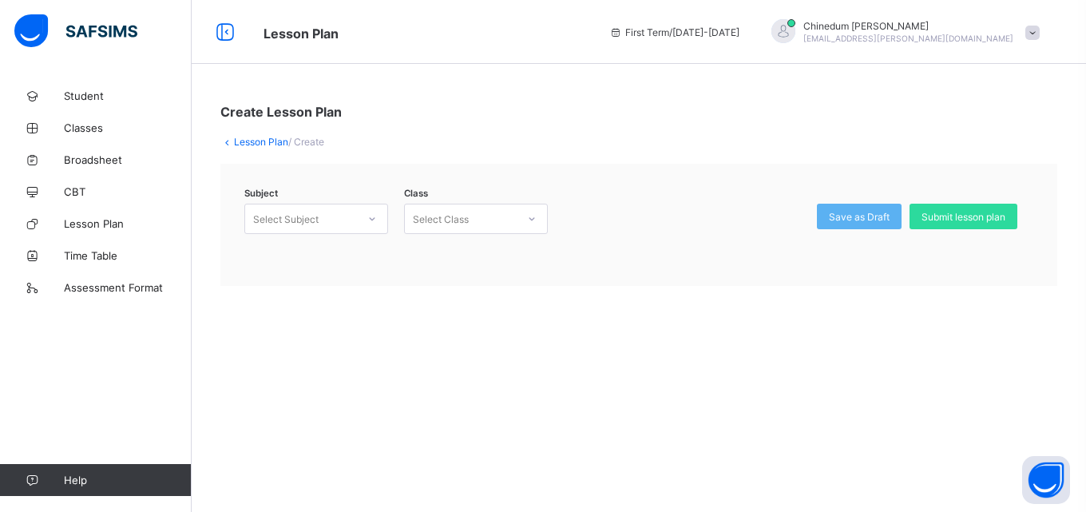
click at [367, 216] on icon at bounding box center [372, 219] width 10 height 16
click at [338, 255] on div "Further Mathematics (122)" at bounding box center [316, 253] width 142 height 25
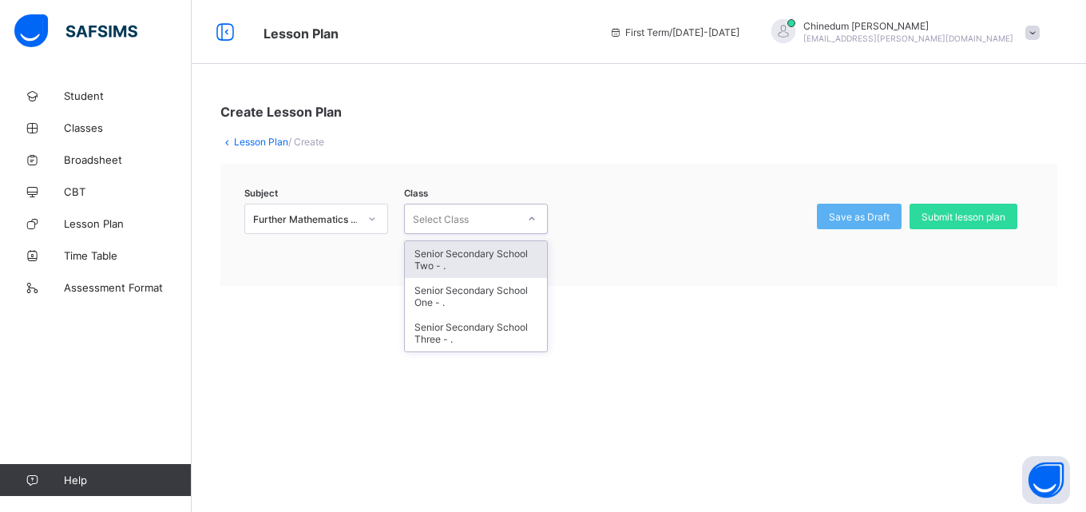
click at [536, 219] on icon at bounding box center [532, 219] width 10 height 16
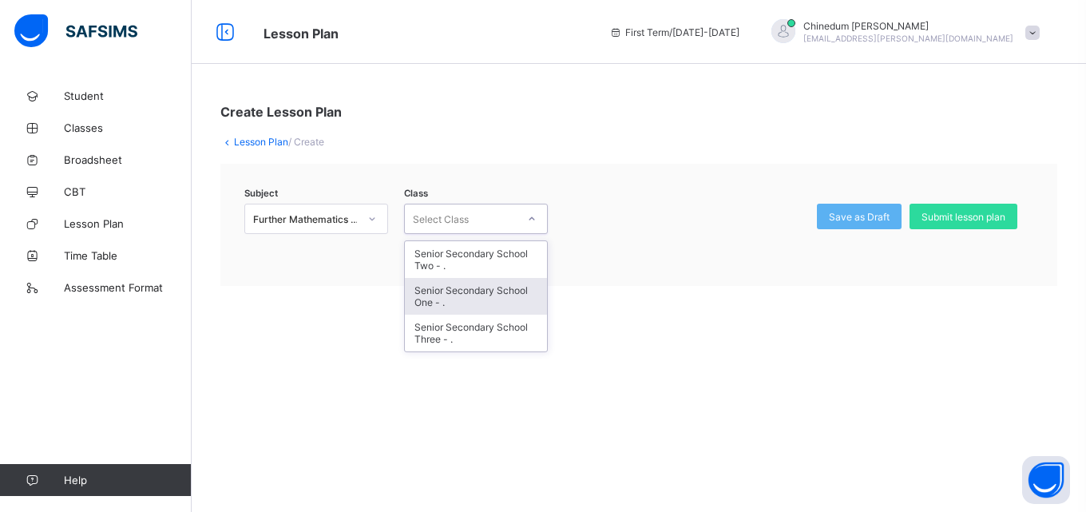
click at [477, 293] on div "Senior Secondary School One - ." at bounding box center [476, 296] width 142 height 37
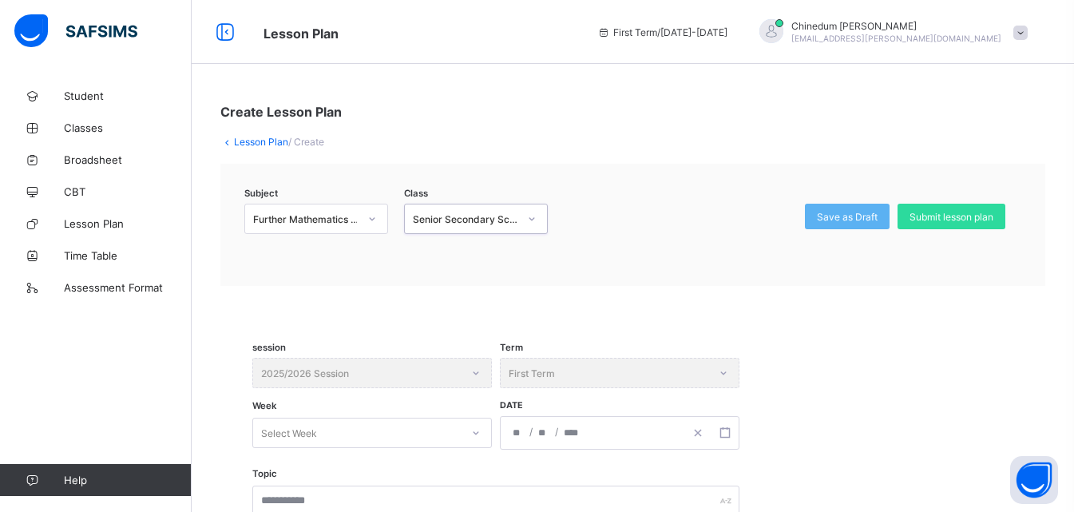
scroll to position [160, 0]
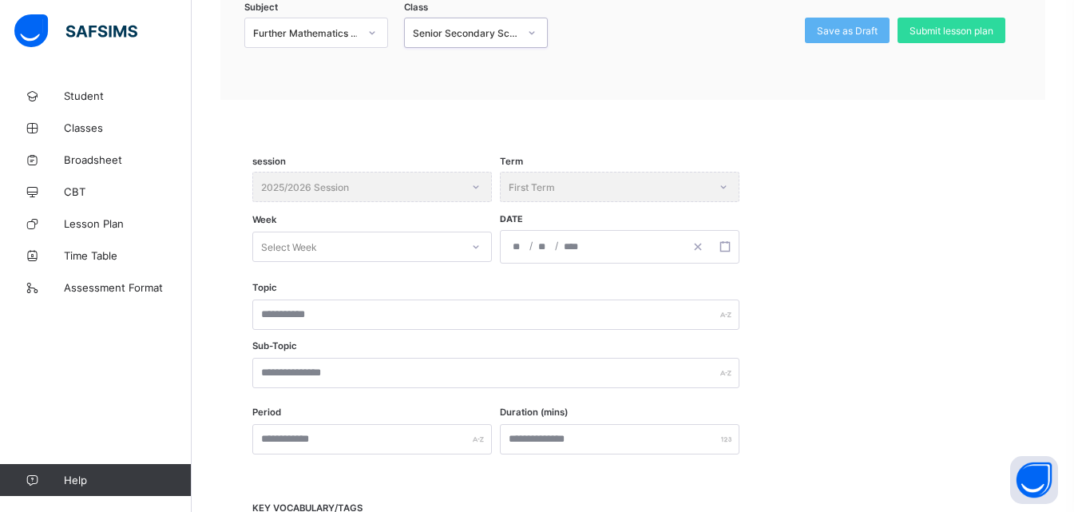
click at [473, 262] on div "Select Week" at bounding box center [371, 246] width 239 height 30
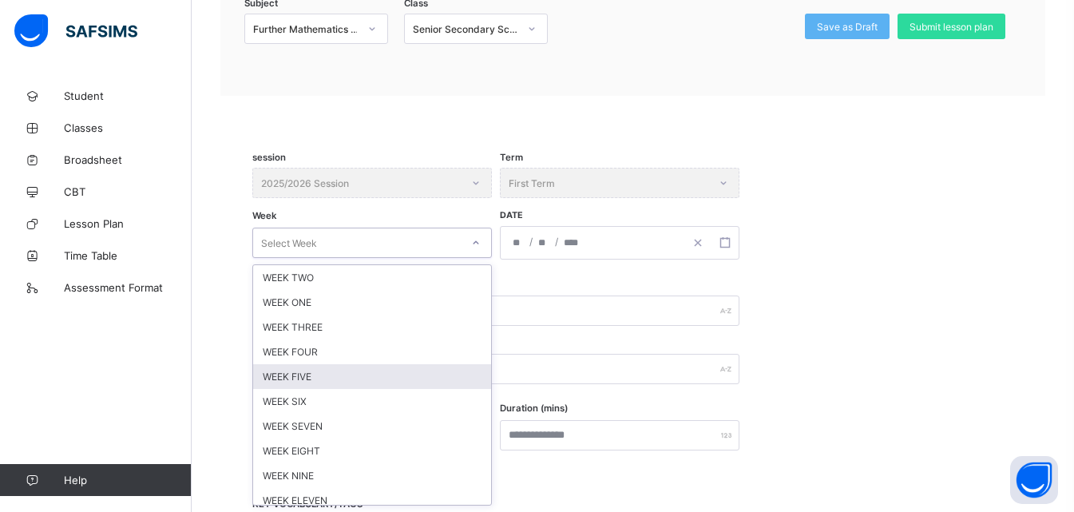
click at [308, 377] on div "WEEK FIVE" at bounding box center [372, 376] width 238 height 25
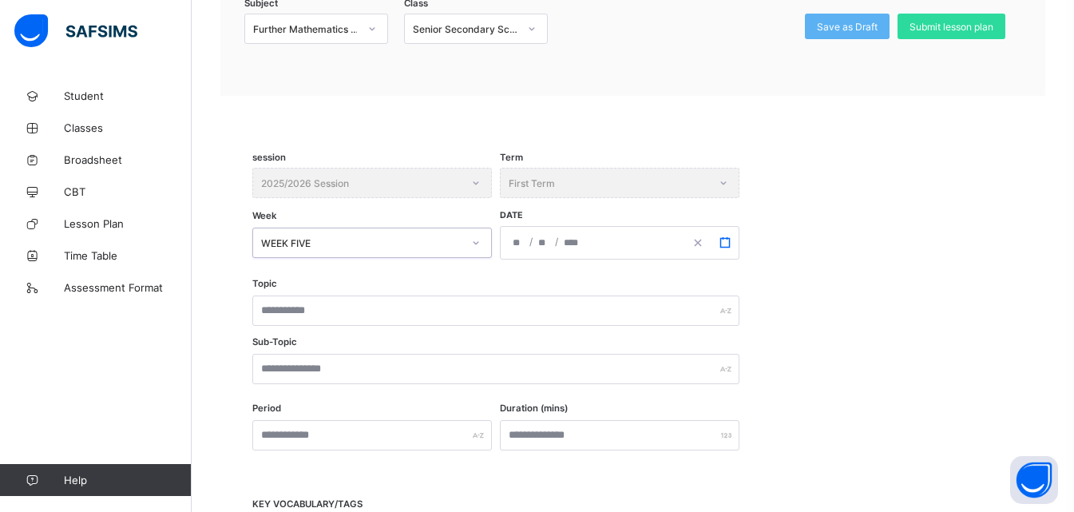
click at [718, 239] on button "button" at bounding box center [724, 243] width 27 height 32
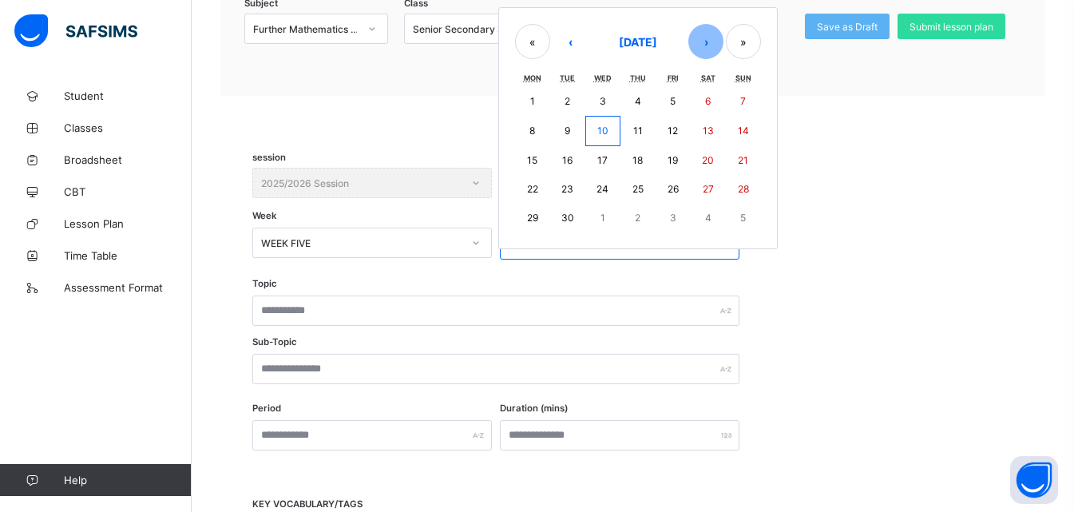
click at [700, 47] on button "›" at bounding box center [705, 41] width 35 height 35
click at [532, 130] on abbr "6" at bounding box center [532, 130] width 6 height 12
type input "**********"
type input "**"
type input "*"
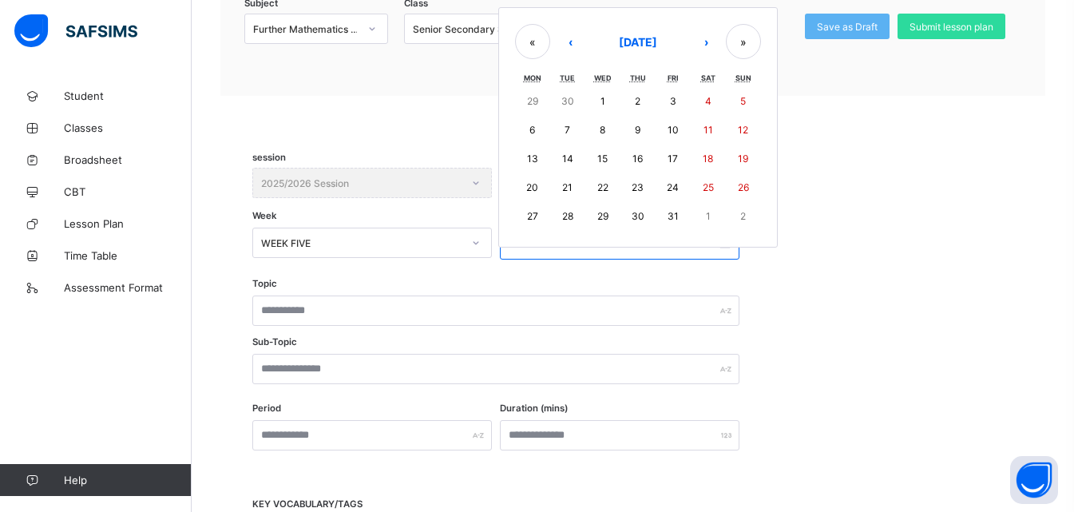
type input "****"
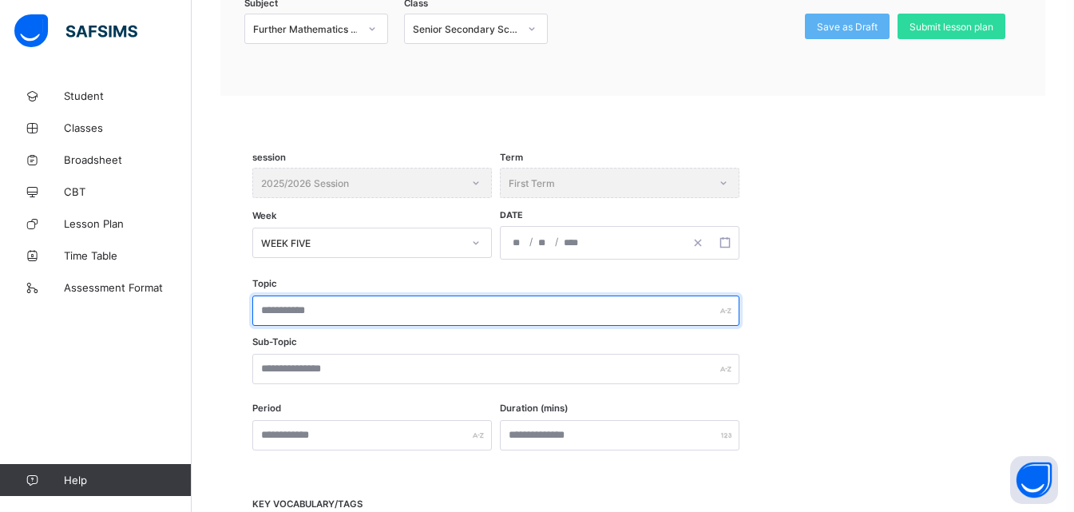
click at [358, 315] on input "text" at bounding box center [495, 310] width 487 height 30
click at [266, 312] on input "**********" at bounding box center [495, 310] width 487 height 30
click at [378, 318] on input "**********" at bounding box center [495, 310] width 487 height 30
click at [374, 312] on input "**********" at bounding box center [495, 310] width 487 height 30
drag, startPoint x: 374, startPoint y: 315, endPoint x: 263, endPoint y: 308, distance: 111.2
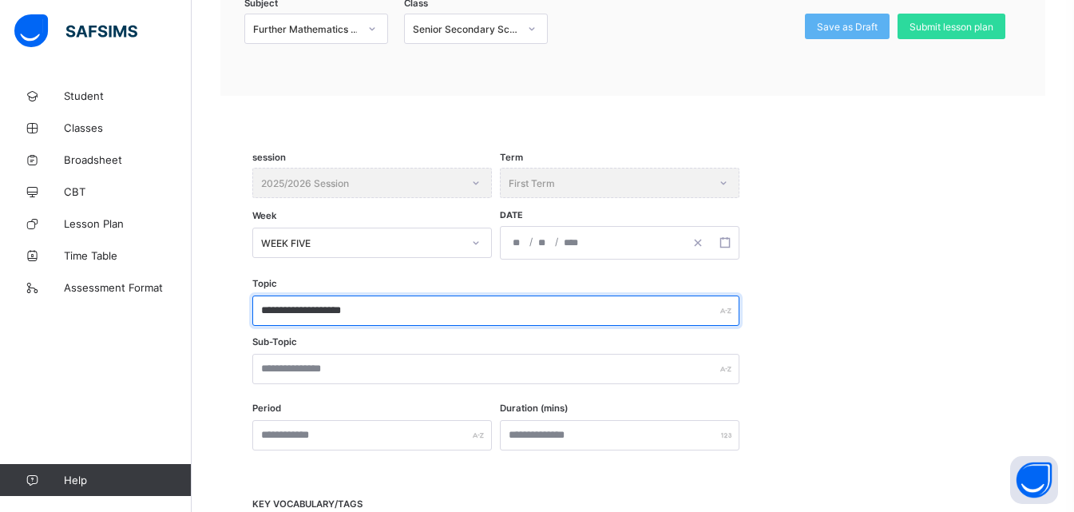
click at [263, 308] on input "**********" at bounding box center [495, 310] width 487 height 30
type input "**********"
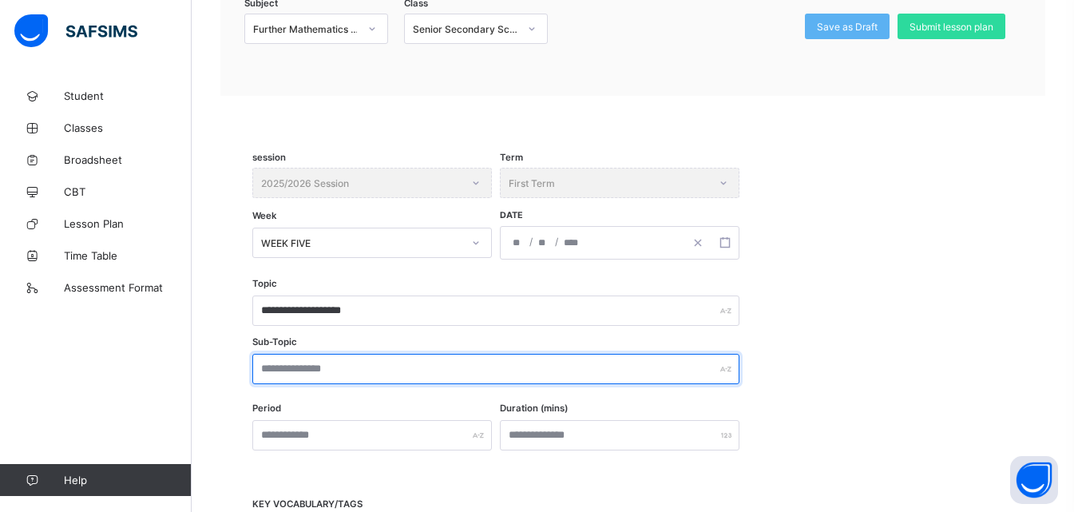
click at [345, 367] on input "text" at bounding box center [495, 369] width 487 height 30
paste input "**********"
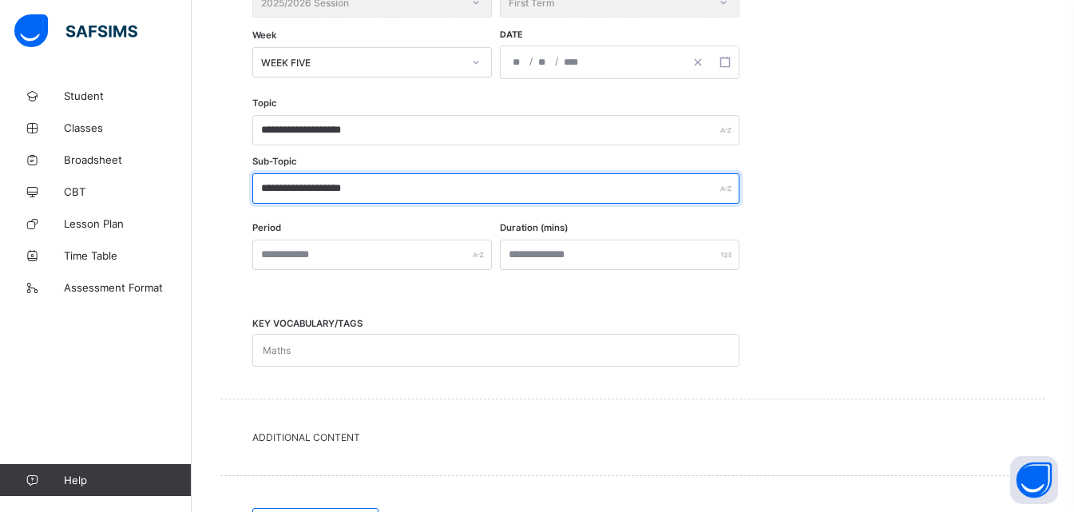
scroll to position [429, 0]
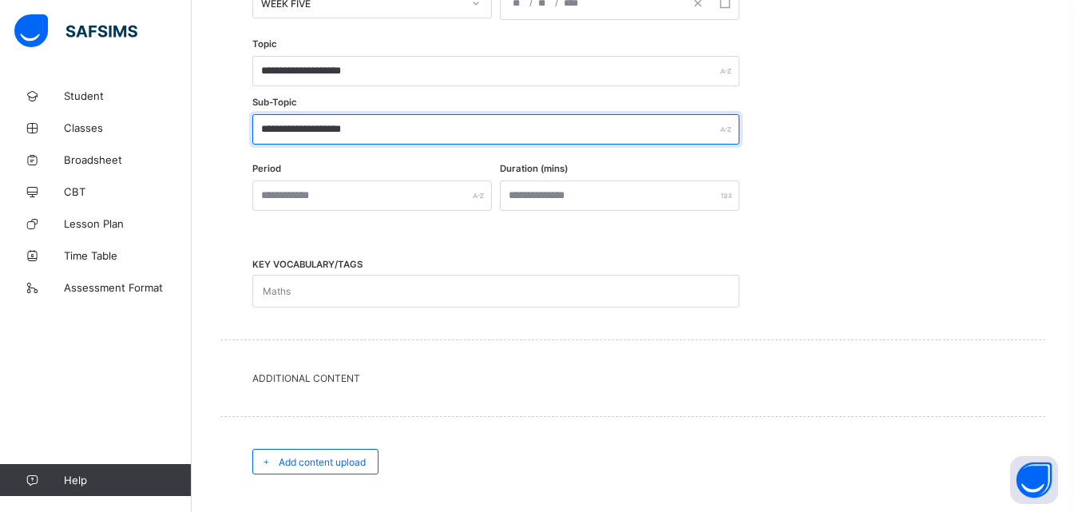
type input "**********"
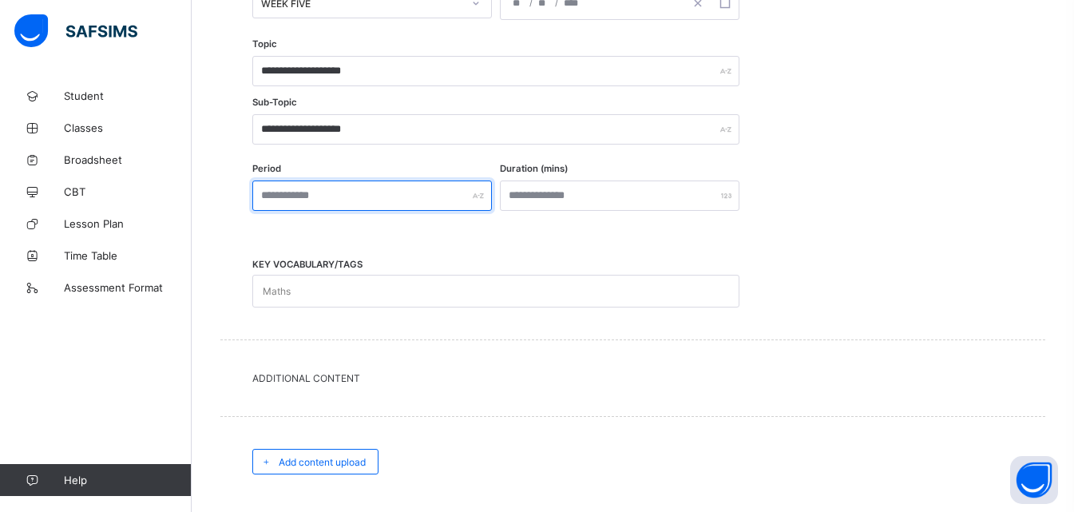
click at [439, 206] on input "text" at bounding box center [371, 195] width 239 height 30
type input "***"
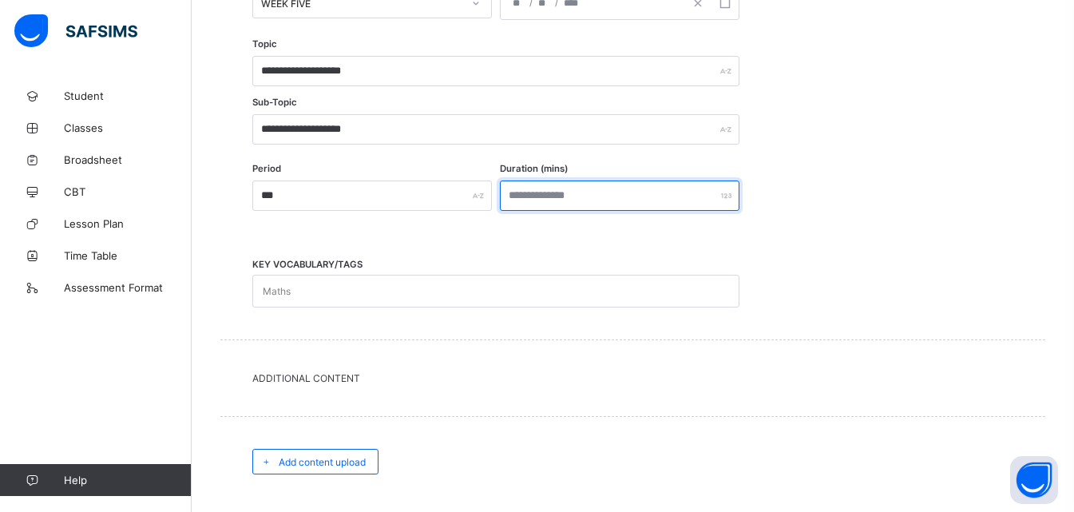
click at [549, 197] on input "number" at bounding box center [619, 195] width 239 height 30
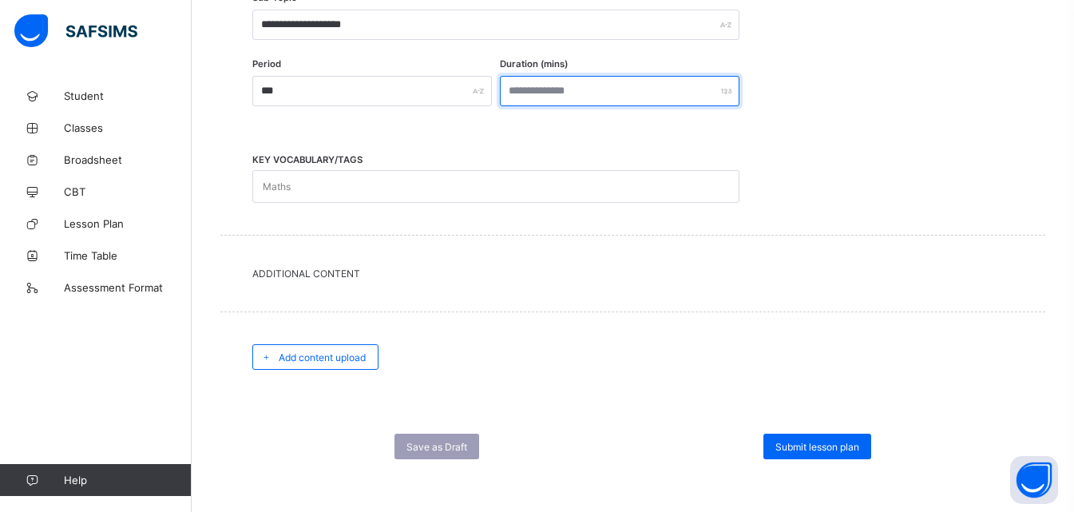
scroll to position [536, 0]
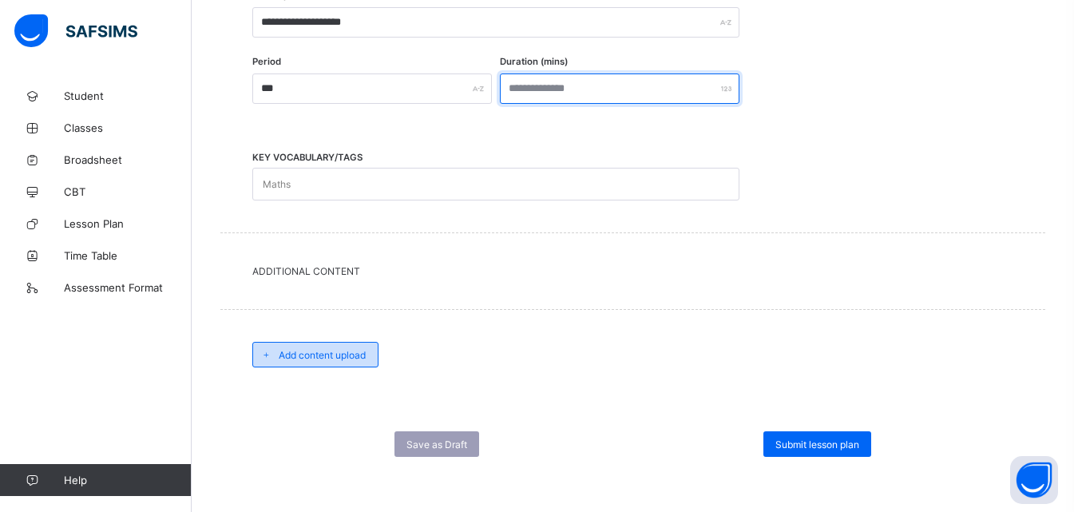
type input "***"
click at [346, 356] on span "Add content upload" at bounding box center [322, 355] width 87 height 12
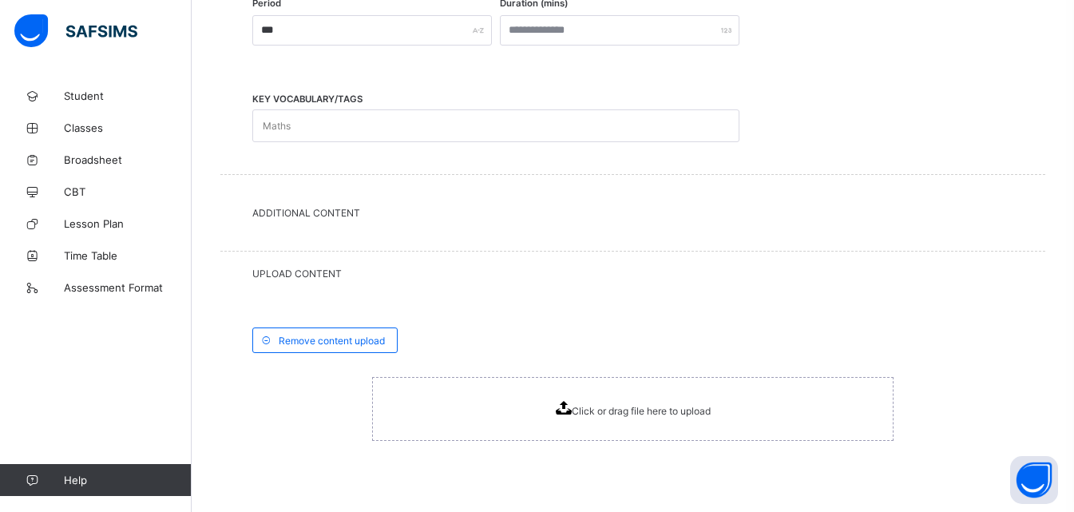
scroll to position [692, 0]
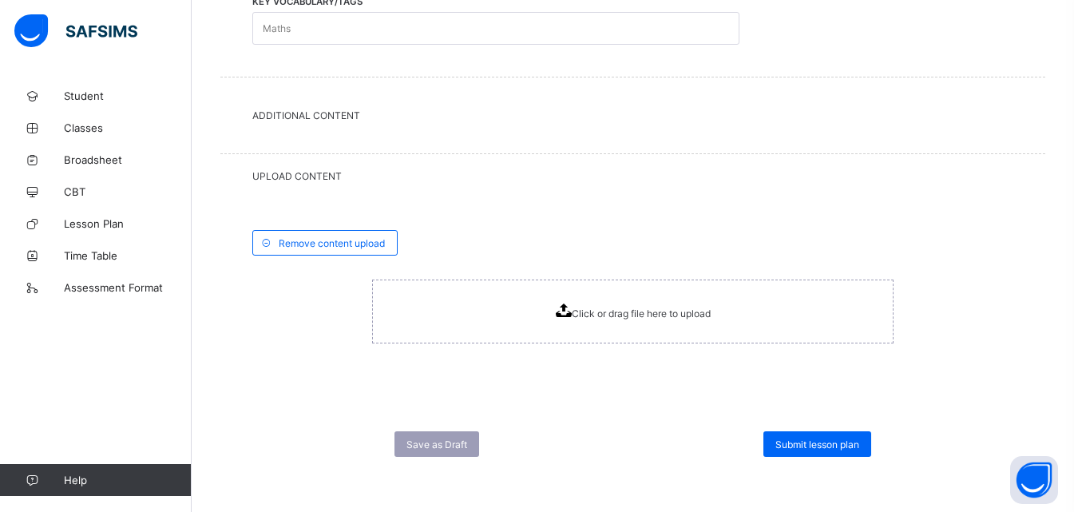
click at [564, 311] on icon at bounding box center [564, 310] width 16 height 14
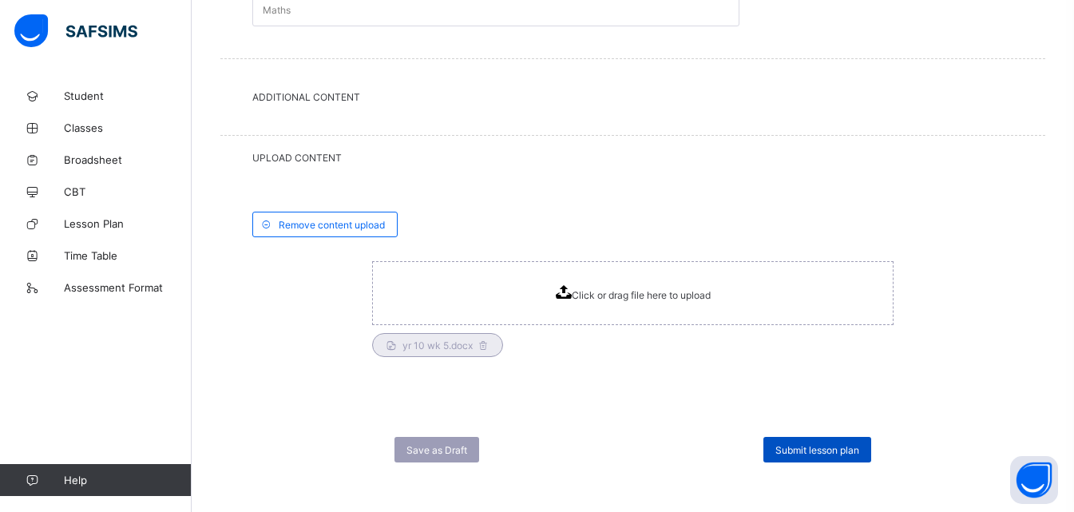
scroll to position [716, 0]
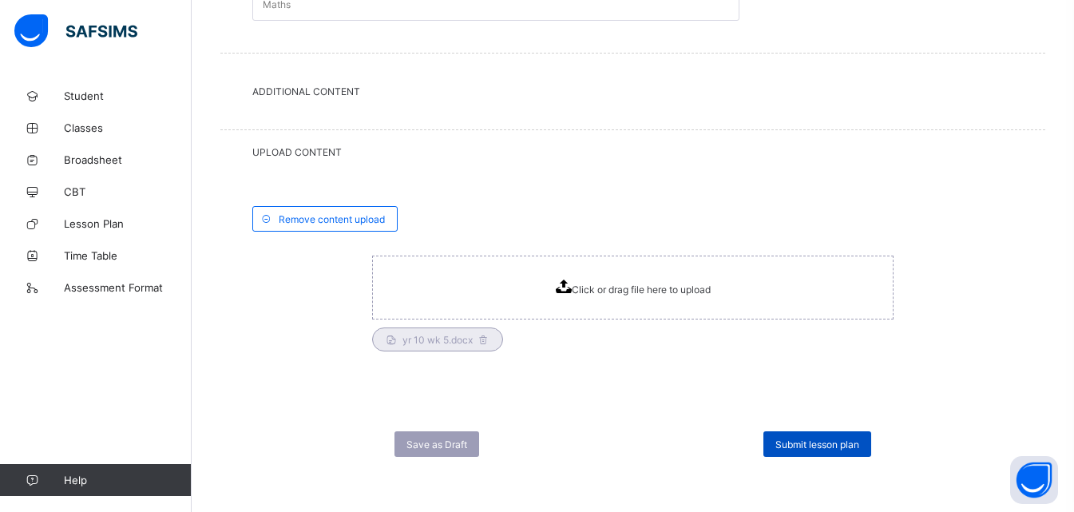
click at [805, 445] on span "Submit lesson plan" at bounding box center [817, 444] width 84 height 12
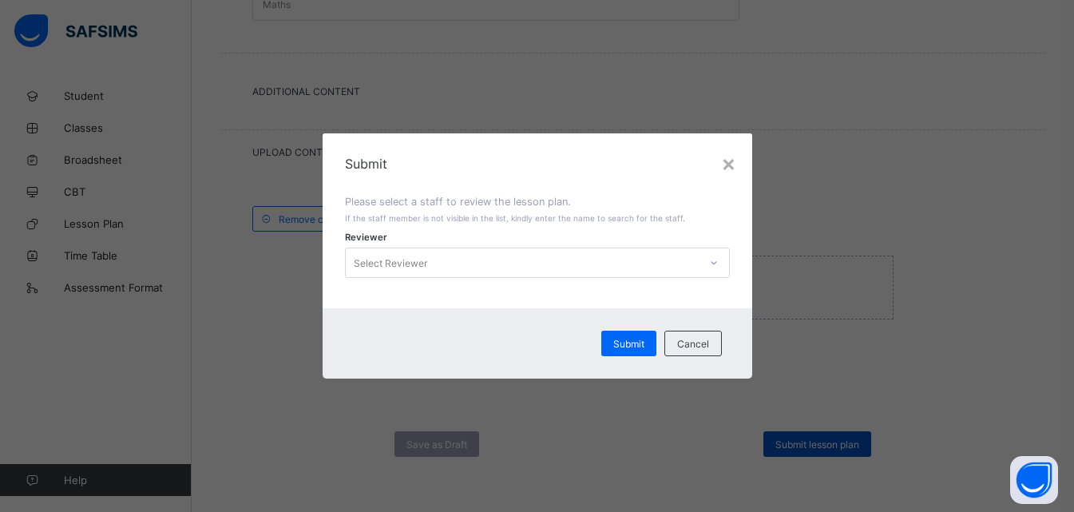
click at [805, 445] on div "× Submit Please select a staff to review the lesson plan. If the staff member i…" at bounding box center [537, 256] width 1074 height 512
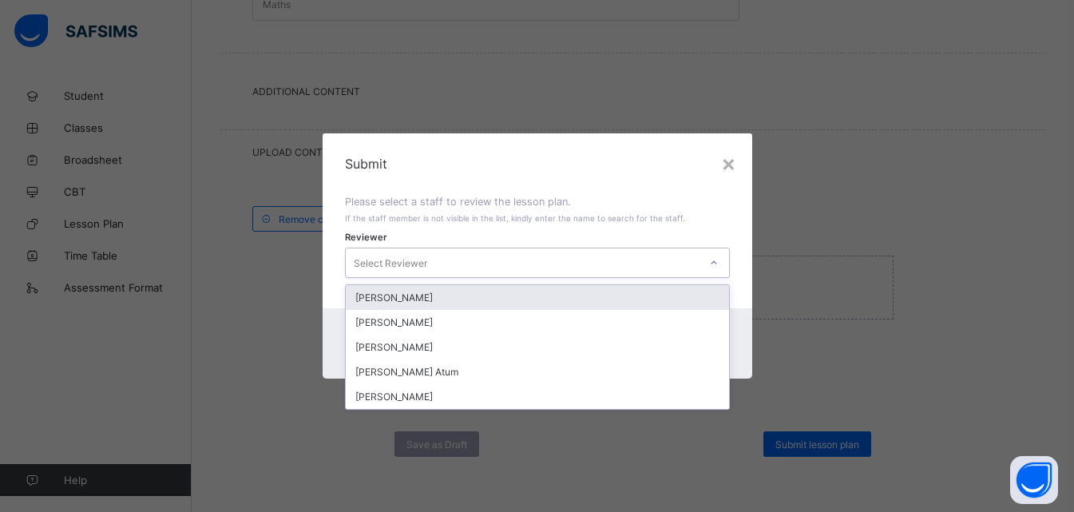
click at [717, 263] on icon at bounding box center [714, 263] width 10 height 16
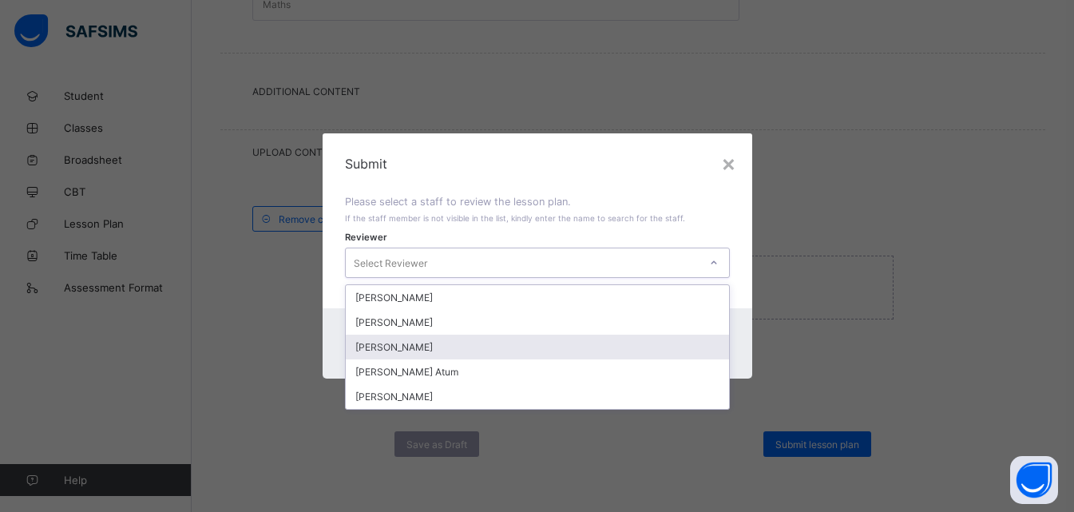
click at [439, 354] on div "[PERSON_NAME]" at bounding box center [537, 346] width 383 height 25
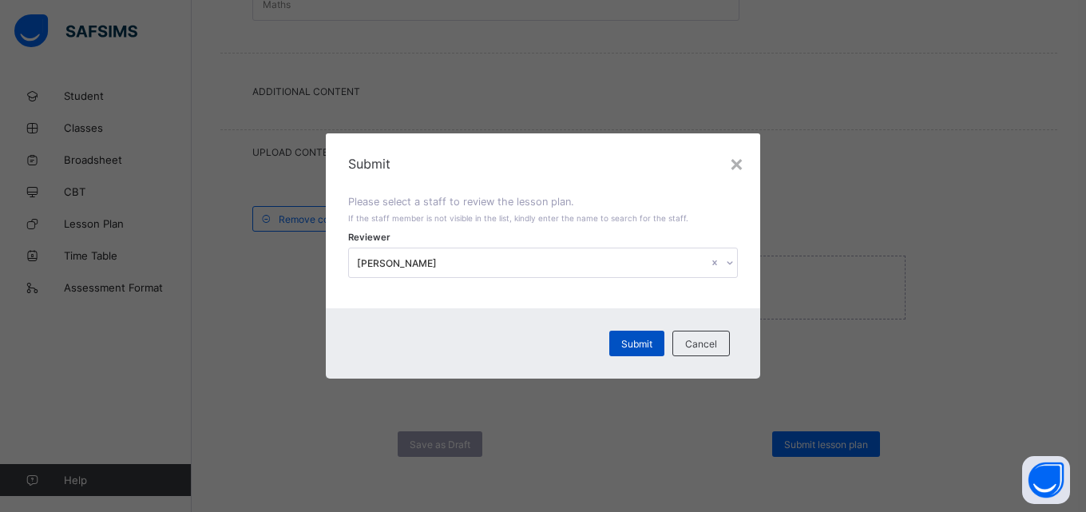
click at [646, 342] on span "Submit" at bounding box center [636, 344] width 31 height 12
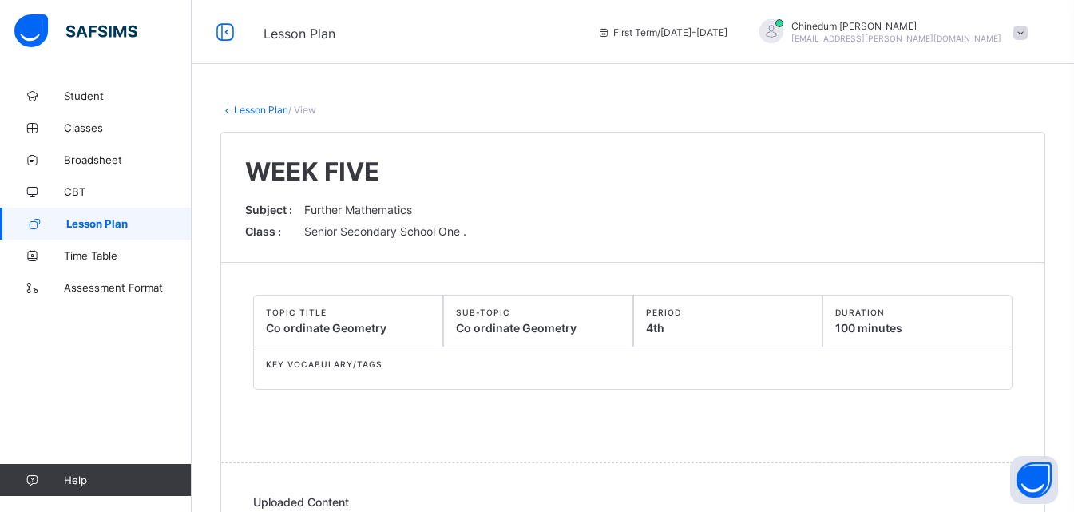
click at [101, 228] on span "Lesson Plan" at bounding box center [128, 223] width 125 height 13
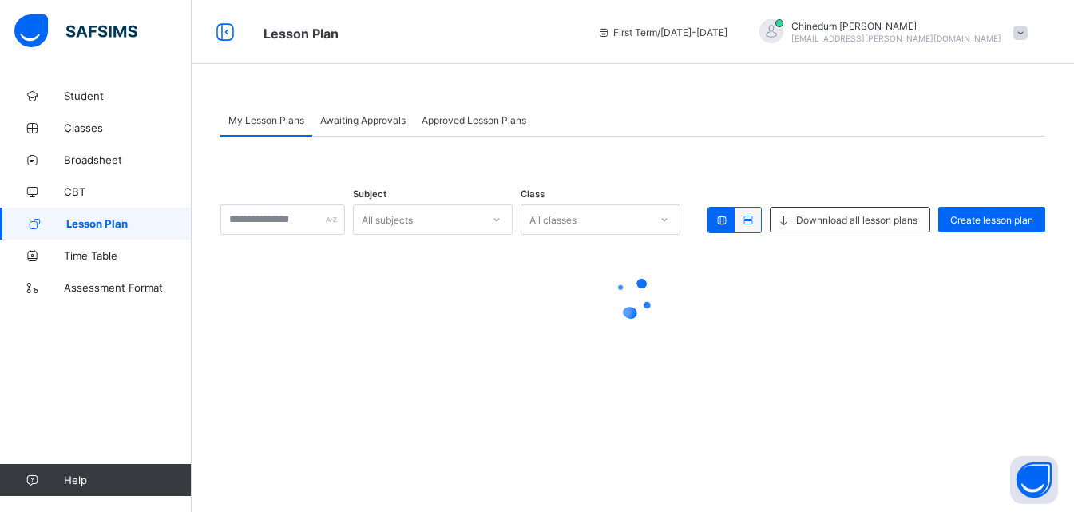
click at [105, 230] on link "Lesson Plan" at bounding box center [96, 224] width 192 height 32
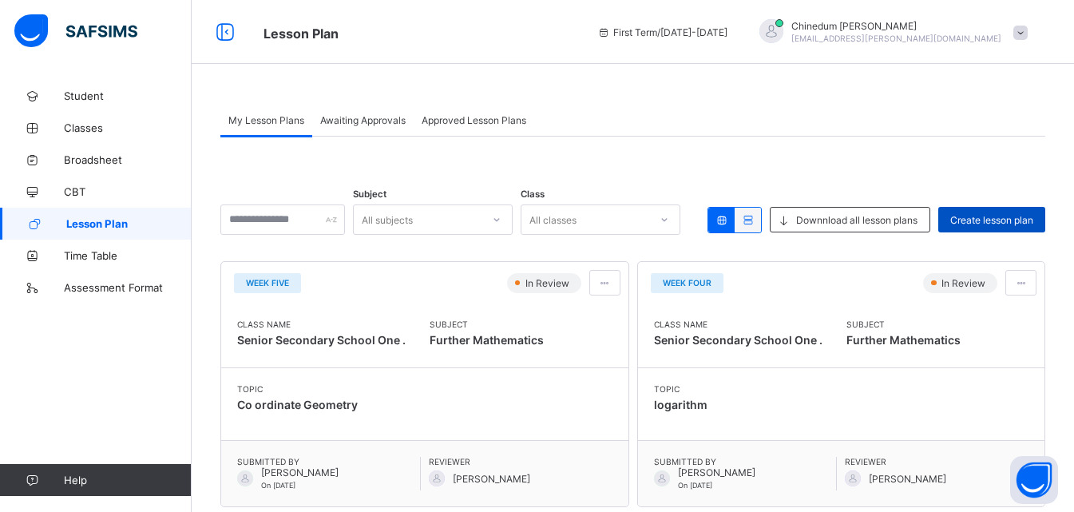
click at [1020, 225] on span "Create lesson plan" at bounding box center [991, 220] width 83 height 12
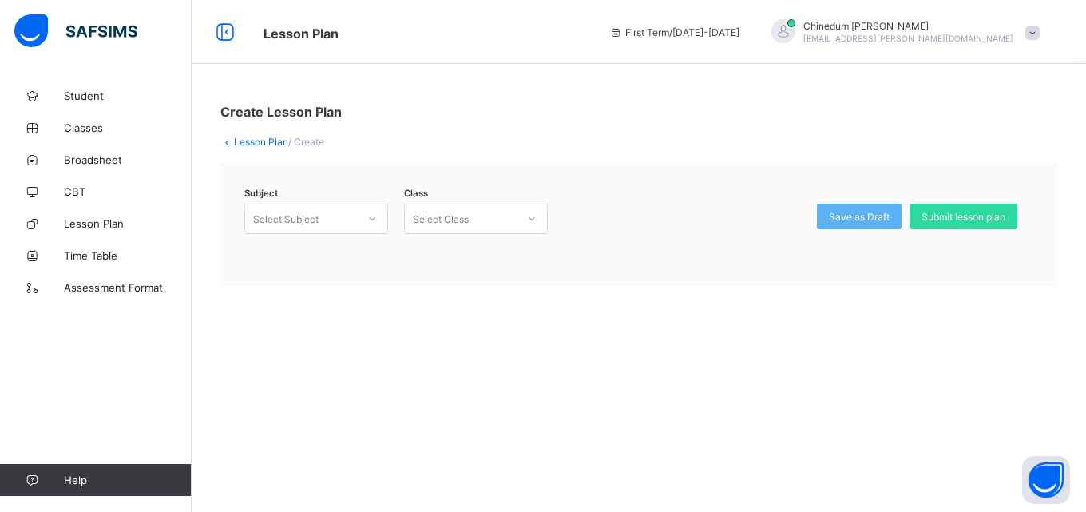
click at [374, 217] on icon at bounding box center [373, 218] width 6 height 3
click at [355, 251] on div "Further Mathematics (122)" at bounding box center [316, 253] width 142 height 25
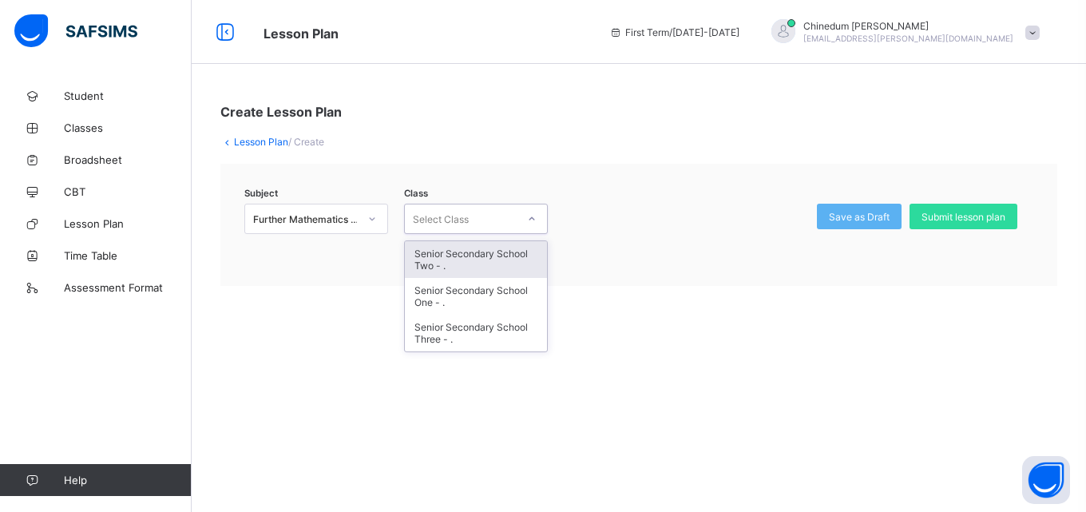
click at [530, 217] on icon at bounding box center [532, 219] width 10 height 16
click at [481, 256] on div "Senior Secondary School Two - ." at bounding box center [476, 259] width 142 height 37
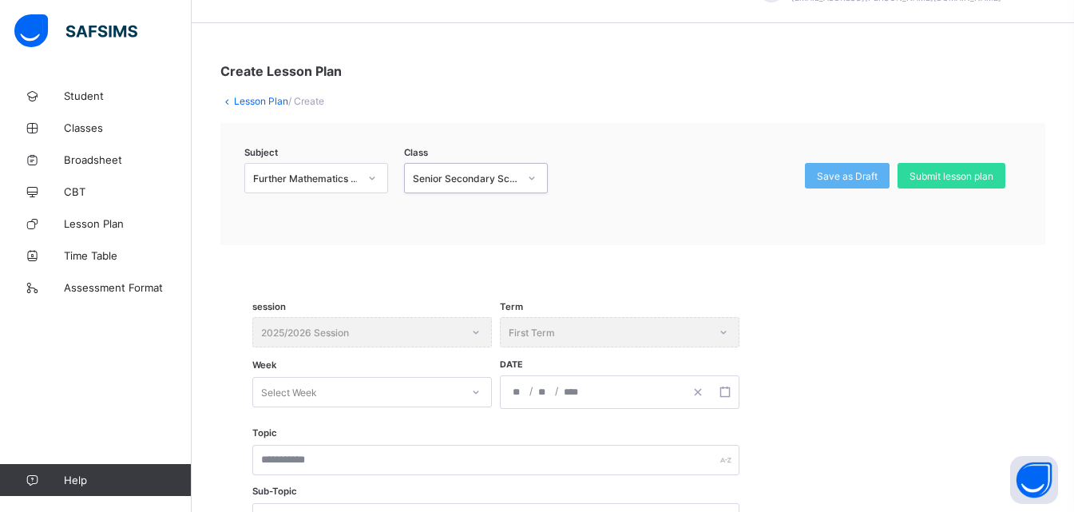
scroll to position [80, 0]
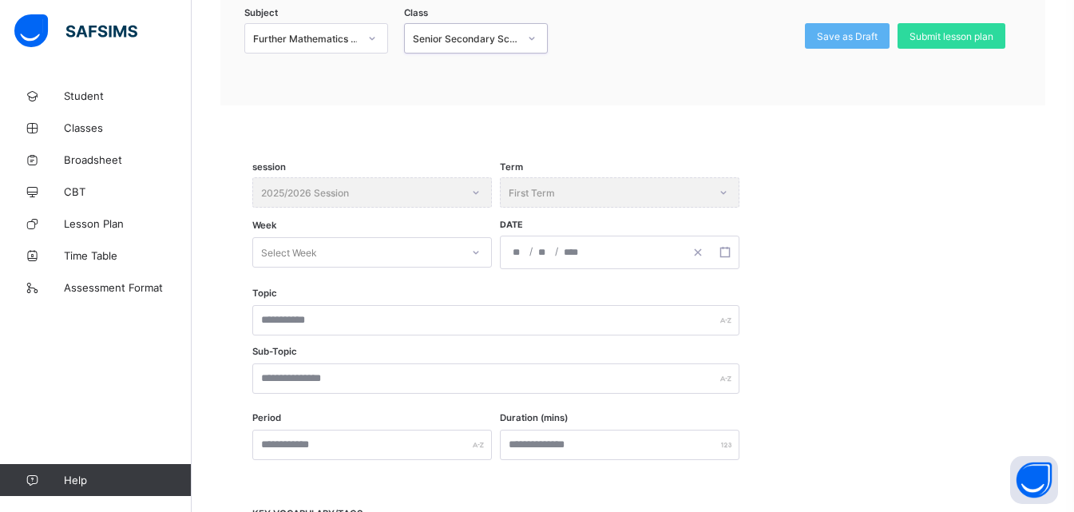
click at [473, 267] on div "Select Week" at bounding box center [371, 252] width 239 height 30
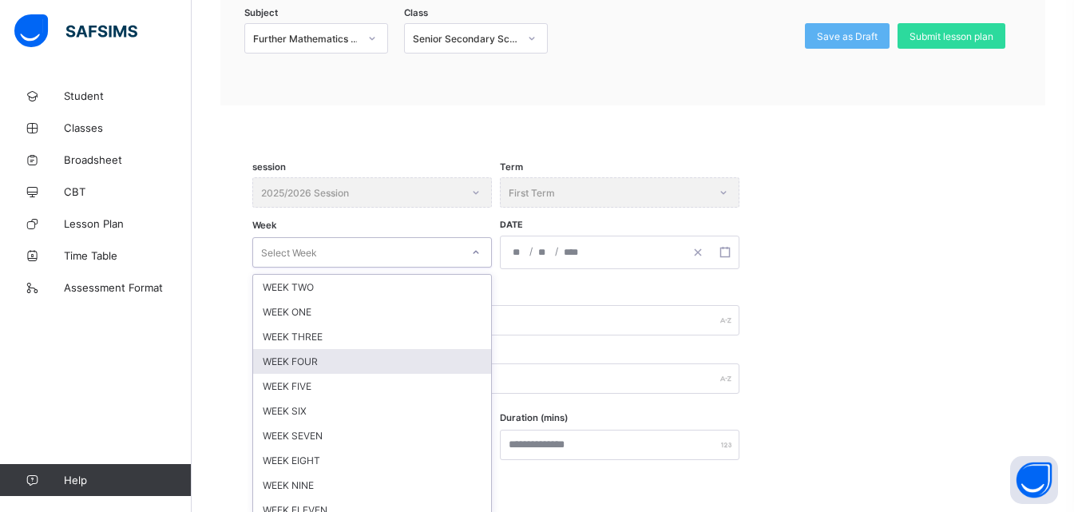
scroll to position [190, 0]
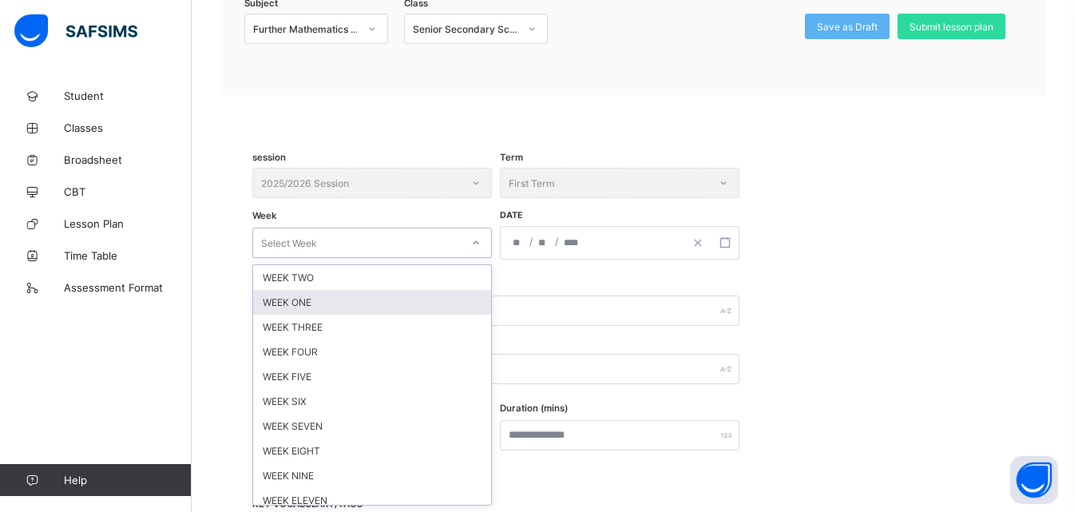
click at [323, 305] on div "WEEK ONE" at bounding box center [372, 302] width 238 height 25
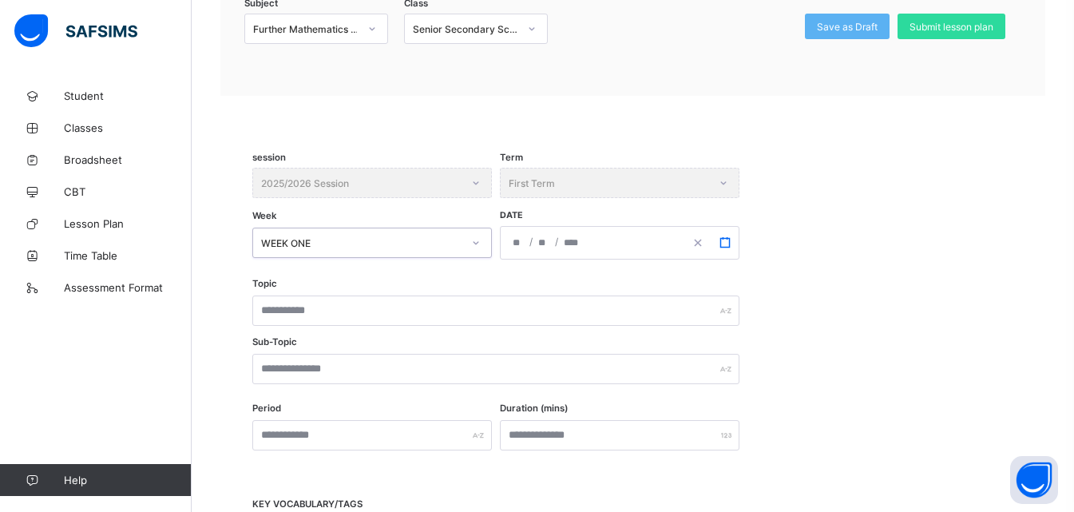
click at [729, 237] on icon "button" at bounding box center [724, 242] width 11 height 11
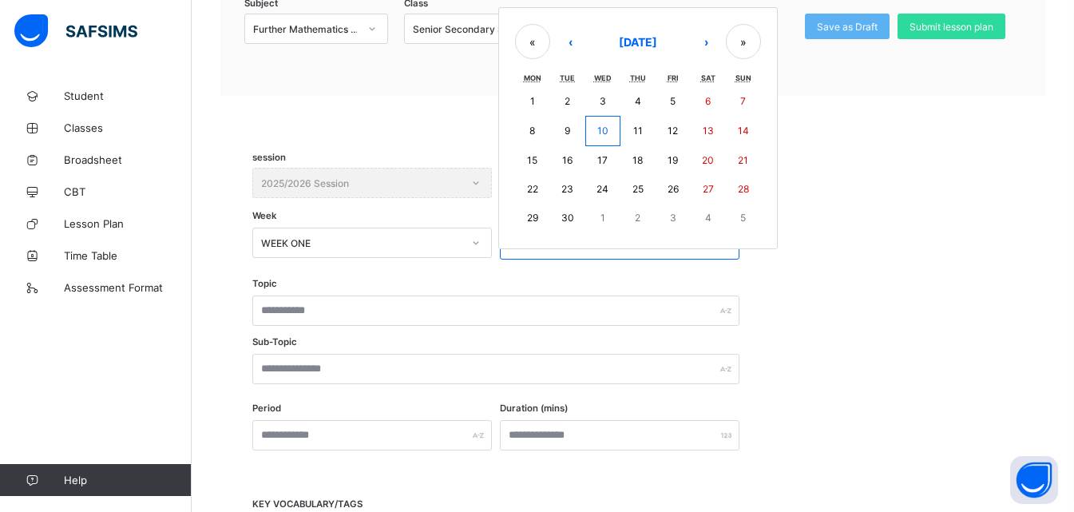
click at [534, 130] on abbr "8" at bounding box center [532, 131] width 6 height 12
type input "**********"
type input "*"
type input "****"
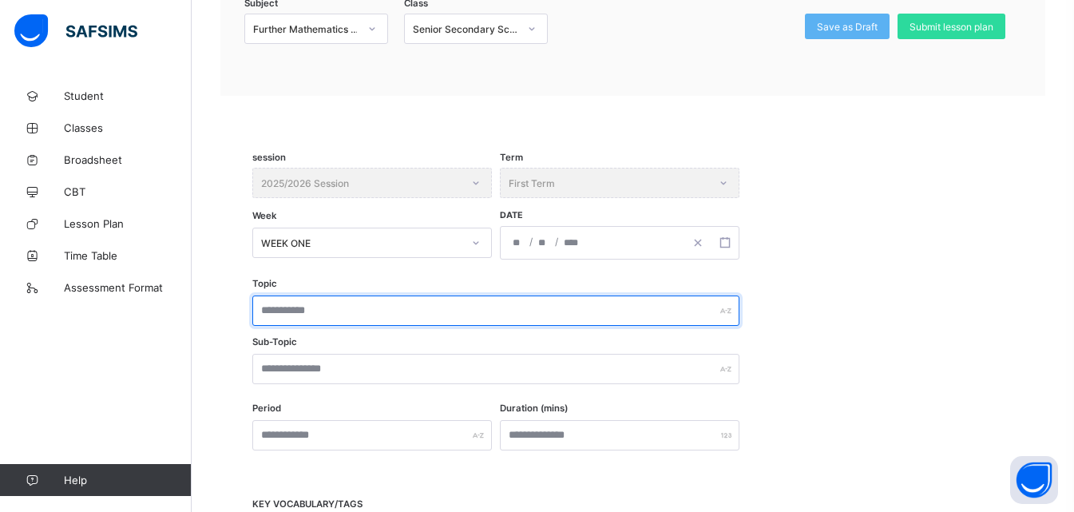
click at [347, 303] on input "text" at bounding box center [495, 310] width 487 height 30
type input "*"
drag, startPoint x: 448, startPoint y: 314, endPoint x: 258, endPoint y: 318, distance: 190.0
click at [258, 318] on input "**********" at bounding box center [495, 310] width 487 height 30
type input "**********"
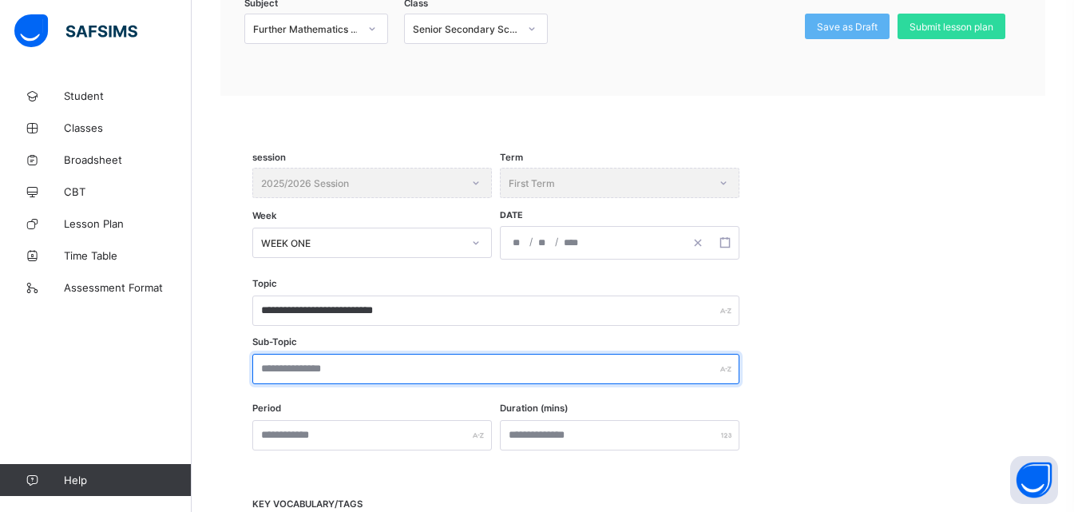
click at [289, 375] on input "text" at bounding box center [495, 369] width 487 height 30
paste input "**********"
type input "**********"
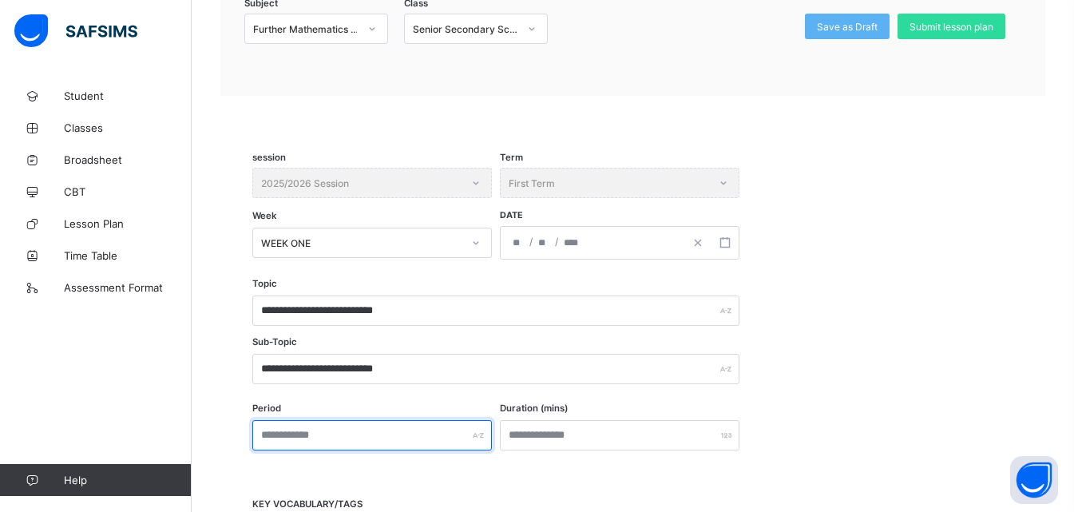
click at [322, 433] on input "text" at bounding box center [371, 435] width 239 height 30
type input "***"
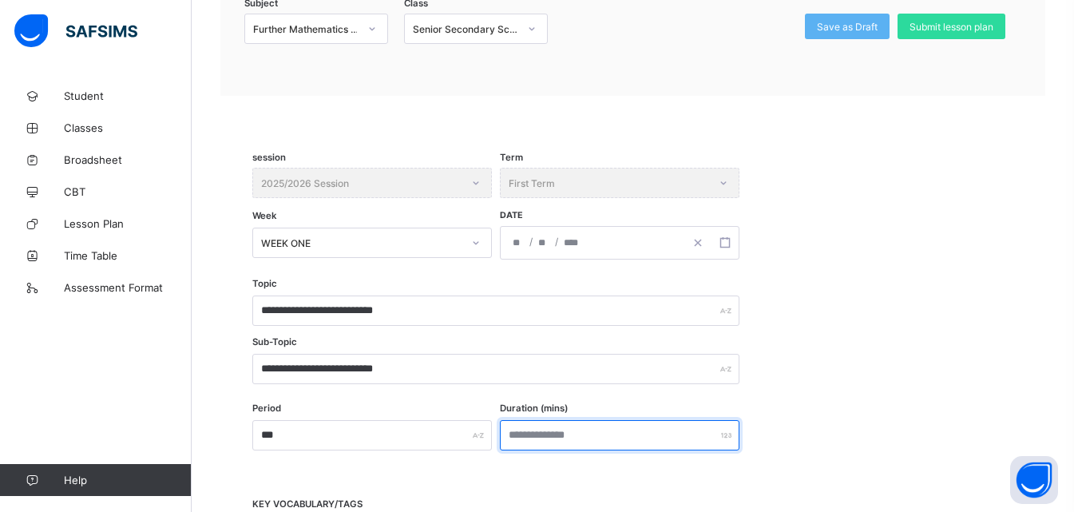
click at [561, 432] on input "number" at bounding box center [619, 435] width 239 height 30
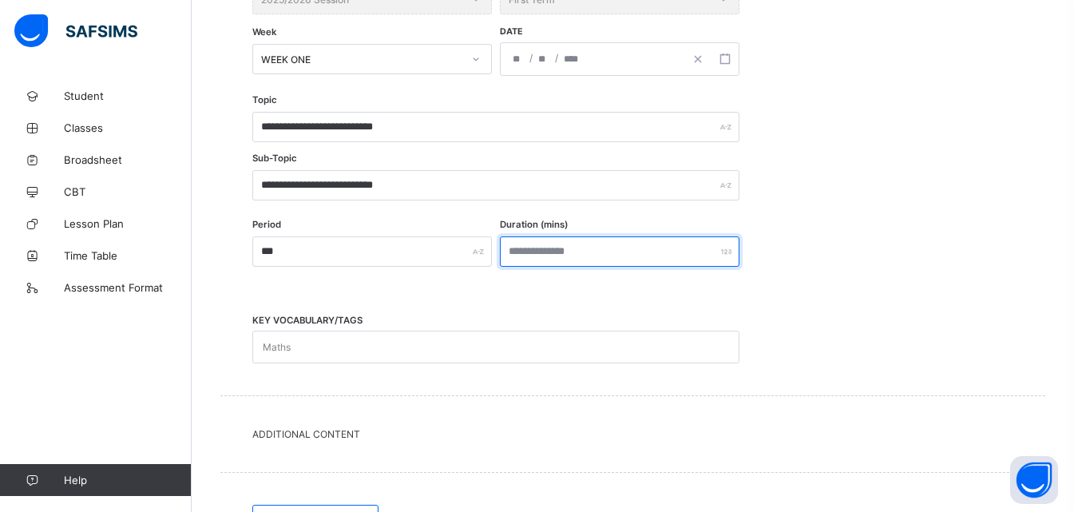
scroll to position [509, 0]
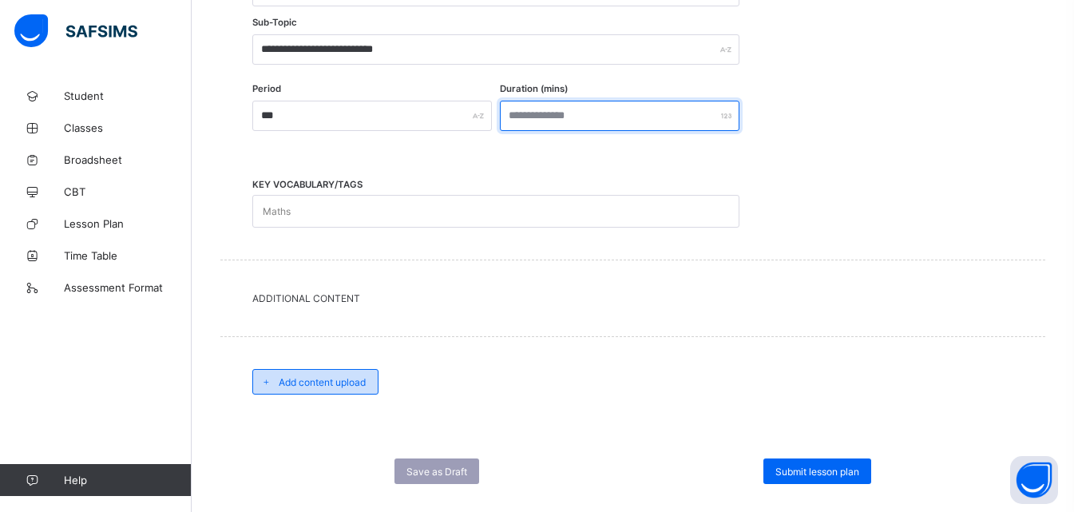
type input "***"
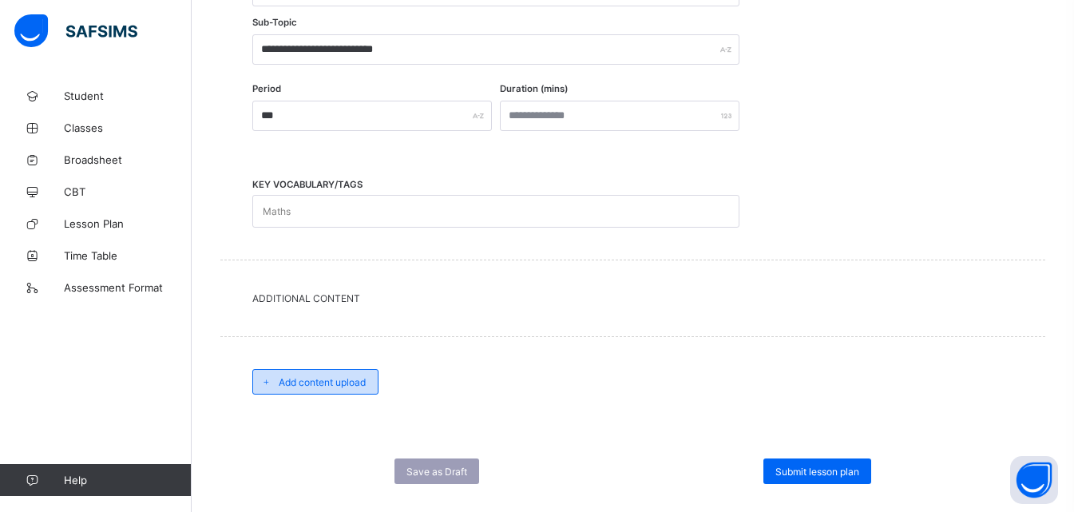
click at [347, 376] on span "Add content upload" at bounding box center [322, 382] width 87 height 12
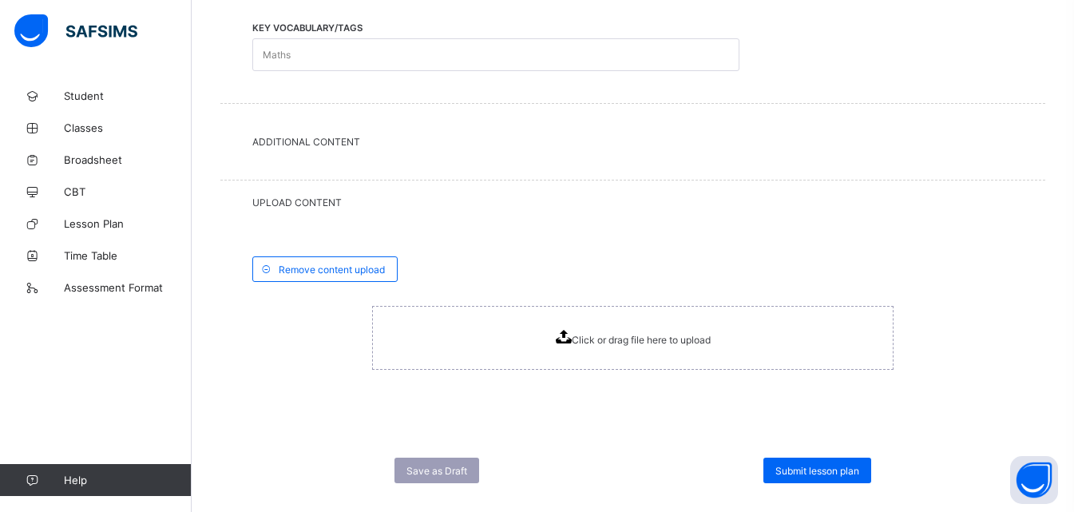
scroll to position [692, 0]
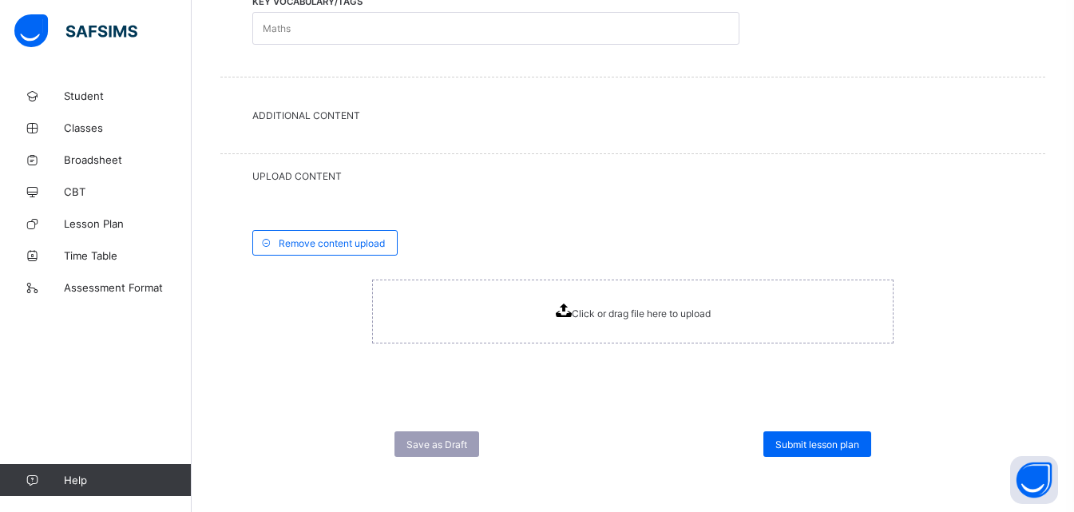
click at [566, 307] on icon at bounding box center [563, 310] width 16 height 14
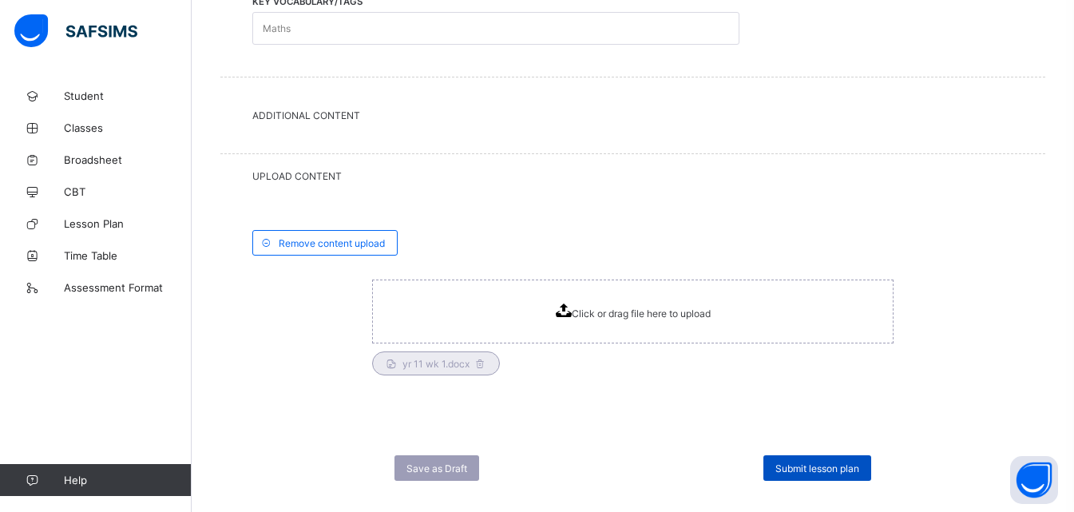
click at [820, 473] on span "Submit lesson plan" at bounding box center [817, 468] width 84 height 12
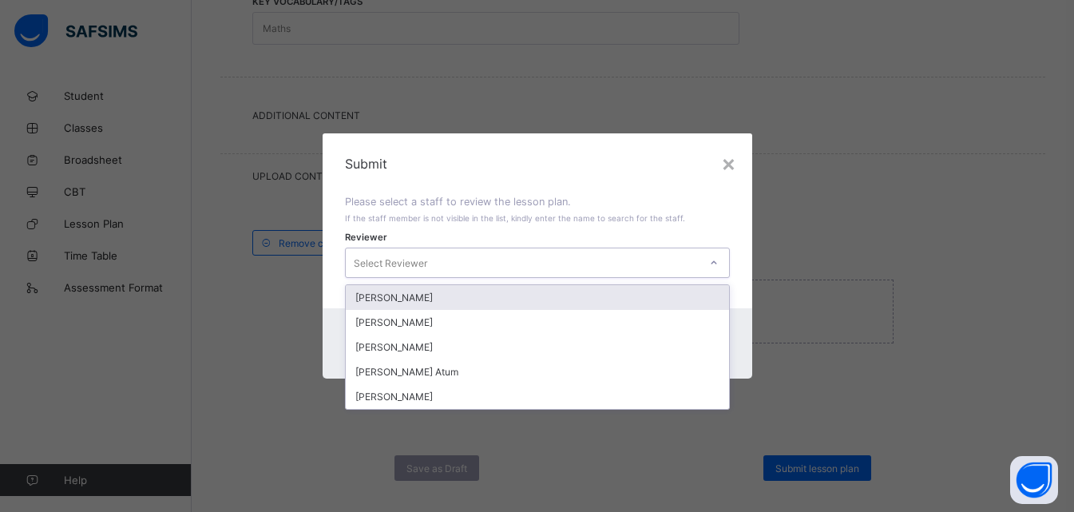
click at [715, 267] on icon at bounding box center [714, 263] width 10 height 16
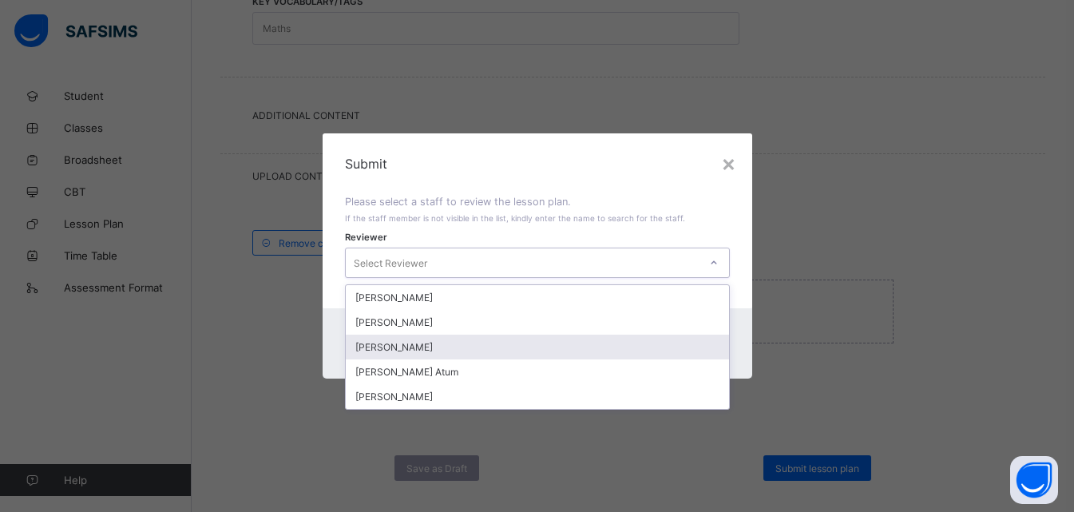
click at [427, 345] on div "[PERSON_NAME]" at bounding box center [537, 346] width 383 height 25
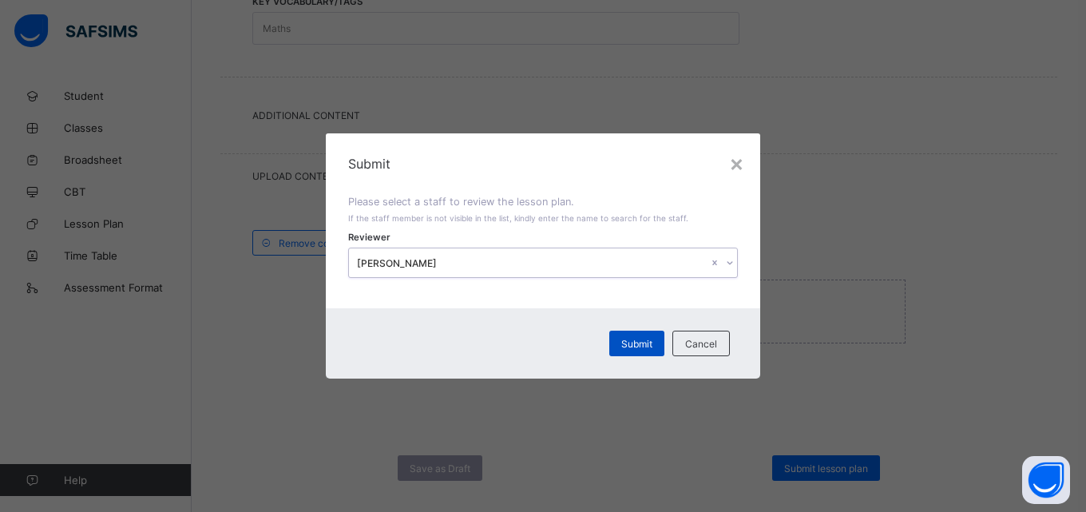
click at [636, 341] on span "Submit" at bounding box center [636, 344] width 31 height 12
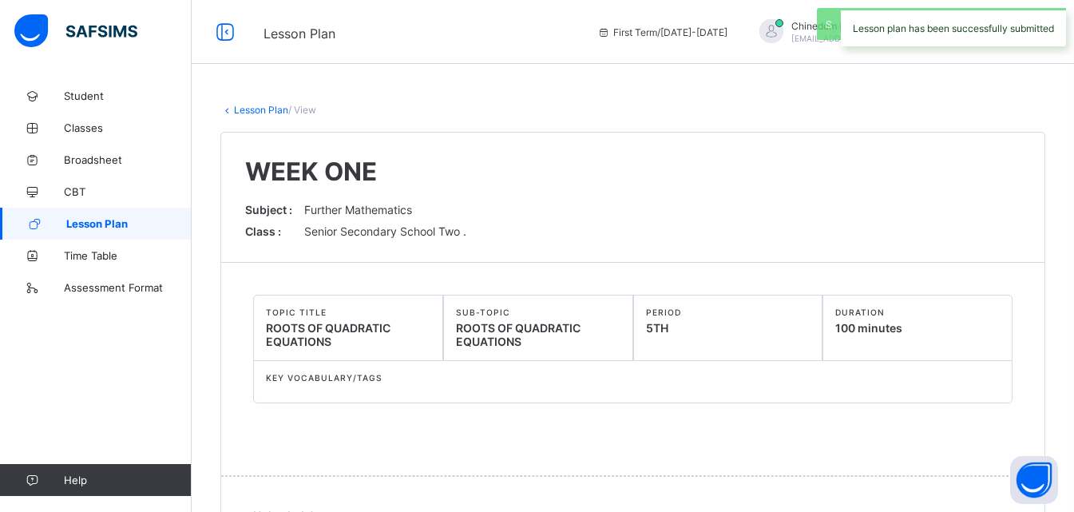
click at [107, 226] on span "Lesson Plan" at bounding box center [128, 223] width 125 height 13
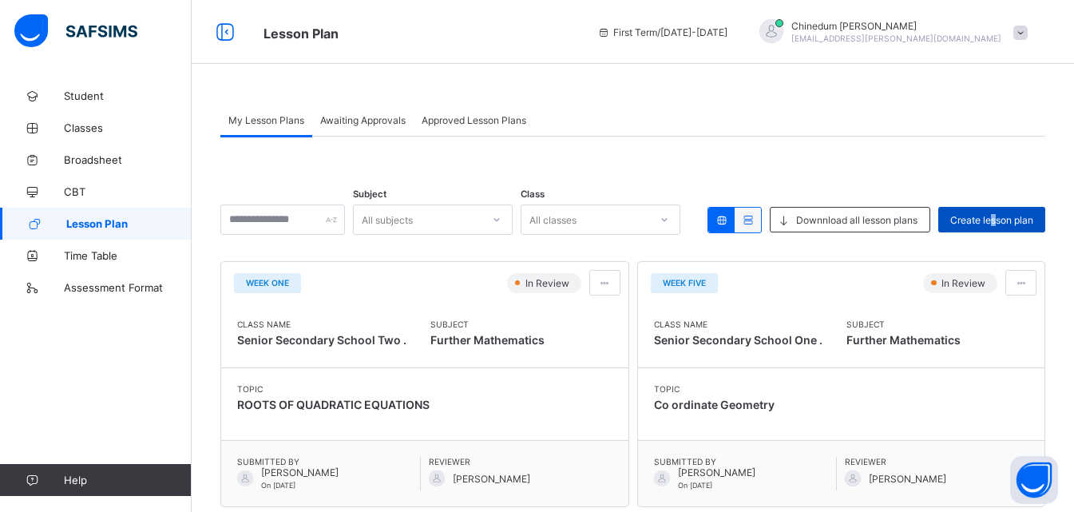
click at [1006, 218] on span "Create lesson plan" at bounding box center [991, 220] width 83 height 12
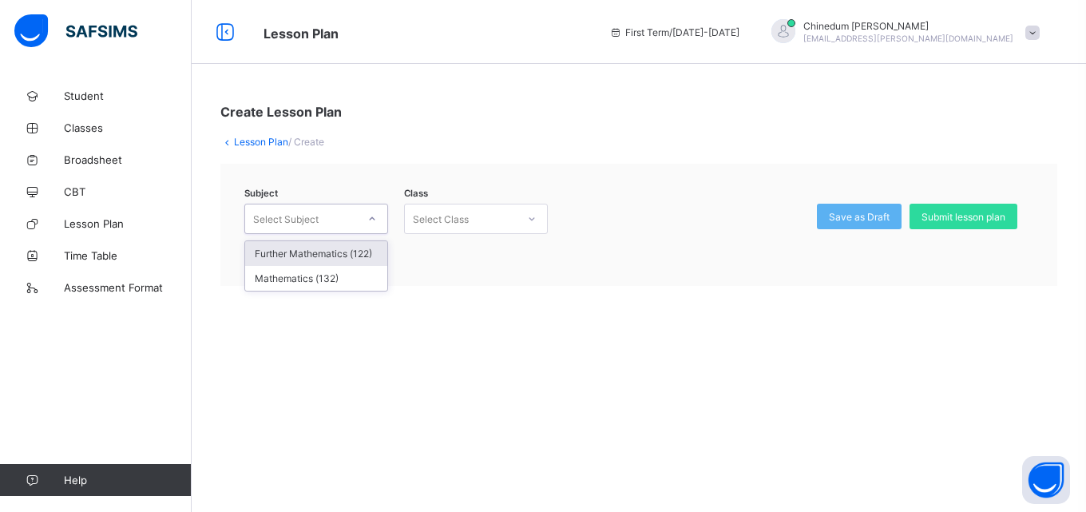
click at [367, 218] on icon at bounding box center [372, 219] width 10 height 16
click at [362, 256] on div "Further Mathematics (122)" at bounding box center [316, 253] width 142 height 25
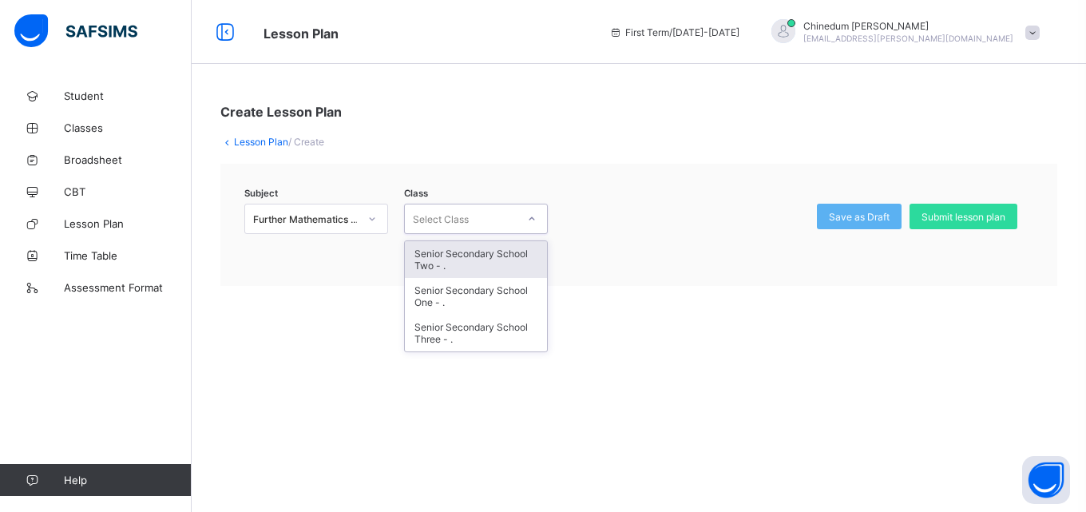
click at [532, 221] on icon at bounding box center [532, 219] width 10 height 16
click at [503, 255] on div "Senior Secondary School Two - ." at bounding box center [476, 259] width 142 height 37
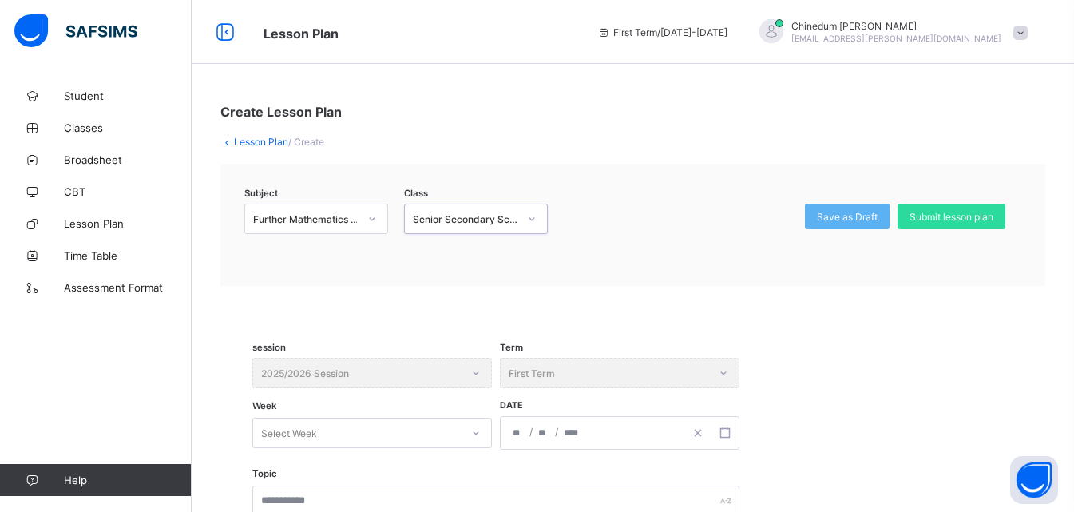
click at [477, 367] on div "session 2025/2026 Session" at bounding box center [371, 373] width 239 height 30
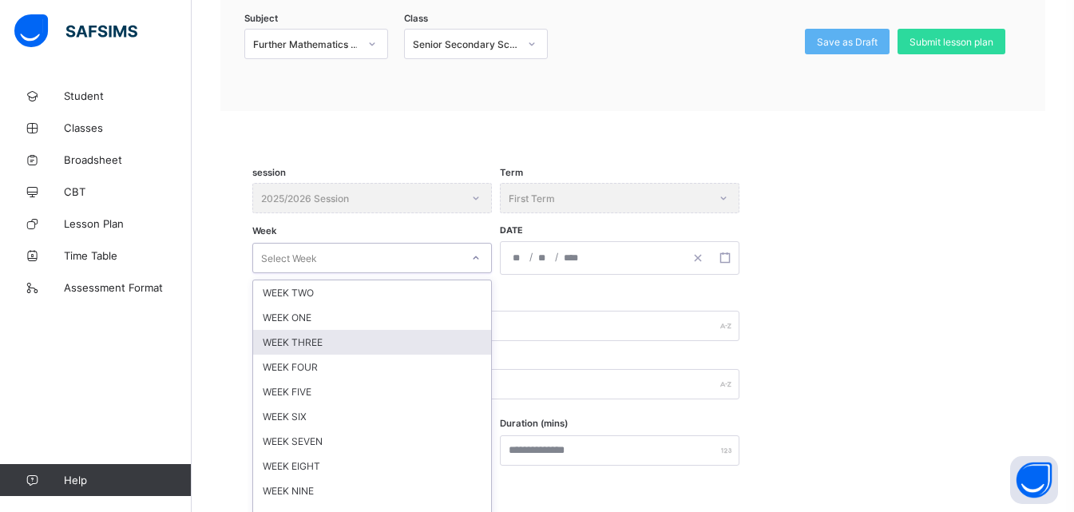
click at [470, 273] on div "option WEEK THREE focused, 3 of 12. 12 results available. Use Up and Down to ch…" at bounding box center [371, 258] width 239 height 30
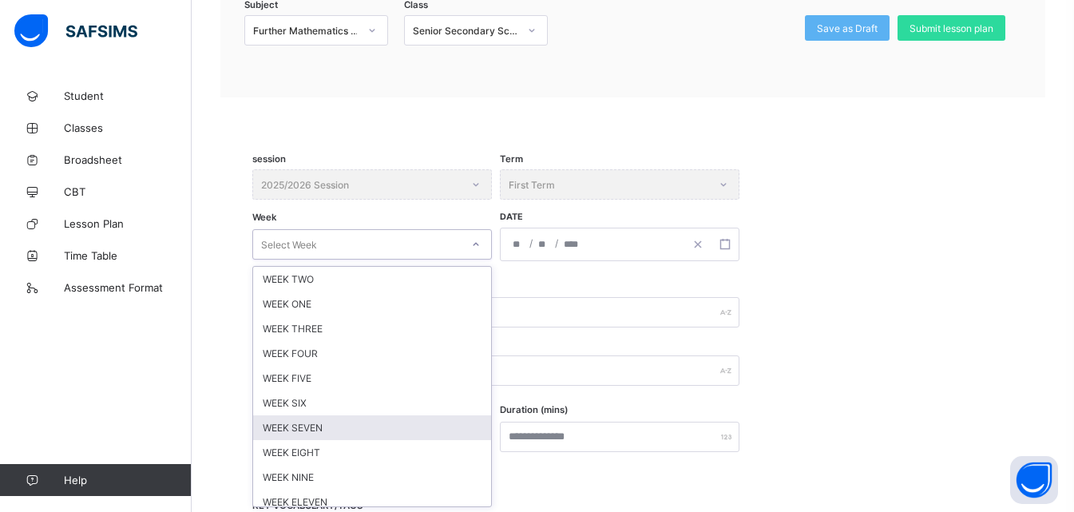
scroll to position [190, 0]
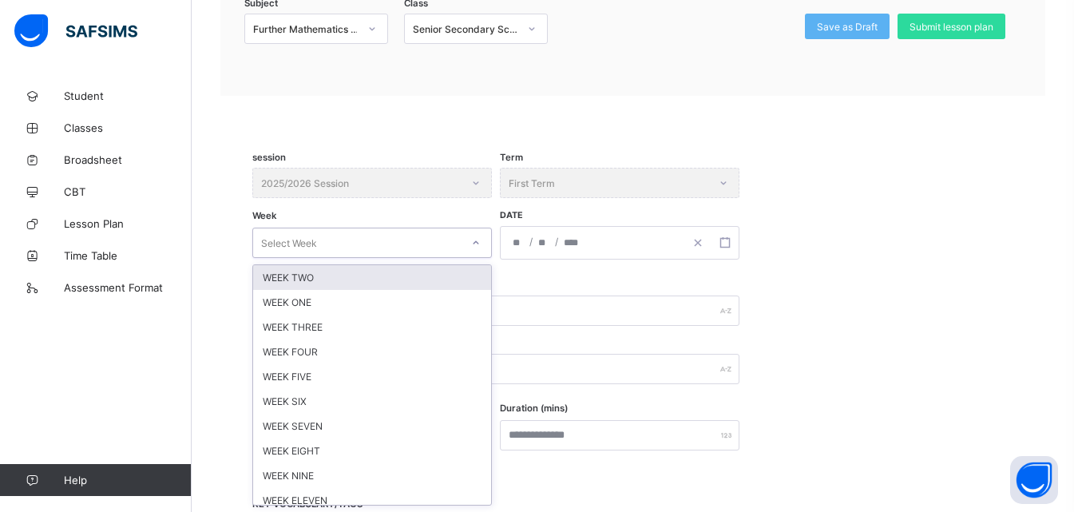
click at [325, 283] on div "WEEK TWO" at bounding box center [372, 277] width 238 height 25
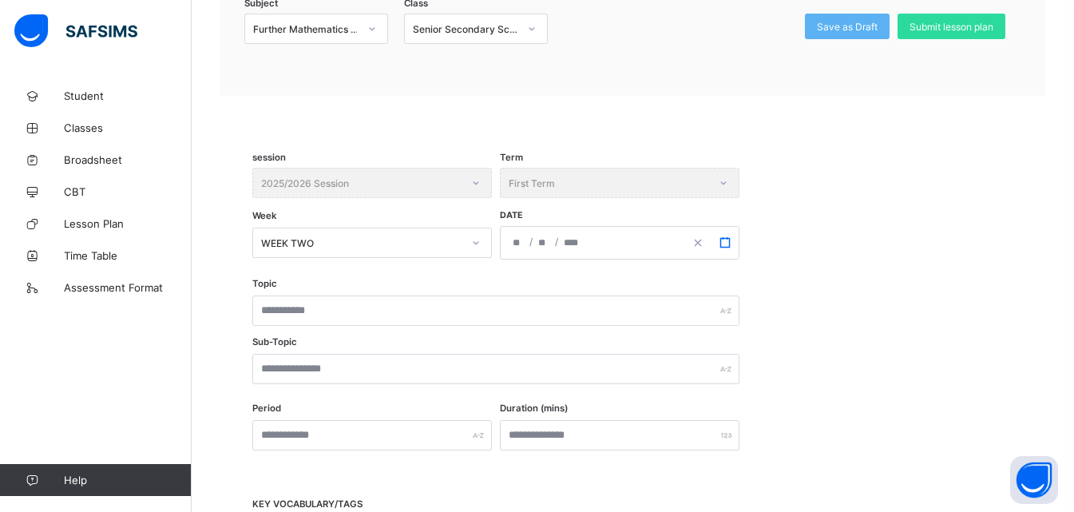
click at [723, 244] on icon "button" at bounding box center [724, 242] width 11 height 11
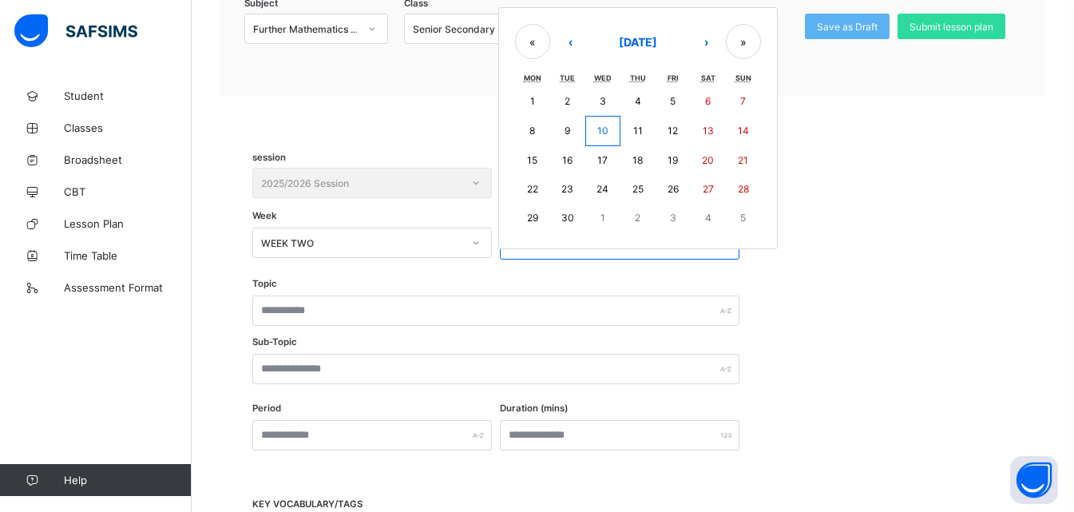
click at [536, 156] on abbr "15" at bounding box center [532, 160] width 10 height 12
type input "**********"
type input "*"
type input "**"
type input "****"
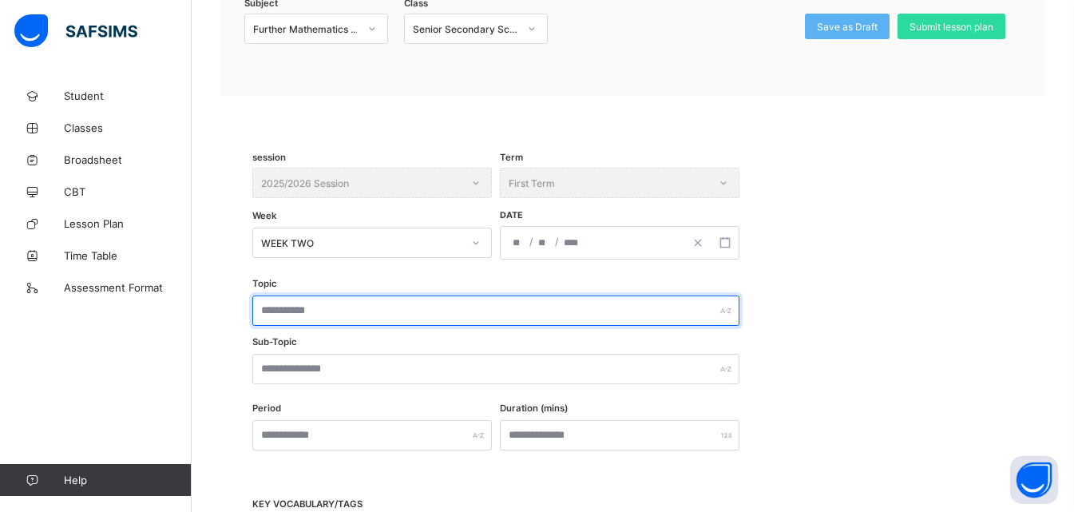
click at [299, 315] on input "text" at bounding box center [495, 310] width 487 height 30
paste input "**********"
type input "**********"
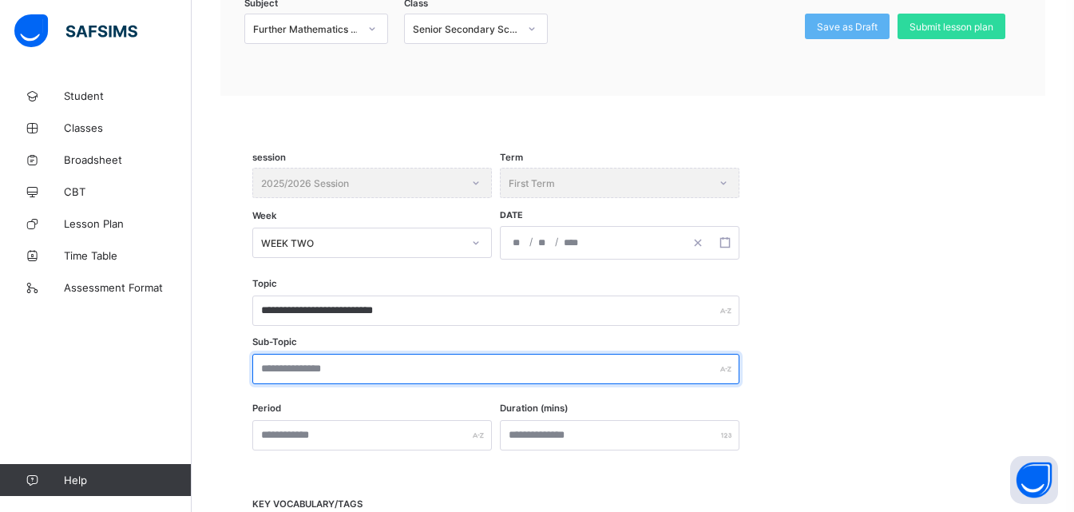
click at [305, 371] on input "text" at bounding box center [495, 369] width 487 height 30
paste input "**********"
type input "**********"
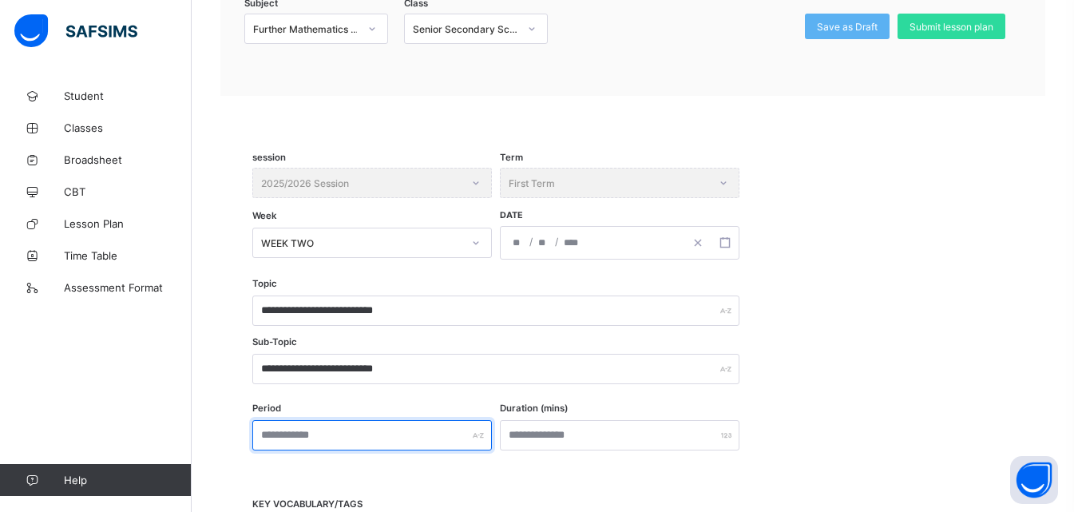
click at [316, 437] on input "text" at bounding box center [371, 435] width 239 height 30
type input "***"
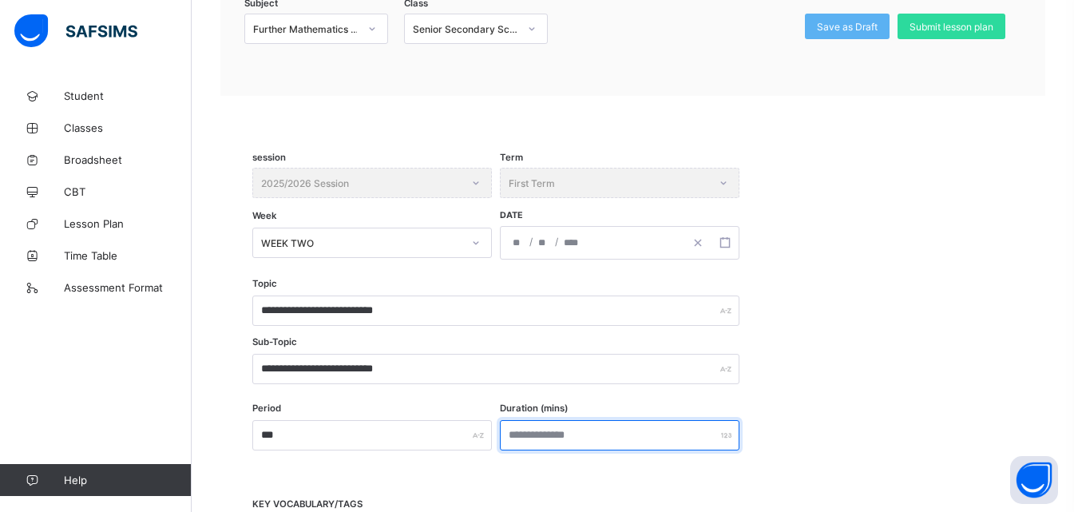
click at [543, 438] on input "number" at bounding box center [619, 435] width 239 height 30
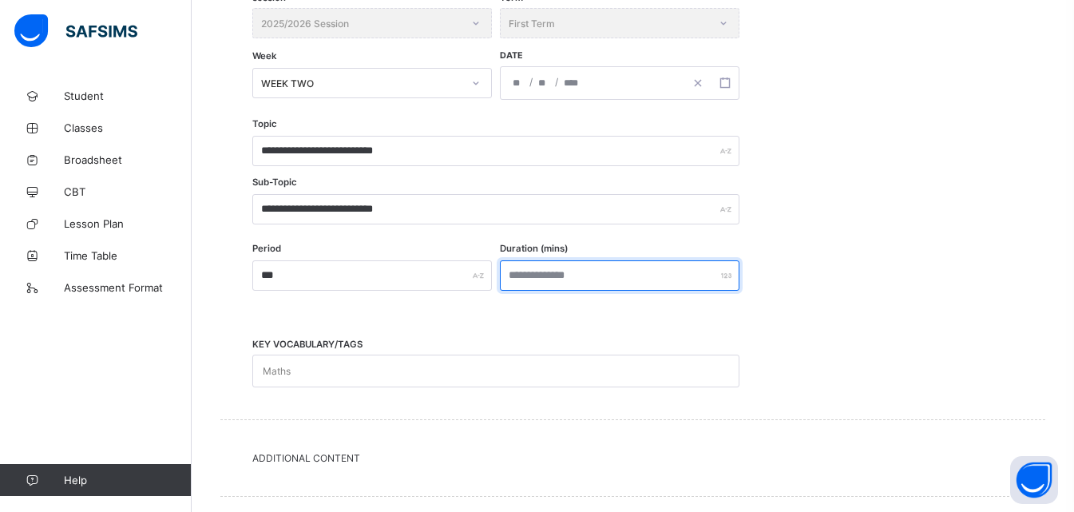
scroll to position [429, 0]
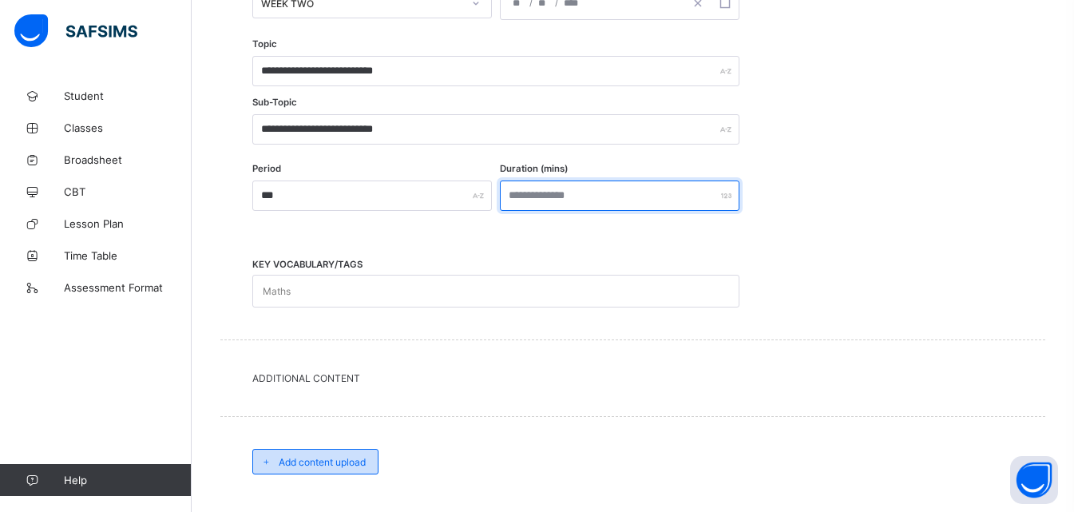
type input "***"
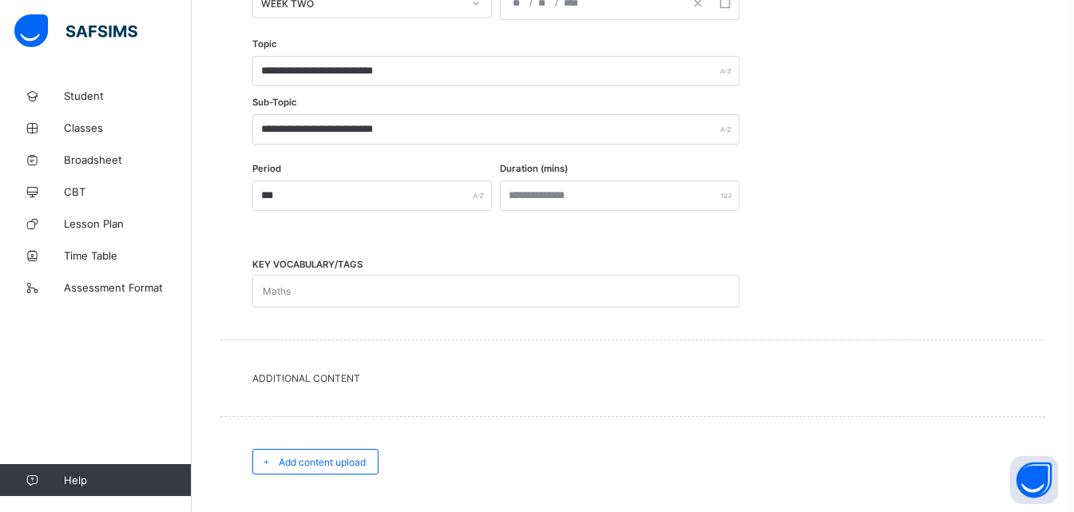
drag, startPoint x: 342, startPoint y: 465, endPoint x: 350, endPoint y: 462, distance: 8.3
click at [341, 465] on span "Add content upload" at bounding box center [322, 462] width 87 height 12
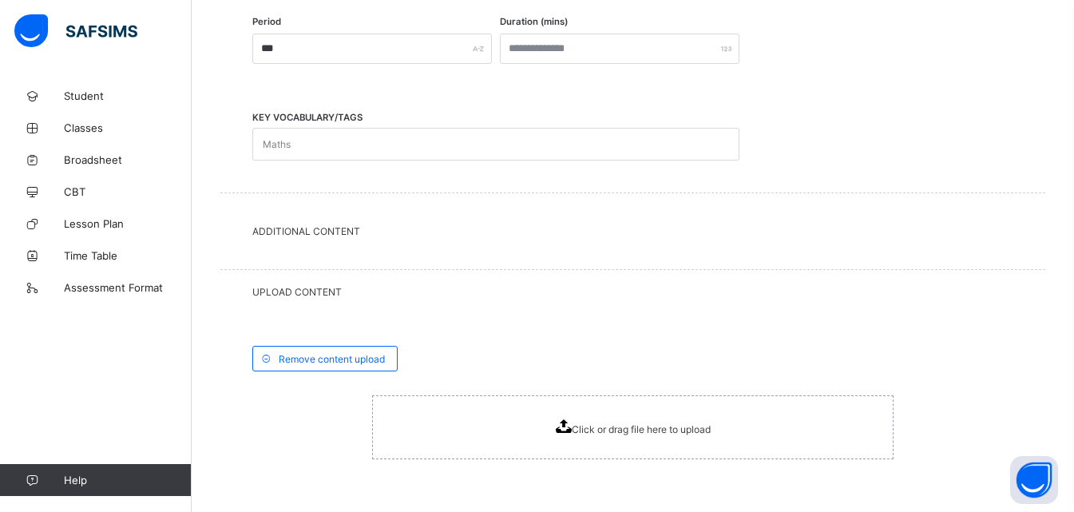
scroll to position [589, 0]
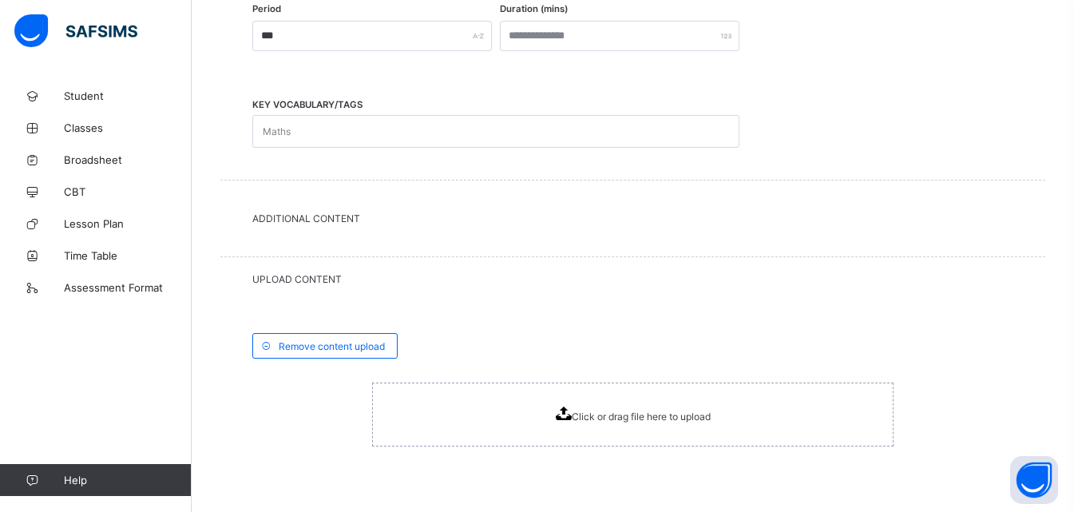
click at [567, 411] on icon at bounding box center [563, 413] width 16 height 14
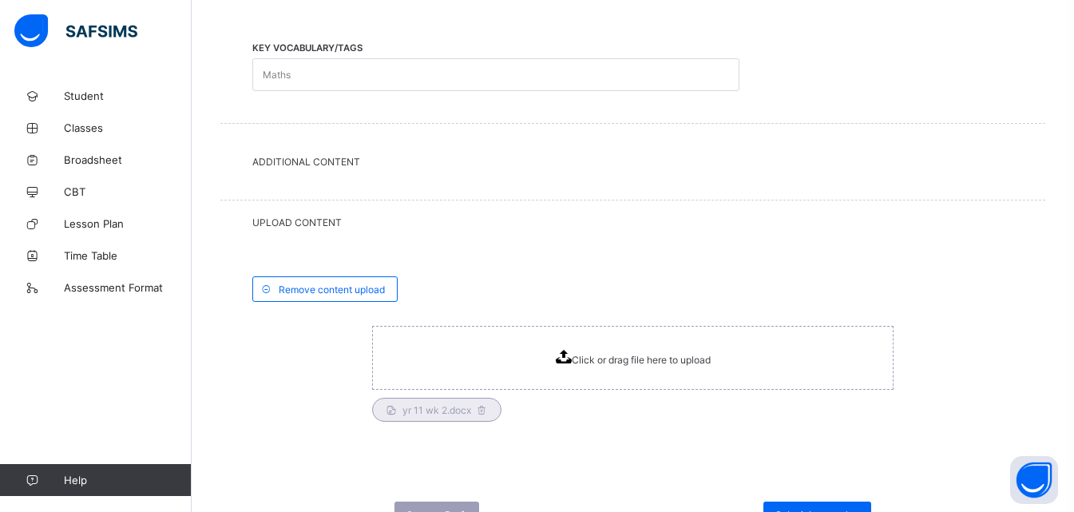
scroll to position [716, 0]
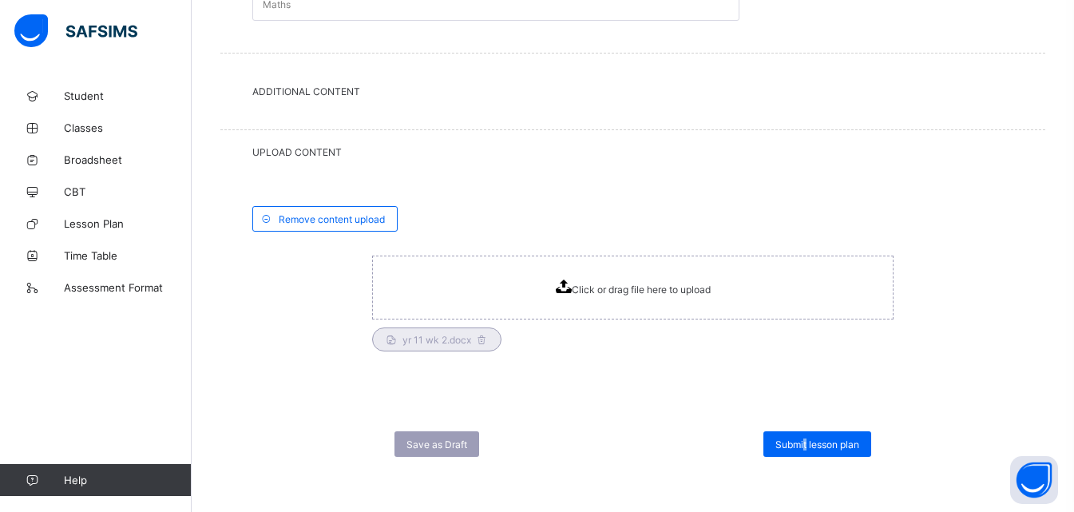
click at [814, 449] on span "Submit lesson plan" at bounding box center [817, 444] width 84 height 12
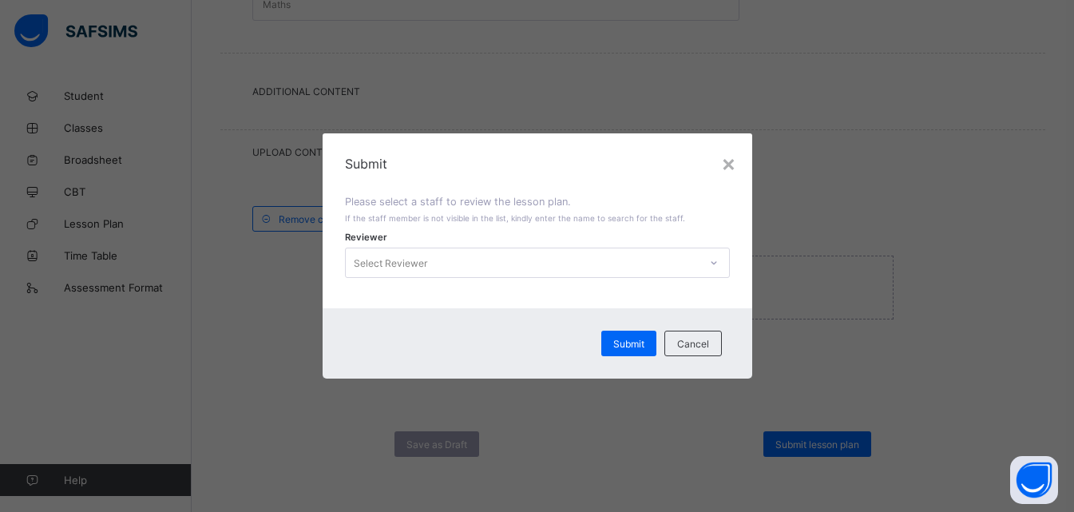
click at [718, 268] on icon at bounding box center [714, 263] width 10 height 16
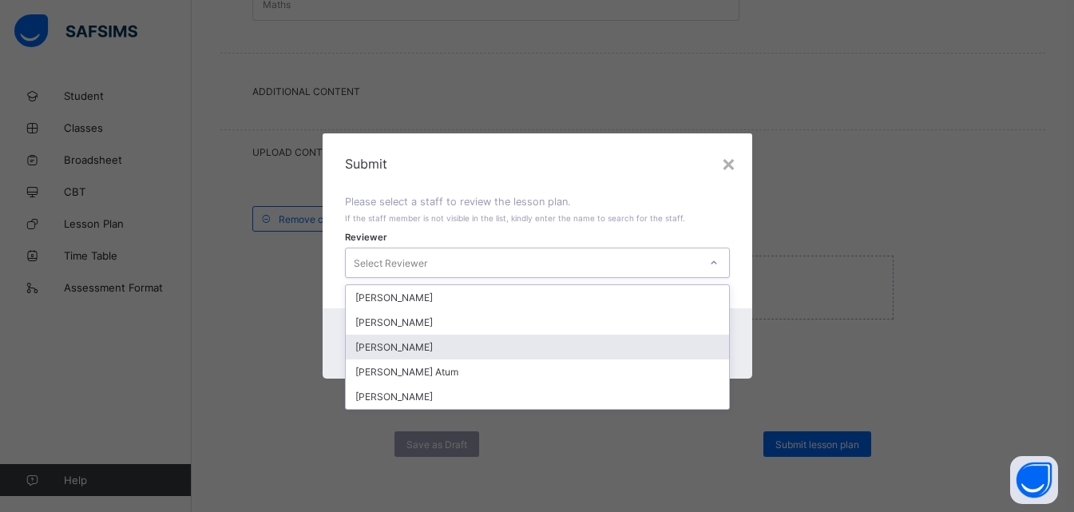
click at [427, 350] on div "[PERSON_NAME]" at bounding box center [537, 346] width 383 height 25
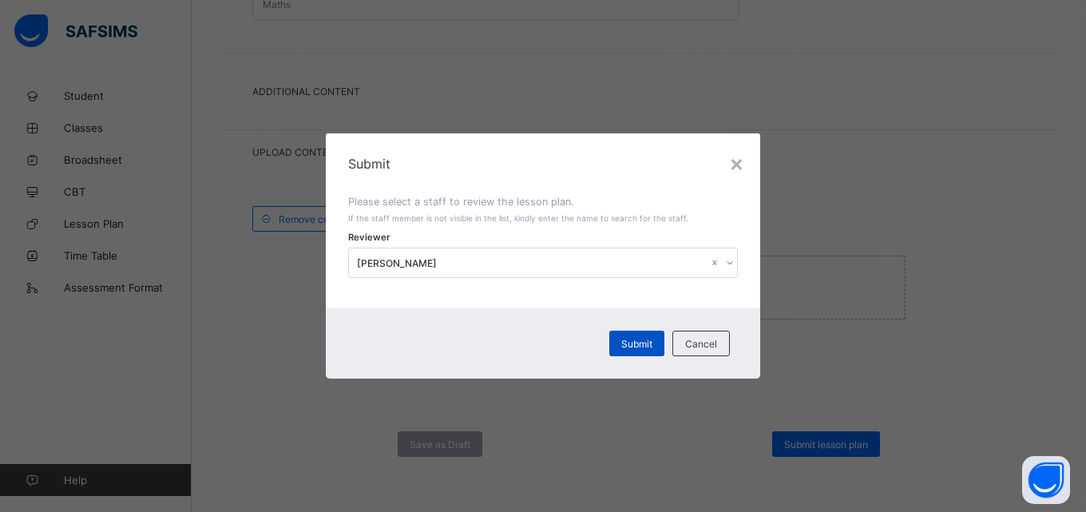
click at [652, 338] on span "Submit" at bounding box center [636, 344] width 31 height 12
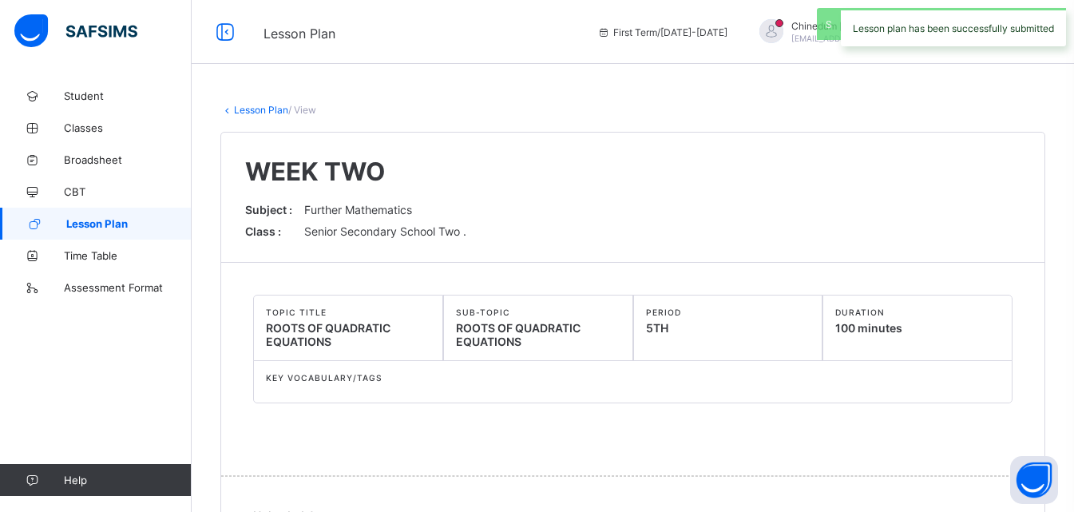
click at [96, 229] on span "Lesson Plan" at bounding box center [128, 223] width 125 height 13
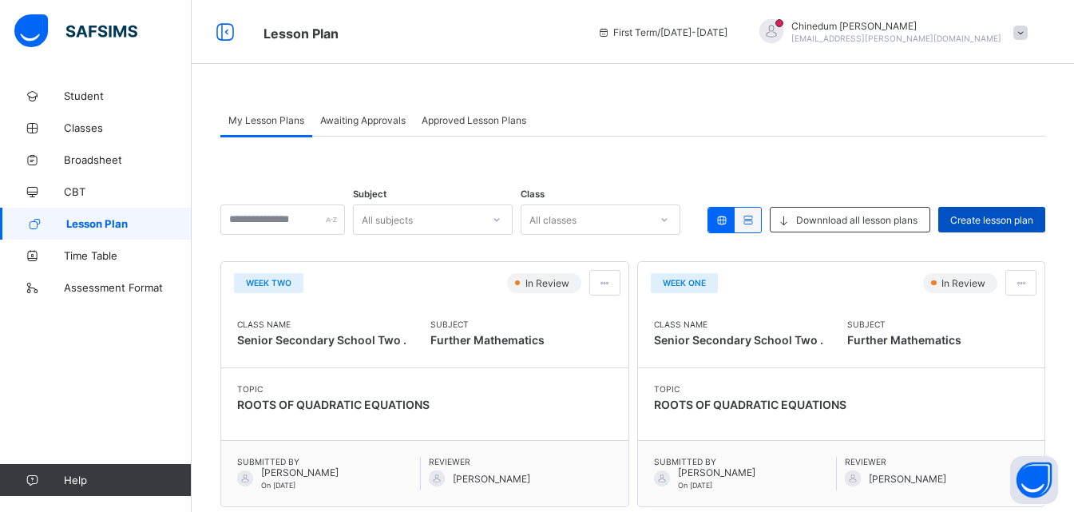
click at [983, 217] on span "Create lesson plan" at bounding box center [991, 220] width 83 height 12
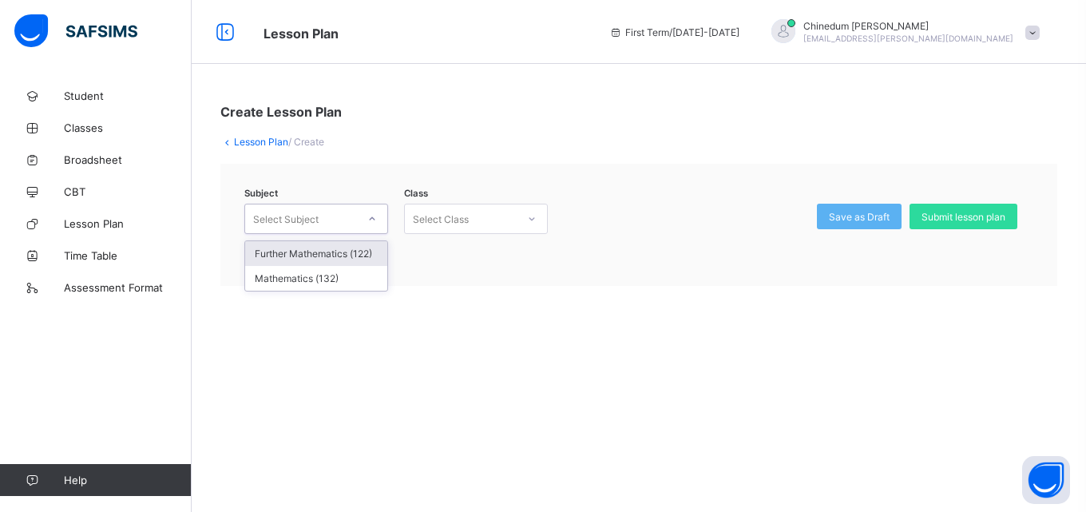
click at [372, 220] on icon at bounding box center [372, 219] width 10 height 16
click at [359, 251] on div "Further Mathematics (122)" at bounding box center [316, 253] width 142 height 25
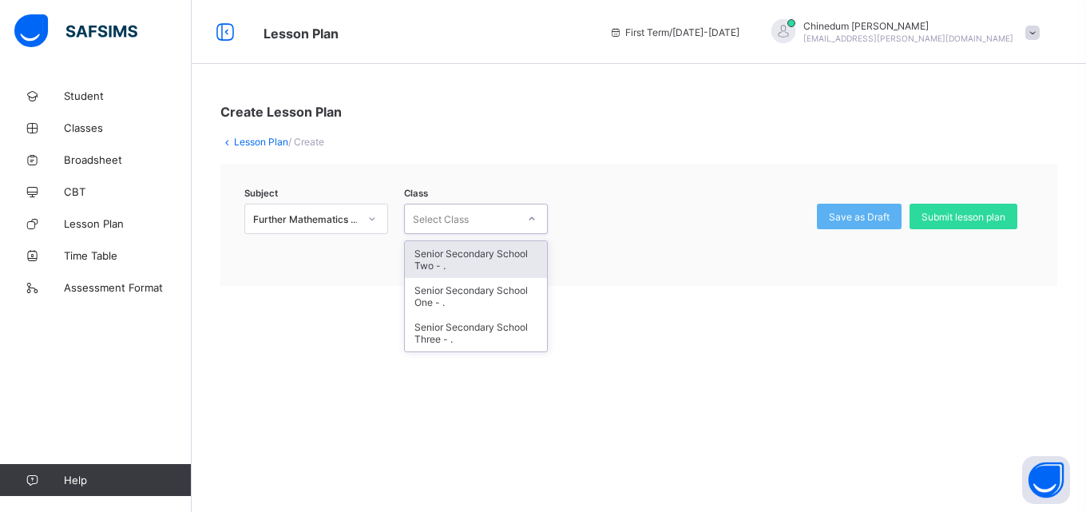
click at [525, 222] on div at bounding box center [531, 219] width 27 height 26
click at [493, 259] on div "Senior Secondary School Two - ." at bounding box center [476, 259] width 142 height 37
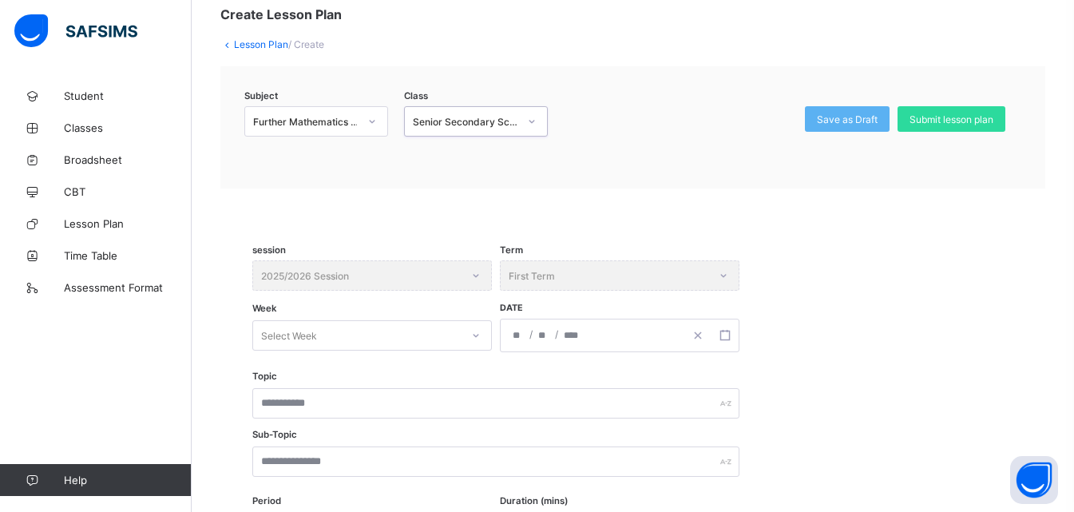
scroll to position [160, 0]
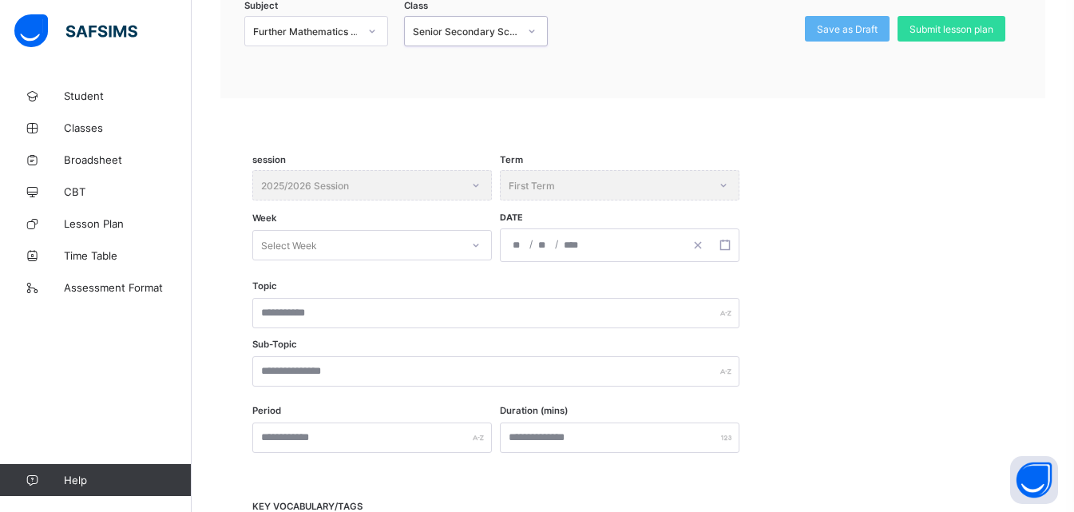
click at [474, 260] on div "Select Week" at bounding box center [371, 245] width 239 height 30
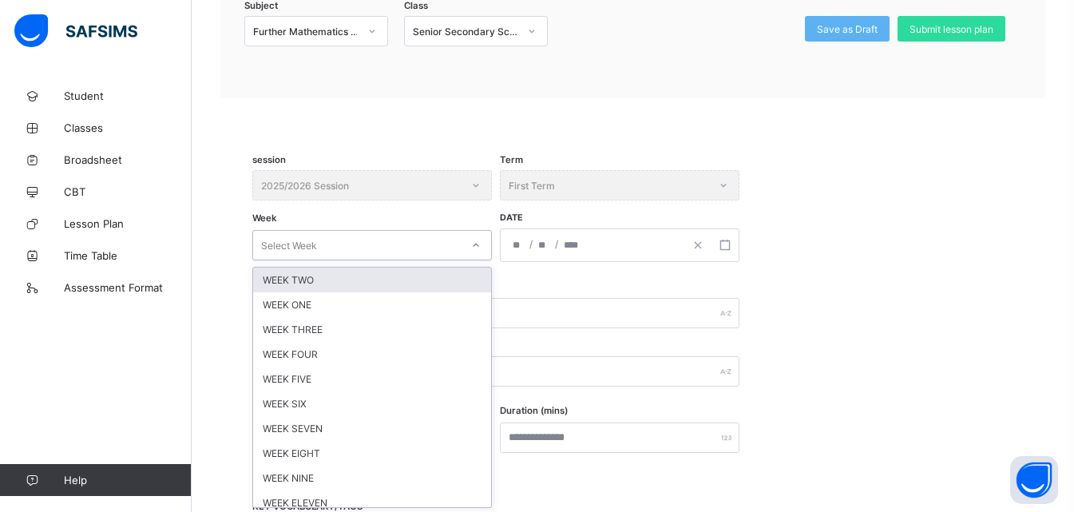
scroll to position [190, 0]
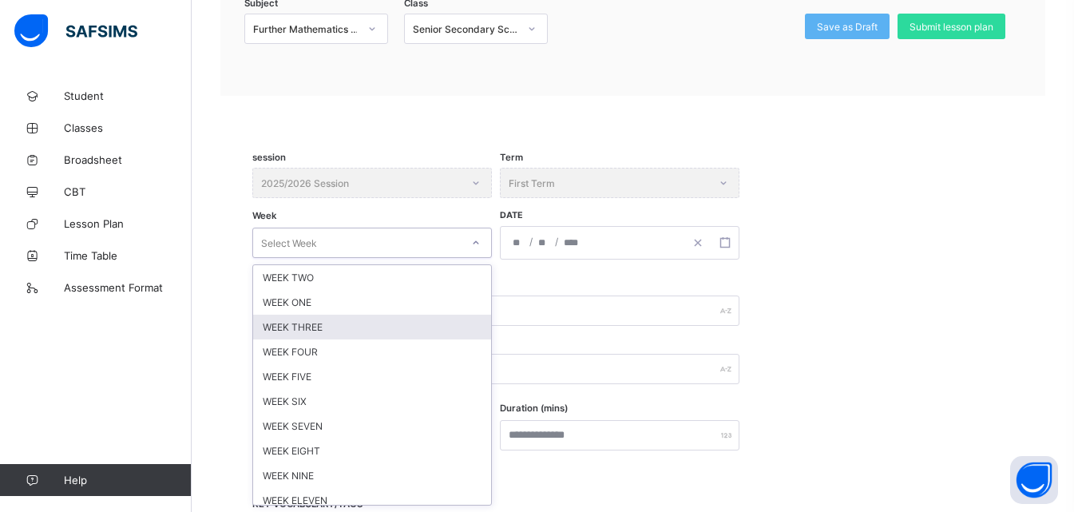
click at [316, 325] on div "WEEK THREE" at bounding box center [372, 327] width 238 height 25
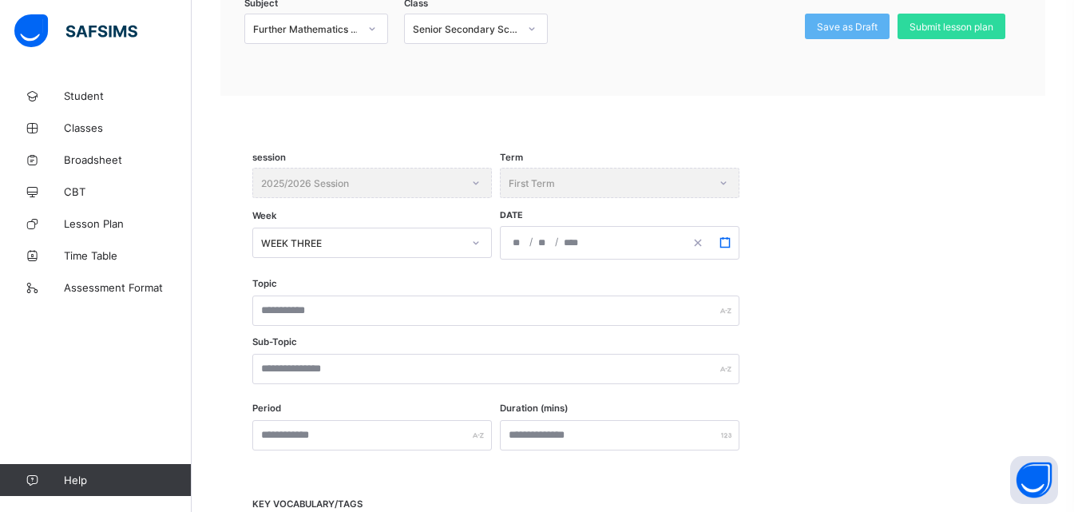
click at [722, 243] on icon "button" at bounding box center [724, 242] width 11 height 11
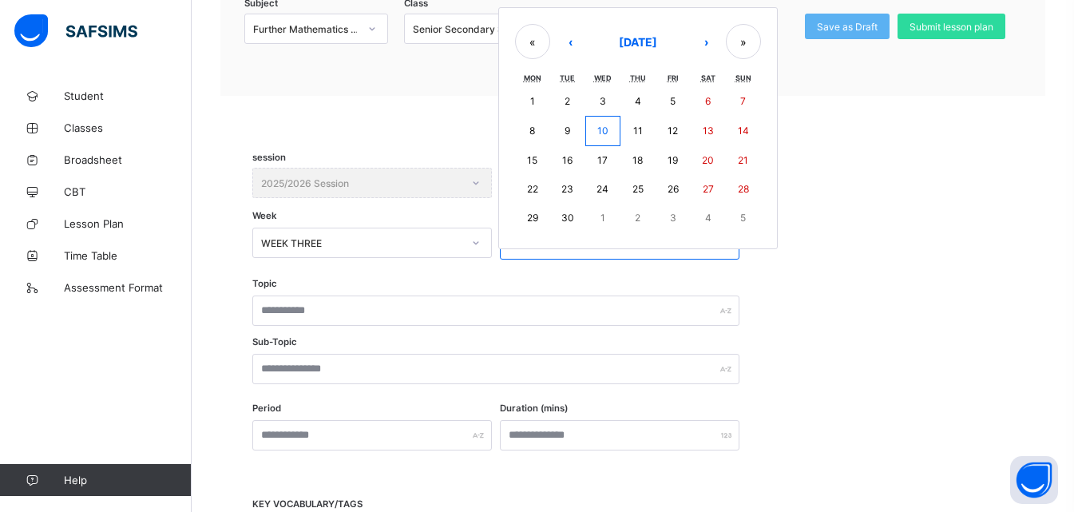
click at [528, 185] on abbr "22" at bounding box center [532, 189] width 11 height 12
type input "**********"
type input "*"
type input "**"
type input "****"
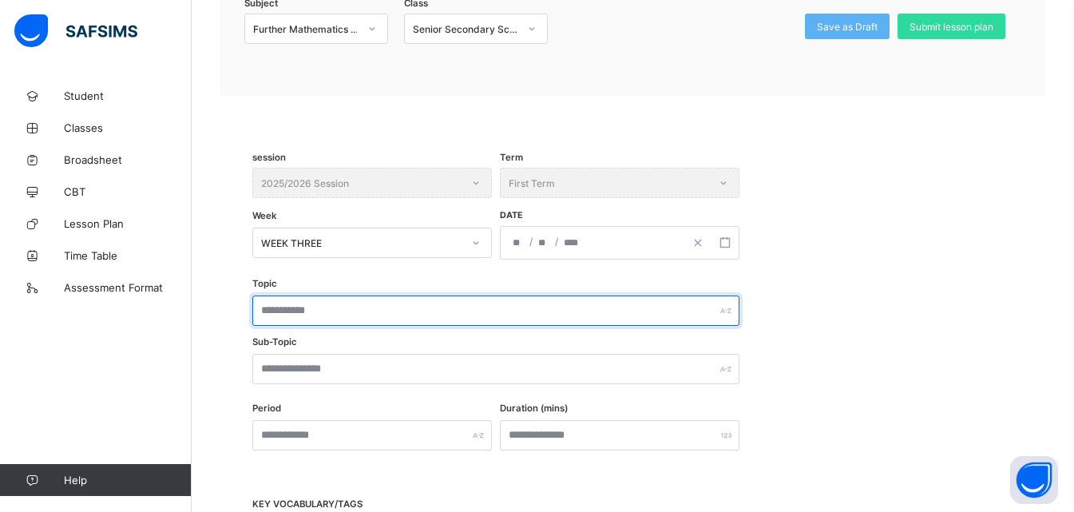
click at [321, 308] on input "text" at bounding box center [495, 310] width 487 height 30
drag, startPoint x: 351, startPoint y: 308, endPoint x: 257, endPoint y: 314, distance: 94.4
click at [257, 314] on input "**********" at bounding box center [495, 310] width 487 height 30
type input "**********"
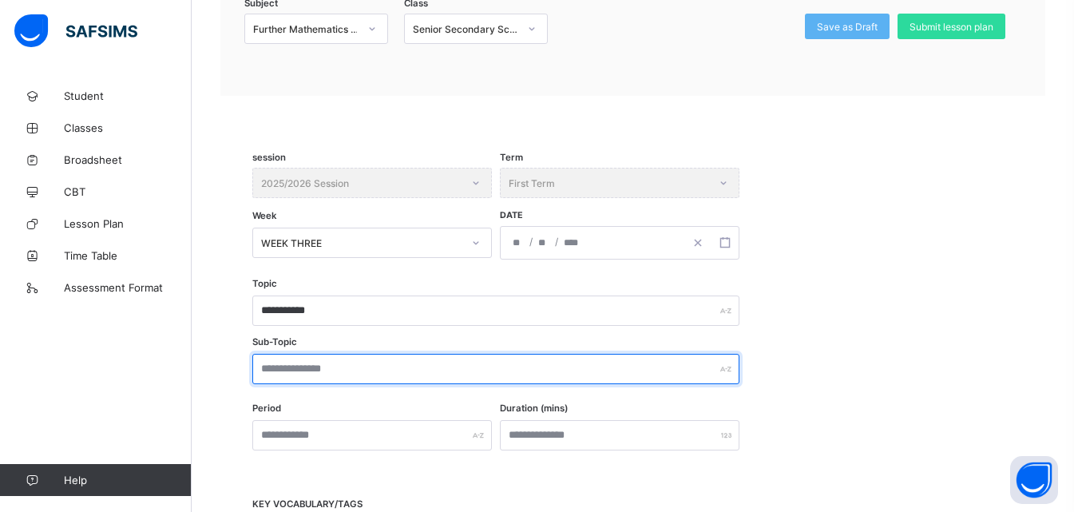
click at [283, 370] on input "text" at bounding box center [495, 369] width 487 height 30
paste input "**********"
type input "**********"
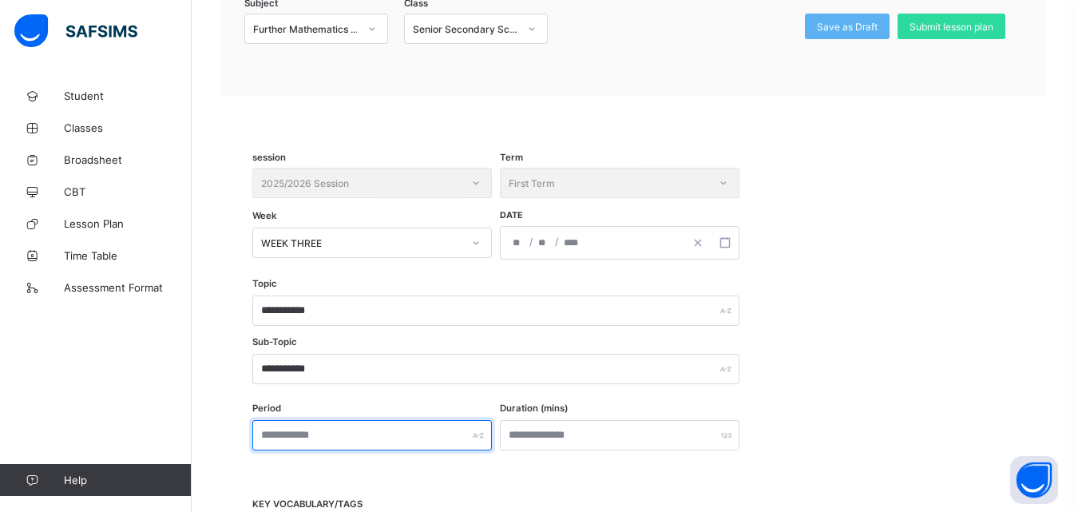
click at [312, 441] on input "text" at bounding box center [371, 435] width 239 height 30
type input "***"
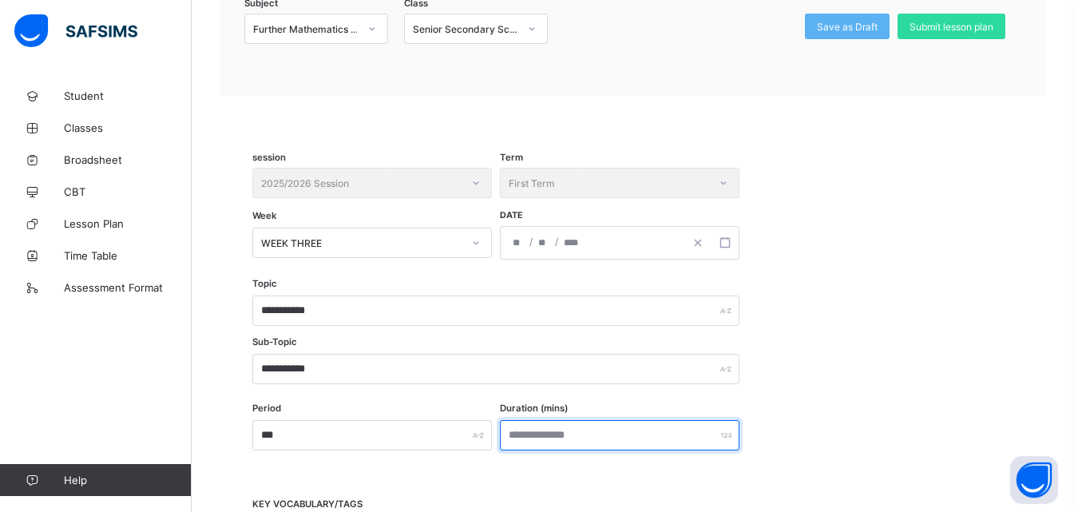
click at [528, 445] on input "number" at bounding box center [619, 435] width 239 height 30
type input "***"
click at [764, 402] on div "**********" at bounding box center [632, 341] width 761 height 125
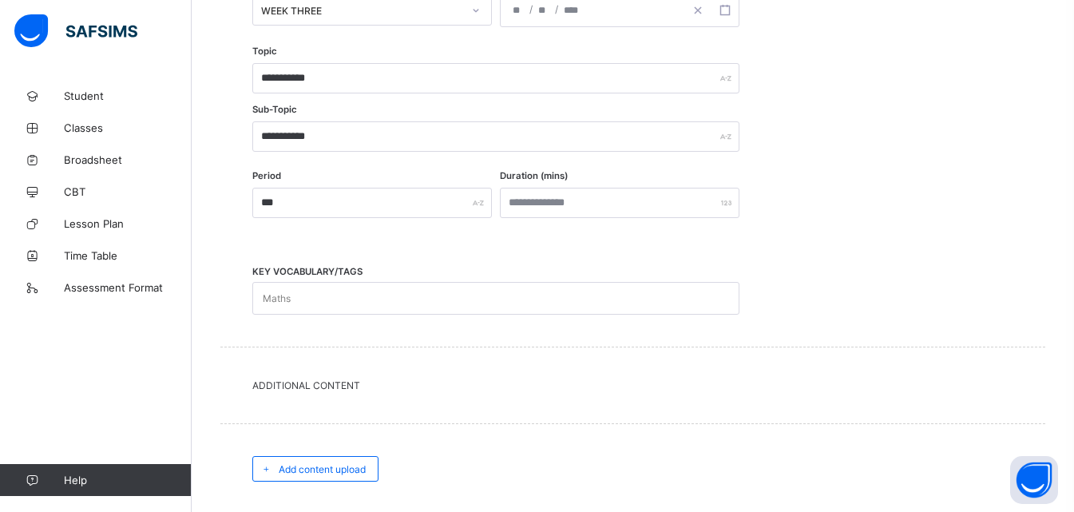
scroll to position [429, 0]
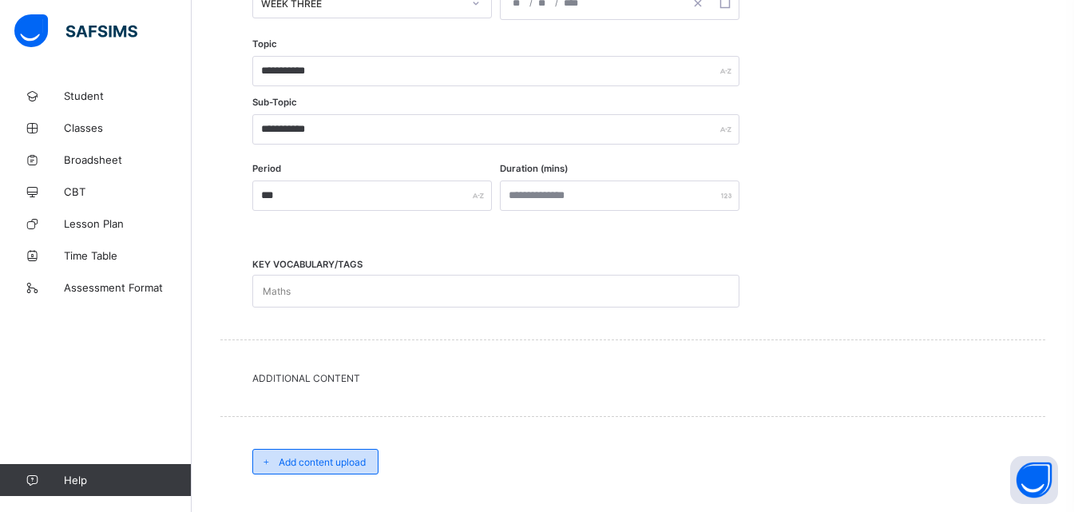
click at [338, 461] on span "Add content upload" at bounding box center [322, 462] width 87 height 12
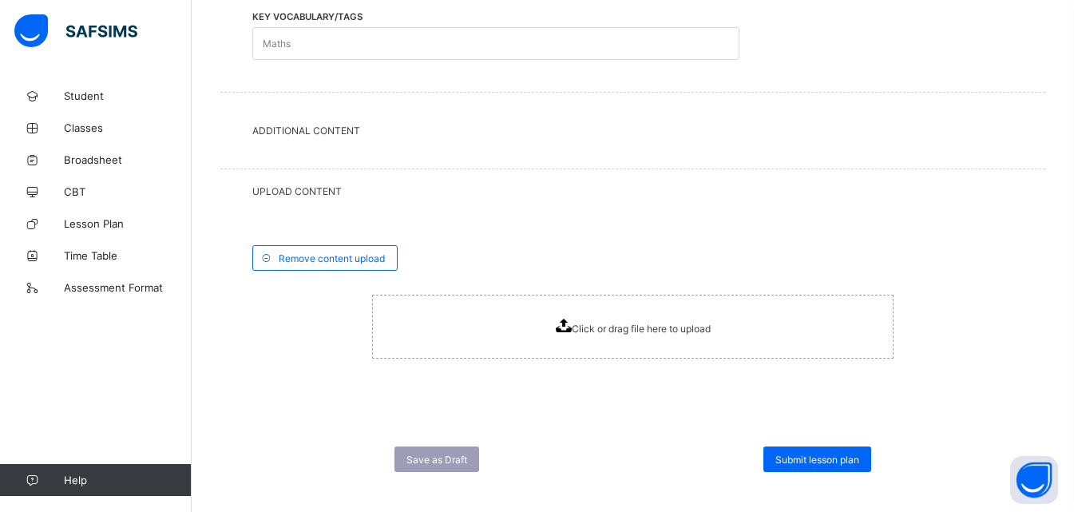
scroll to position [692, 0]
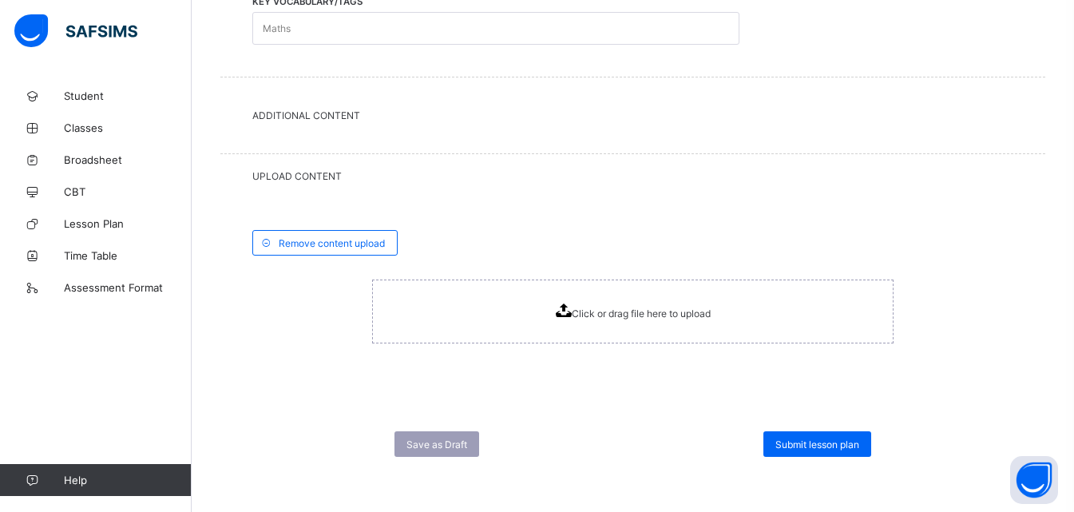
click at [563, 311] on icon at bounding box center [563, 310] width 16 height 14
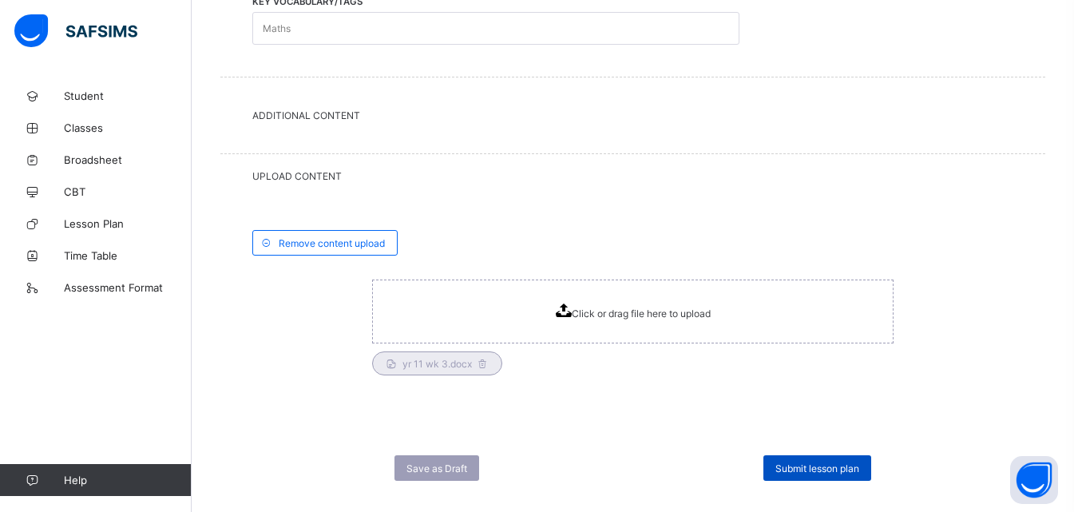
click at [799, 472] on span "Submit lesson plan" at bounding box center [817, 468] width 84 height 12
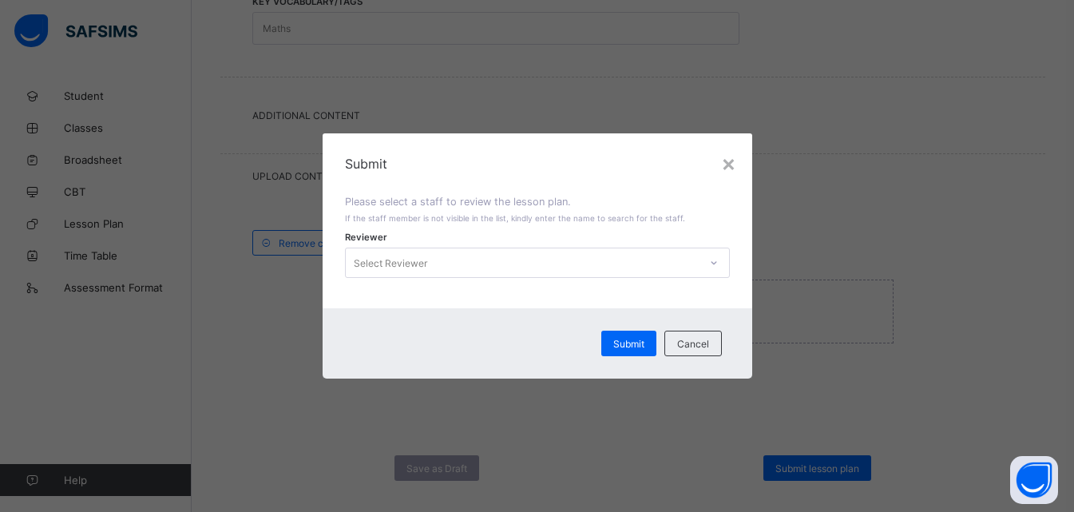
click at [714, 264] on icon at bounding box center [714, 263] width 10 height 16
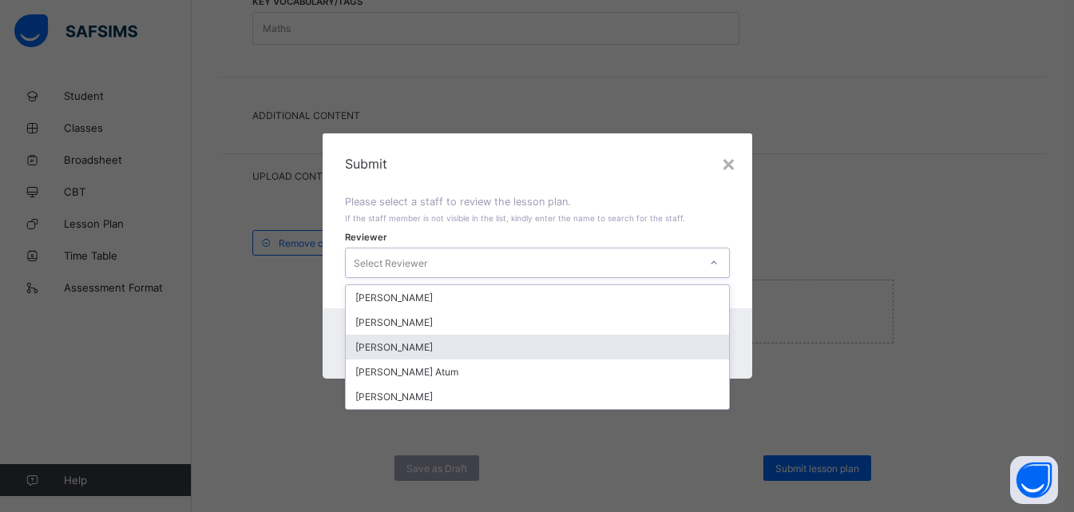
click at [410, 351] on div "[PERSON_NAME]" at bounding box center [537, 346] width 383 height 25
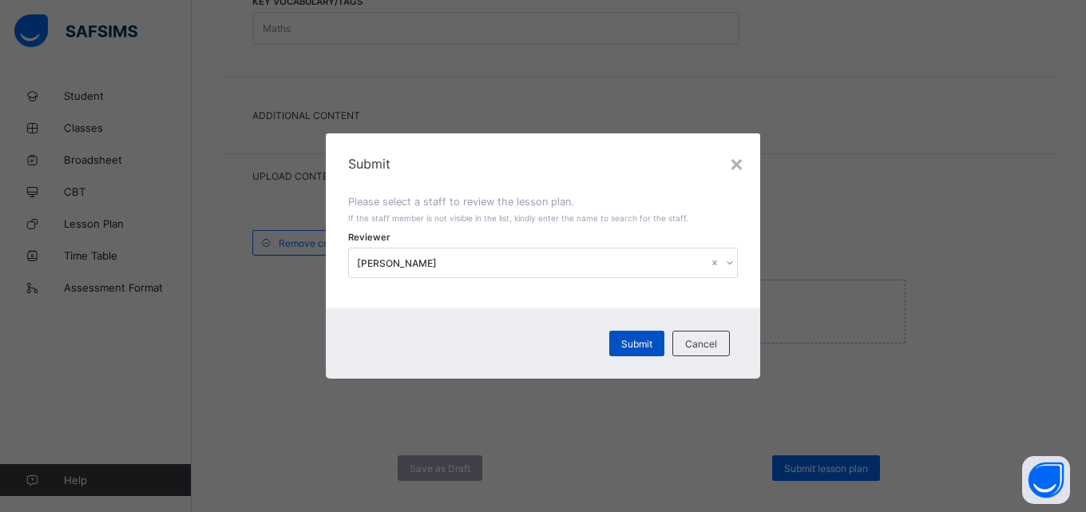
click at [627, 338] on span "Submit" at bounding box center [636, 344] width 31 height 12
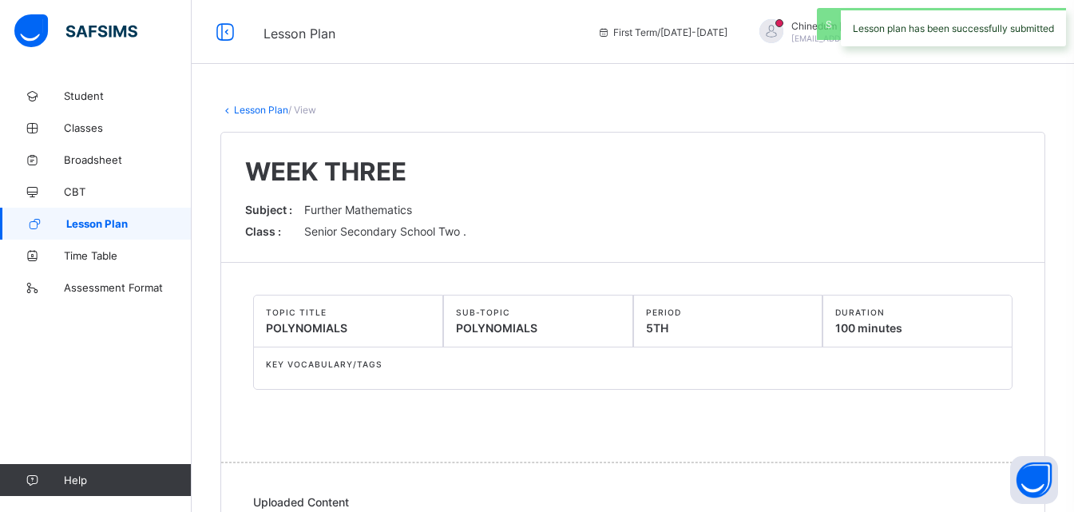
click at [90, 224] on span "Lesson Plan" at bounding box center [128, 223] width 125 height 13
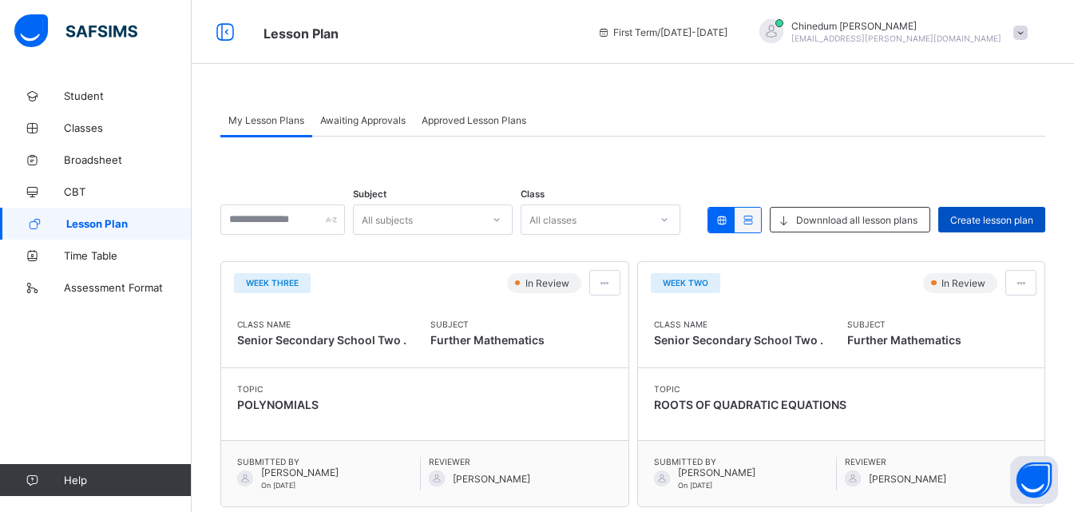
click at [1012, 223] on span "Create lesson plan" at bounding box center [991, 220] width 83 height 12
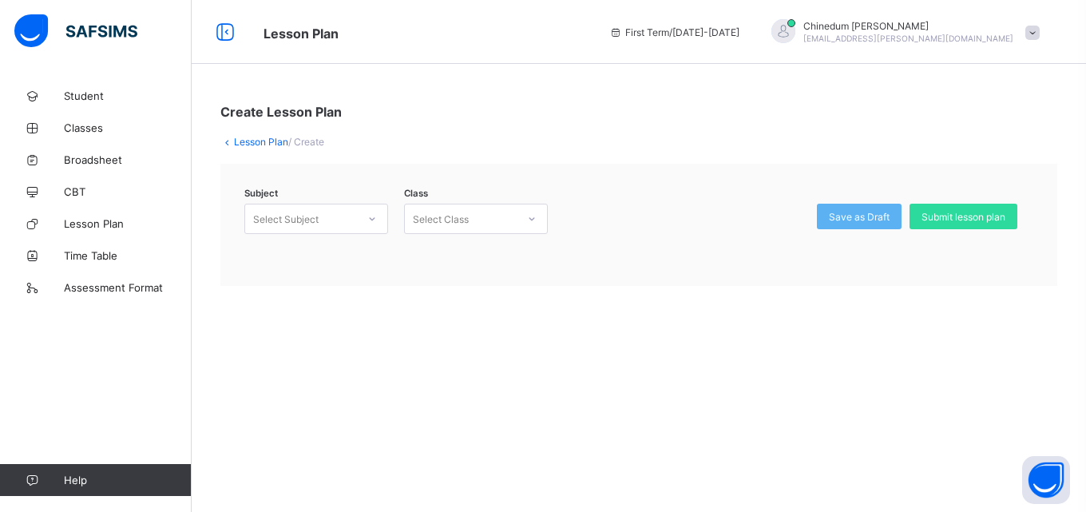
click at [379, 220] on div at bounding box center [371, 219] width 27 height 26
click at [346, 252] on div "Further Mathematics (122)" at bounding box center [316, 253] width 142 height 25
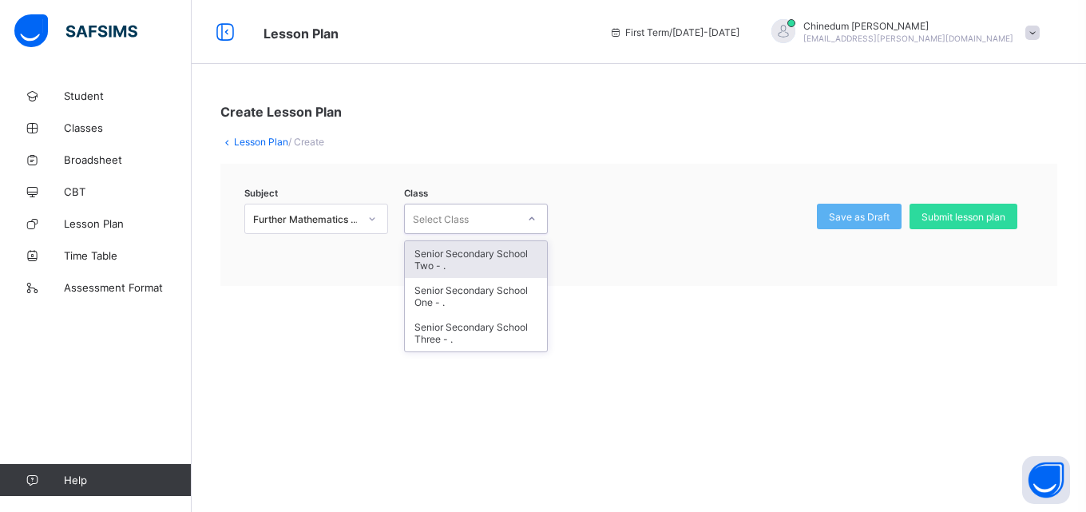
click at [532, 216] on icon at bounding box center [532, 219] width 10 height 16
click at [499, 262] on div "Senior Secondary School Two - ." at bounding box center [476, 259] width 142 height 37
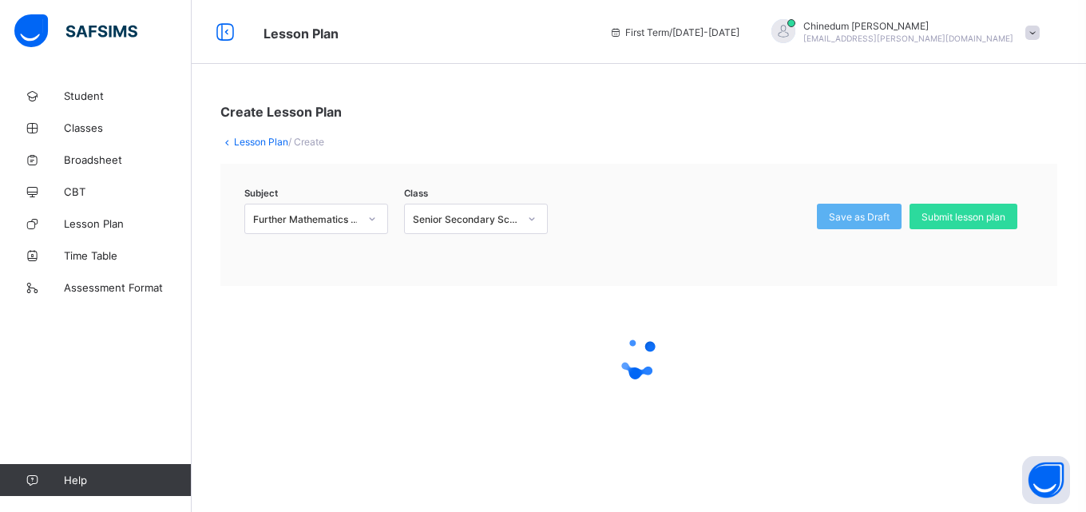
click at [499, 262] on div "Subject Further Mathematics (122) Class Senior Secondary School Two - . Save as…" at bounding box center [638, 225] width 837 height 122
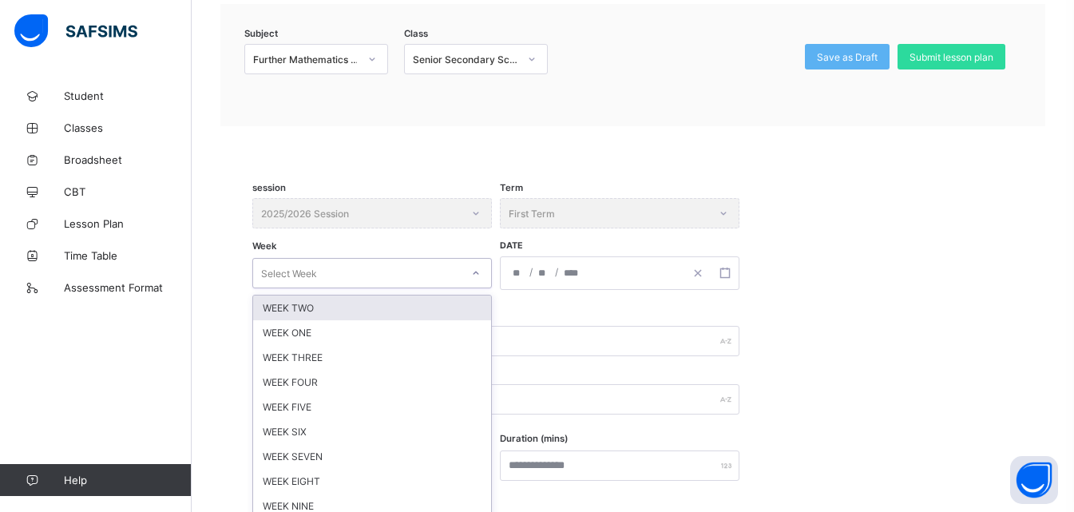
scroll to position [190, 0]
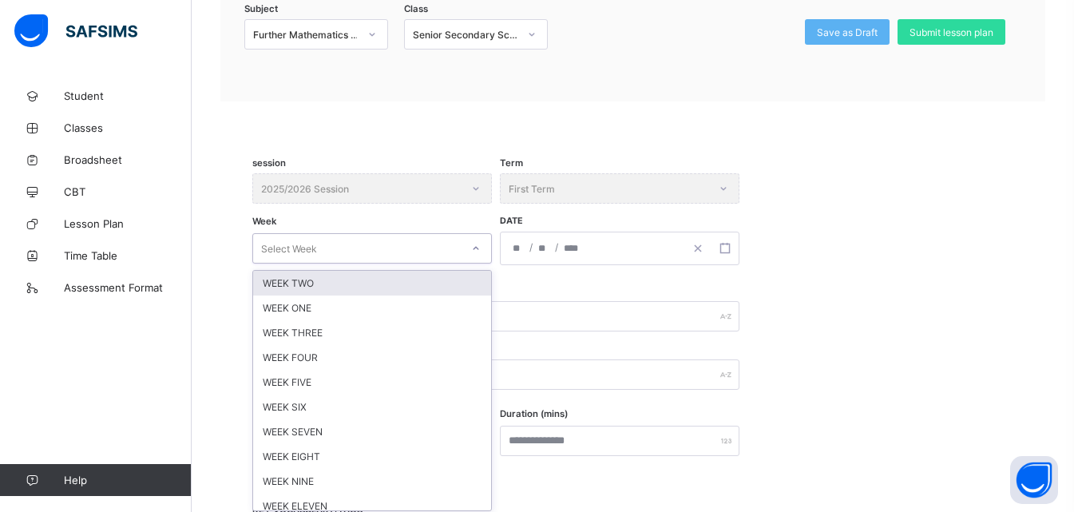
click at [474, 263] on div "option WEEK TWO focused, 1 of 12. 12 results available. Use Up and Down to choo…" at bounding box center [371, 248] width 239 height 30
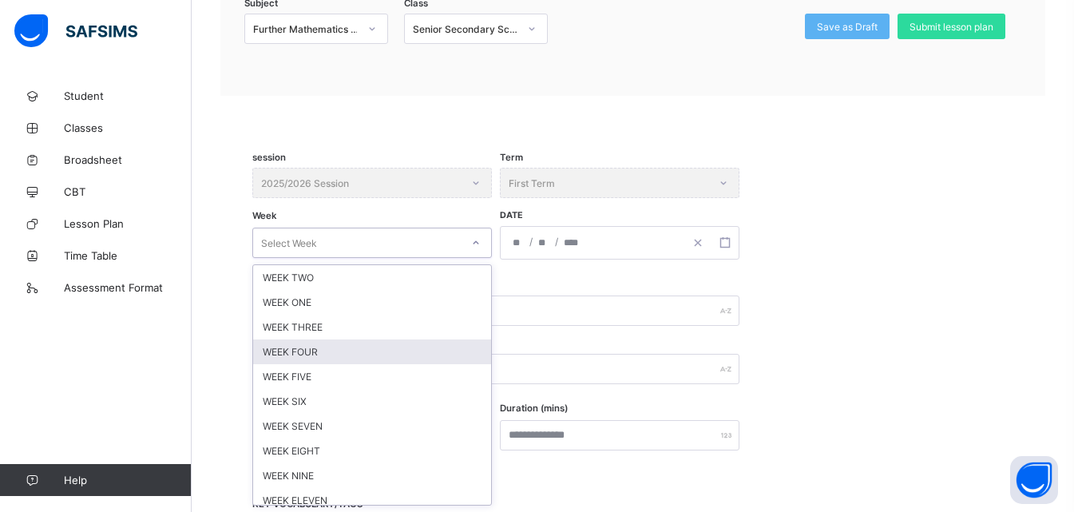
click at [318, 353] on div "WEEK FOUR" at bounding box center [372, 351] width 238 height 25
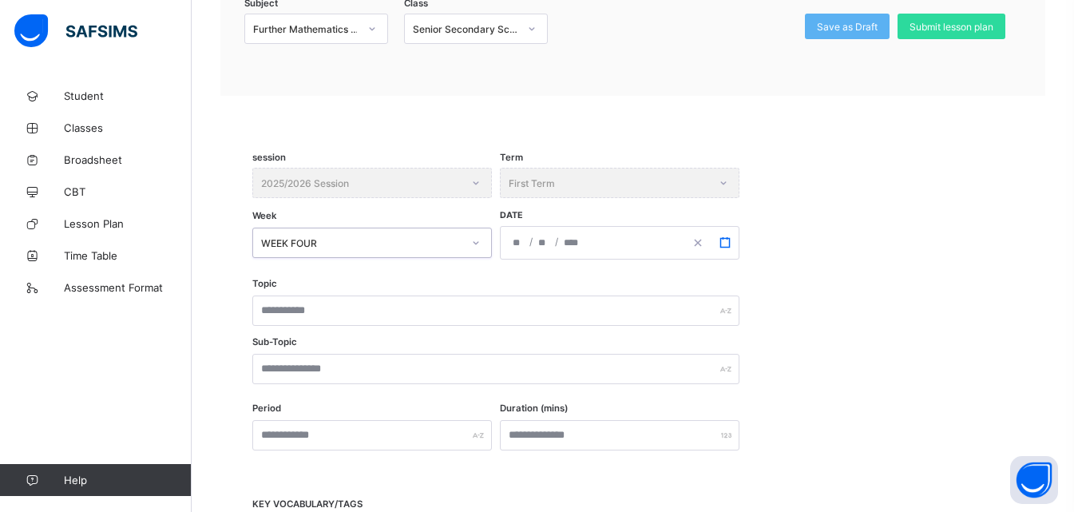
click at [733, 236] on button "button" at bounding box center [724, 243] width 27 height 32
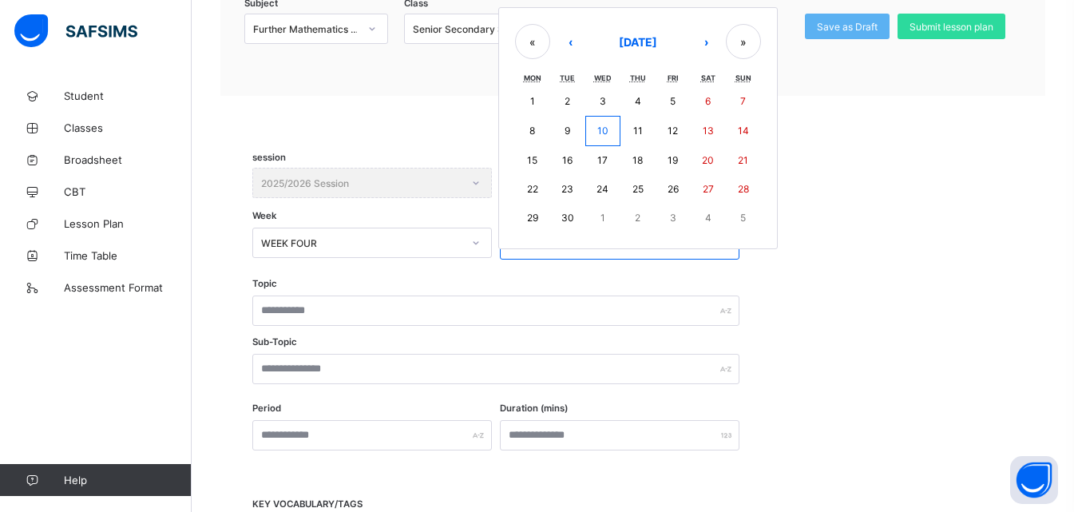
click at [532, 217] on abbr "29" at bounding box center [532, 218] width 11 height 12
type input "**********"
type input "*"
type input "**"
type input "****"
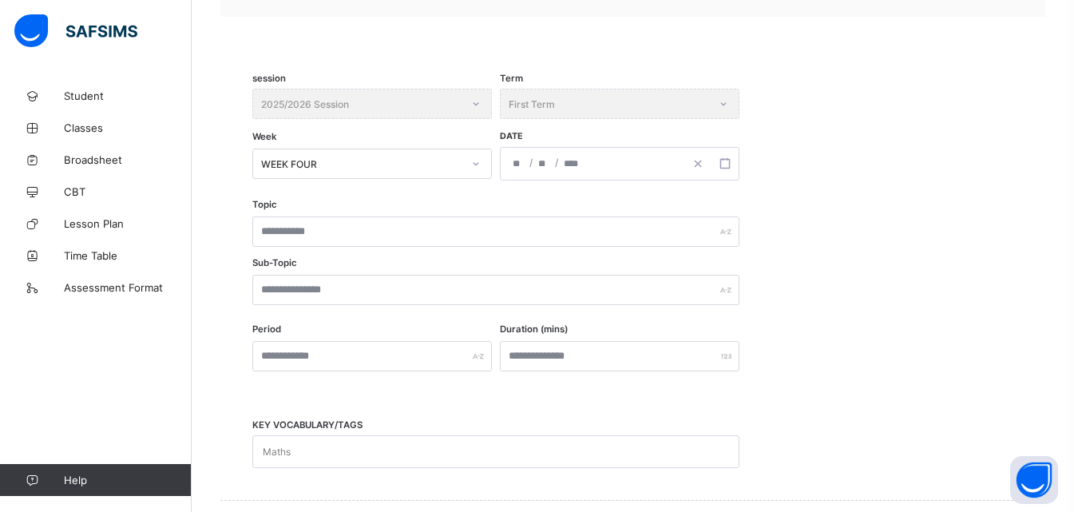
scroll to position [270, 0]
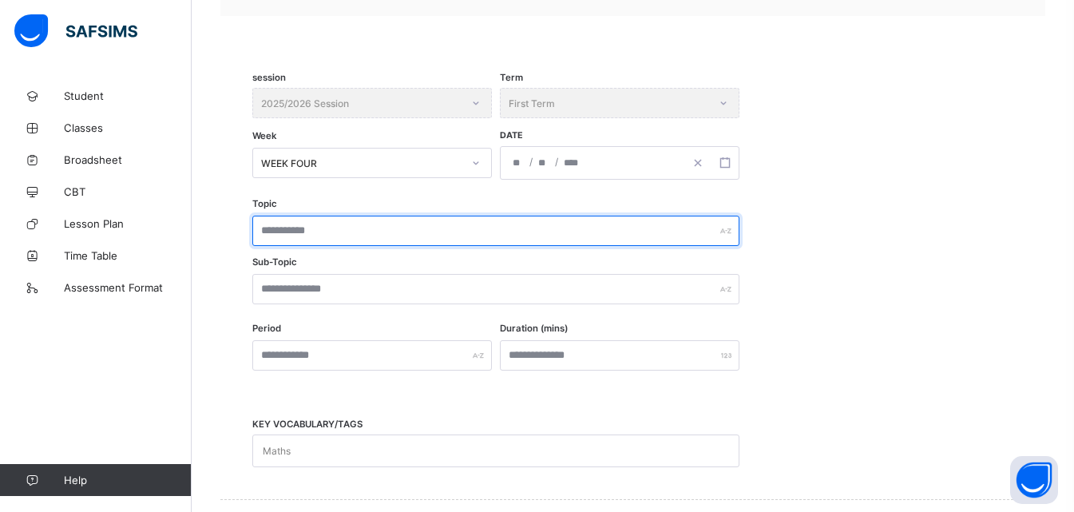
click at [398, 235] on input "text" at bounding box center [495, 231] width 487 height 30
paste input "**********"
type input "**********"
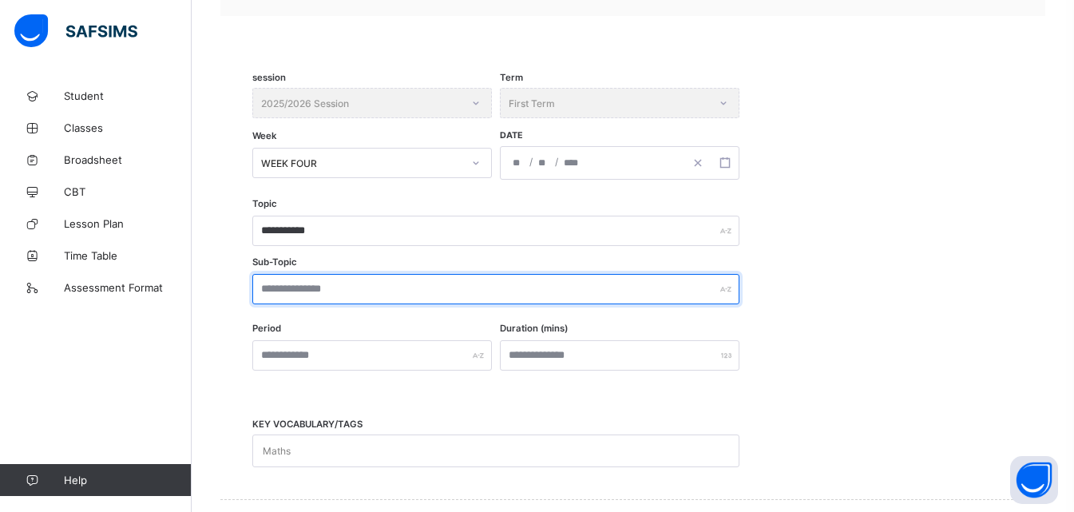
click at [346, 288] on input "text" at bounding box center [495, 289] width 487 height 30
paste input "**********"
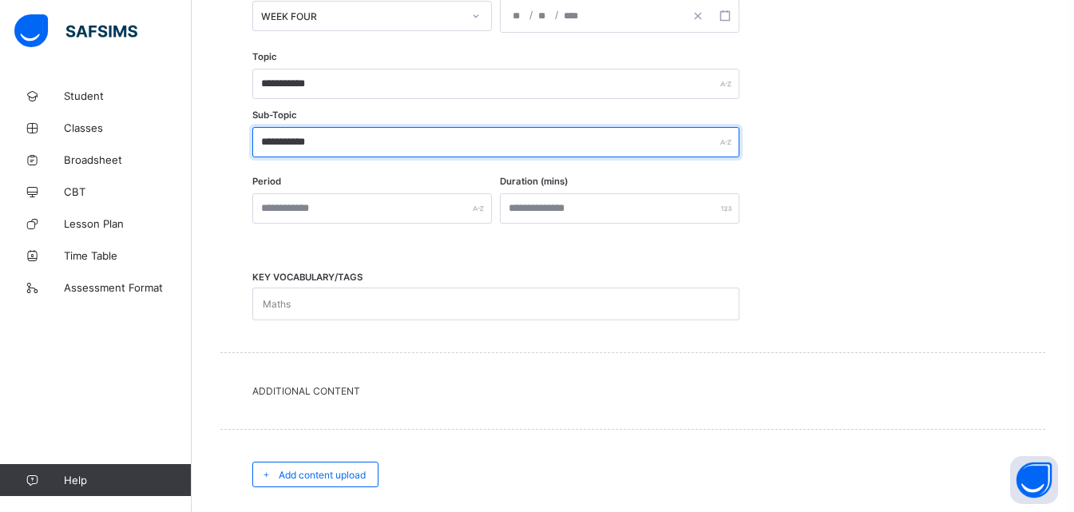
scroll to position [429, 0]
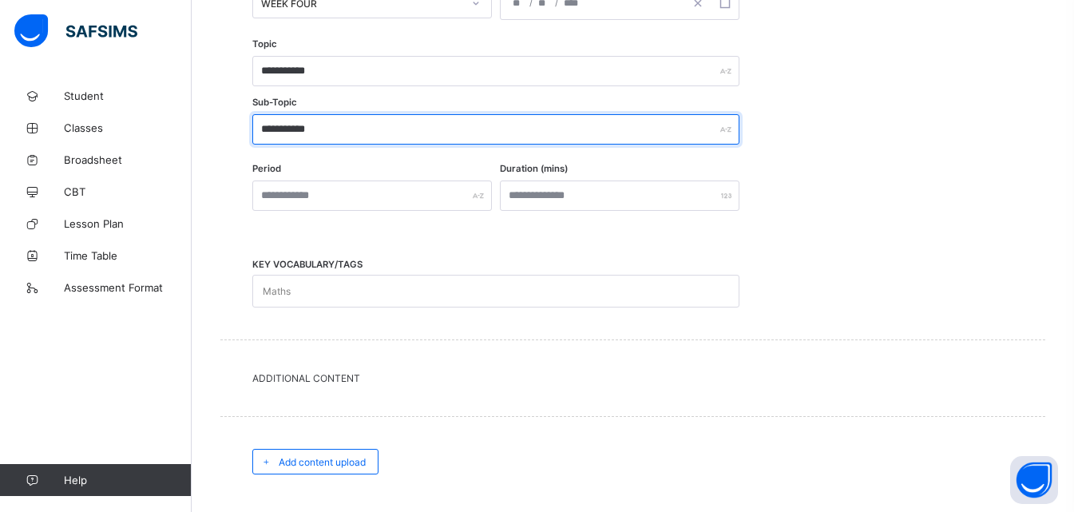
type input "**********"
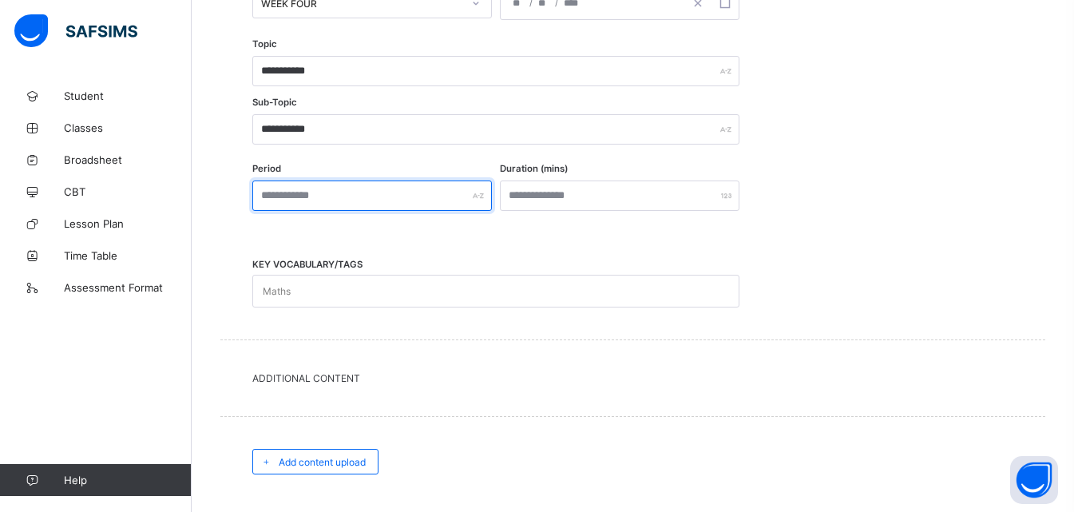
click at [335, 196] on input "text" at bounding box center [371, 195] width 239 height 30
type input "***"
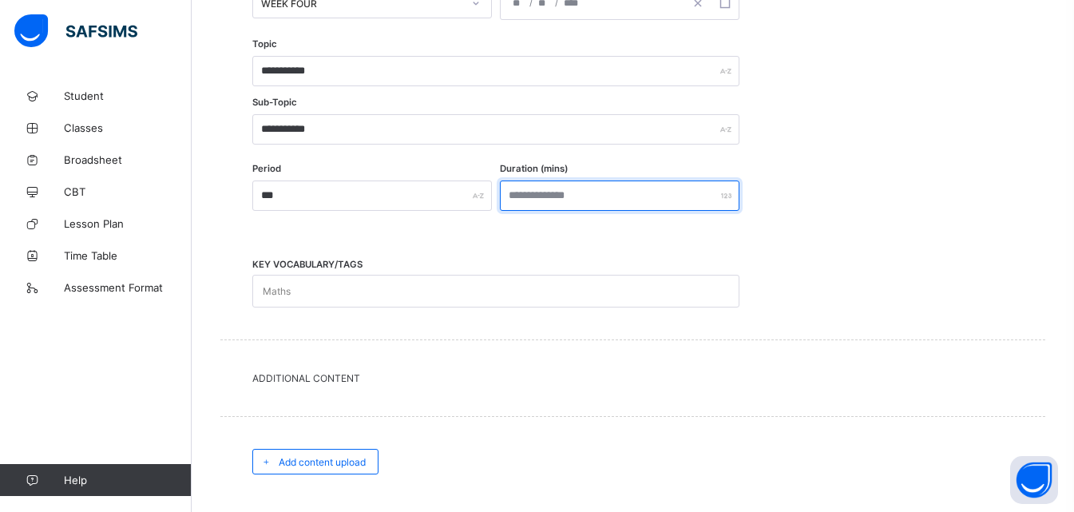
click at [541, 197] on input "number" at bounding box center [619, 195] width 239 height 30
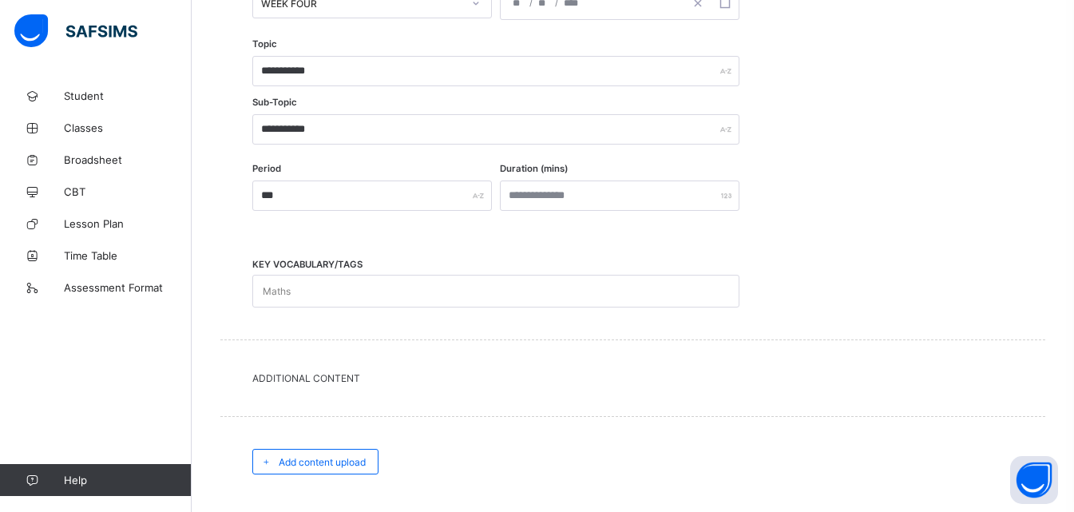
click at [721, 318] on div "**********" at bounding box center [632, 97] width 825 height 483
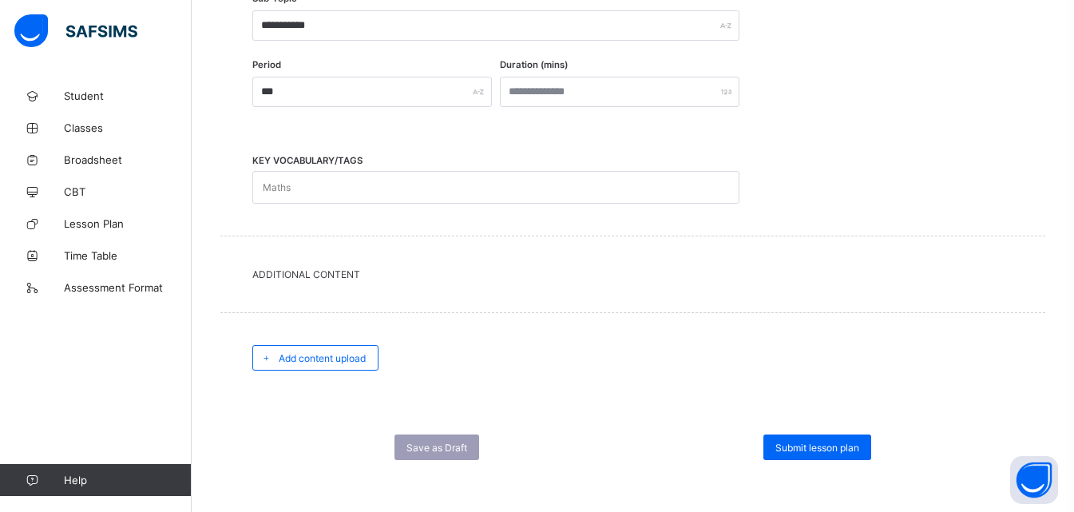
scroll to position [536, 0]
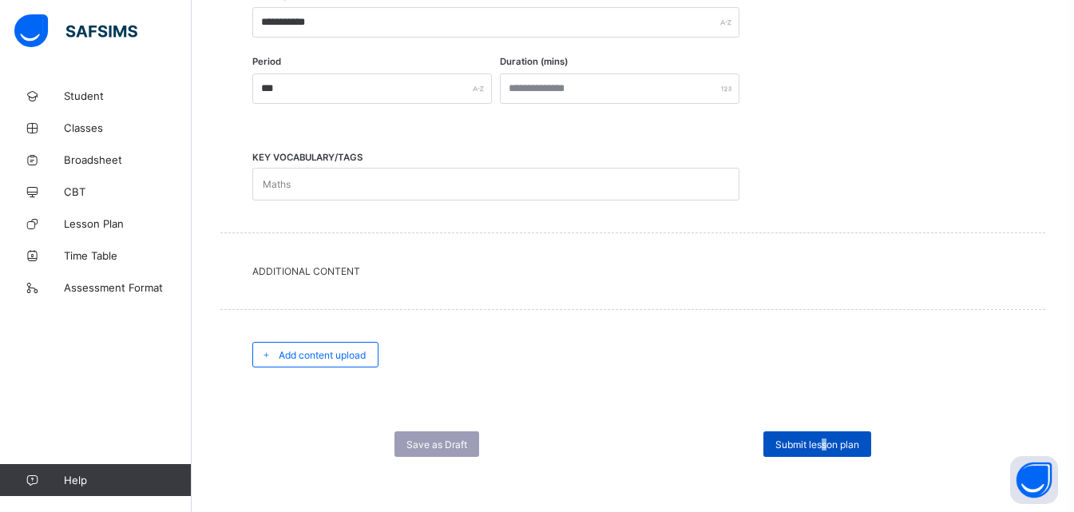
click at [833, 438] on span "Submit lesson plan" at bounding box center [817, 444] width 84 height 12
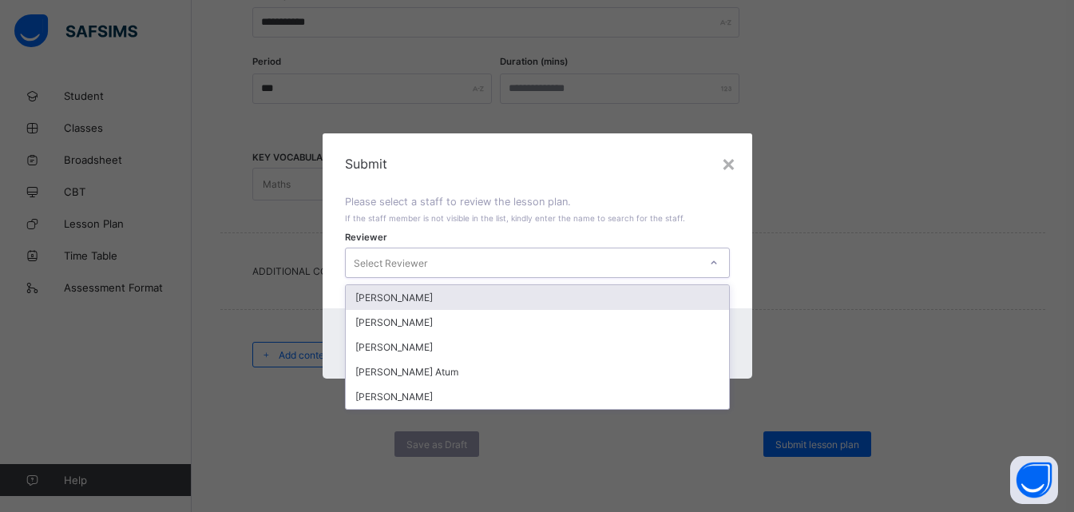
click at [710, 263] on div at bounding box center [713, 263] width 27 height 26
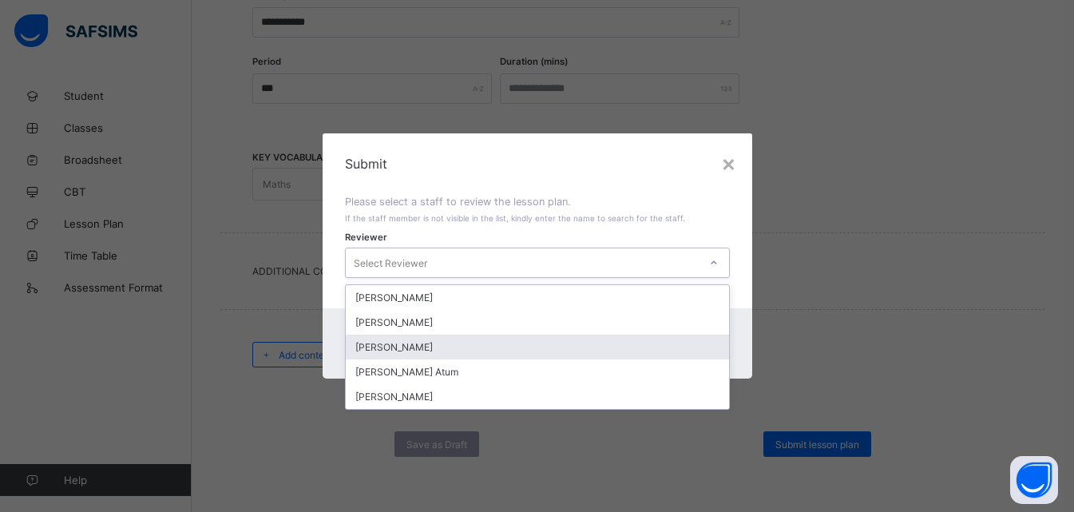
click at [395, 350] on div "[PERSON_NAME]" at bounding box center [537, 346] width 383 height 25
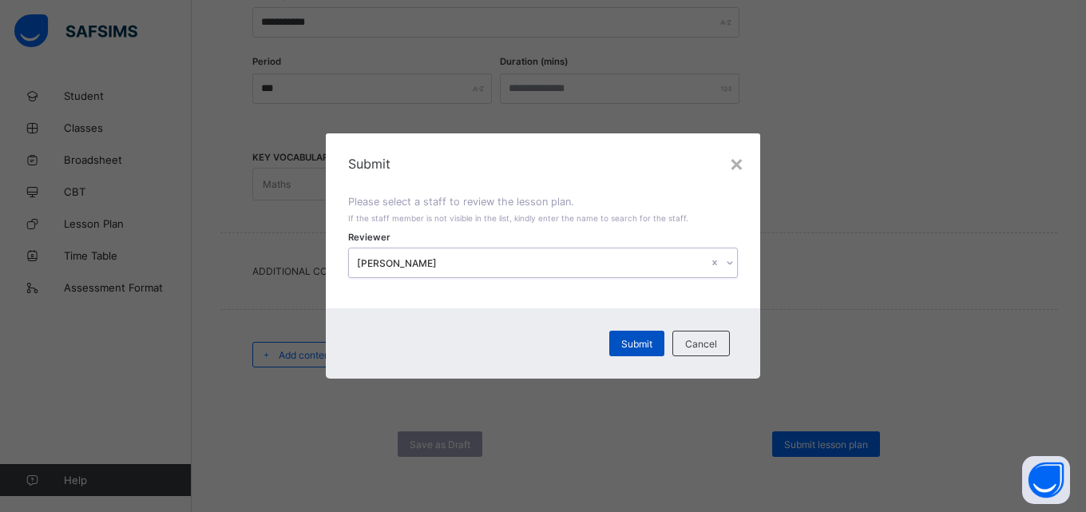
click at [632, 342] on span "Submit" at bounding box center [636, 344] width 31 height 12
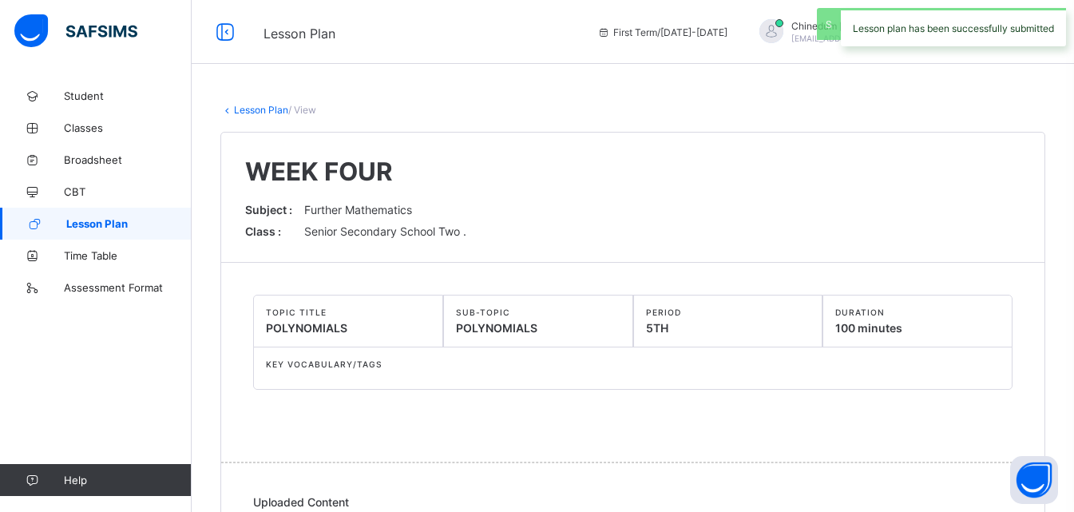
click at [120, 220] on span "Lesson Plan" at bounding box center [128, 223] width 125 height 13
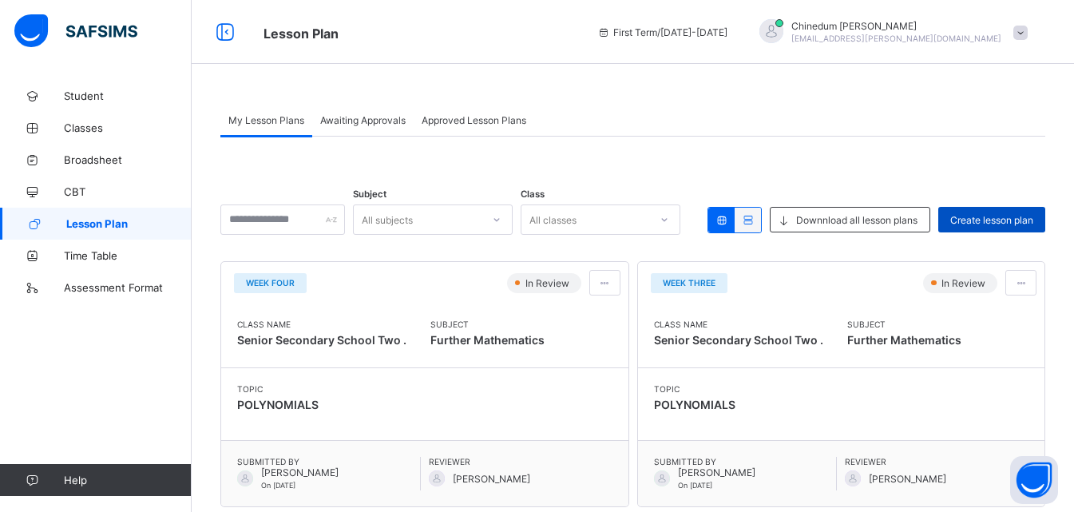
click at [1031, 219] on span "Create lesson plan" at bounding box center [991, 220] width 83 height 12
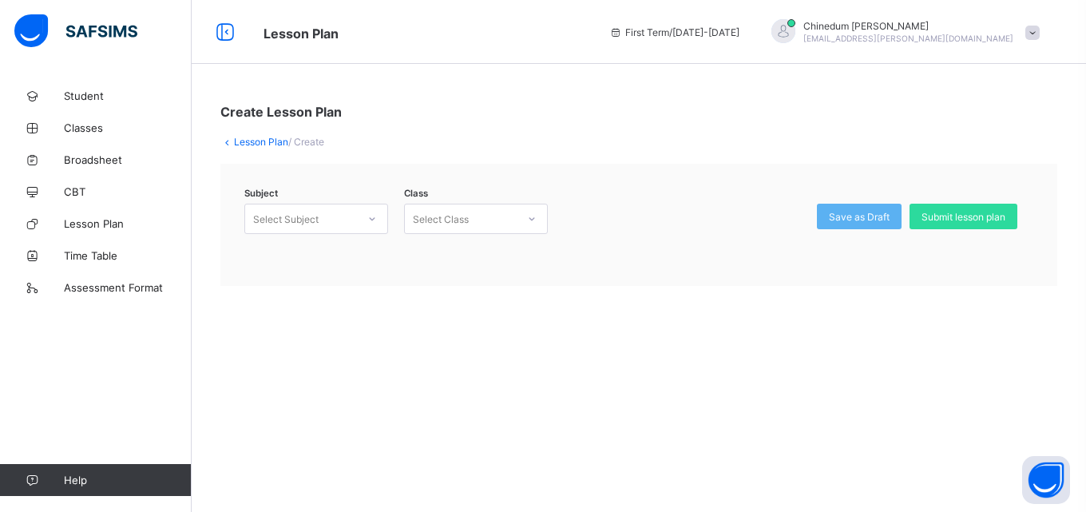
click at [373, 222] on icon at bounding box center [372, 219] width 10 height 16
click at [353, 251] on div "Further Mathematics (122)" at bounding box center [316, 253] width 142 height 25
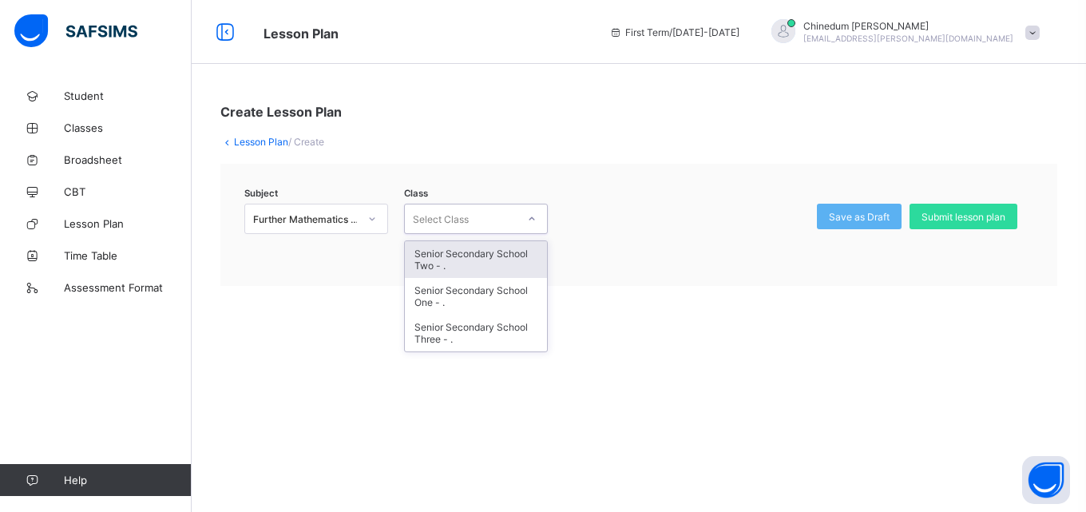
click at [530, 220] on icon at bounding box center [532, 219] width 10 height 16
click at [494, 260] on div "Senior Secondary School Two - ." at bounding box center [476, 259] width 142 height 37
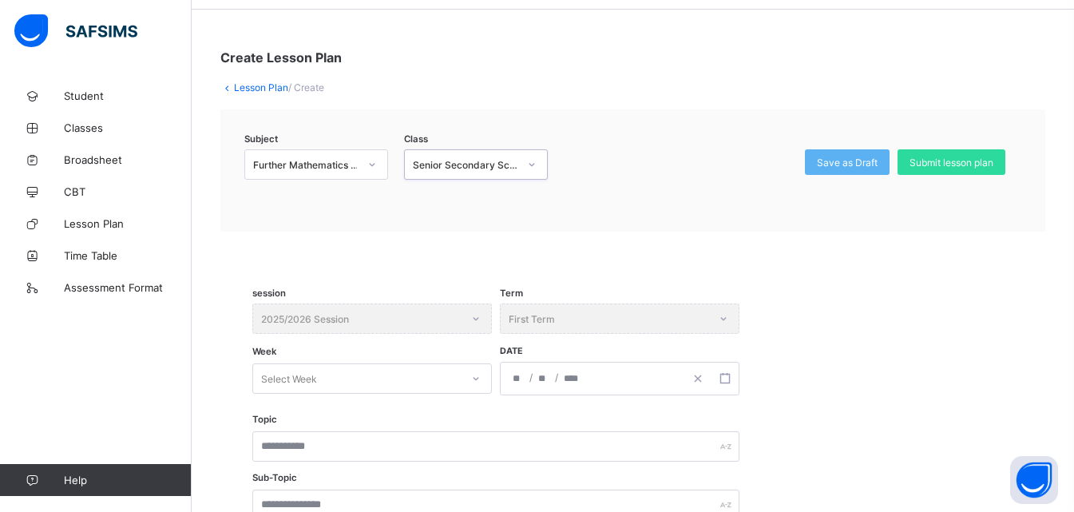
scroll to position [80, 0]
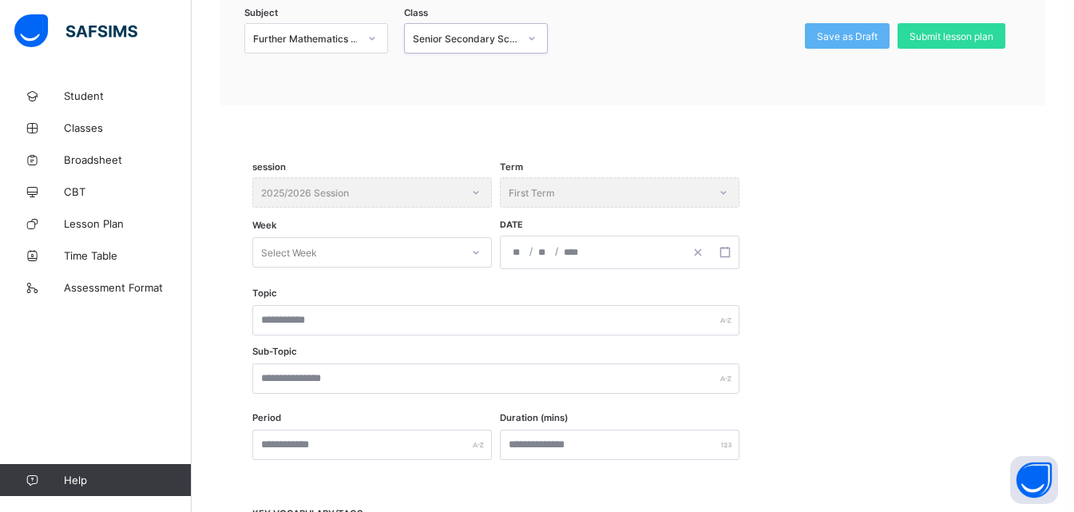
click at [474, 267] on div "Select Week" at bounding box center [371, 252] width 239 height 30
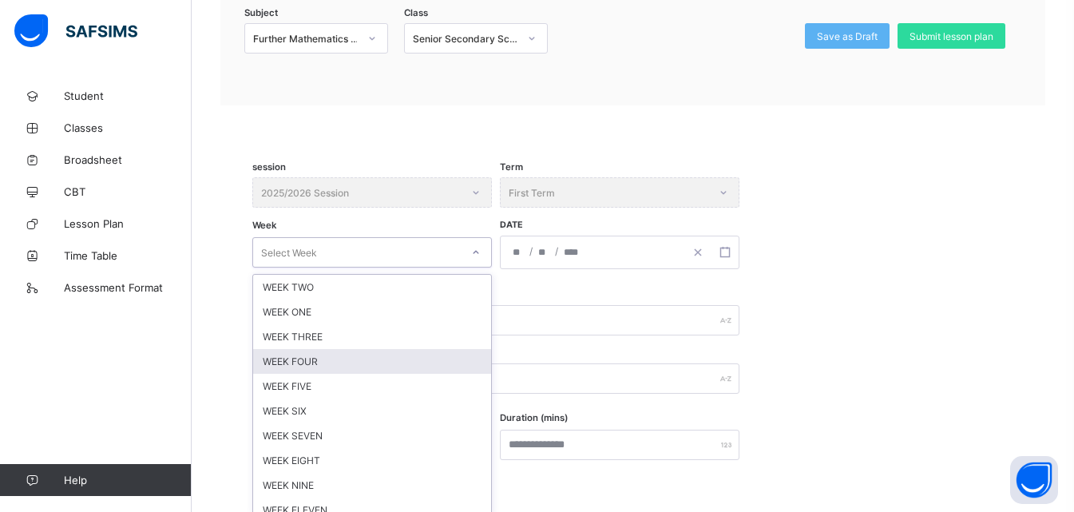
scroll to position [190, 0]
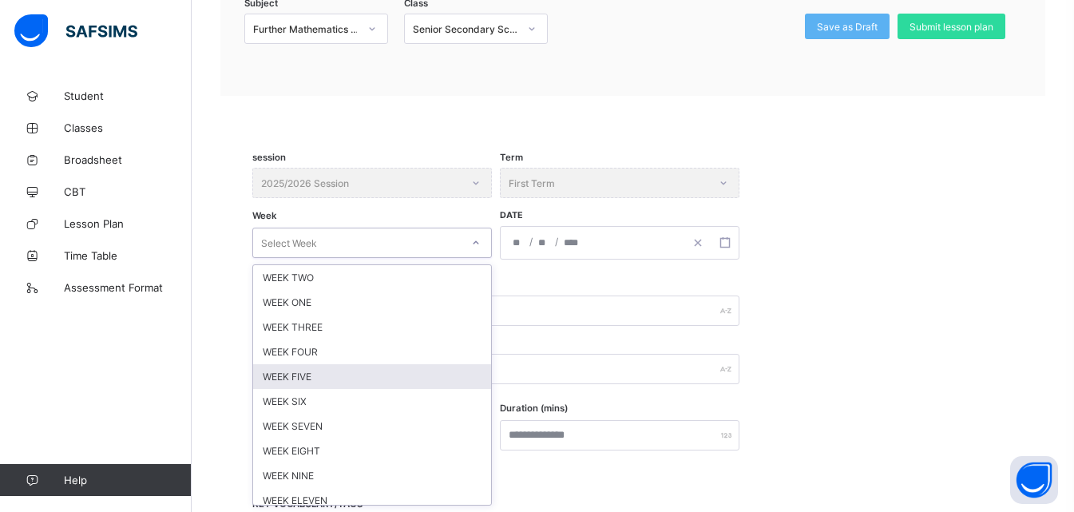
click at [289, 375] on div "WEEK FIVE" at bounding box center [372, 376] width 238 height 25
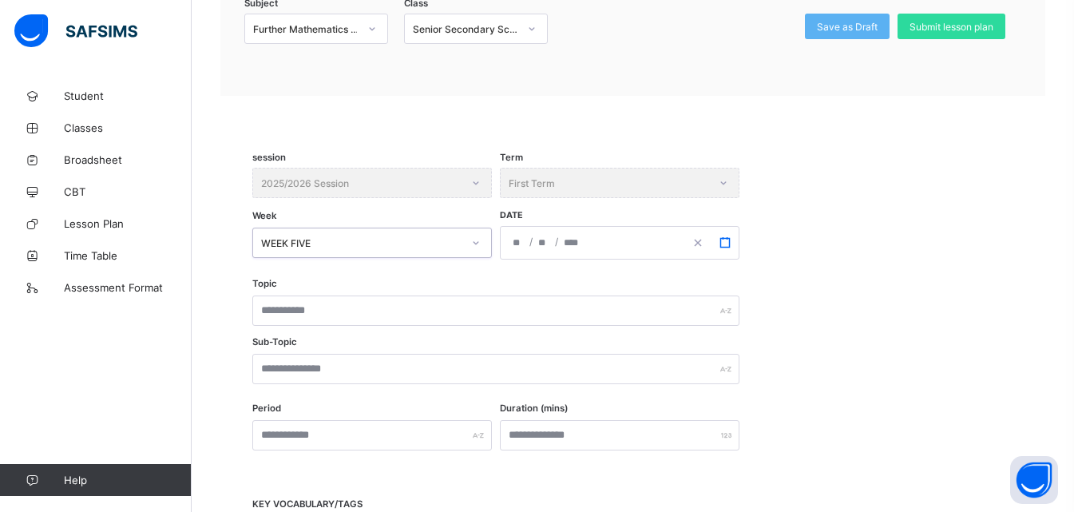
click at [725, 244] on icon "button" at bounding box center [724, 242] width 11 height 11
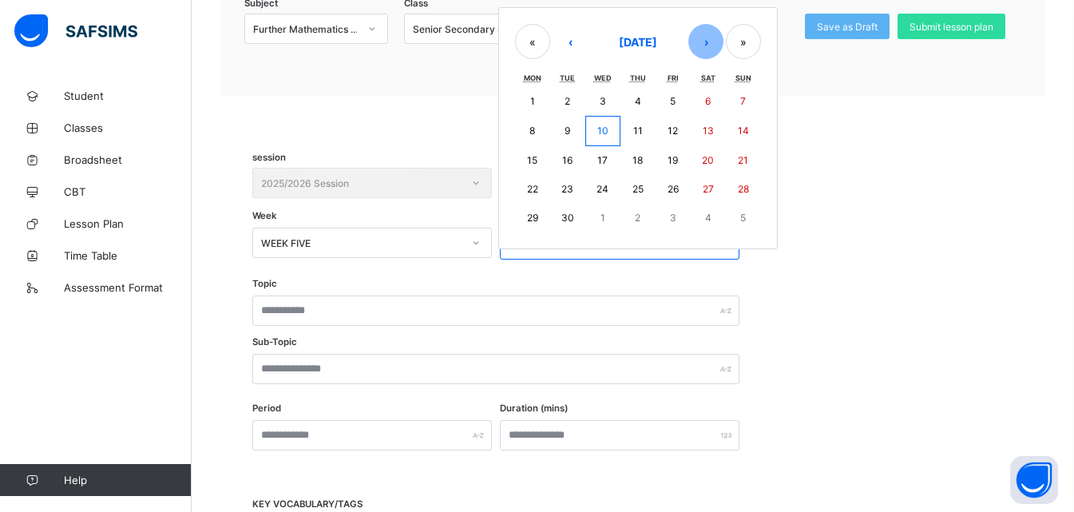
click at [706, 43] on button "›" at bounding box center [705, 41] width 35 height 35
click at [533, 130] on abbr "6" at bounding box center [532, 130] width 6 height 12
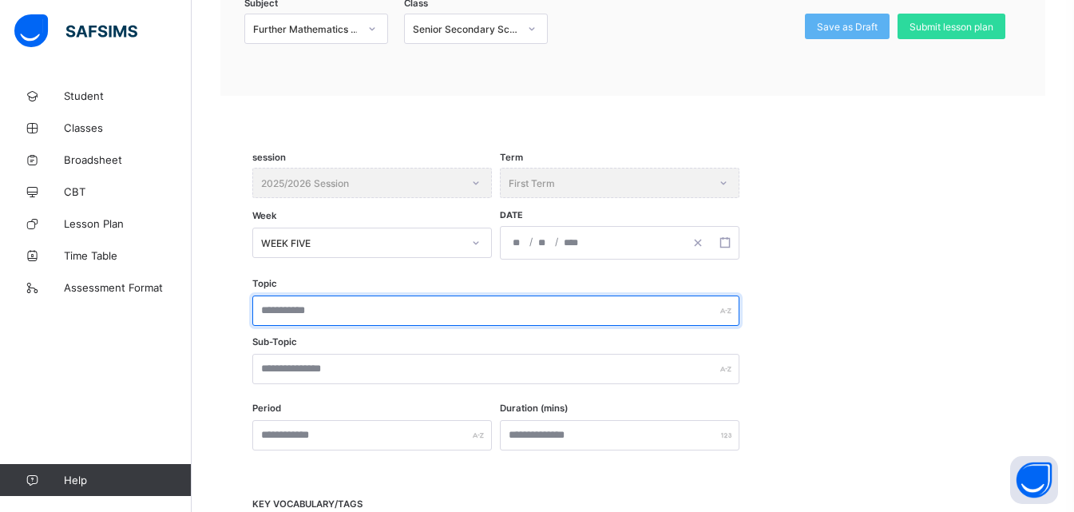
click at [433, 322] on input "text" at bounding box center [495, 310] width 487 height 30
paste input "**********"
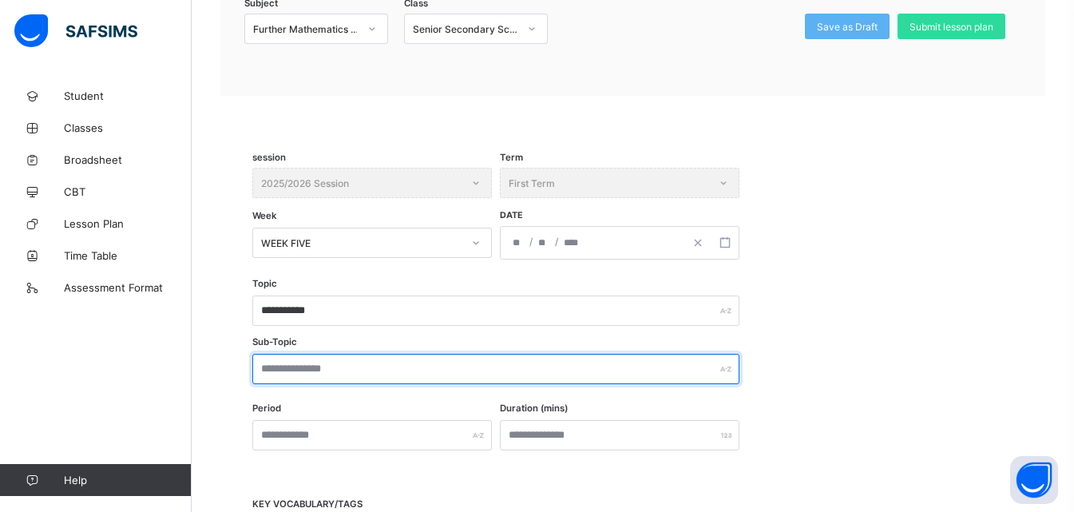
click at [411, 367] on input "text" at bounding box center [495, 369] width 487 height 30
paste input "**********"
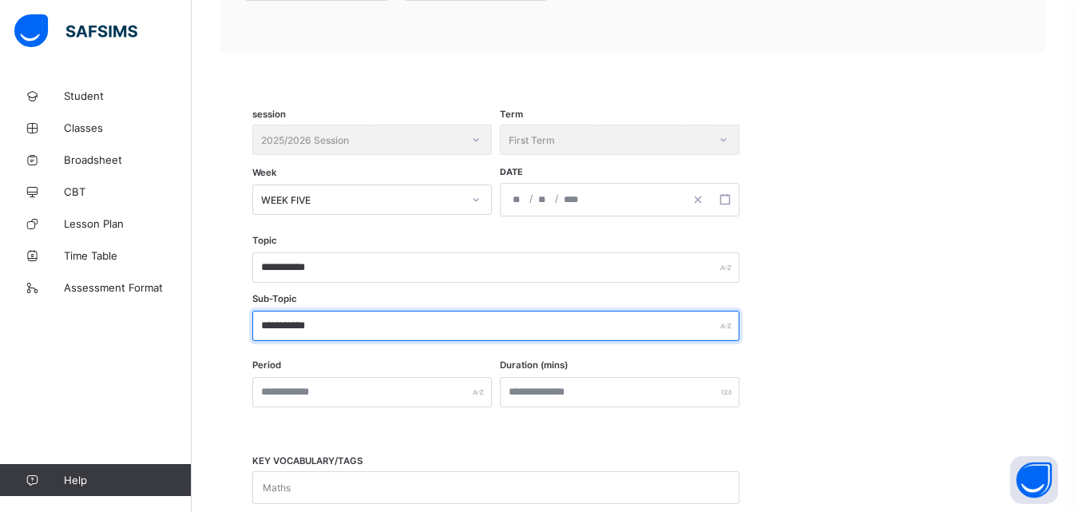
scroll to position [270, 0]
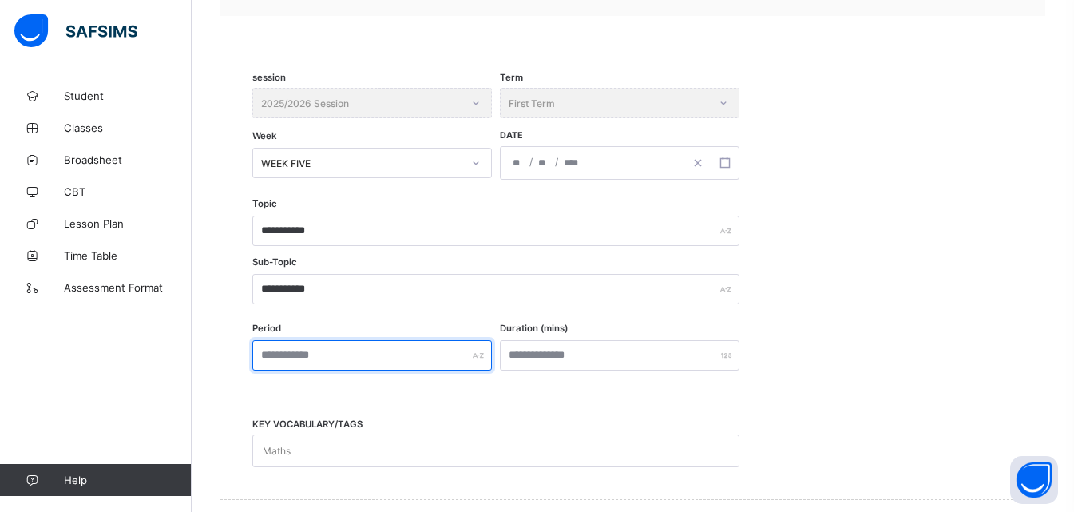
click at [402, 358] on input "text" at bounding box center [371, 355] width 239 height 30
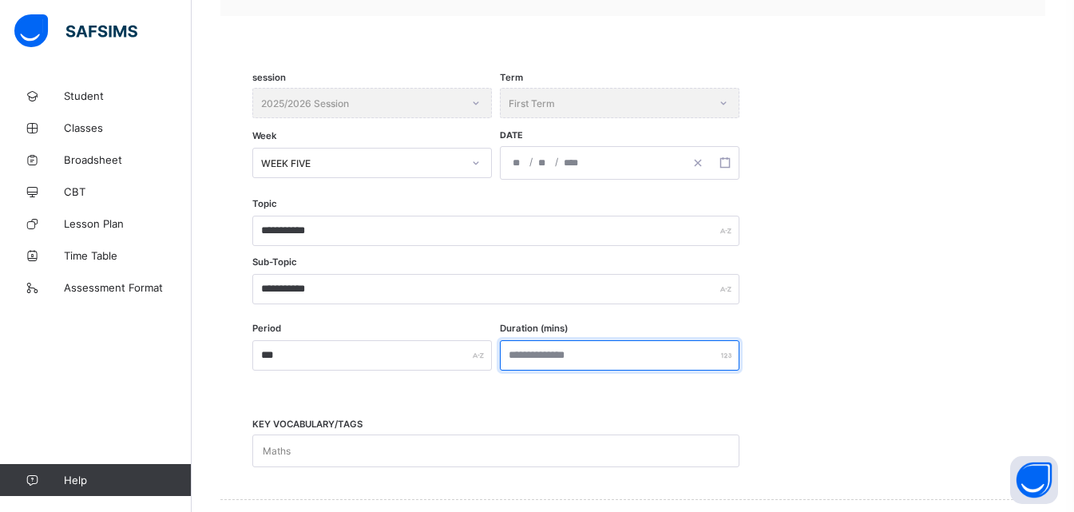
click at [538, 358] on input "number" at bounding box center [619, 355] width 239 height 30
click at [844, 338] on div "Period *** Duration (mins) ***" at bounding box center [632, 347] width 761 height 46
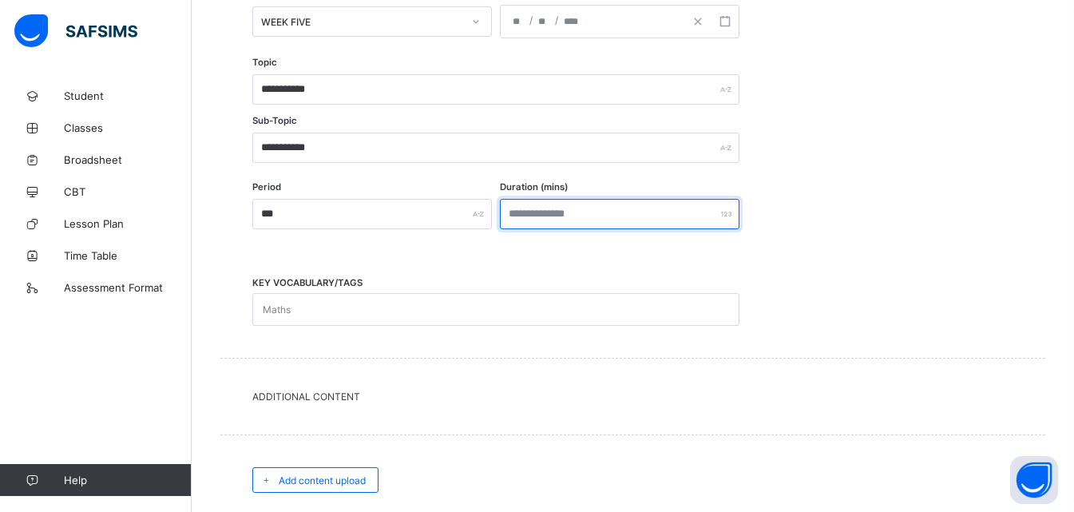
scroll to position [509, 0]
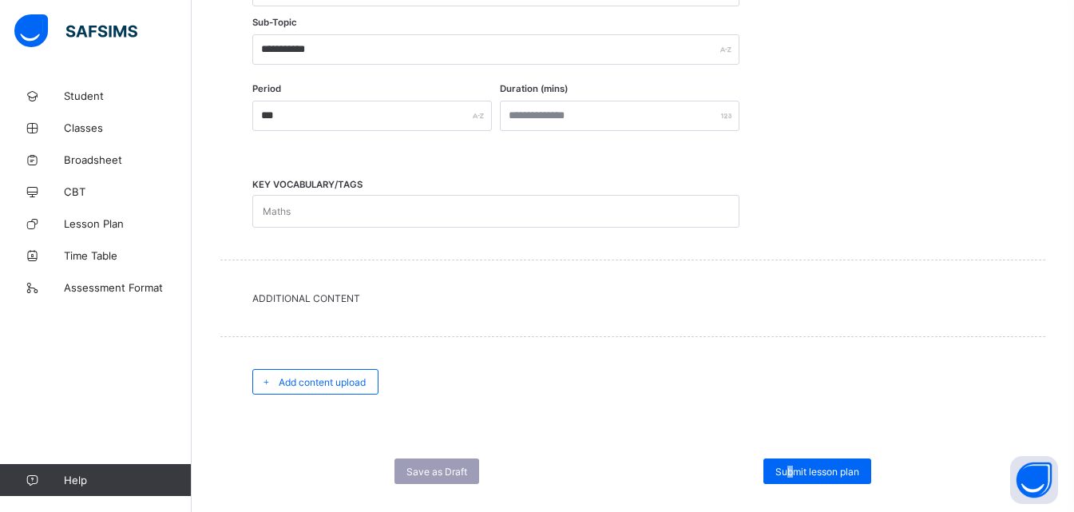
click at [804, 467] on span "Submit lesson plan" at bounding box center [817, 471] width 84 height 12
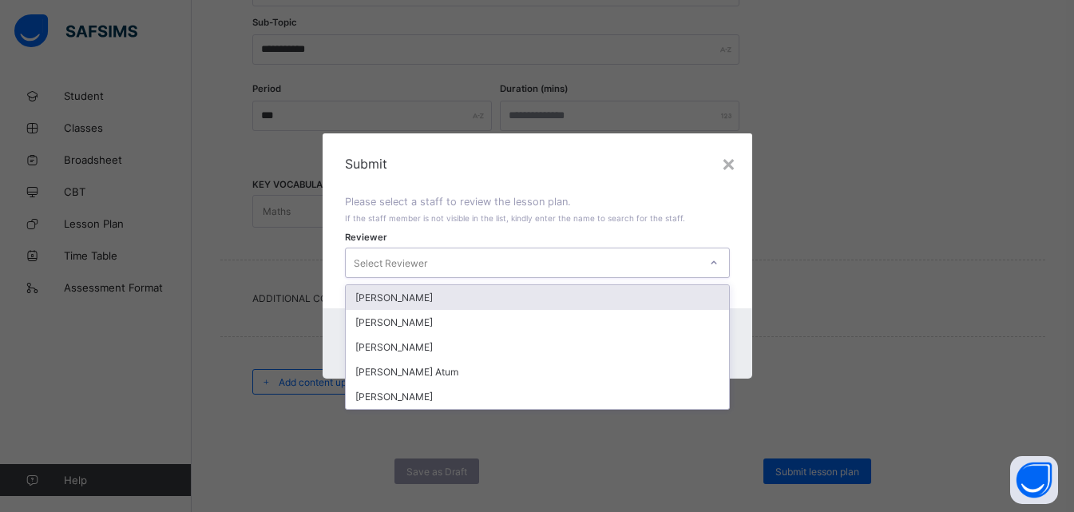
click at [716, 259] on icon at bounding box center [714, 263] width 10 height 16
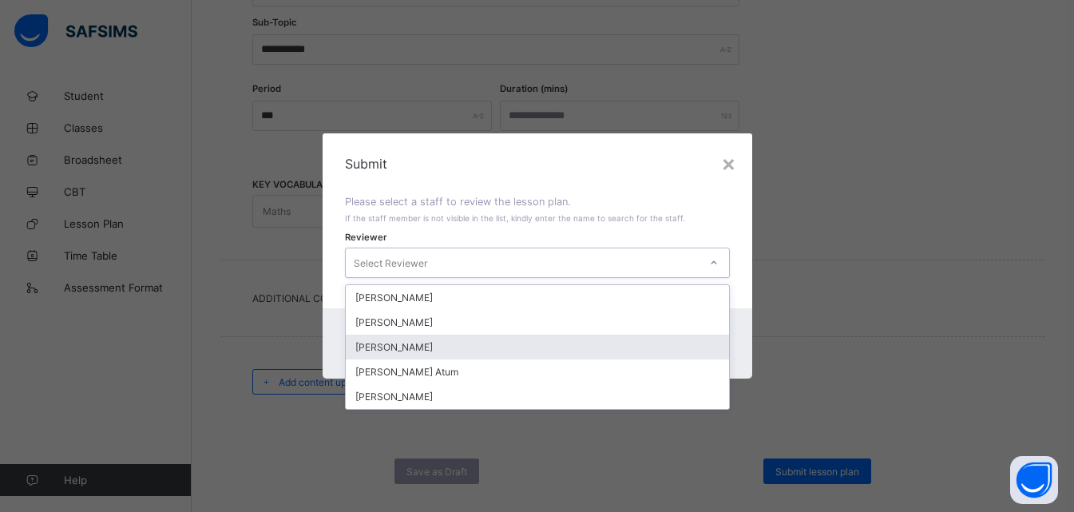
click at [406, 351] on div "[PERSON_NAME]" at bounding box center [537, 346] width 383 height 25
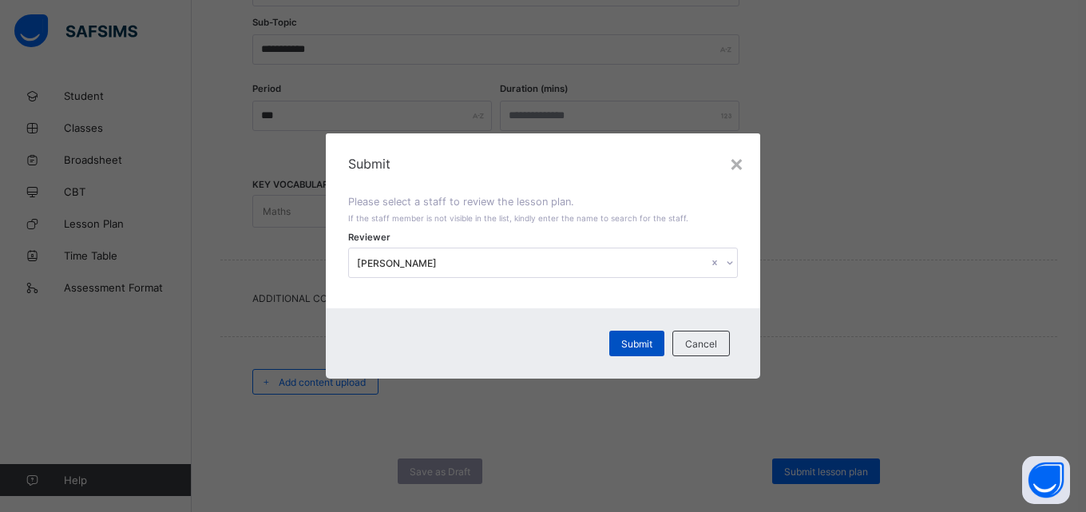
click at [647, 346] on span "Submit" at bounding box center [636, 344] width 31 height 12
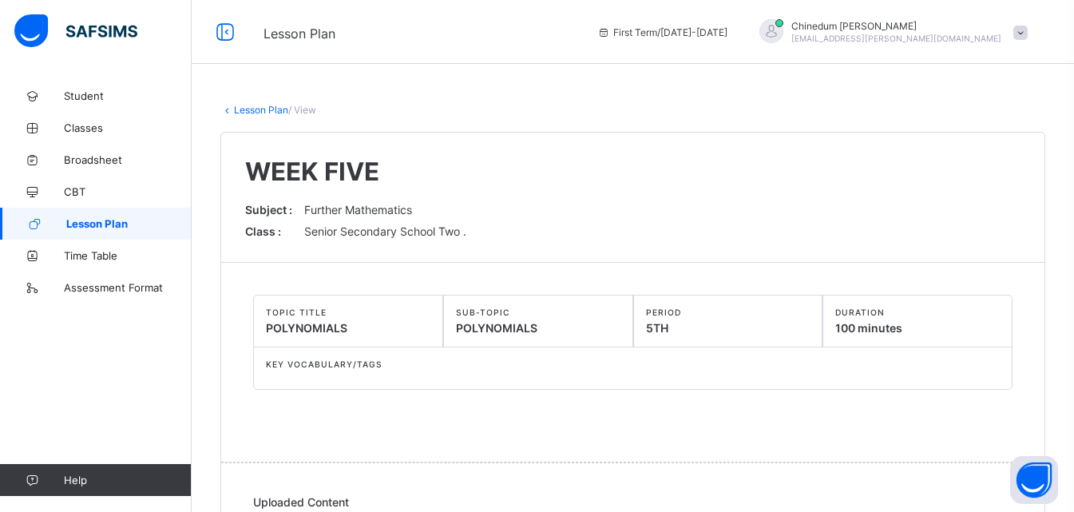
click at [123, 227] on span "Lesson Plan" at bounding box center [128, 223] width 125 height 13
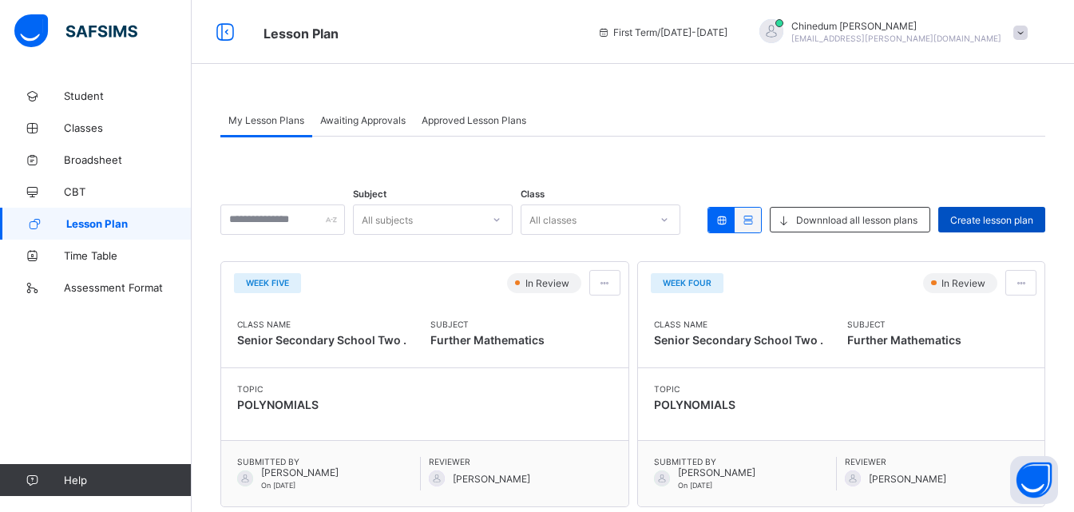
click at [1024, 221] on span "Create lesson plan" at bounding box center [991, 220] width 83 height 12
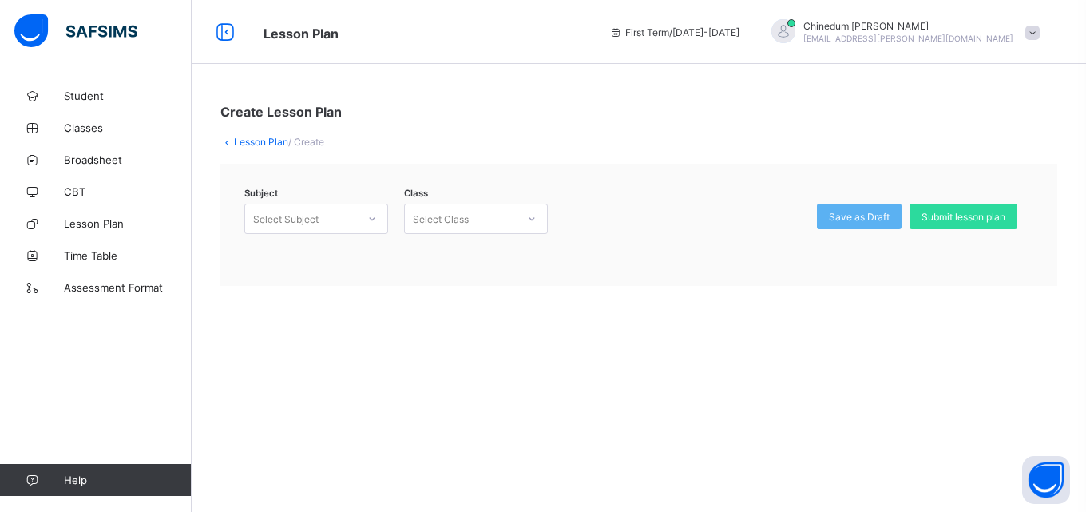
click at [376, 217] on icon at bounding box center [372, 219] width 10 height 16
click at [334, 253] on div "Further Mathematics (122)" at bounding box center [316, 253] width 142 height 25
click at [531, 220] on icon at bounding box center [532, 218] width 6 height 3
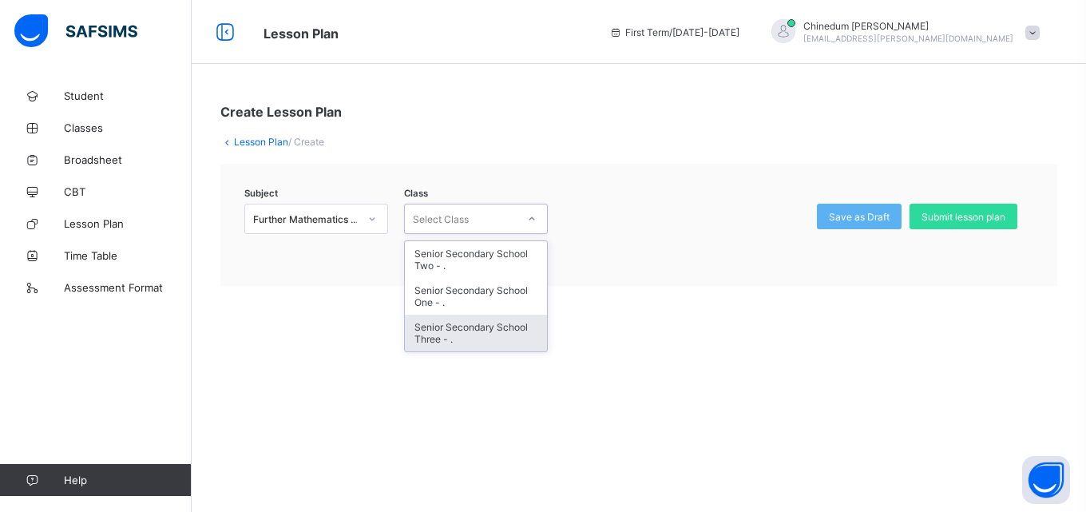
click at [474, 335] on div "Senior Secondary School Three - ." at bounding box center [476, 333] width 142 height 37
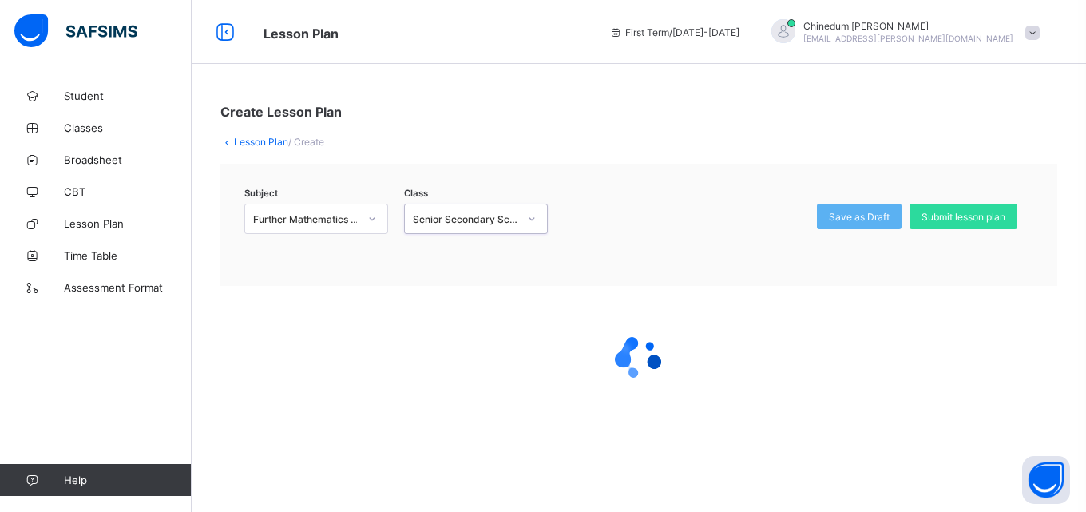
click at [474, 335] on div at bounding box center [638, 358] width 837 height 64
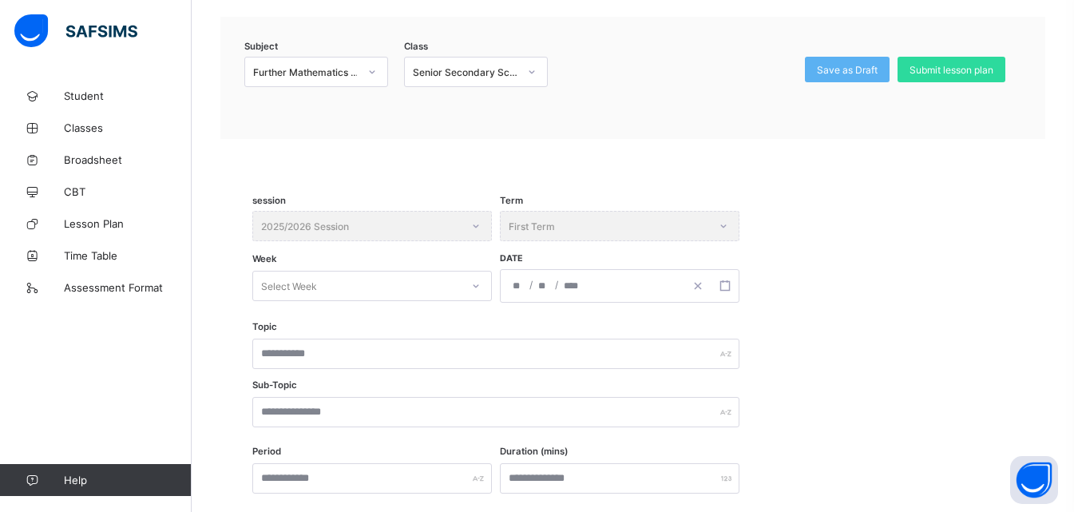
scroll to position [160, 0]
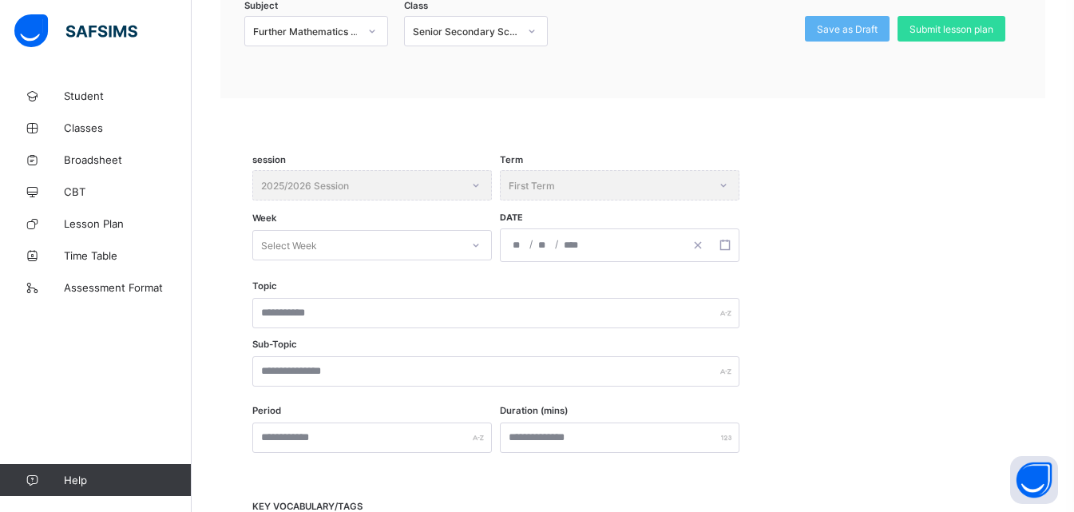
click at [477, 260] on div "Select Week" at bounding box center [371, 245] width 239 height 30
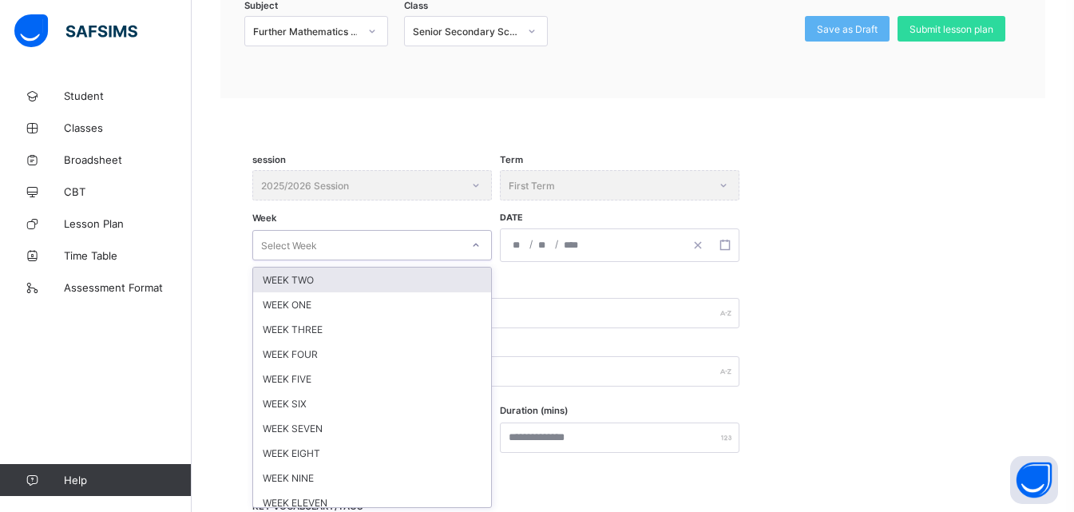
scroll to position [190, 0]
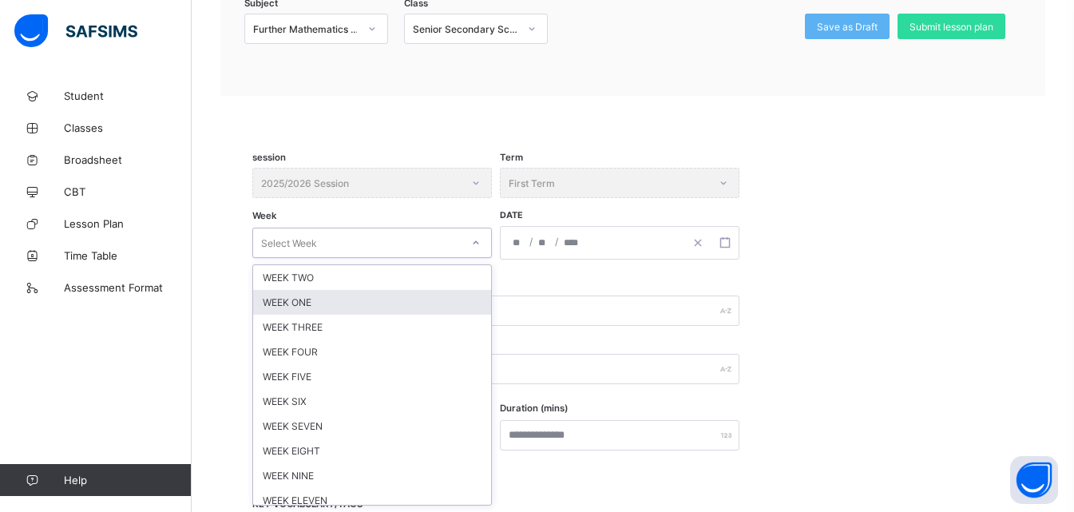
click at [348, 303] on div "WEEK ONE" at bounding box center [372, 302] width 238 height 25
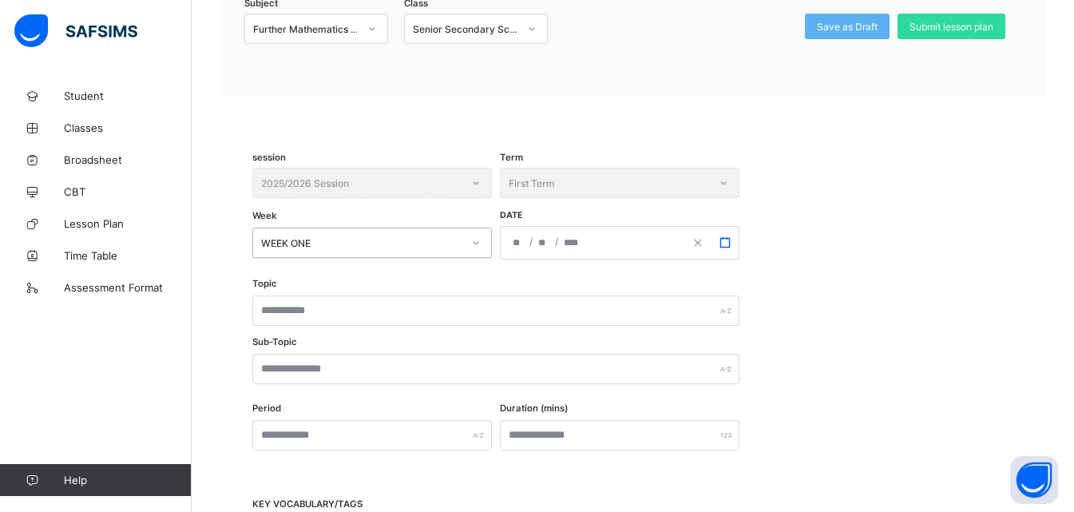
click at [729, 245] on rect "button" at bounding box center [724, 242] width 9 height 9
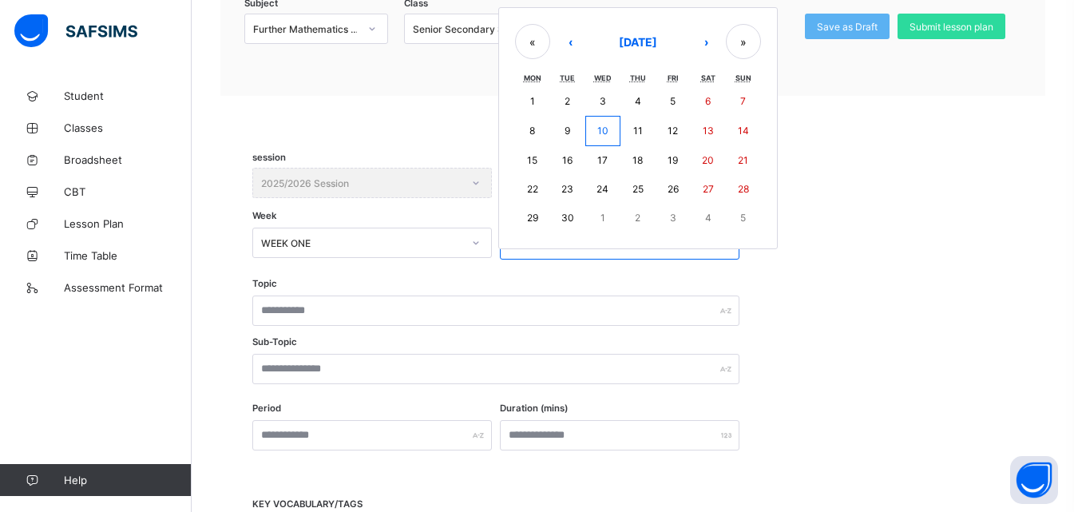
click at [533, 127] on abbr "8" at bounding box center [532, 131] width 6 height 12
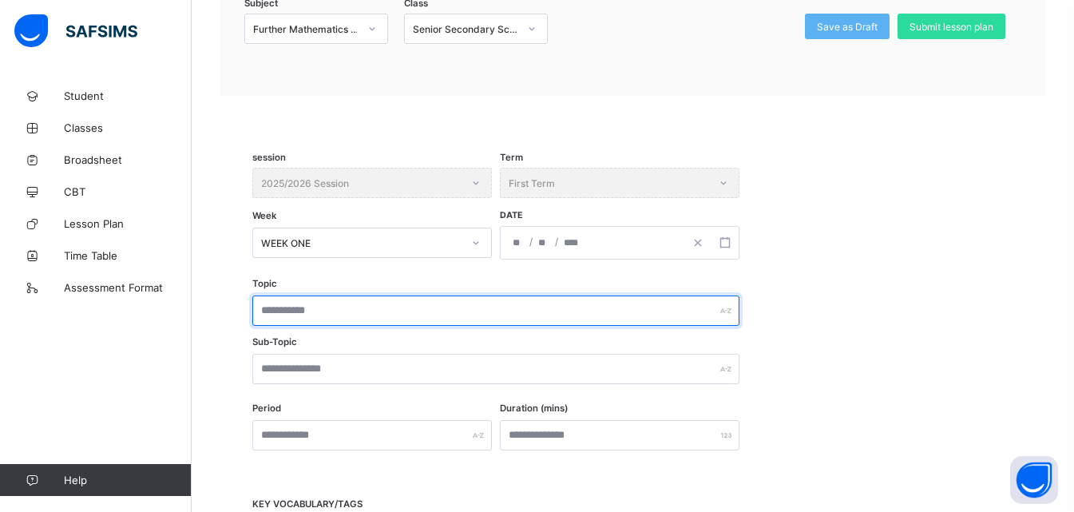
click at [319, 307] on input "text" at bounding box center [495, 310] width 487 height 30
drag, startPoint x: 380, startPoint y: 310, endPoint x: 260, endPoint y: 310, distance: 119.7
click at [260, 310] on input "**********" at bounding box center [495, 310] width 487 height 30
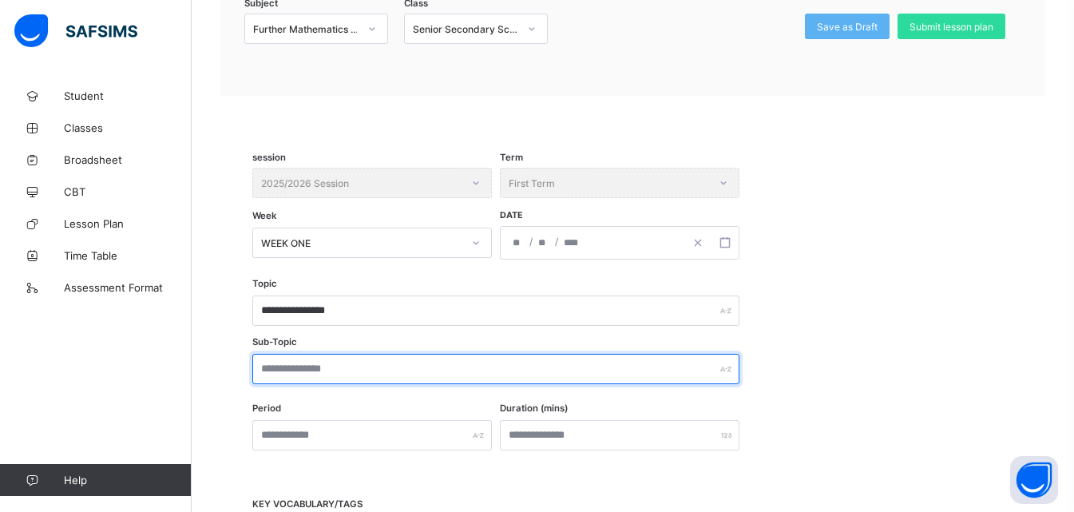
click at [325, 376] on input "text" at bounding box center [495, 369] width 487 height 30
paste input "**********"
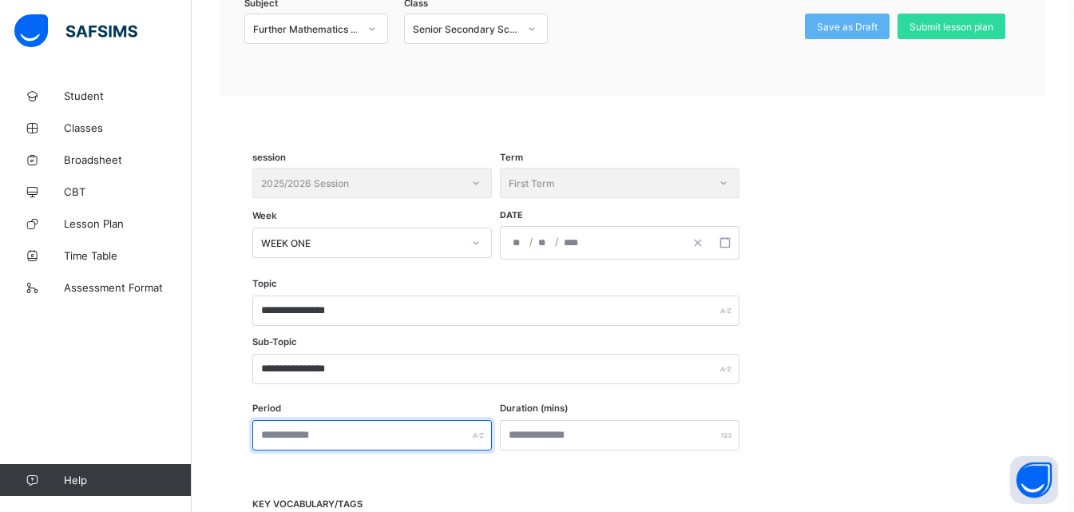
click at [324, 437] on input "text" at bounding box center [371, 435] width 239 height 30
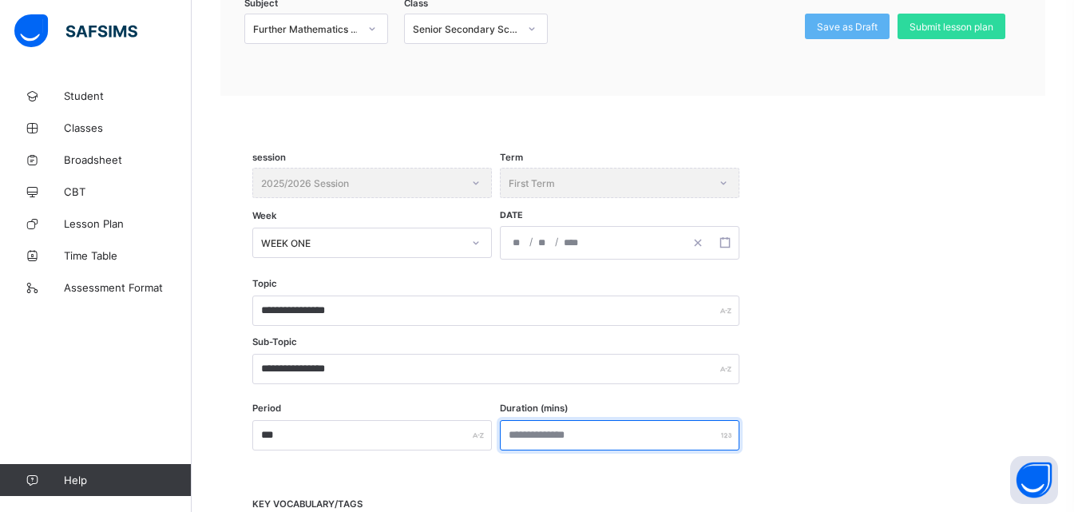
click at [554, 429] on input "number" at bounding box center [619, 435] width 239 height 30
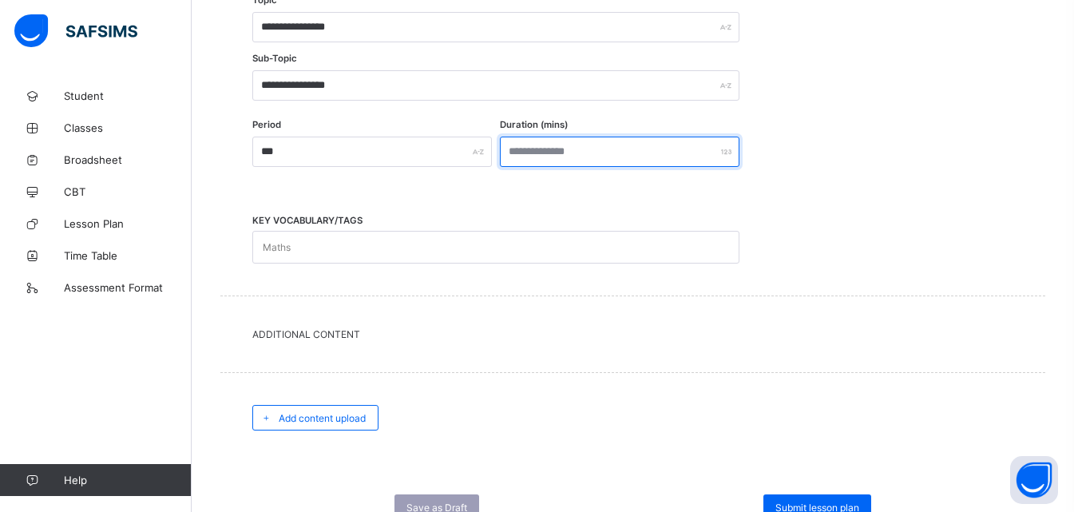
scroll to position [509, 0]
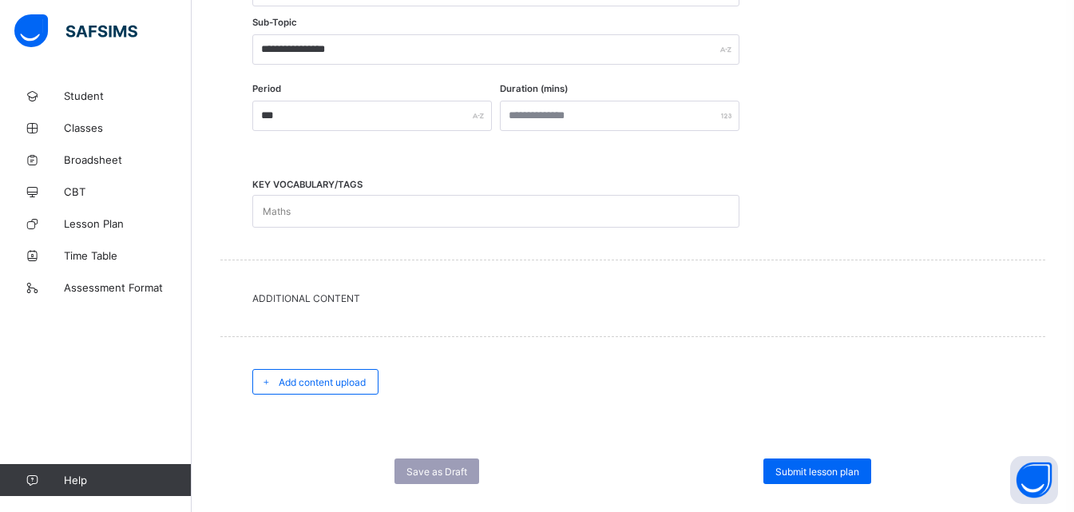
drag, startPoint x: 328, startPoint y: 371, endPoint x: 346, endPoint y: 380, distance: 19.6
click at [328, 372] on div "Add content upload" at bounding box center [315, 382] width 126 height 26
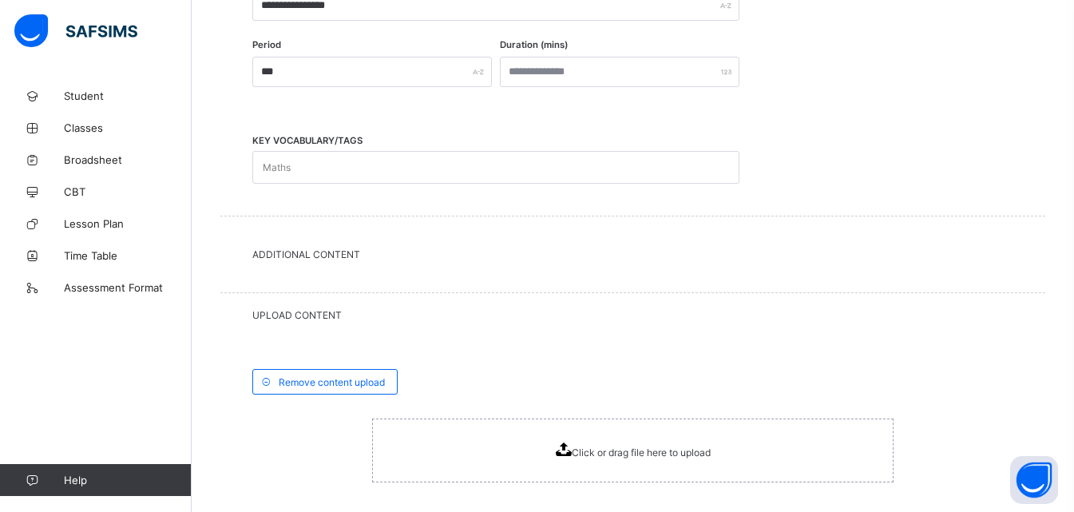
scroll to position [669, 0]
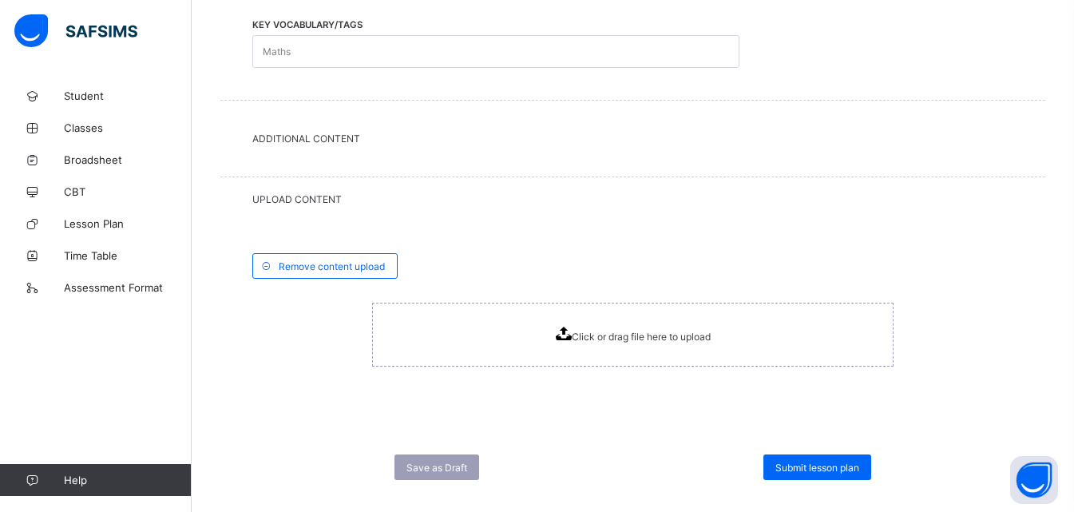
click at [568, 329] on icon at bounding box center [563, 333] width 16 height 14
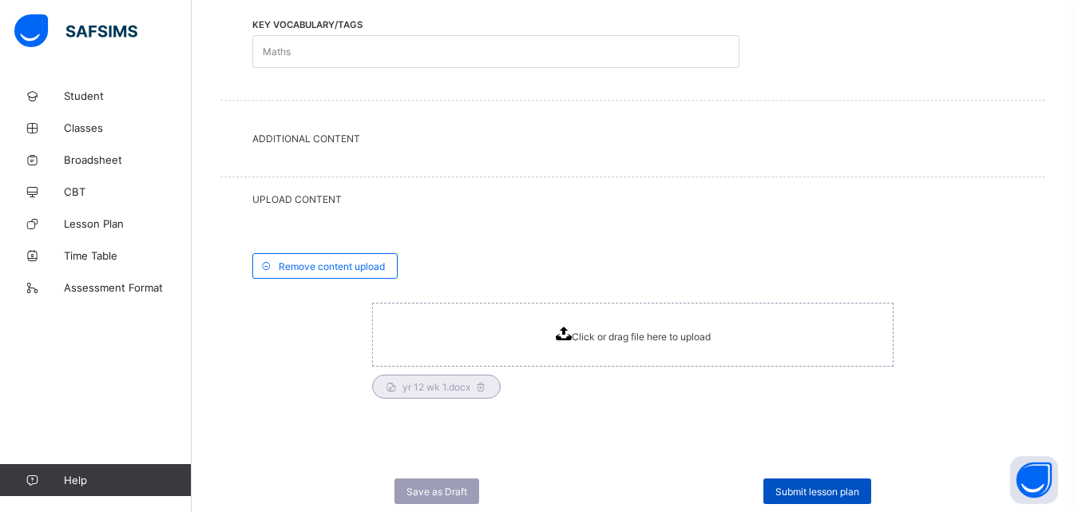
click at [791, 498] on div "Submit lesson plan" at bounding box center [817, 491] width 108 height 26
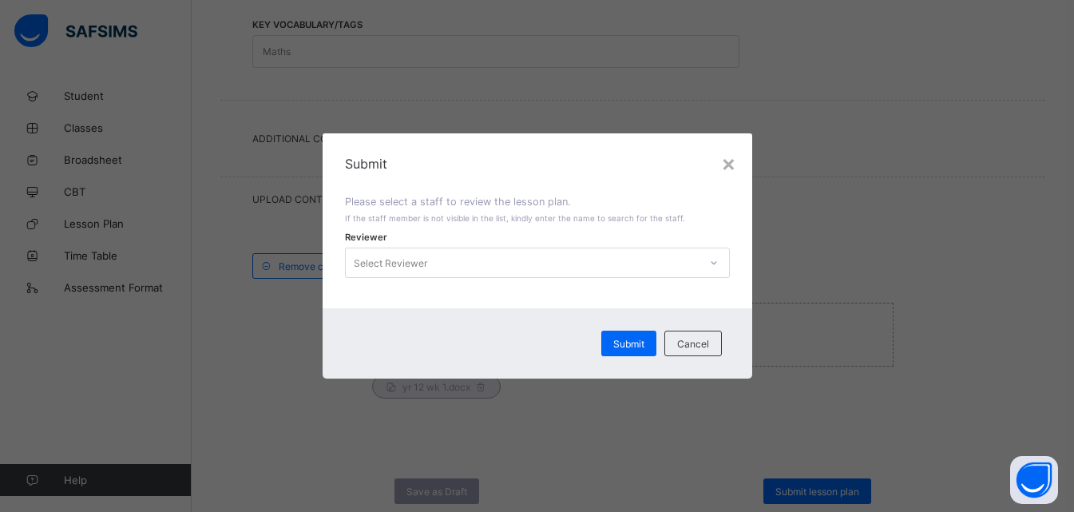
click at [716, 264] on icon at bounding box center [713, 262] width 6 height 3
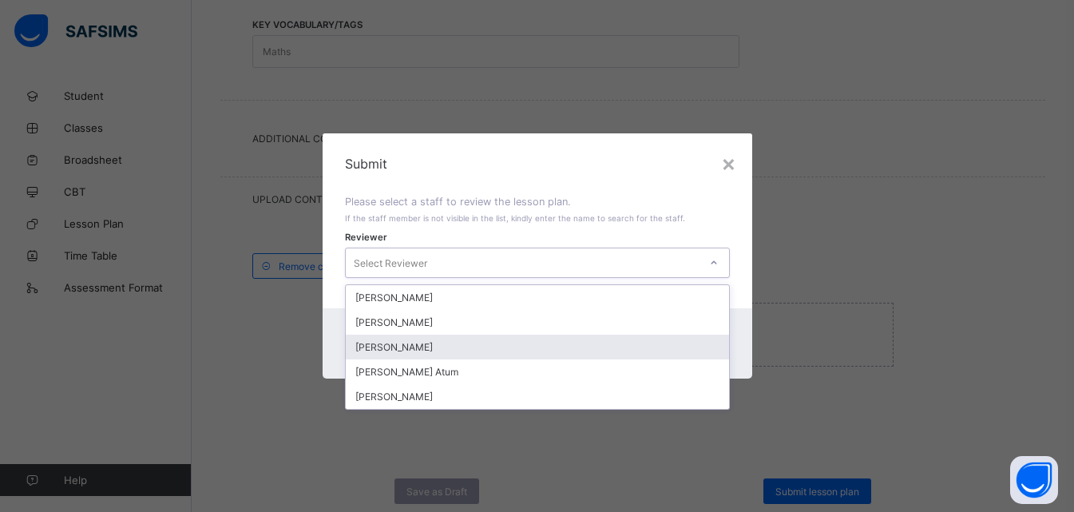
click at [445, 347] on div "[PERSON_NAME]" at bounding box center [537, 346] width 383 height 25
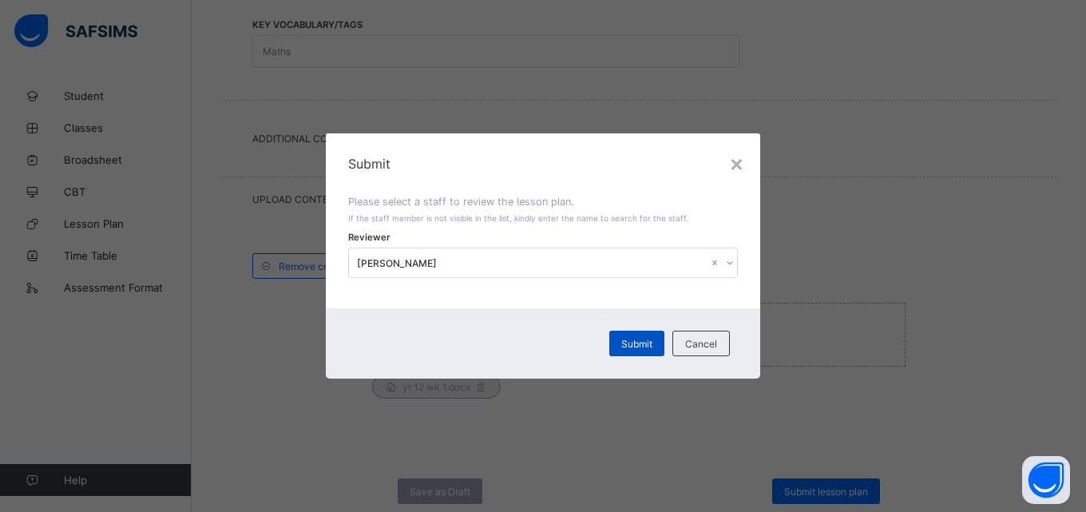
click at [625, 338] on span "Submit" at bounding box center [636, 344] width 31 height 12
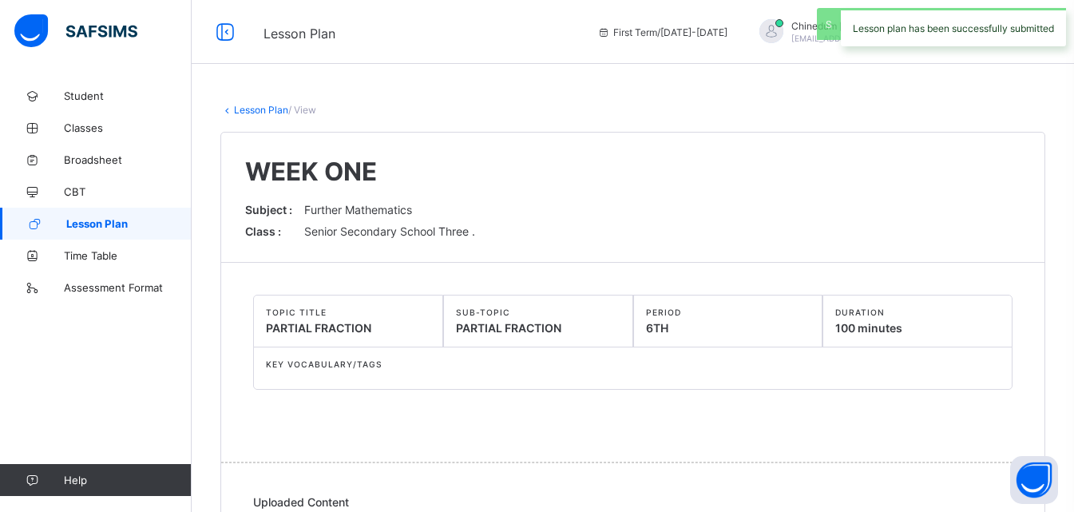
click at [103, 219] on span "Lesson Plan" at bounding box center [128, 223] width 125 height 13
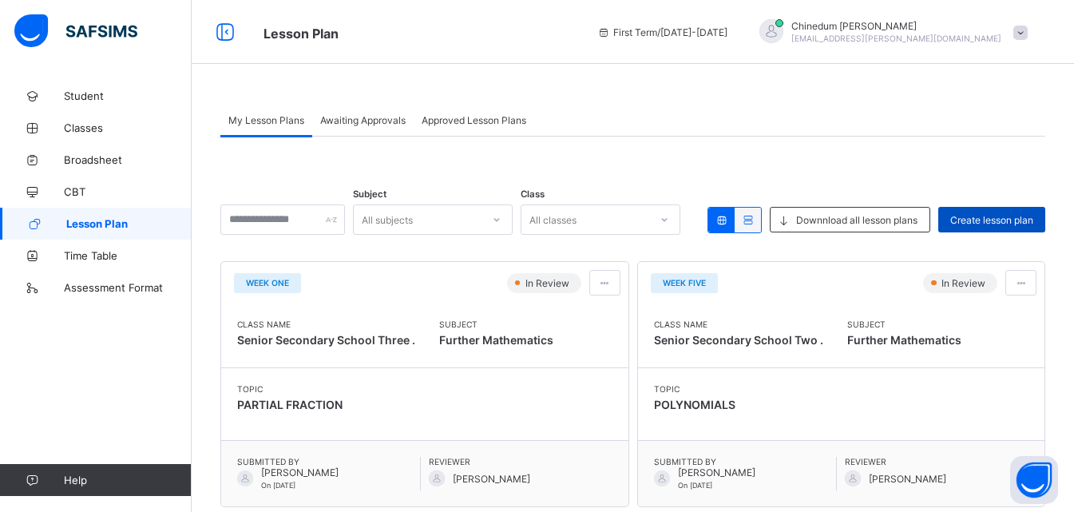
click at [1045, 224] on div "Create lesson plan" at bounding box center [991, 220] width 107 height 26
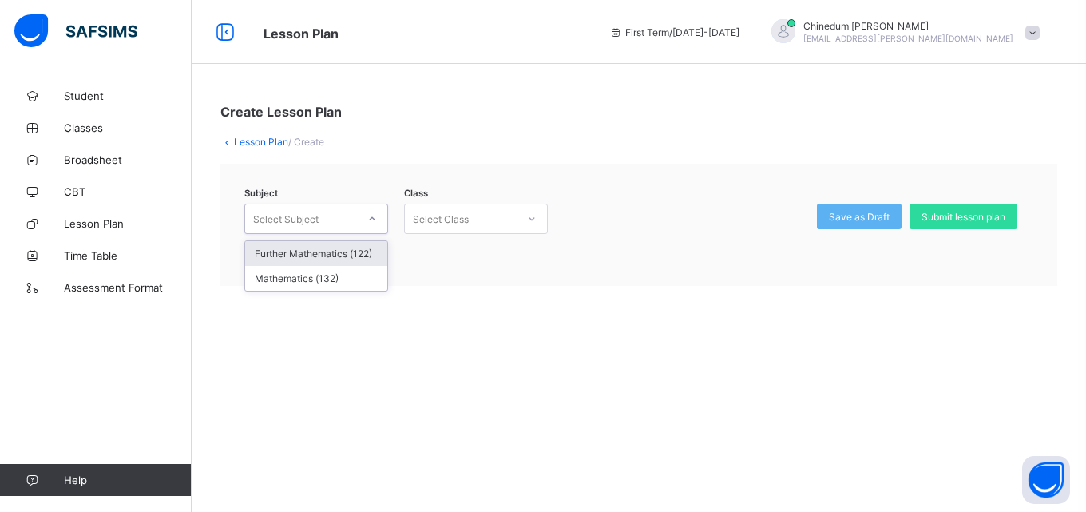
click at [373, 221] on icon at bounding box center [372, 219] width 10 height 16
click at [359, 250] on div "Further Mathematics (122)" at bounding box center [316, 253] width 142 height 25
click at [534, 216] on icon at bounding box center [532, 219] width 10 height 16
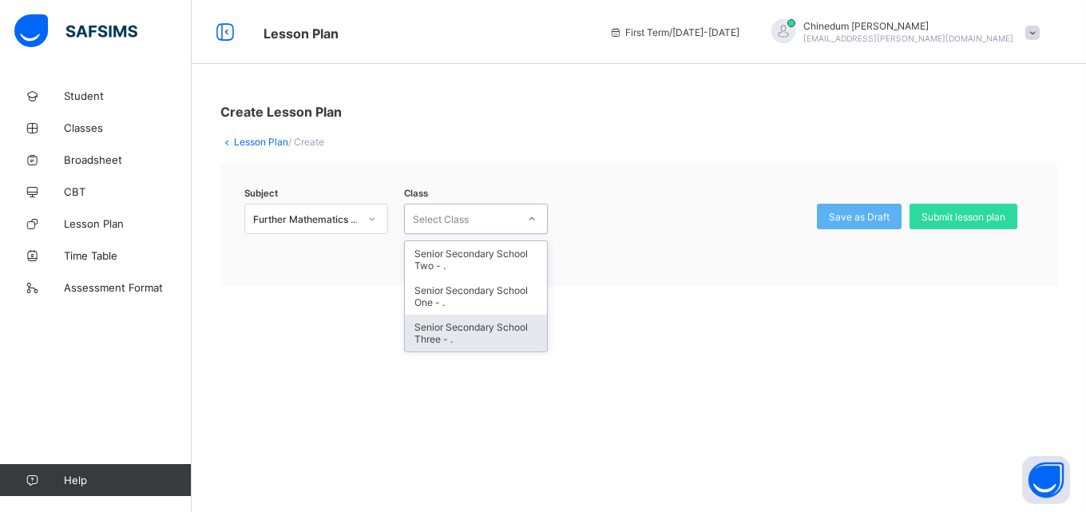
click at [465, 331] on div "Senior Secondary School Three - ." at bounding box center [476, 333] width 142 height 37
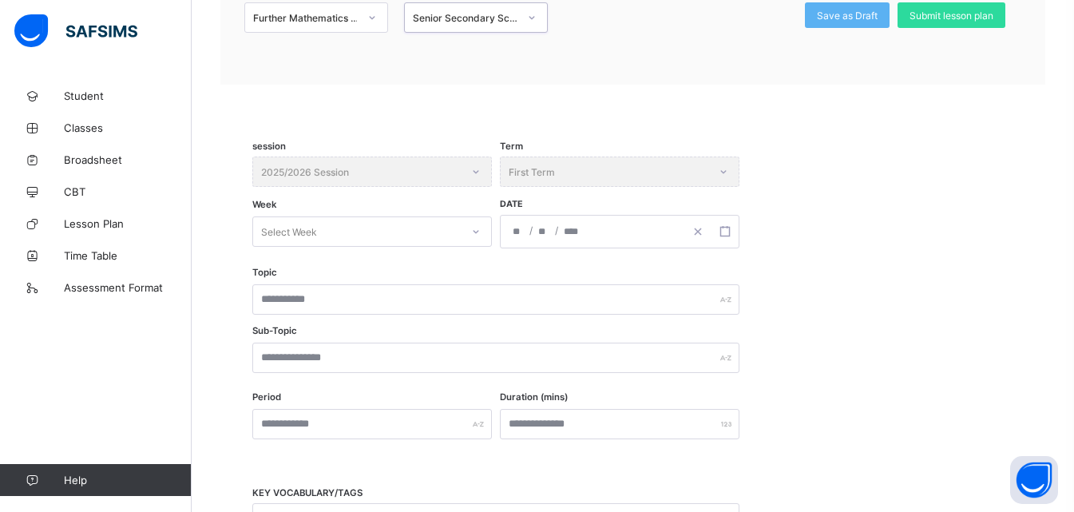
scroll to position [239, 0]
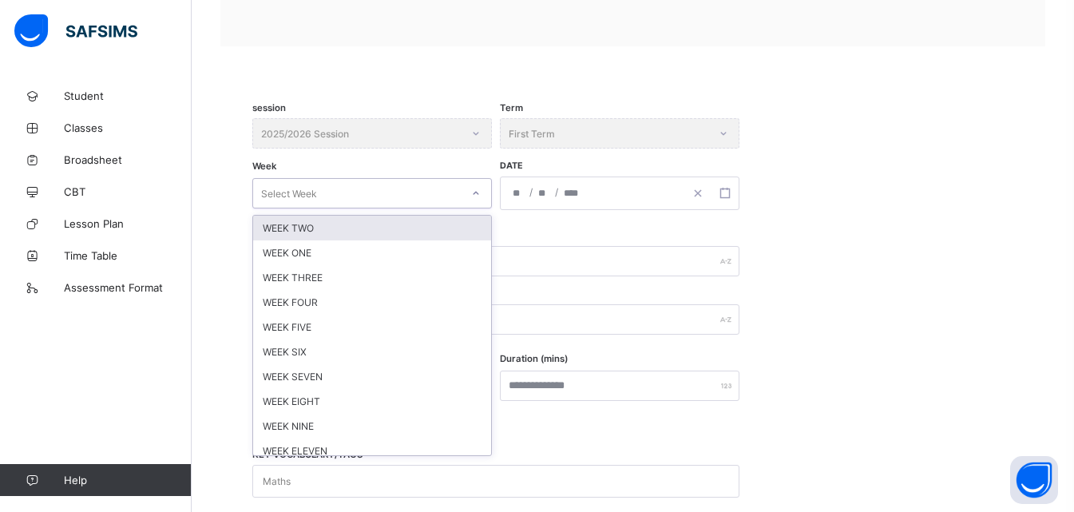
click at [477, 197] on icon at bounding box center [476, 193] width 10 height 16
click at [307, 227] on div "WEEK TWO" at bounding box center [372, 228] width 238 height 25
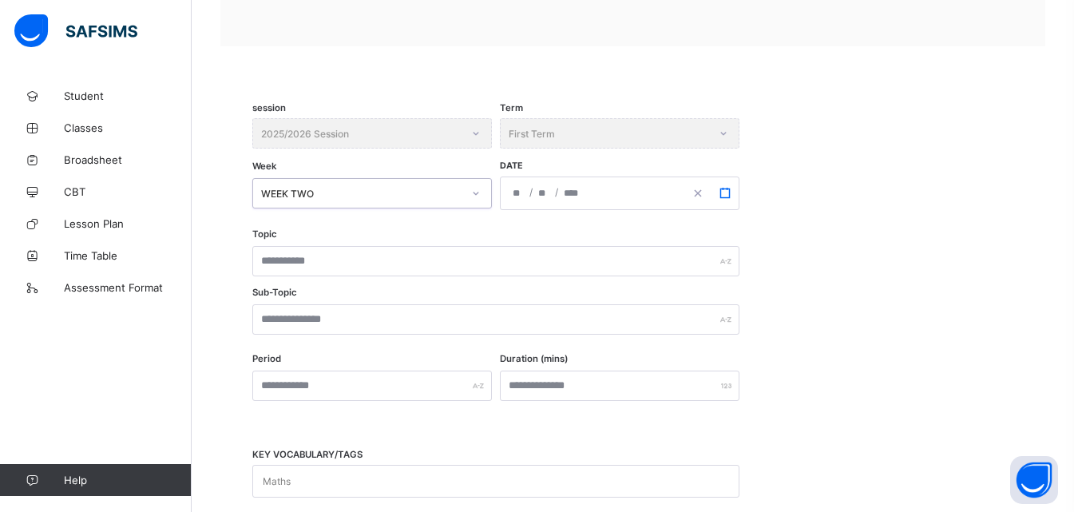
click at [723, 191] on icon "button" at bounding box center [724, 193] width 11 height 11
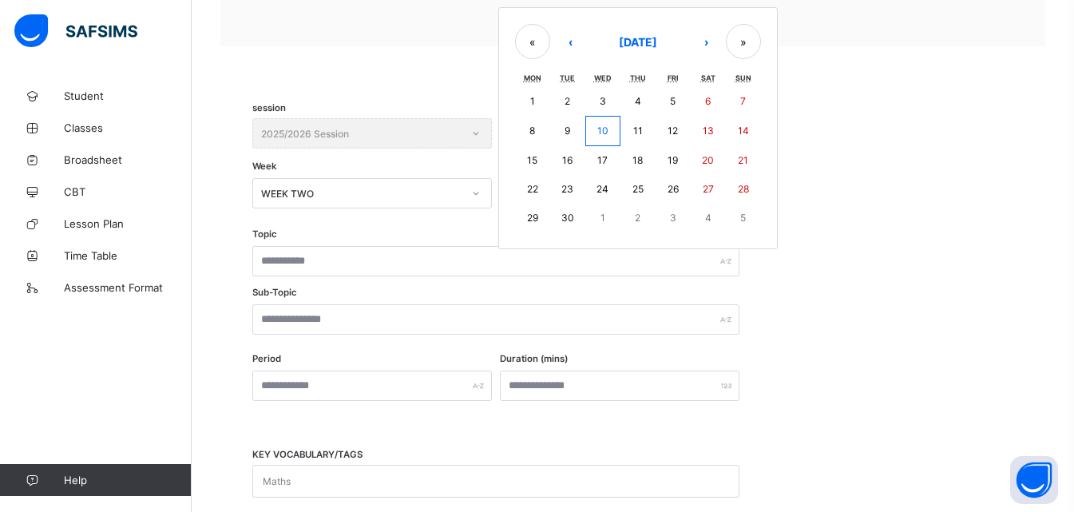
click at [532, 160] on abbr "15" at bounding box center [532, 160] width 10 height 12
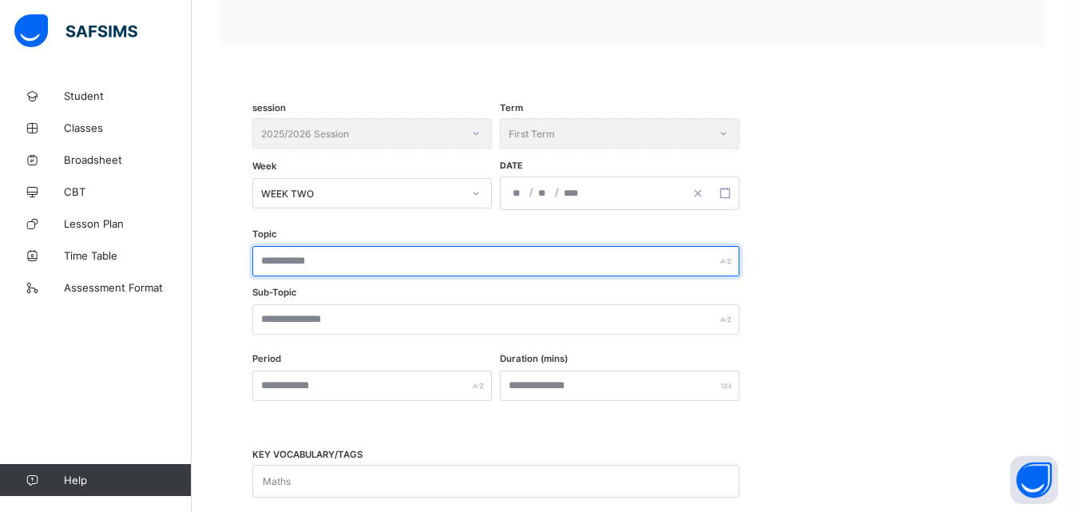
click at [377, 263] on input "text" at bounding box center [495, 261] width 487 height 30
drag, startPoint x: 368, startPoint y: 263, endPoint x: 261, endPoint y: 263, distance: 107.0
click at [261, 263] on input "**********" at bounding box center [495, 261] width 487 height 30
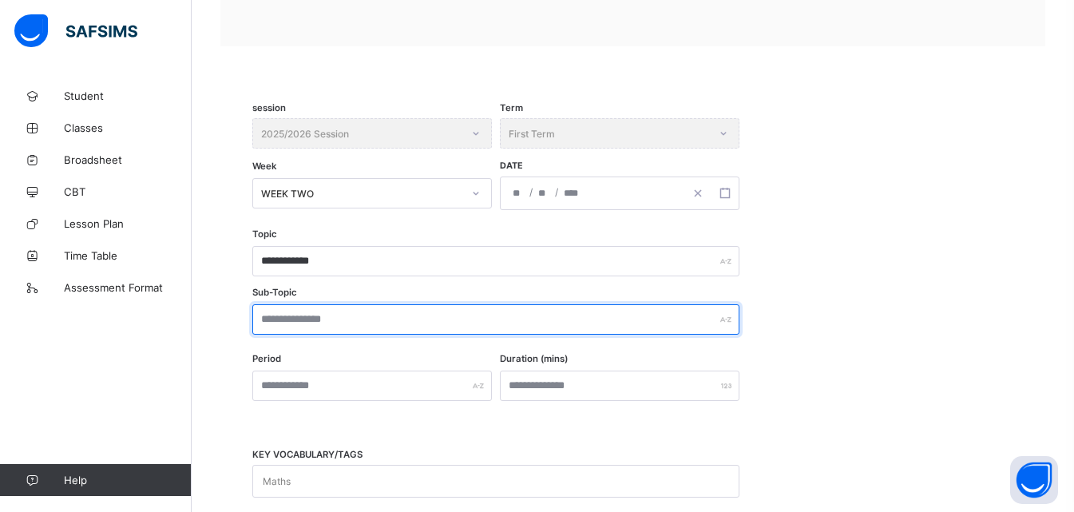
click at [314, 318] on input "text" at bounding box center [495, 319] width 487 height 30
paste input "**********"
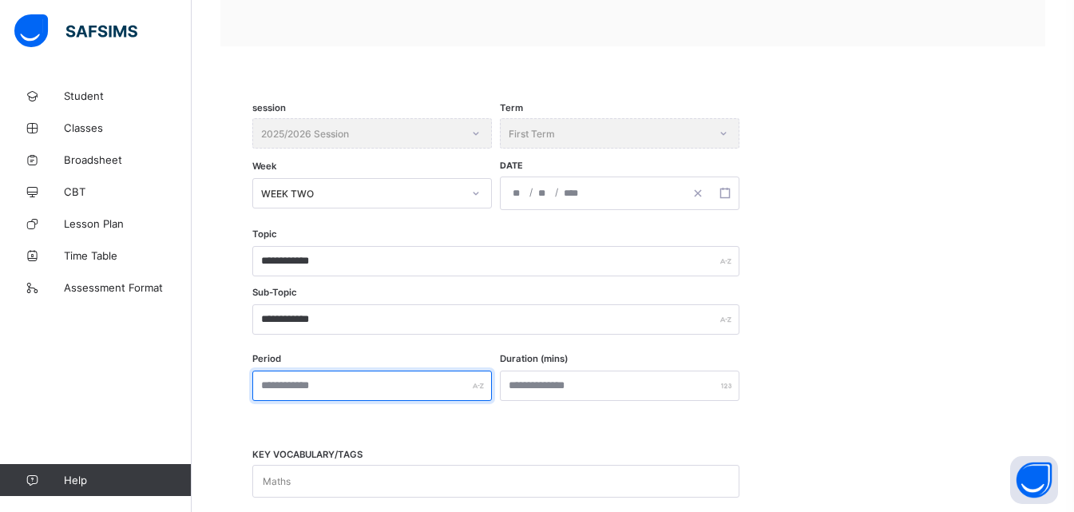
click at [344, 392] on input "text" at bounding box center [371, 385] width 239 height 30
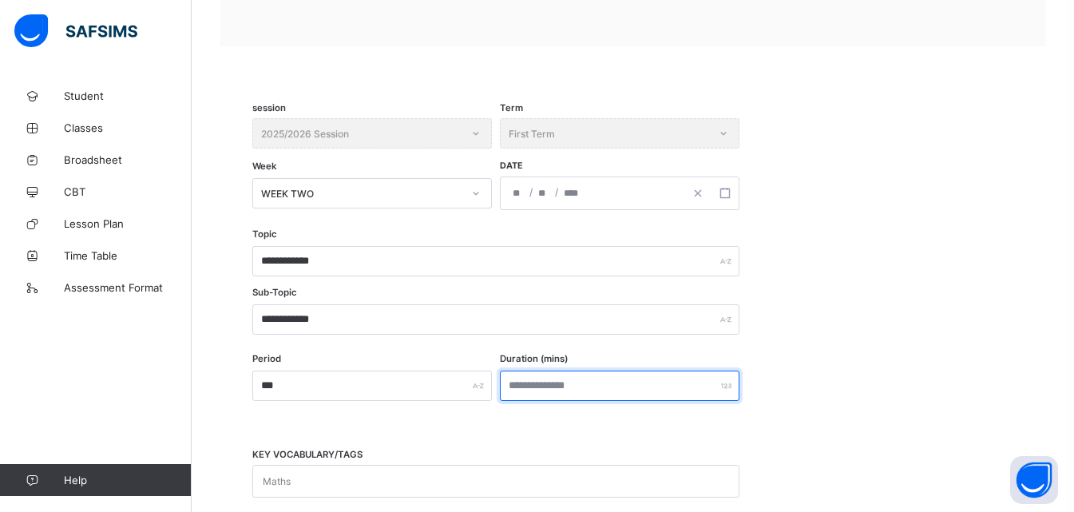
click at [511, 385] on input "number" at bounding box center [619, 385] width 239 height 30
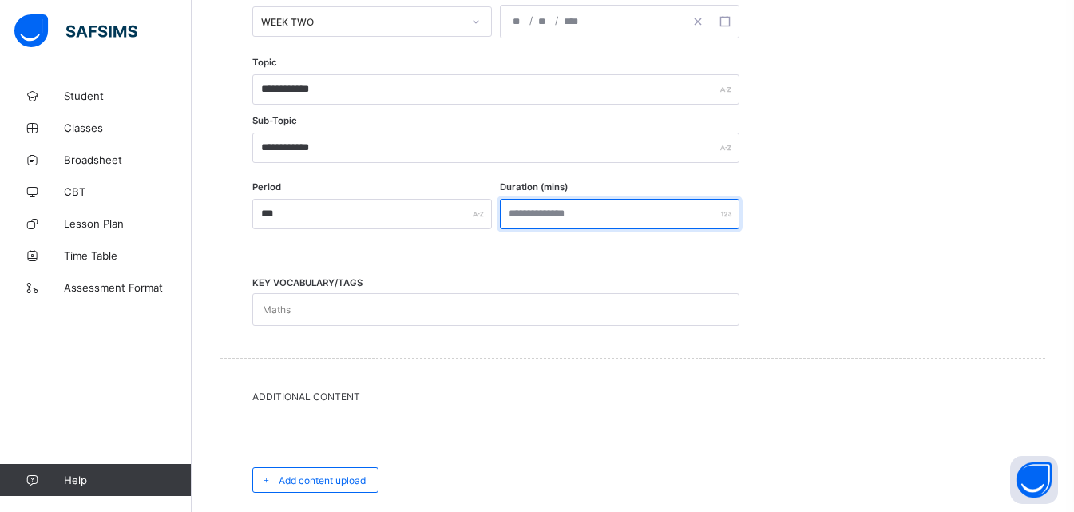
scroll to position [479, 0]
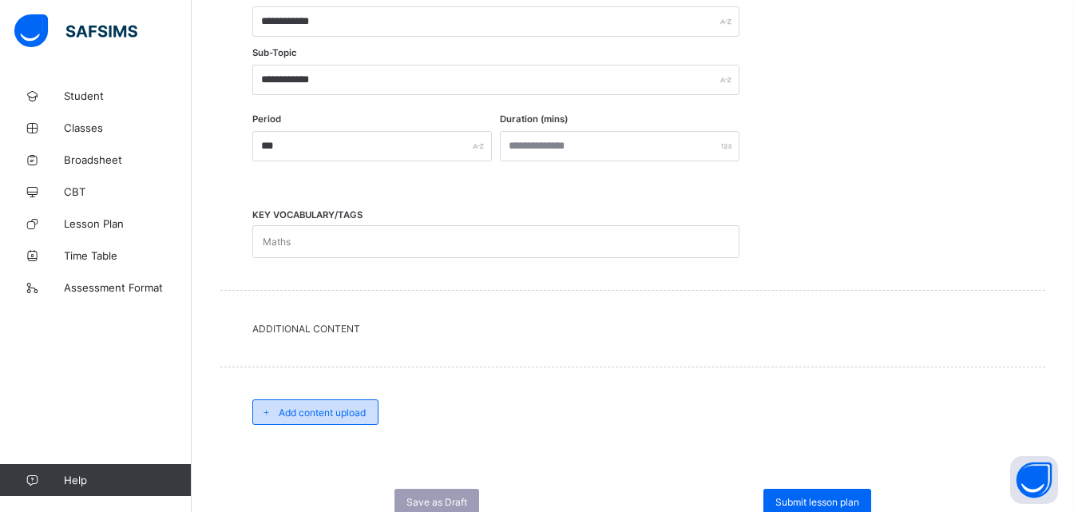
click at [358, 420] on div "Add content upload" at bounding box center [315, 412] width 126 height 26
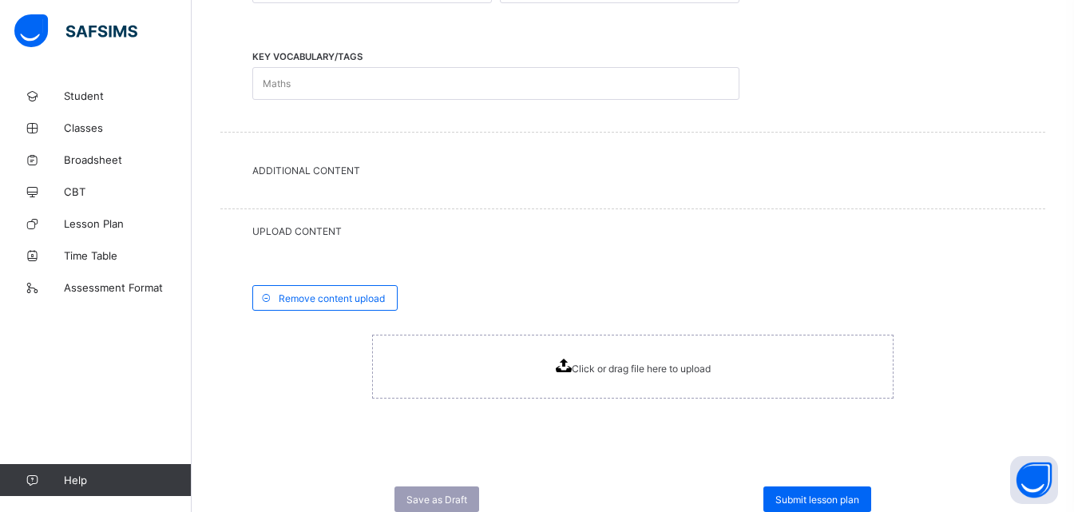
scroll to position [639, 0]
click at [568, 362] on icon at bounding box center [563, 364] width 16 height 14
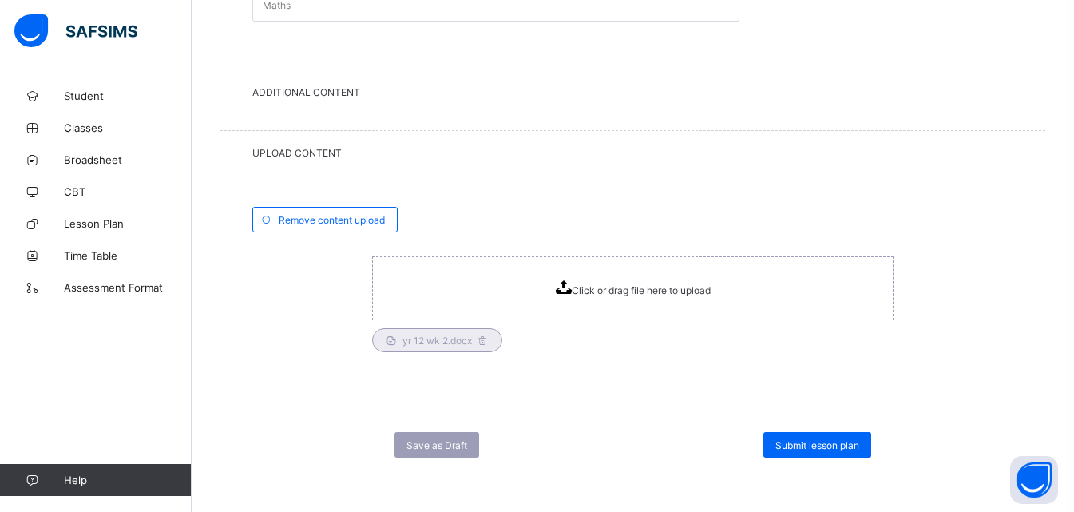
scroll to position [716, 0]
click at [824, 441] on span "Submit lesson plan" at bounding box center [817, 444] width 84 height 12
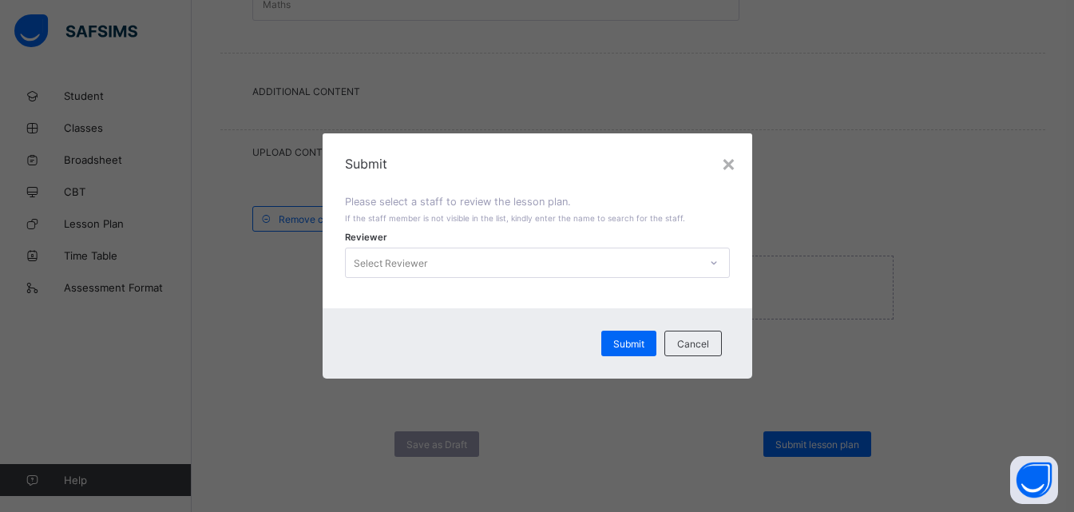
click at [714, 263] on icon at bounding box center [714, 263] width 10 height 16
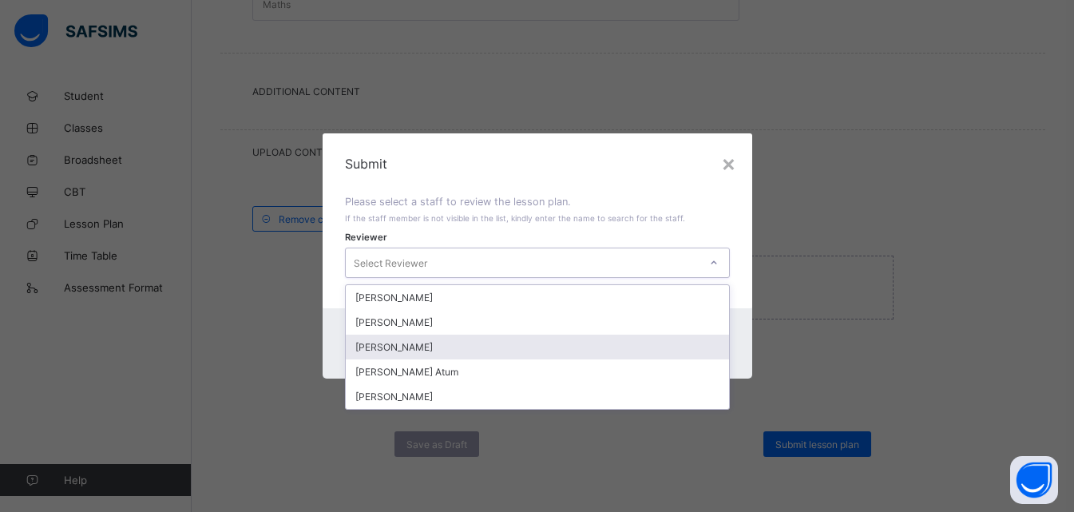
click at [425, 350] on div "[PERSON_NAME]" at bounding box center [537, 346] width 383 height 25
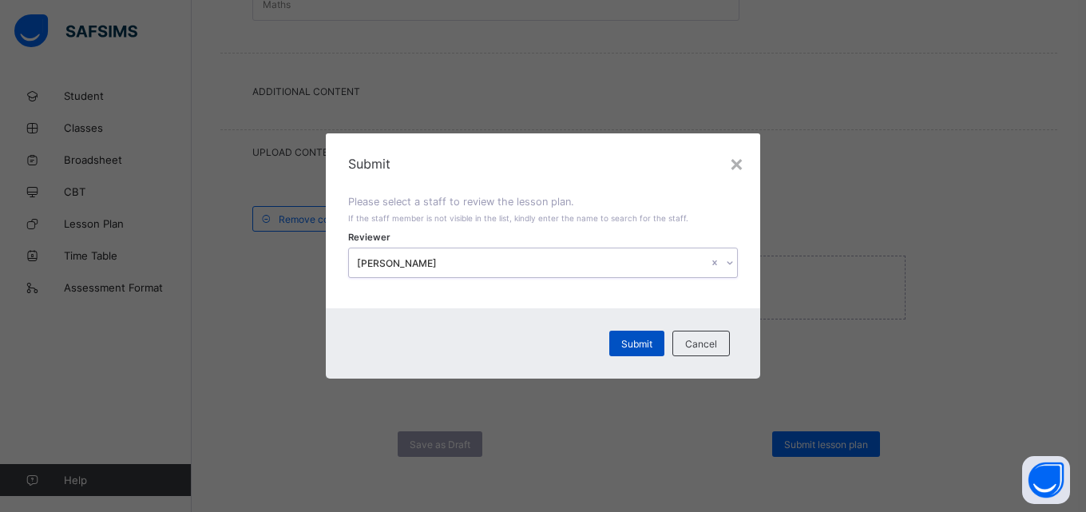
click at [631, 342] on span "Submit" at bounding box center [636, 344] width 31 height 12
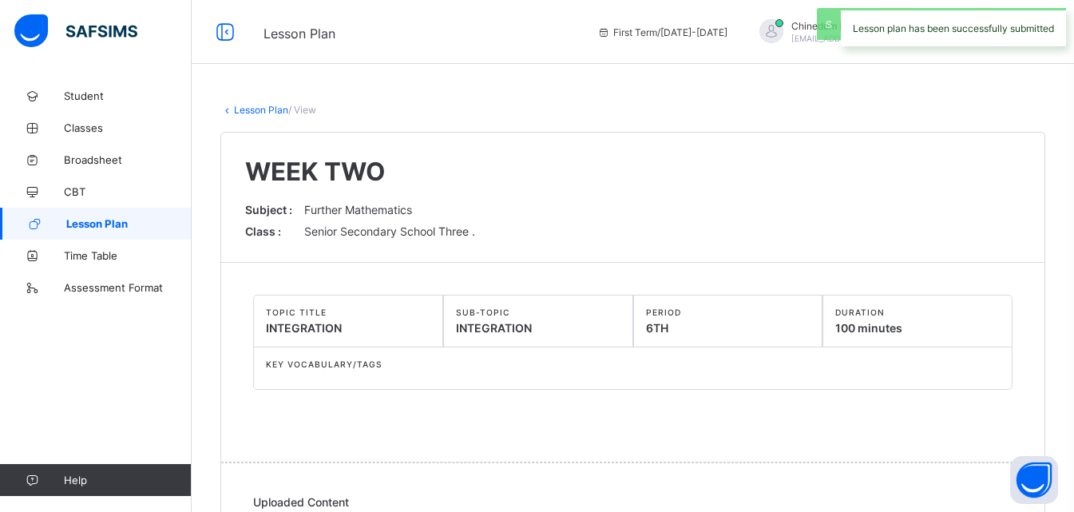
click at [122, 221] on span "Lesson Plan" at bounding box center [128, 223] width 125 height 13
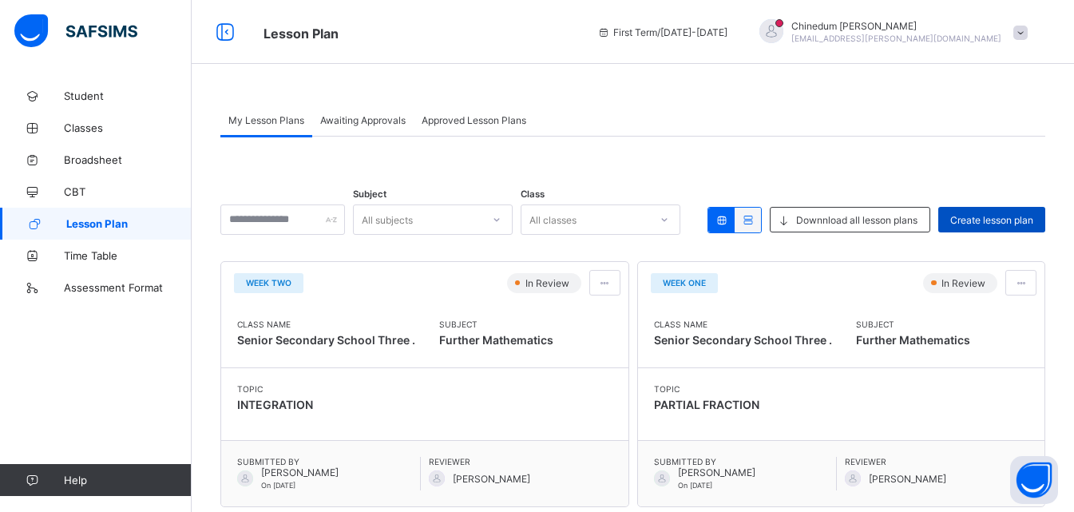
click at [1031, 226] on div "Create lesson plan" at bounding box center [991, 220] width 107 height 26
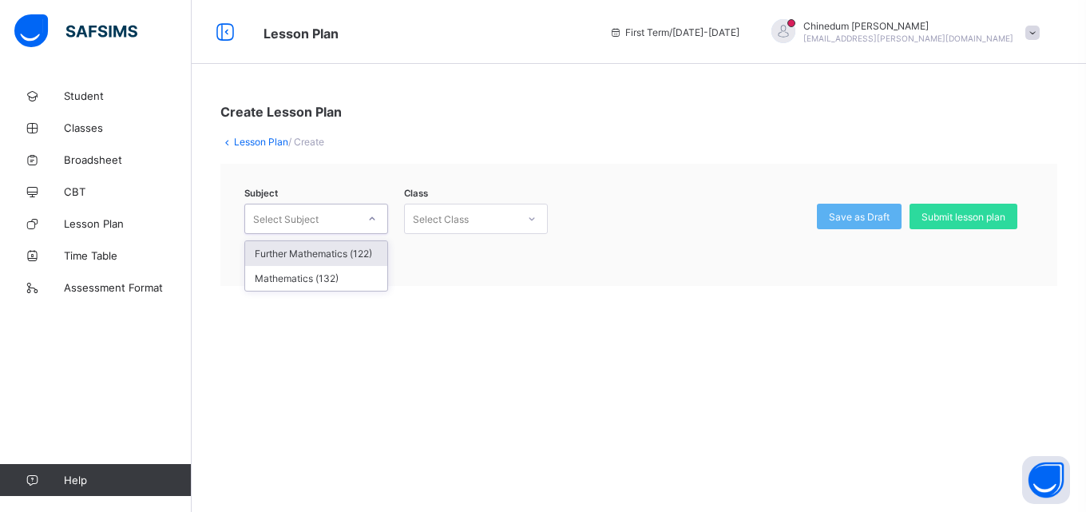
click at [370, 213] on icon at bounding box center [372, 219] width 10 height 16
click at [348, 248] on div "Further Mathematics (122)" at bounding box center [316, 253] width 142 height 25
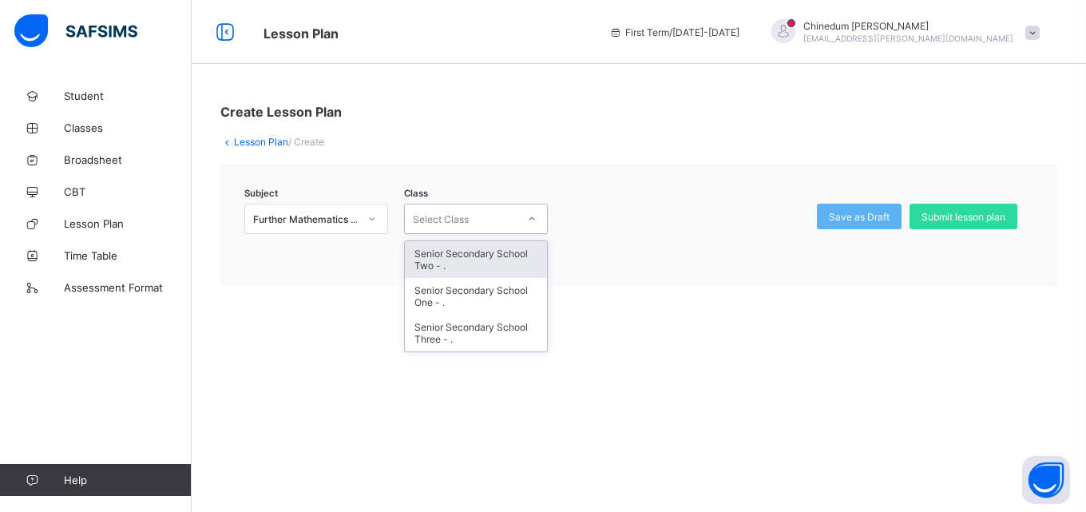
click at [534, 220] on icon at bounding box center [532, 219] width 10 height 16
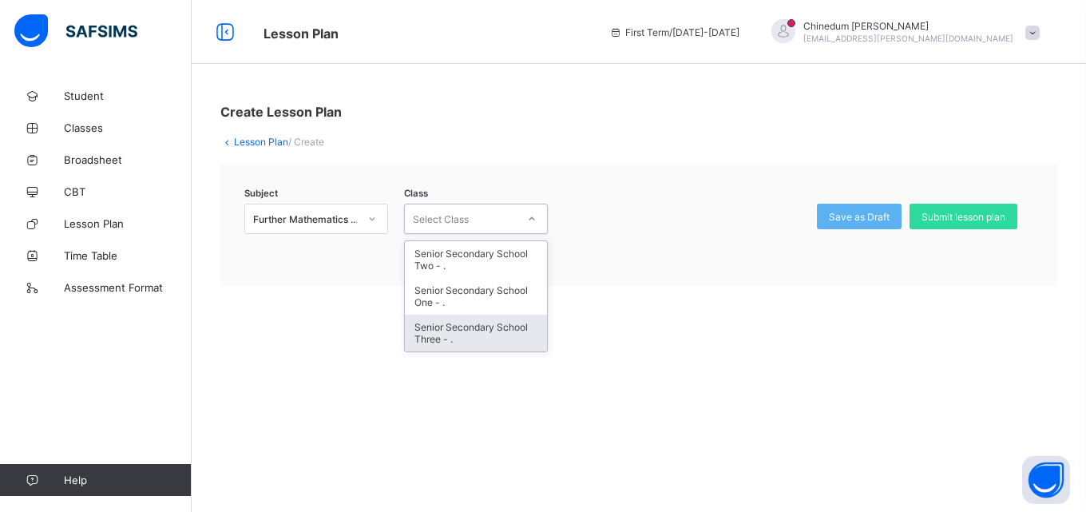
click at [482, 336] on div "Senior Secondary School Three - ." at bounding box center [476, 333] width 142 height 37
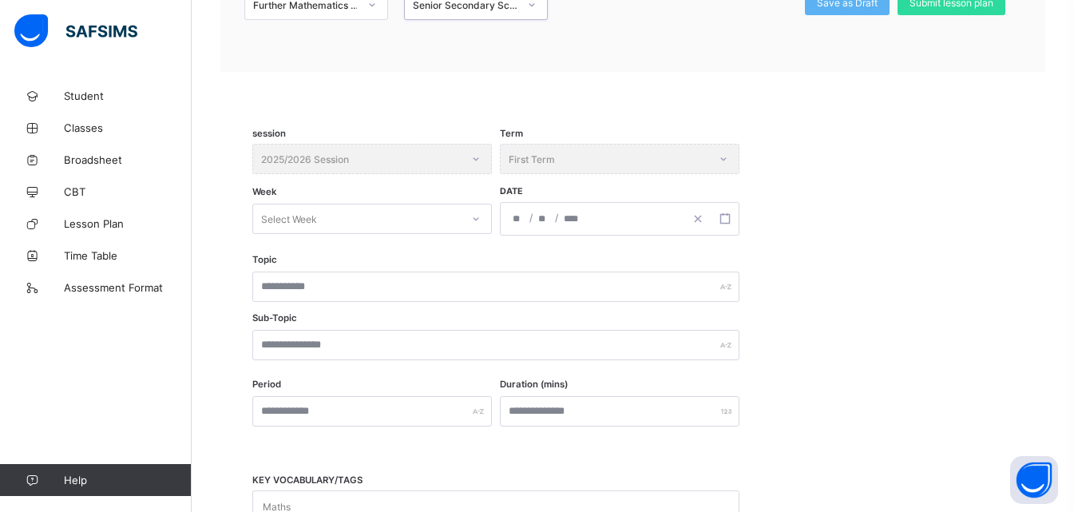
scroll to position [239, 0]
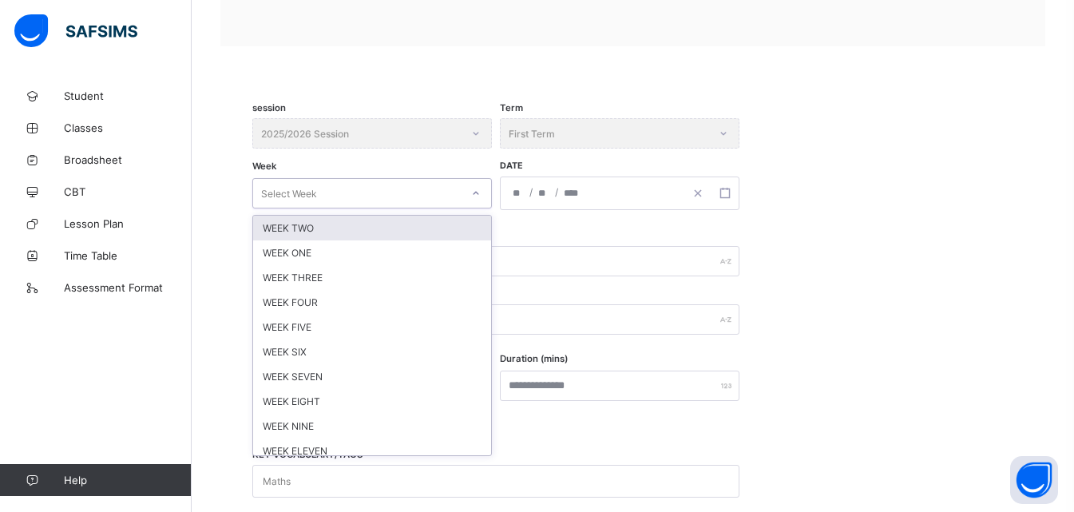
click at [477, 196] on icon at bounding box center [476, 193] width 10 height 16
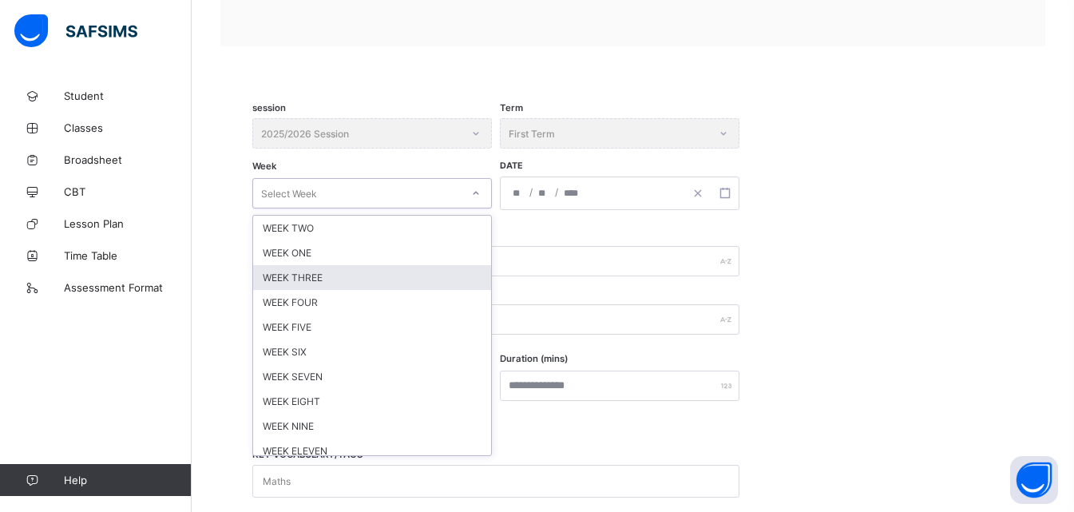
click at [316, 271] on div "WEEK THREE" at bounding box center [372, 277] width 238 height 25
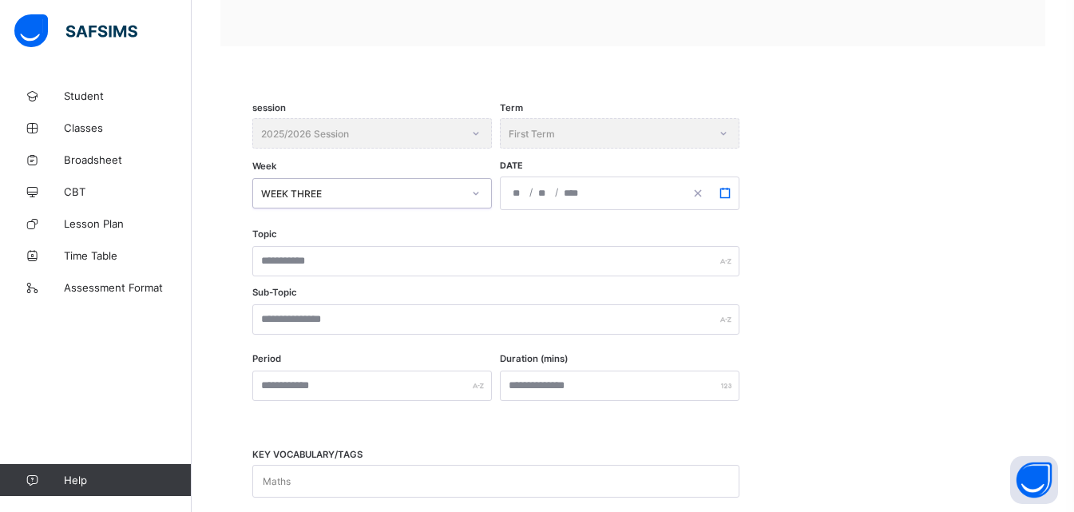
click at [722, 192] on icon "button" at bounding box center [724, 193] width 11 height 11
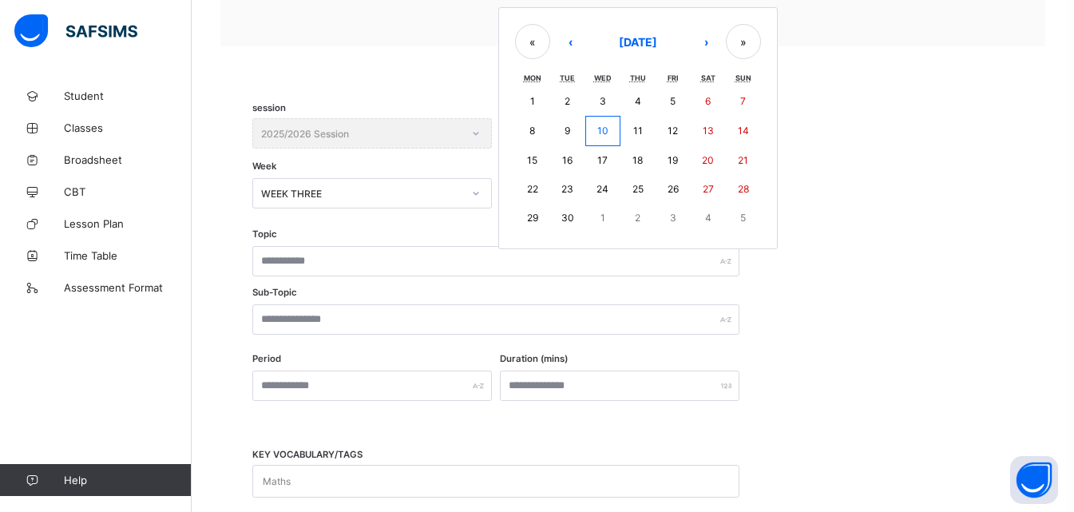
click at [535, 192] on abbr "22" at bounding box center [532, 189] width 11 height 12
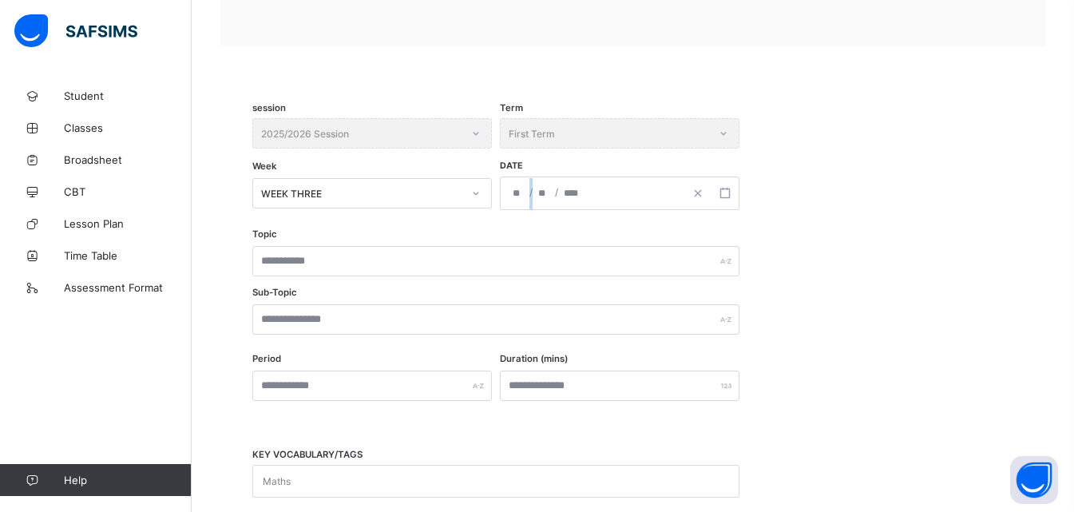
click at [533, 194] on div "**********" at bounding box center [592, 193] width 184 height 32
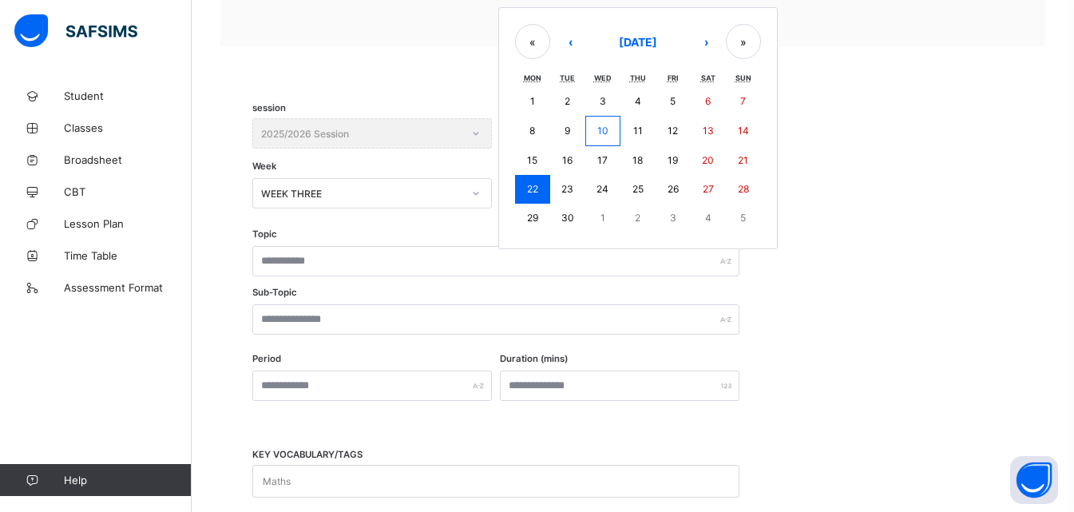
click at [535, 193] on abbr "22" at bounding box center [532, 189] width 11 height 12
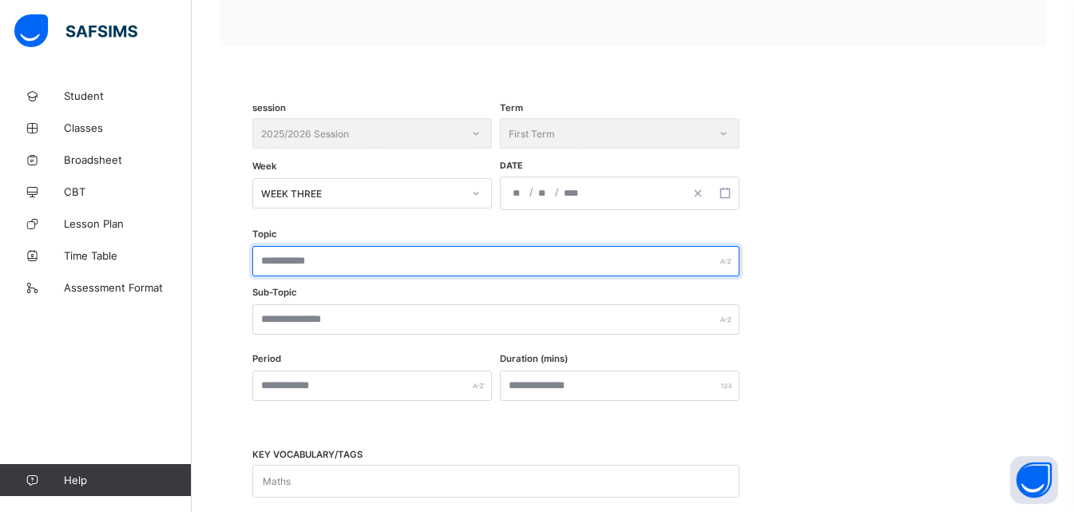
click at [333, 266] on input "text" at bounding box center [495, 261] width 487 height 30
paste input "**********"
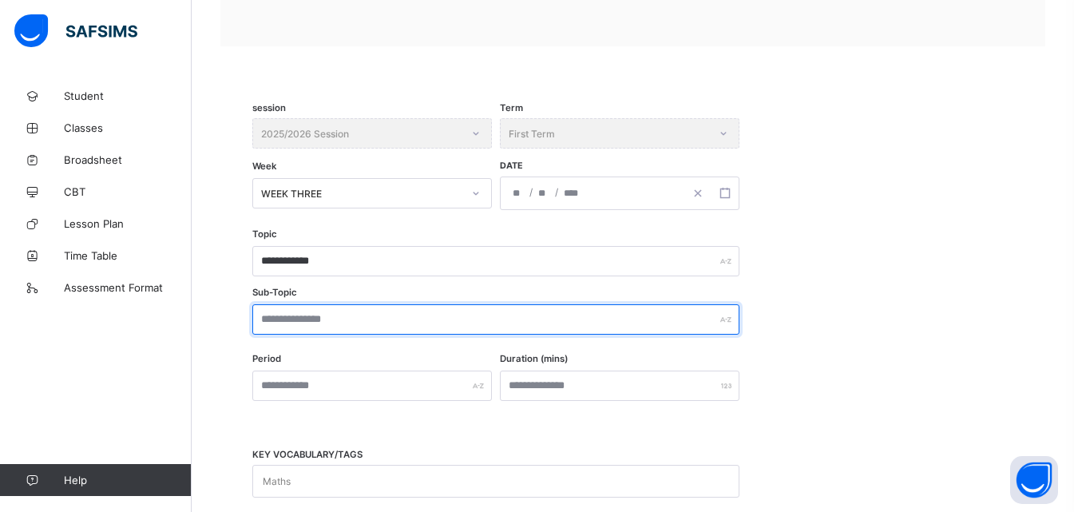
click at [361, 324] on input "text" at bounding box center [495, 319] width 487 height 30
paste input "**********"
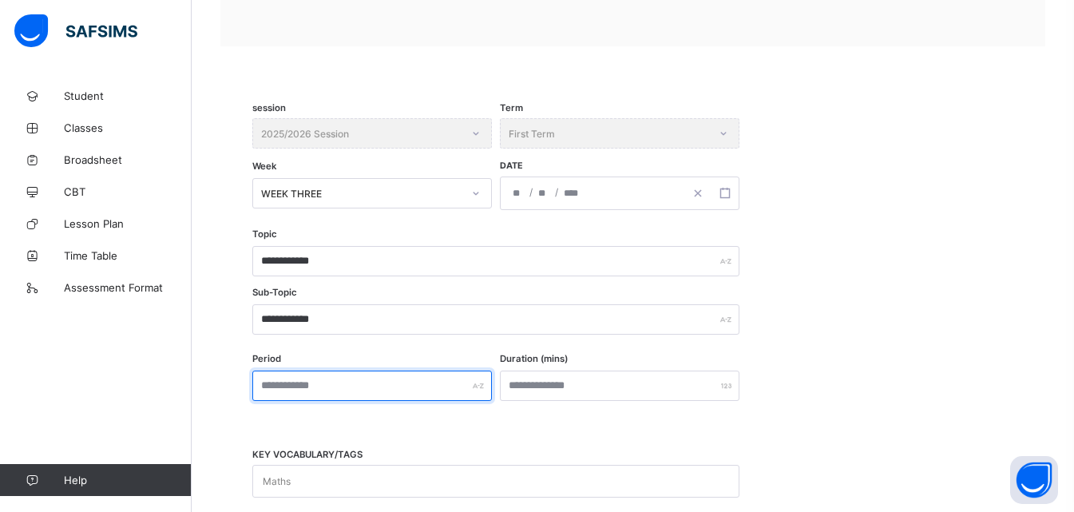
click at [370, 386] on input "text" at bounding box center [371, 385] width 239 height 30
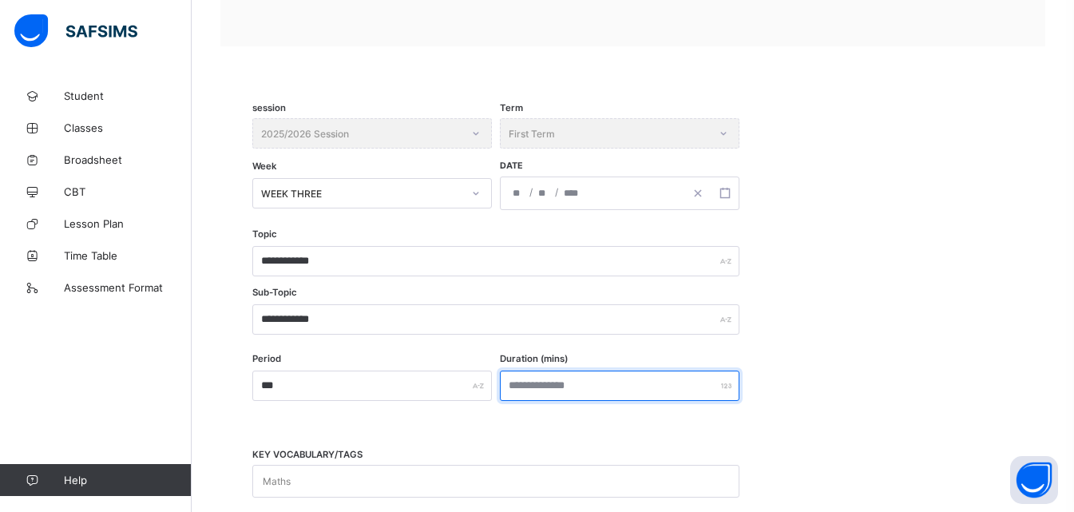
click at [518, 390] on input "number" at bounding box center [619, 385] width 239 height 30
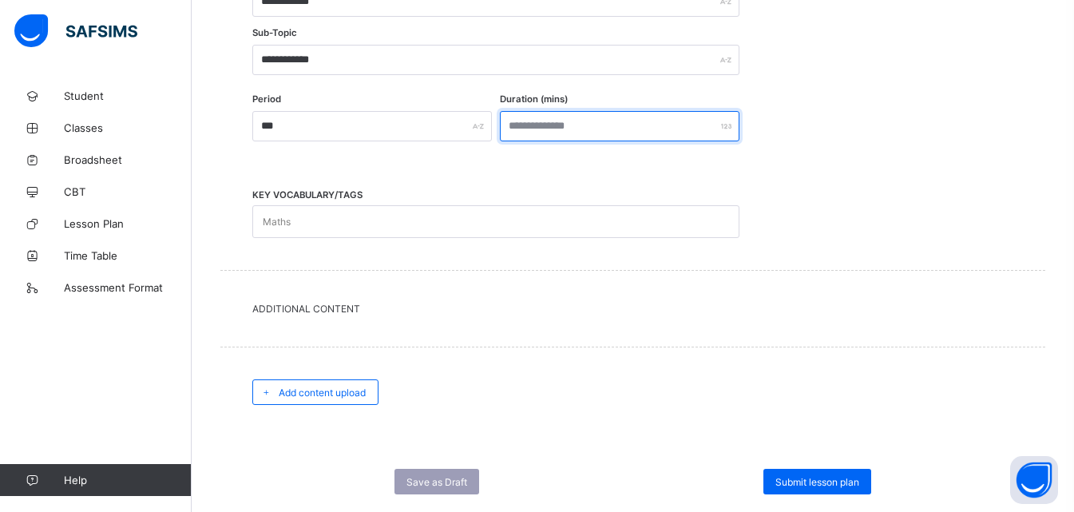
scroll to position [536, 0]
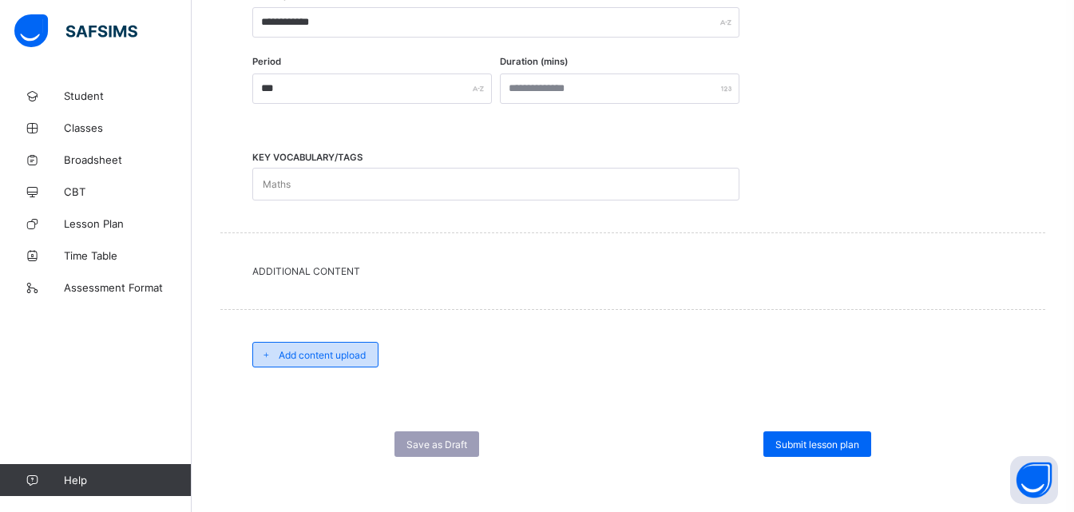
click at [333, 350] on span "Add content upload" at bounding box center [322, 355] width 87 height 12
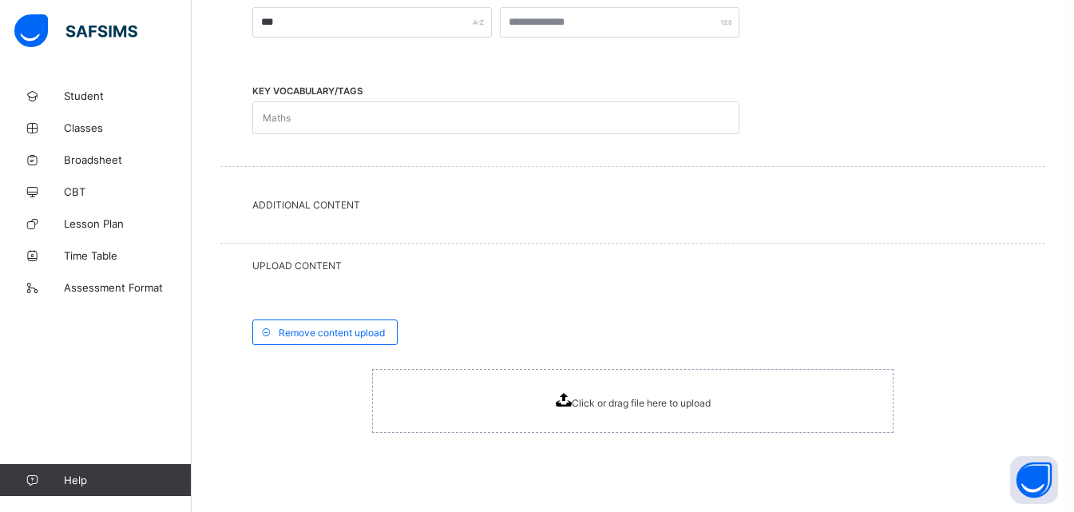
scroll to position [692, 0]
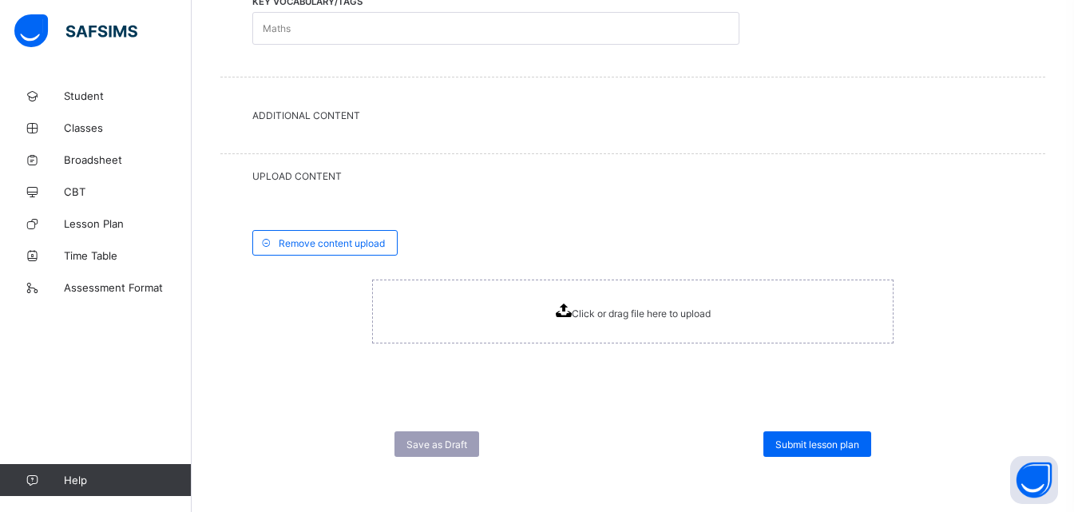
click at [568, 311] on icon at bounding box center [564, 310] width 16 height 14
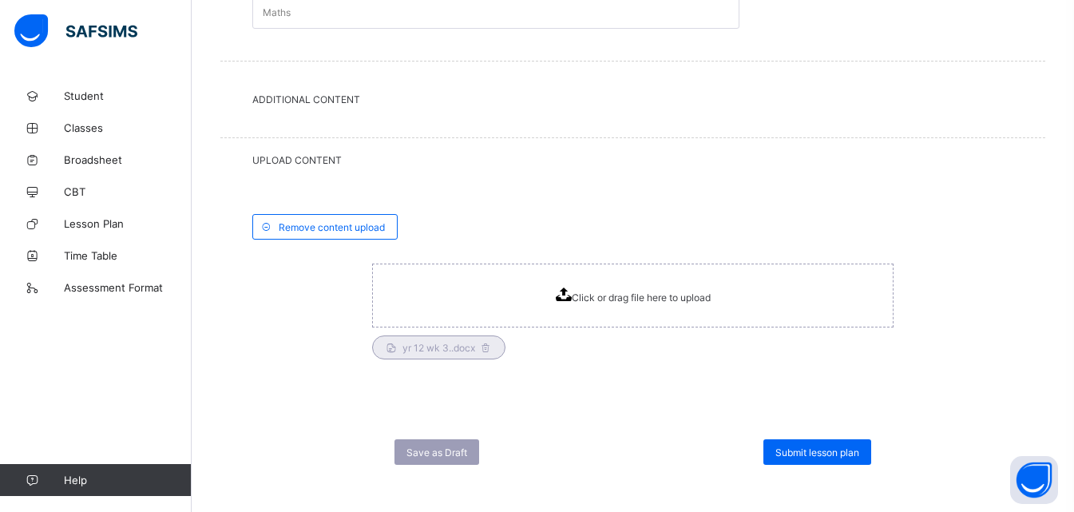
scroll to position [716, 0]
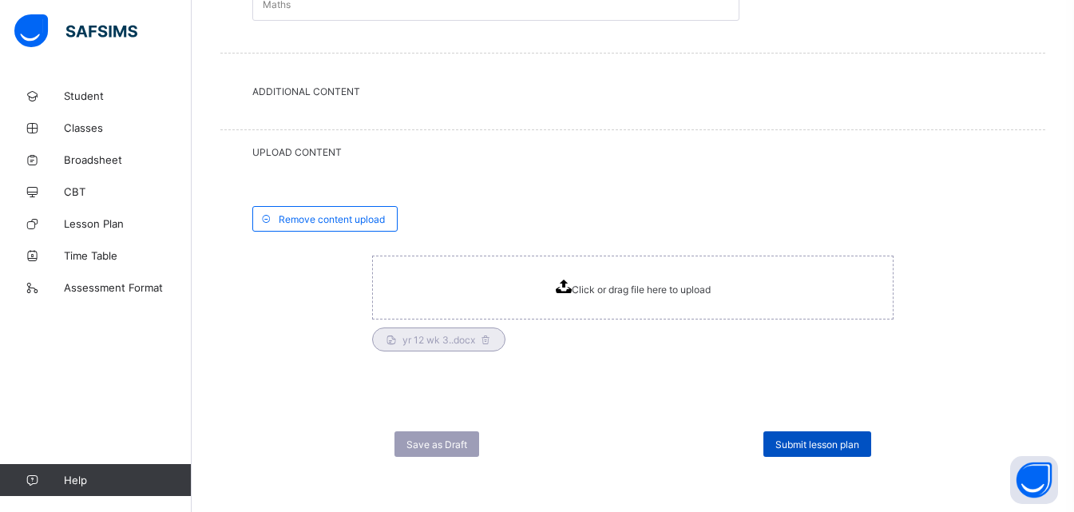
click at [834, 444] on span "Submit lesson plan" at bounding box center [817, 444] width 84 height 12
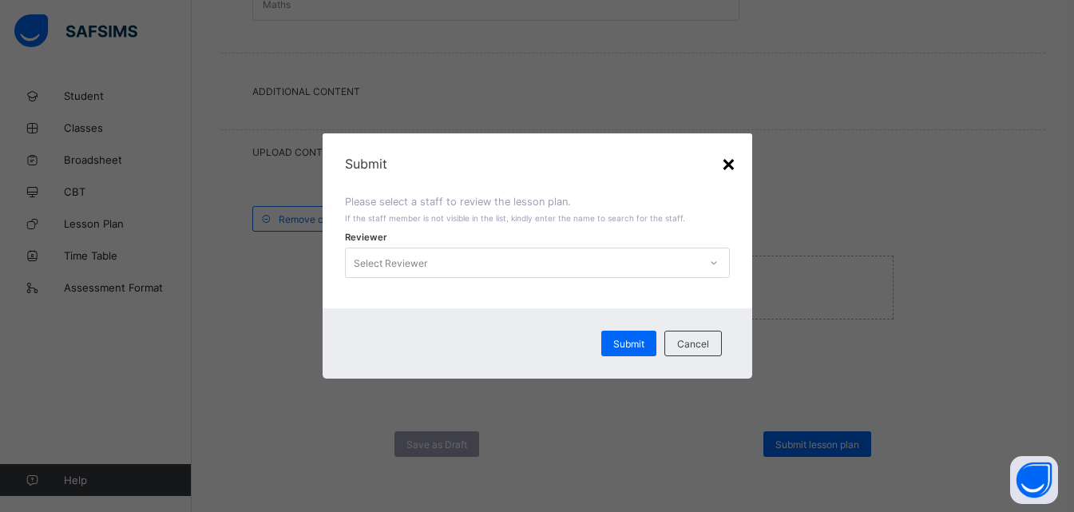
click at [730, 160] on div "×" at bounding box center [728, 162] width 15 height 27
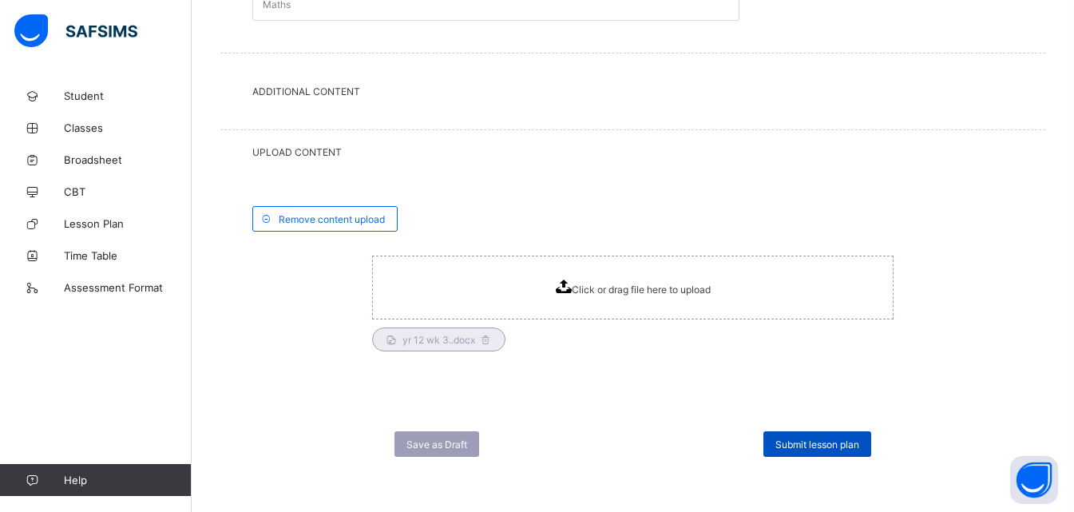
click at [805, 441] on span "Submit lesson plan" at bounding box center [817, 444] width 84 height 12
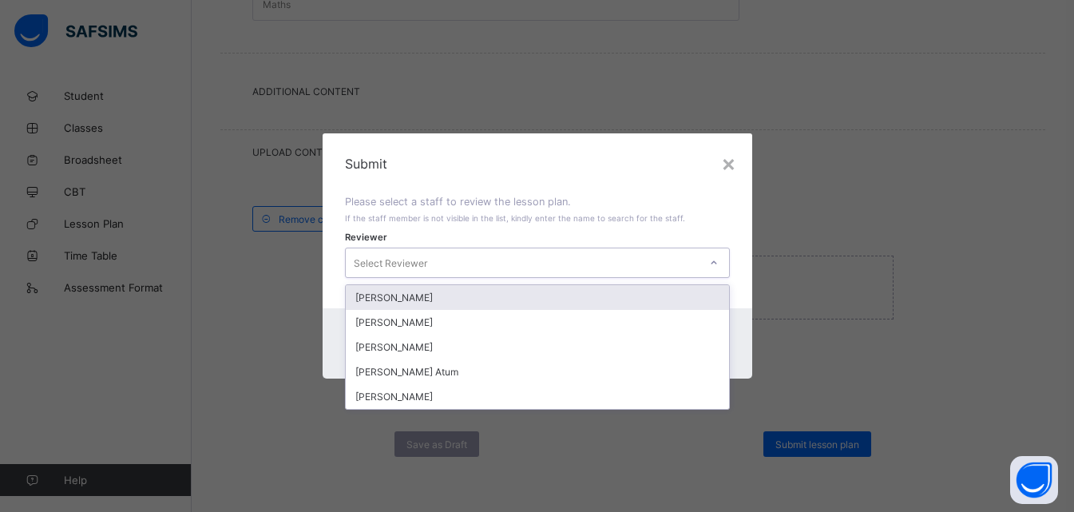
click at [714, 255] on div at bounding box center [713, 263] width 27 height 26
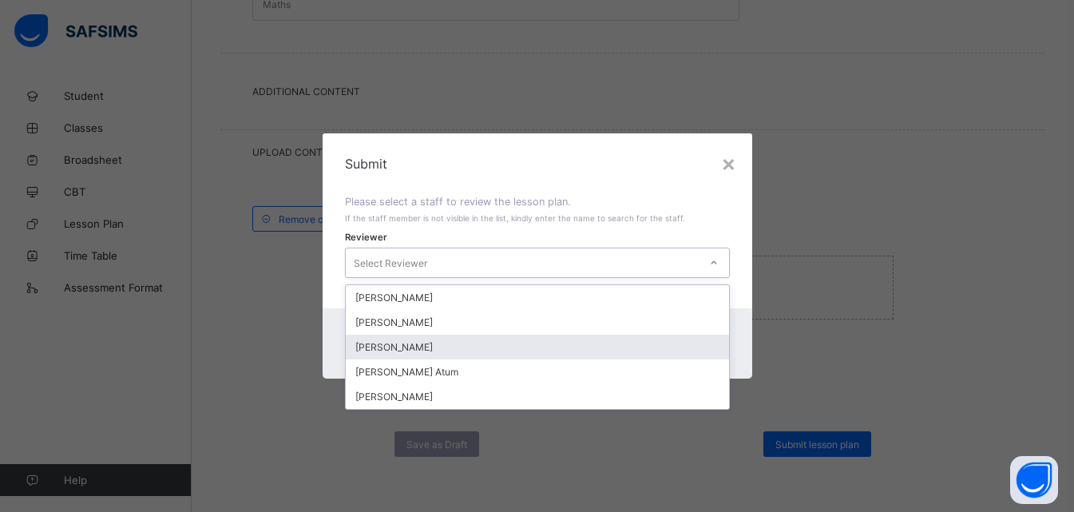
click at [370, 344] on div "[PERSON_NAME]" at bounding box center [537, 346] width 383 height 25
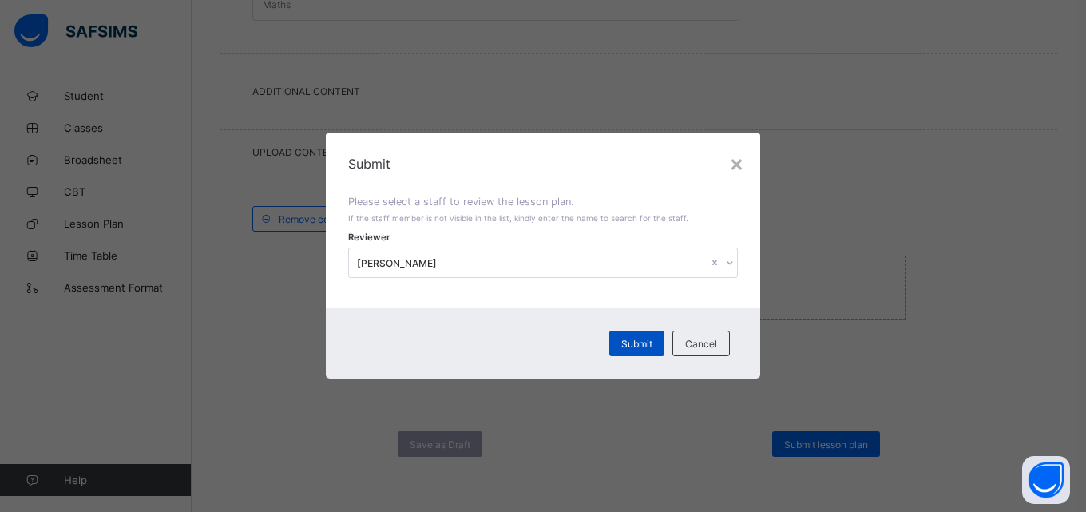
click at [635, 350] on div "Submit" at bounding box center [636, 343] width 55 height 26
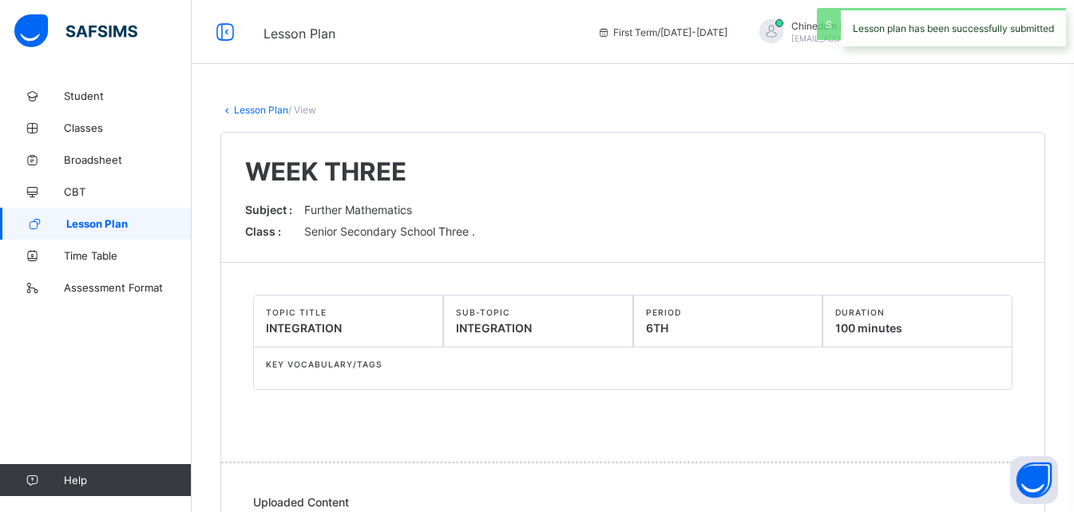
click at [104, 224] on span "Lesson Plan" at bounding box center [128, 223] width 125 height 13
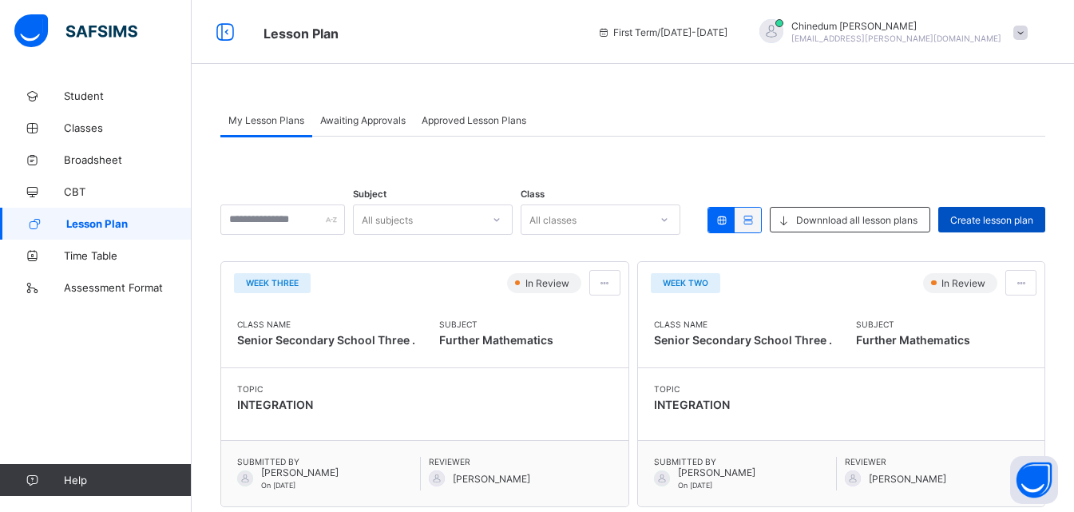
click at [1003, 219] on span "Create lesson plan" at bounding box center [991, 220] width 83 height 12
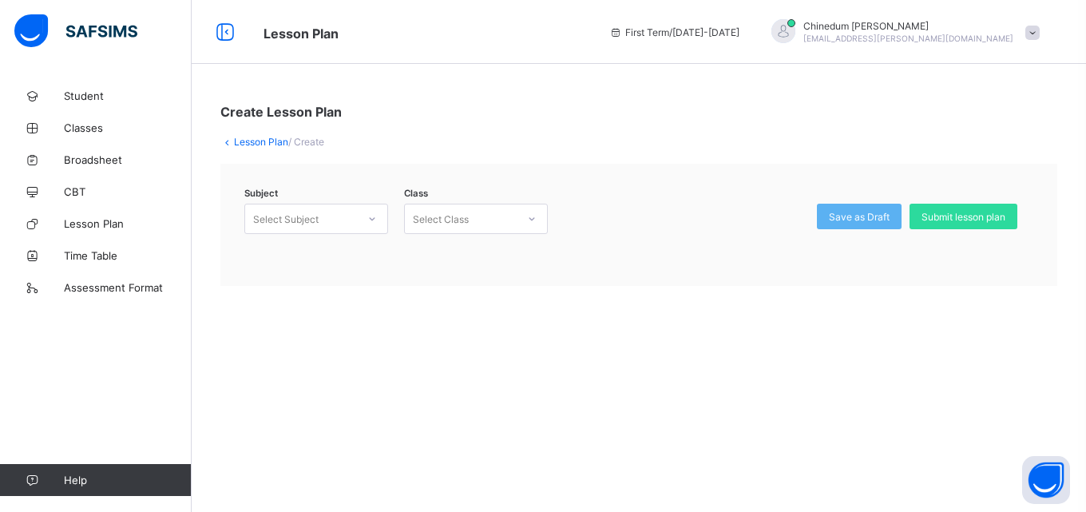
click at [370, 223] on icon at bounding box center [372, 219] width 10 height 16
click at [365, 251] on div "Further Mathematics (122)" at bounding box center [316, 253] width 142 height 25
click at [525, 214] on div at bounding box center [531, 219] width 27 height 26
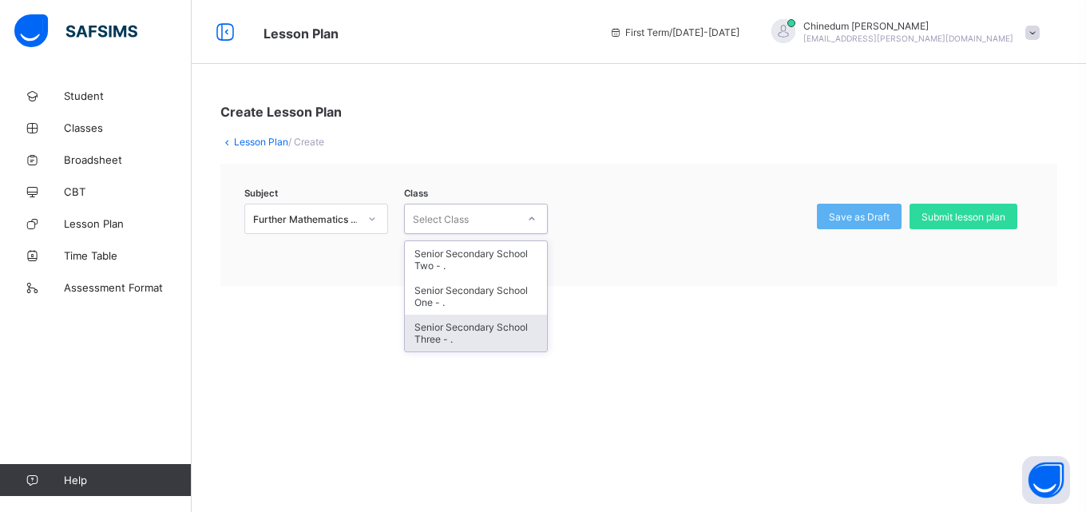
click at [450, 330] on div "Senior Secondary School Three - ." at bounding box center [476, 333] width 142 height 37
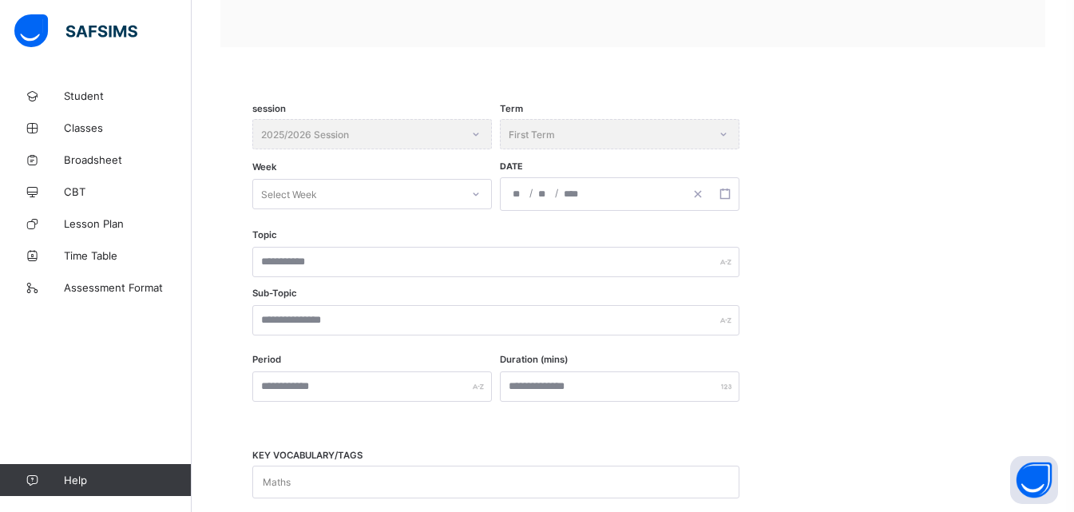
scroll to position [239, 0]
click at [477, 194] on icon at bounding box center [476, 193] width 10 height 16
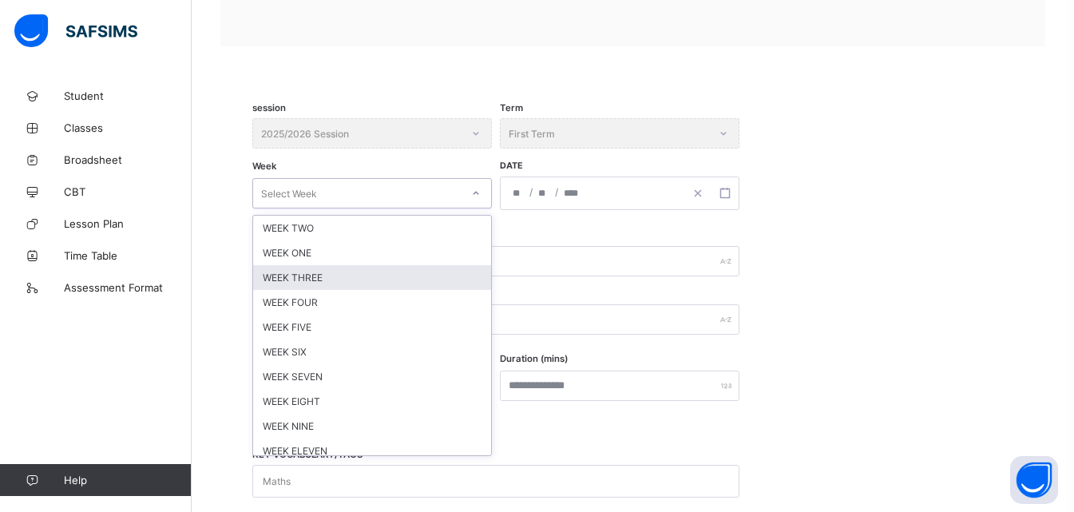
click at [326, 275] on div "WEEK THREE" at bounding box center [372, 277] width 238 height 25
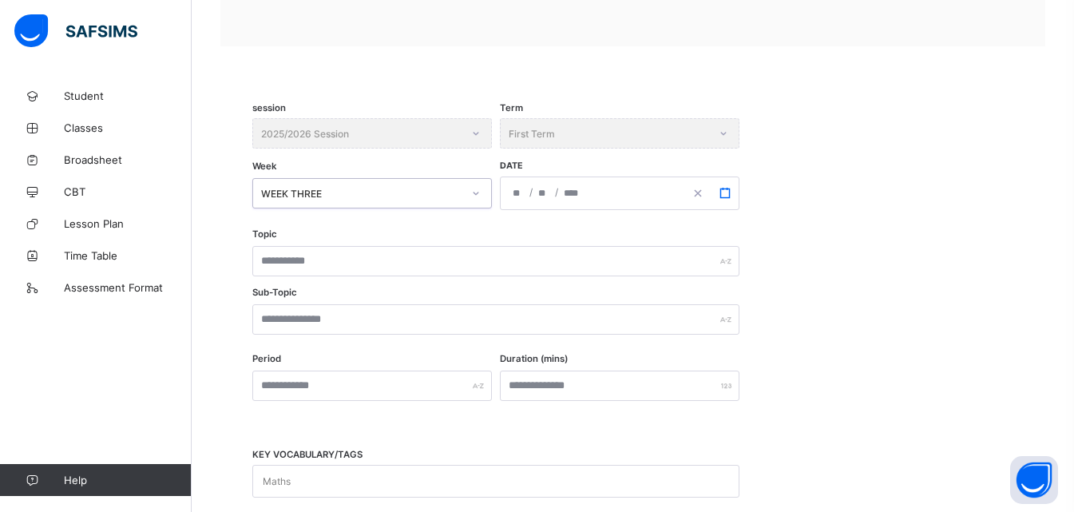
click at [729, 197] on rect "button" at bounding box center [724, 192] width 9 height 9
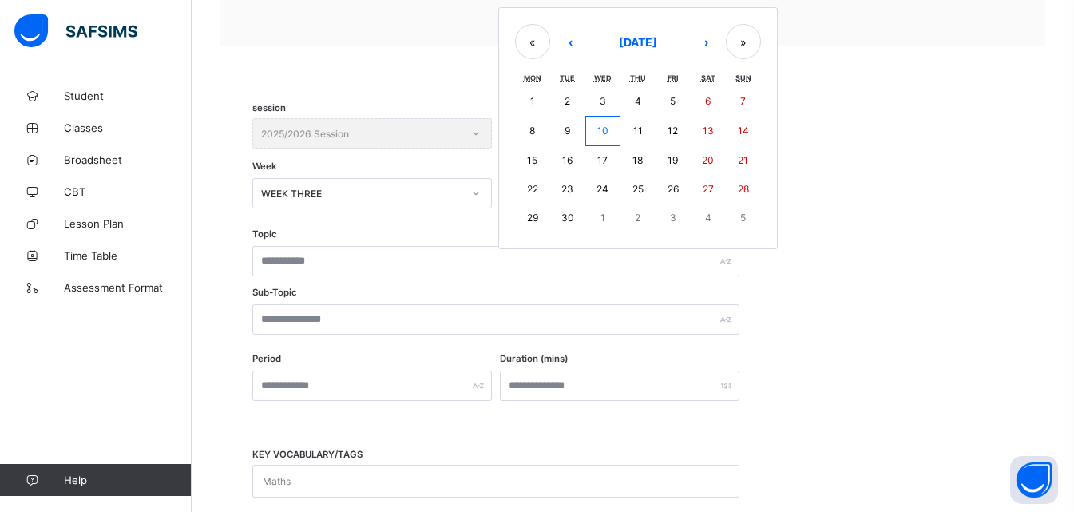
click at [532, 187] on abbr "22" at bounding box center [532, 189] width 11 height 12
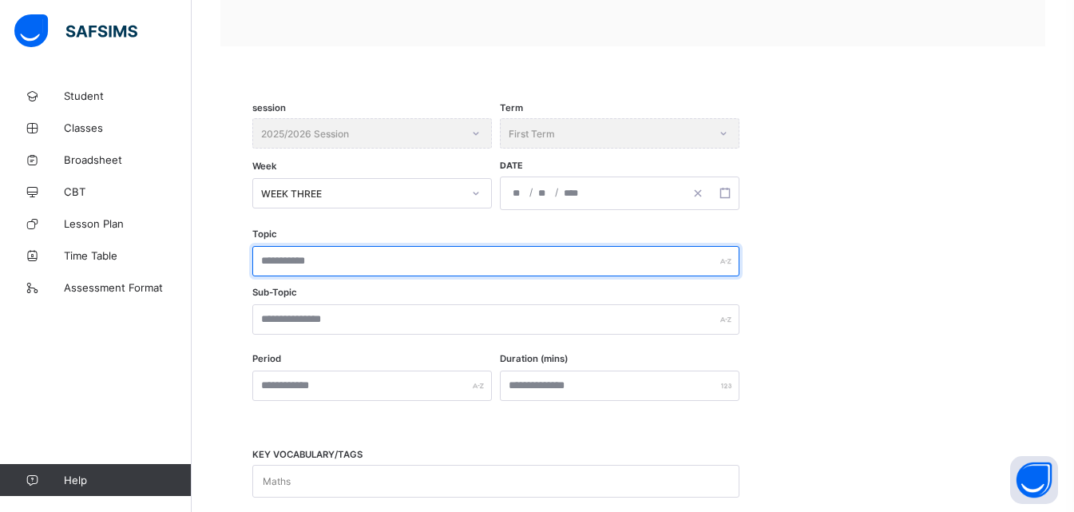
click at [327, 256] on input "text" at bounding box center [495, 261] width 487 height 30
paste input "**********"
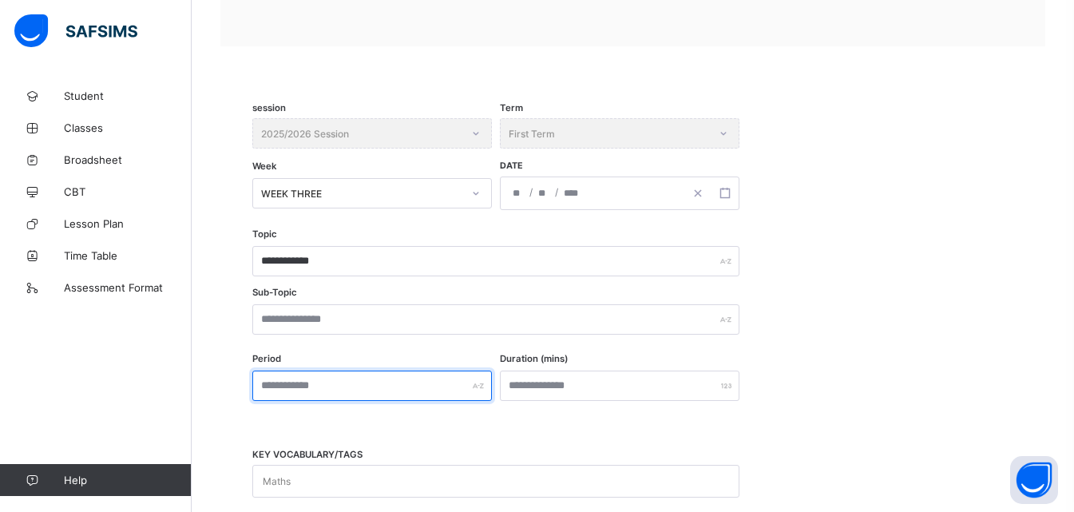
click at [333, 389] on input "text" at bounding box center [371, 385] width 239 height 30
paste input "**********"
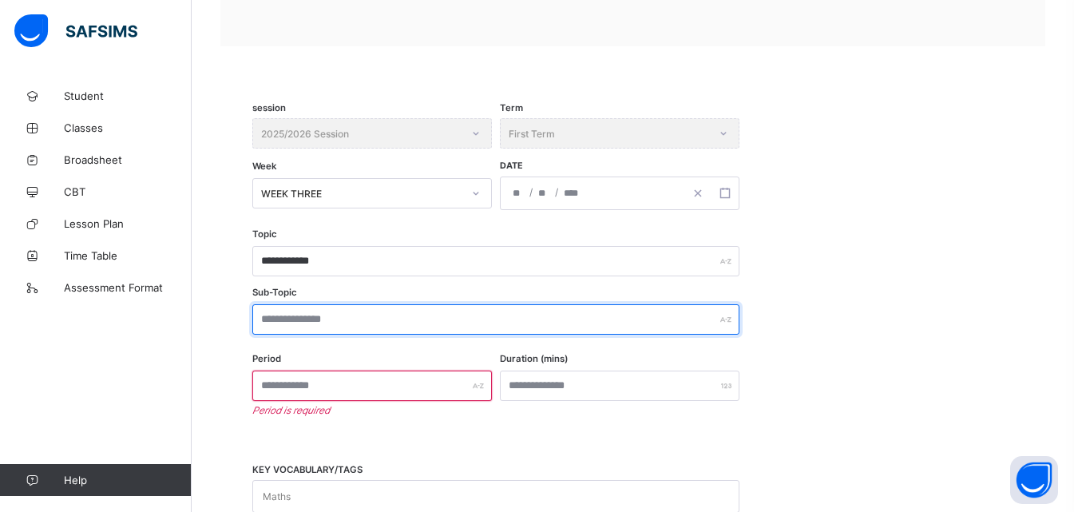
click at [382, 323] on input "text" at bounding box center [495, 319] width 487 height 30
paste input "**********"
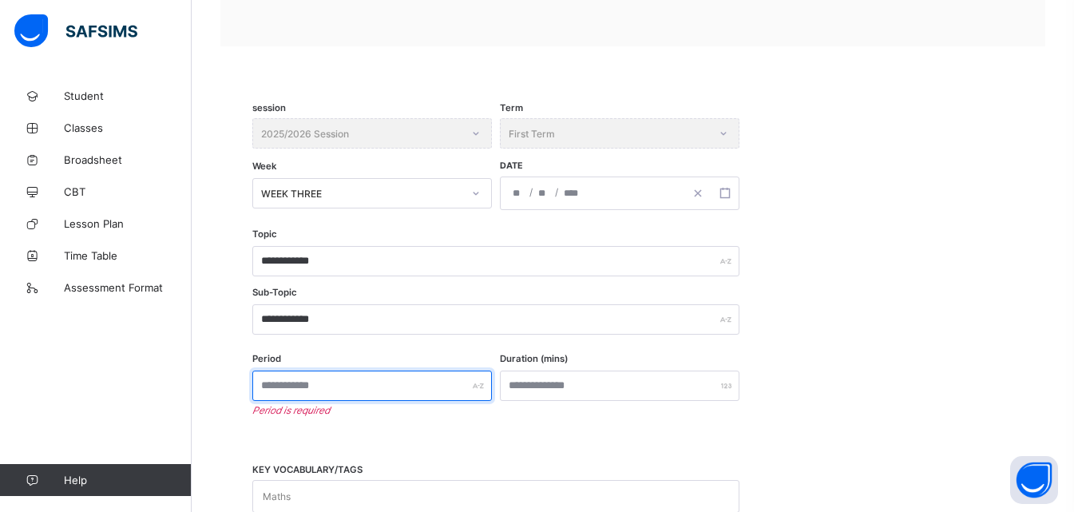
click at [299, 386] on input "text" at bounding box center [371, 385] width 239 height 30
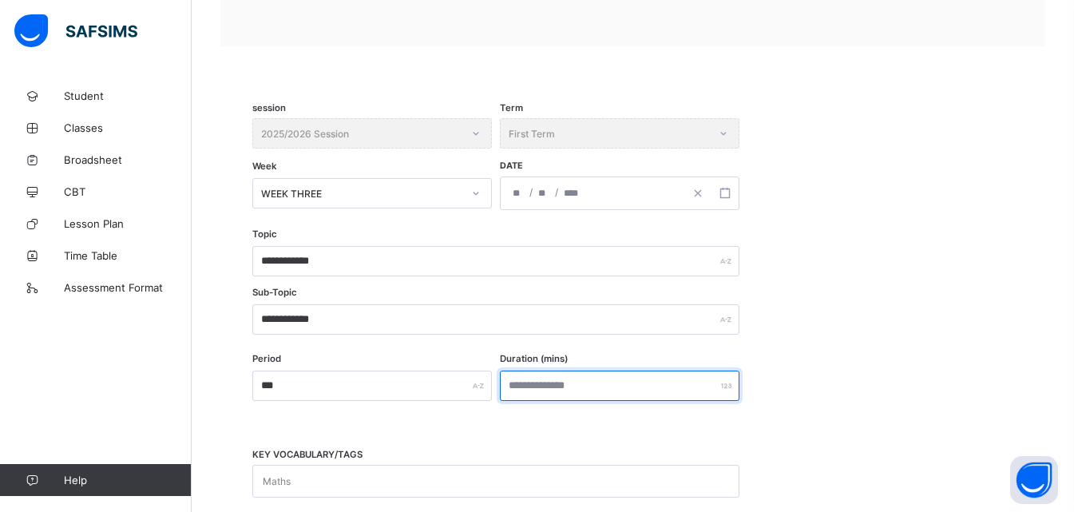
click at [532, 388] on input "number" at bounding box center [619, 385] width 239 height 30
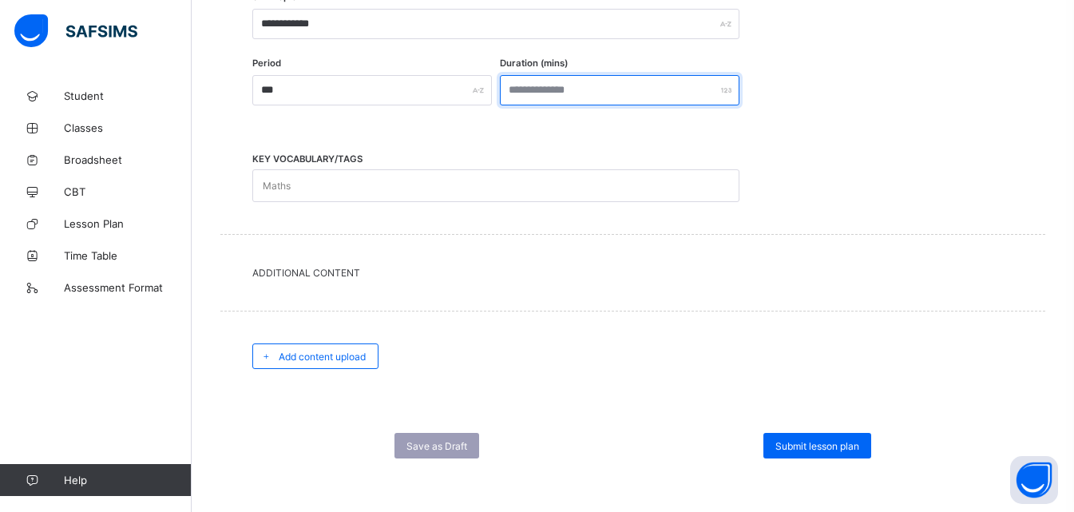
scroll to position [536, 0]
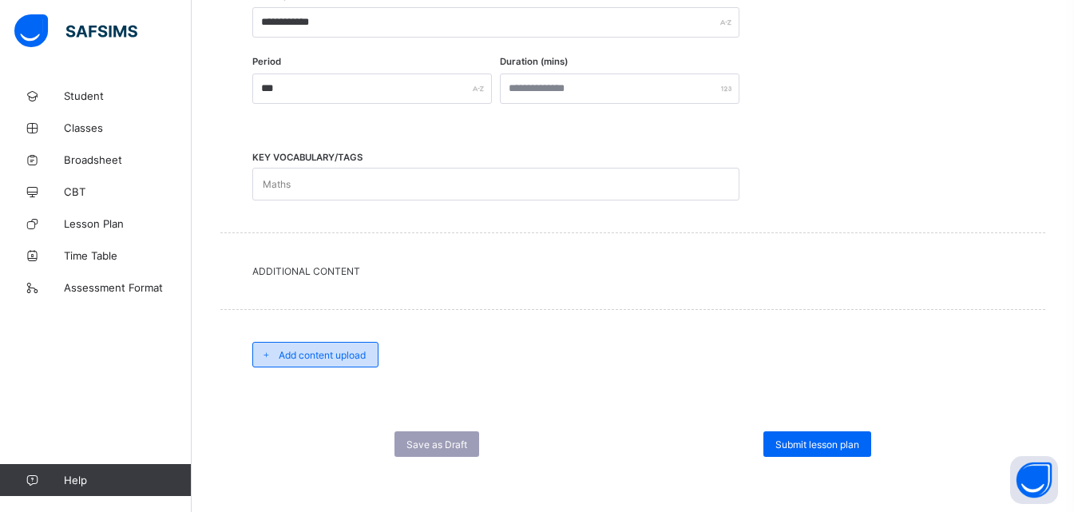
click at [340, 352] on span "Add content upload" at bounding box center [322, 355] width 87 height 12
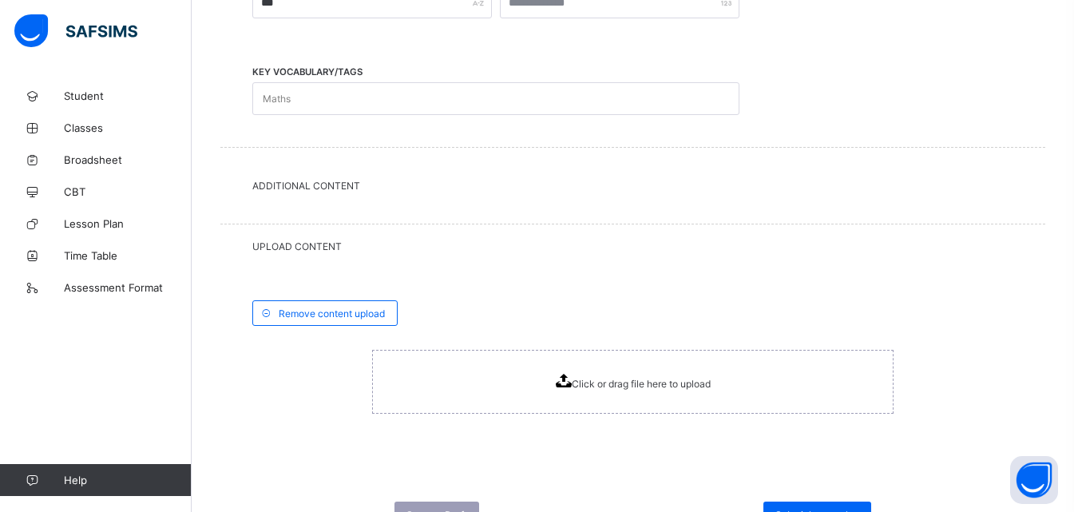
scroll to position [639, 0]
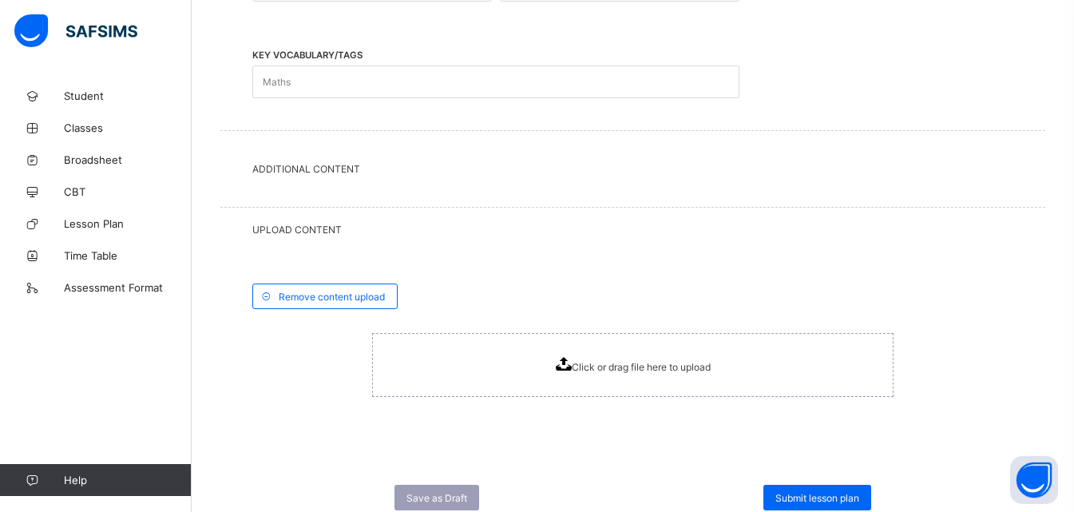
click at [569, 366] on icon at bounding box center [564, 364] width 16 height 14
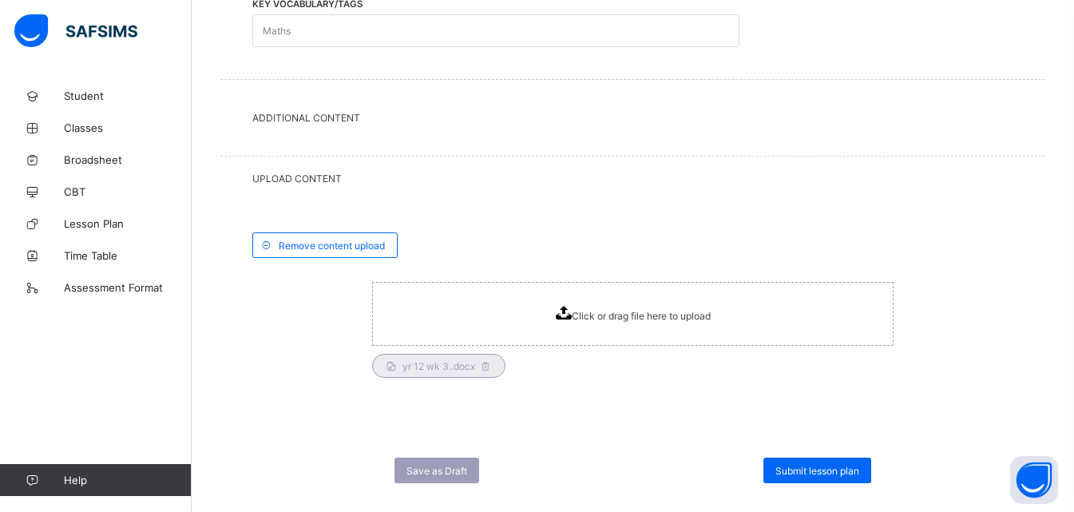
scroll to position [716, 0]
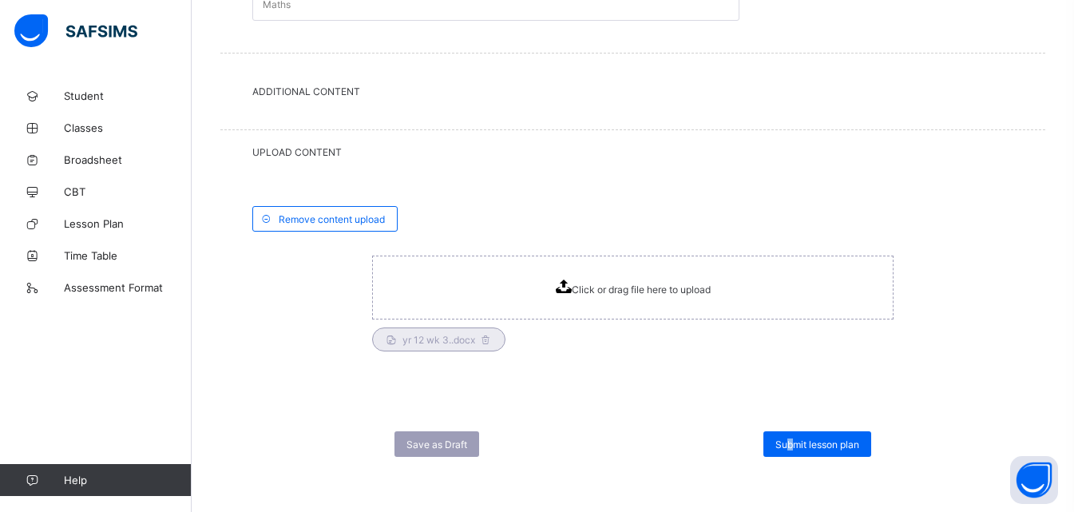
click at [798, 441] on span "Submit lesson plan" at bounding box center [817, 444] width 84 height 12
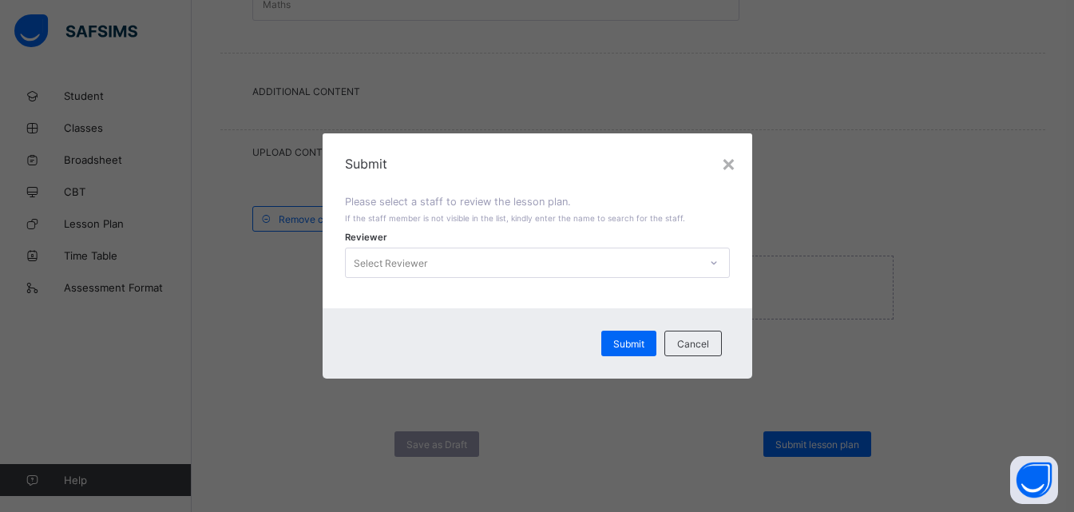
click at [718, 264] on icon at bounding box center [714, 263] width 10 height 16
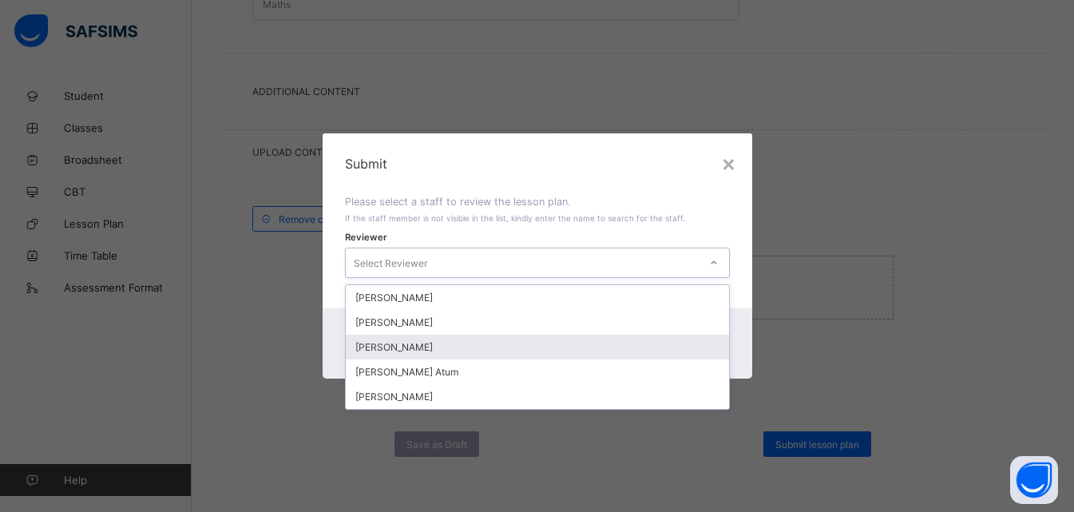
click at [425, 346] on div "[PERSON_NAME]" at bounding box center [537, 346] width 383 height 25
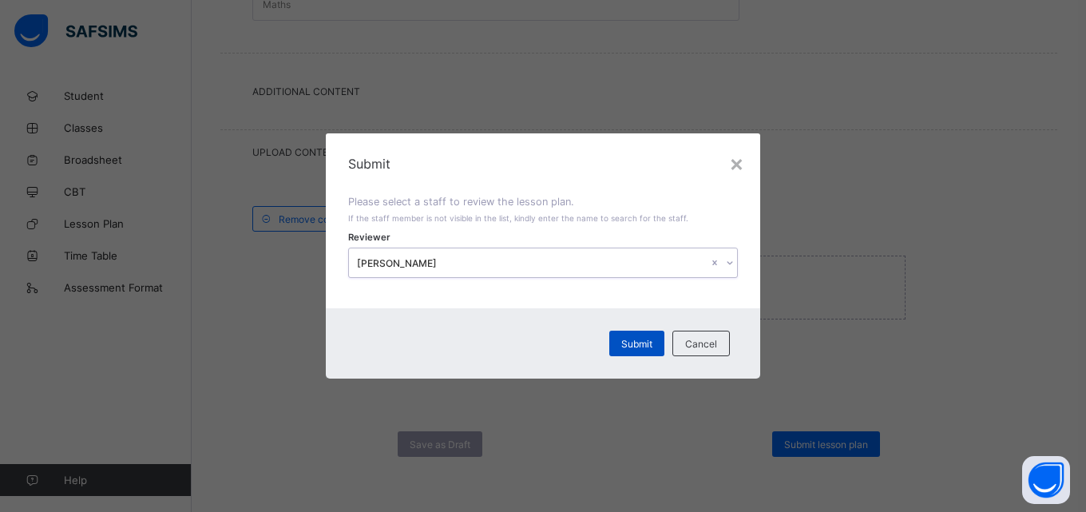
click at [631, 345] on span "Submit" at bounding box center [636, 344] width 31 height 12
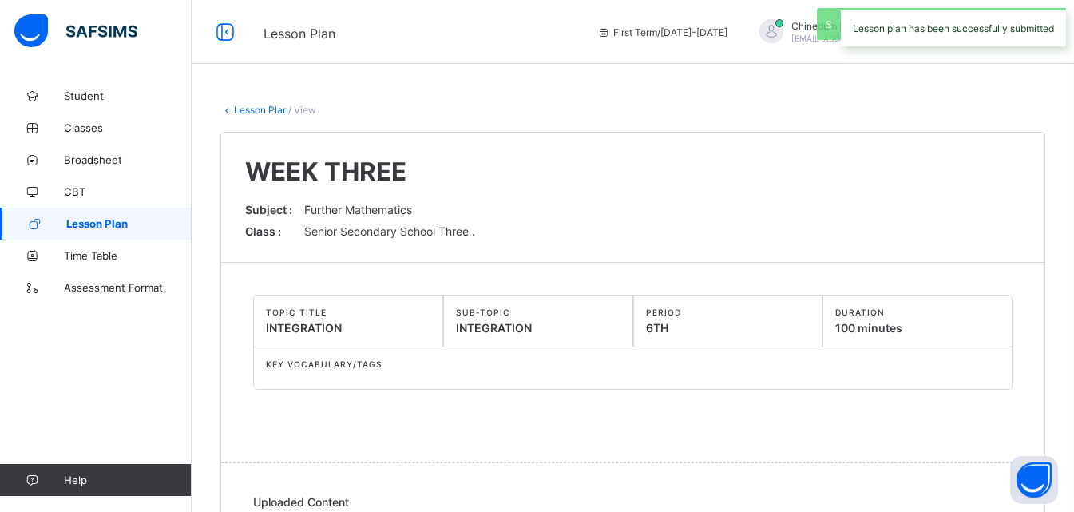
click at [99, 220] on span "Lesson Plan" at bounding box center [128, 223] width 125 height 13
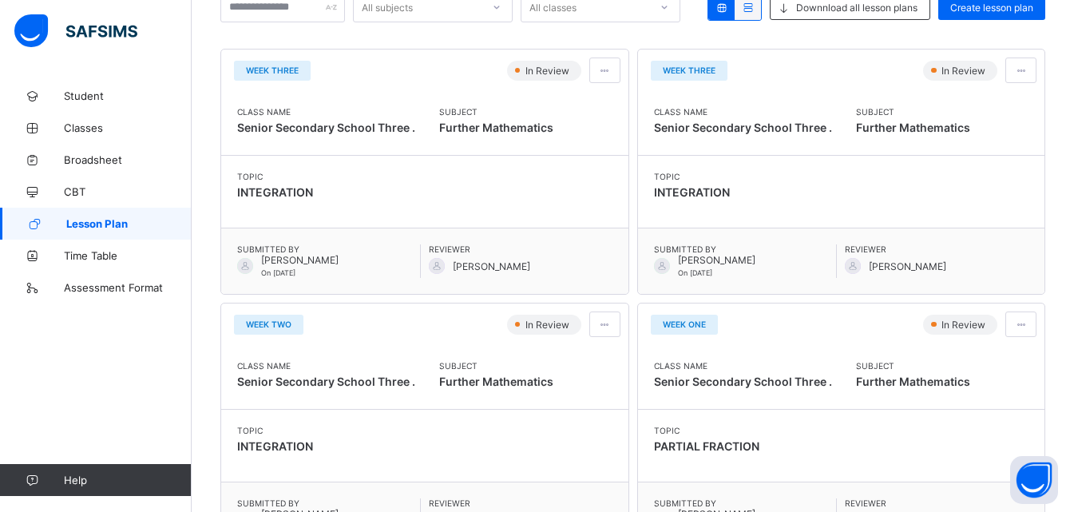
scroll to position [239, 0]
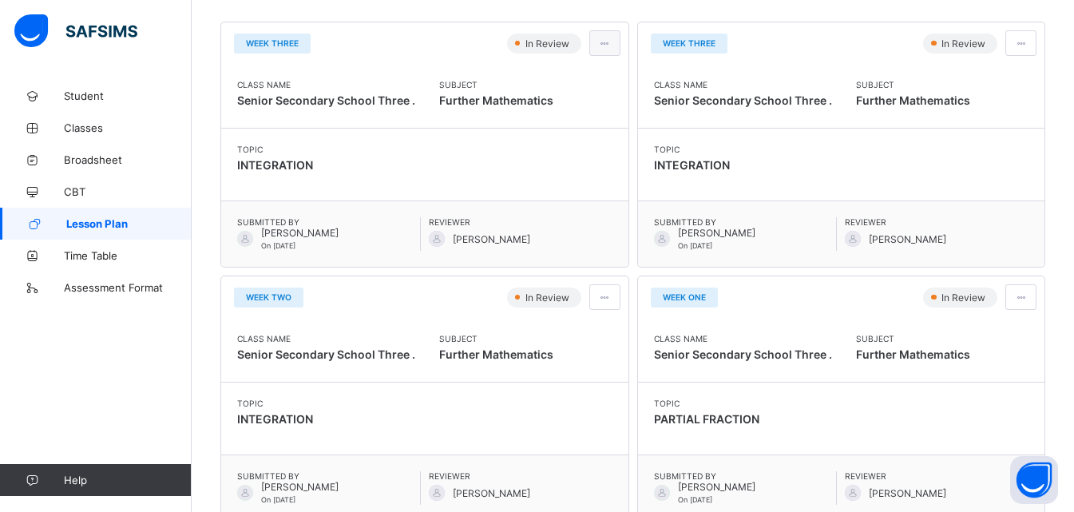
click at [607, 45] on span at bounding box center [605, 44] width 14 height 12
click at [588, 104] on span "Edit lesson plan" at bounding box center [558, 102] width 83 height 12
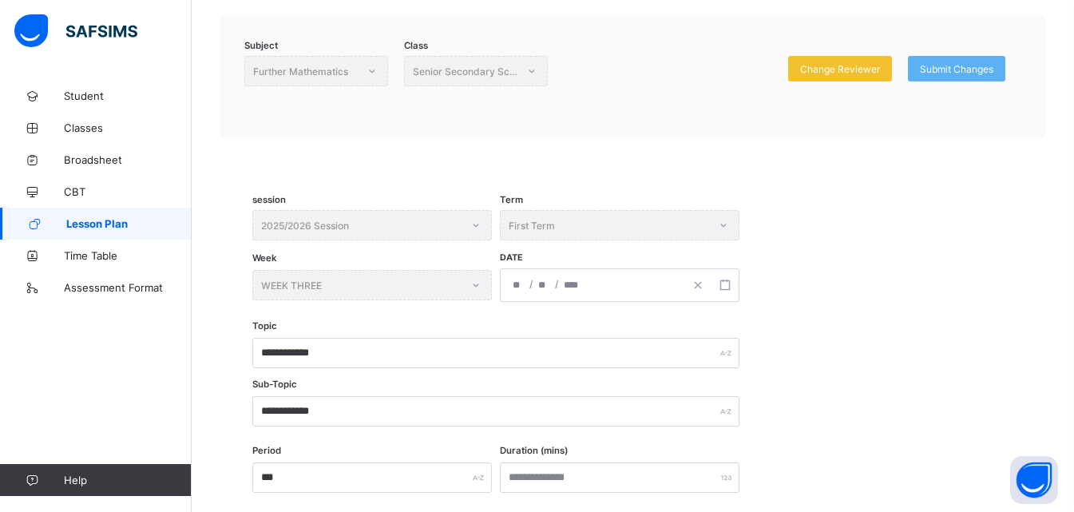
scroll to position [160, 0]
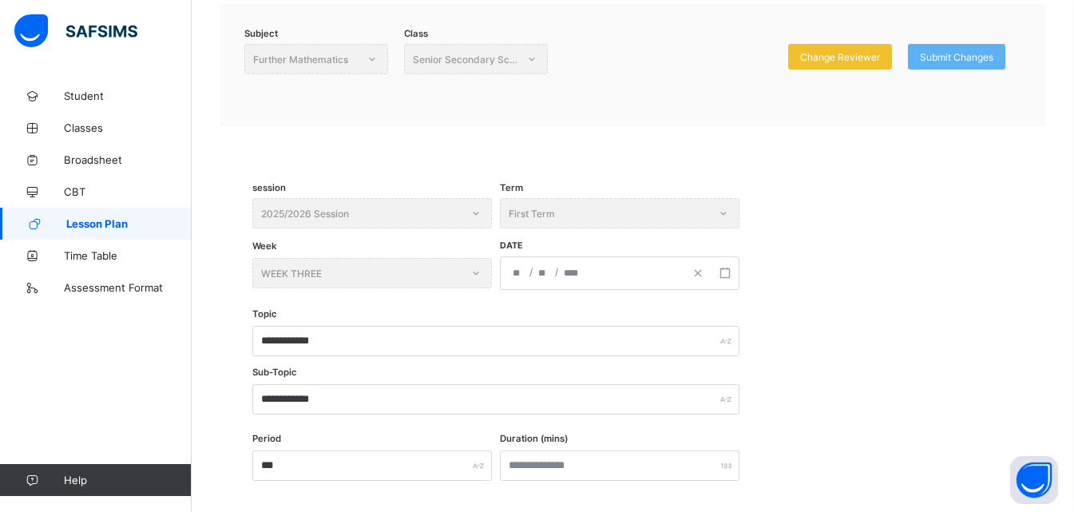
click at [476, 270] on div "Week WEEK THREE" at bounding box center [371, 273] width 239 height 34
click at [475, 275] on div "Week WEEK THREE" at bounding box center [371, 273] width 239 height 34
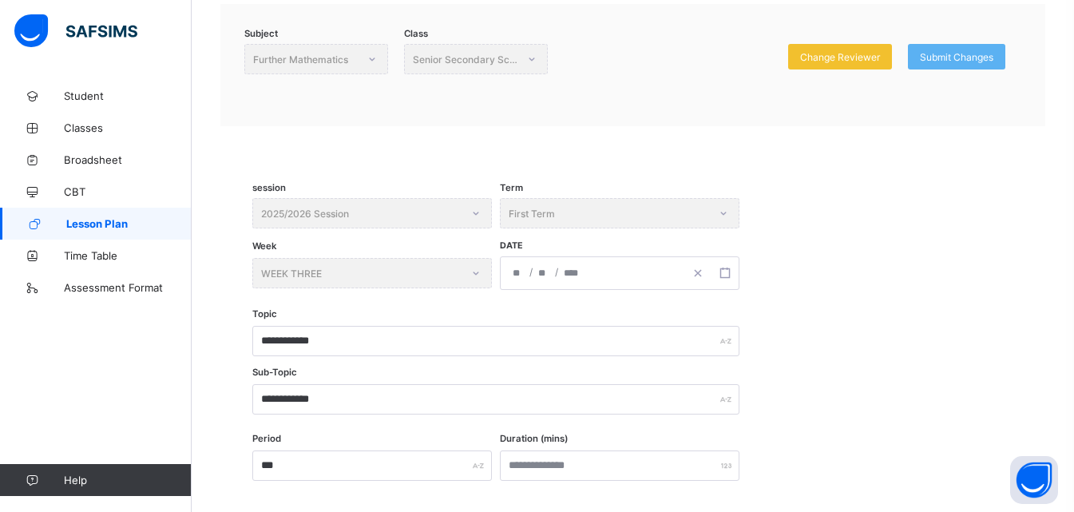
click at [475, 275] on div "Week WEEK THREE" at bounding box center [371, 273] width 239 height 34
click at [93, 223] on span "Lesson Plan" at bounding box center [128, 223] width 125 height 13
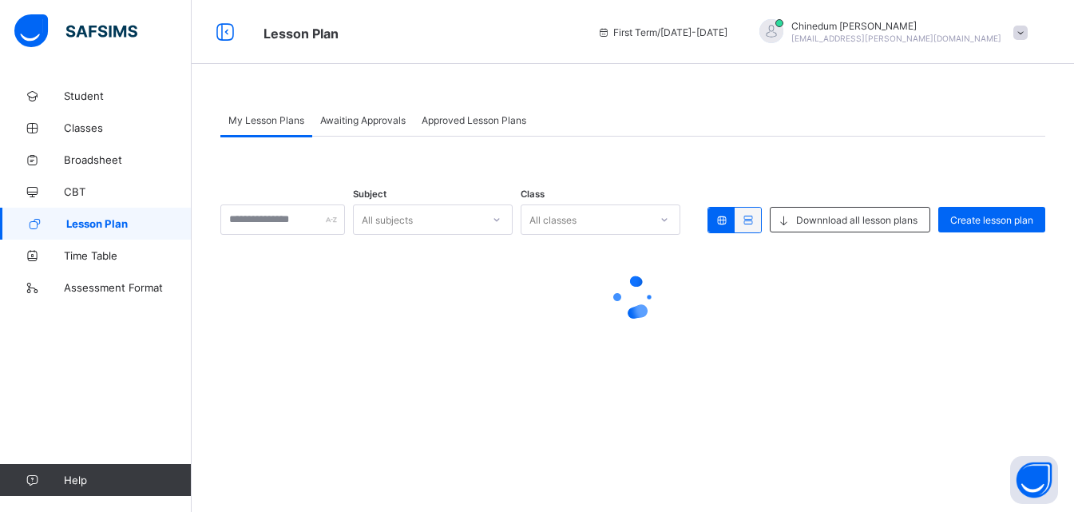
click at [93, 224] on span "Lesson Plan" at bounding box center [128, 223] width 125 height 13
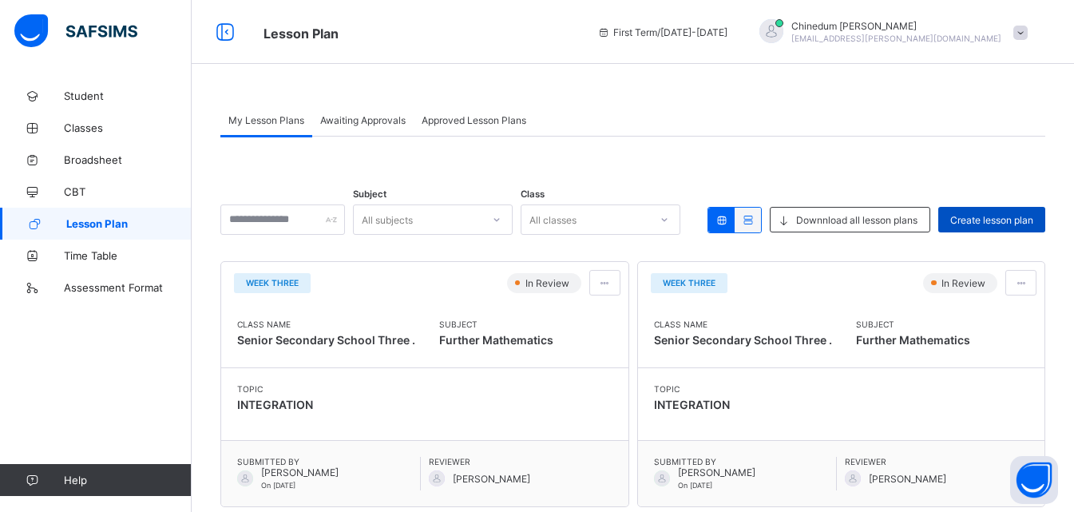
click at [1007, 223] on span "Create lesson plan" at bounding box center [991, 220] width 83 height 12
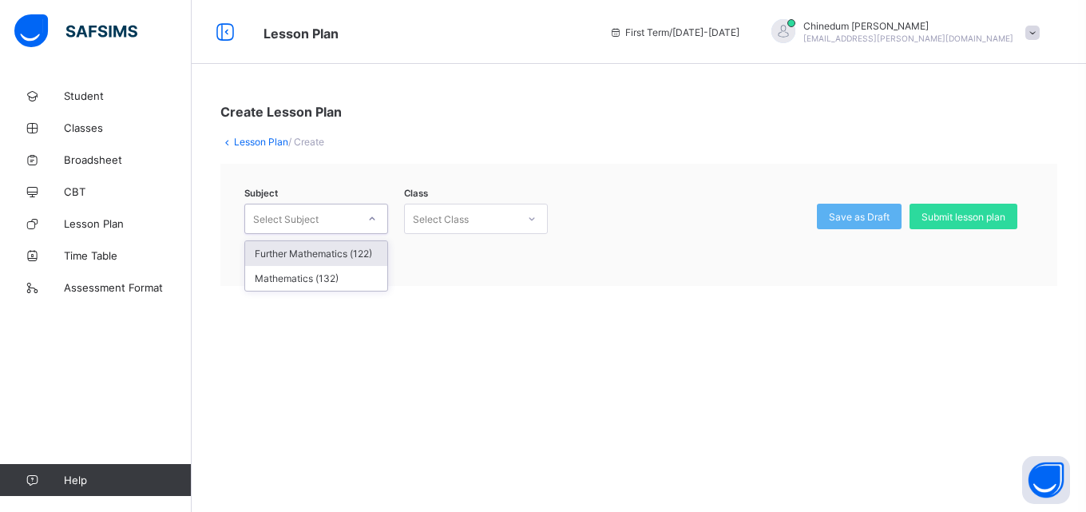
click at [370, 220] on icon at bounding box center [372, 219] width 10 height 16
click at [363, 249] on div "Further Mathematics (122)" at bounding box center [316, 253] width 142 height 25
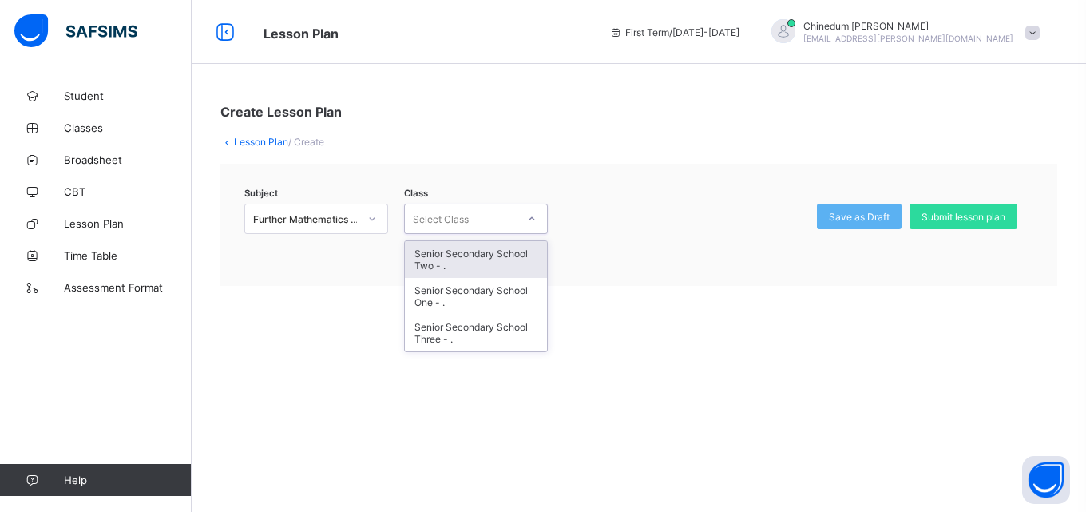
click at [528, 213] on icon at bounding box center [532, 219] width 10 height 16
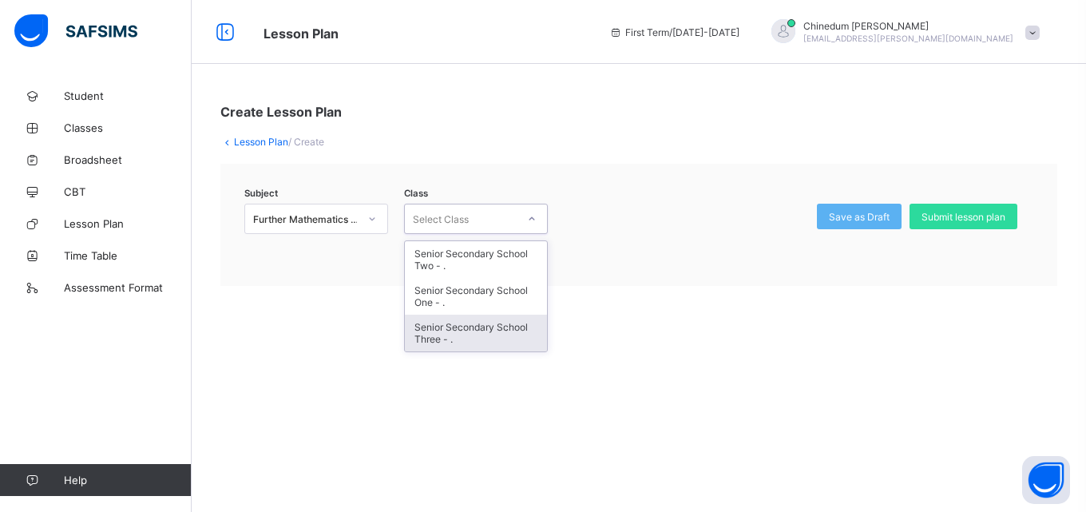
click at [465, 326] on div "Senior Secondary School Three - ." at bounding box center [476, 333] width 142 height 37
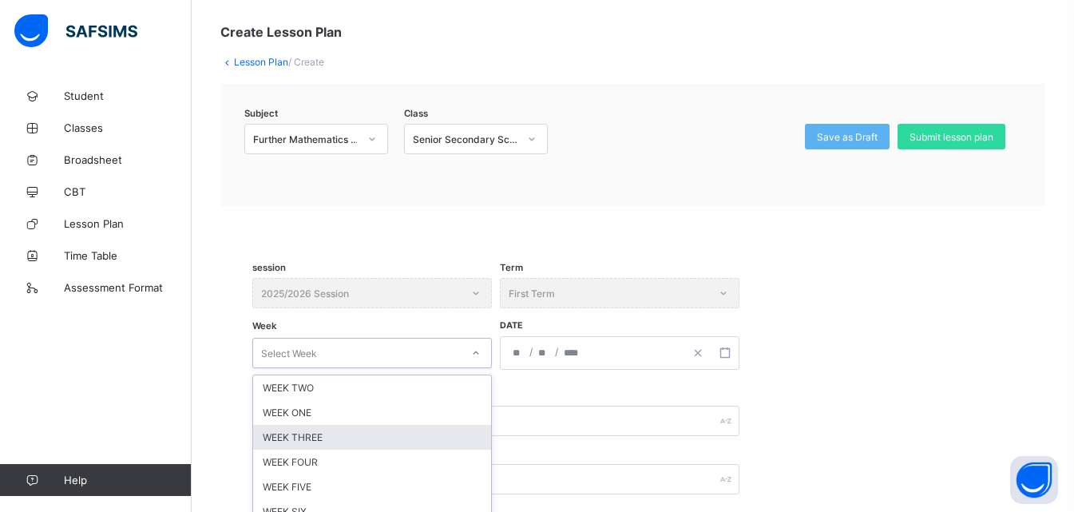
scroll to position [190, 0]
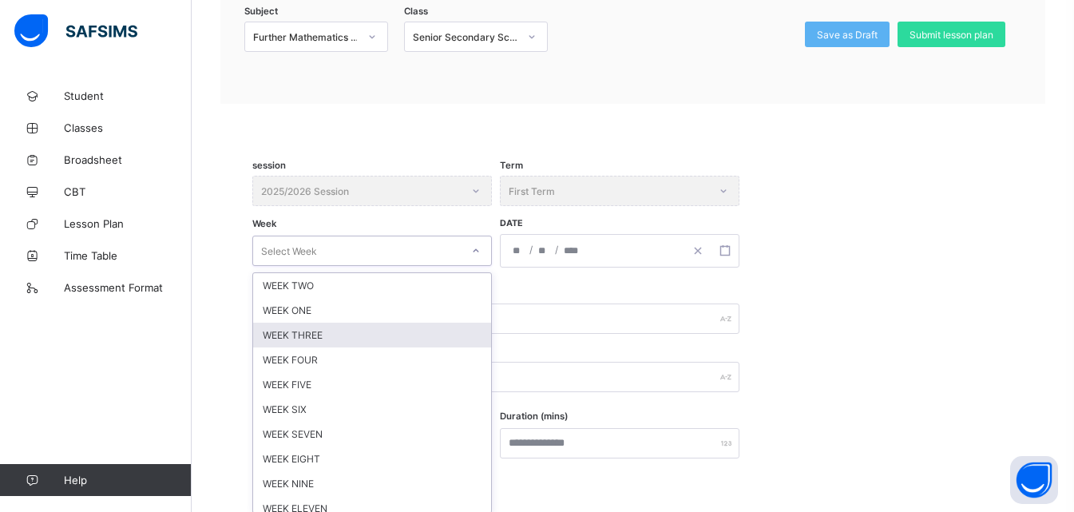
click at [474, 266] on div "option WEEK THREE focused, 3 of 12. 12 results available. Use Up and Down to ch…" at bounding box center [371, 250] width 239 height 30
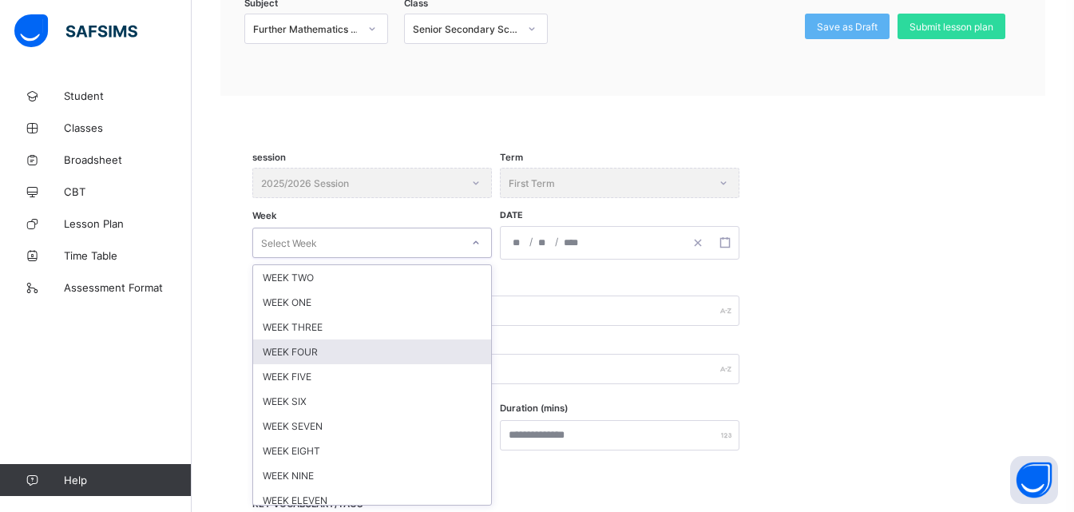
click at [303, 348] on div "WEEK FOUR" at bounding box center [372, 351] width 238 height 25
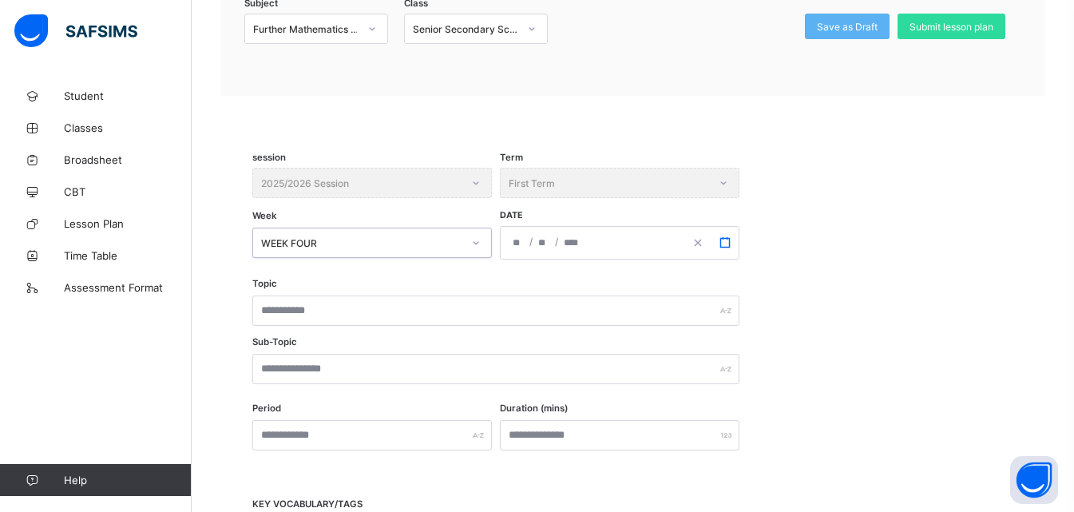
click at [726, 242] on icon "button" at bounding box center [724, 242] width 11 height 11
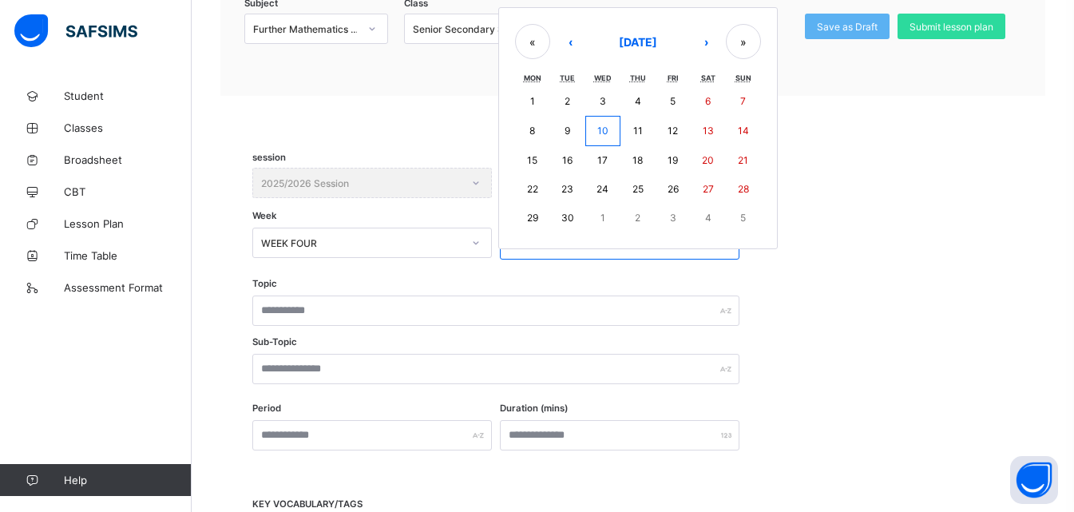
click at [527, 214] on abbr "29" at bounding box center [532, 218] width 11 height 12
click at [526, 214] on div "**********" at bounding box center [632, 224] width 761 height 112
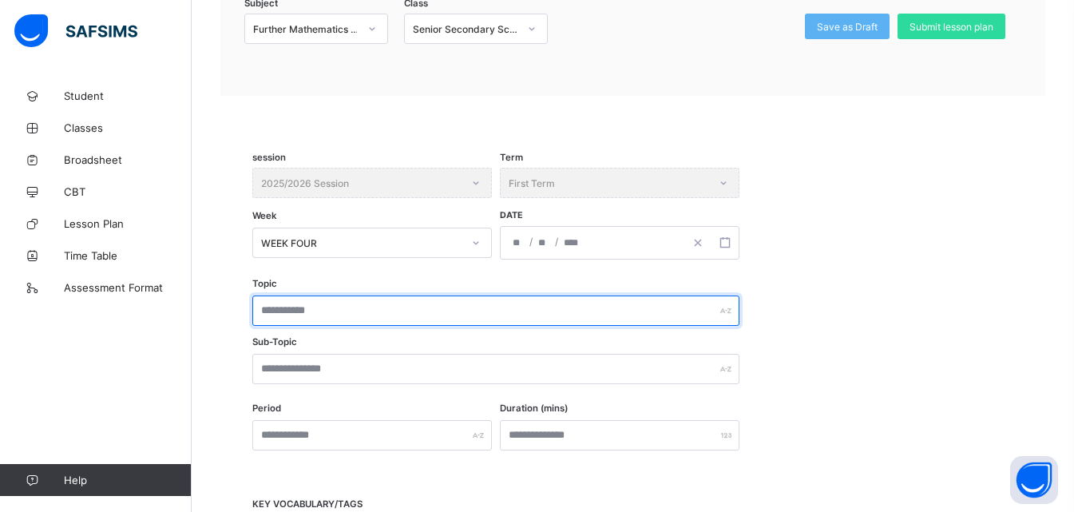
click at [342, 311] on input "text" at bounding box center [495, 310] width 487 height 30
paste input "**********"
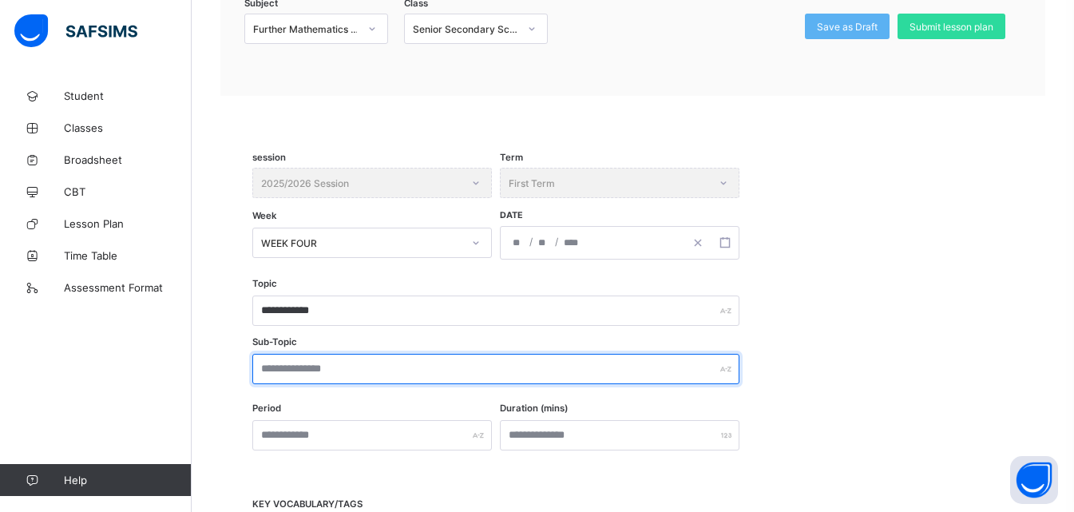
click at [338, 374] on input "text" at bounding box center [495, 369] width 487 height 30
paste input "**********"
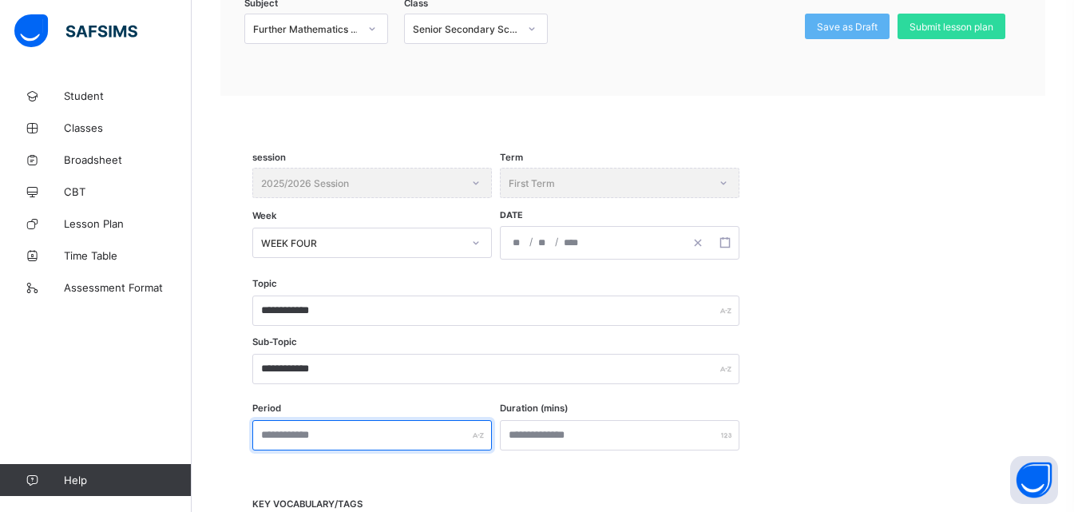
click at [296, 435] on input "text" at bounding box center [371, 435] width 239 height 30
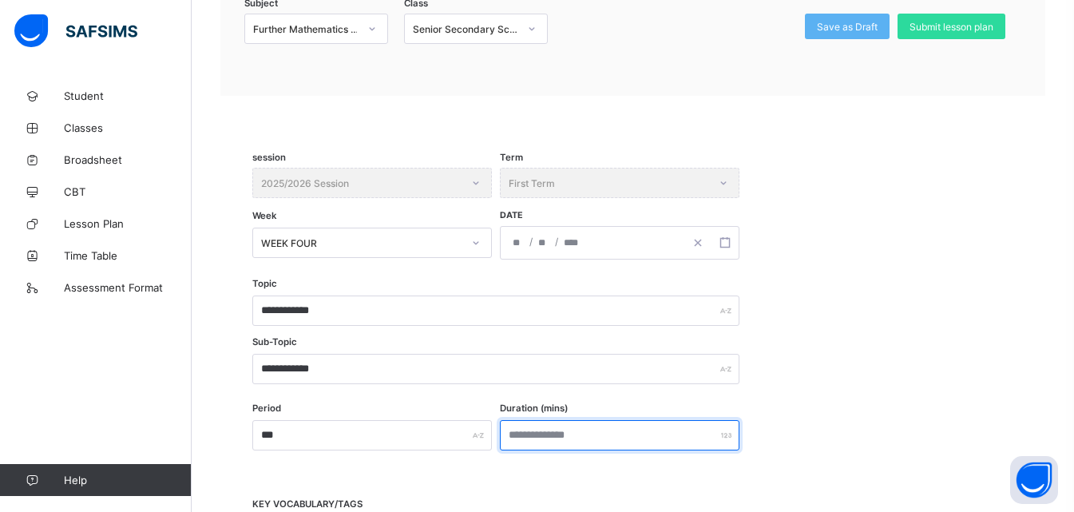
click at [536, 433] on input "number" at bounding box center [619, 435] width 239 height 30
click at [853, 358] on div "**********" at bounding box center [632, 341] width 761 height 125
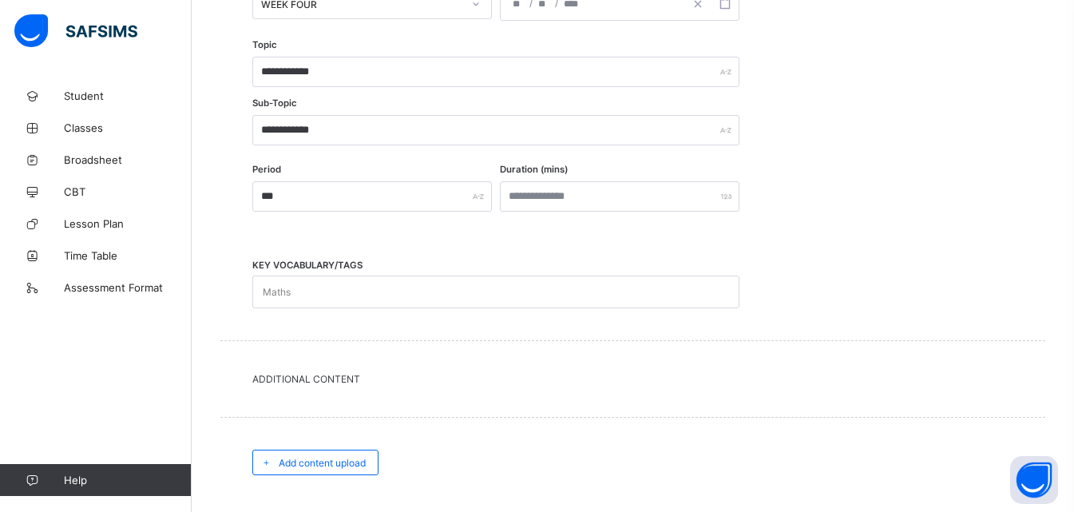
scroll to position [509, 0]
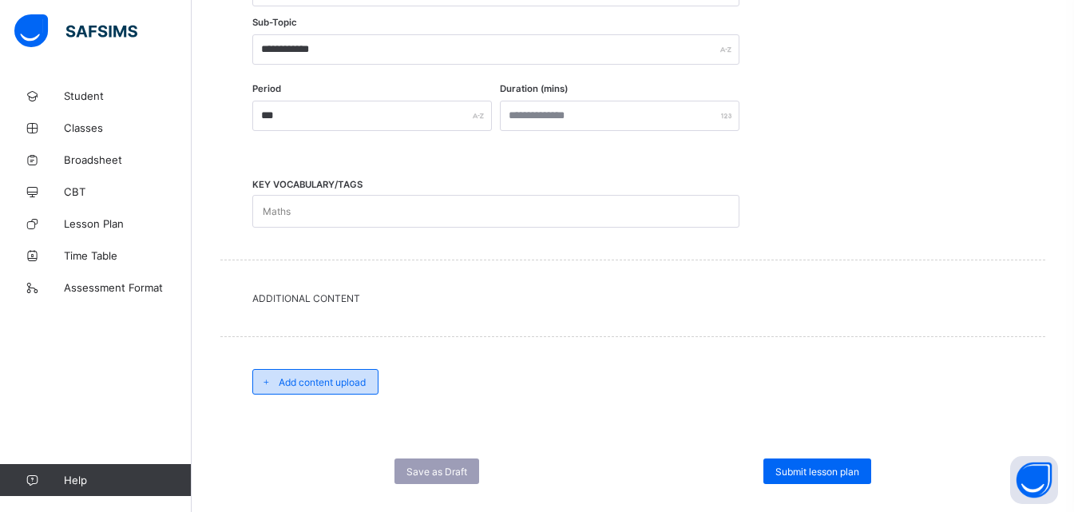
click at [326, 383] on span "Add content upload" at bounding box center [322, 382] width 87 height 12
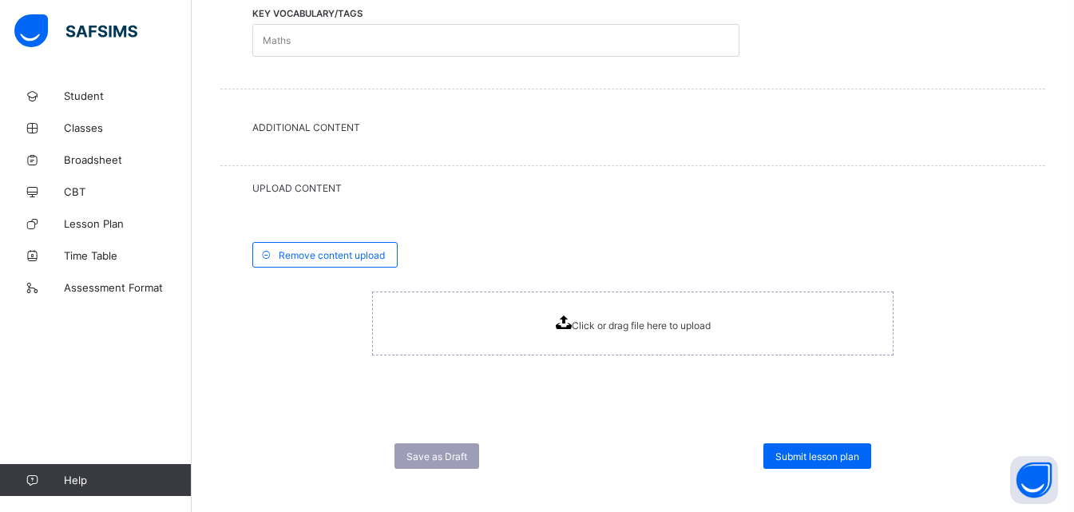
scroll to position [692, 0]
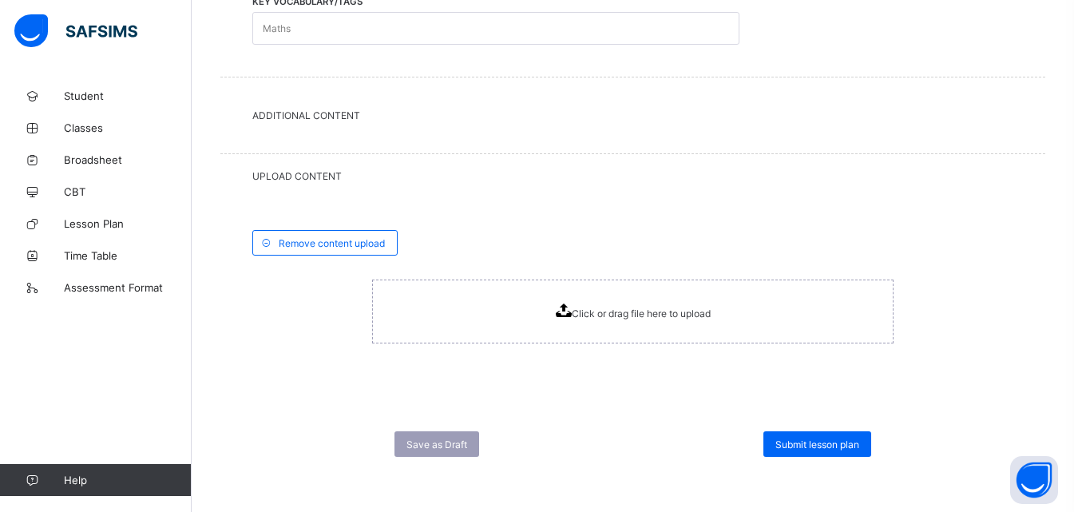
click at [568, 303] on icon at bounding box center [563, 310] width 16 height 14
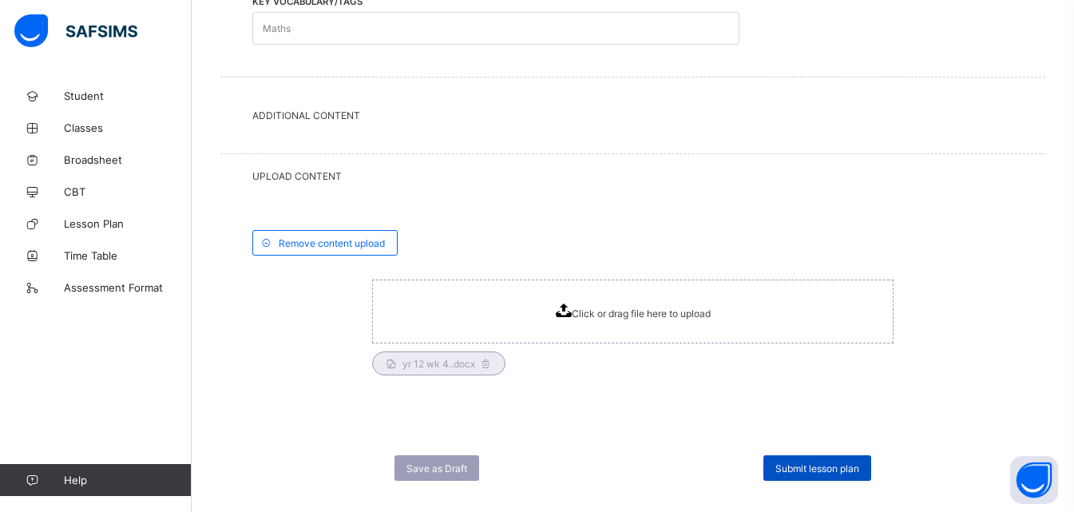
click at [796, 468] on span "Submit lesson plan" at bounding box center [817, 468] width 84 height 12
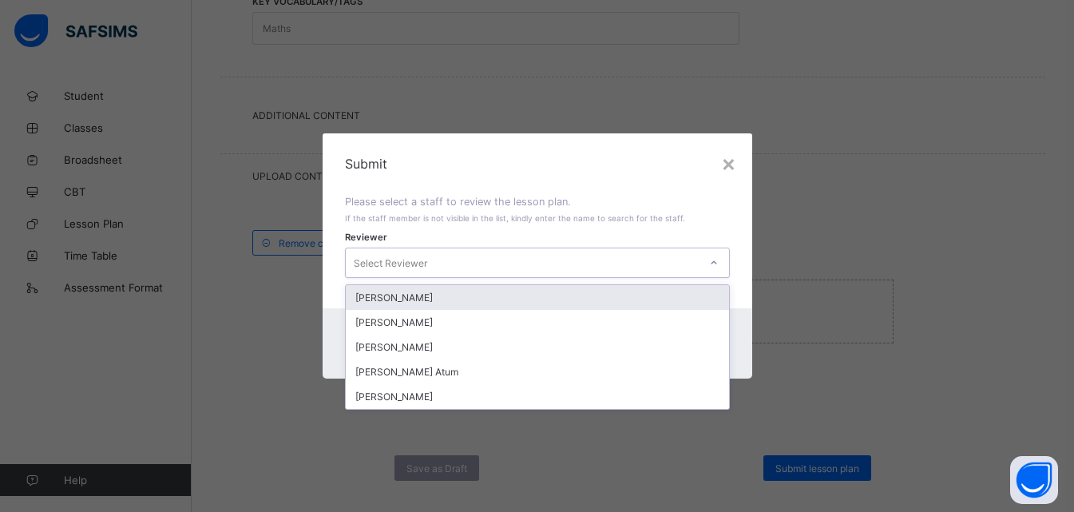
click at [721, 263] on div at bounding box center [713, 263] width 27 height 26
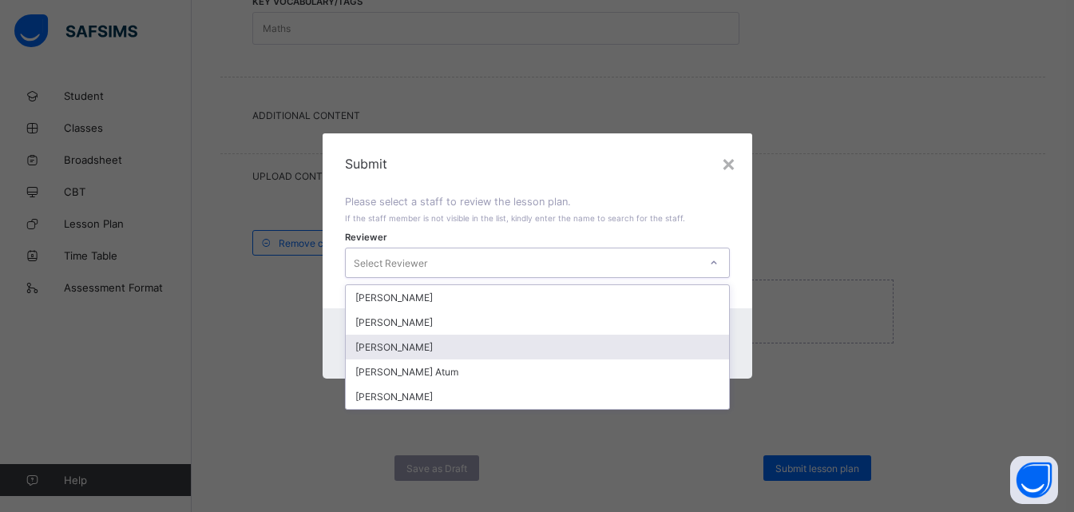
click at [409, 346] on div "[PERSON_NAME]" at bounding box center [537, 346] width 383 height 25
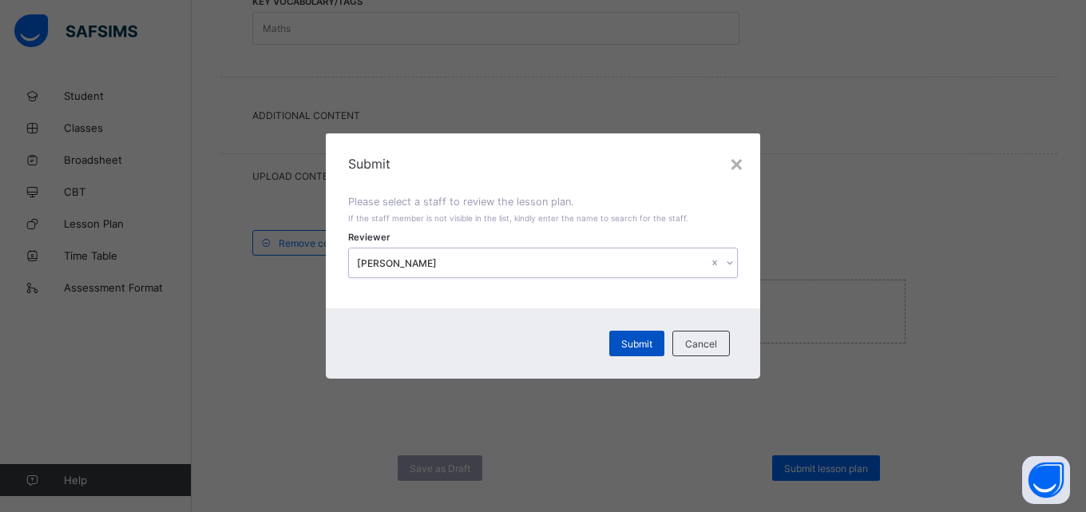
click at [648, 343] on span "Submit" at bounding box center [636, 344] width 31 height 12
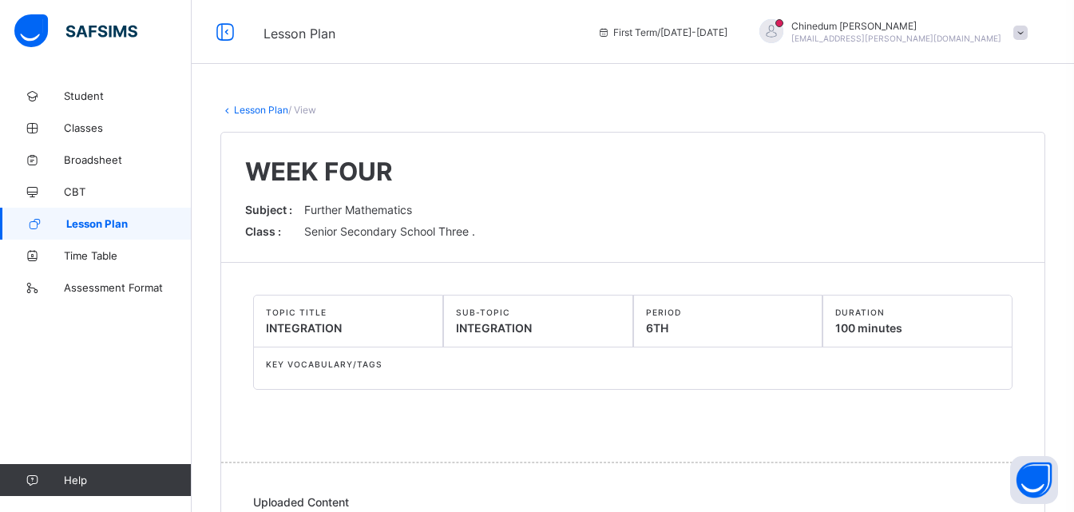
click at [105, 224] on span "Lesson Plan" at bounding box center [128, 223] width 125 height 13
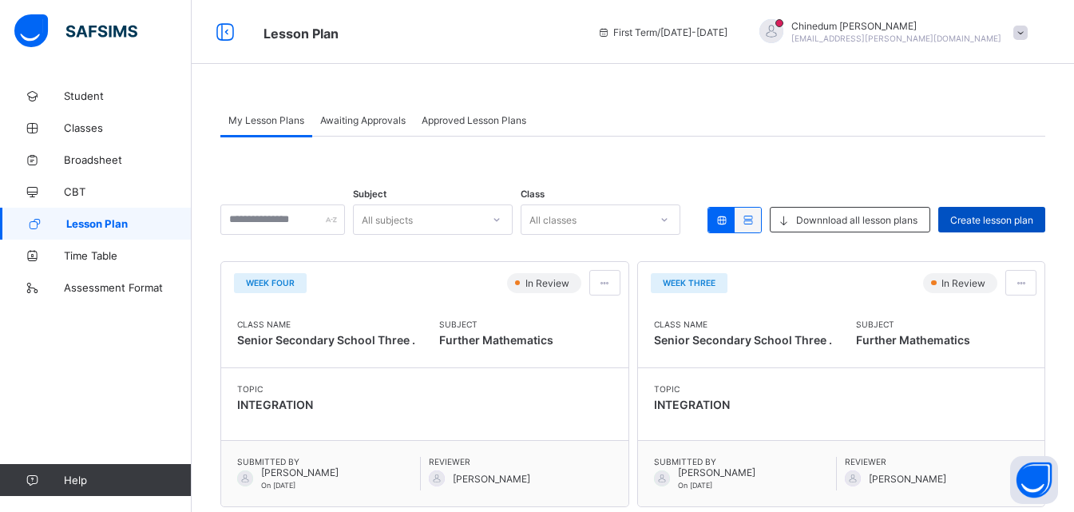
click at [983, 220] on span "Create lesson plan" at bounding box center [991, 220] width 83 height 12
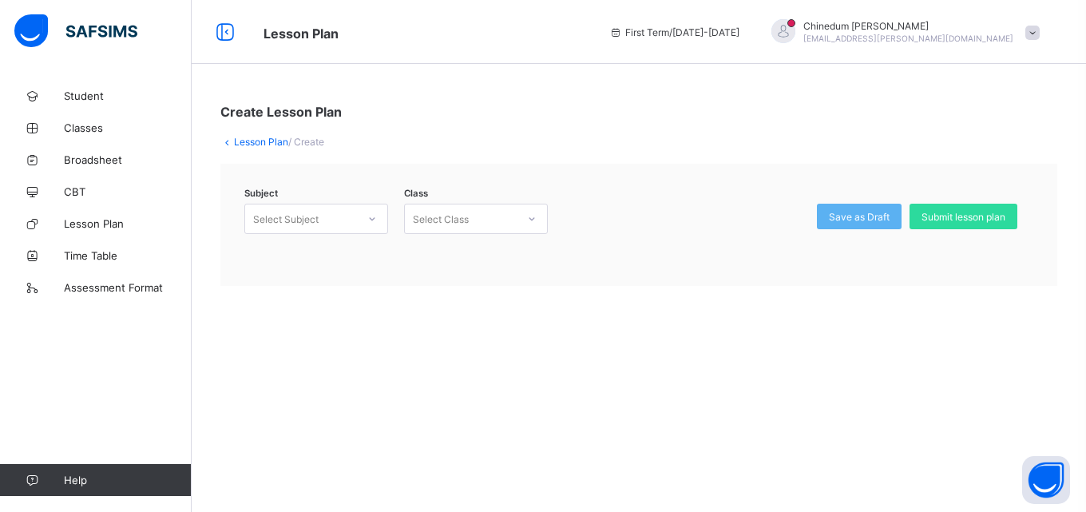
click at [375, 217] on icon at bounding box center [372, 219] width 10 height 16
click at [364, 248] on div "Further Mathematics (122)" at bounding box center [316, 253] width 142 height 25
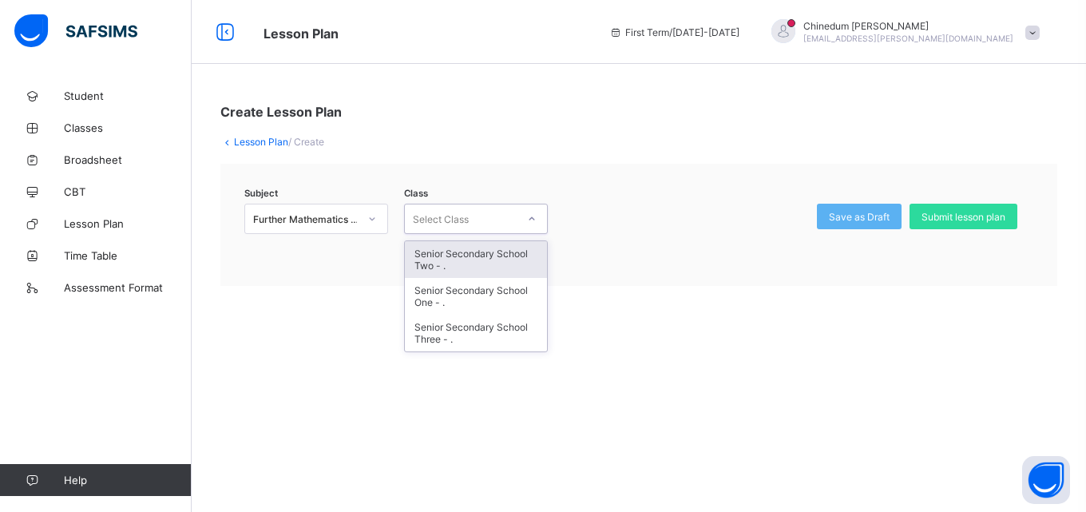
click at [530, 218] on icon at bounding box center [532, 219] width 10 height 16
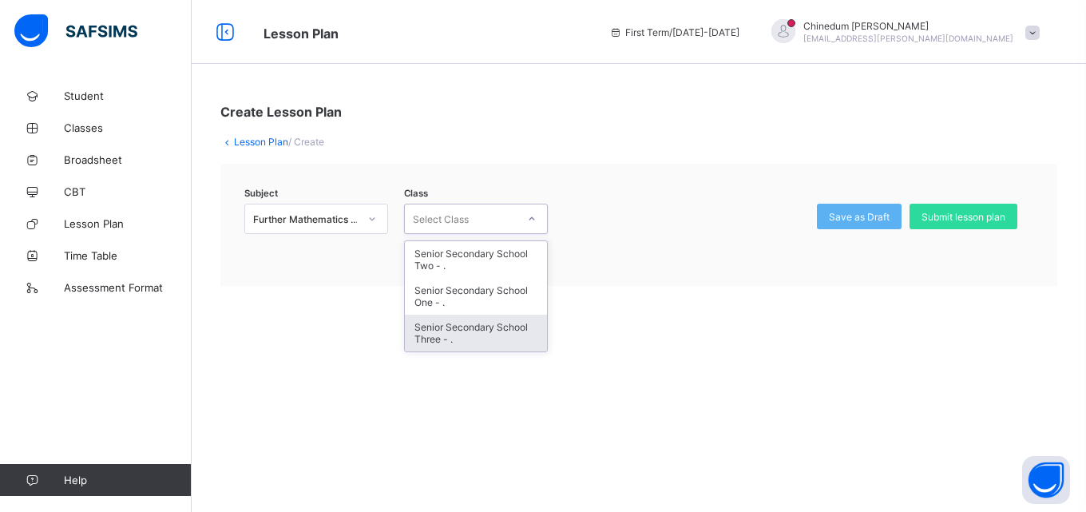
click at [493, 335] on div "Senior Secondary School Three - ." at bounding box center [476, 333] width 142 height 37
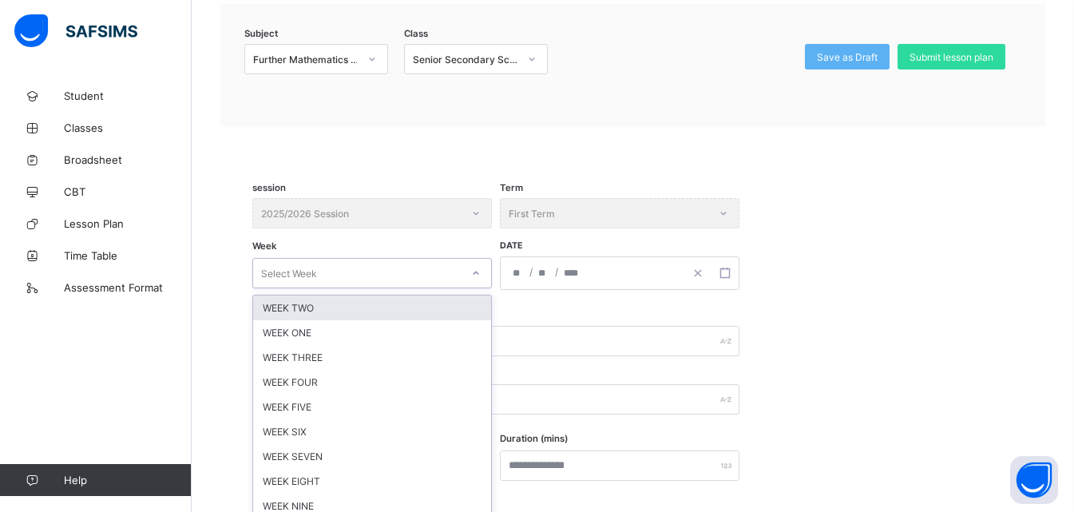
scroll to position [190, 0]
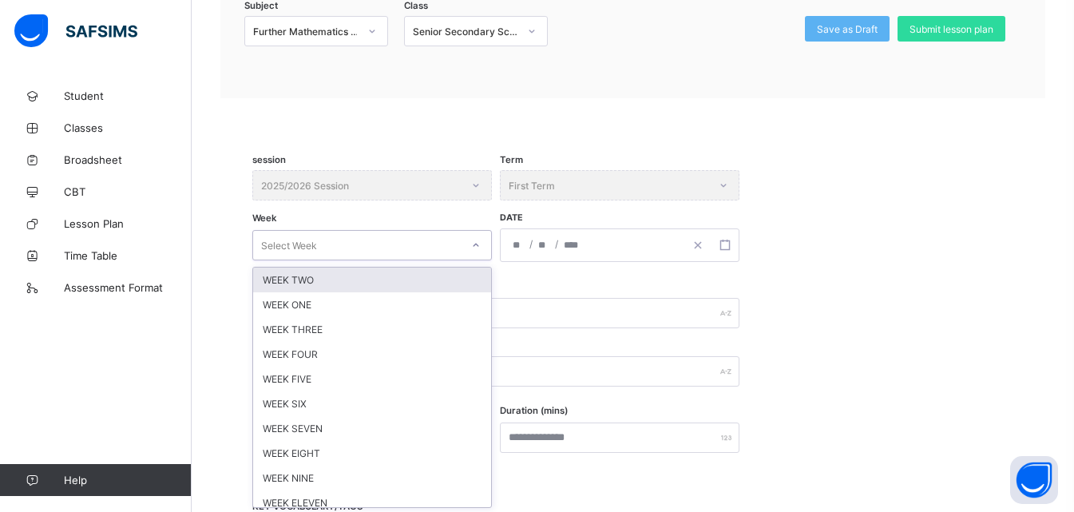
click at [473, 260] on div "option WEEK TWO focused, 1 of 12. 12 results available. Use Up and Down to choo…" at bounding box center [371, 245] width 239 height 30
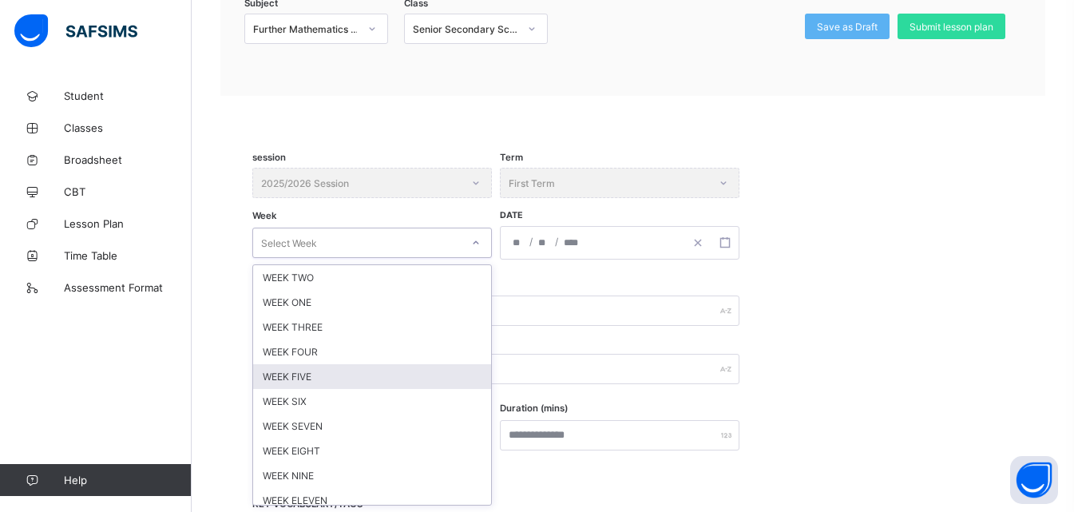
click at [311, 378] on div "WEEK FIVE" at bounding box center [372, 376] width 238 height 25
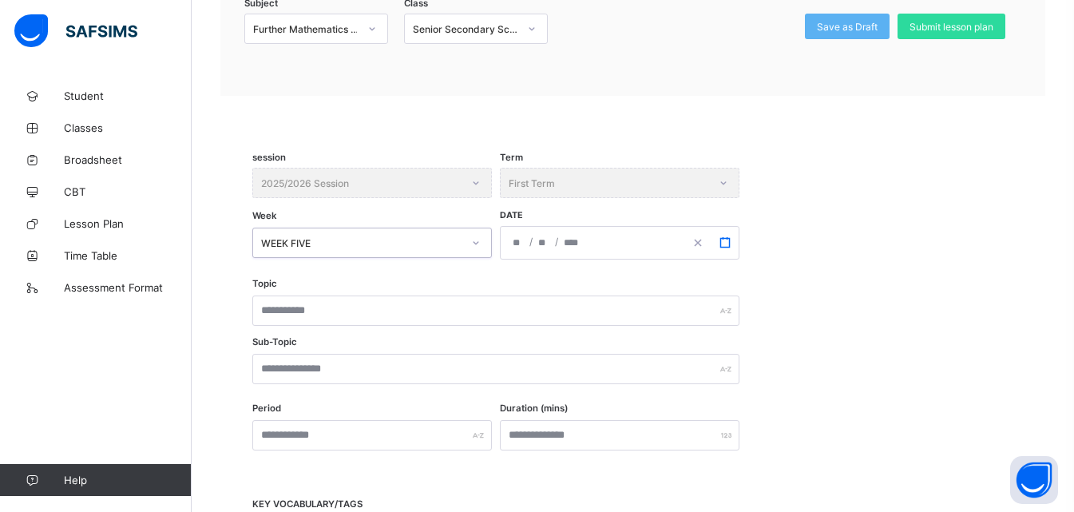
click at [729, 239] on rect "button" at bounding box center [724, 242] width 9 height 9
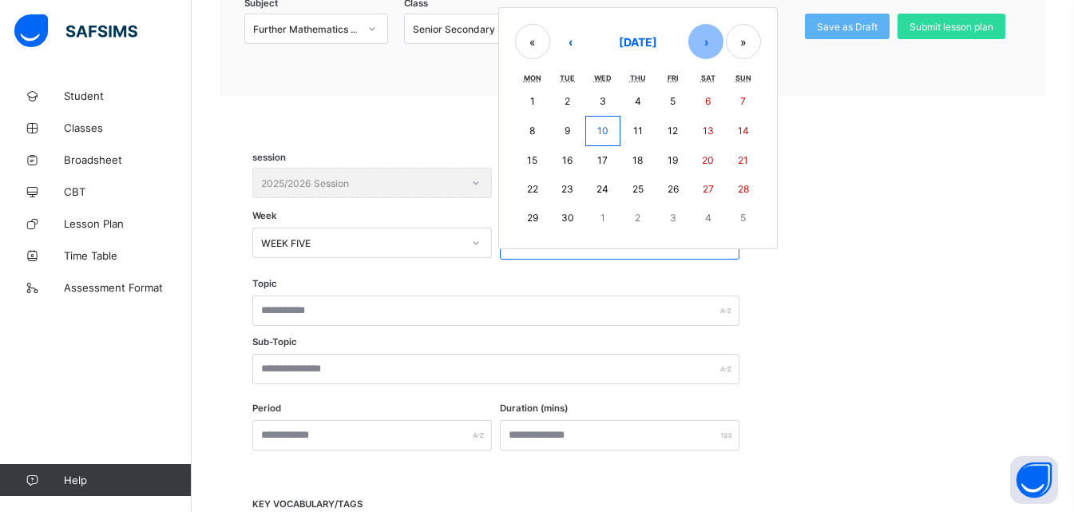
click at [700, 49] on button "›" at bounding box center [705, 41] width 35 height 35
click at [536, 126] on button "6" at bounding box center [532, 130] width 35 height 29
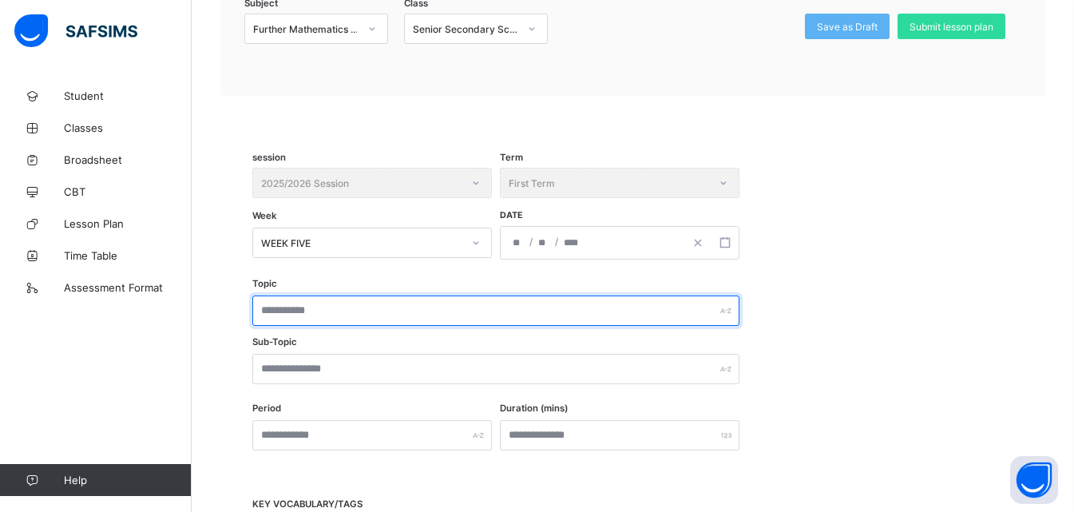
click at [358, 311] on input "text" at bounding box center [495, 310] width 487 height 30
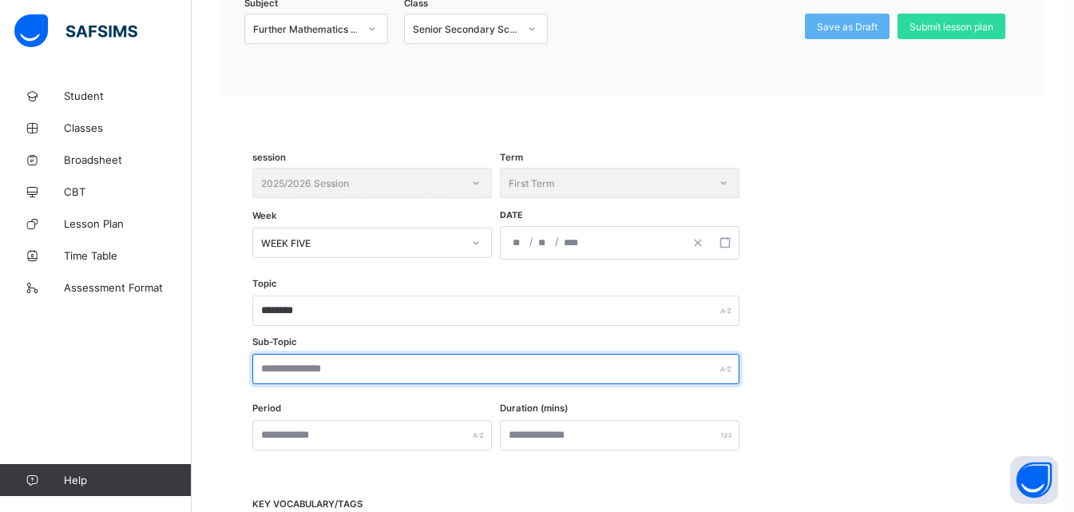
click at [301, 364] on input "text" at bounding box center [495, 369] width 487 height 30
paste input "********"
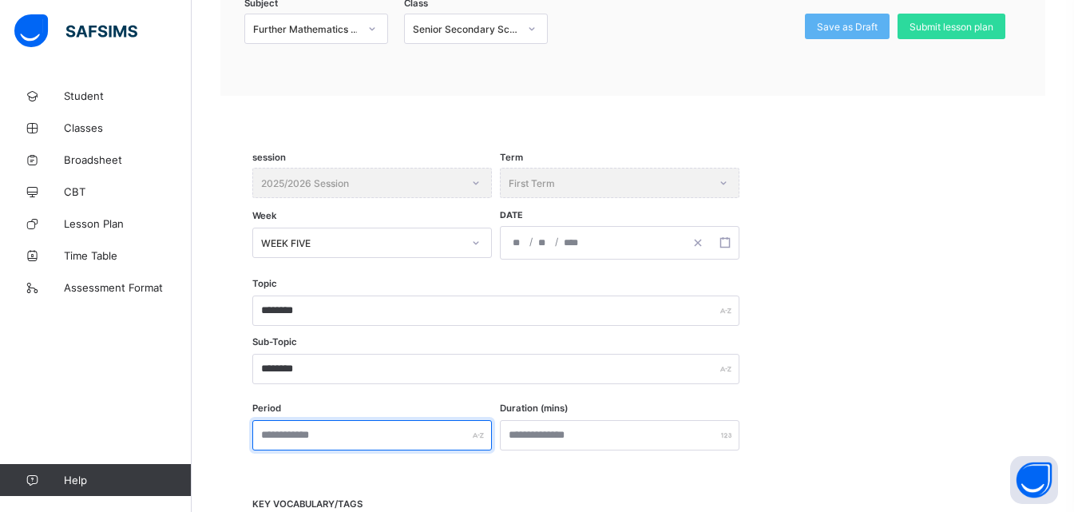
drag, startPoint x: 335, startPoint y: 433, endPoint x: 337, endPoint y: 425, distance: 8.1
click at [335, 432] on input "text" at bounding box center [371, 435] width 239 height 30
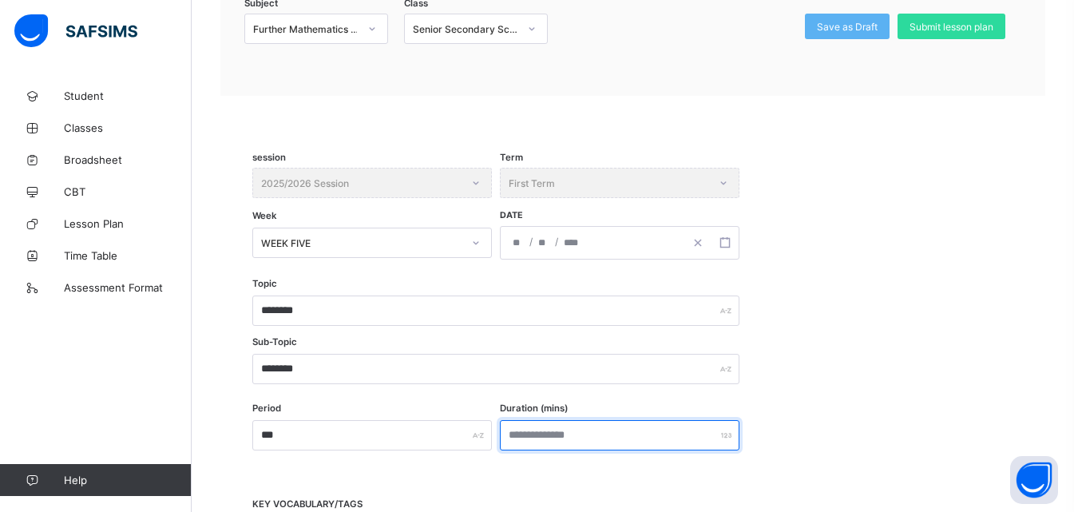
click at [574, 442] on input "number" at bounding box center [619, 435] width 239 height 30
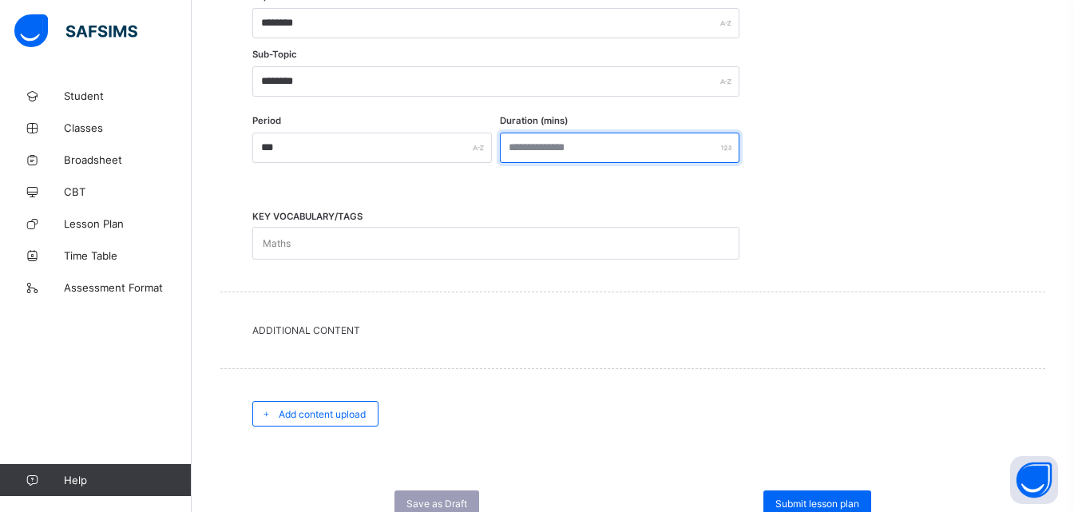
scroll to position [509, 0]
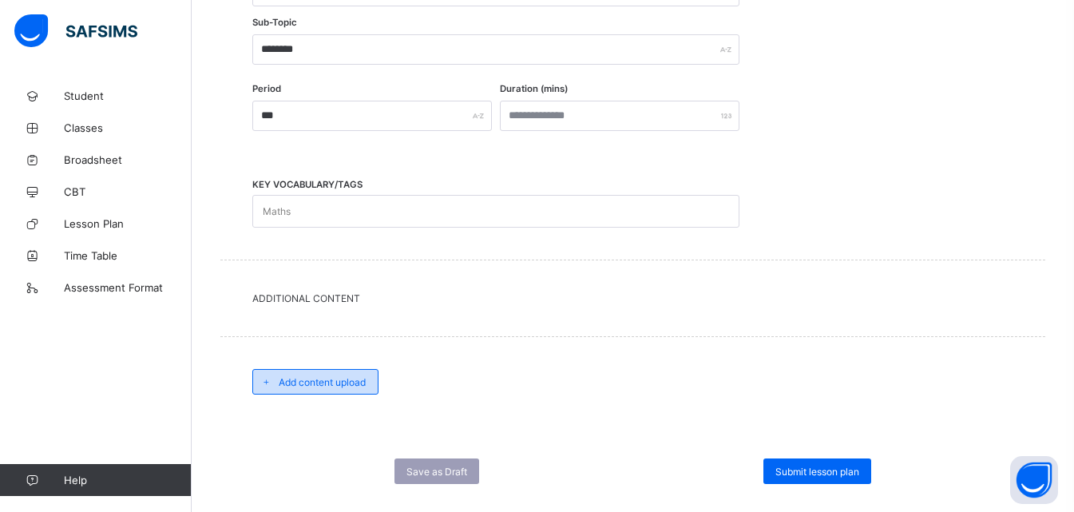
click at [326, 378] on span "Add content upload" at bounding box center [322, 382] width 87 height 12
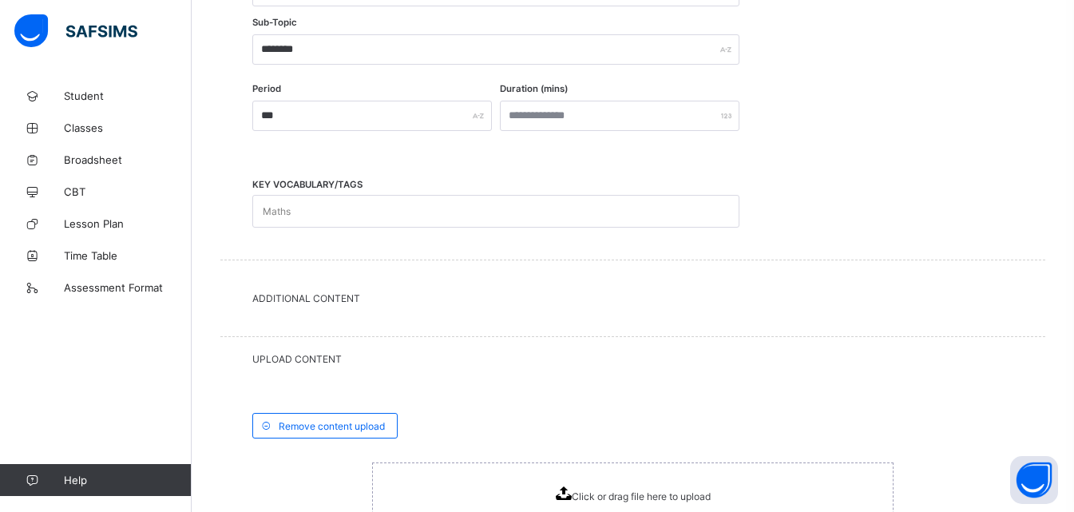
click at [568, 487] on icon at bounding box center [563, 493] width 16 height 14
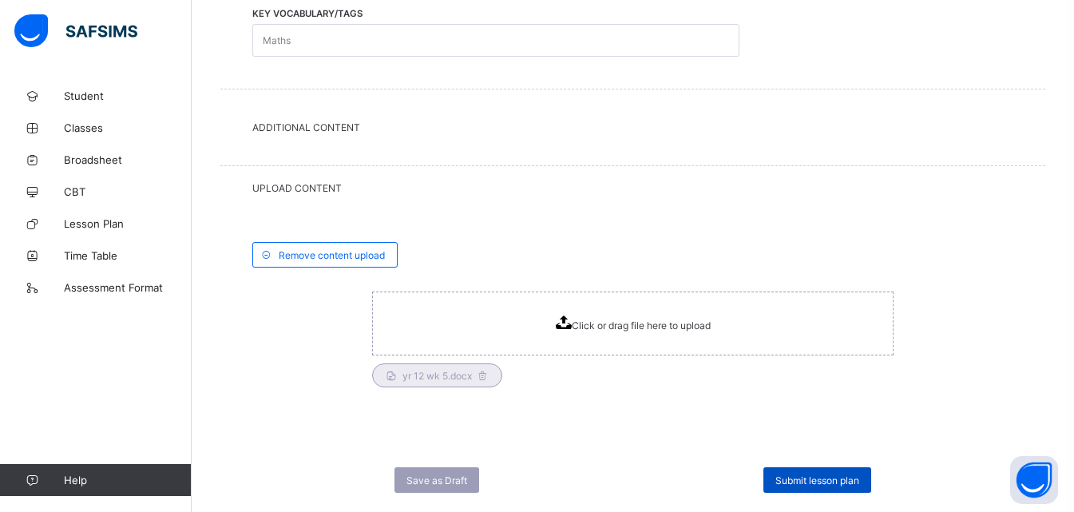
scroll to position [716, 0]
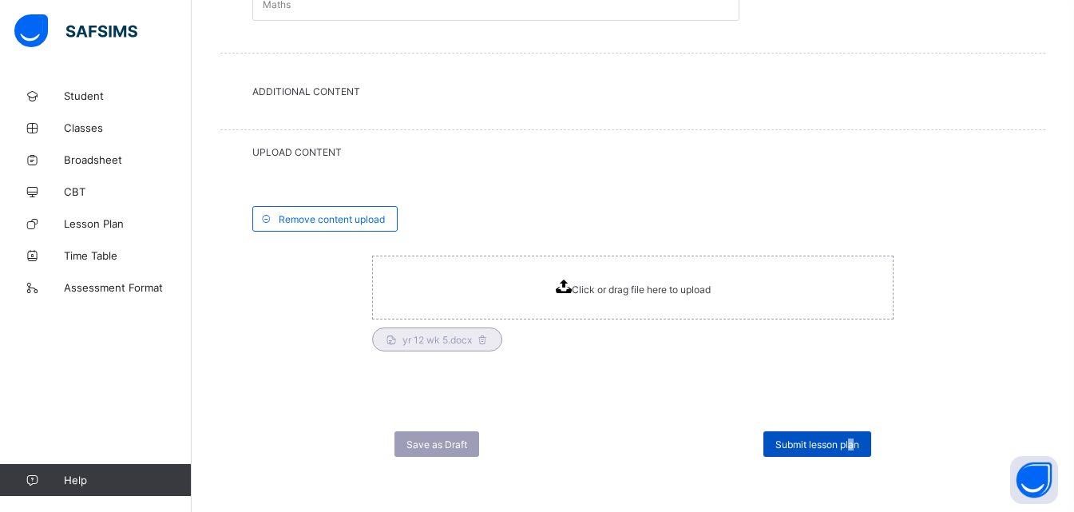
click at [859, 443] on span "Submit lesson plan" at bounding box center [817, 444] width 84 height 12
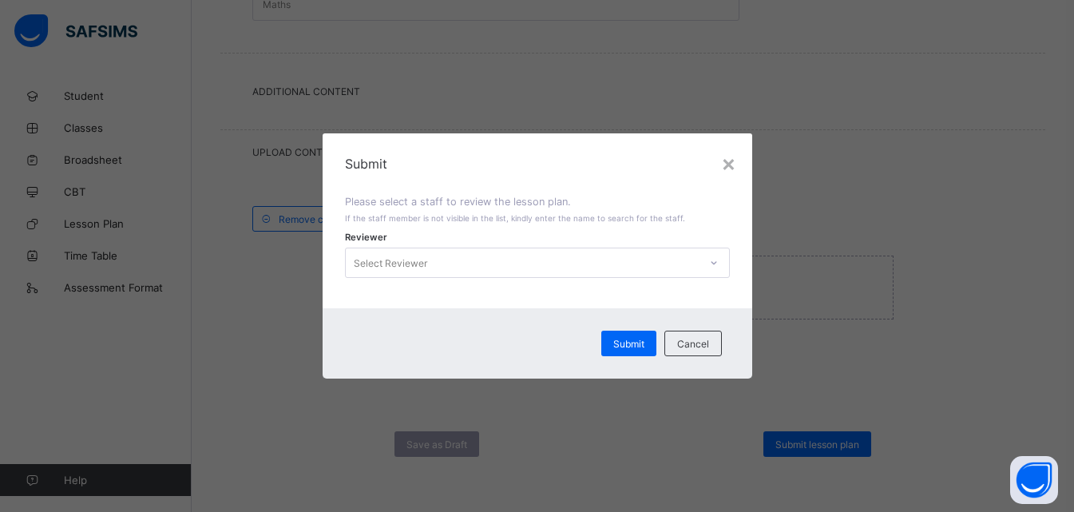
click at [713, 263] on icon at bounding box center [714, 263] width 10 height 16
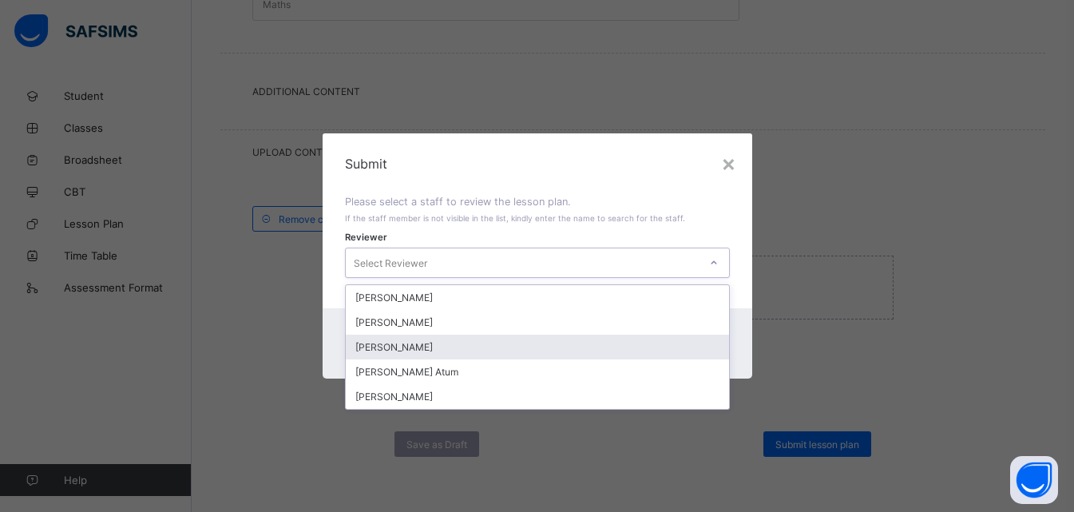
click at [449, 353] on div "[PERSON_NAME]" at bounding box center [537, 346] width 383 height 25
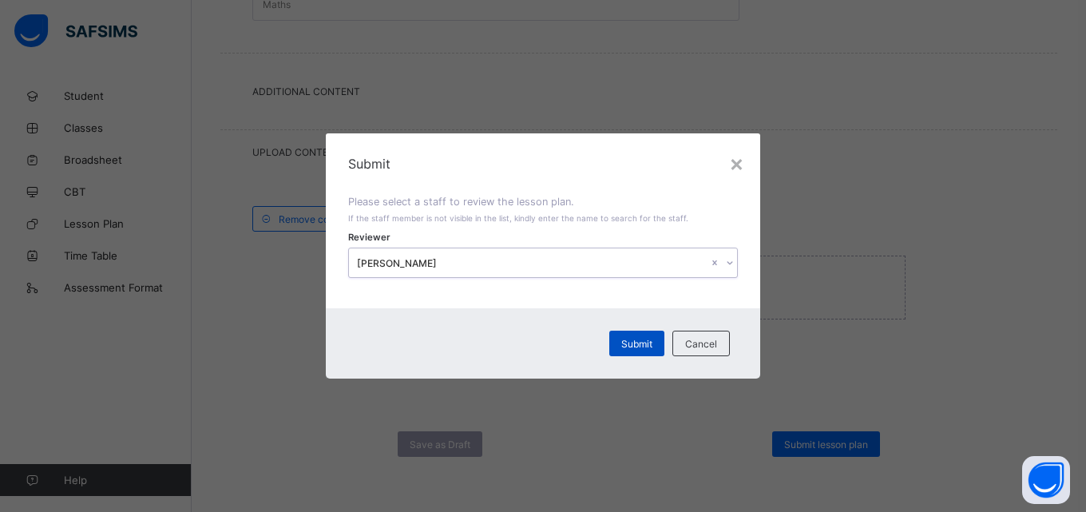
click at [649, 346] on span "Submit" at bounding box center [636, 344] width 31 height 12
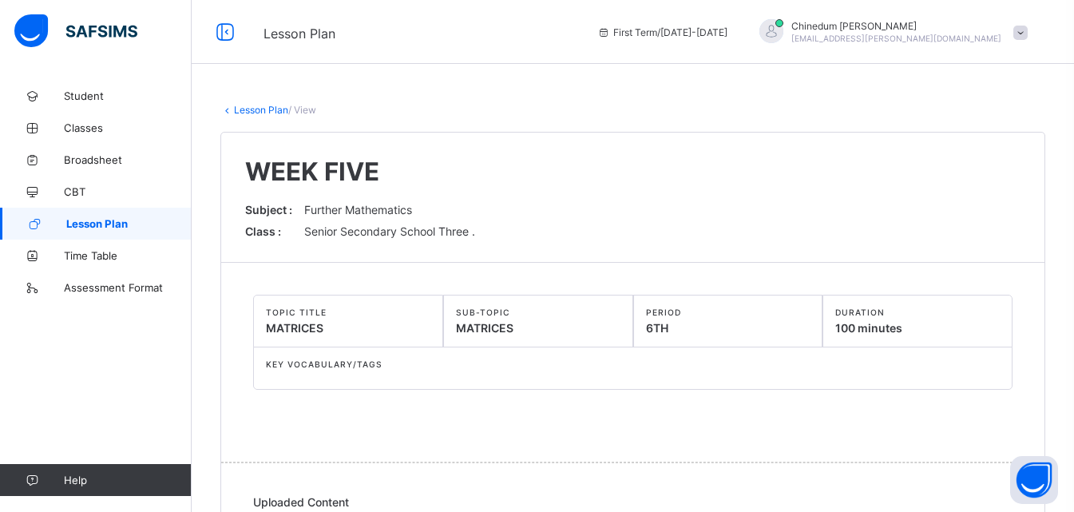
click at [106, 220] on span "Lesson Plan" at bounding box center [128, 223] width 125 height 13
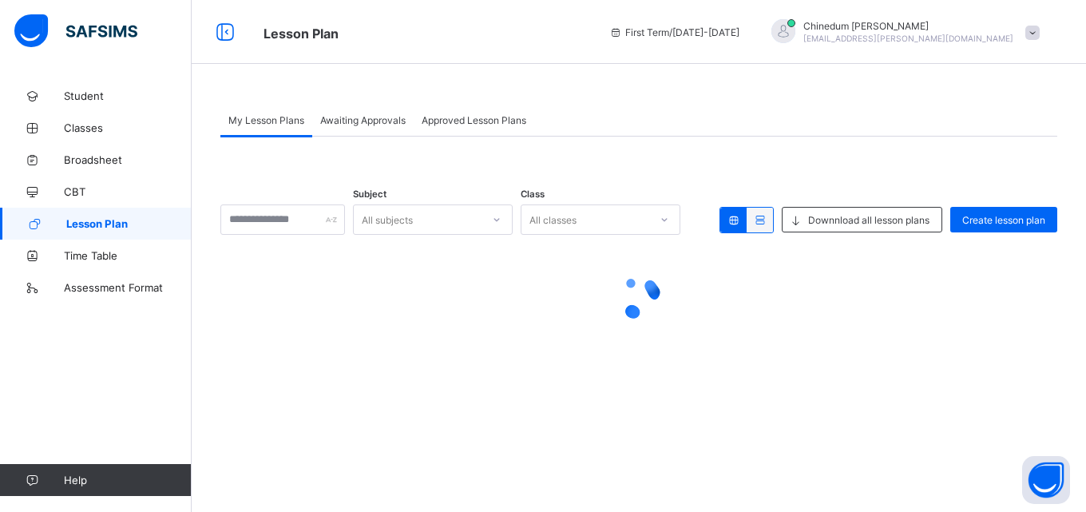
click at [106, 220] on span "Lesson Plan" at bounding box center [128, 223] width 125 height 13
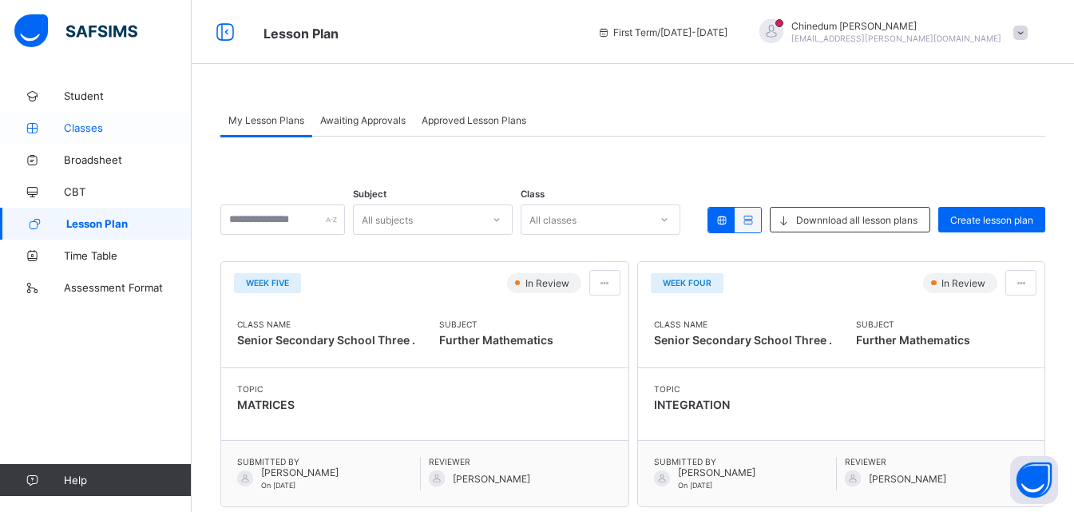
click at [83, 125] on span "Classes" at bounding box center [128, 127] width 128 height 13
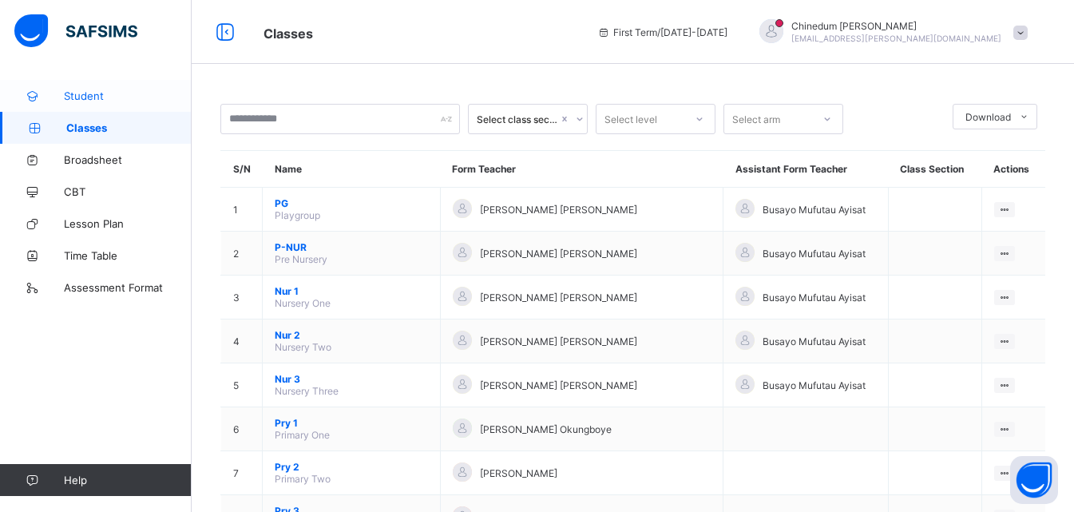
click at [97, 98] on span "Student" at bounding box center [128, 95] width 128 height 13
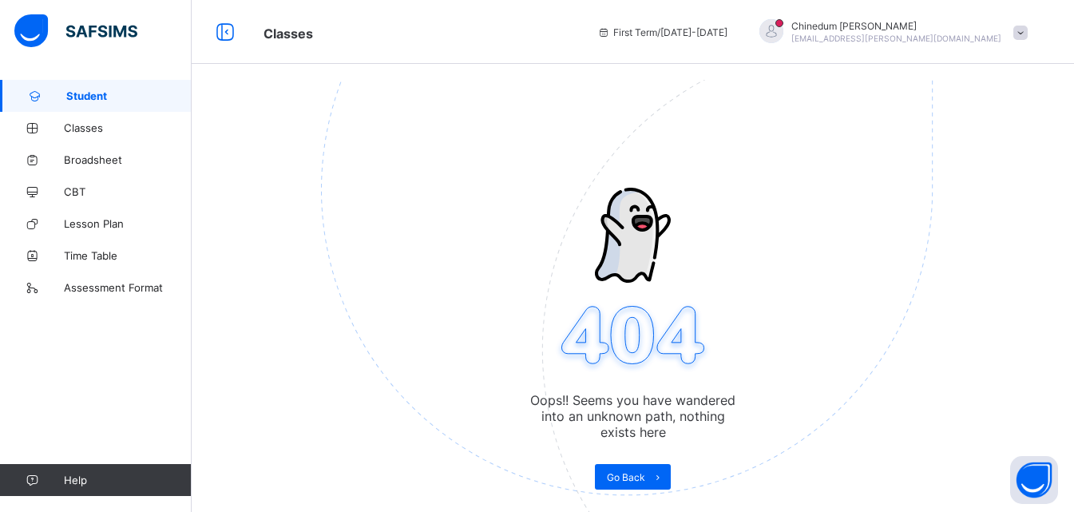
click at [97, 98] on span "Student" at bounding box center [128, 95] width 125 height 13
click at [89, 132] on span "Classes" at bounding box center [128, 127] width 128 height 13
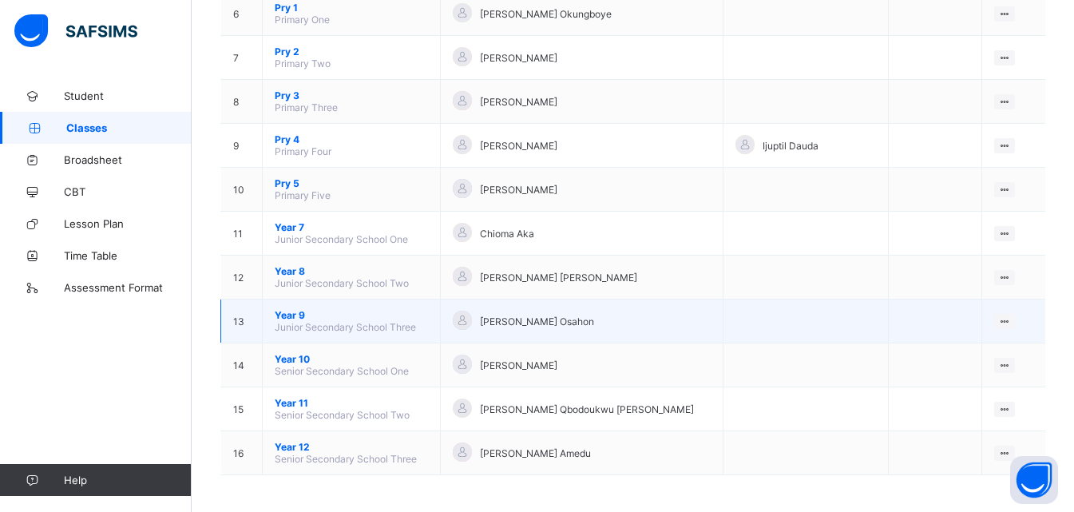
scroll to position [418, 0]
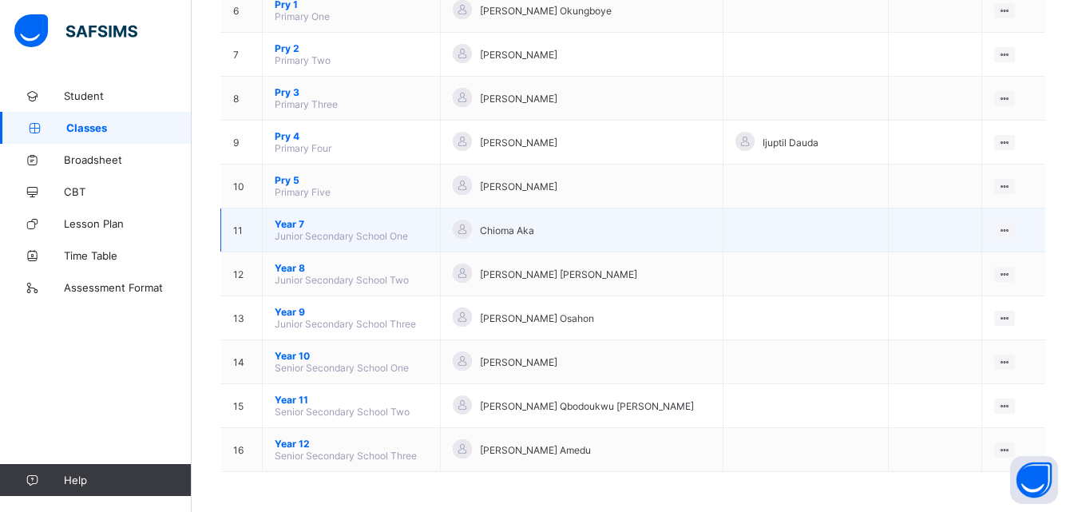
click at [417, 227] on span "Year 7" at bounding box center [351, 224] width 153 height 12
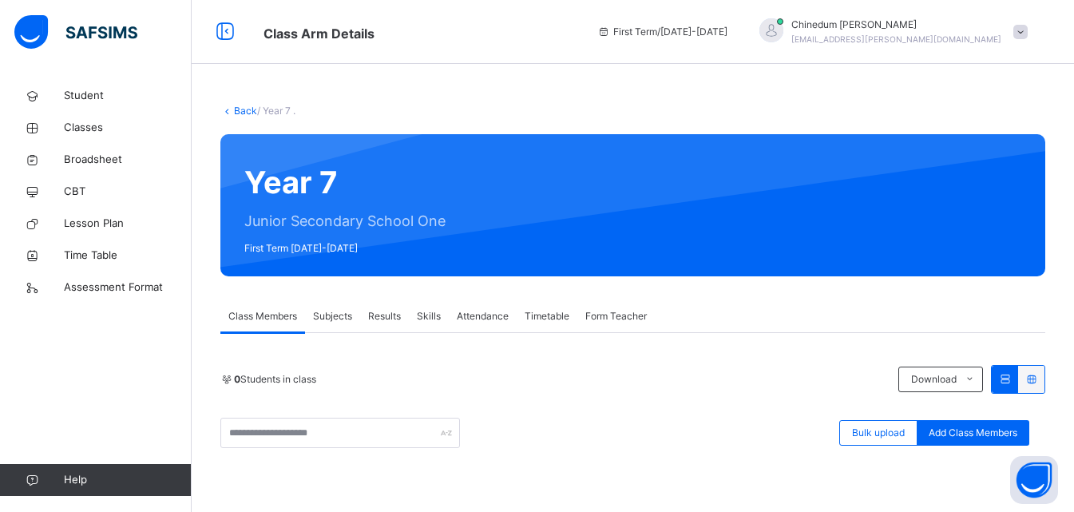
scroll to position [283, 0]
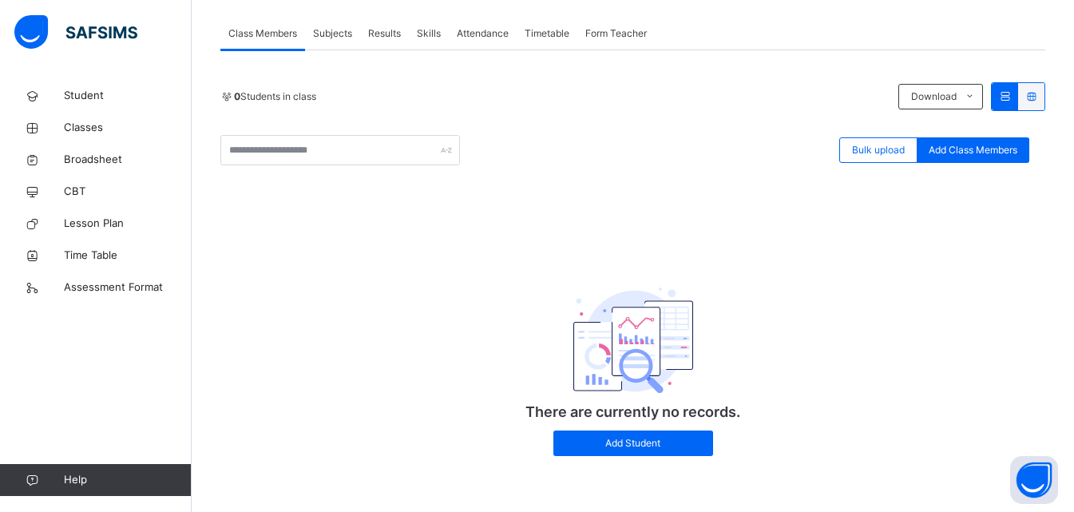
click at [333, 36] on span "Subjects" at bounding box center [332, 33] width 39 height 14
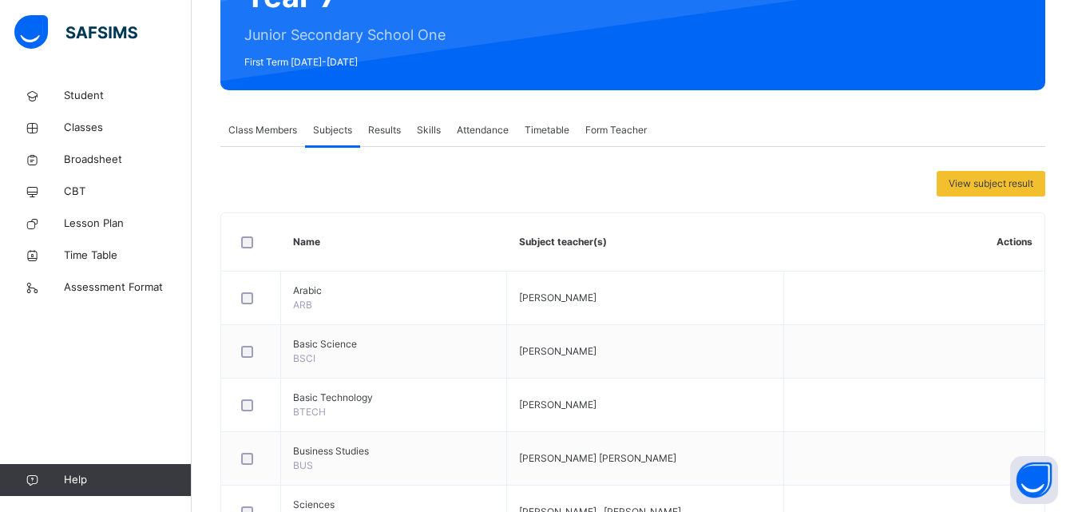
scroll to position [0, 0]
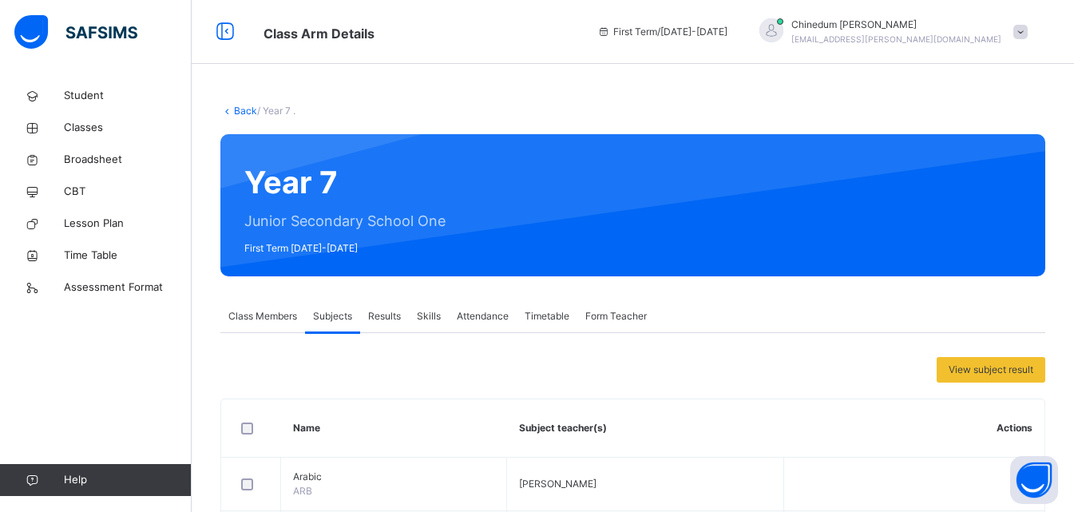
click at [396, 318] on span "Results" at bounding box center [384, 316] width 33 height 14
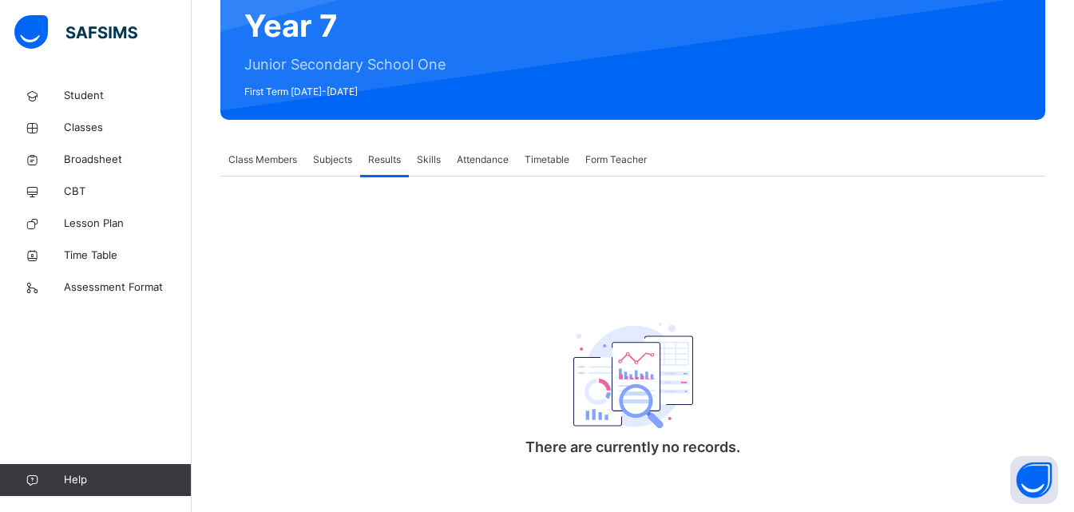
scroll to position [160, 0]
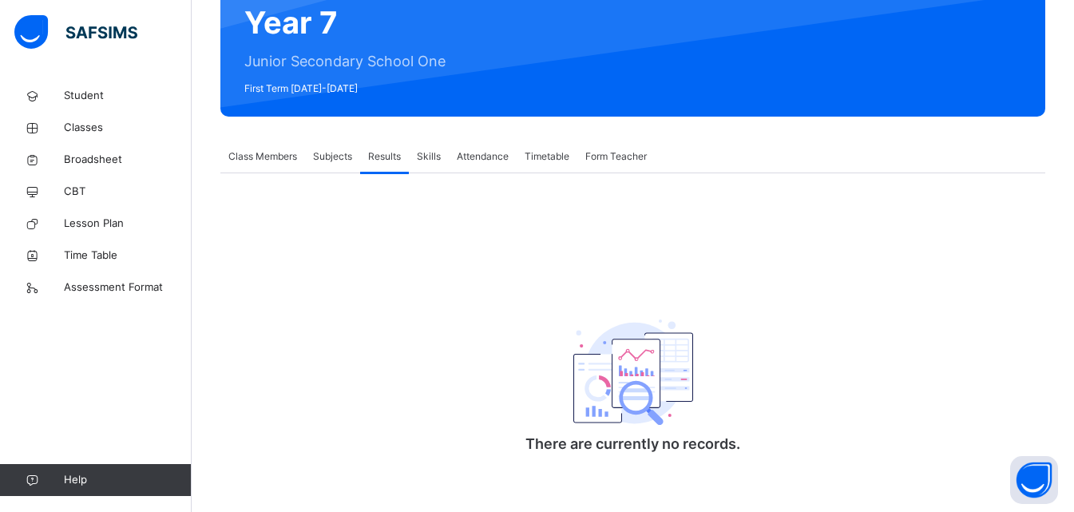
click at [429, 156] on span "Skills" at bounding box center [429, 156] width 24 height 14
click at [502, 155] on span "Attendance" at bounding box center [483, 156] width 52 height 14
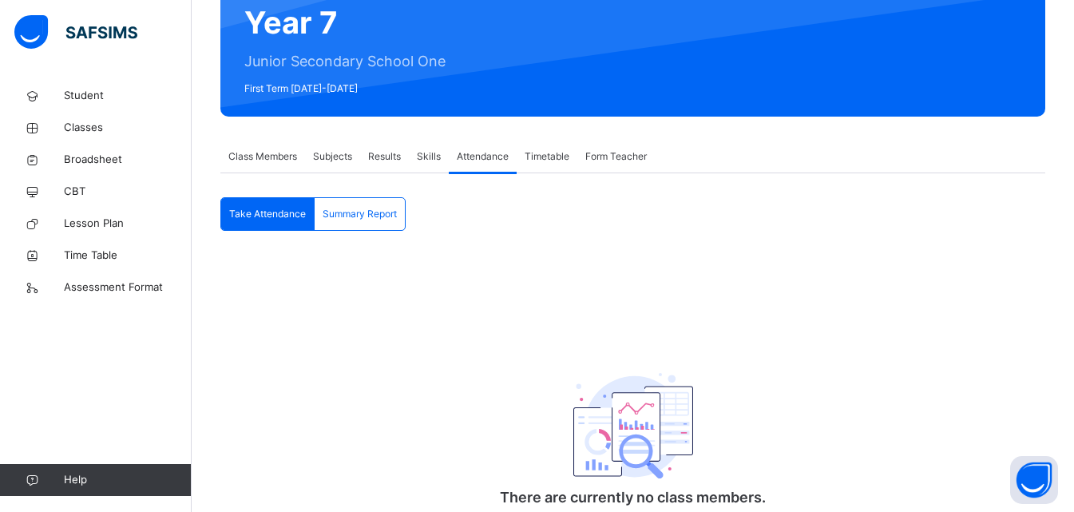
click at [520, 151] on div "Timetable" at bounding box center [546, 156] width 61 height 32
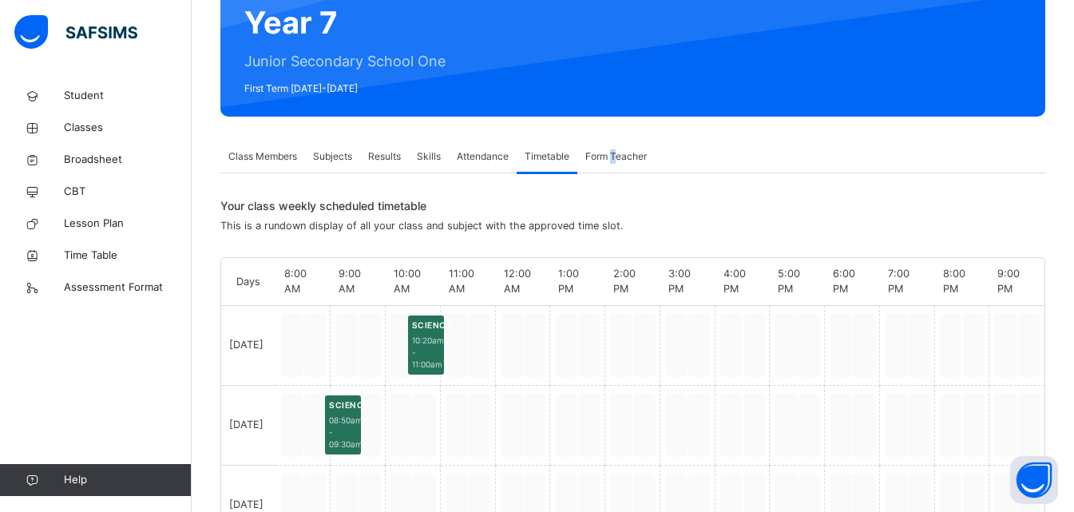
click at [615, 157] on span "Form Teacher" at bounding box center [615, 156] width 61 height 14
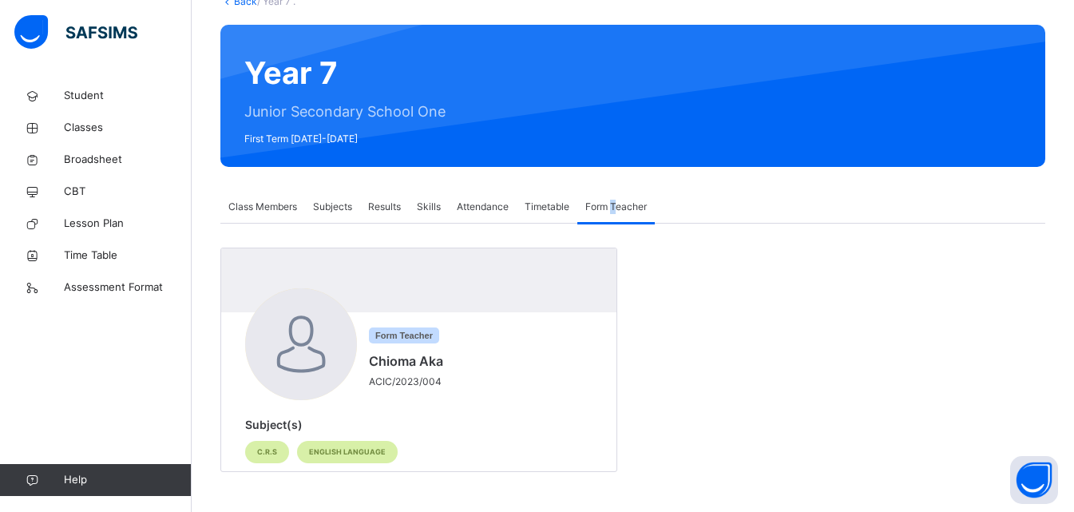
scroll to position [109, 0]
click at [265, 205] on span "Class Members" at bounding box center [262, 207] width 69 height 14
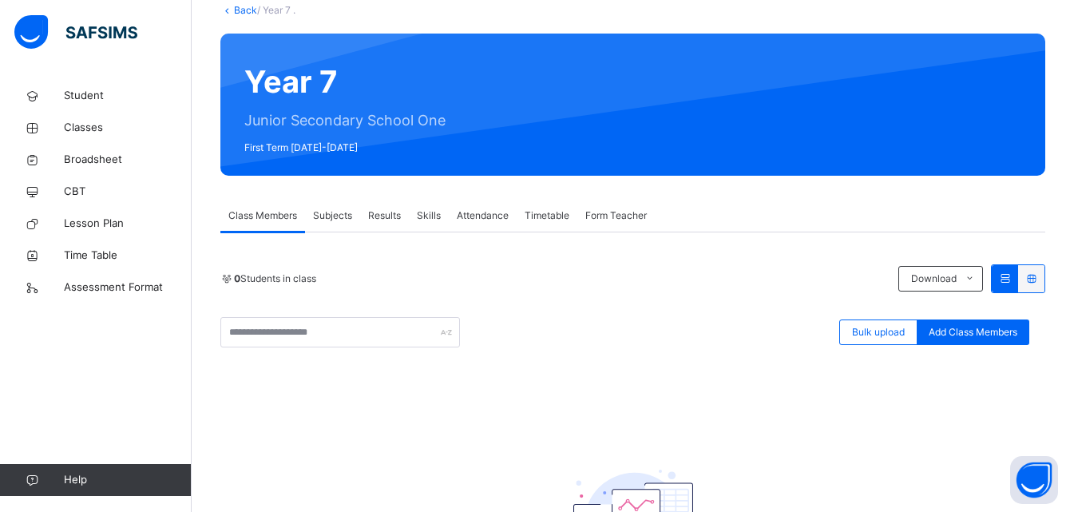
scroll to position [0, 0]
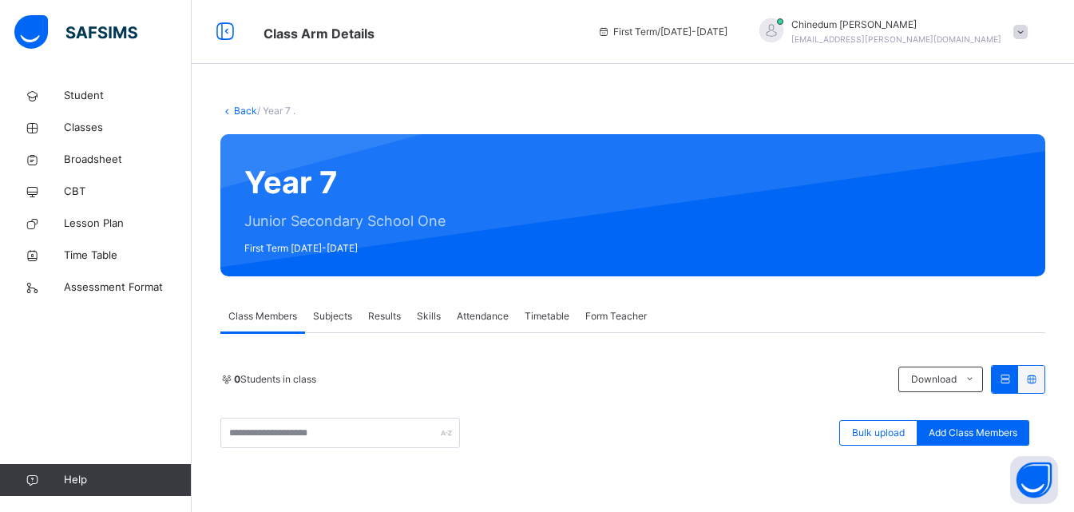
click at [239, 110] on link "Back" at bounding box center [245, 111] width 23 height 12
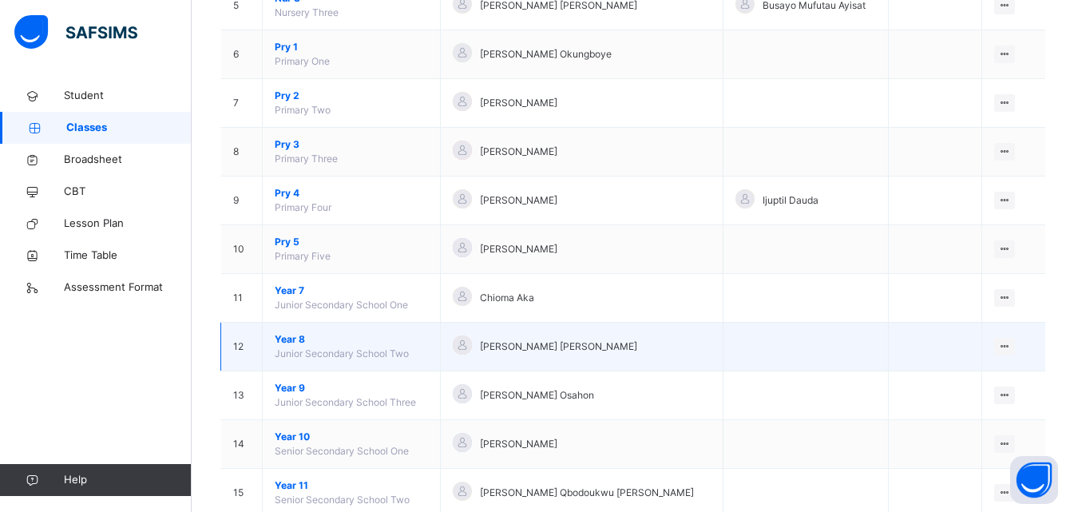
scroll to position [479, 0]
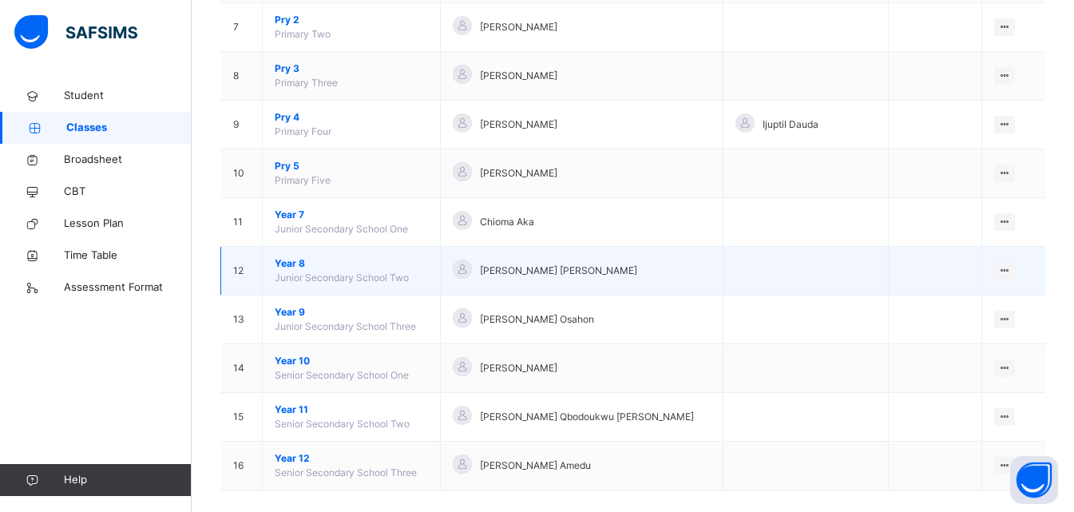
click at [334, 269] on span "Year 8" at bounding box center [351, 263] width 153 height 14
